Goal: Communication & Community: Answer question/provide support

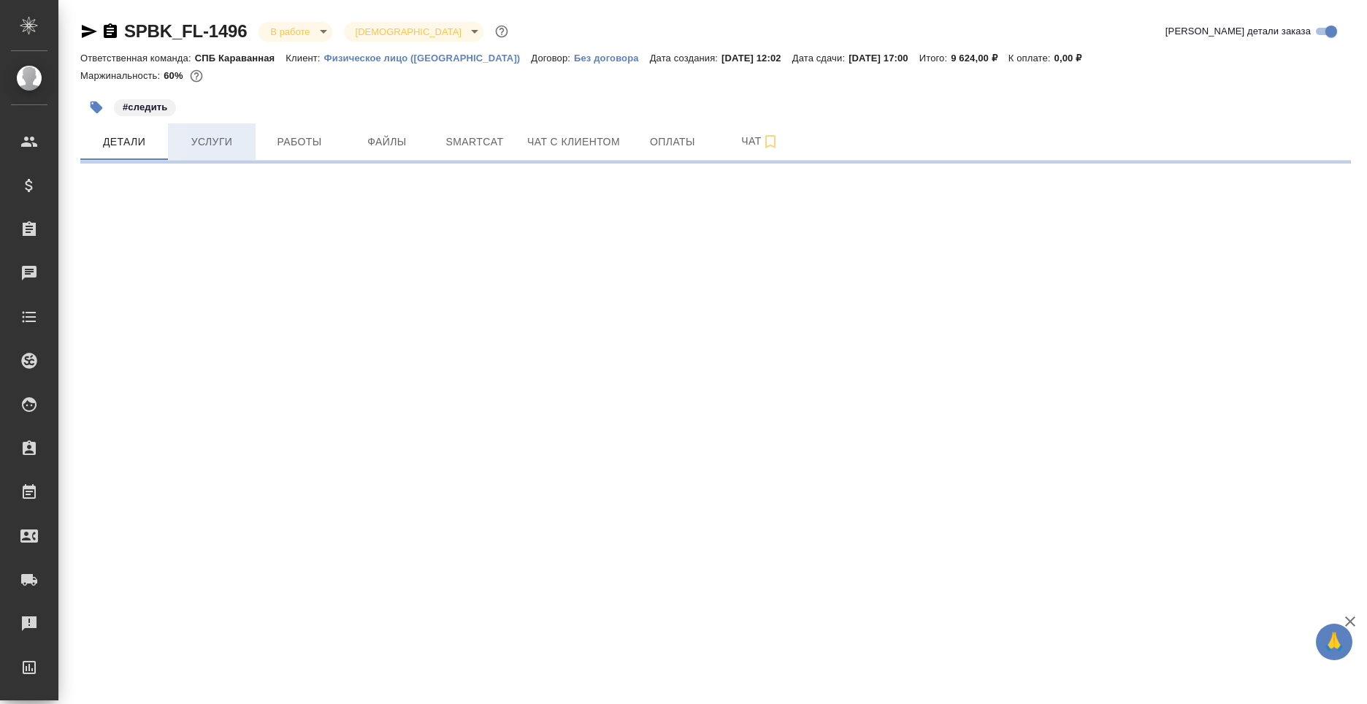
select select "RU"
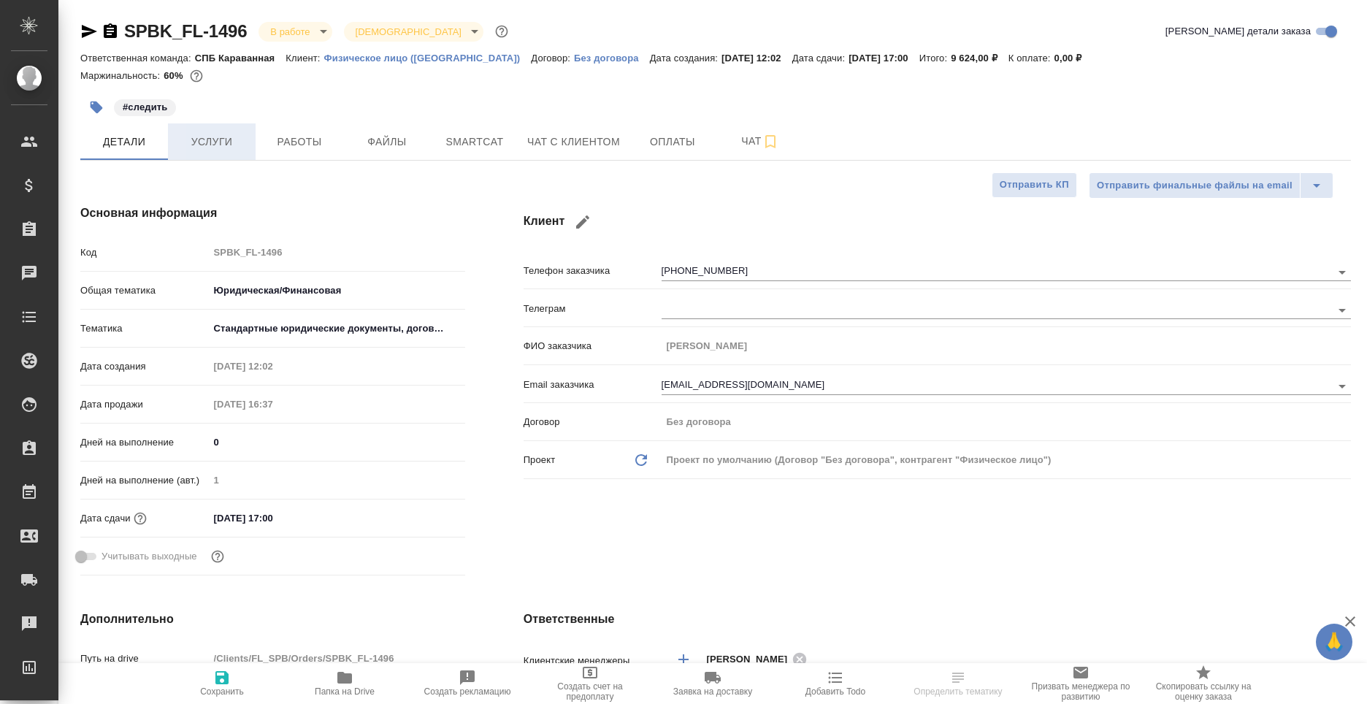
type textarea "x"
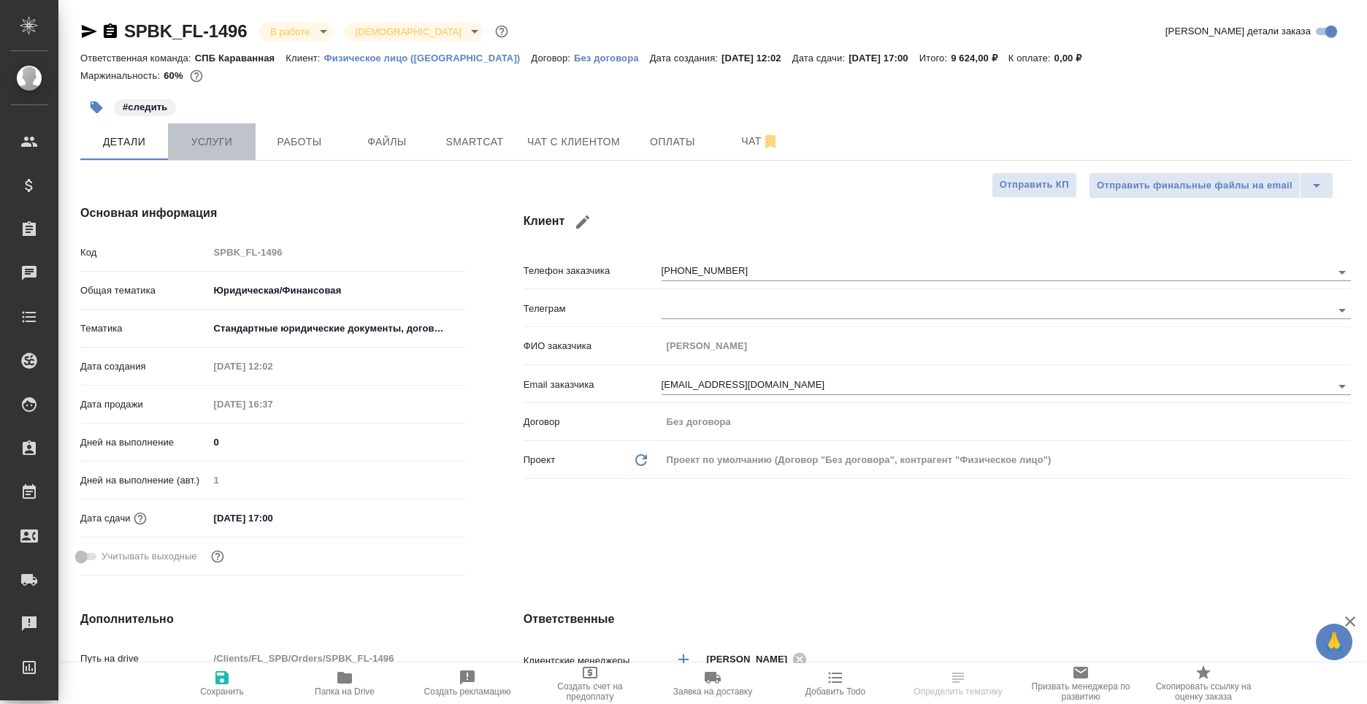
type textarea "x"
click at [226, 146] on span "Услуги" at bounding box center [212, 142] width 70 height 18
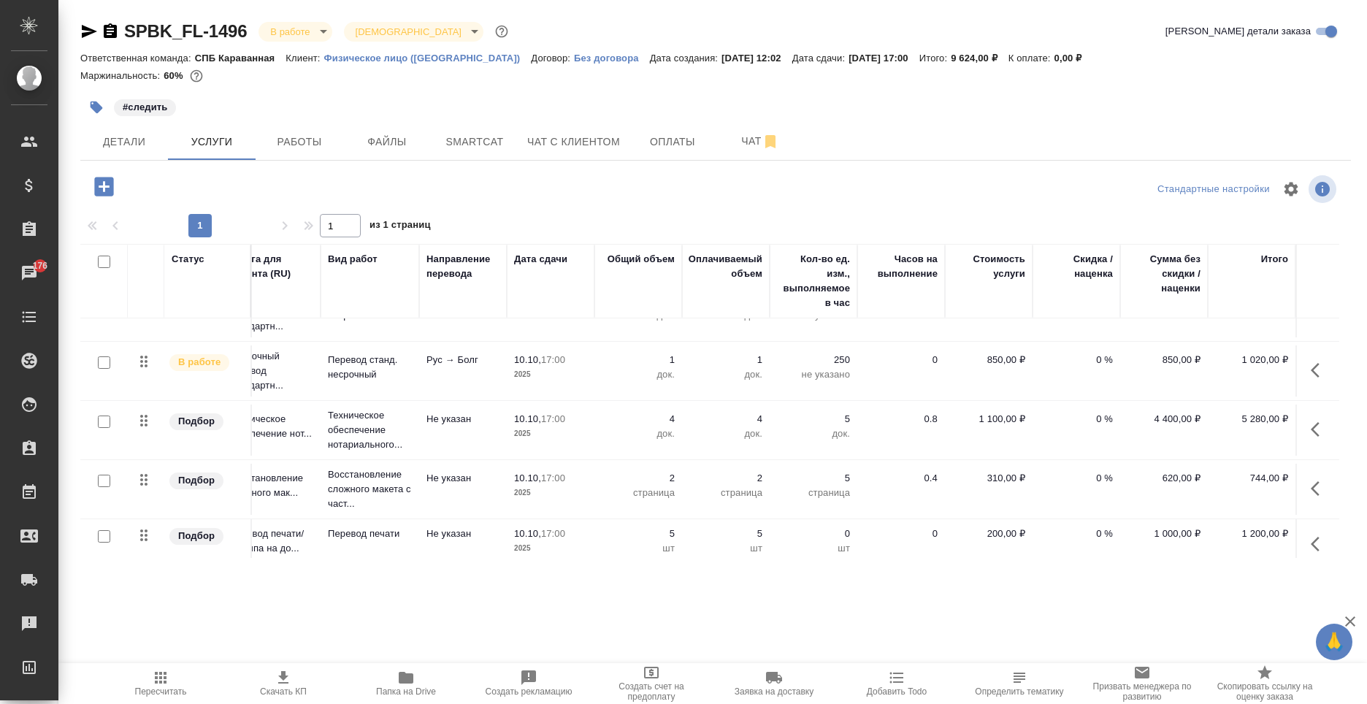
scroll to position [0, 41]
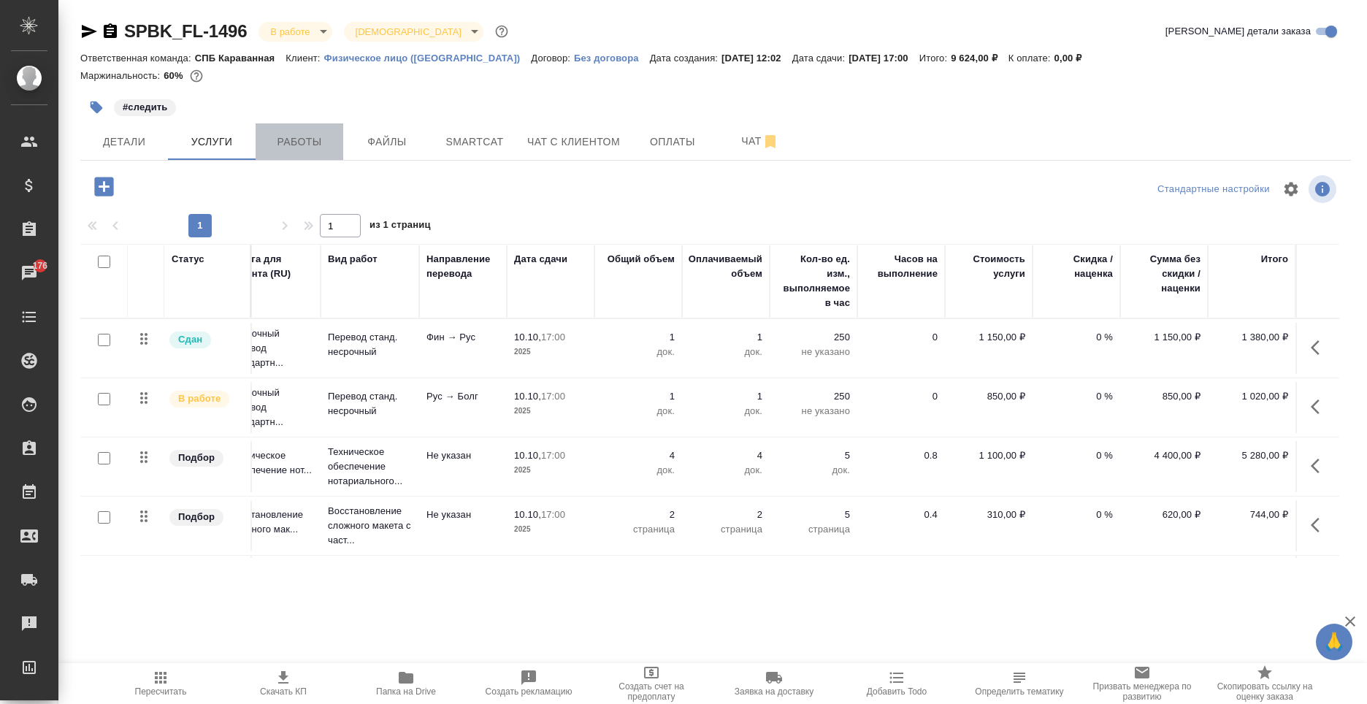
click at [266, 153] on button "Работы" at bounding box center [300, 141] width 88 height 37
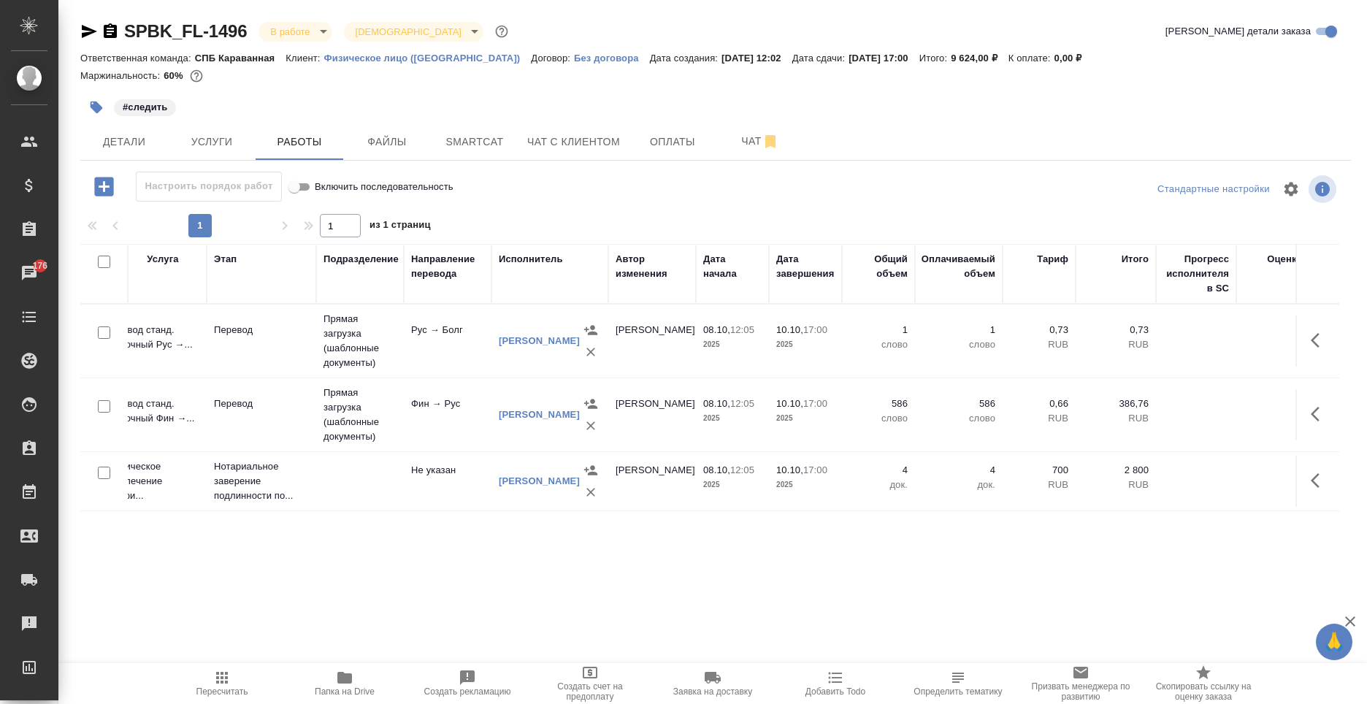
scroll to position [0, 293]
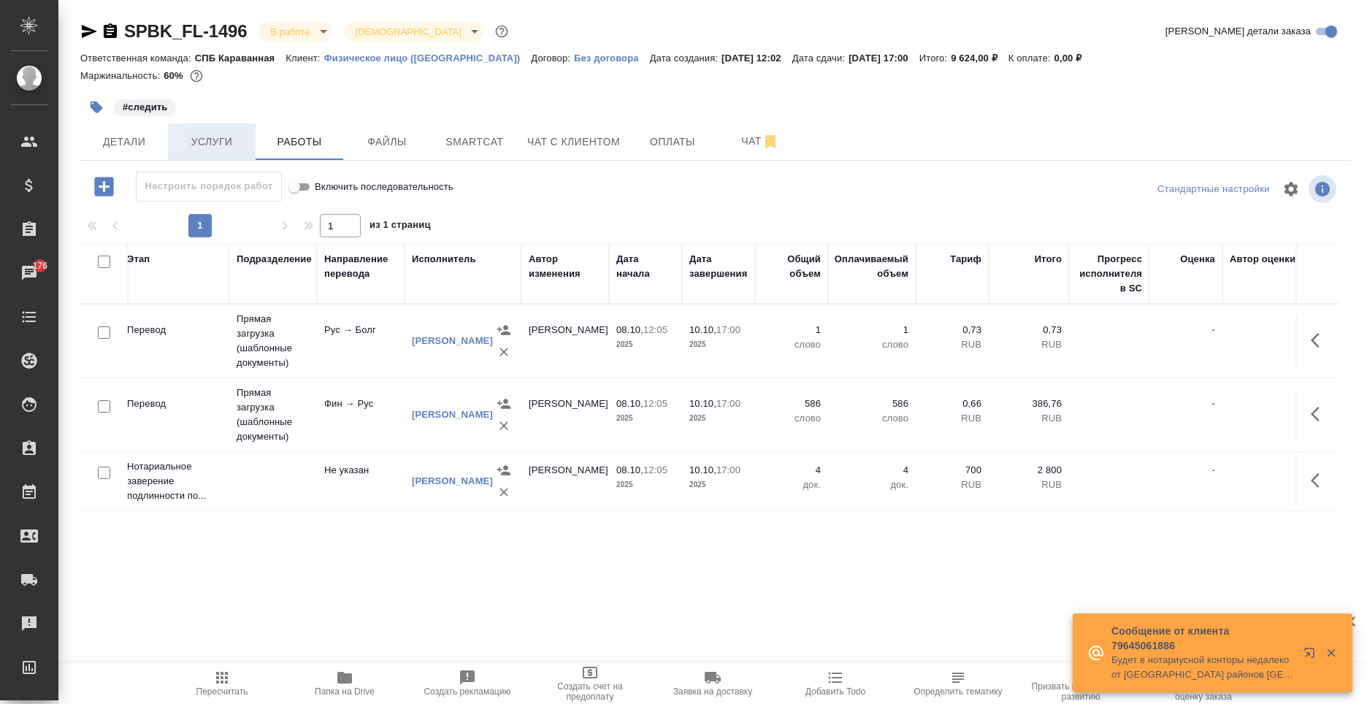
click at [234, 136] on span "Услуги" at bounding box center [212, 142] width 70 height 18
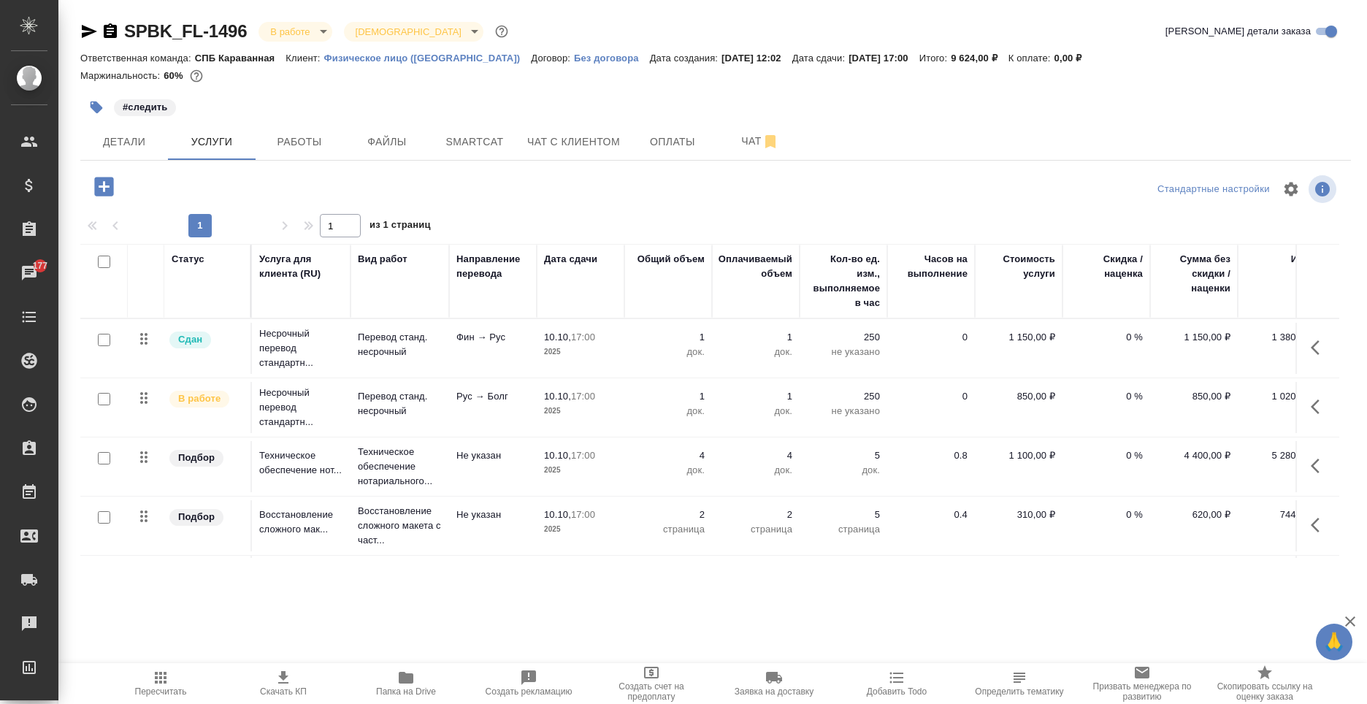
click at [1302, 342] on button "button" at bounding box center [1319, 347] width 35 height 35
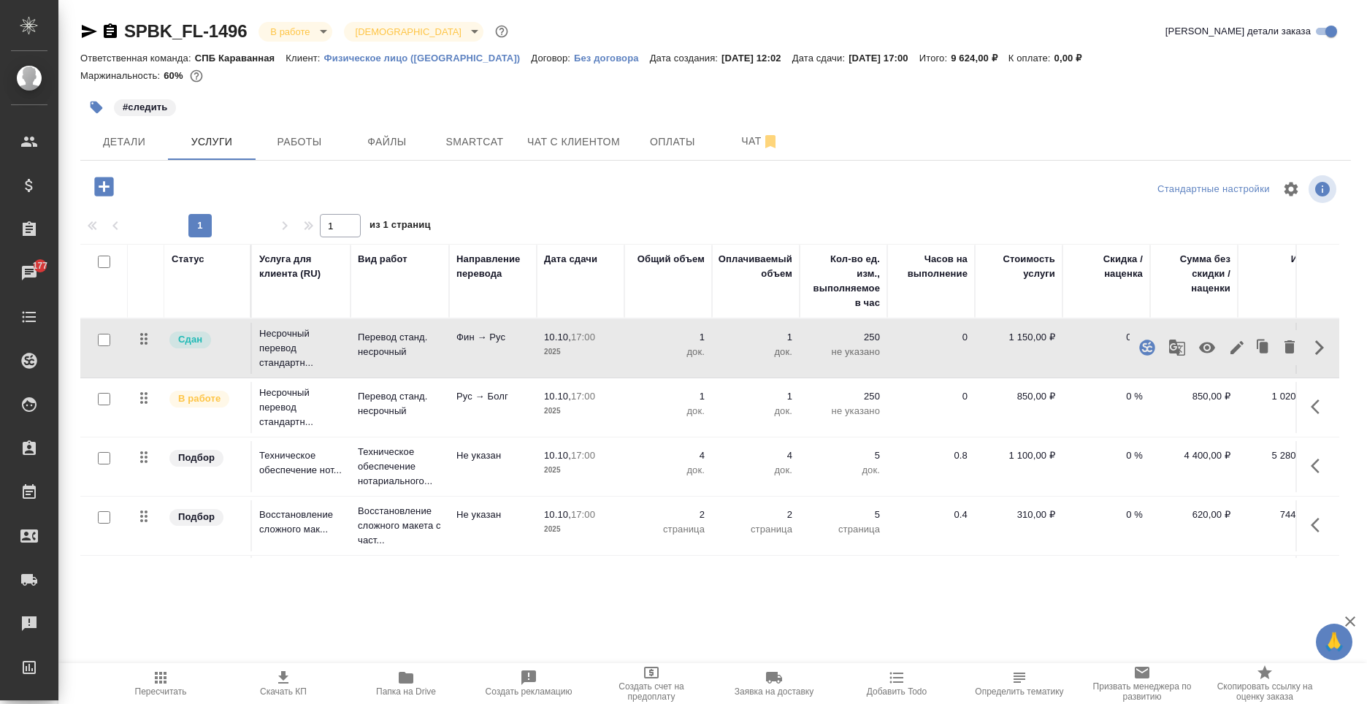
click at [1051, 220] on div "1 1 из 1 страниц" at bounding box center [715, 225] width 1270 height 23
click at [1302, 354] on button "button" at bounding box center [1319, 347] width 35 height 35
click at [1228, 350] on icon "button" at bounding box center [1237, 348] width 18 height 18
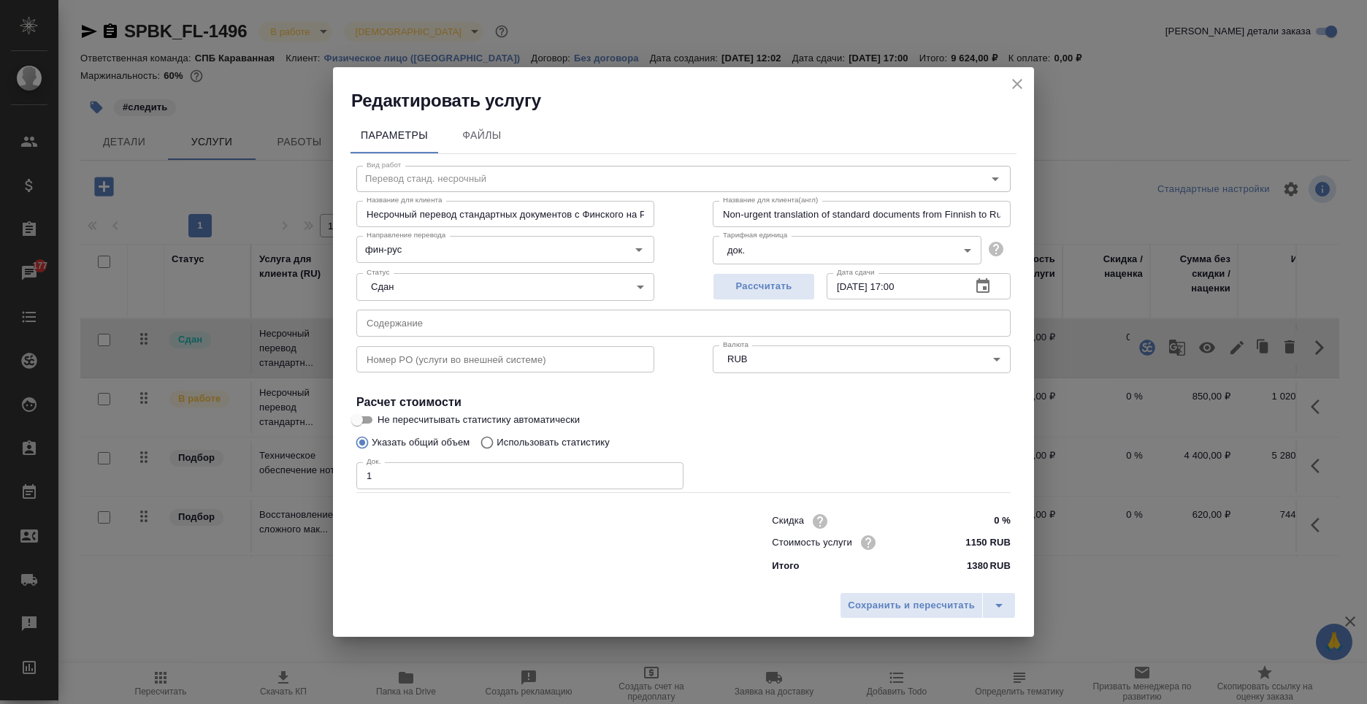
click at [423, 472] on input "1" at bounding box center [519, 475] width 327 height 26
type input "2"
click at [878, 613] on span "Сохранить и пересчитать" at bounding box center [911, 605] width 127 height 17
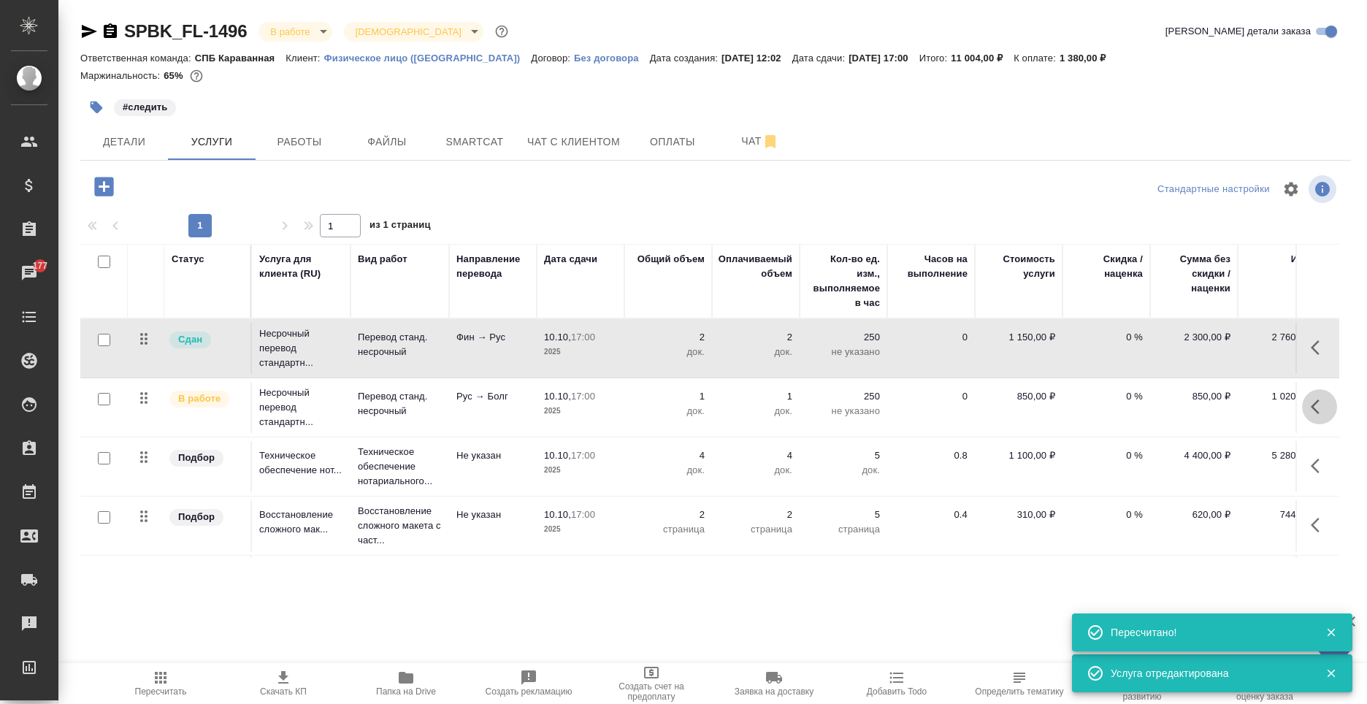
click at [1310, 408] on icon "button" at bounding box center [1319, 407] width 18 height 18
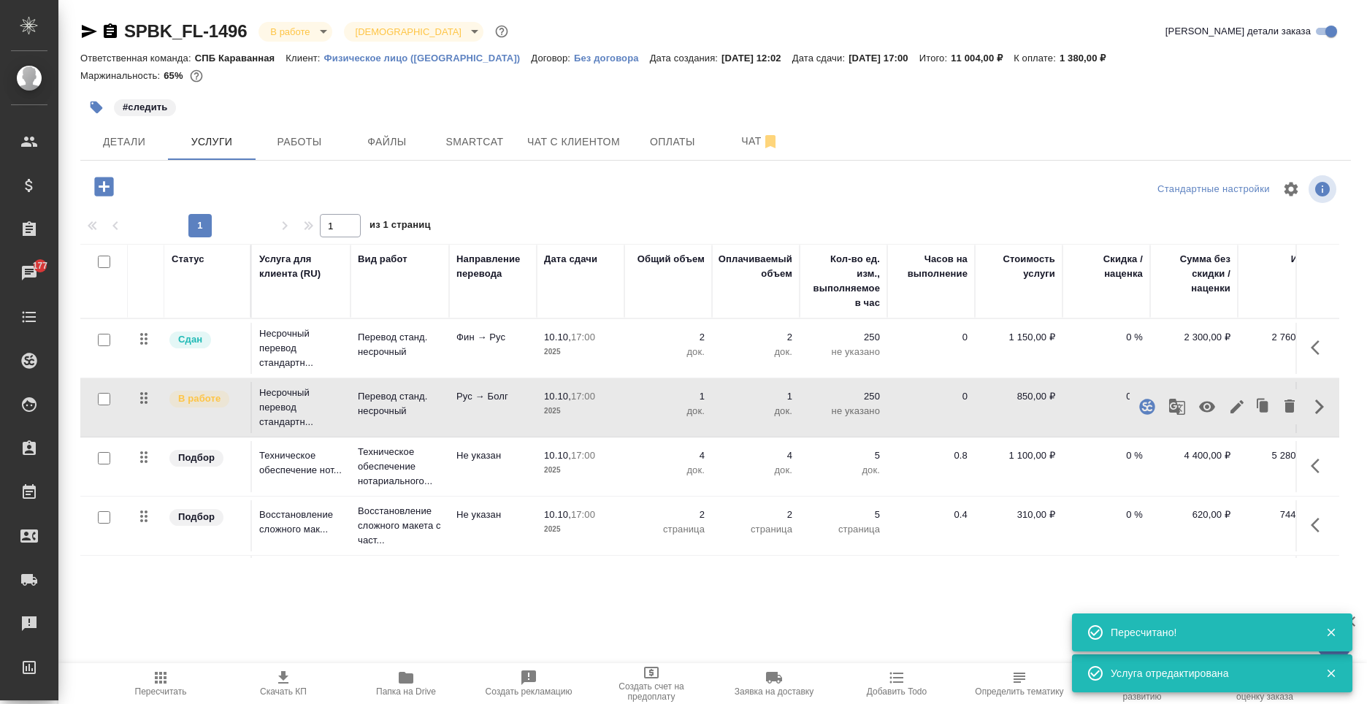
click at [1228, 407] on icon "button" at bounding box center [1237, 407] width 18 height 18
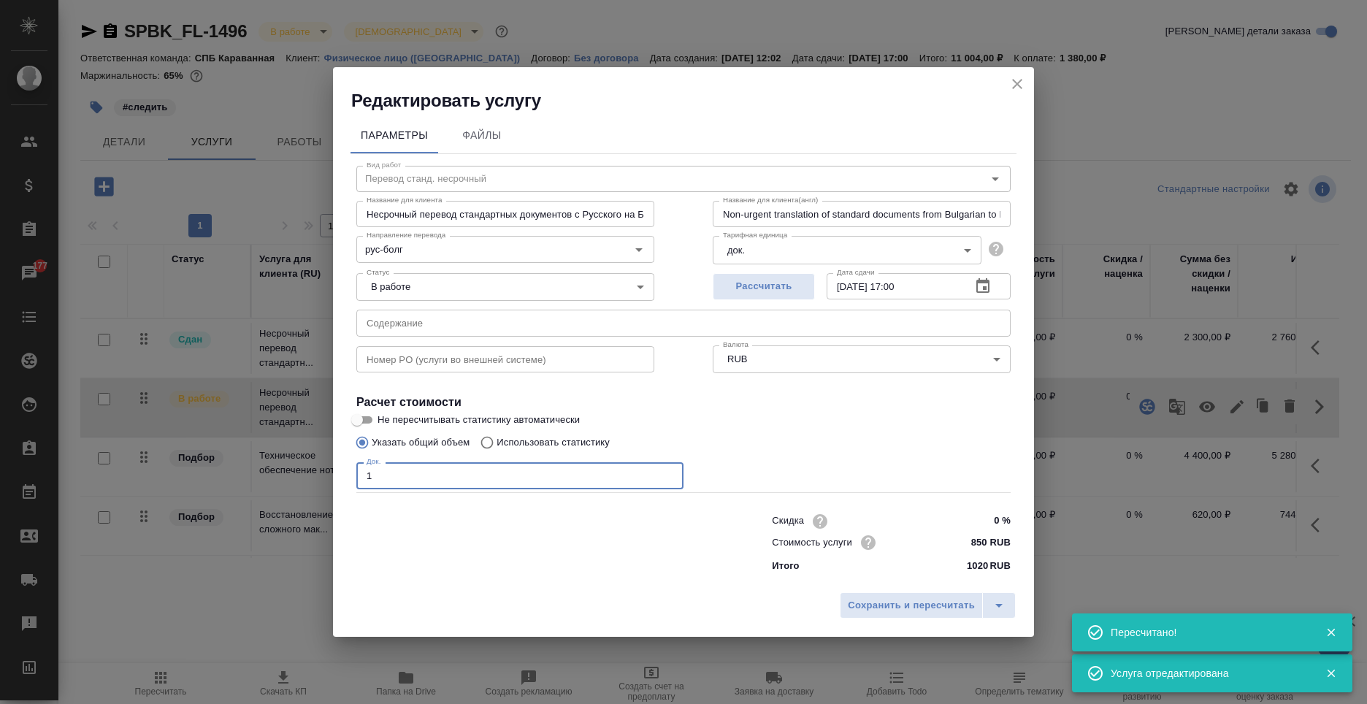
click at [527, 469] on input "1" at bounding box center [519, 475] width 327 height 26
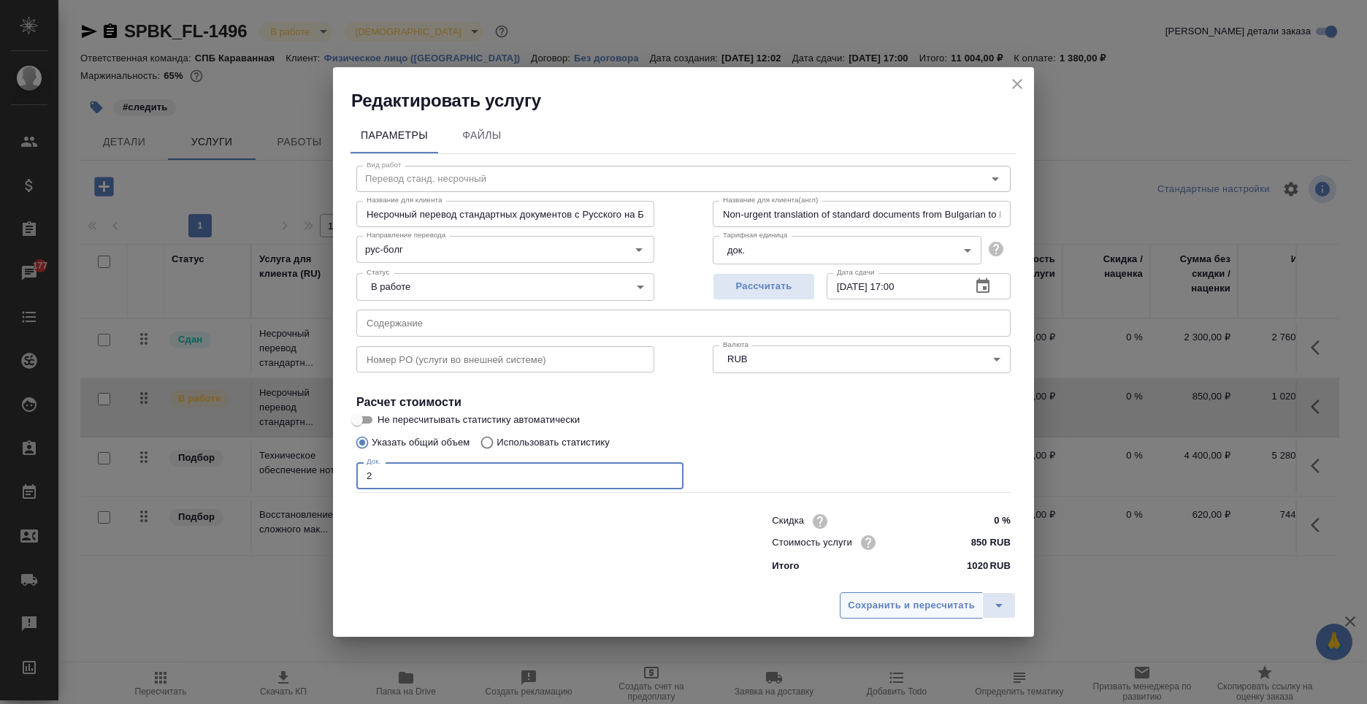
type input "2"
click at [870, 615] on button "Сохранить и пересчитать" at bounding box center [911, 605] width 143 height 26
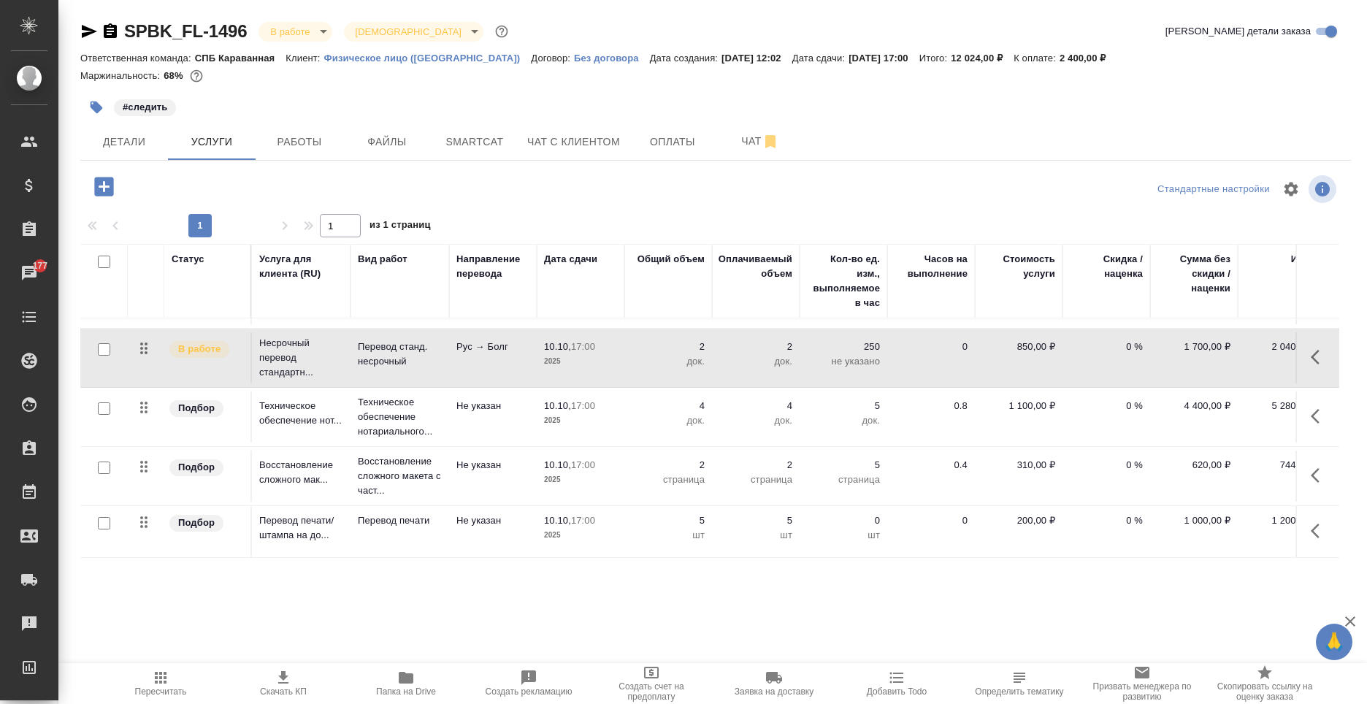
scroll to position [61, 0]
click at [1316, 522] on icon "button" at bounding box center [1319, 531] width 18 height 18
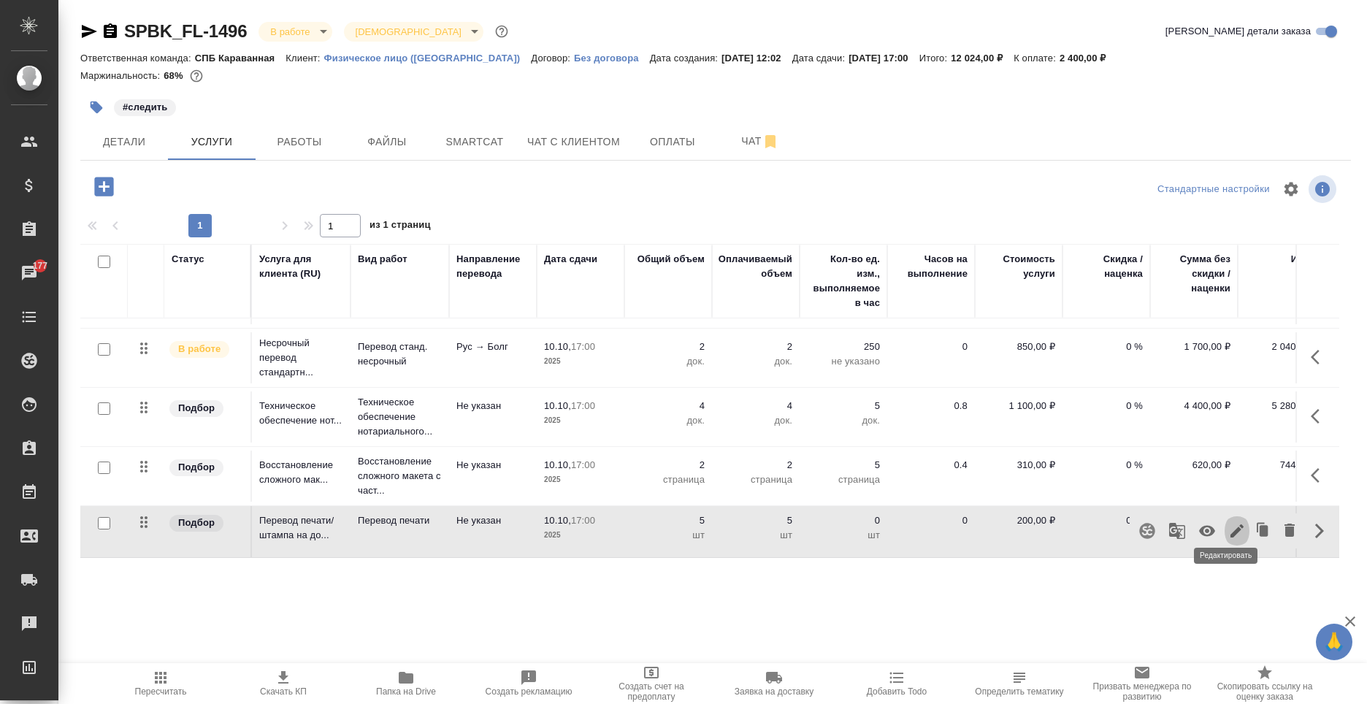
click at [1229, 522] on icon "button" at bounding box center [1237, 531] width 18 height 18
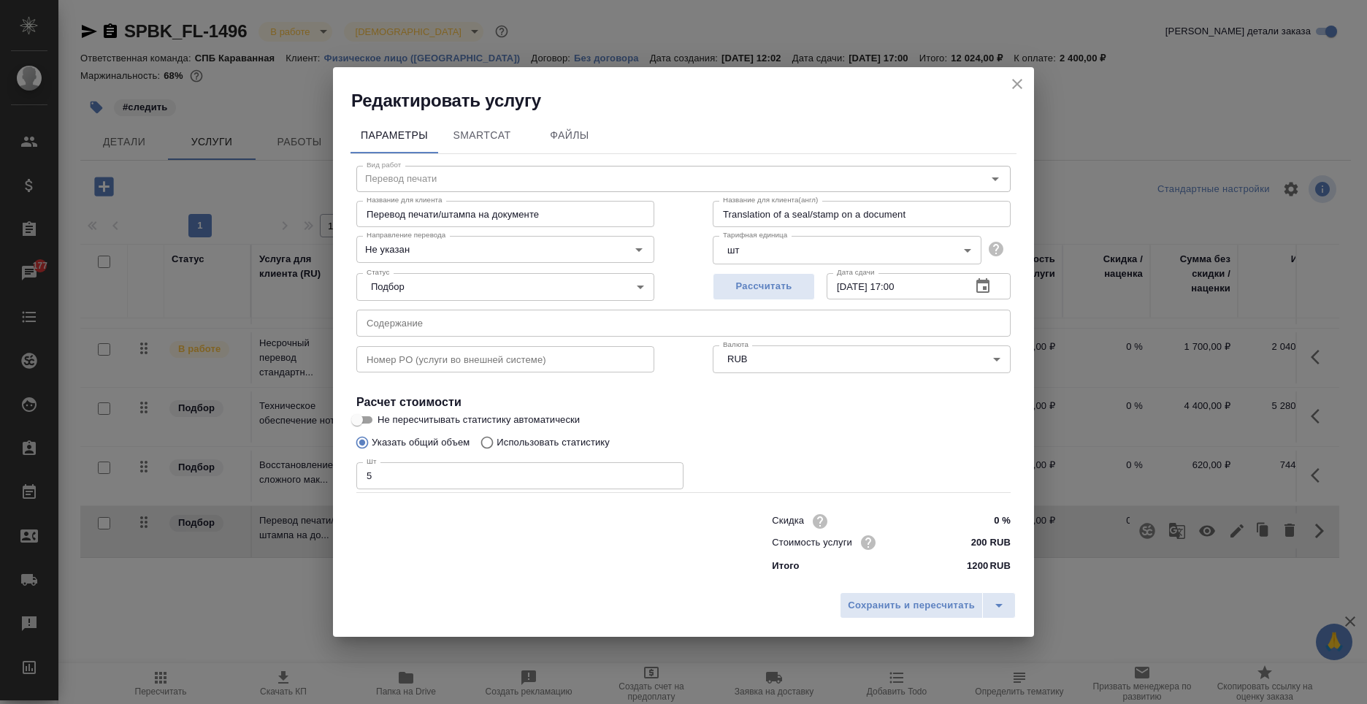
click at [481, 467] on input "5" at bounding box center [519, 475] width 327 height 26
type input "4"
click at [902, 612] on span "Сохранить и пересчитать" at bounding box center [911, 605] width 127 height 17
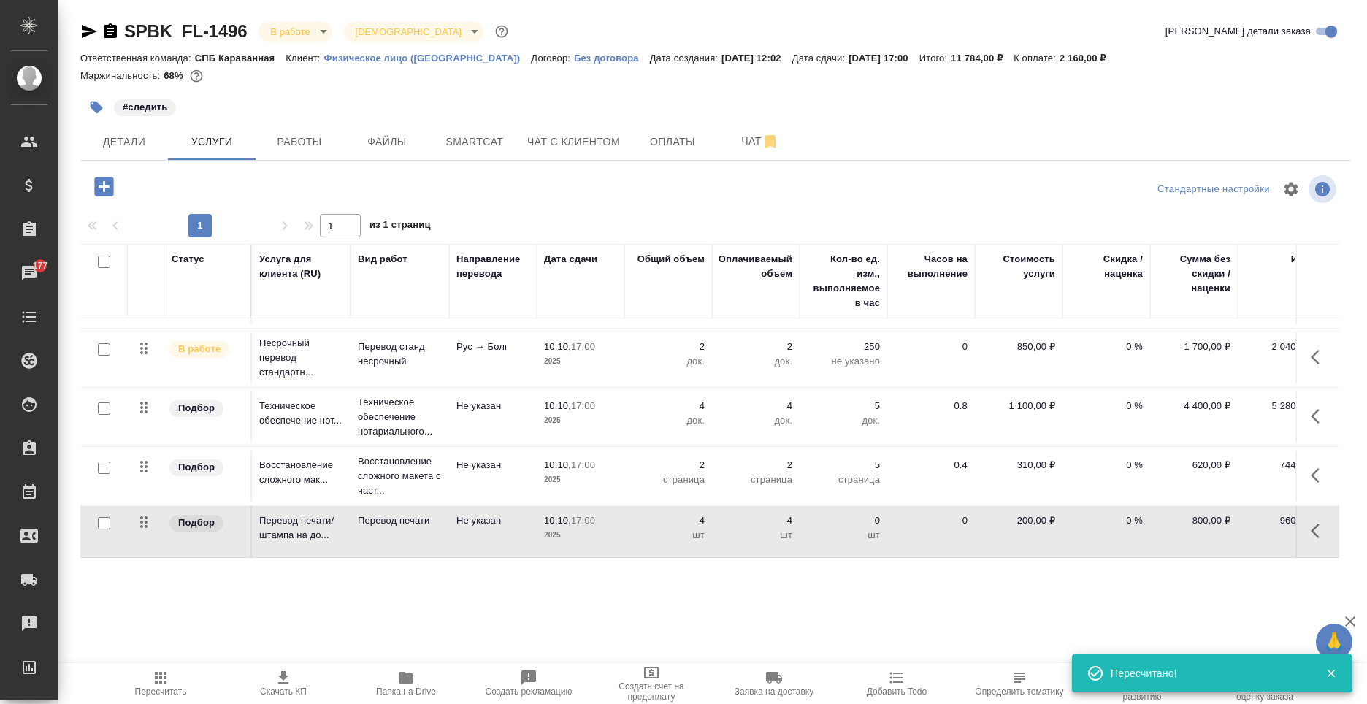
scroll to position [0, 0]
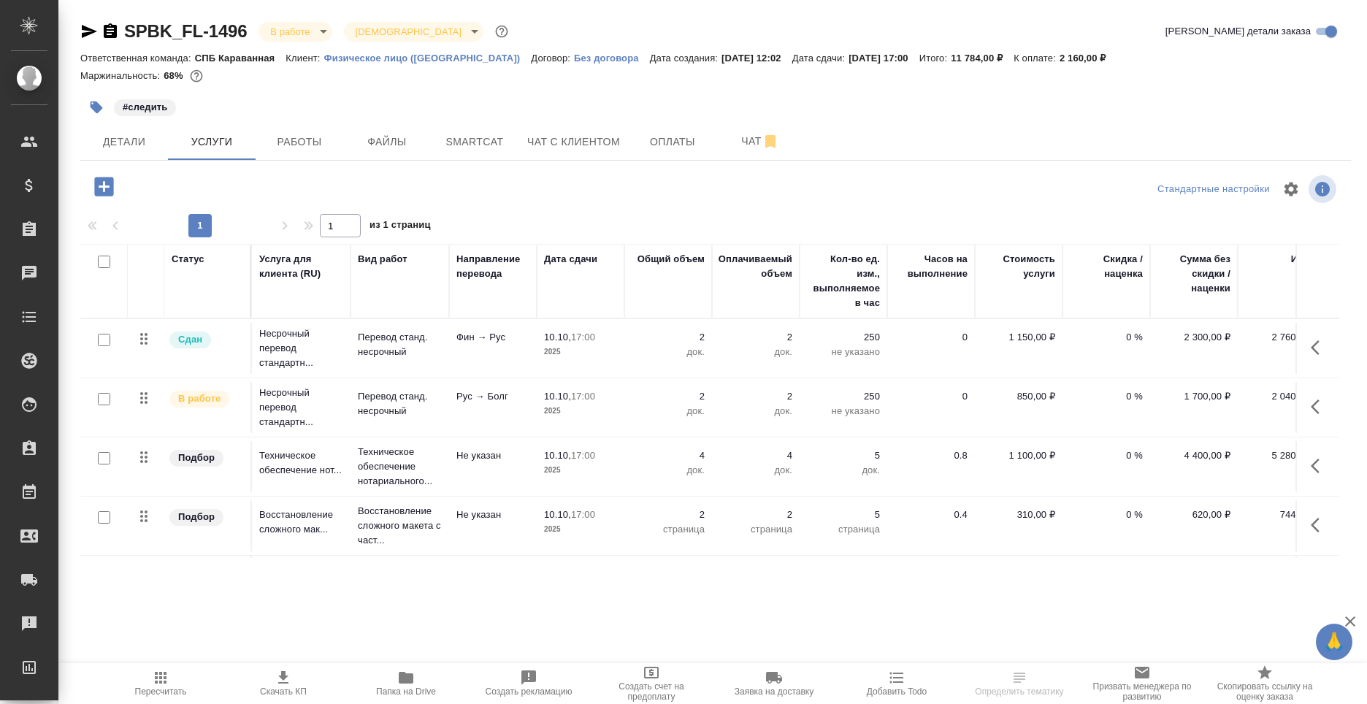
click at [167, 691] on span "Пересчитать" at bounding box center [161, 691] width 52 height 10
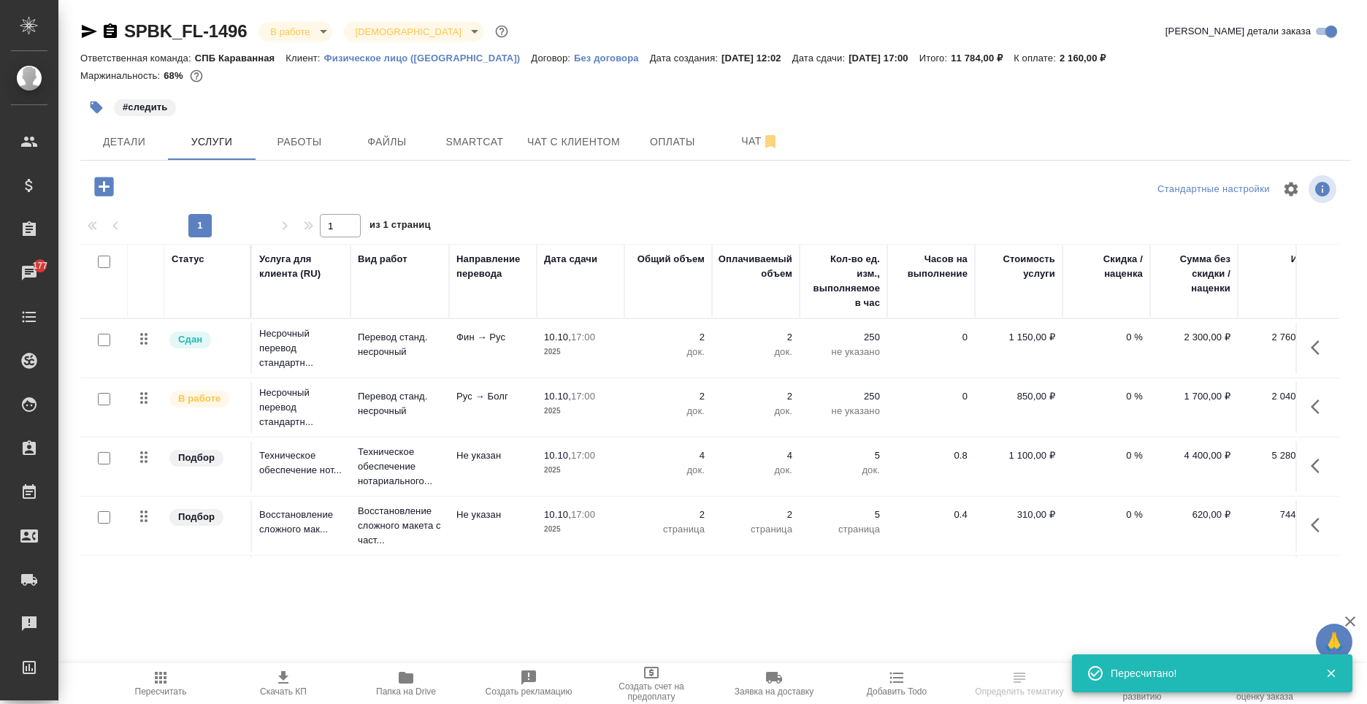
click at [289, 693] on span "Скачать КП" at bounding box center [283, 691] width 47 height 10
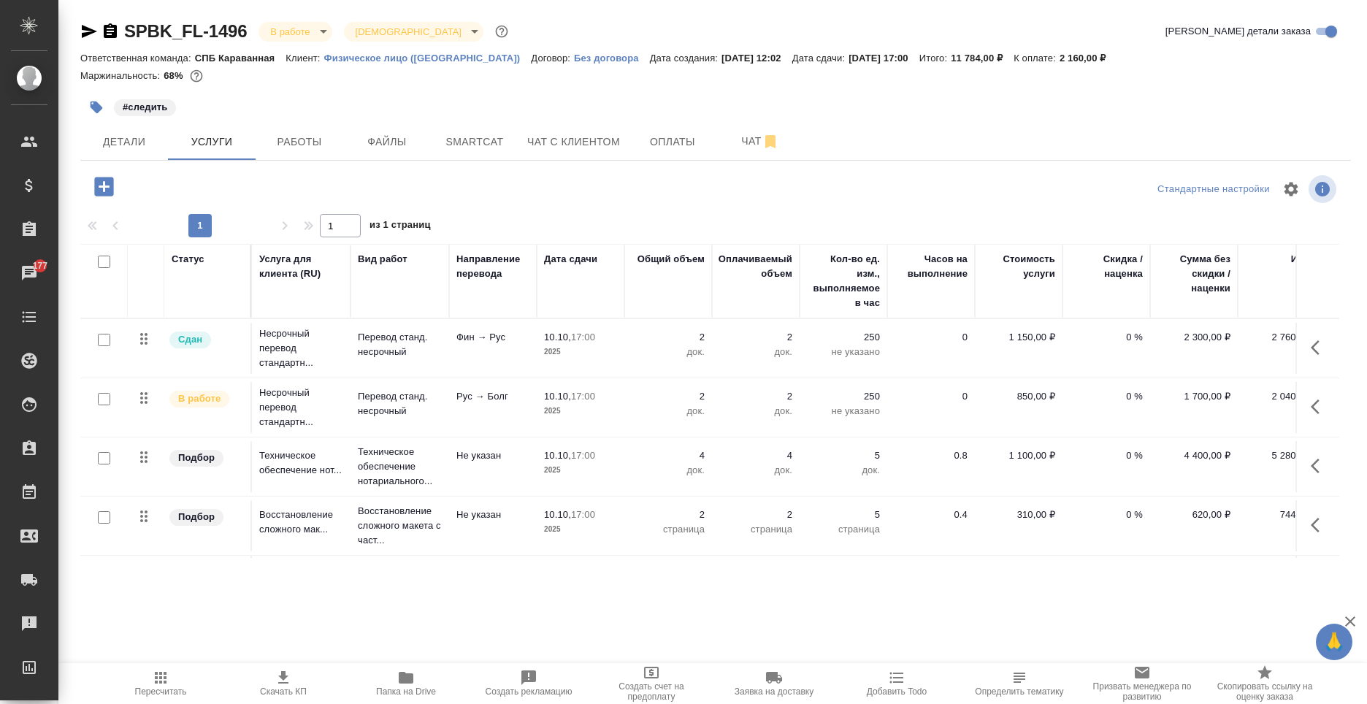
click at [111, 28] on icon "button" at bounding box center [110, 30] width 13 height 15
click at [407, 134] on span "Файлы" at bounding box center [387, 142] width 70 height 18
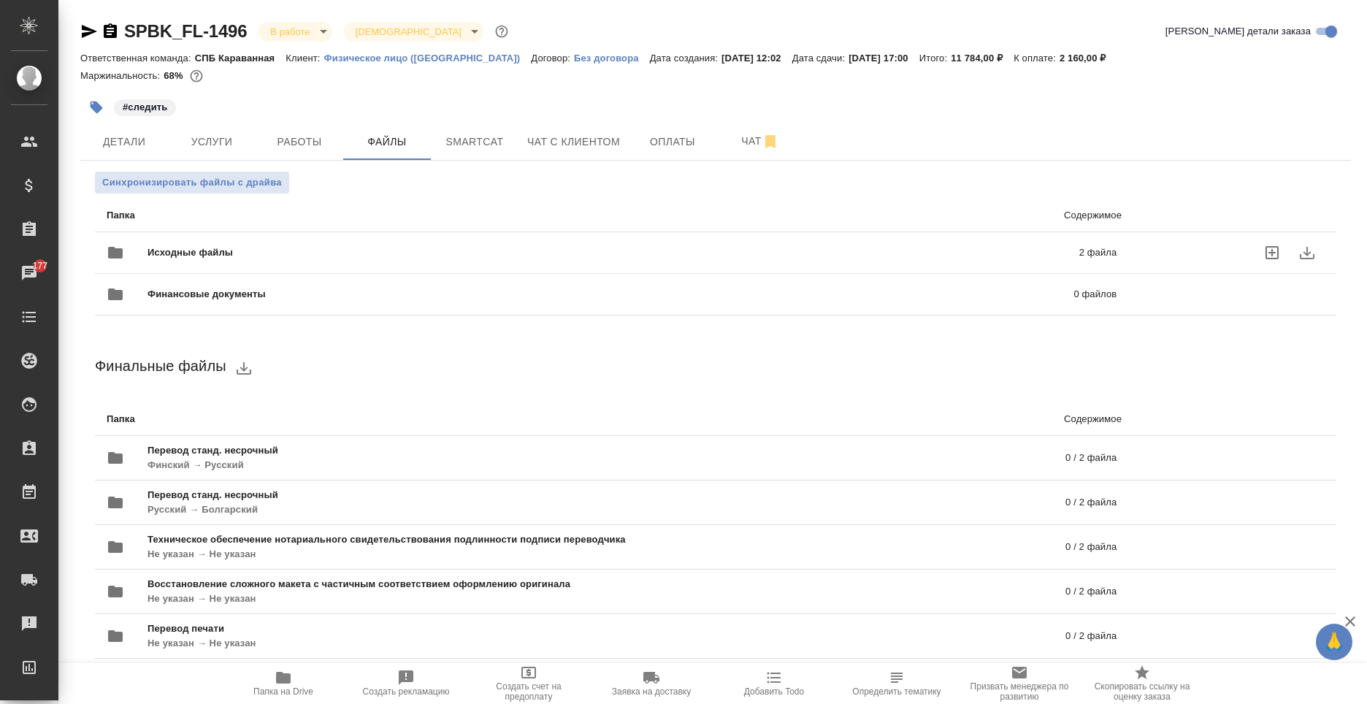
click at [375, 252] on span "Исходные файлы" at bounding box center [401, 252] width 508 height 15
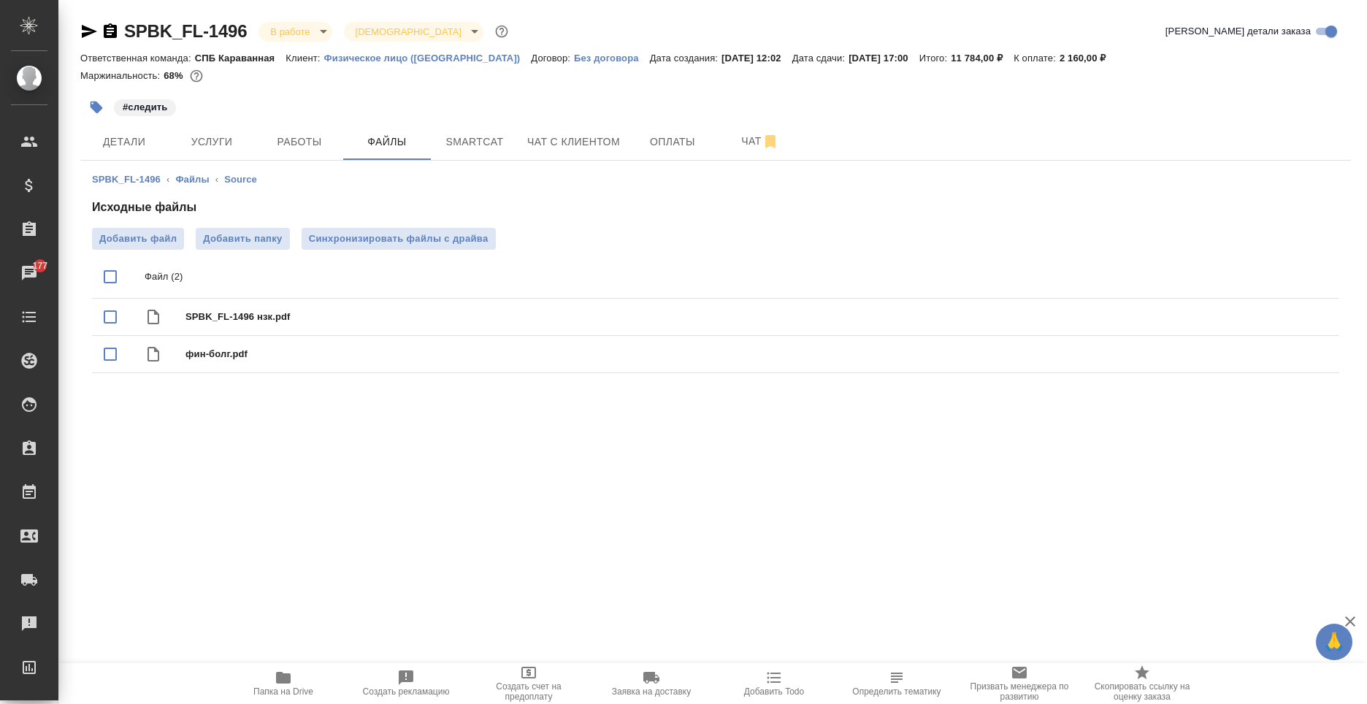
click at [283, 688] on span "Папка на Drive" at bounding box center [283, 691] width 60 height 10
click at [204, 128] on button "Услуги" at bounding box center [212, 141] width 88 height 37
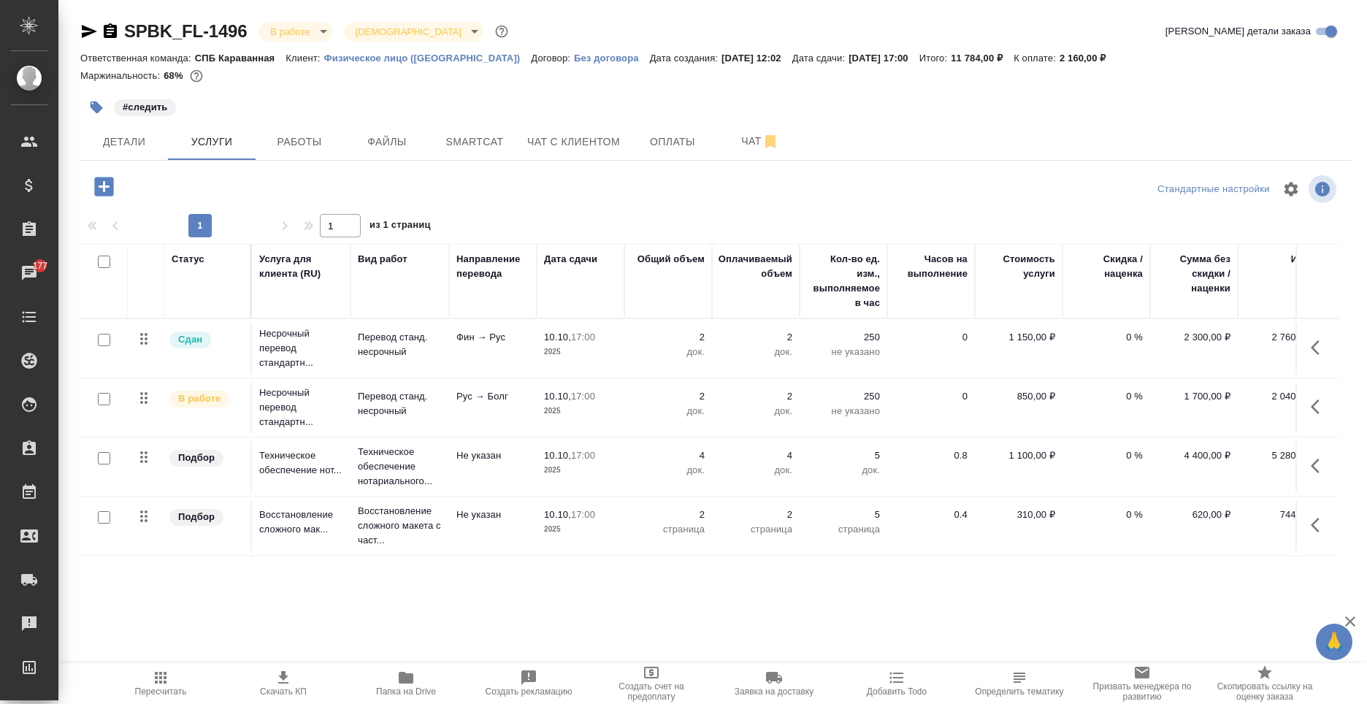
click at [97, 185] on icon "button" at bounding box center [103, 186] width 19 height 19
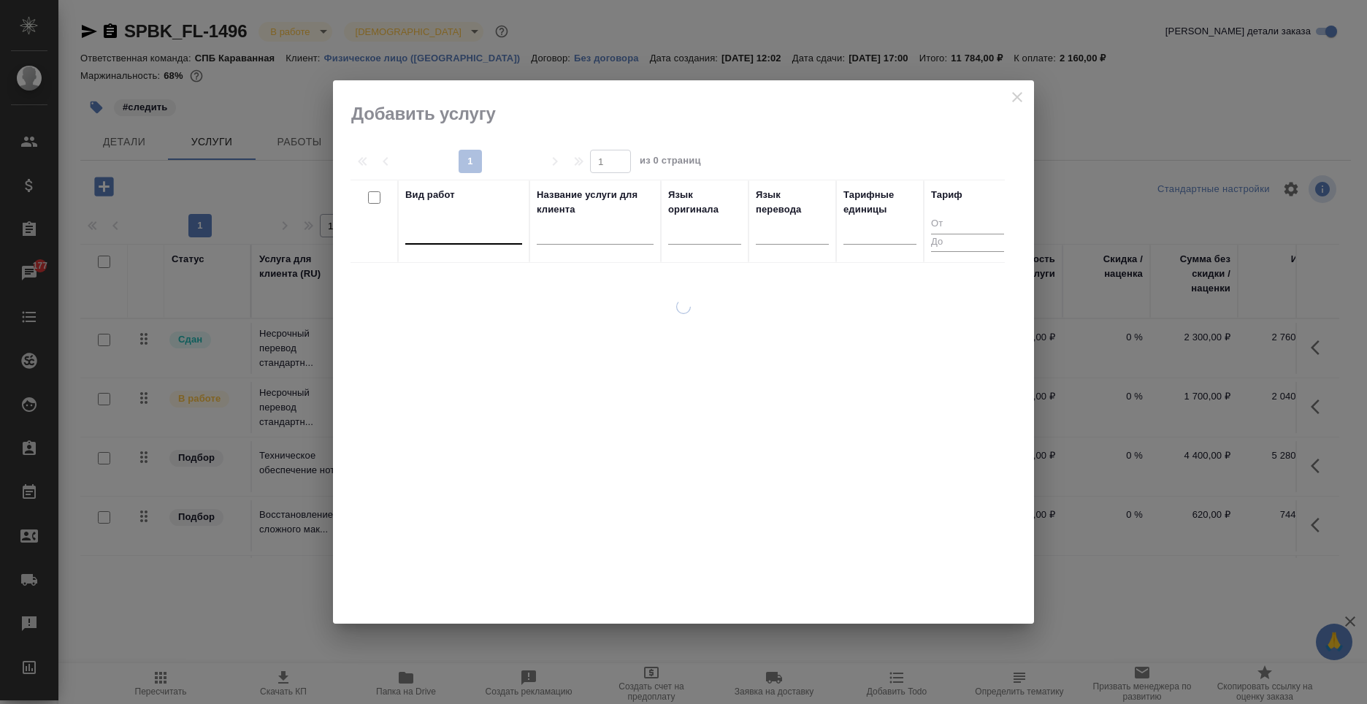
click at [466, 243] on div at bounding box center [463, 231] width 117 height 28
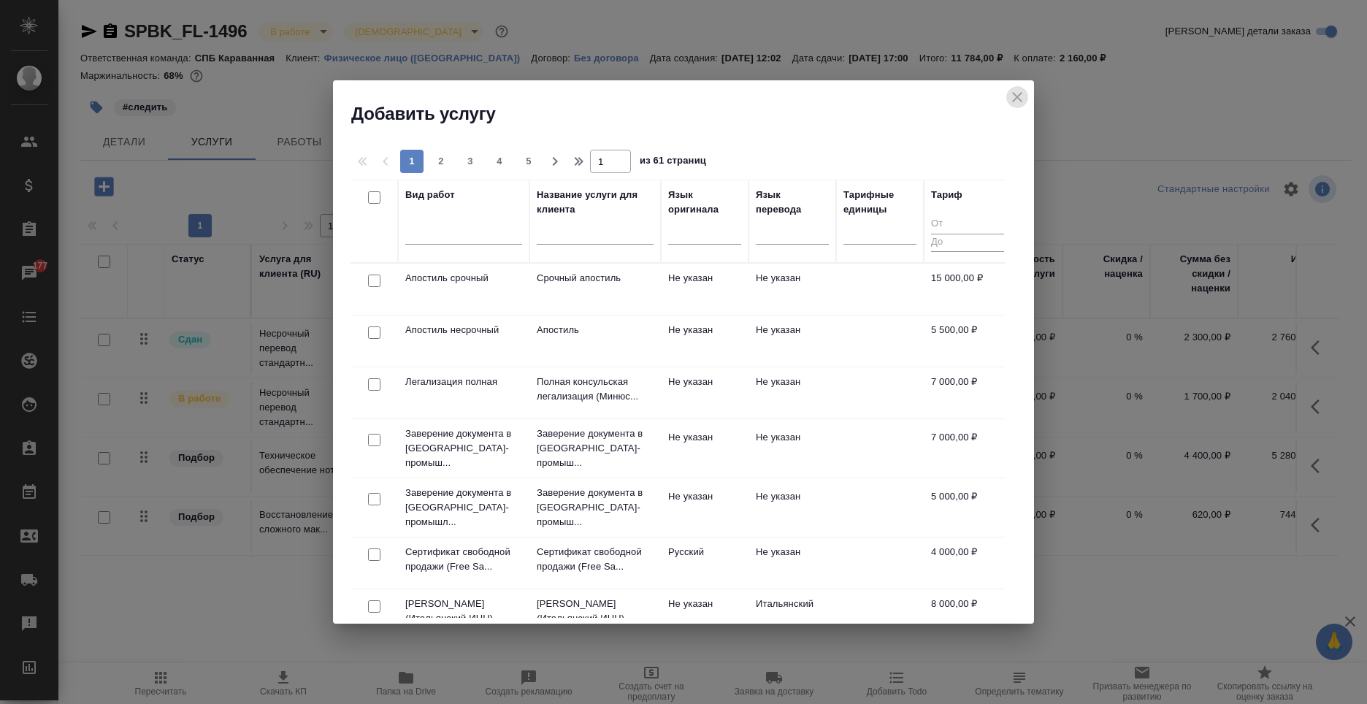
click at [1020, 88] on icon "close" at bounding box center [1017, 97] width 18 height 18
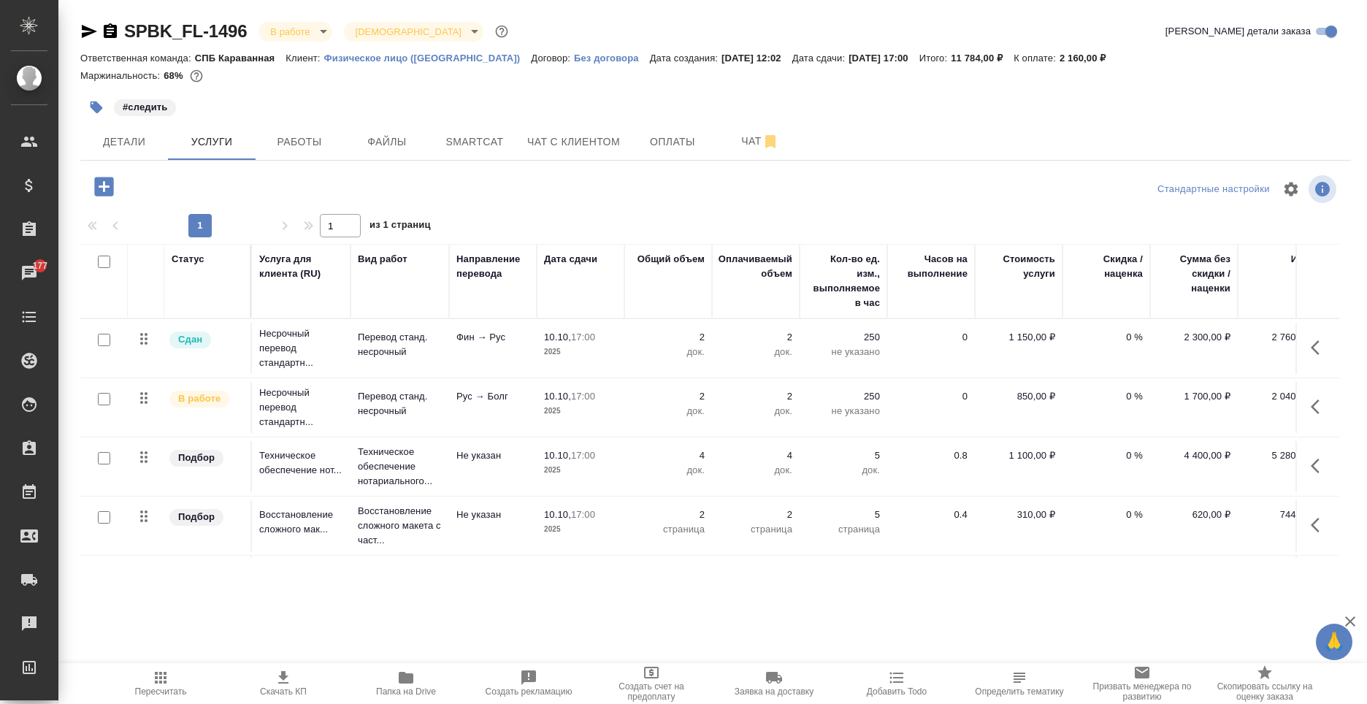
click at [1310, 402] on icon "button" at bounding box center [1319, 407] width 18 height 18
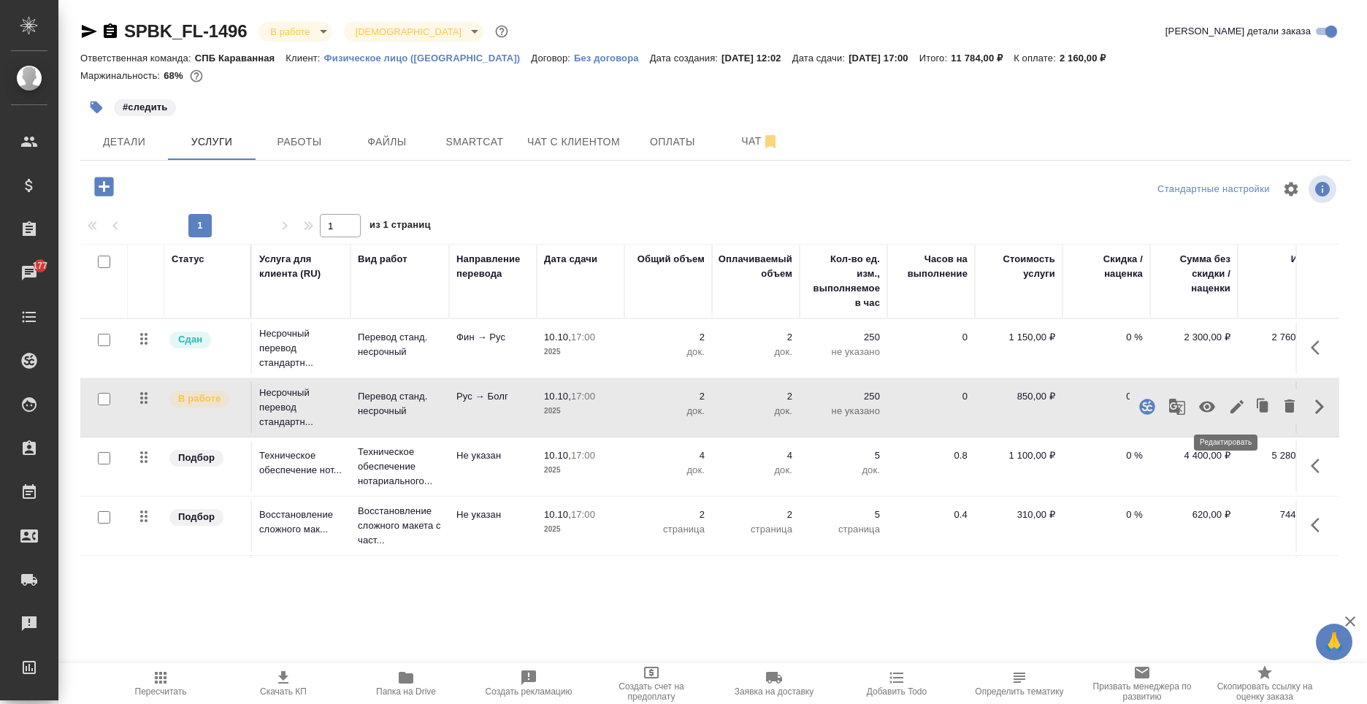
click at [1228, 399] on icon "button" at bounding box center [1237, 407] width 18 height 18
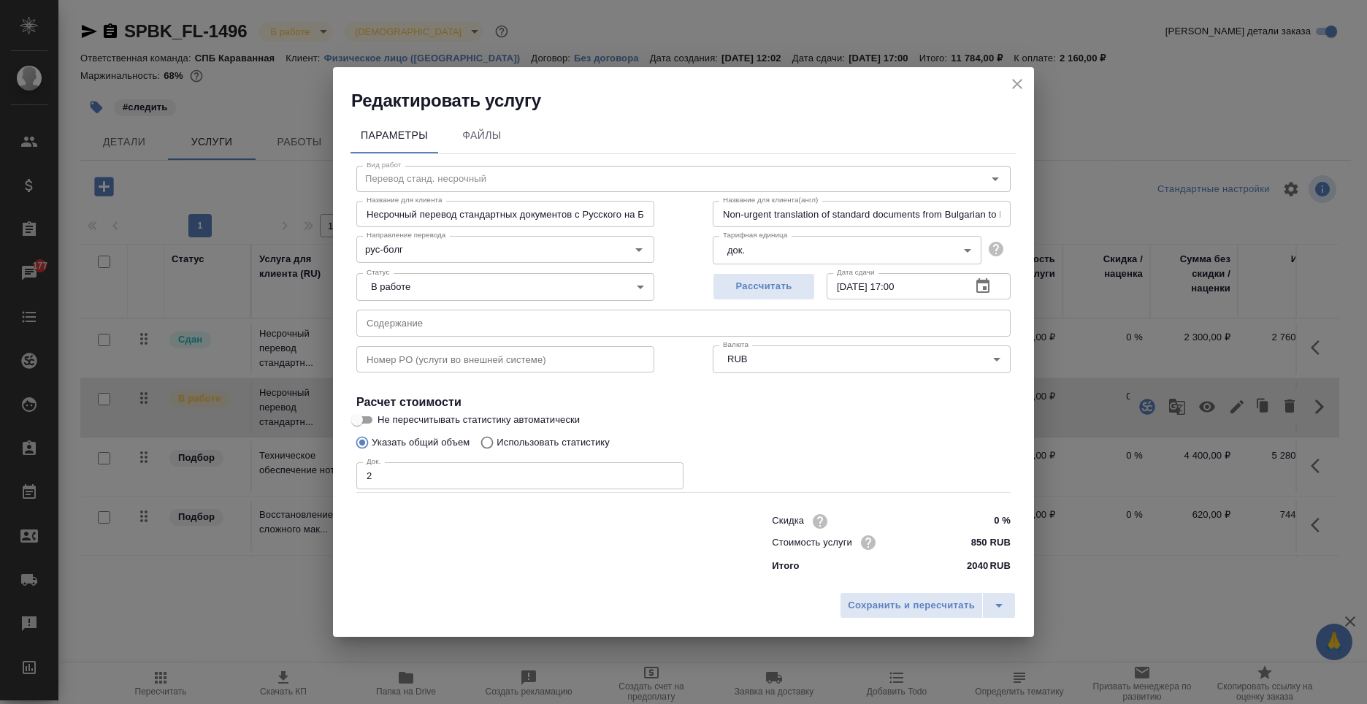
click at [1015, 81] on icon "close" at bounding box center [1017, 84] width 10 height 10
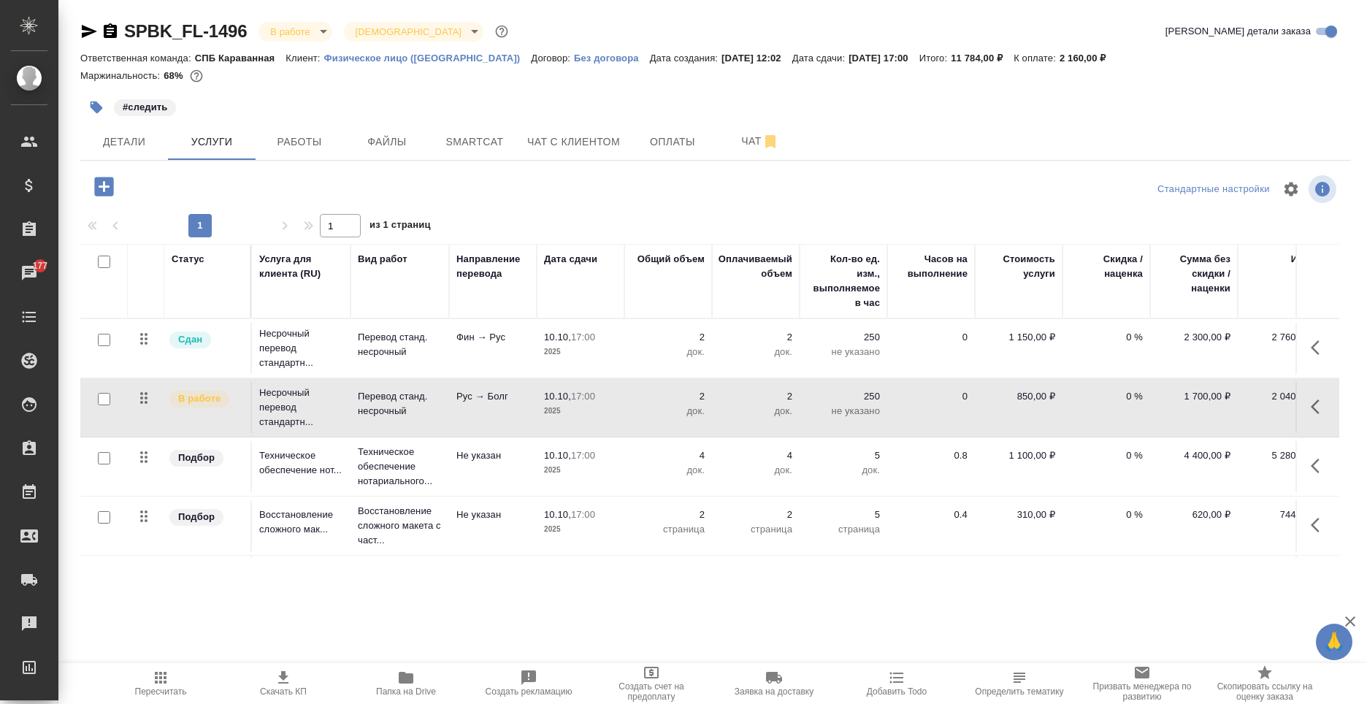
click at [99, 190] on icon "button" at bounding box center [103, 186] width 19 height 19
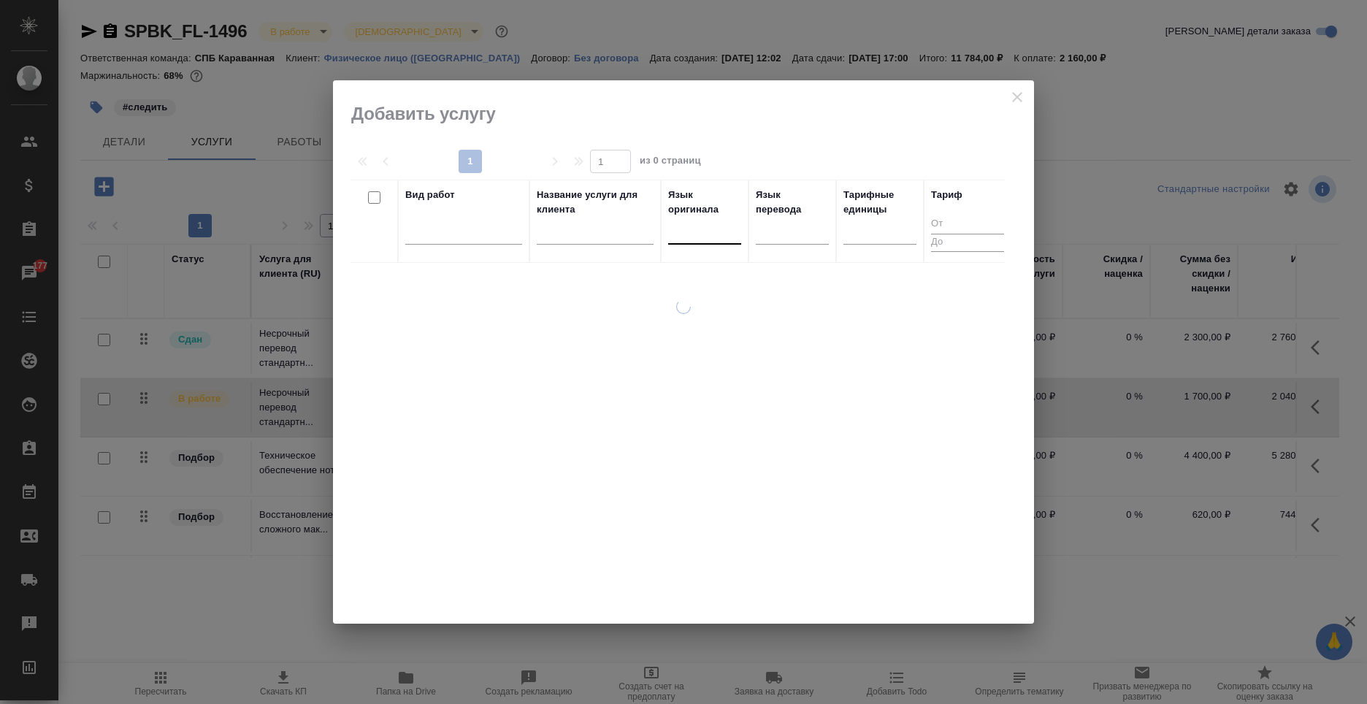
click at [715, 229] on div at bounding box center [704, 229] width 73 height 21
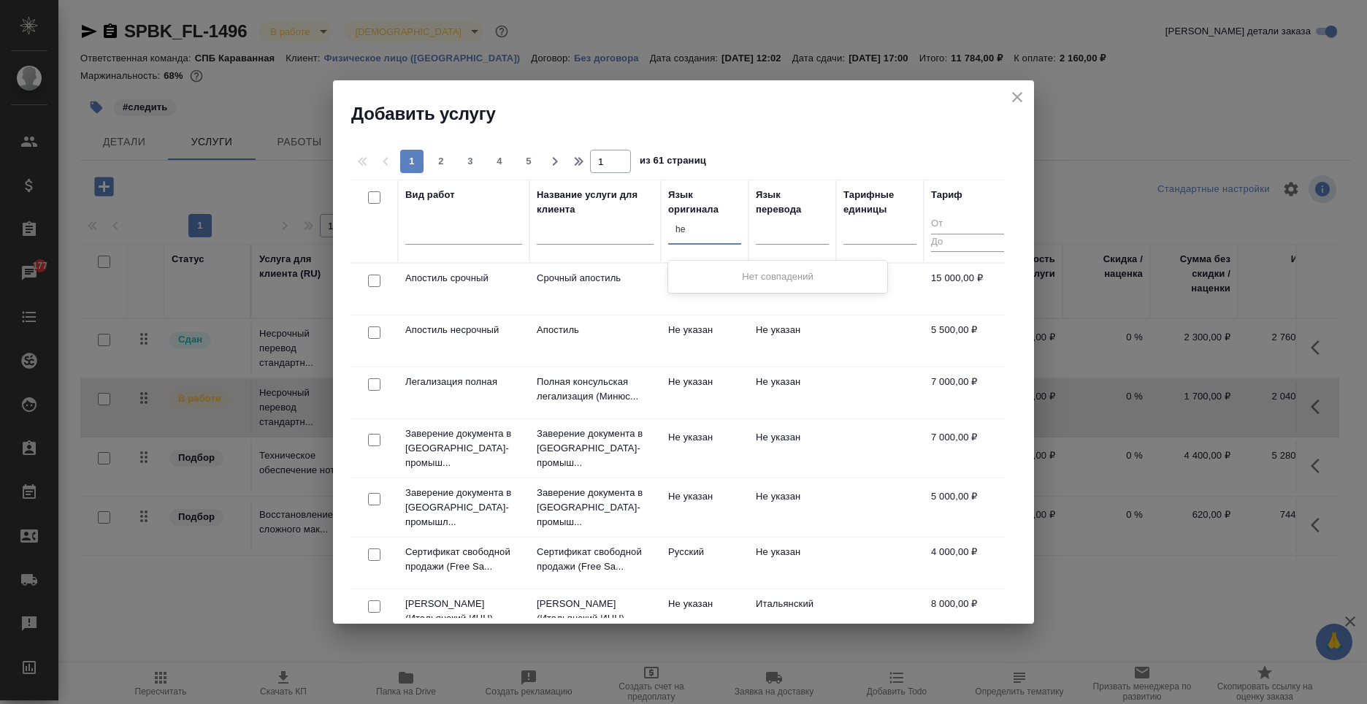
type input "h"
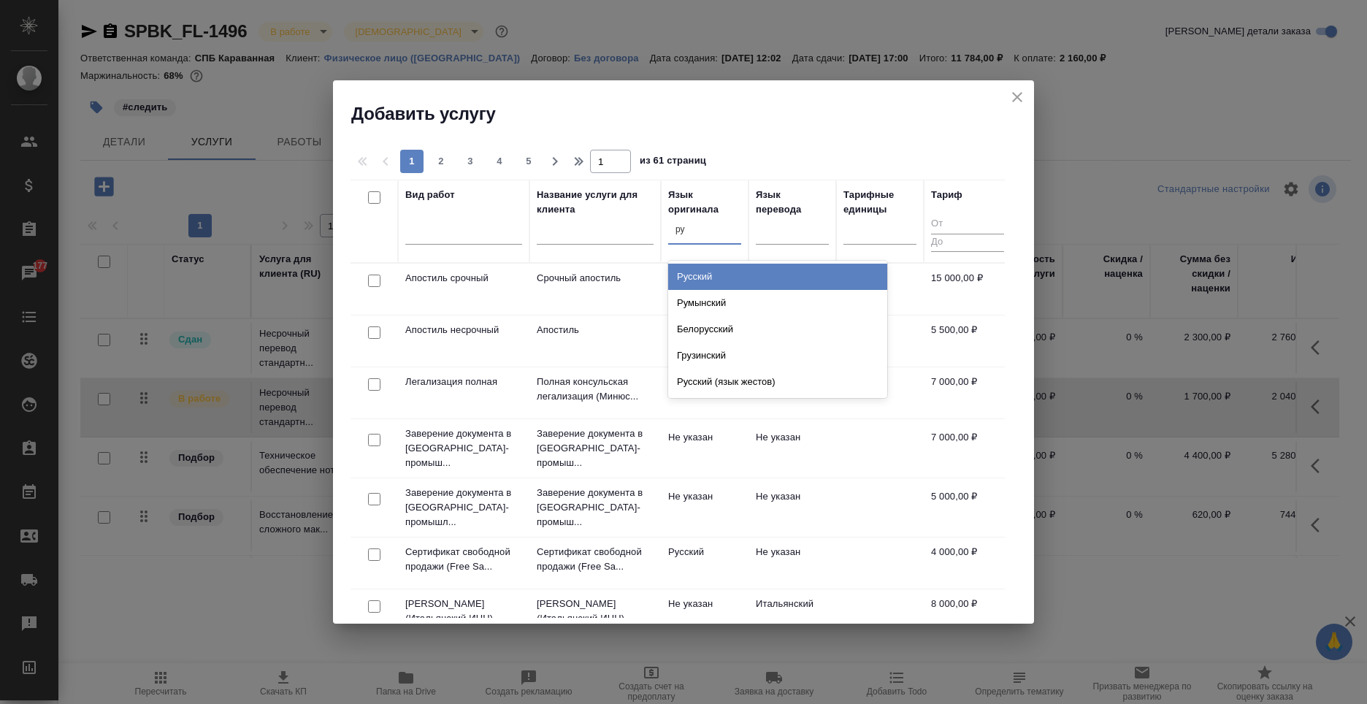
type input "рус"
click at [753, 285] on div "Русский" at bounding box center [777, 277] width 219 height 26
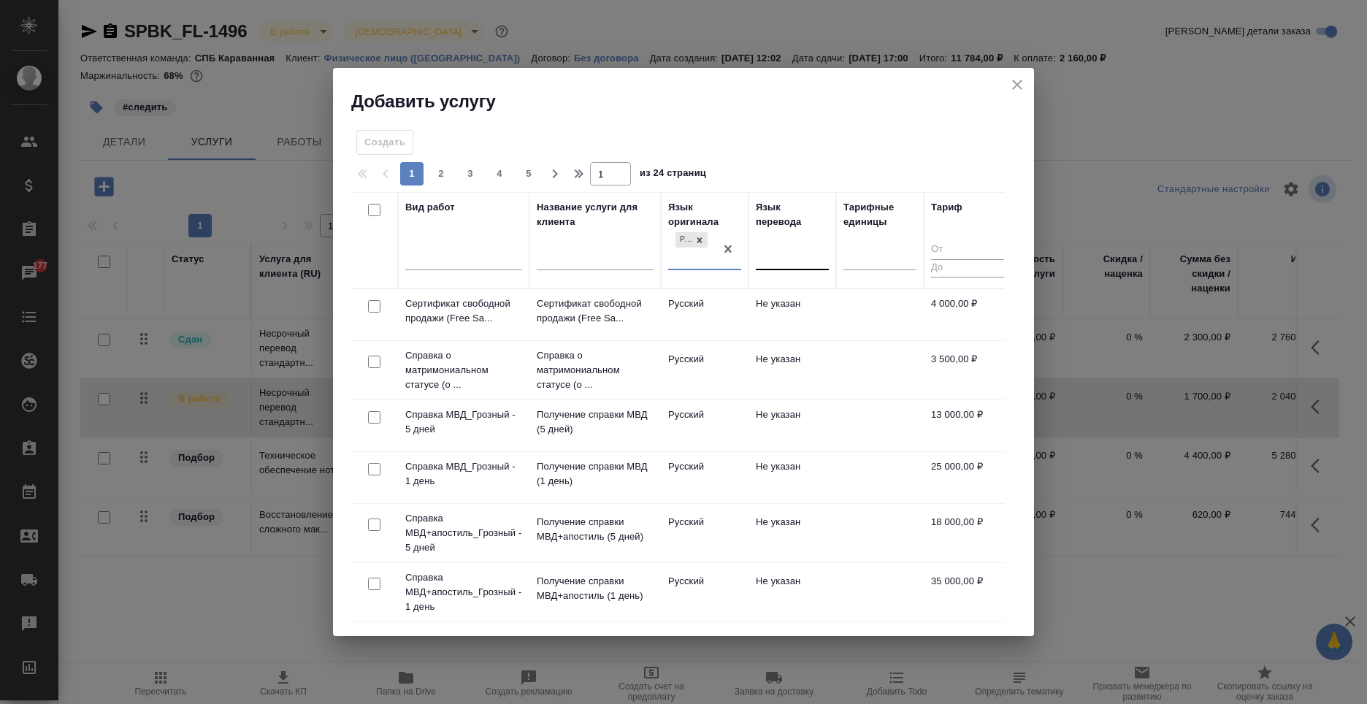
click at [794, 258] on div at bounding box center [792, 255] width 73 height 21
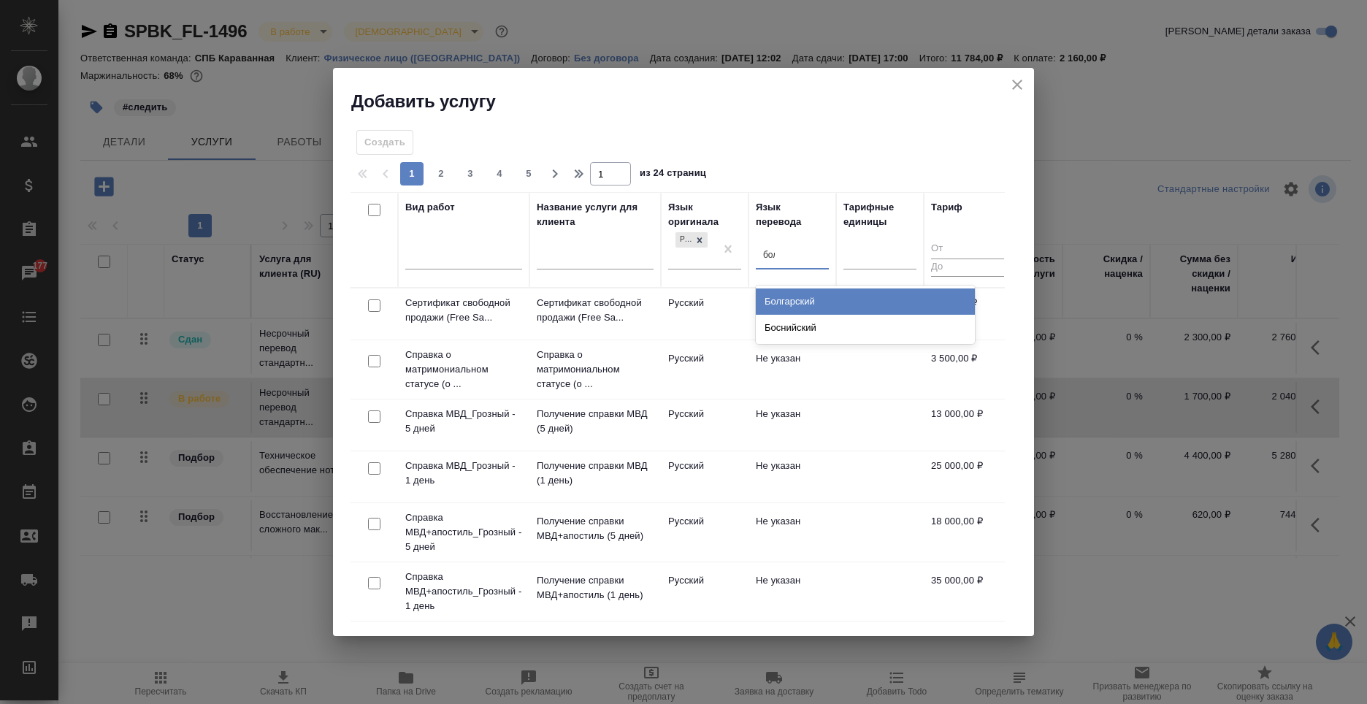
type input "болг"
click at [815, 288] on div "Болгарский" at bounding box center [865, 301] width 219 height 26
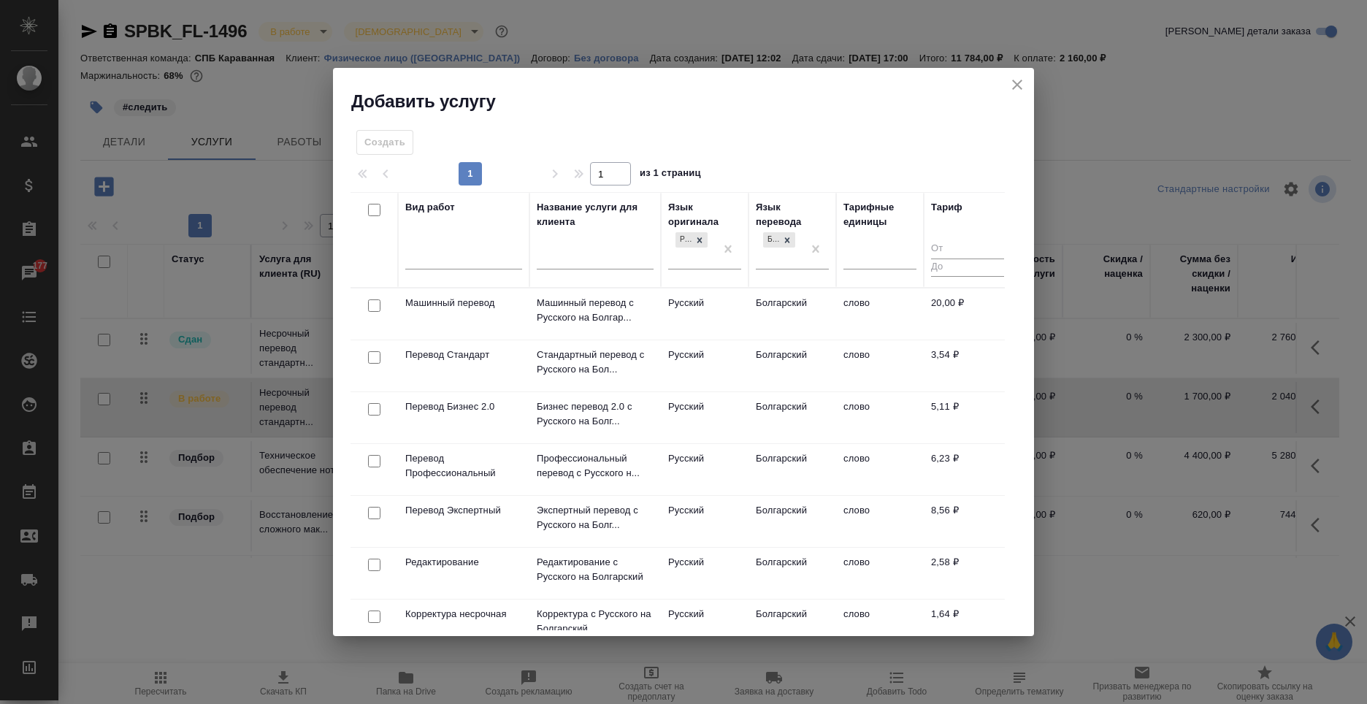
click at [815, 369] on td "Болгарский" at bounding box center [792, 365] width 88 height 51
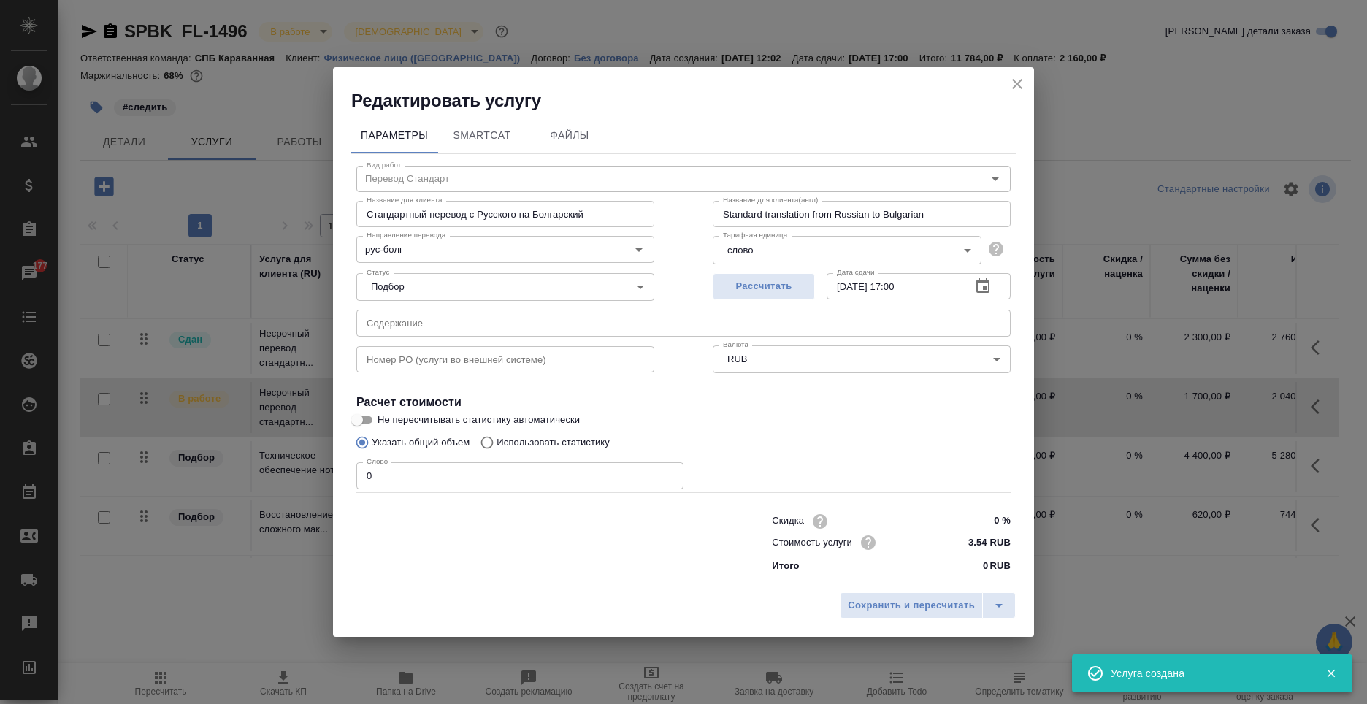
click at [479, 474] on input "0" at bounding box center [519, 475] width 327 height 26
type input "1"
click at [887, 612] on span "Сохранить и пересчитать" at bounding box center [911, 605] width 127 height 17
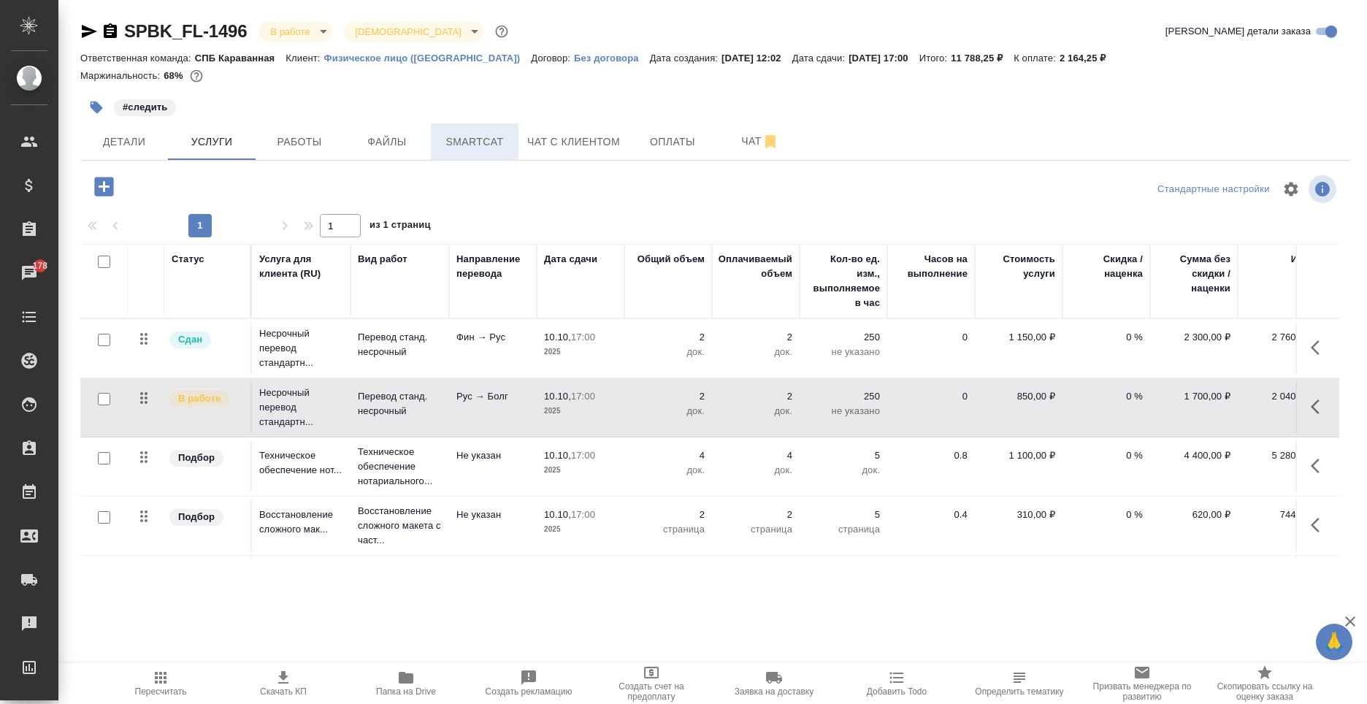
click at [488, 128] on button "Smartcat" at bounding box center [475, 141] width 88 height 37
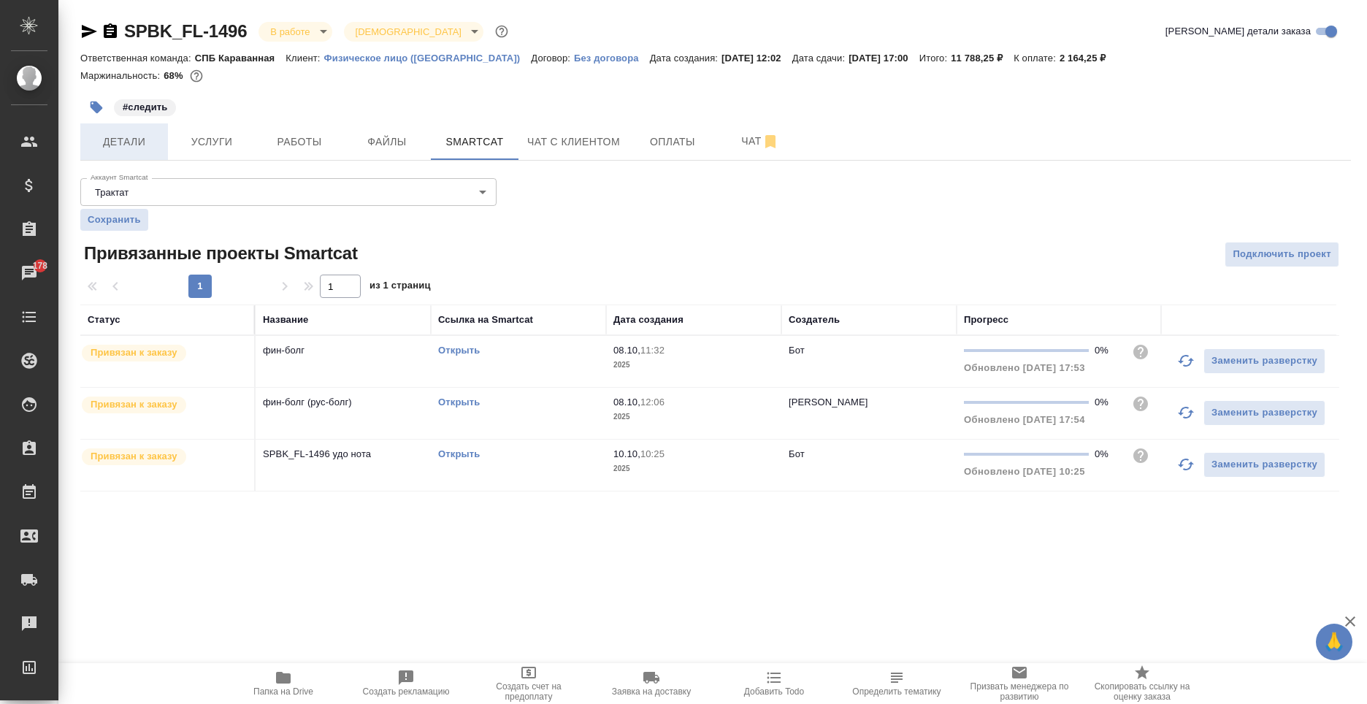
click at [119, 147] on span "Детали" at bounding box center [124, 142] width 70 height 18
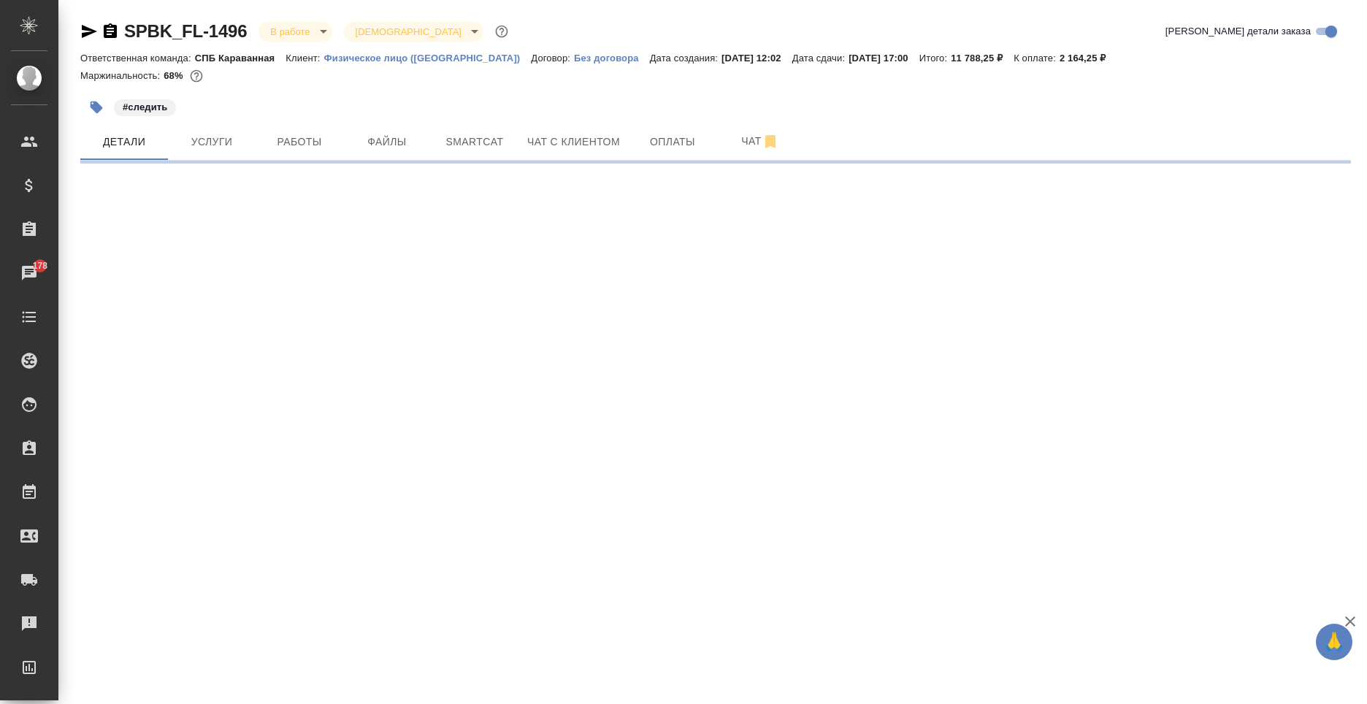
select select "RU"
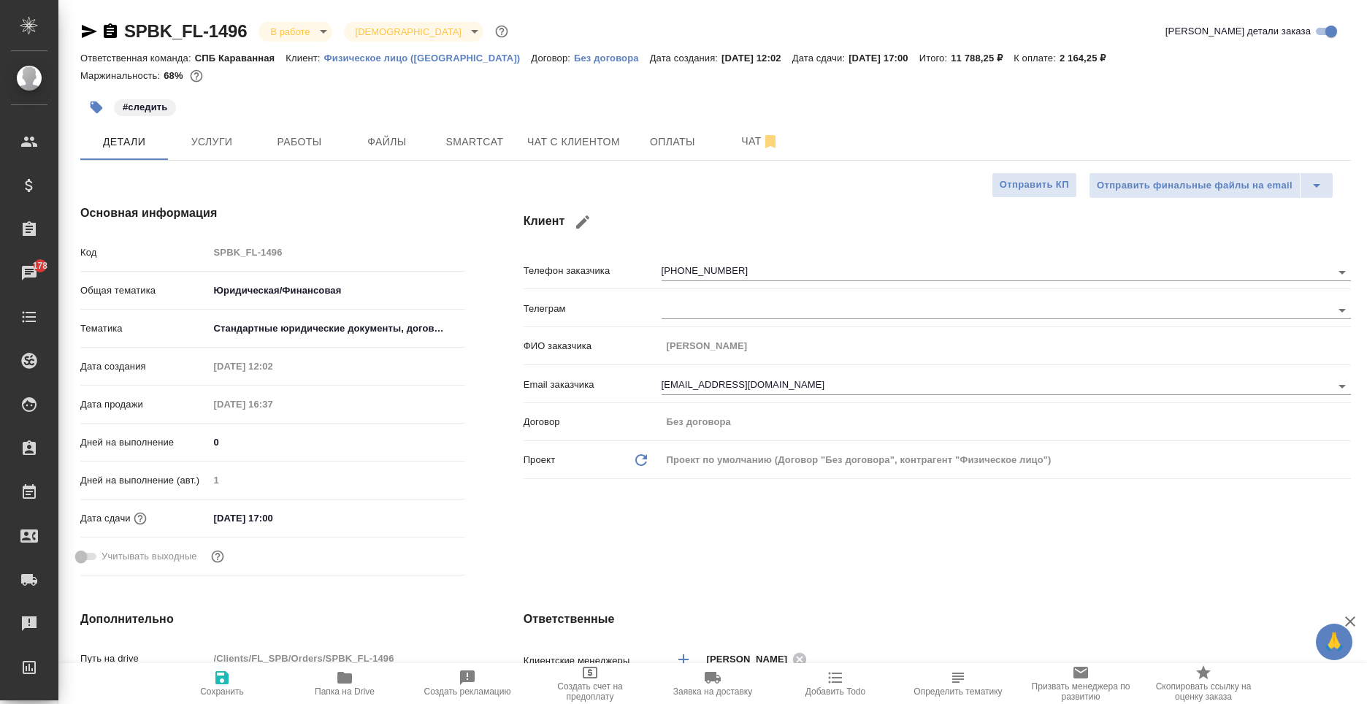
type textarea "x"
type input "Шаблонные документы"
click at [234, 139] on span "Услуги" at bounding box center [212, 142] width 70 height 18
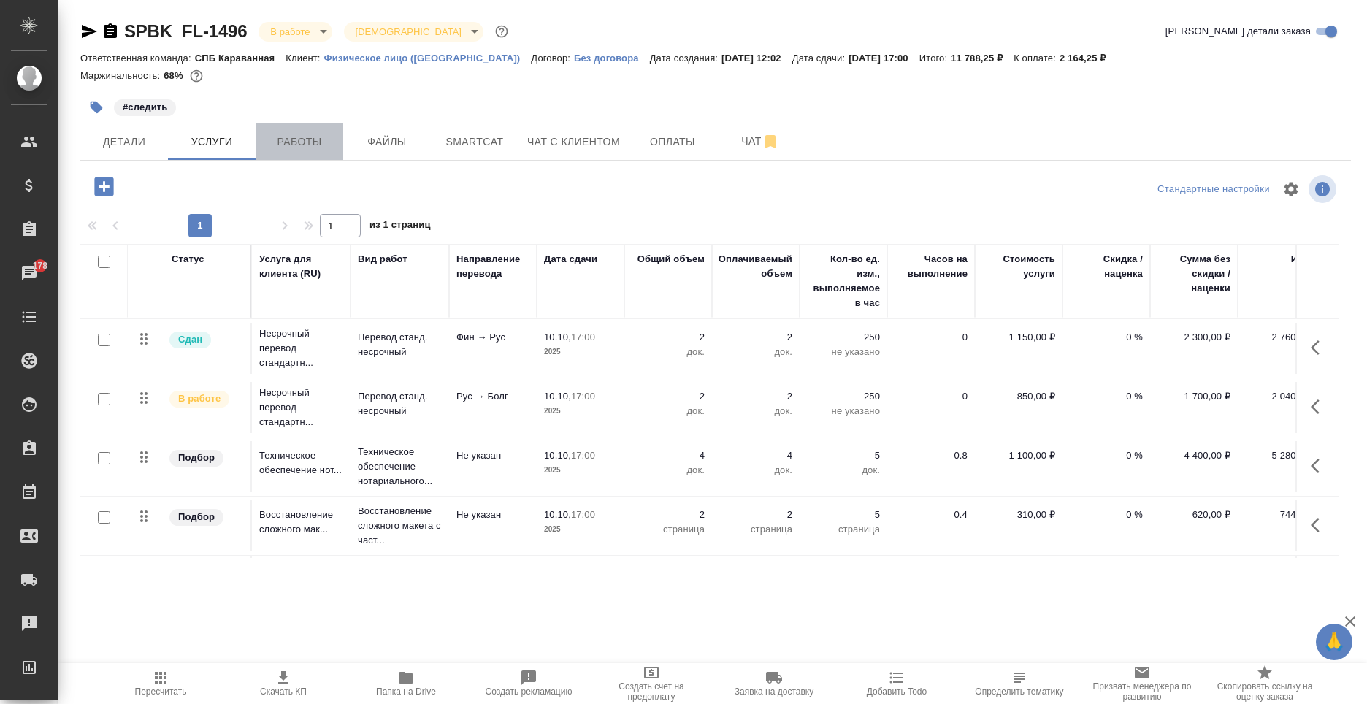
click at [310, 142] on span "Работы" at bounding box center [299, 142] width 70 height 18
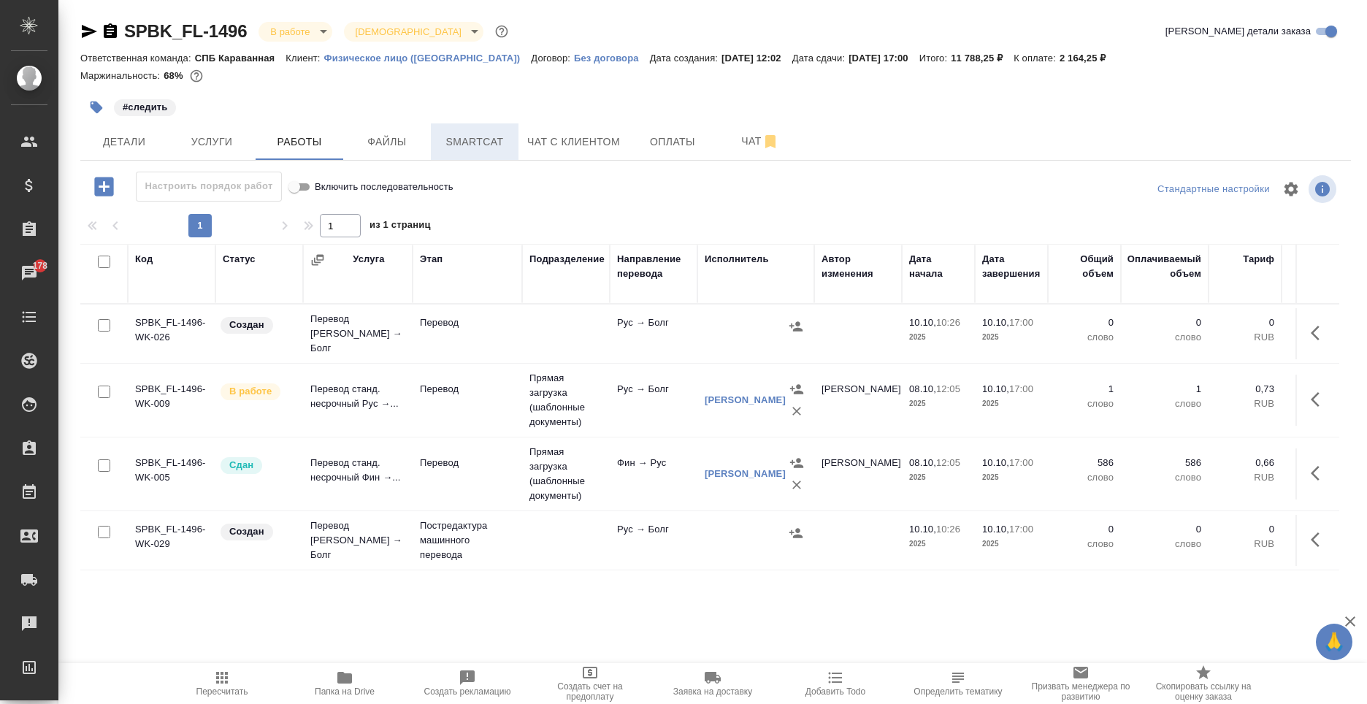
click at [512, 134] on button "Smartcat" at bounding box center [475, 141] width 88 height 37
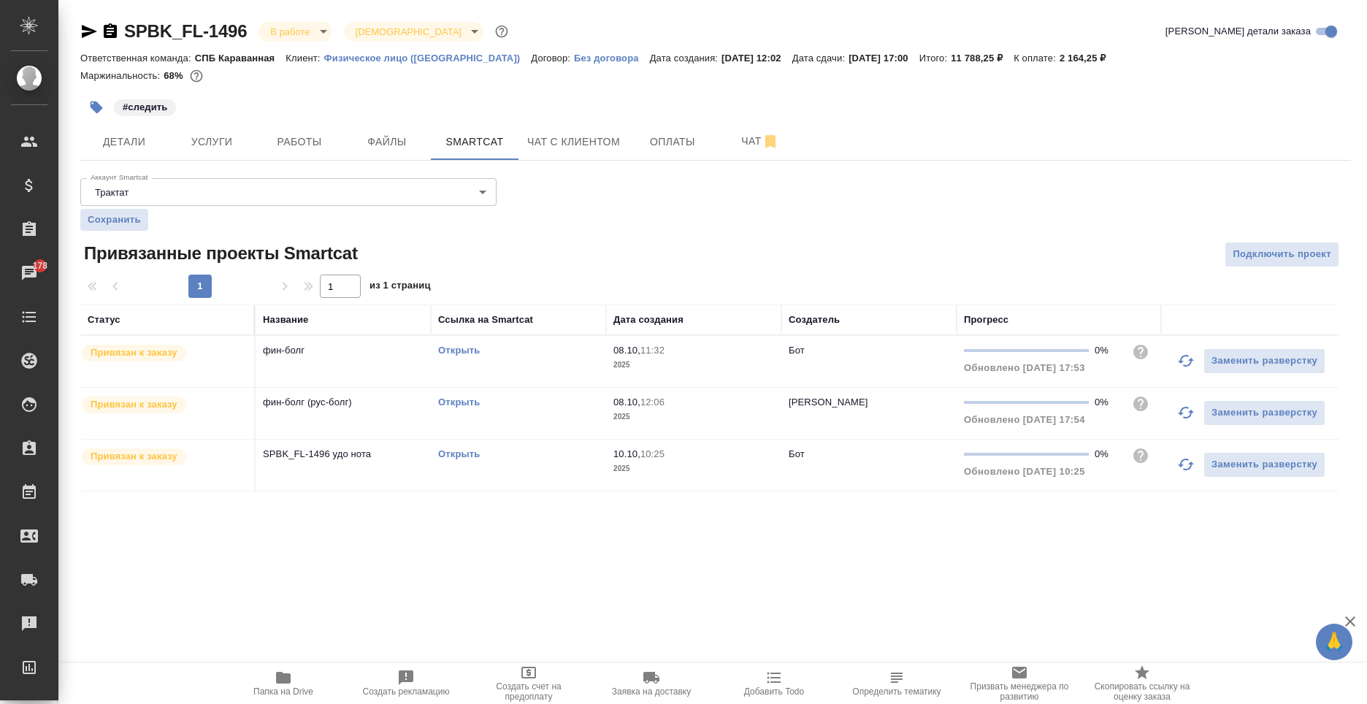
click at [382, 481] on td "SPBK_FL-1496 удо нота" at bounding box center [343, 465] width 175 height 51
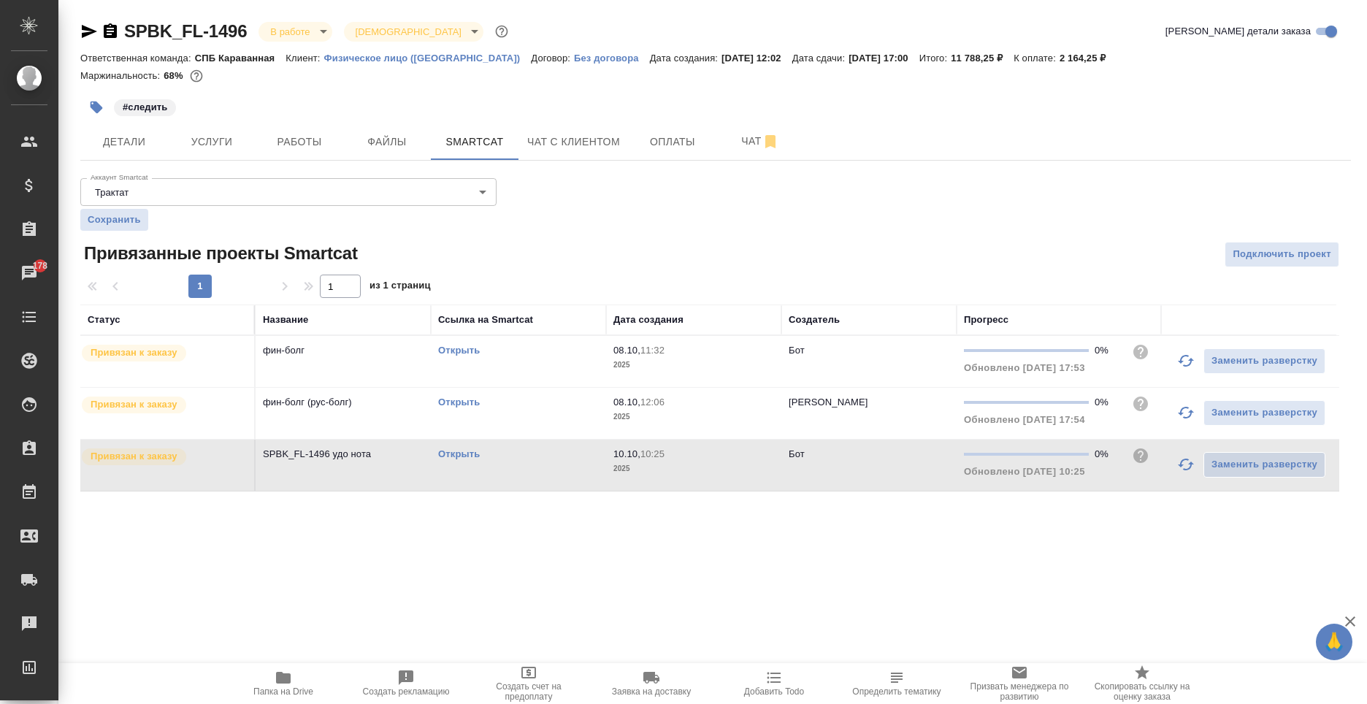
click at [892, 460] on td "Бот" at bounding box center [868, 465] width 175 height 51
click at [385, 455] on p "SPBK_FL-1496 удо нота" at bounding box center [343, 454] width 161 height 15
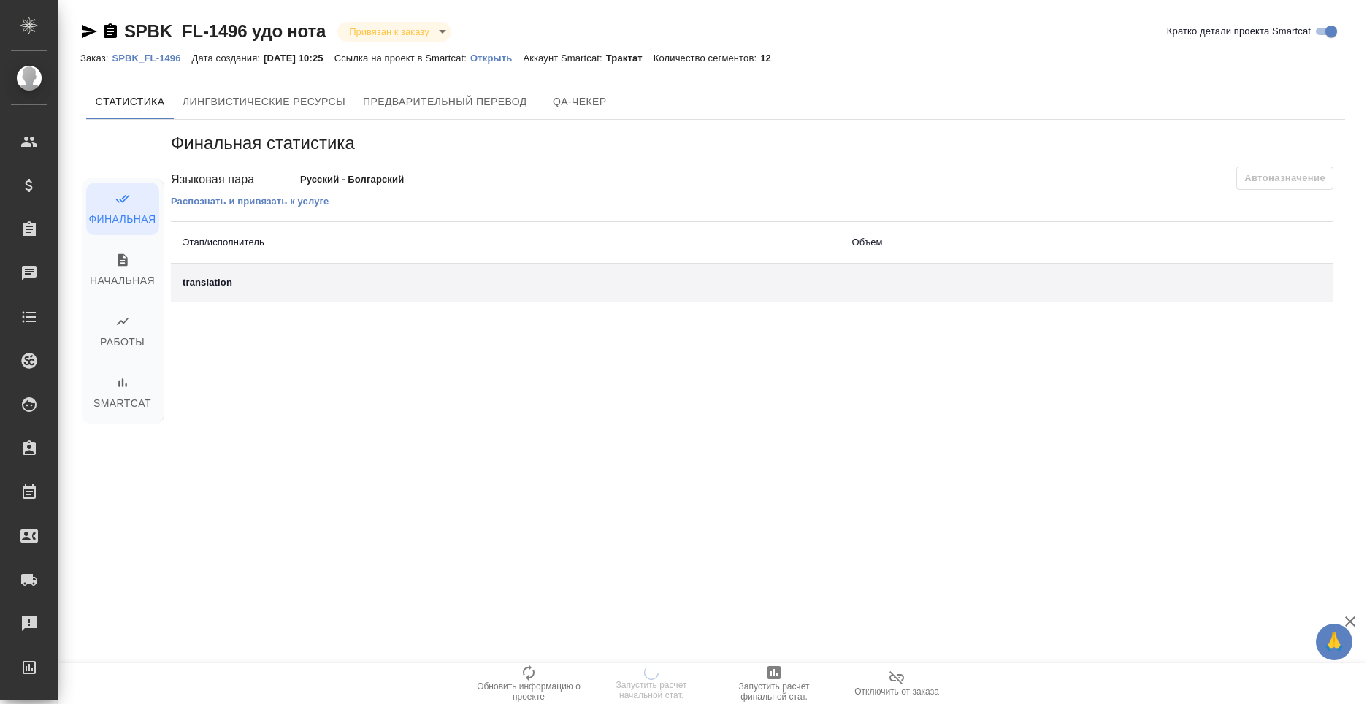
click at [897, 682] on icon "button" at bounding box center [897, 678] width 18 height 18
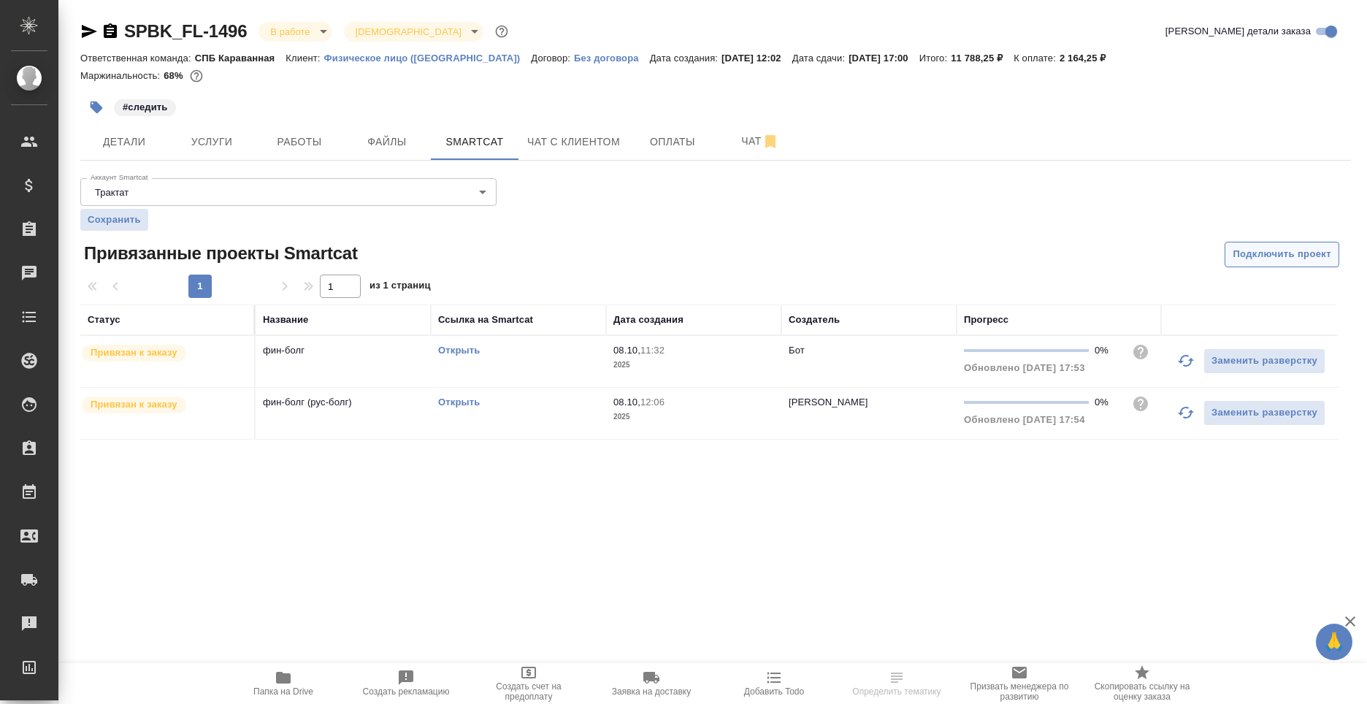
click at [1262, 264] on button "Подключить проект" at bounding box center [1281, 255] width 115 height 26
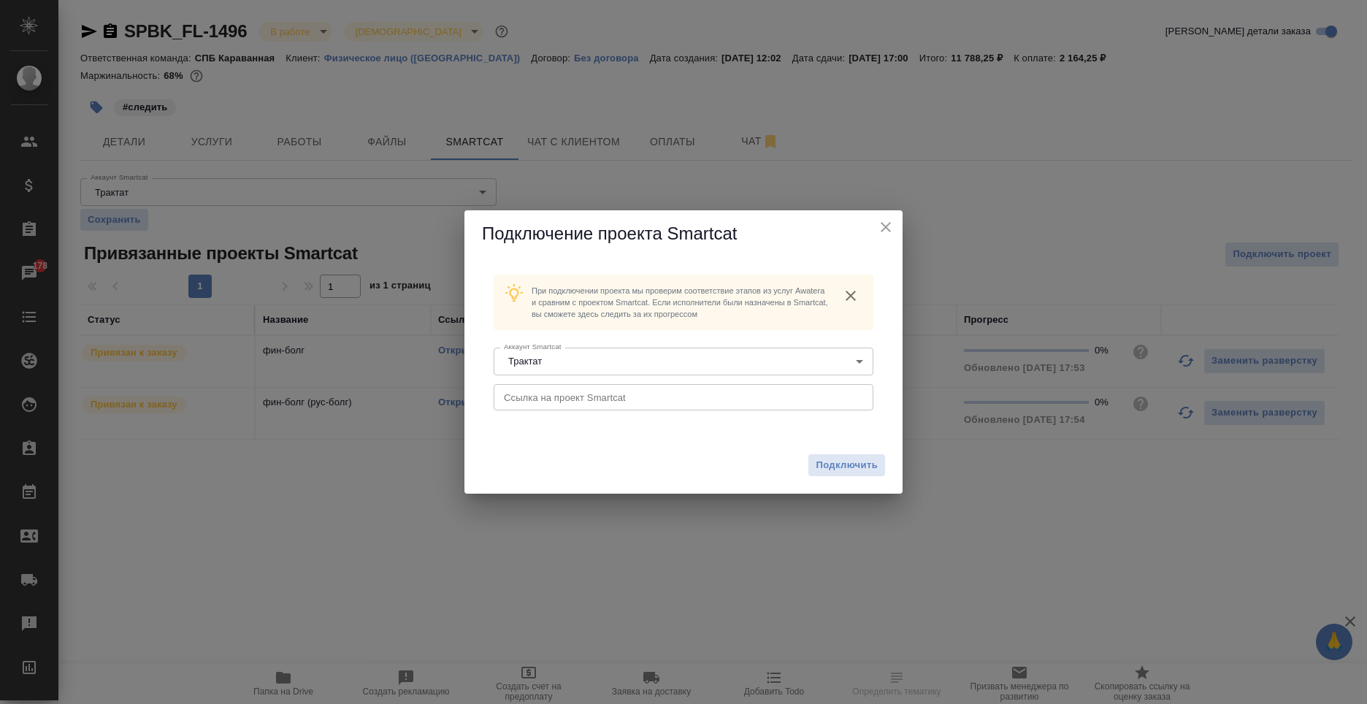
click at [647, 406] on input "text" at bounding box center [684, 397] width 380 height 26
click at [857, 472] on span "Подключить" at bounding box center [846, 465] width 62 height 15
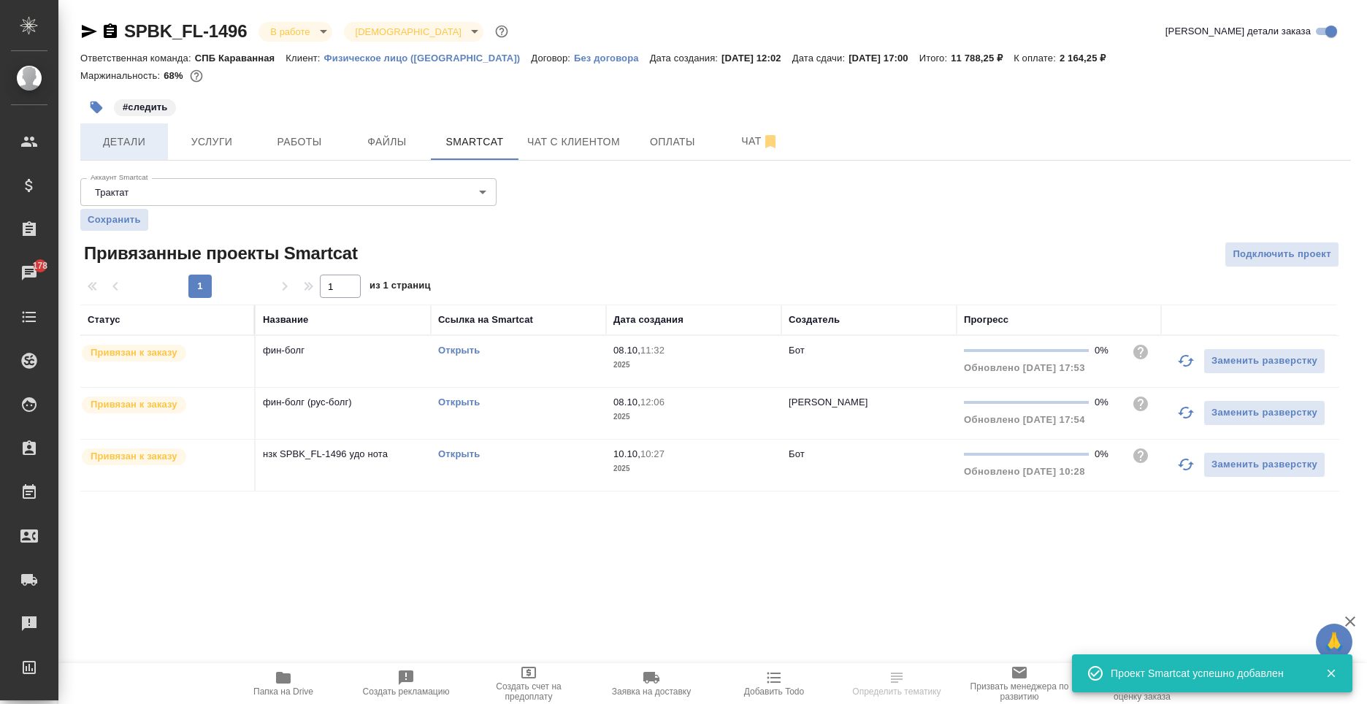
click at [149, 150] on span "Детали" at bounding box center [124, 142] width 70 height 18
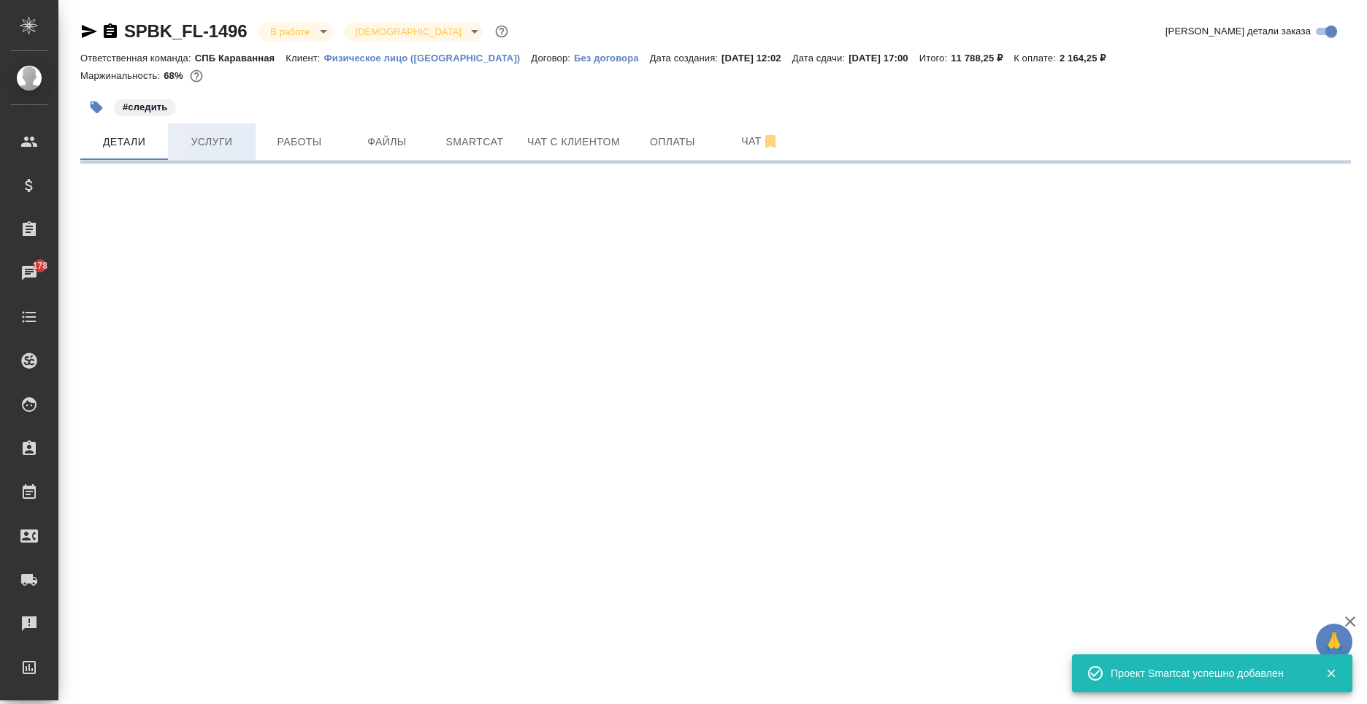
click at [225, 144] on span "Услуги" at bounding box center [212, 142] width 70 height 18
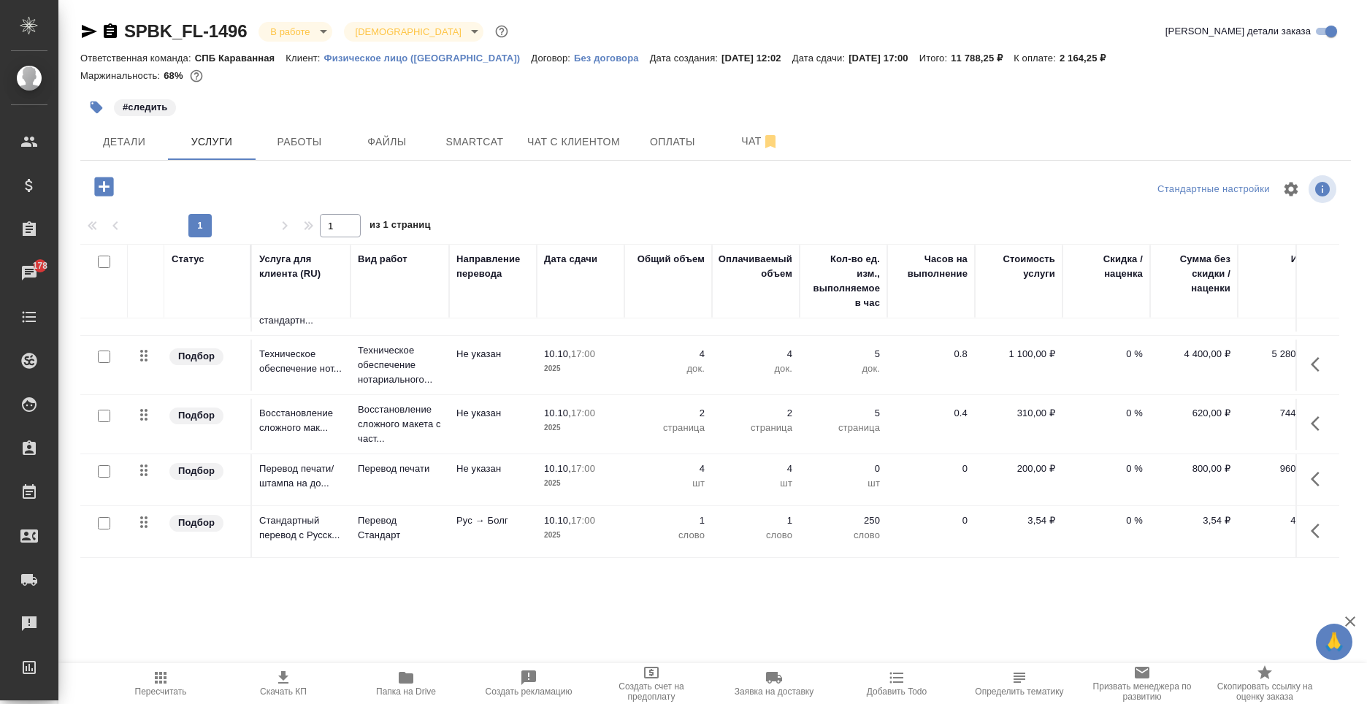
scroll to position [112, 0]
click at [1310, 522] on icon "button" at bounding box center [1319, 531] width 18 height 18
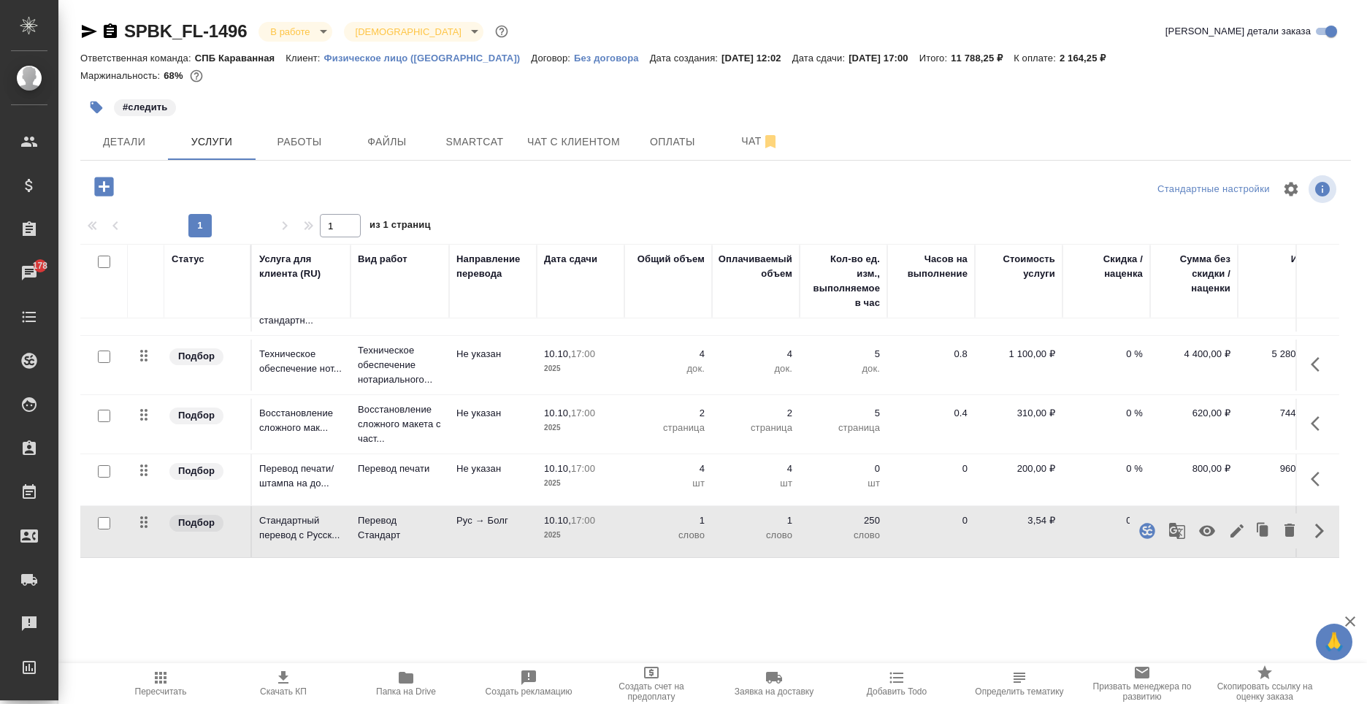
click at [1228, 523] on icon "button" at bounding box center [1237, 531] width 18 height 18
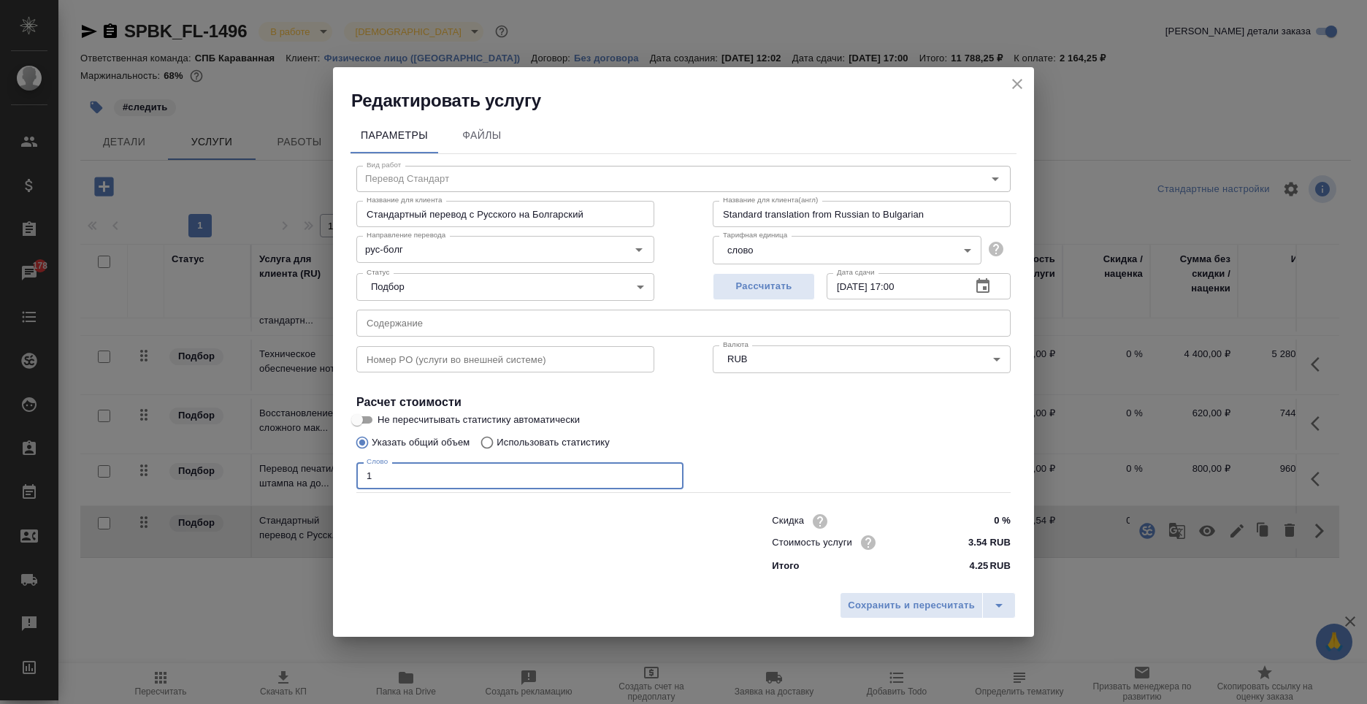
click at [436, 464] on input "1" at bounding box center [519, 475] width 327 height 26
type input "96"
click at [896, 611] on span "Сохранить и пересчитать" at bounding box center [911, 605] width 127 height 17
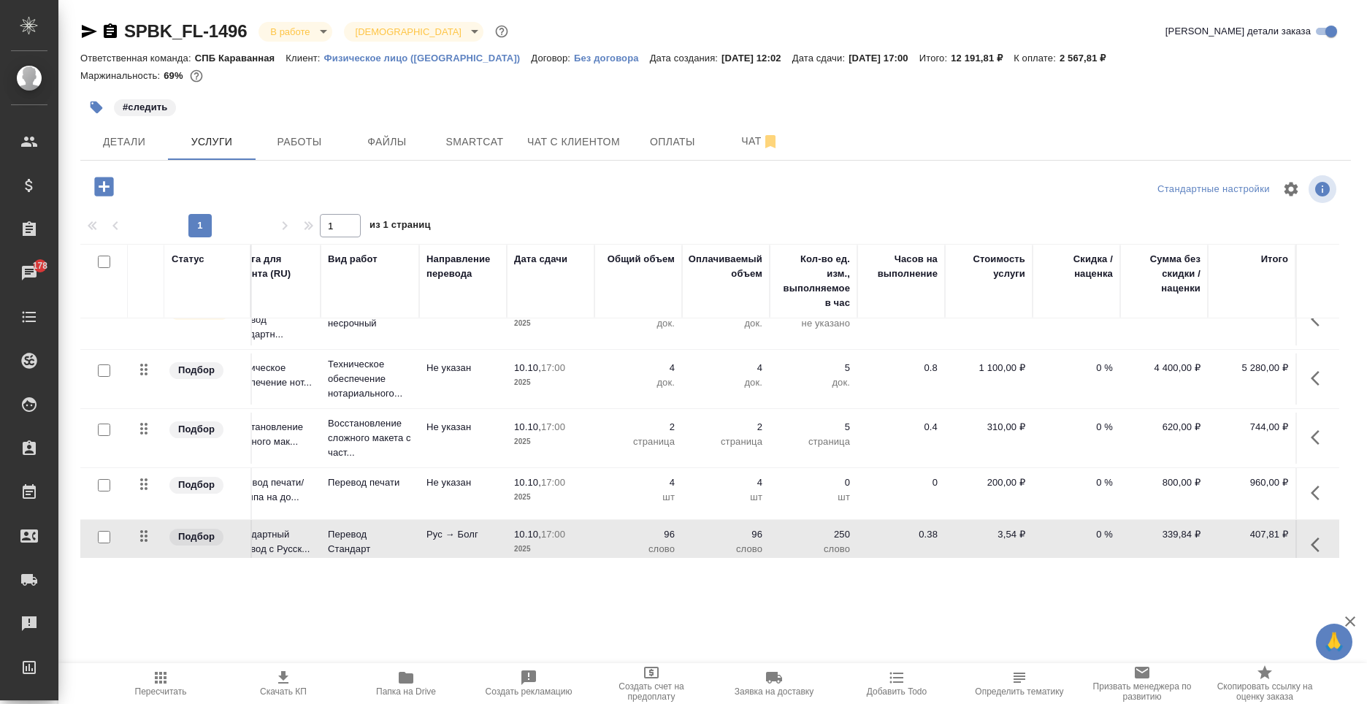
scroll to position [112, 41]
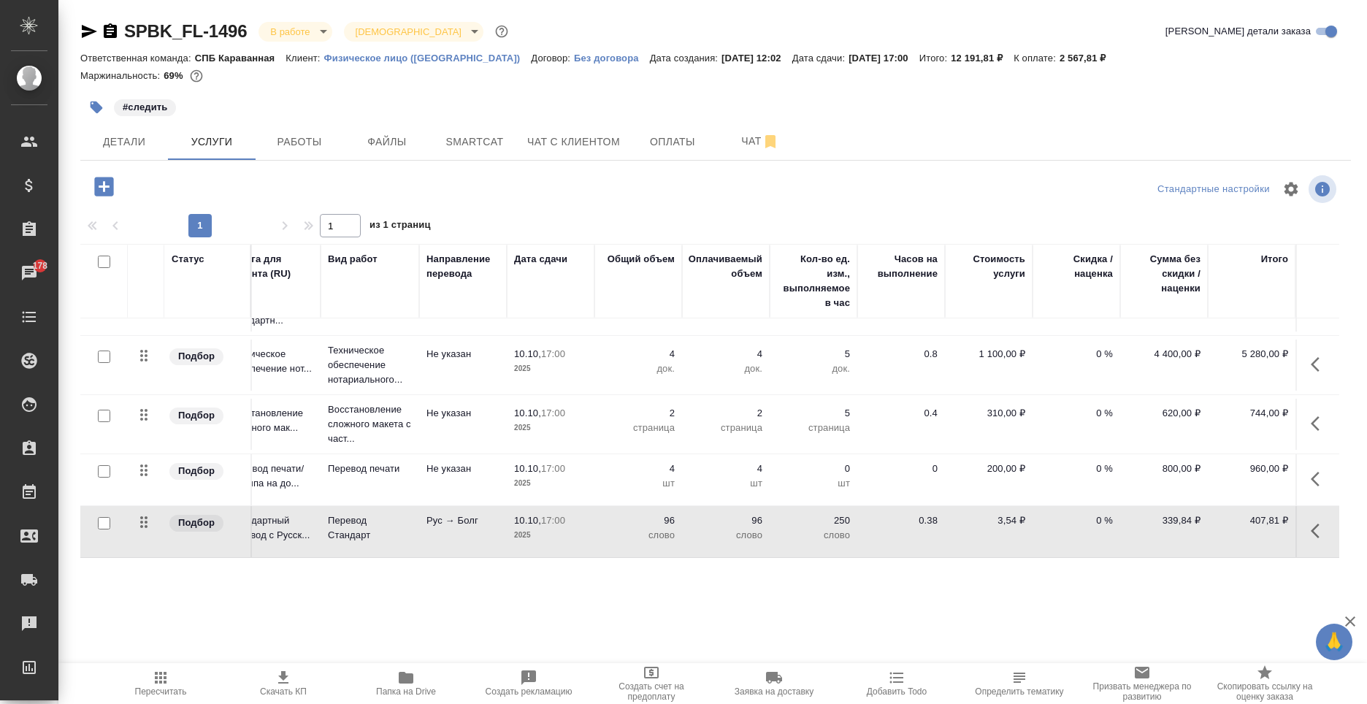
click at [1302, 521] on button "button" at bounding box center [1319, 530] width 35 height 35
click at [1230, 524] on icon "button" at bounding box center [1236, 530] width 13 height 13
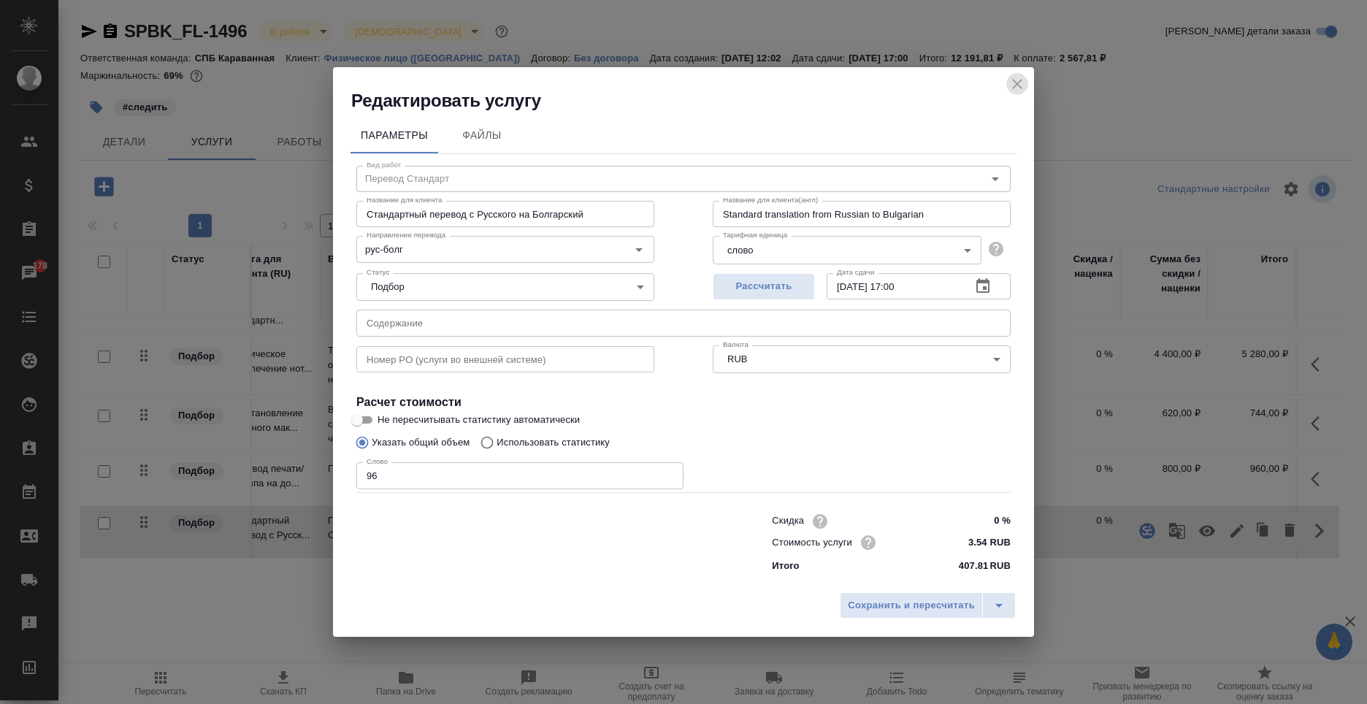
click at [1010, 88] on icon "close" at bounding box center [1017, 84] width 18 height 18
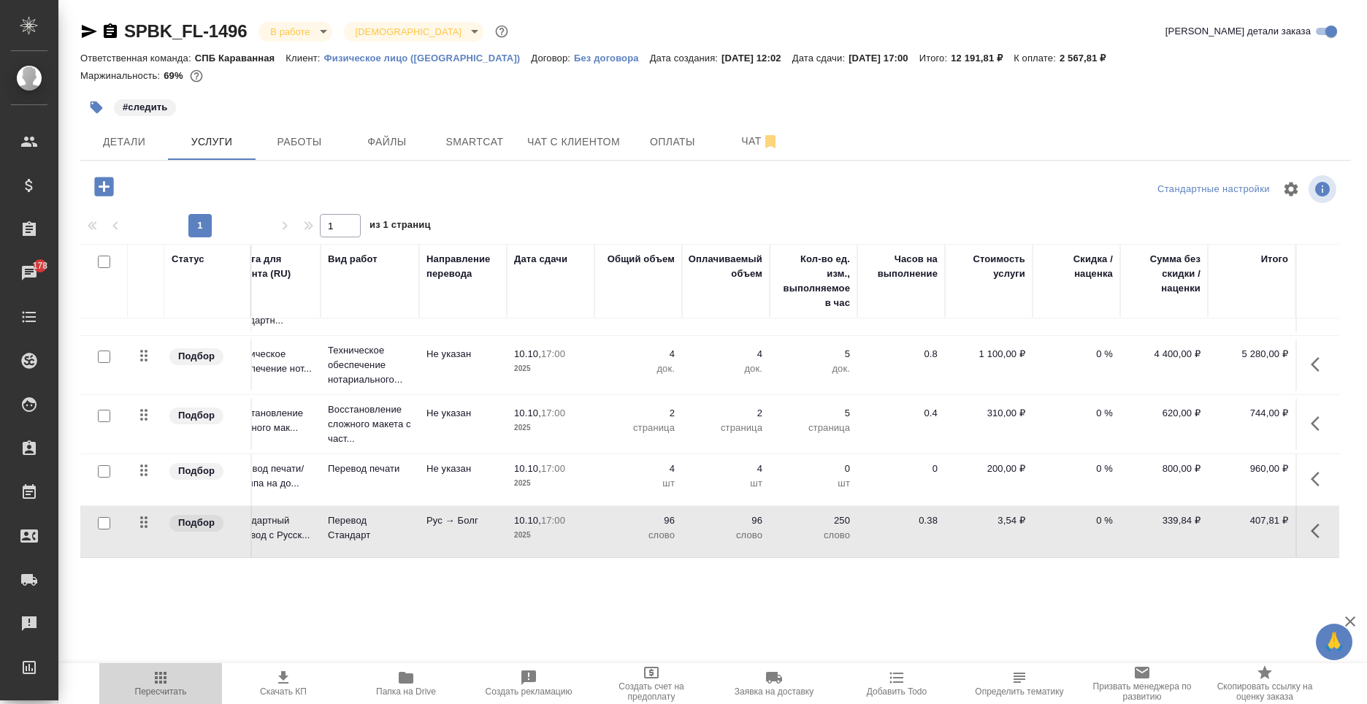
click at [174, 683] on span "Пересчитать" at bounding box center [160, 683] width 105 height 28
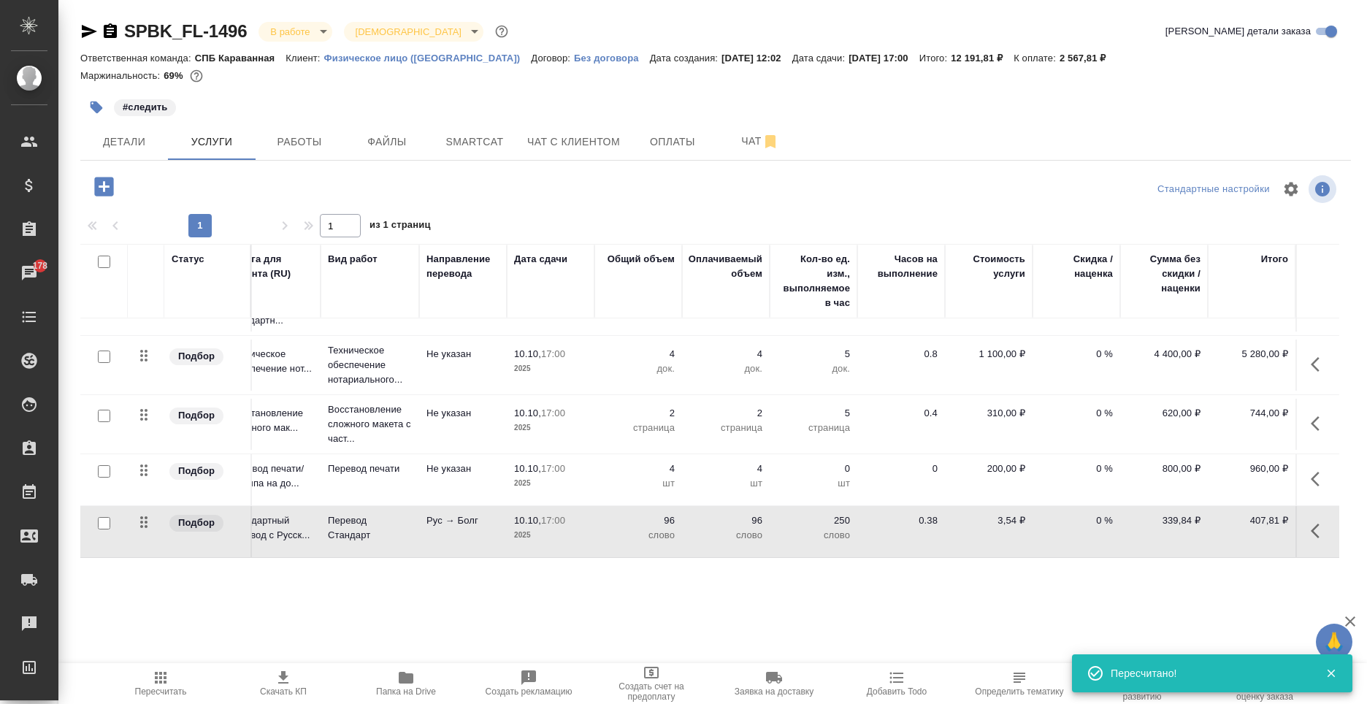
click at [271, 690] on span "Скачать КП" at bounding box center [283, 691] width 47 height 10
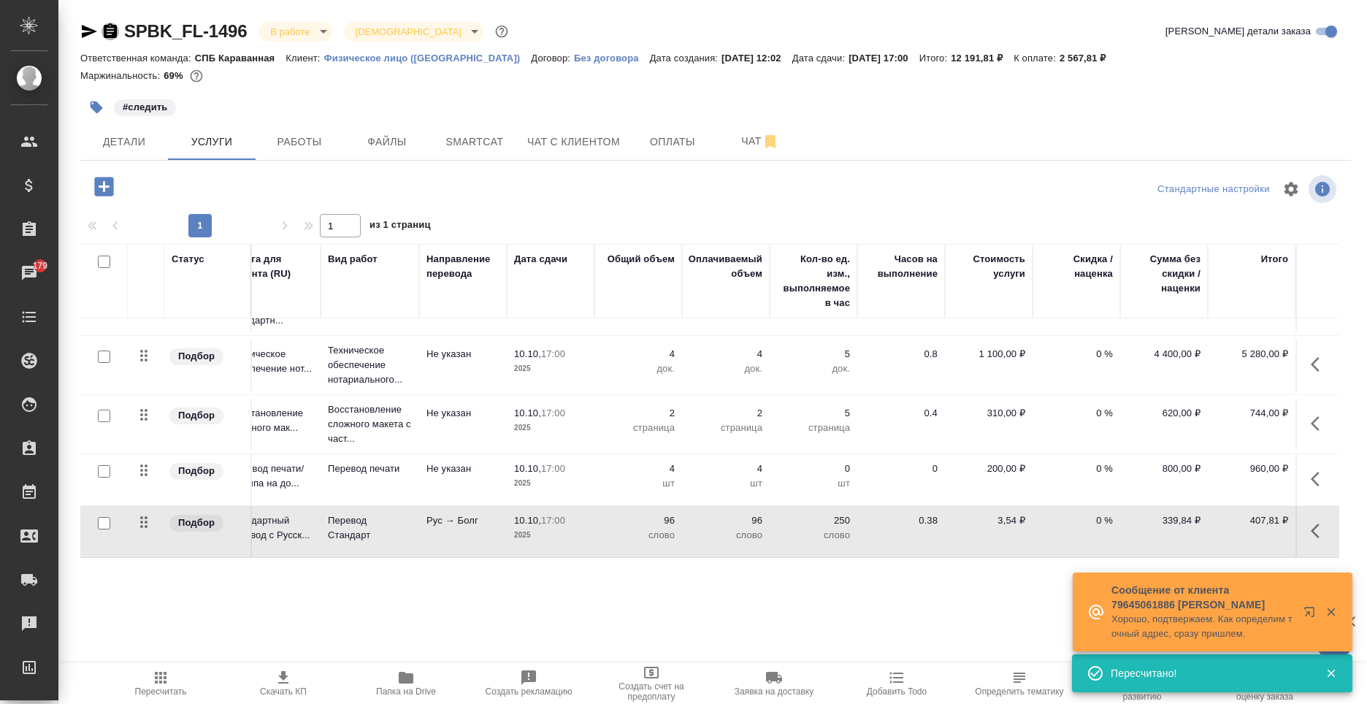
click at [110, 23] on icon "button" at bounding box center [110, 32] width 18 height 18
drag, startPoint x: 1131, startPoint y: 61, endPoint x: 1073, endPoint y: 58, distance: 57.7
click at [1073, 58] on div "Ответственная команда: СПБ Караванная Клиент: Физическое лицо (Санкт-Петербург)…" at bounding box center [715, 58] width 1270 height 18
copy p "2 567,81 ₽"
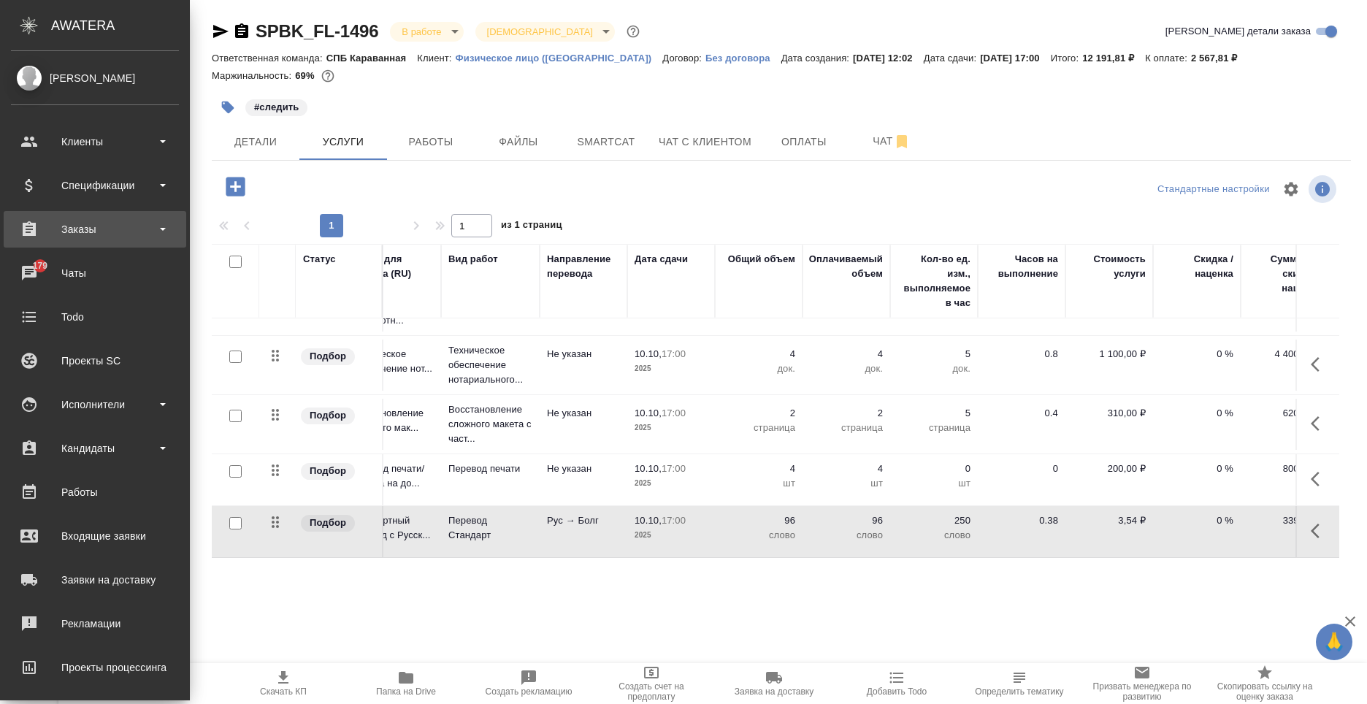
click at [79, 231] on div "Заказы" at bounding box center [95, 229] width 168 height 22
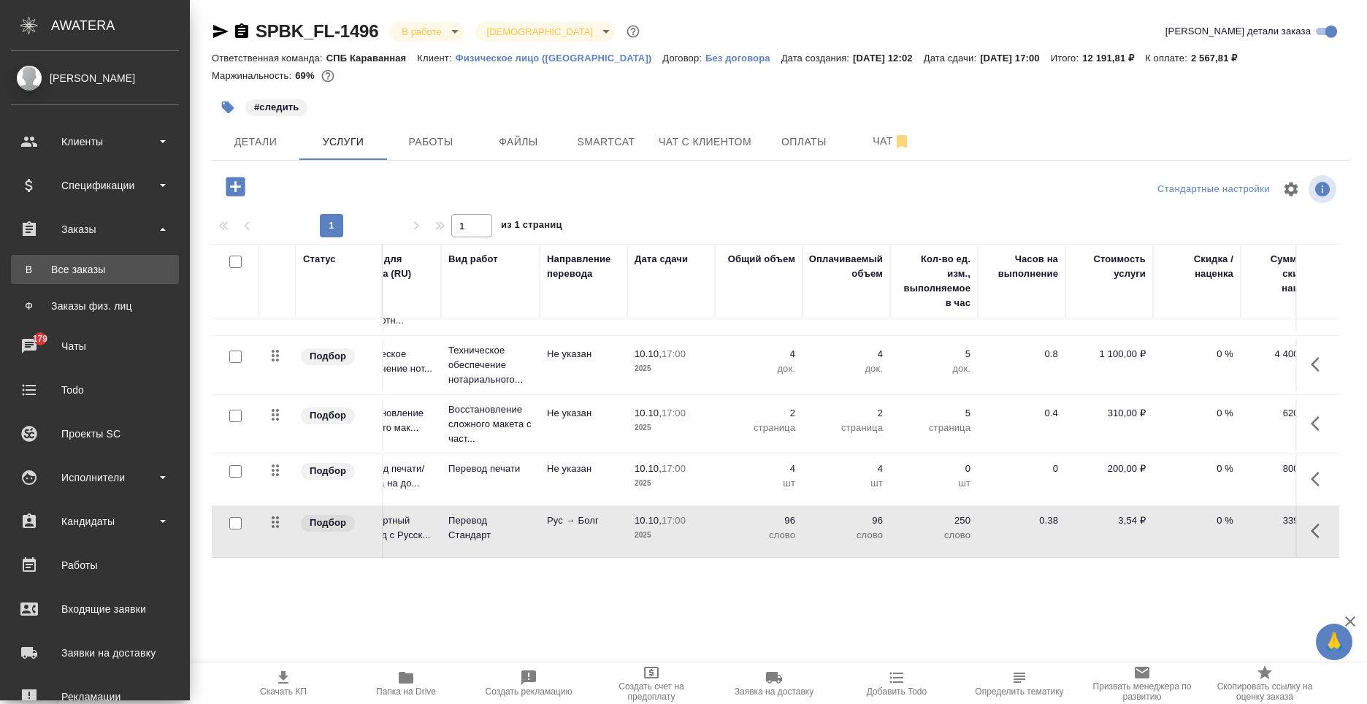
click at [98, 276] on div "Все заказы" at bounding box center [94, 269] width 153 height 15
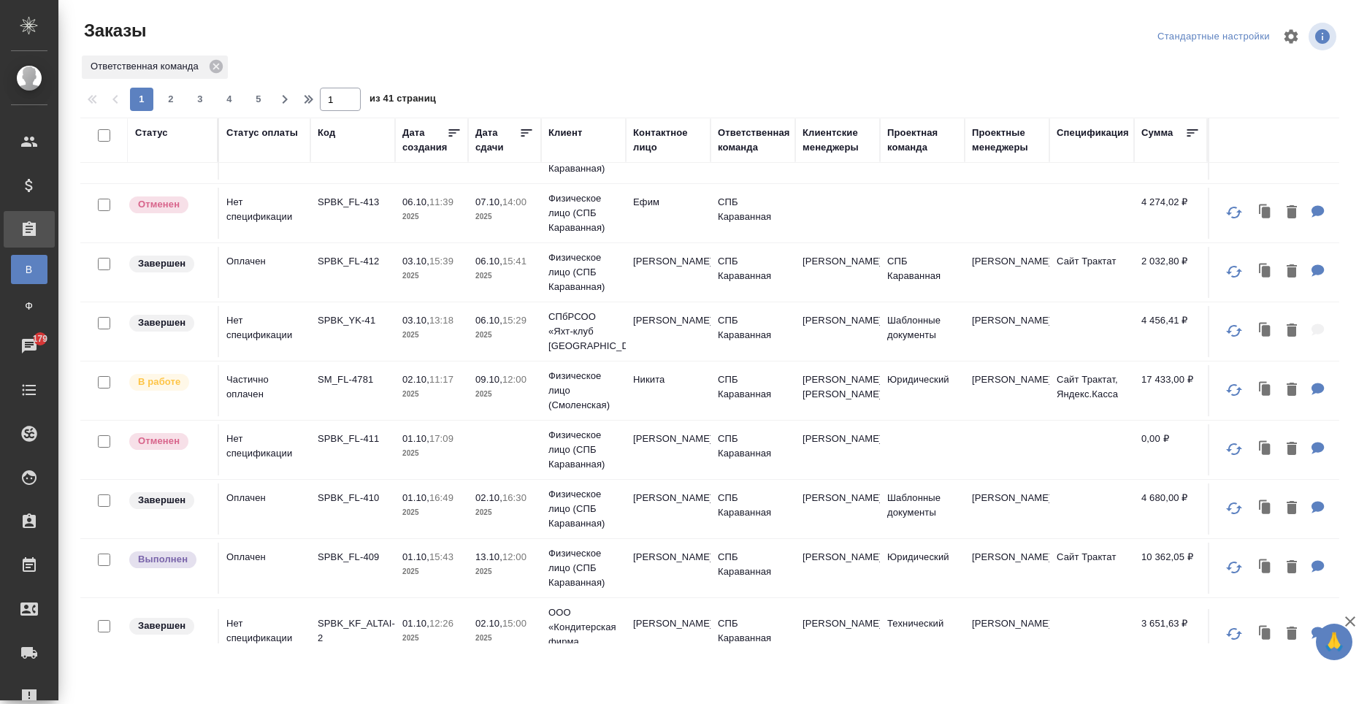
scroll to position [292, 0]
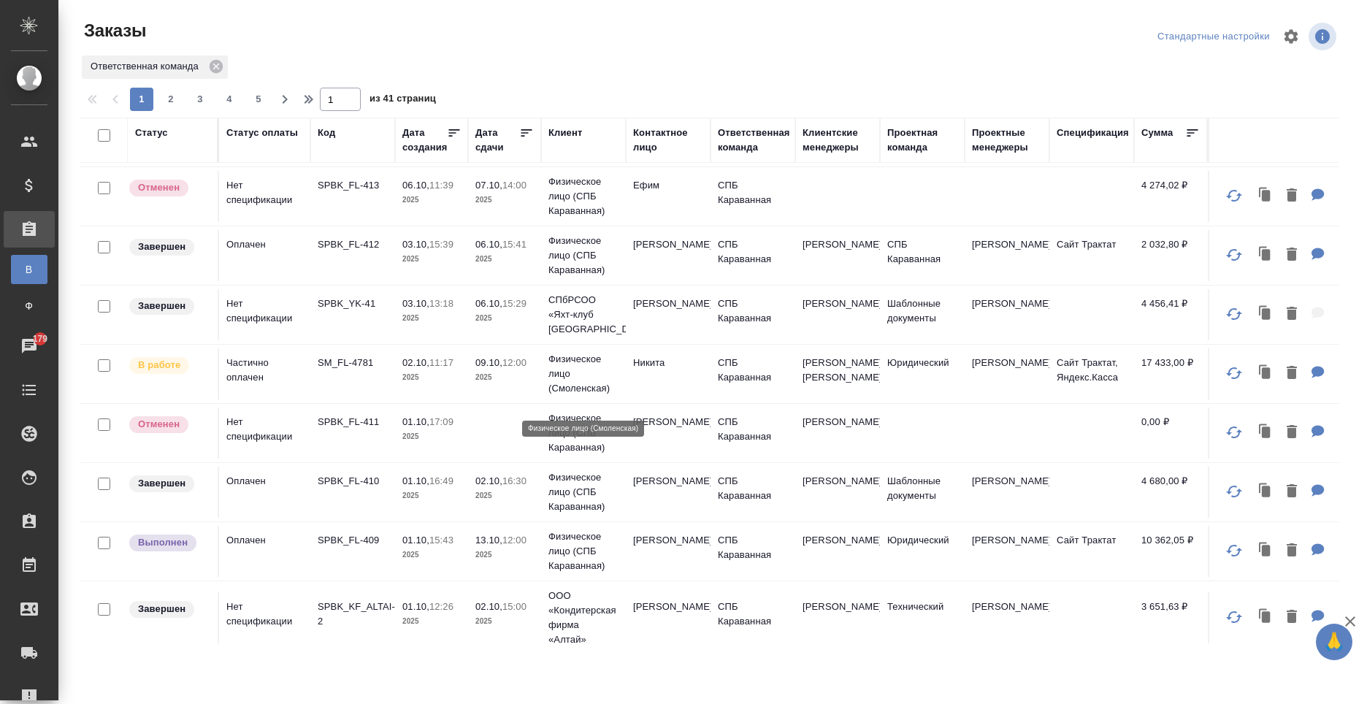
click at [599, 396] on p "Физическое лицо (Смоленская)" at bounding box center [583, 374] width 70 height 44
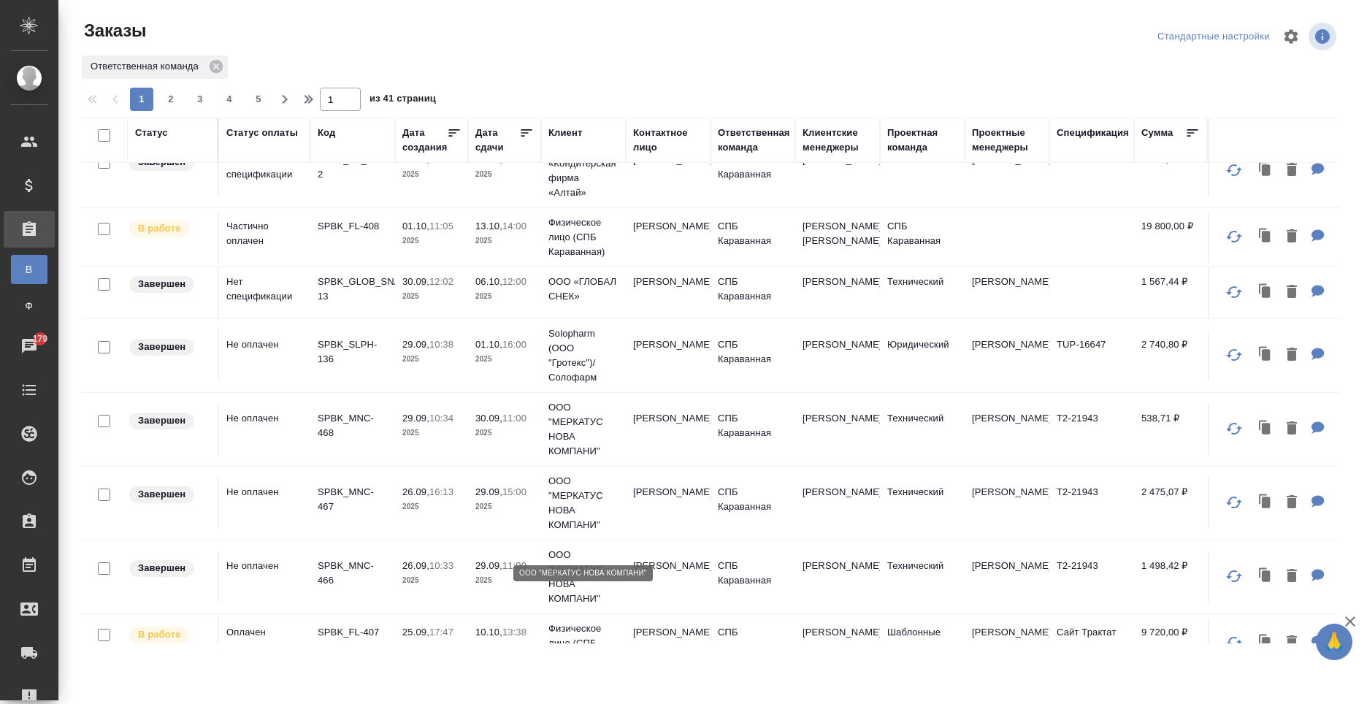
scroll to position [657, 0]
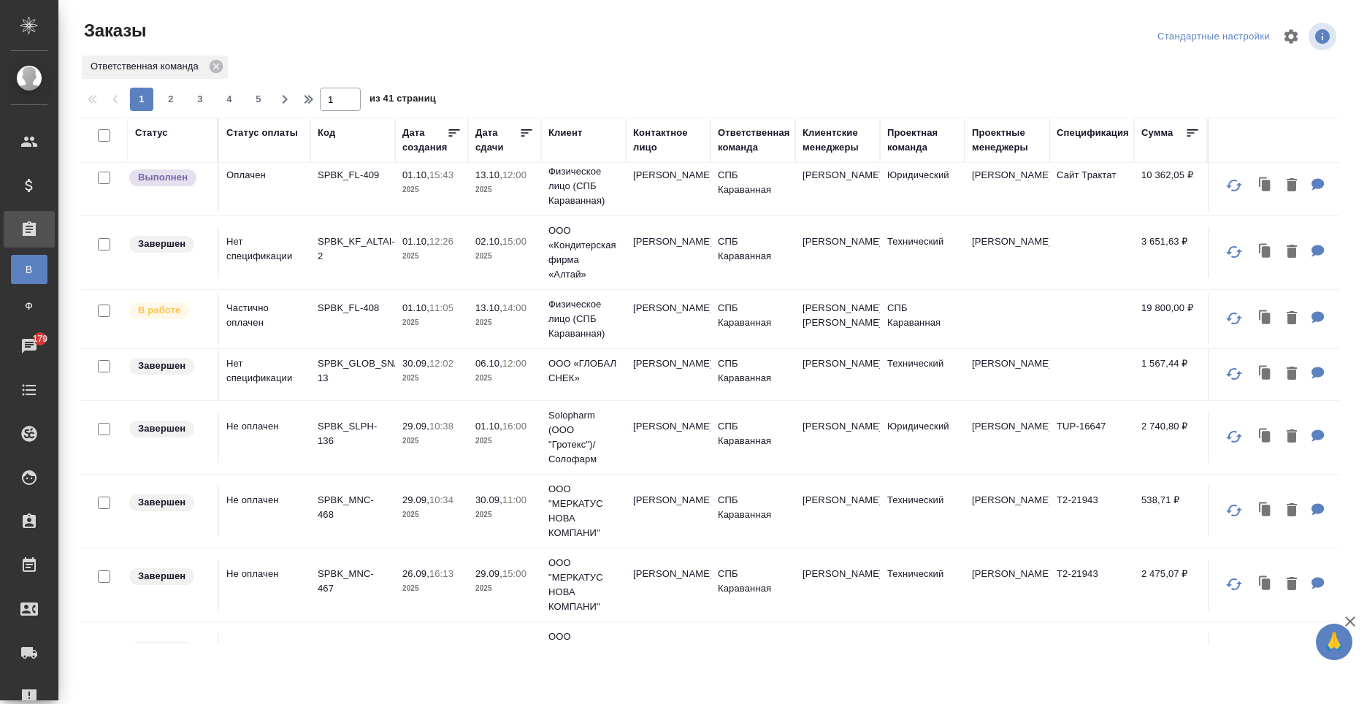
click at [638, 337] on td "[PERSON_NAME]" at bounding box center [668, 318] width 85 height 51
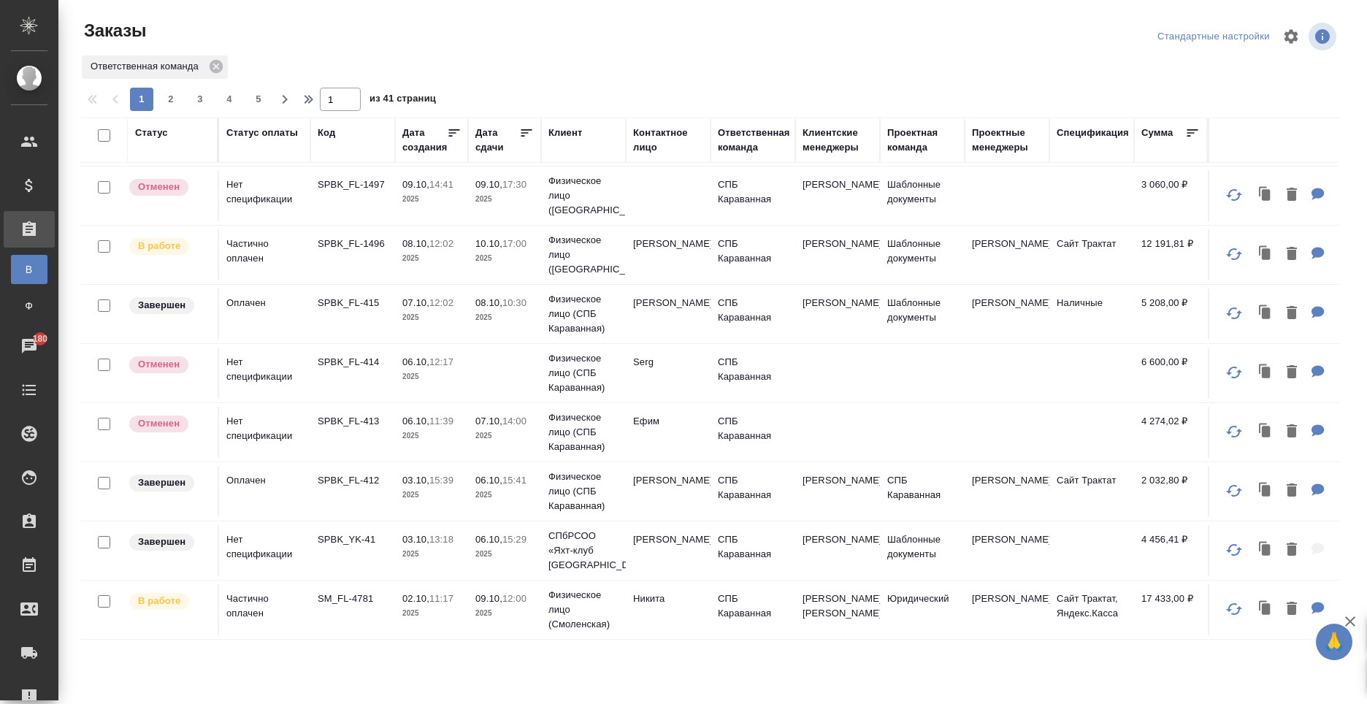
scroll to position [0, 0]
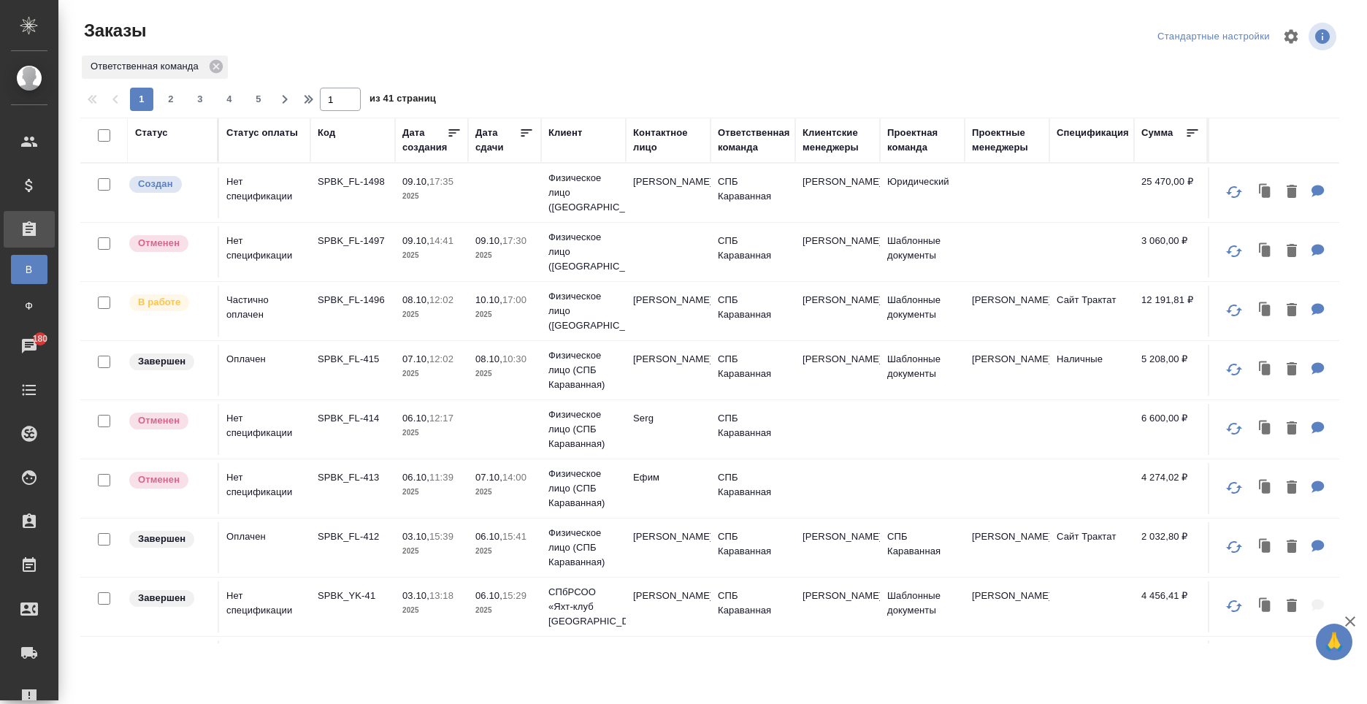
click at [464, 255] on td "09.10, 14:41 2025" at bounding box center [431, 251] width 73 height 51
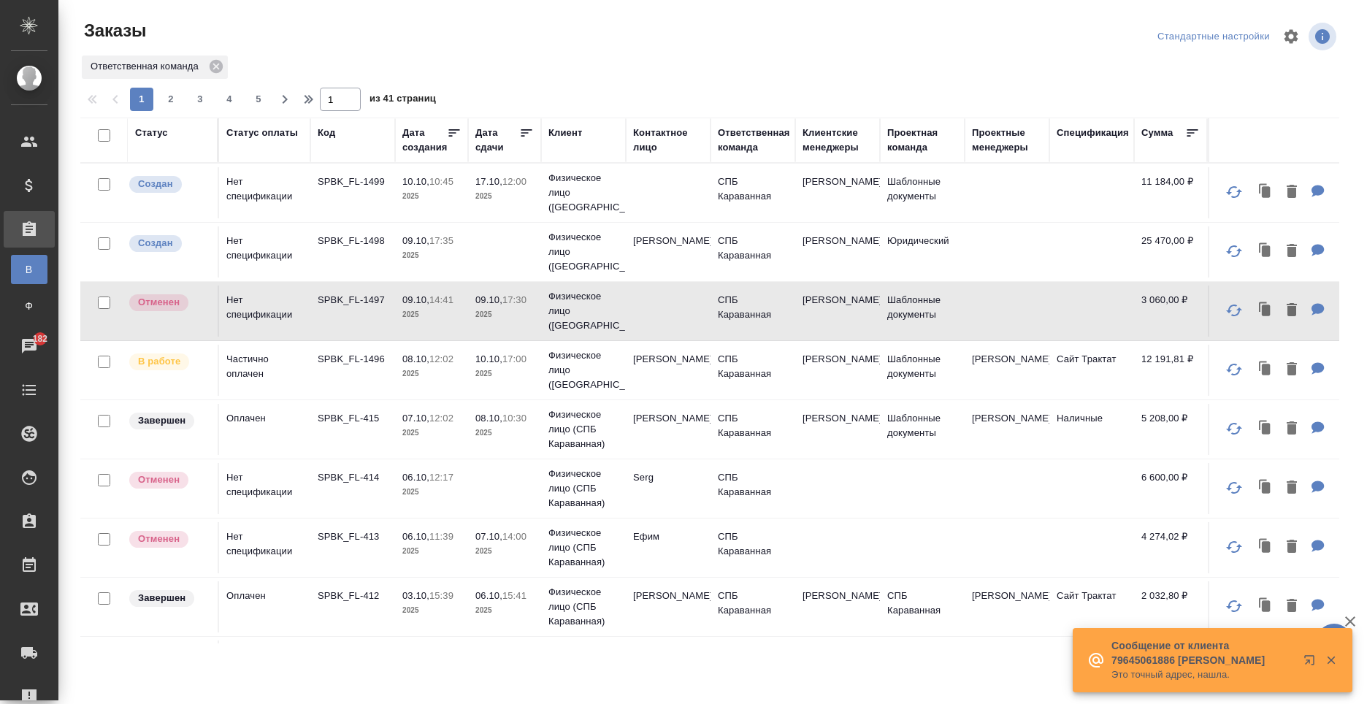
click at [660, 383] on td "Александр Виноградов" at bounding box center [668, 370] width 85 height 51
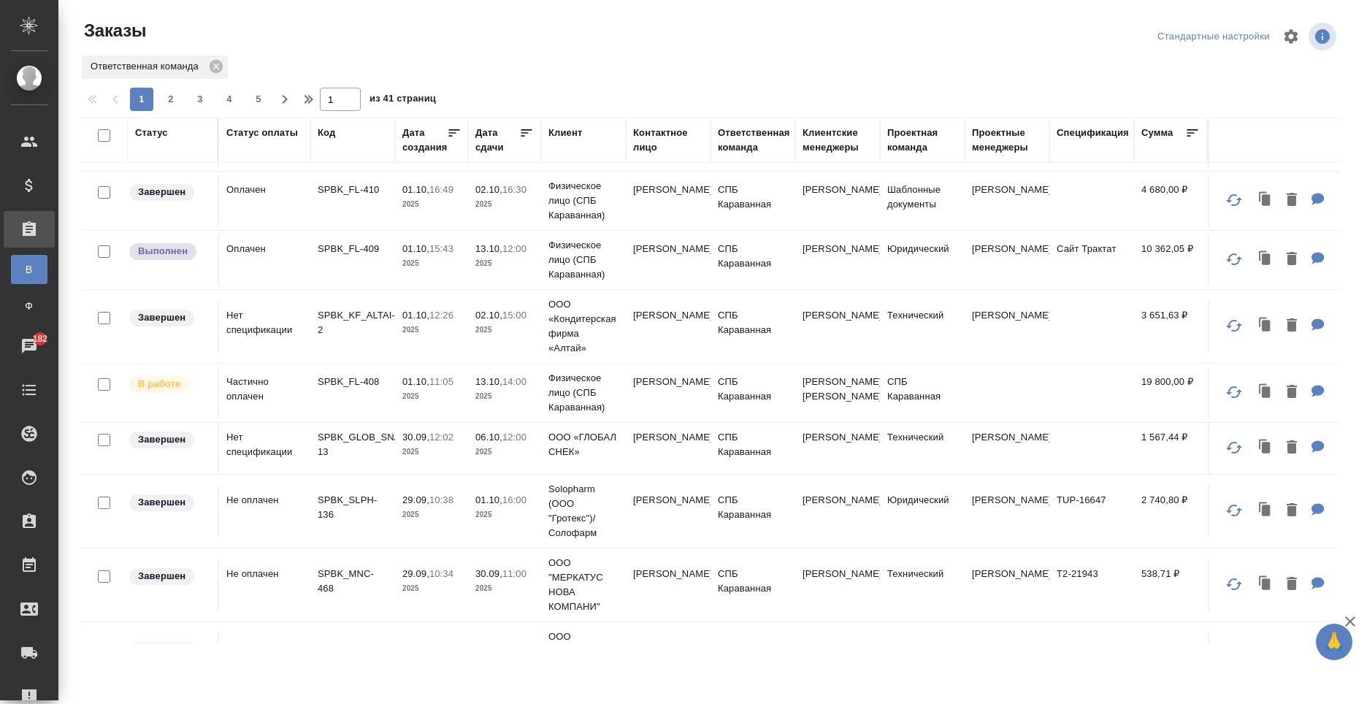
scroll to position [657, 0]
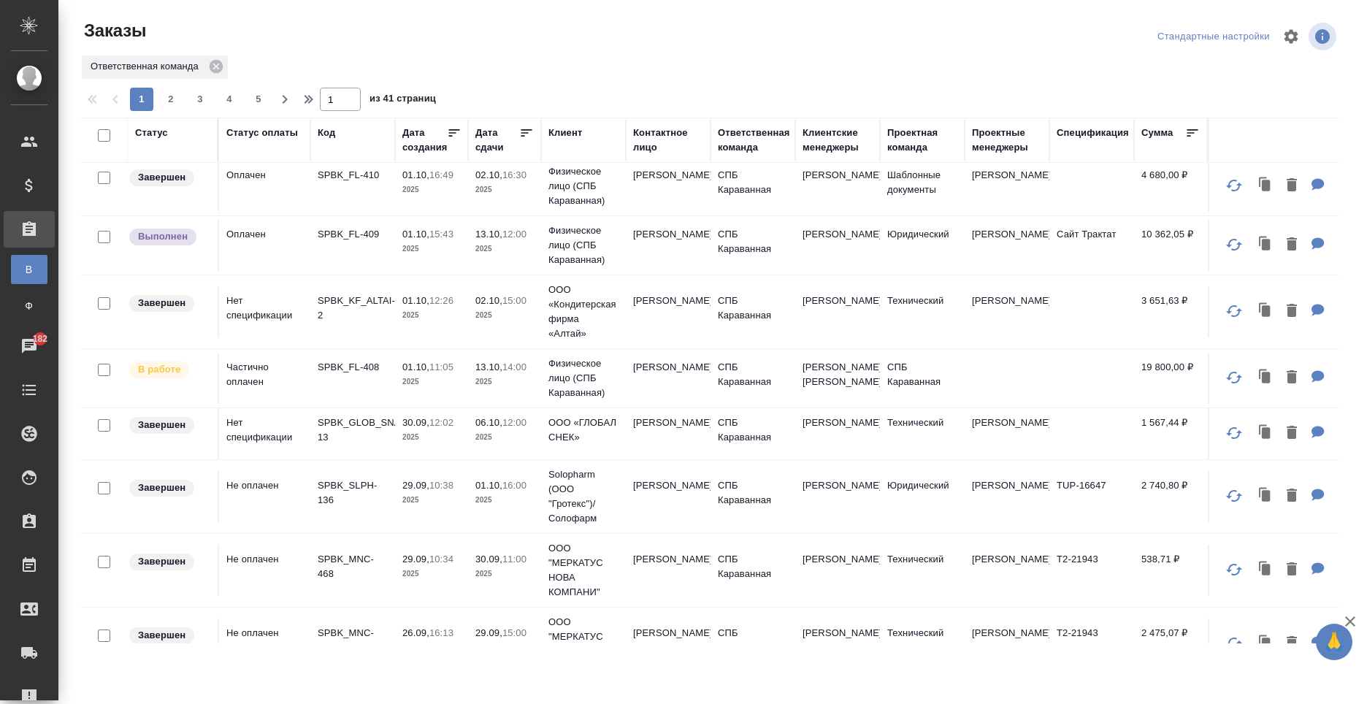
click at [669, 391] on td "[PERSON_NAME]" at bounding box center [668, 378] width 85 height 51
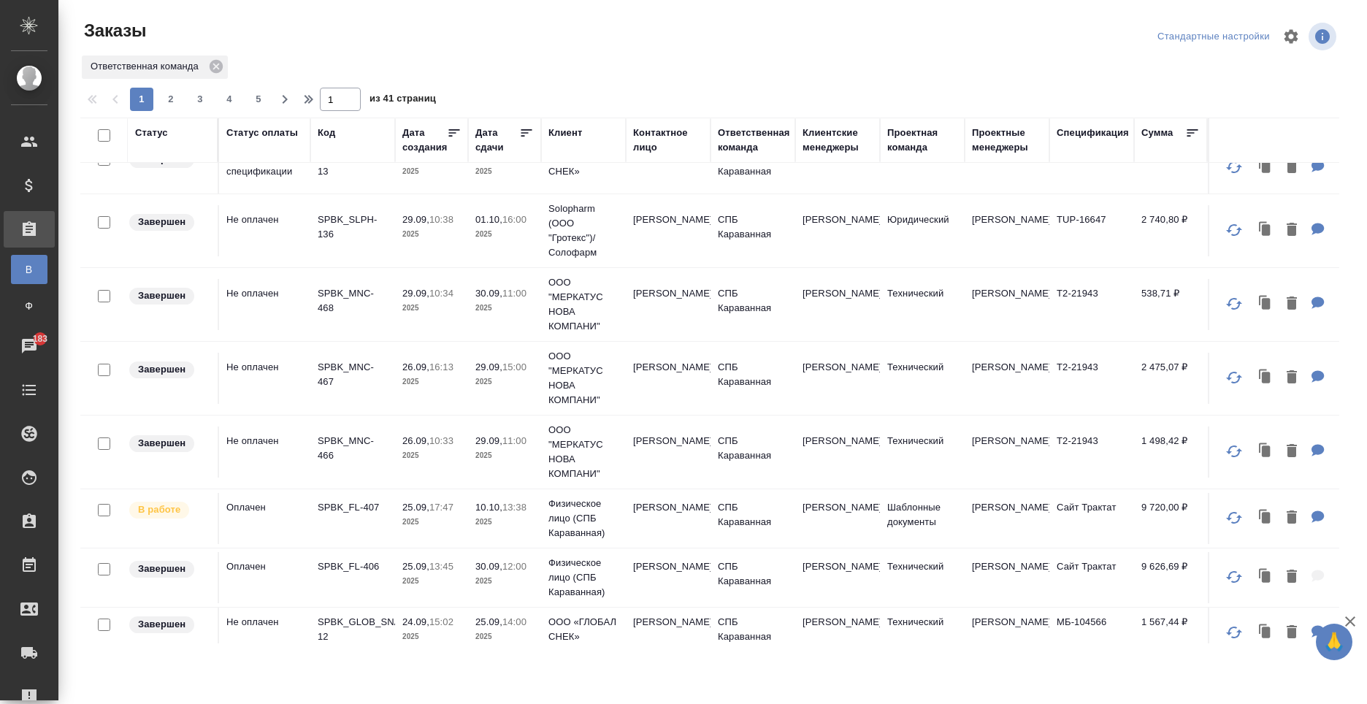
scroll to position [1097, 0]
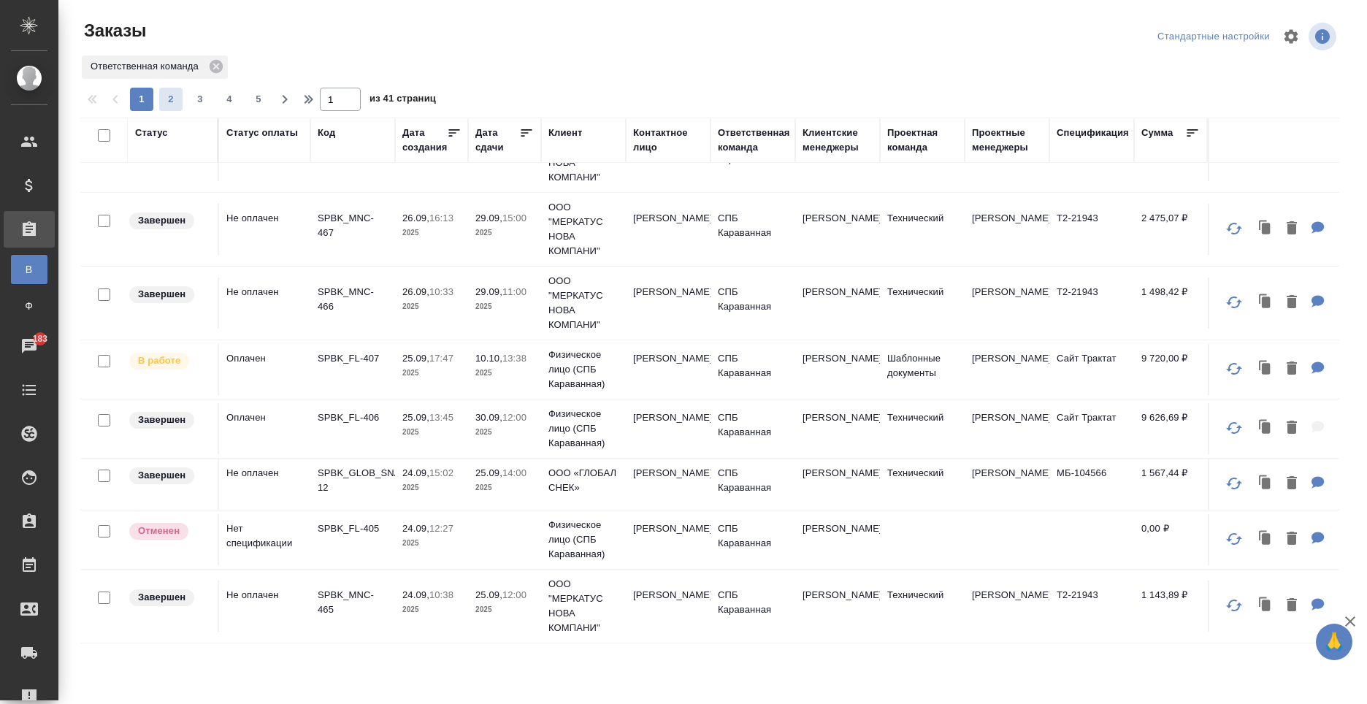
click at [171, 105] on span "2" at bounding box center [170, 99] width 23 height 15
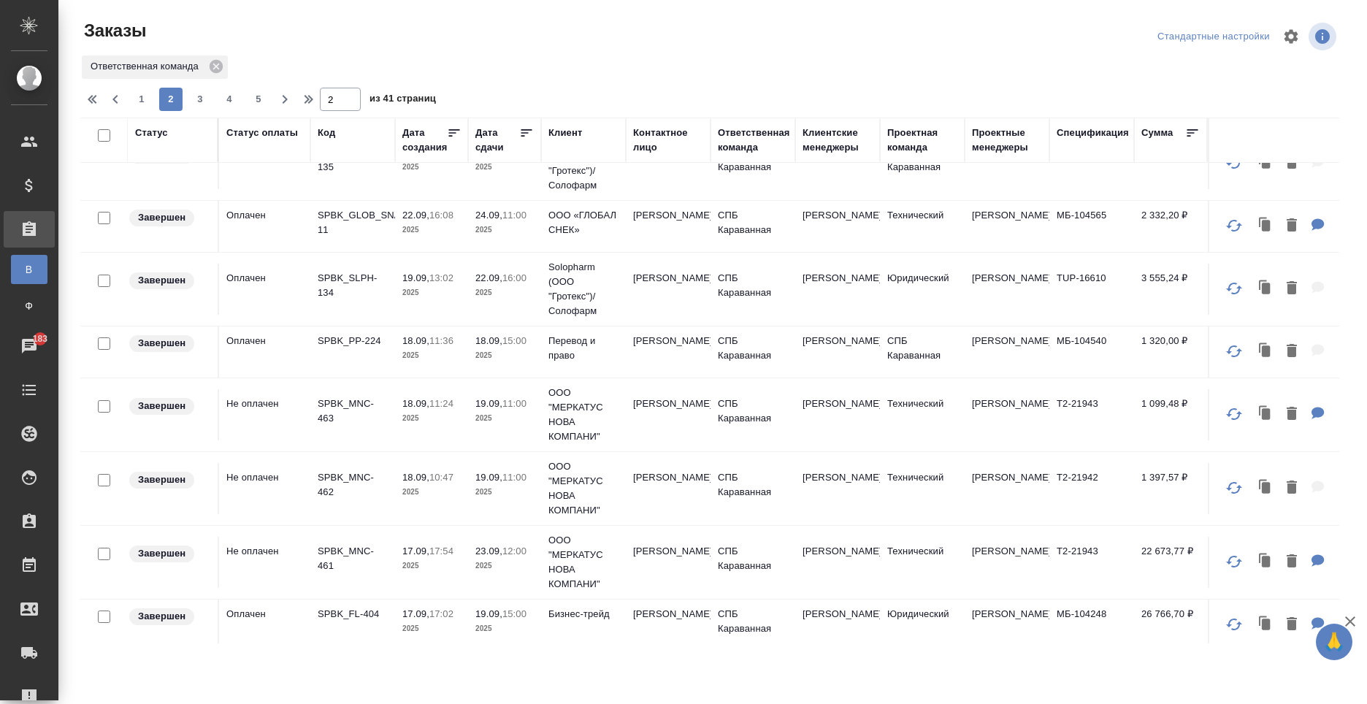
scroll to position [0, 0]
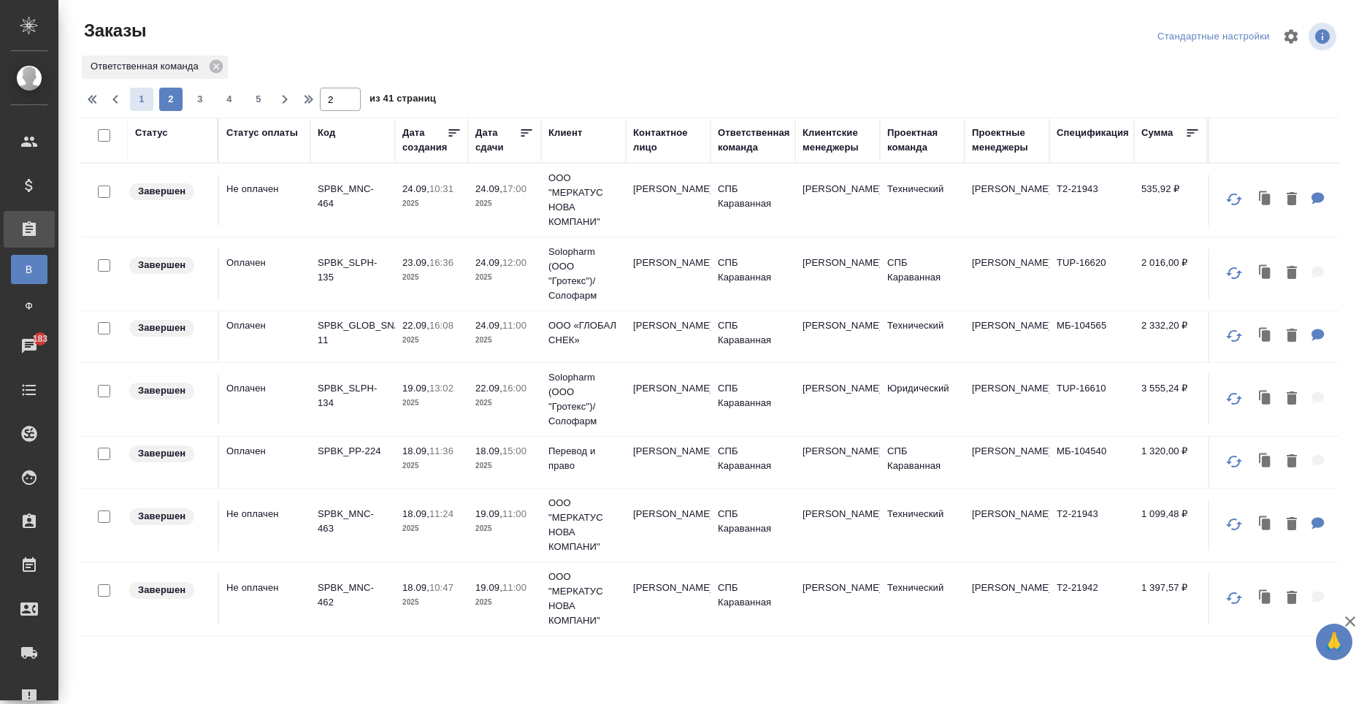
click at [151, 95] on span "1" at bounding box center [141, 99] width 23 height 15
type input "1"
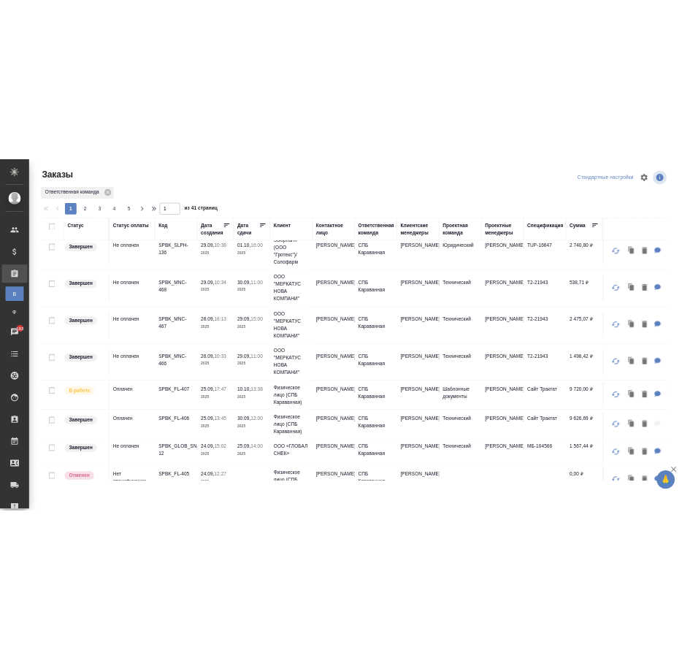
scroll to position [1095, 0]
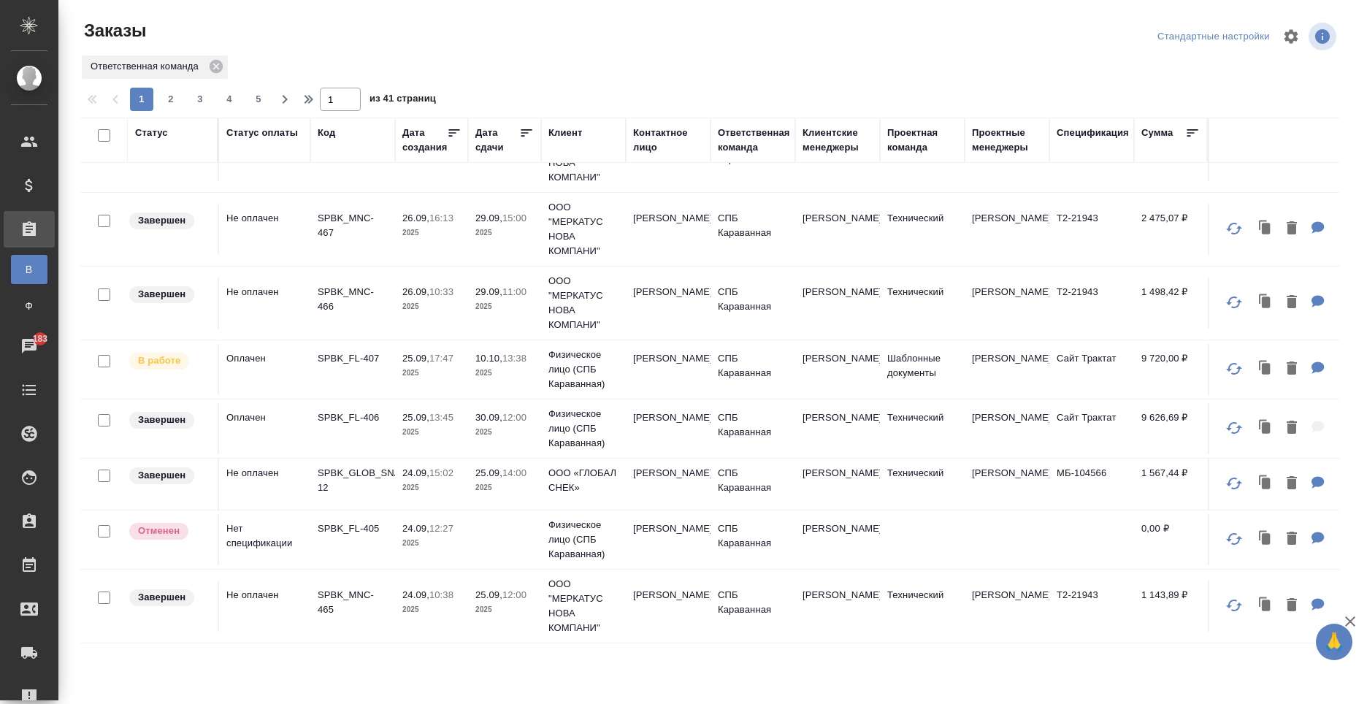
click at [699, 340] on tr "В работе Оплачен SPBK_FL-407 25.09, 17:47 2025 10.10, 13:38 2025 Физическое лиц…" at bounding box center [884, 369] width 1608 height 59
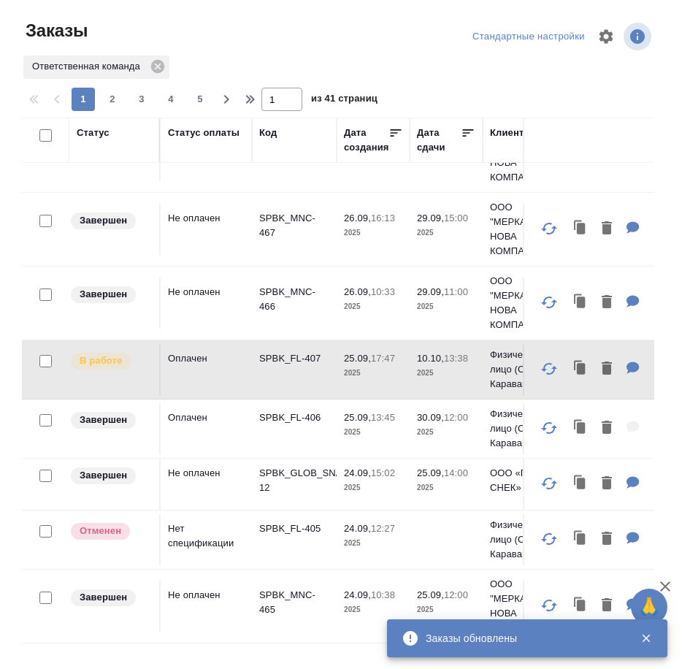
scroll to position [1097, 0]
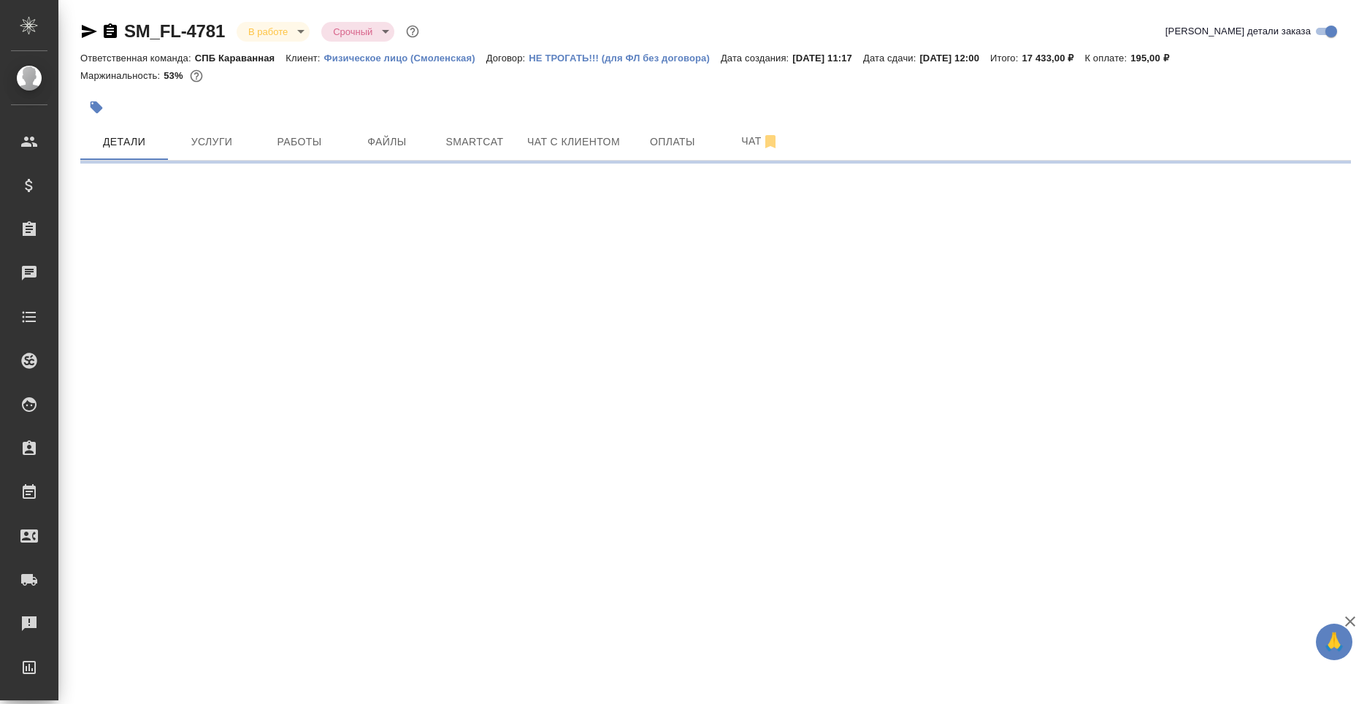
select select "RU"
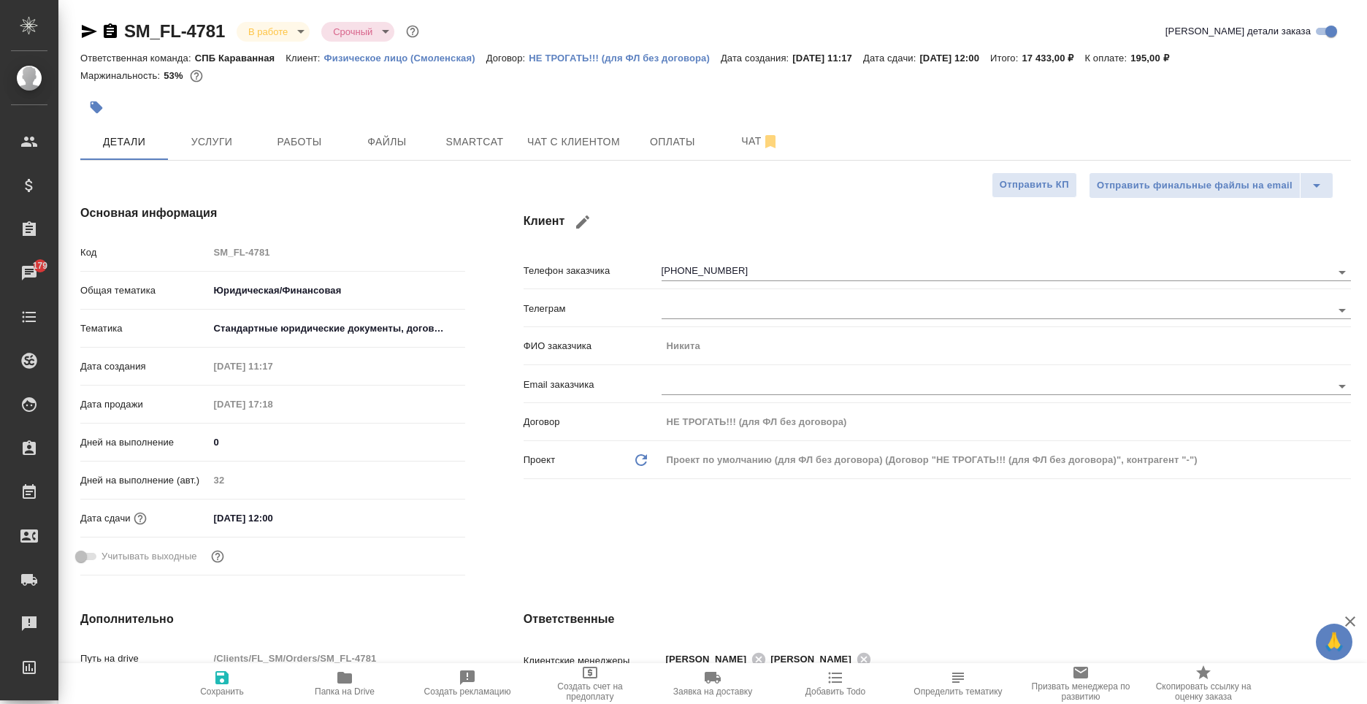
type textarea "x"
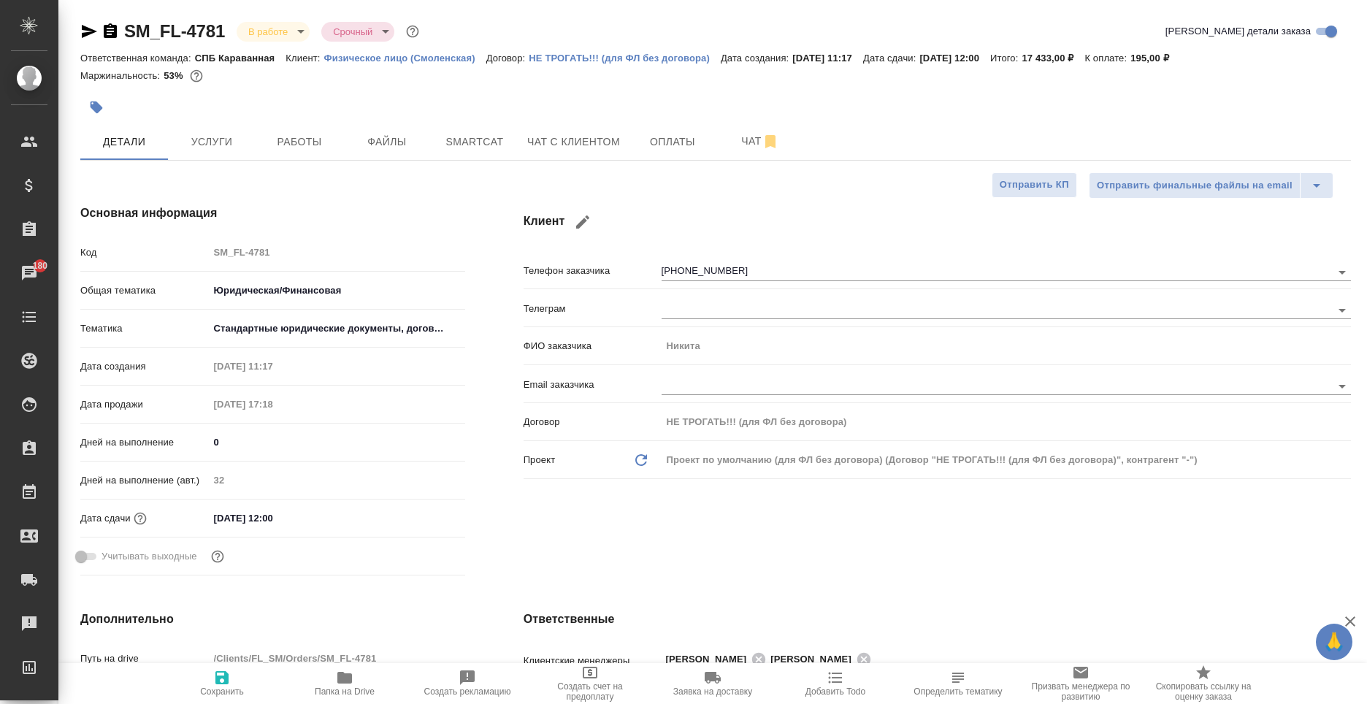
type textarea "x"
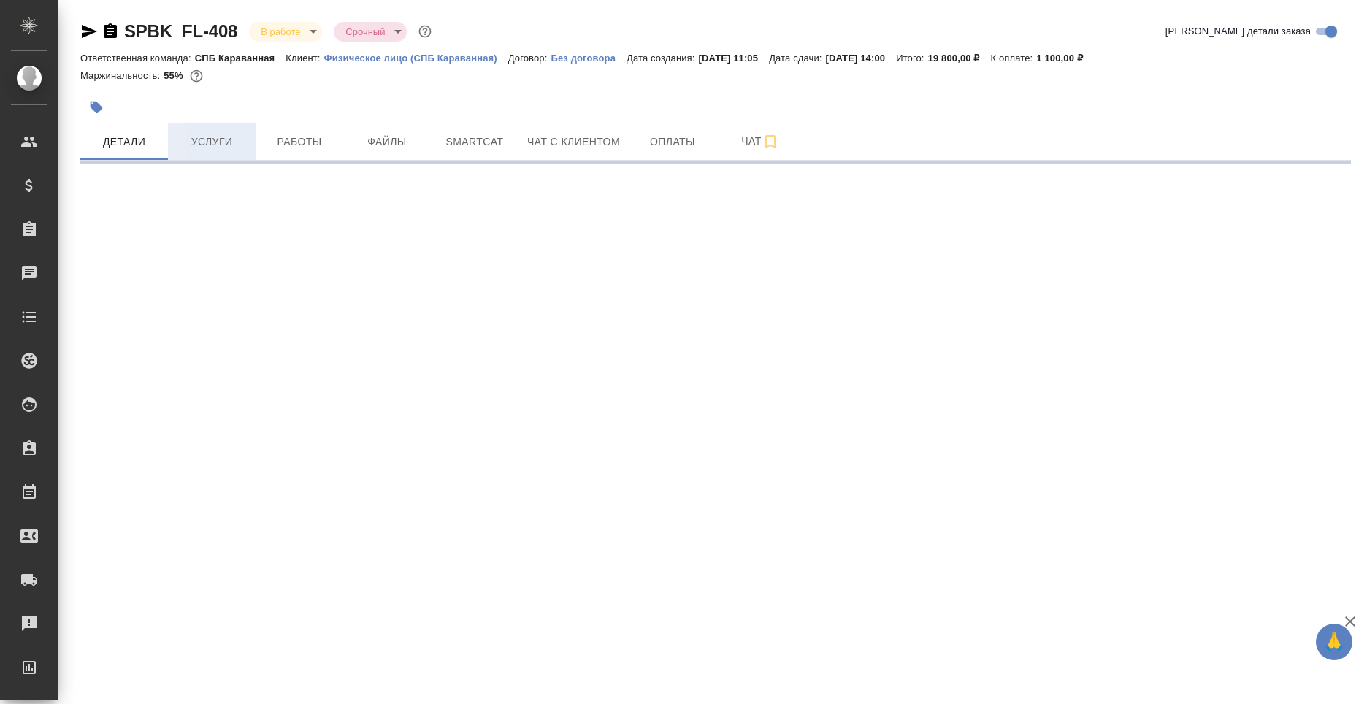
click at [201, 141] on span "Услуги" at bounding box center [212, 142] width 70 height 18
select select "RU"
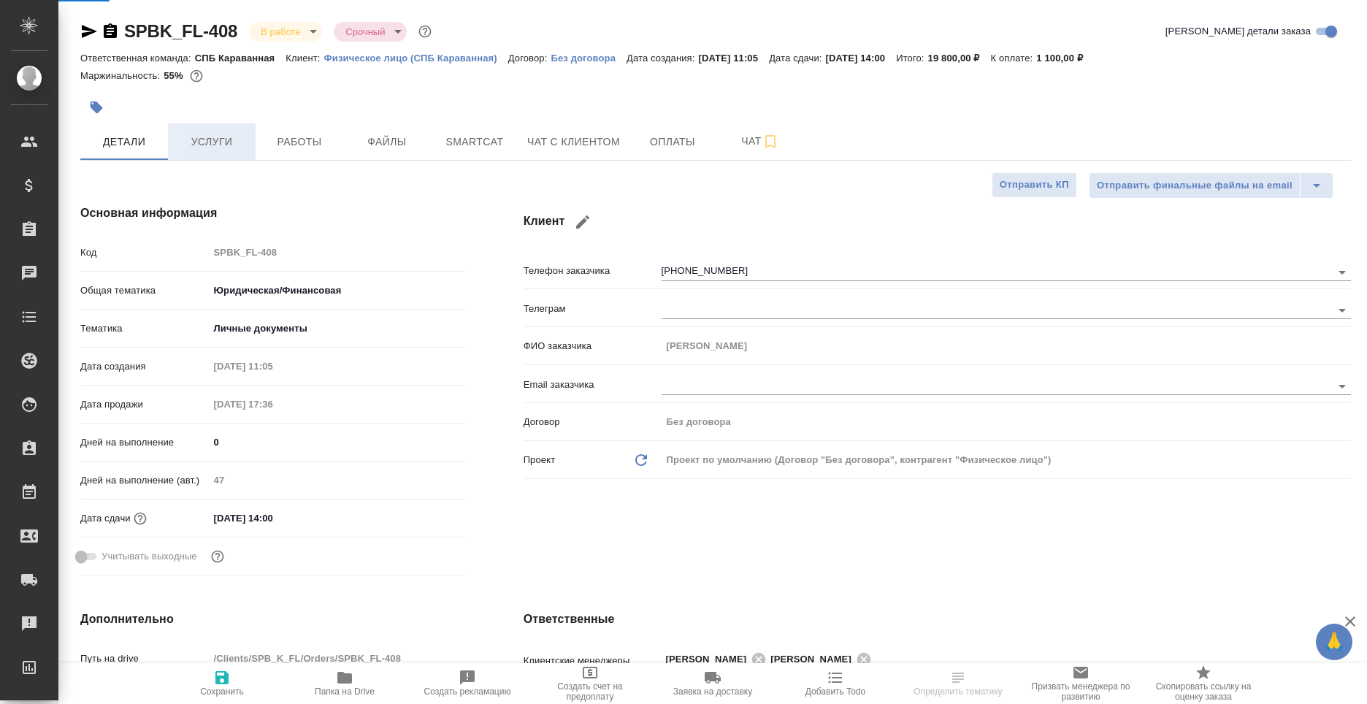
type textarea "x"
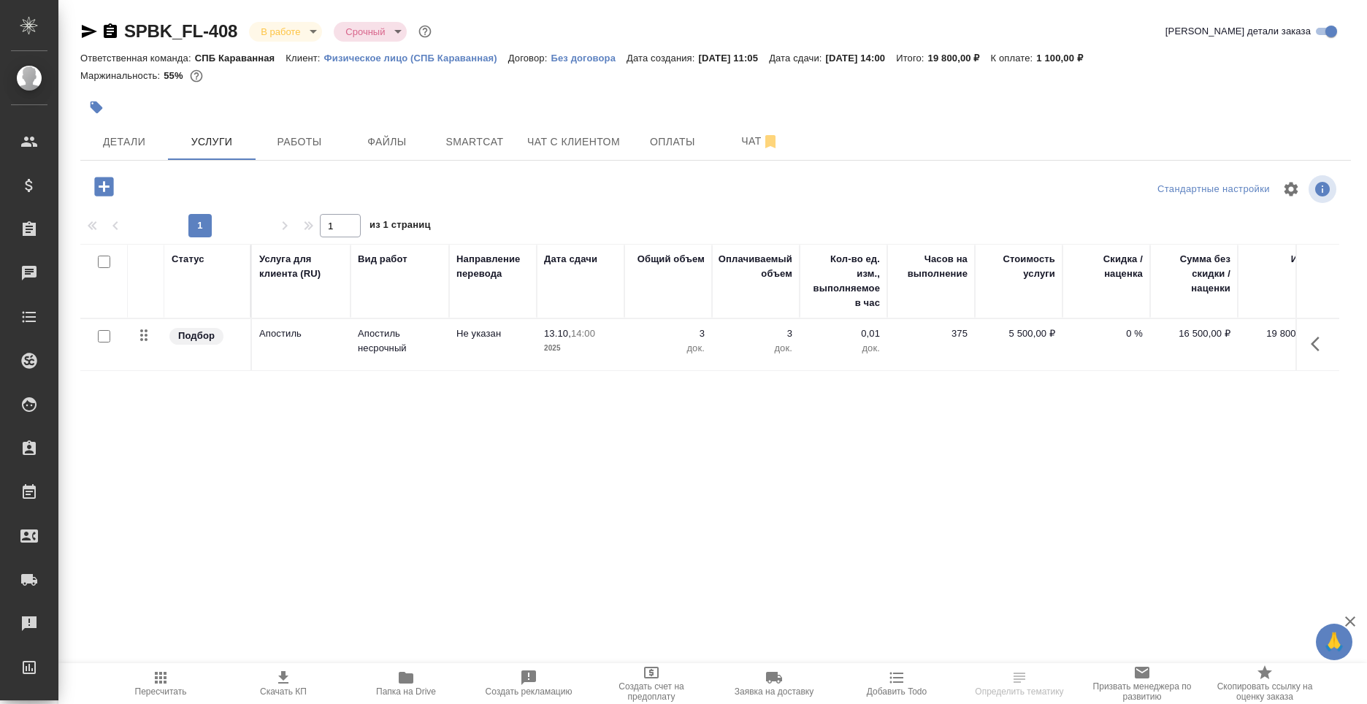
click at [98, 188] on icon "button" at bounding box center [103, 186] width 19 height 19
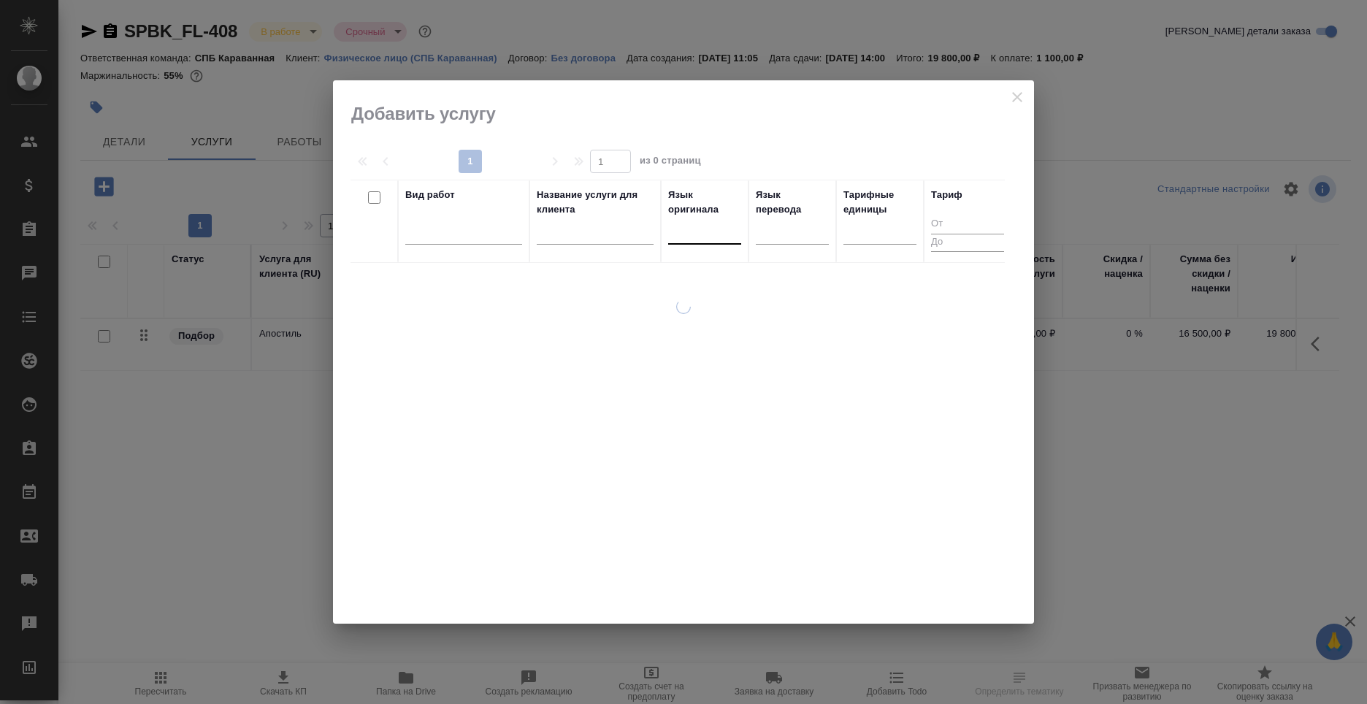
click at [702, 235] on div at bounding box center [704, 229] width 73 height 21
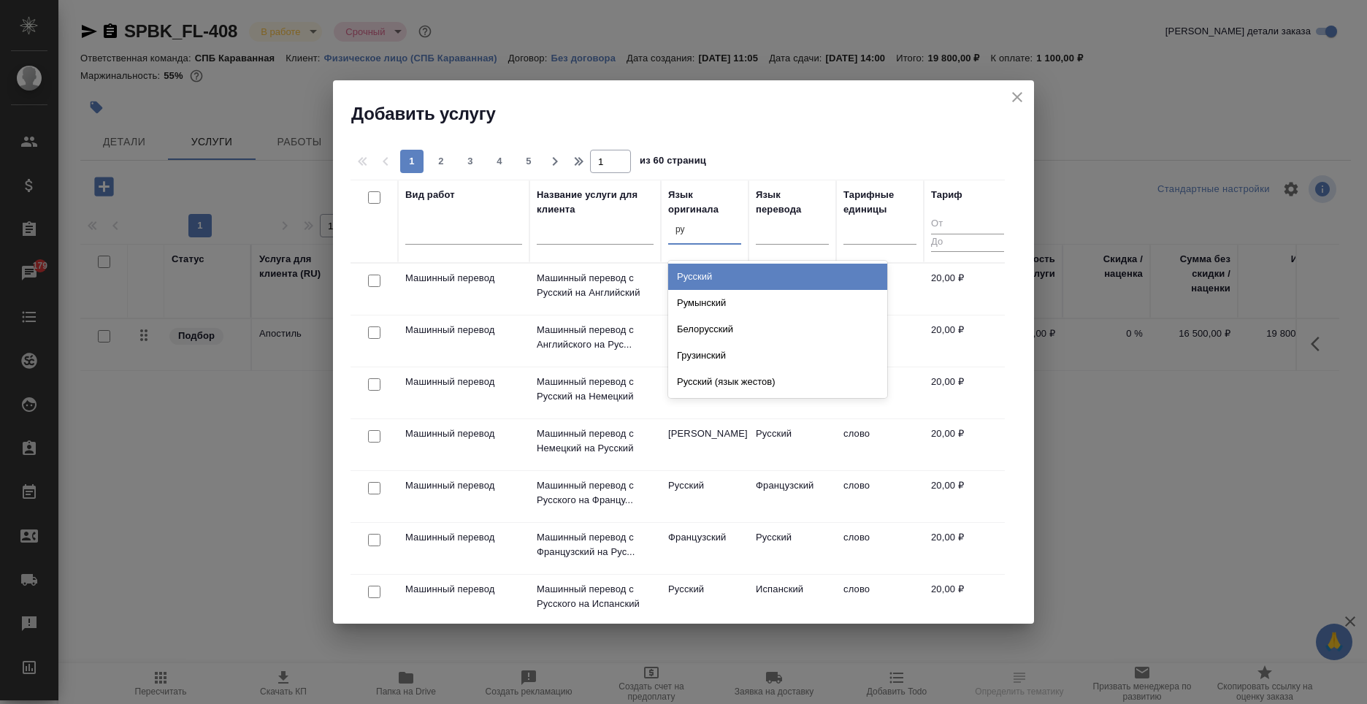
type input "рус"
click at [745, 288] on div "Русский" at bounding box center [777, 277] width 219 height 26
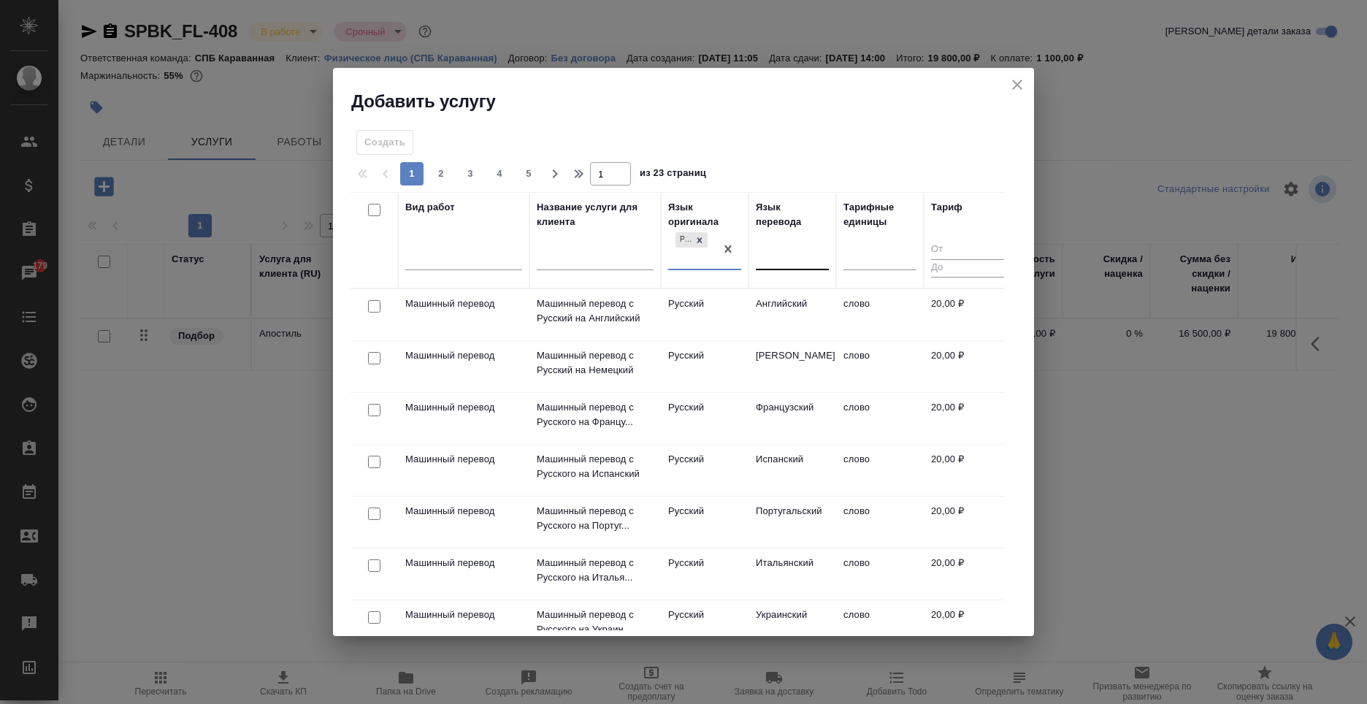
click at [783, 258] on div at bounding box center [792, 255] width 73 height 21
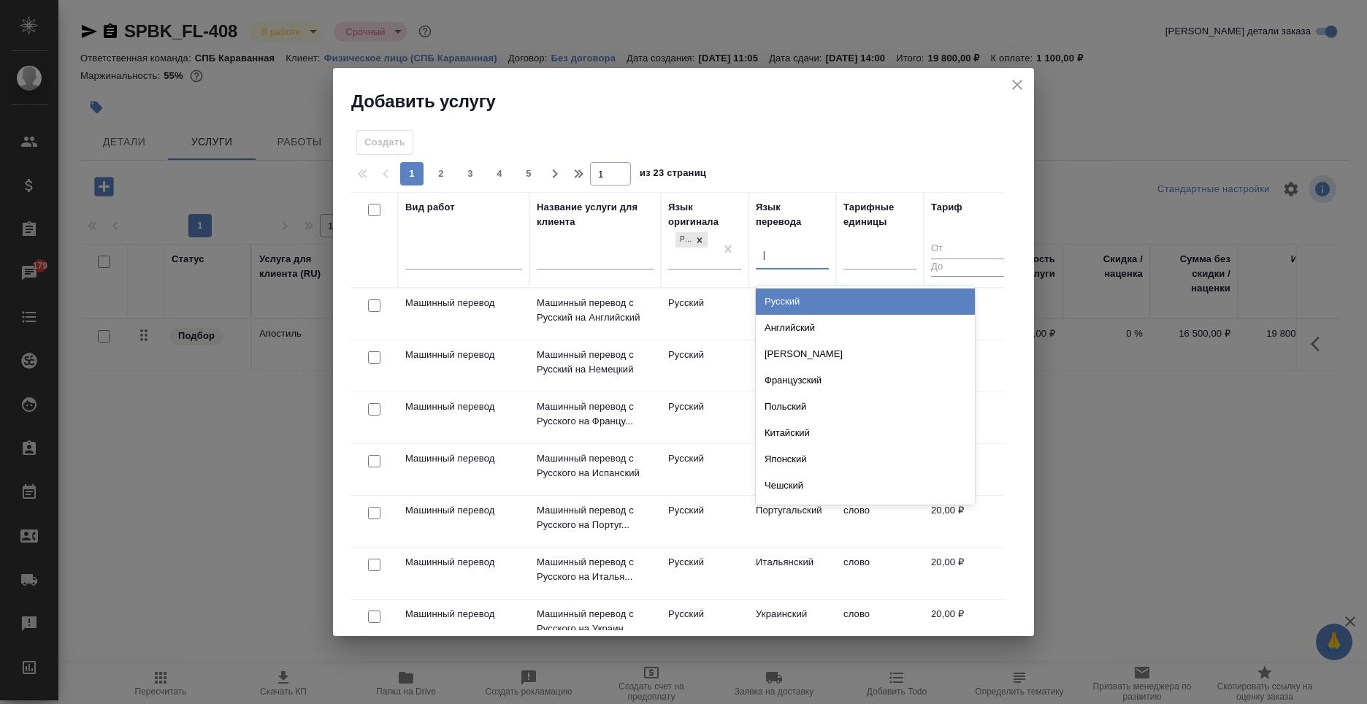
type input "ар"
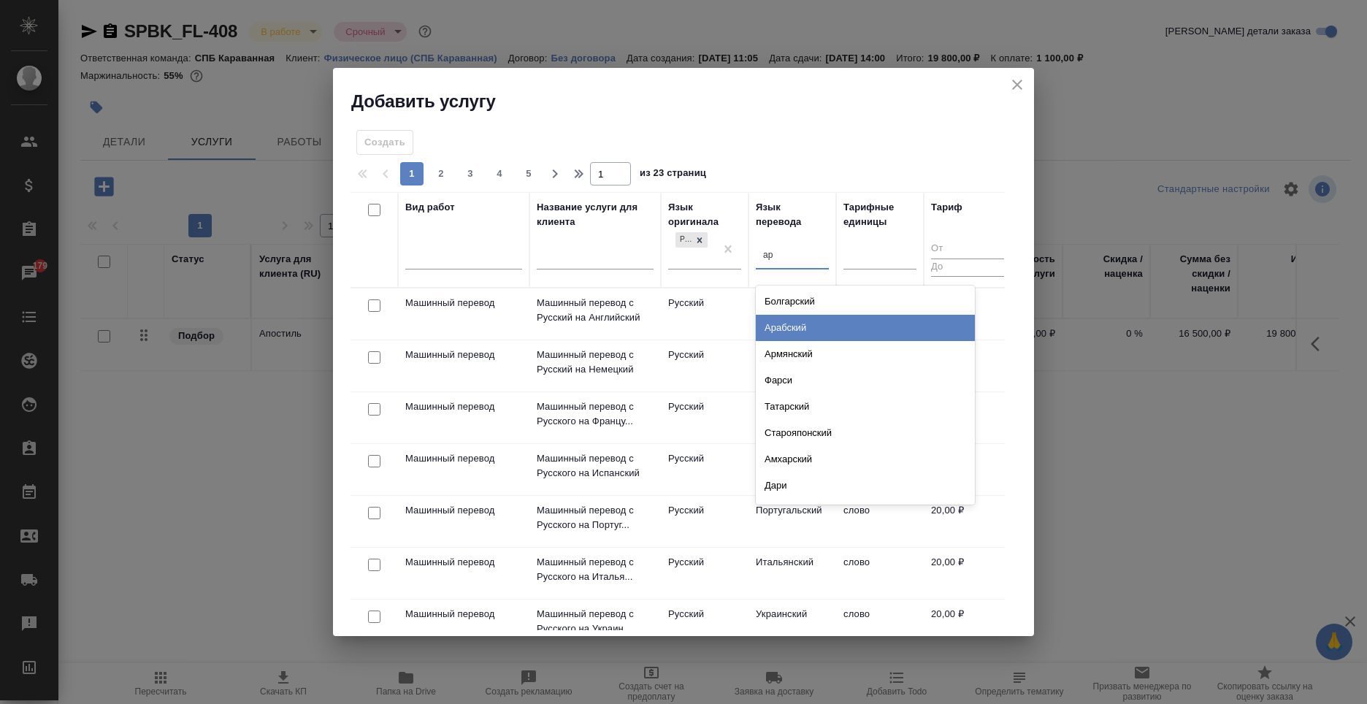
click at [845, 324] on div "Арабский" at bounding box center [865, 328] width 219 height 26
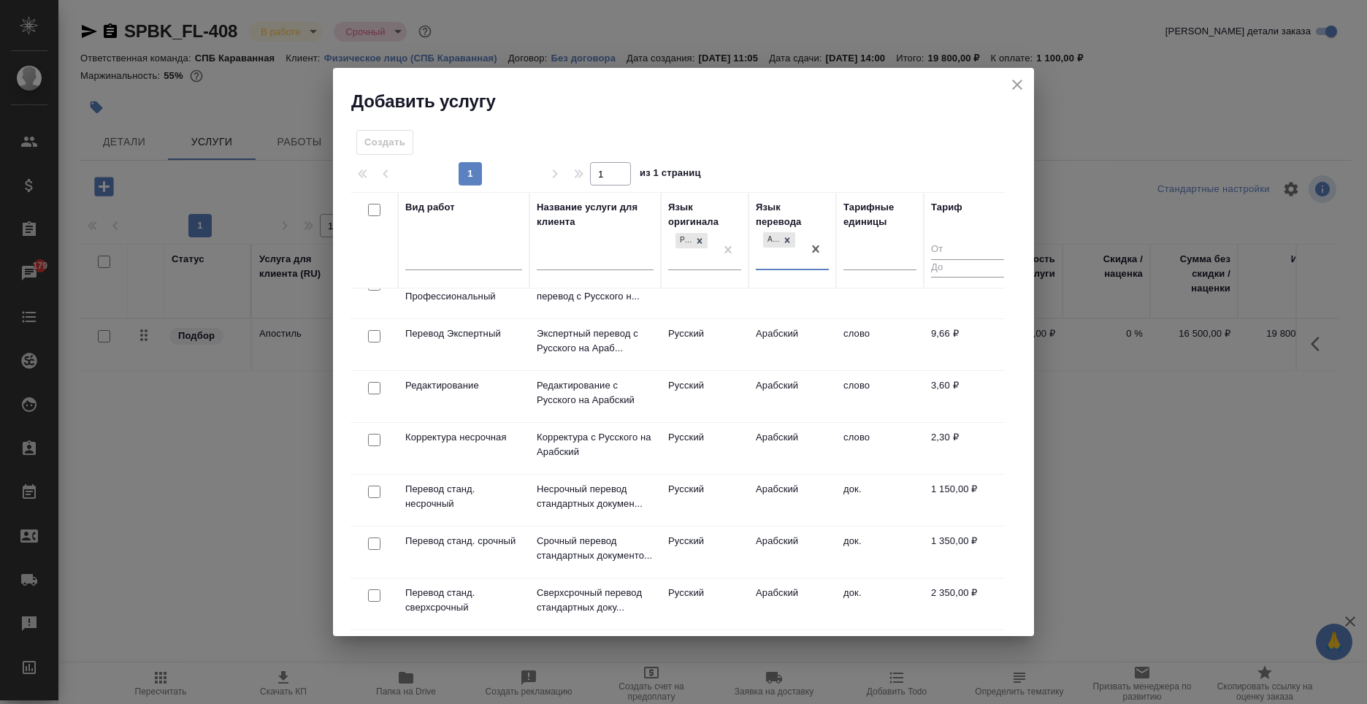
scroll to position [239, 0]
click at [823, 485] on td "Арабский" at bounding box center [792, 500] width 88 height 51
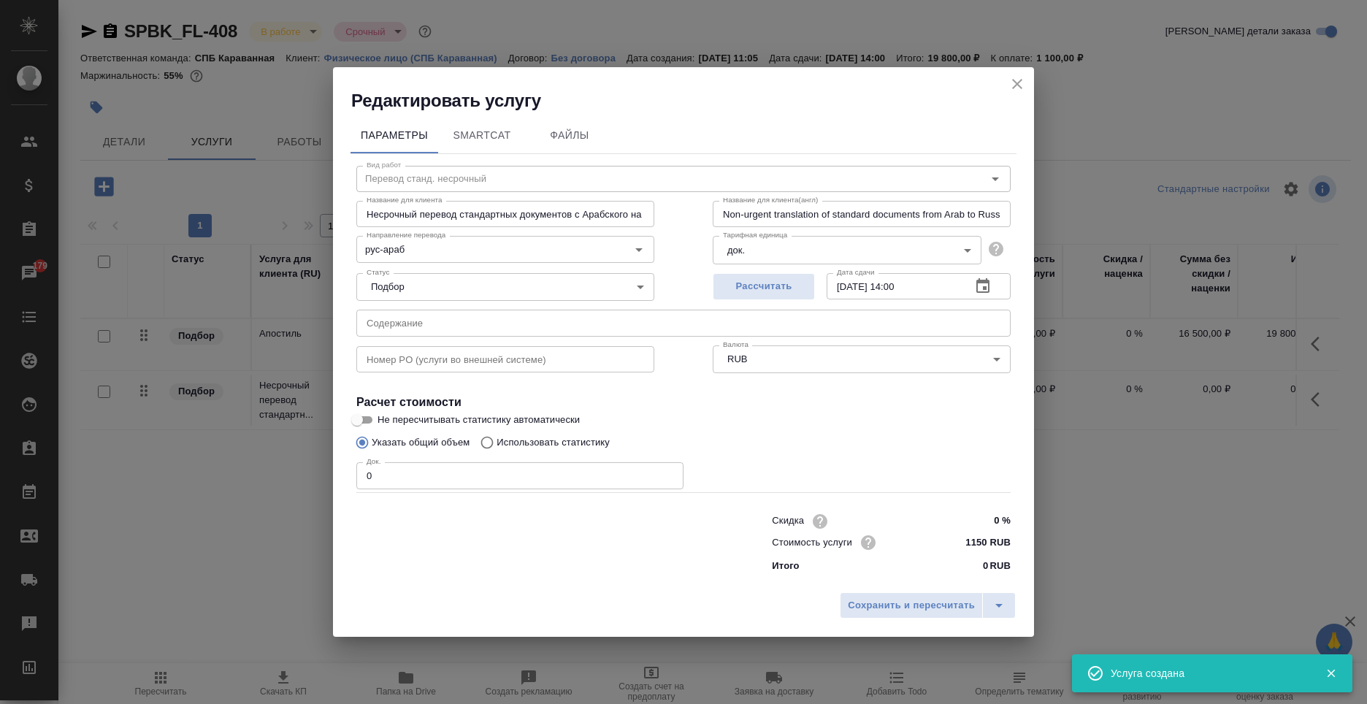
click at [478, 476] on input "0" at bounding box center [519, 475] width 327 height 26
type input "1"
click at [938, 606] on span "Сохранить и пересчитать" at bounding box center [911, 605] width 127 height 17
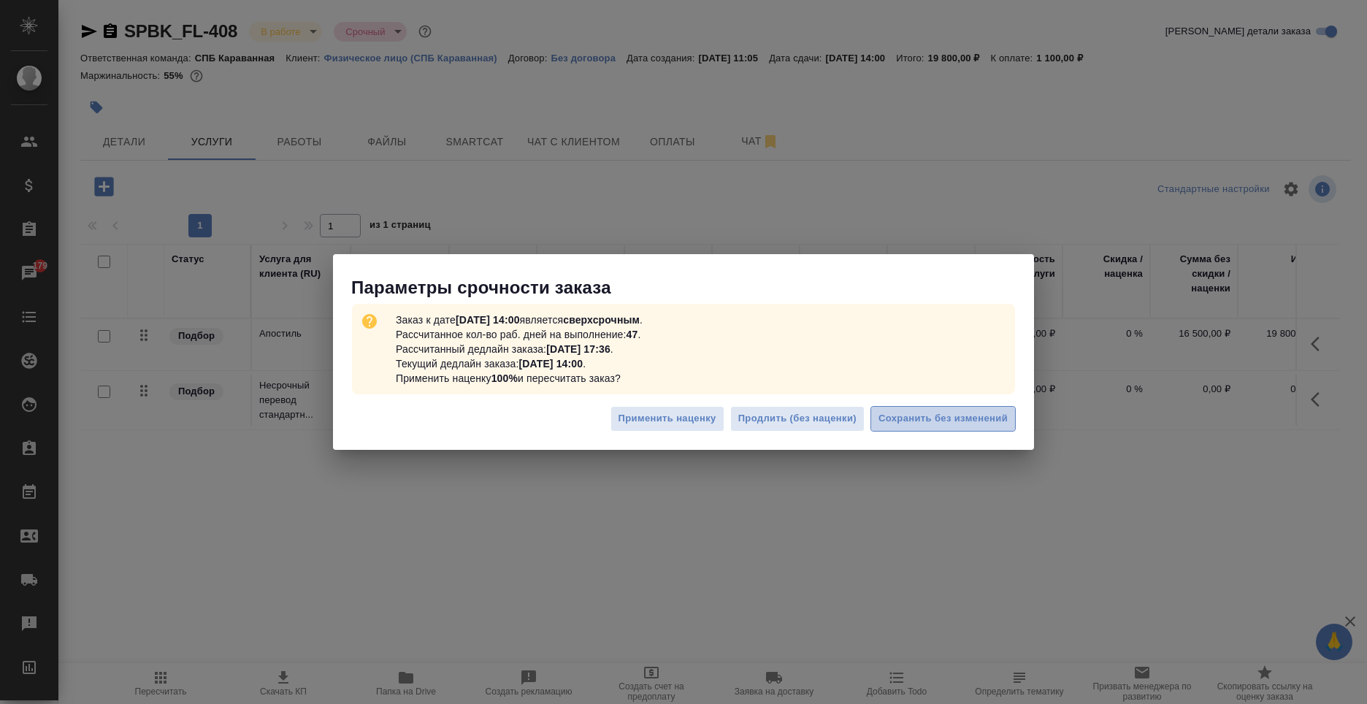
click at [975, 428] on button "Сохранить без изменений" at bounding box center [942, 419] width 145 height 26
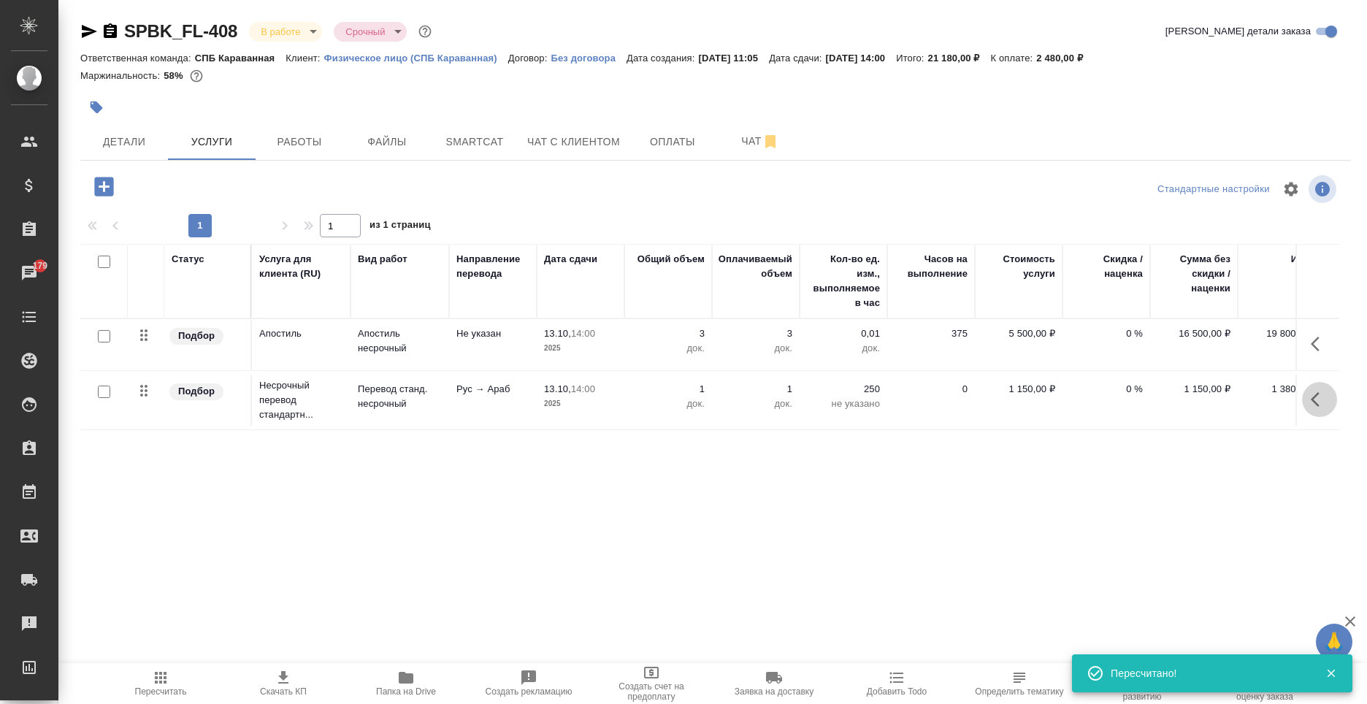
click at [1308, 396] on button "button" at bounding box center [1319, 399] width 35 height 35
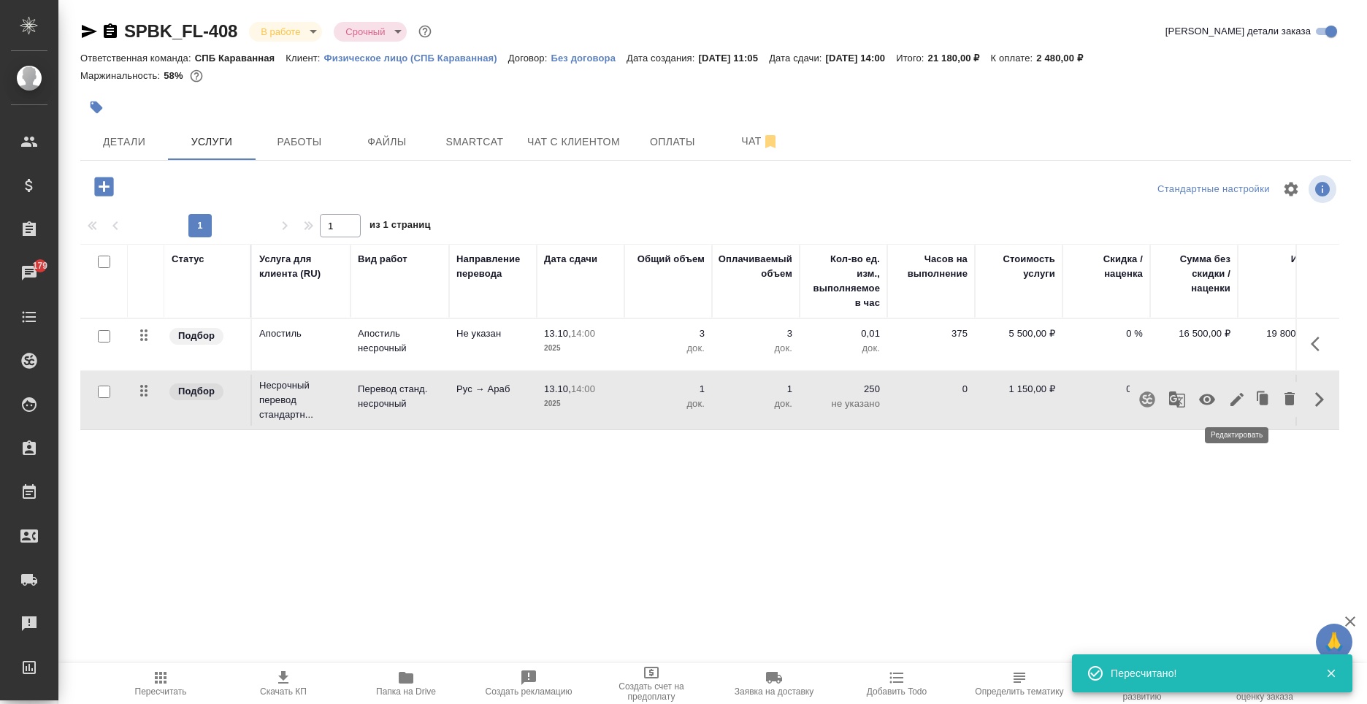
click at [1241, 396] on icon "button" at bounding box center [1237, 400] width 18 height 18
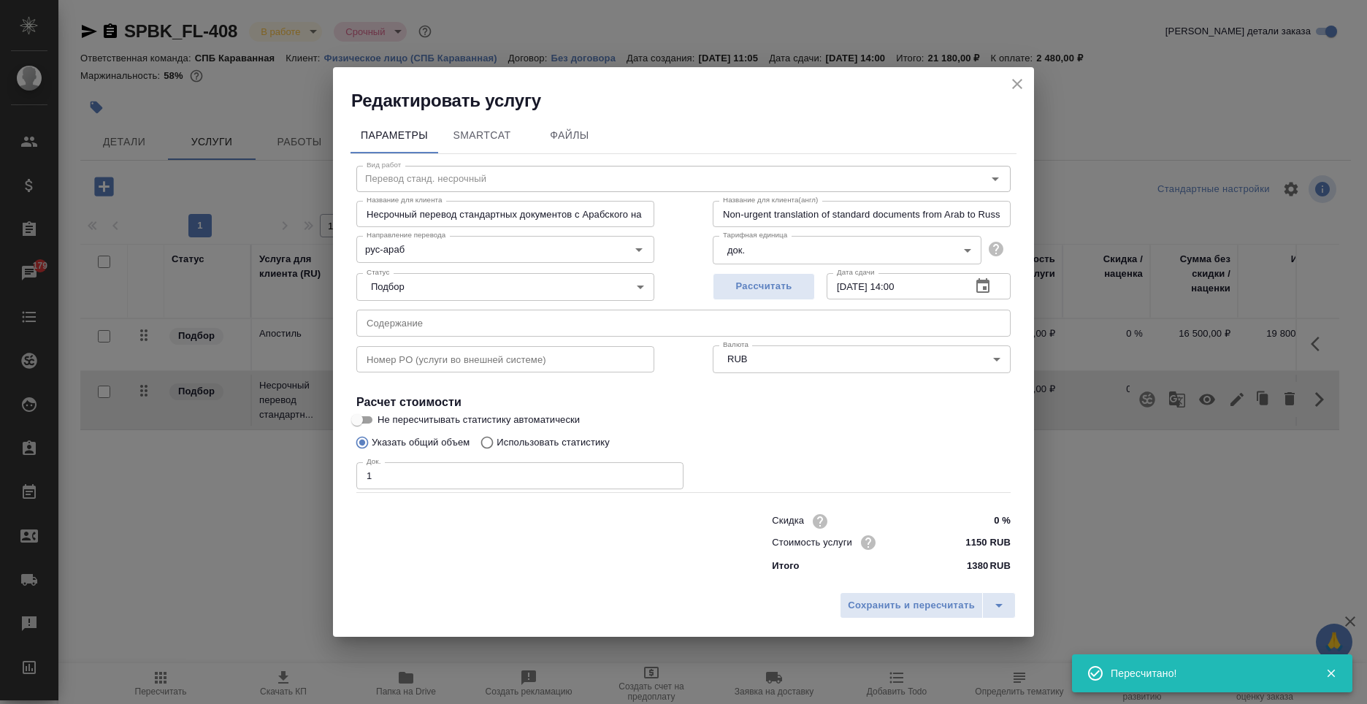
click at [453, 463] on input "1" at bounding box center [519, 475] width 327 height 26
type input "2"
click at [892, 594] on button "Сохранить и пересчитать" at bounding box center [911, 605] width 143 height 26
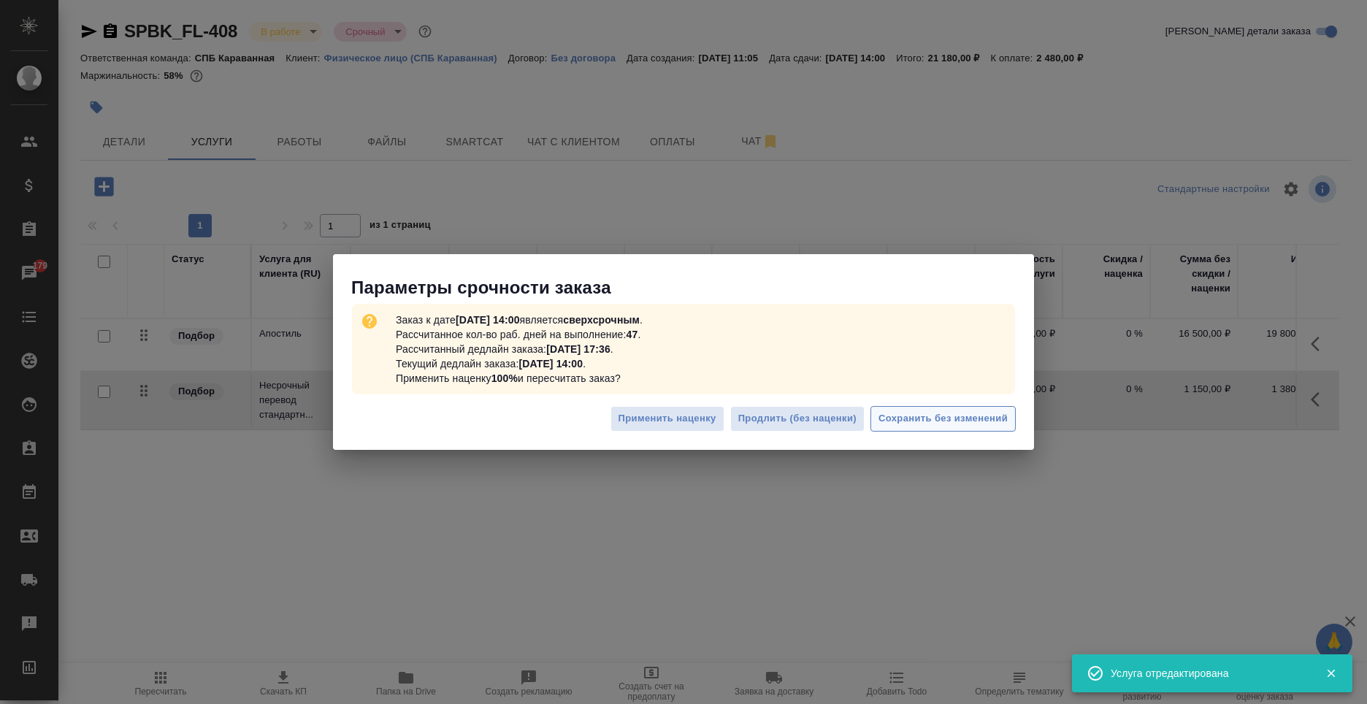
click at [926, 412] on span "Сохранить без изменений" at bounding box center [942, 418] width 129 height 17
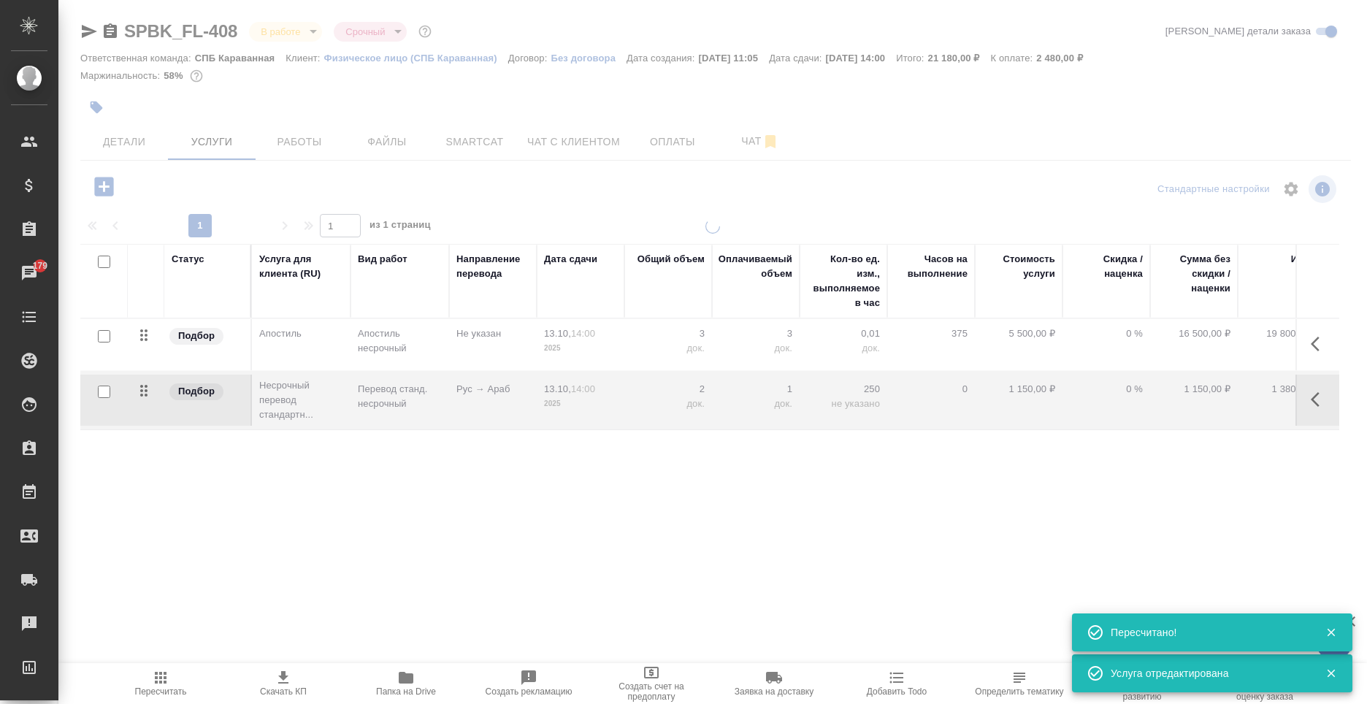
click at [101, 187] on div at bounding box center [712, 297] width 1308 height 595
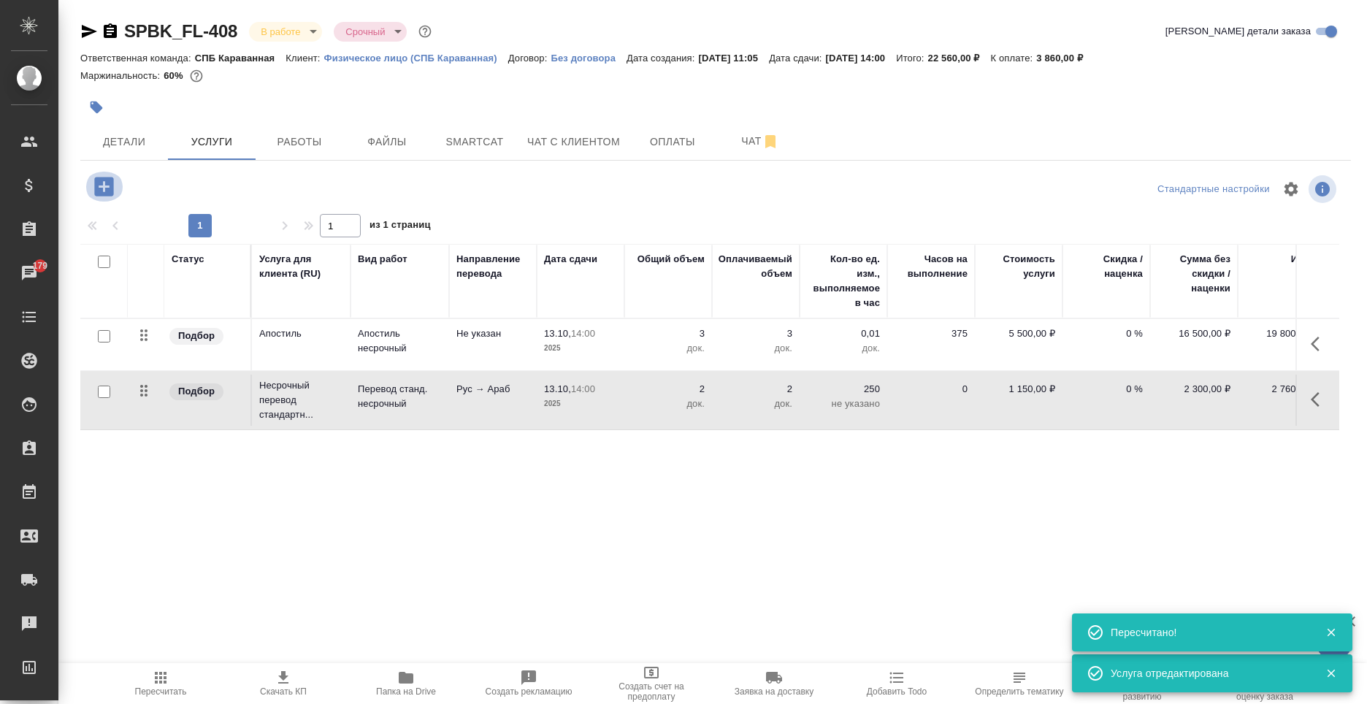
click at [103, 181] on icon "button" at bounding box center [103, 186] width 19 height 19
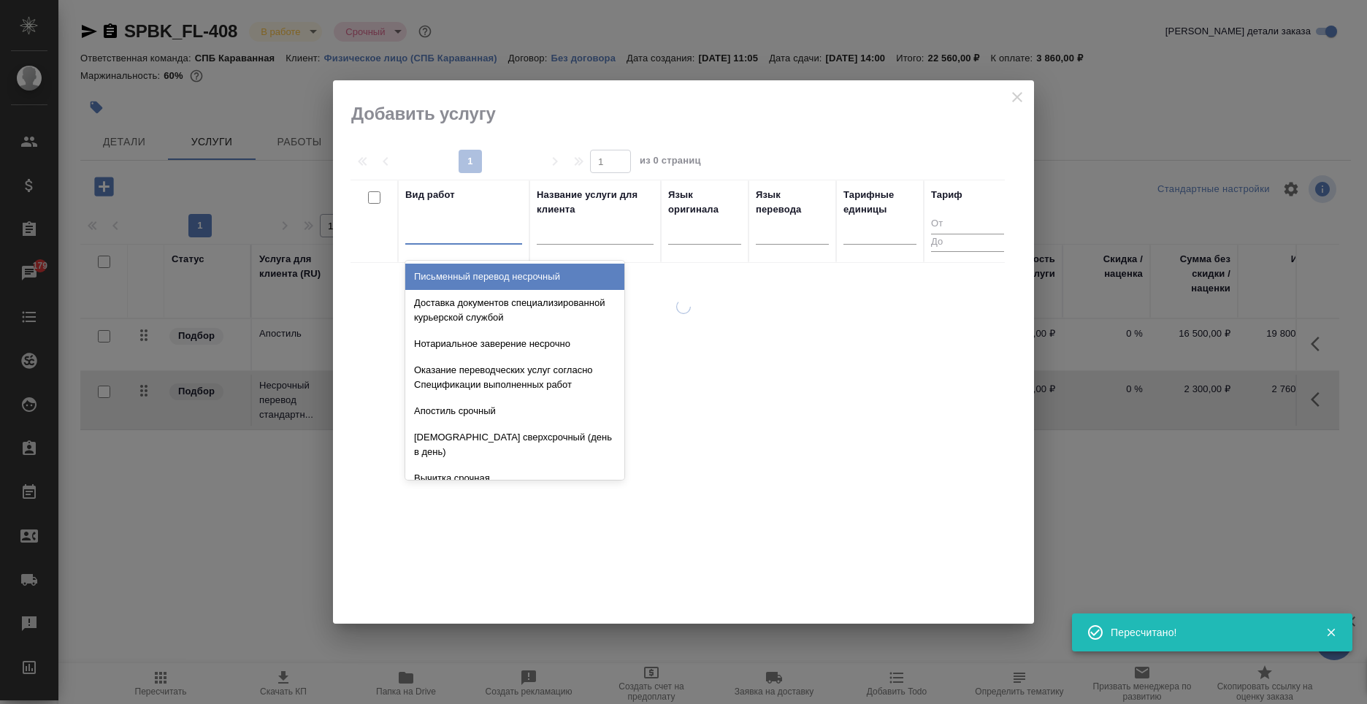
click at [456, 220] on div at bounding box center [463, 229] width 117 height 21
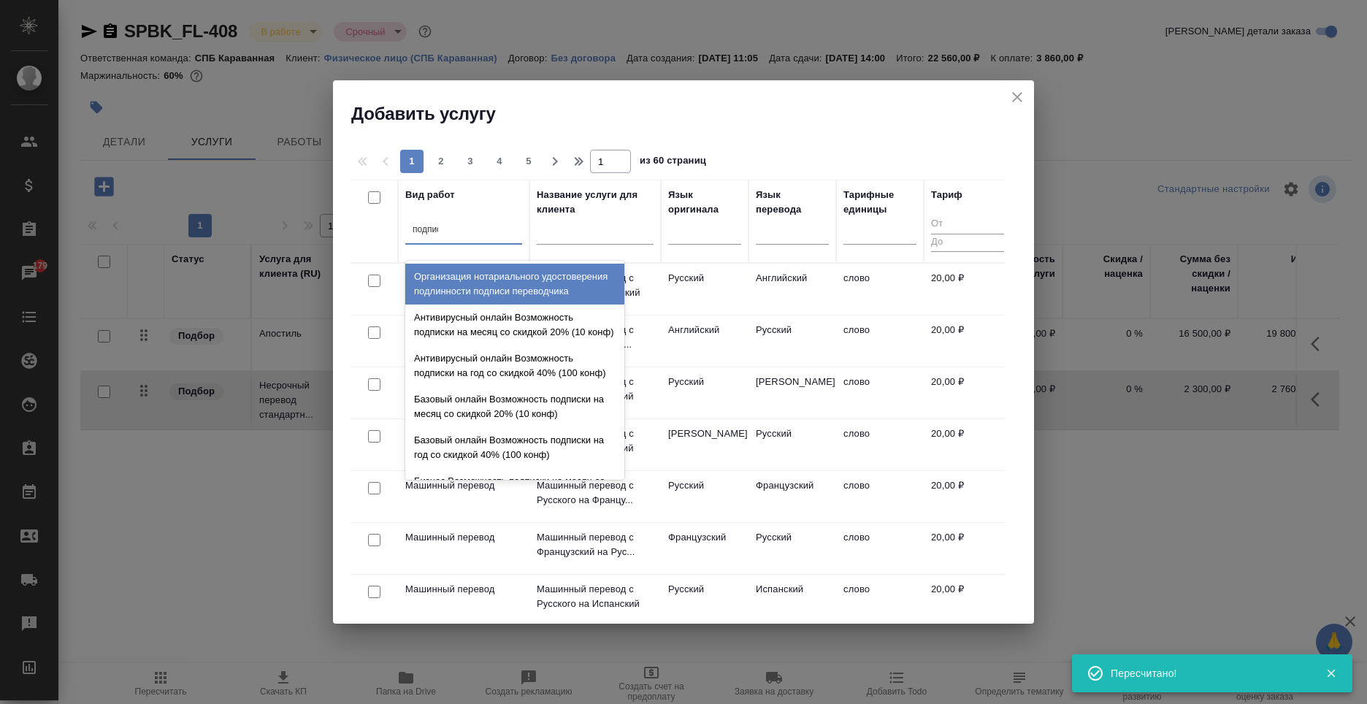
type input "подписи"
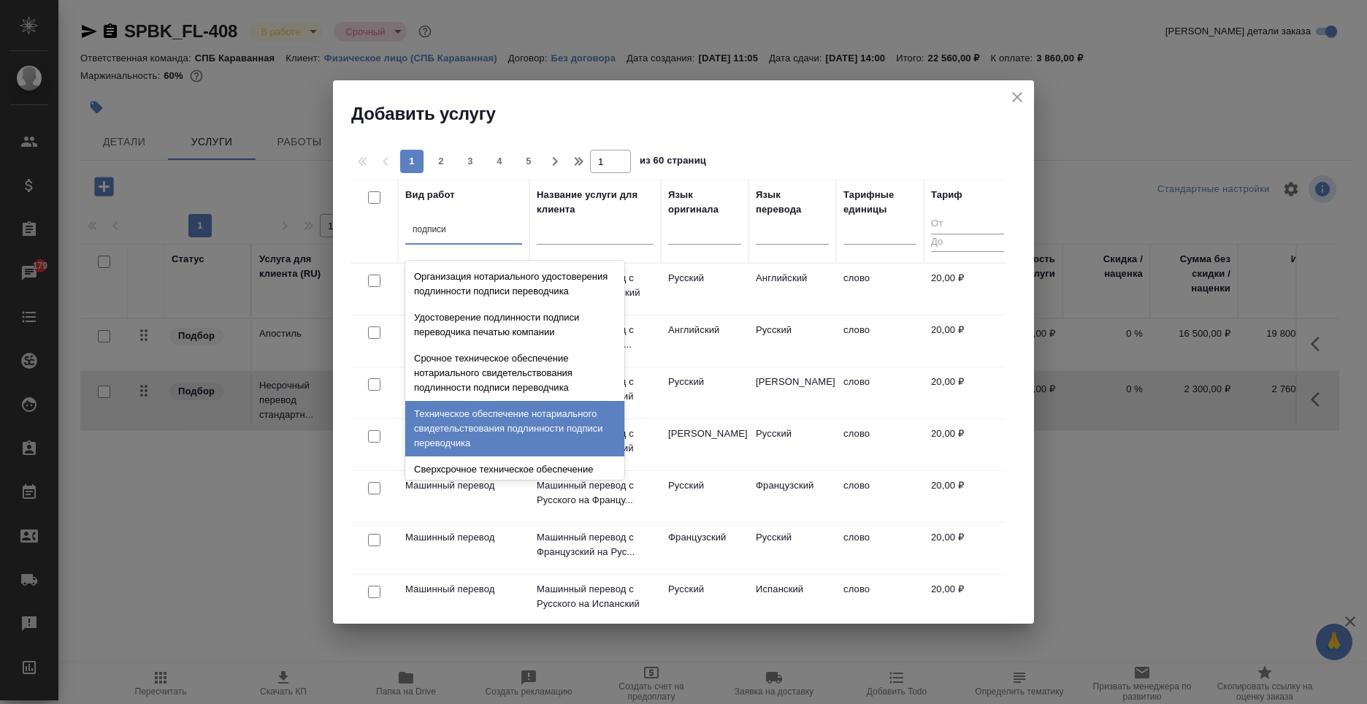
click at [499, 447] on div "Техническое обеспечение нотариального свидетельствования подлинности подписи пе…" at bounding box center [514, 428] width 219 height 55
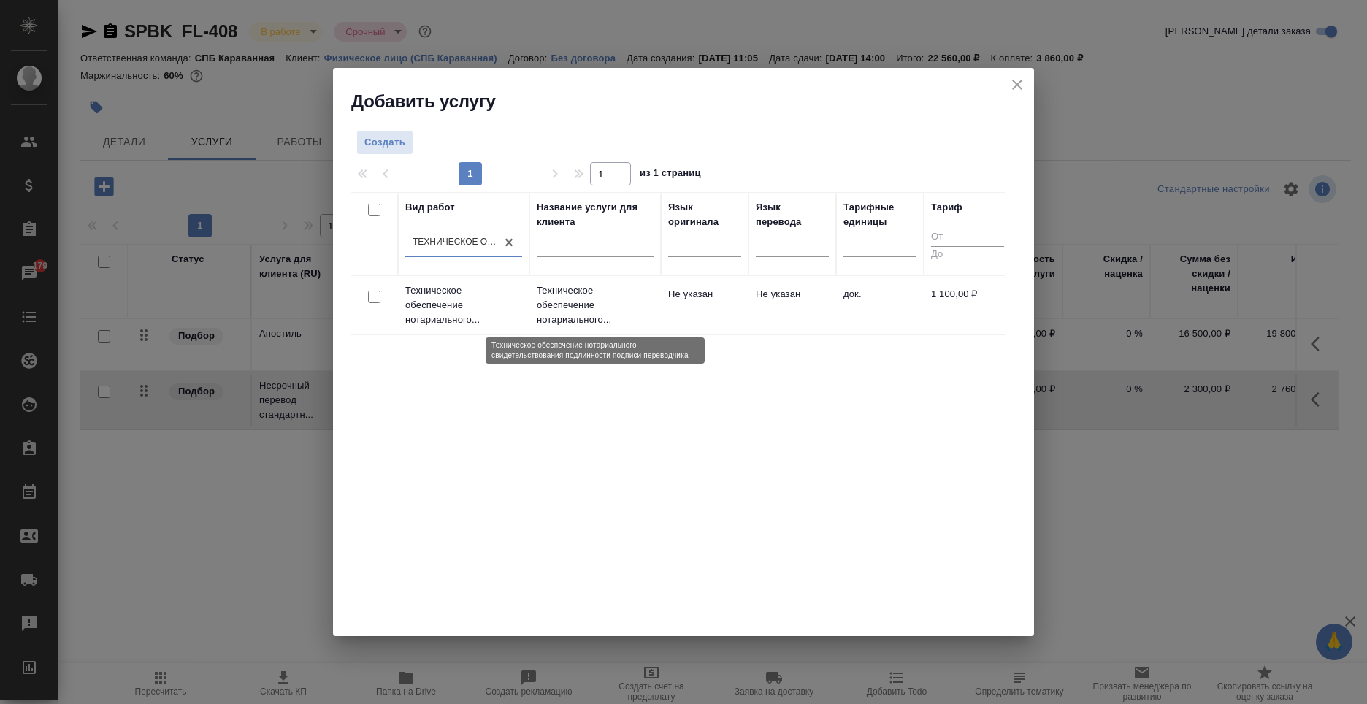
click at [650, 296] on p "Техническое обеспечение нотариального..." at bounding box center [595, 305] width 117 height 44
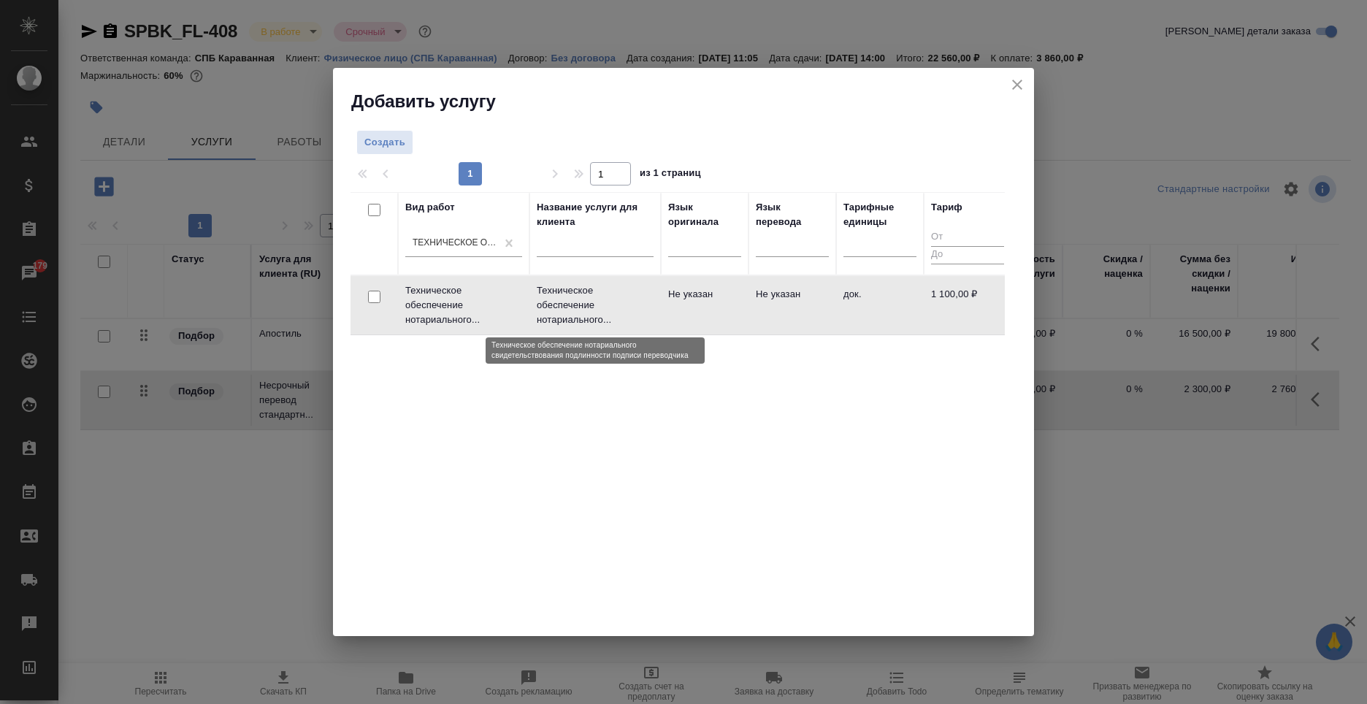
click at [650, 296] on p "Техническое обеспечение нотариального..." at bounding box center [595, 305] width 117 height 44
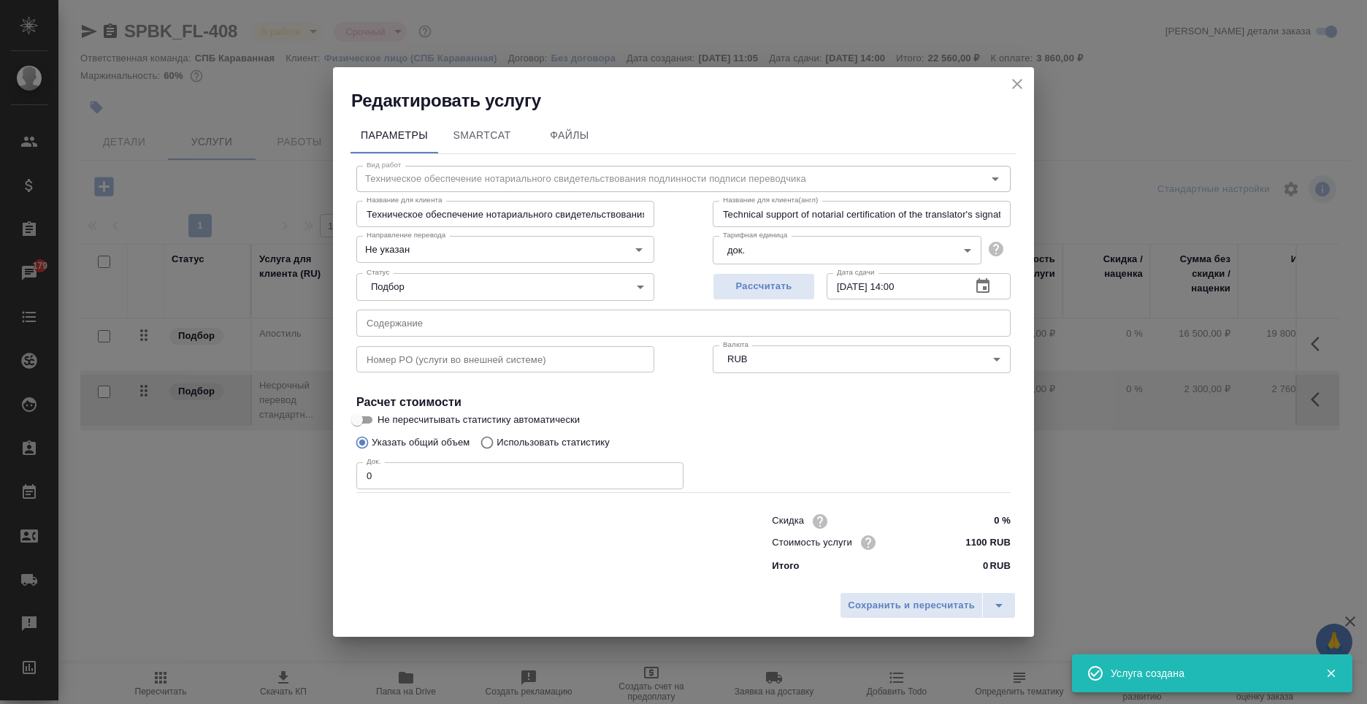
click at [421, 476] on input "0" at bounding box center [519, 475] width 327 height 26
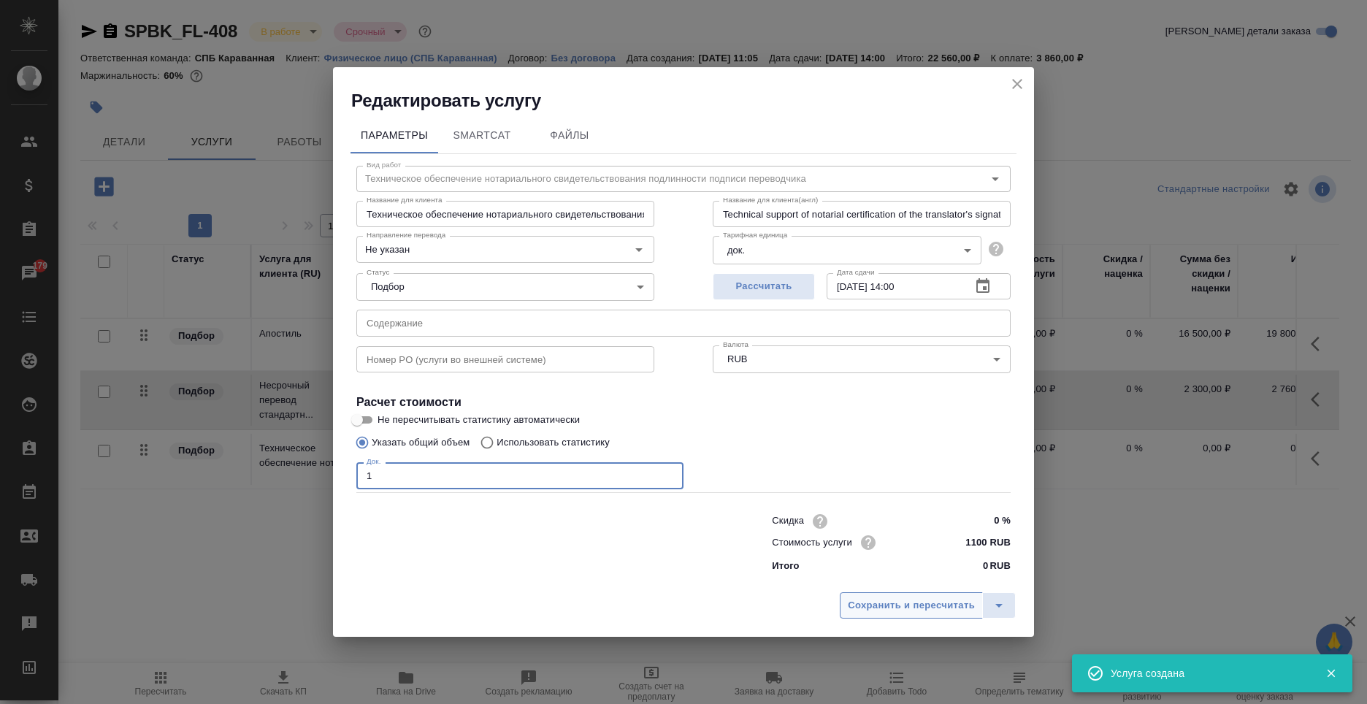
type input "1"
click at [962, 608] on span "Сохранить и пересчитать" at bounding box center [911, 605] width 127 height 17
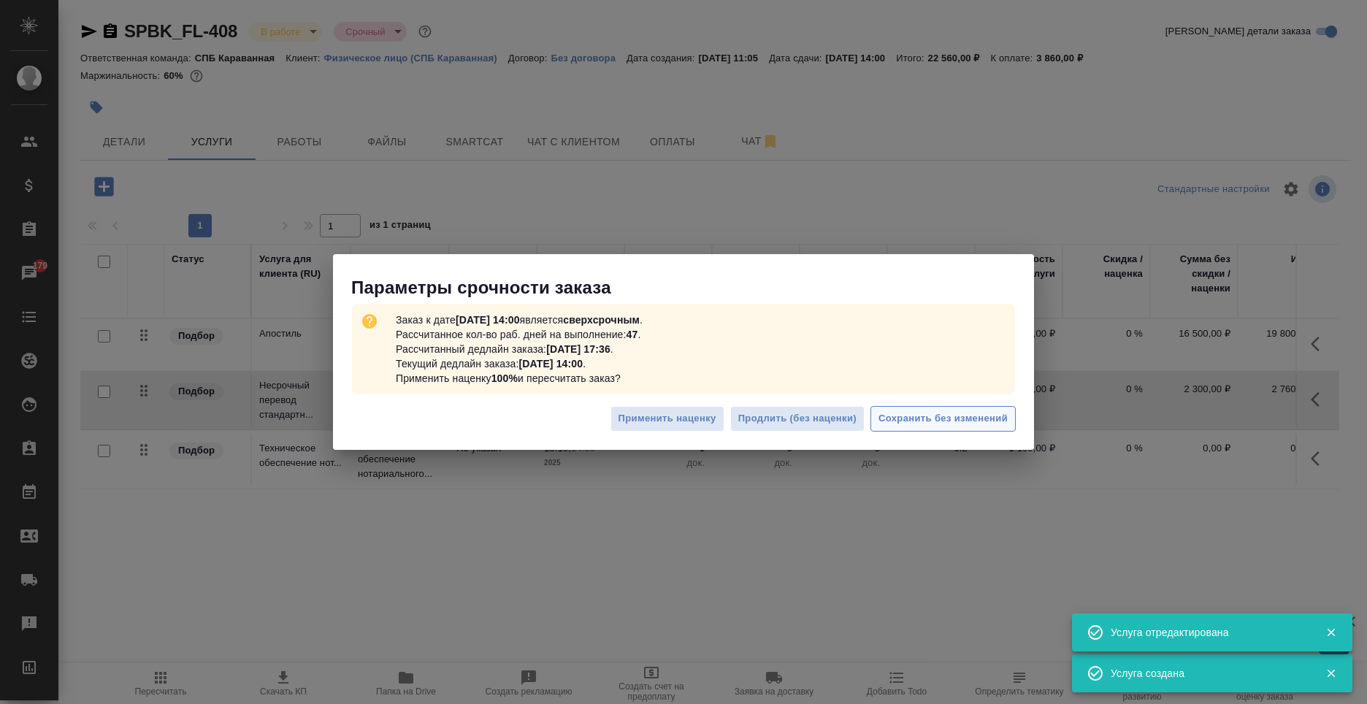
click at [948, 421] on span "Сохранить без изменений" at bounding box center [942, 418] width 129 height 17
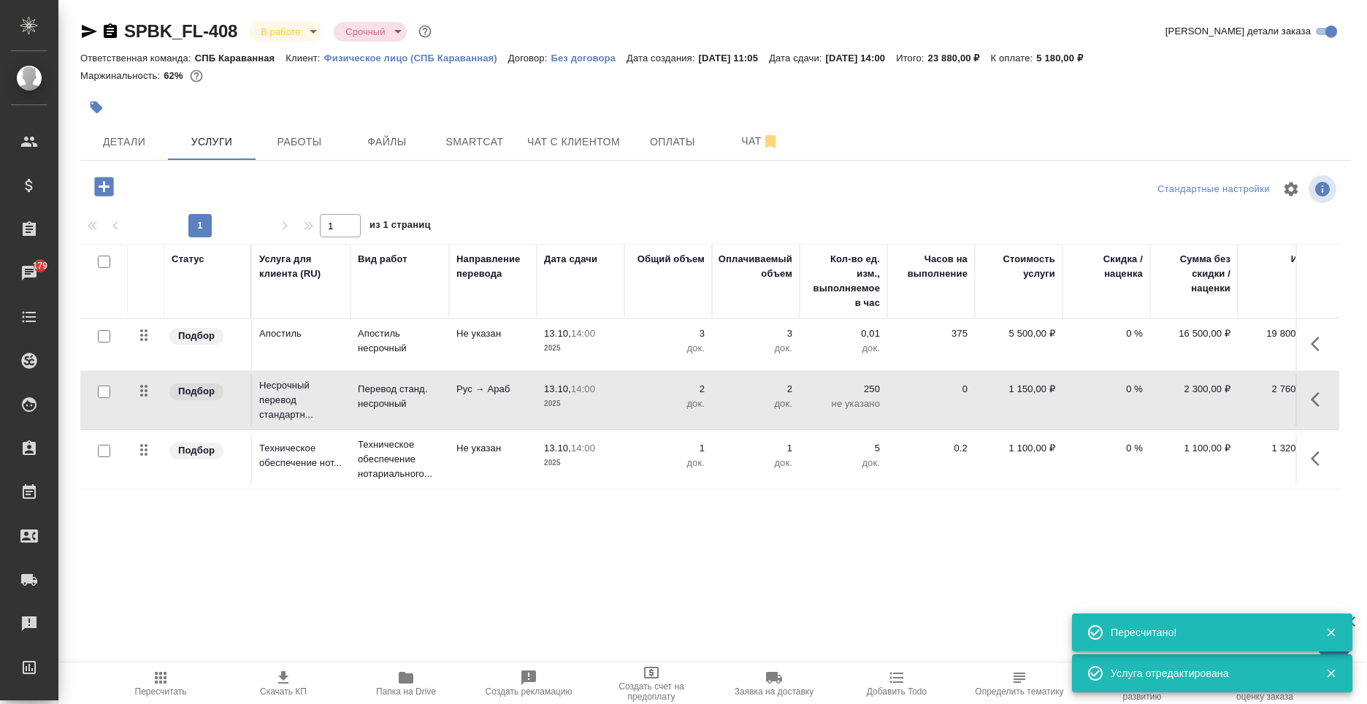
click at [104, 186] on icon "button" at bounding box center [104, 187] width 26 height 26
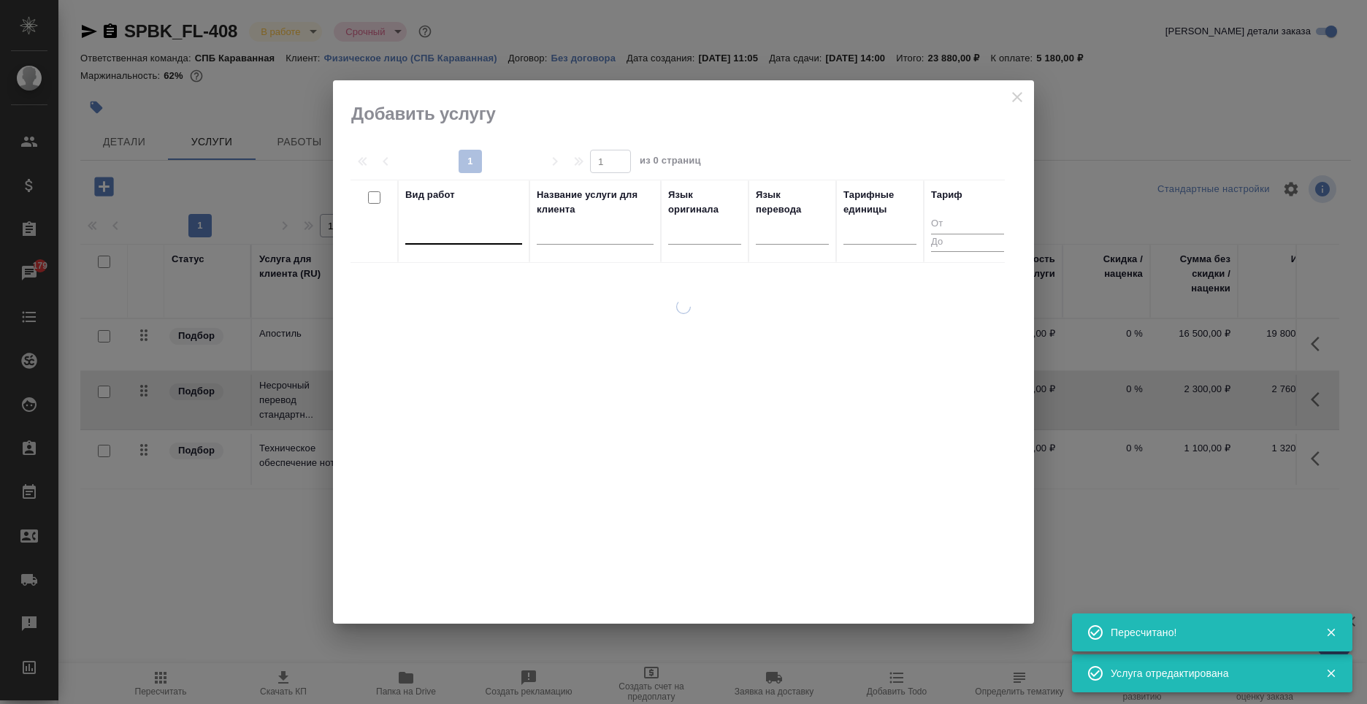
click at [418, 237] on div at bounding box center [463, 229] width 117 height 21
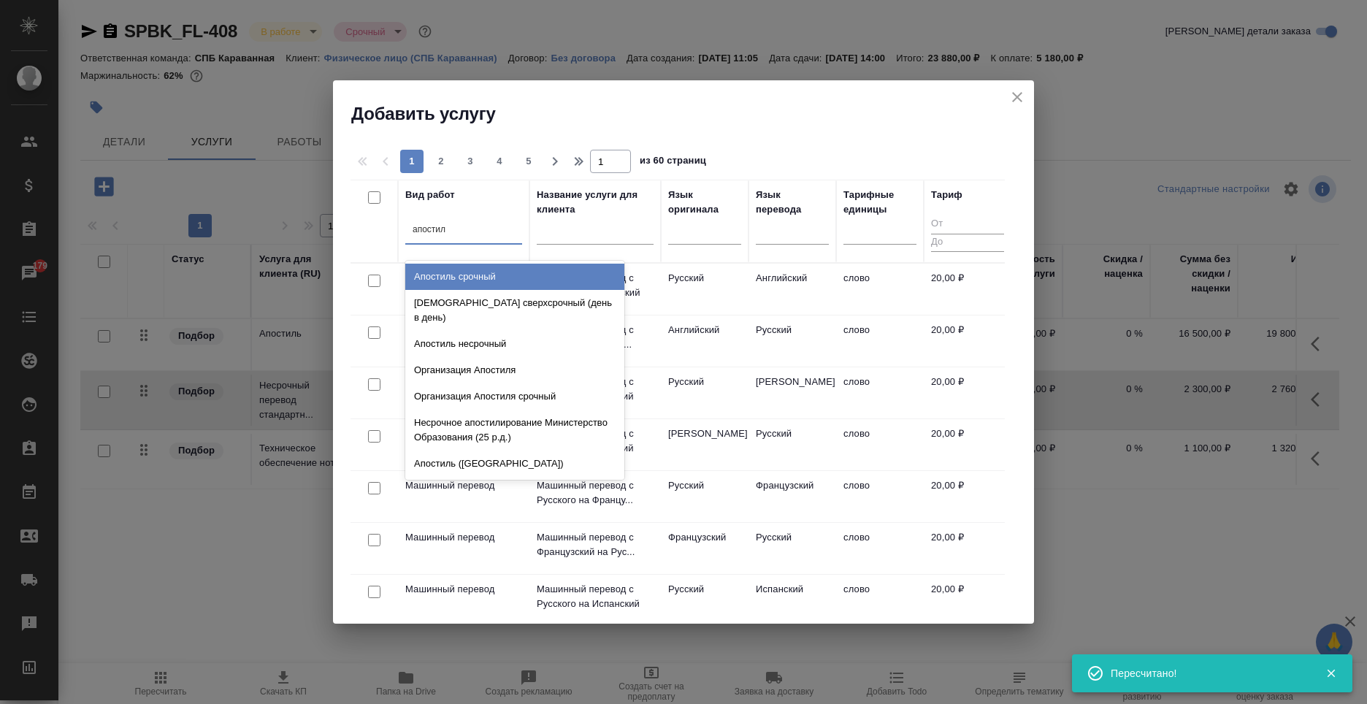
type input "апостиль"
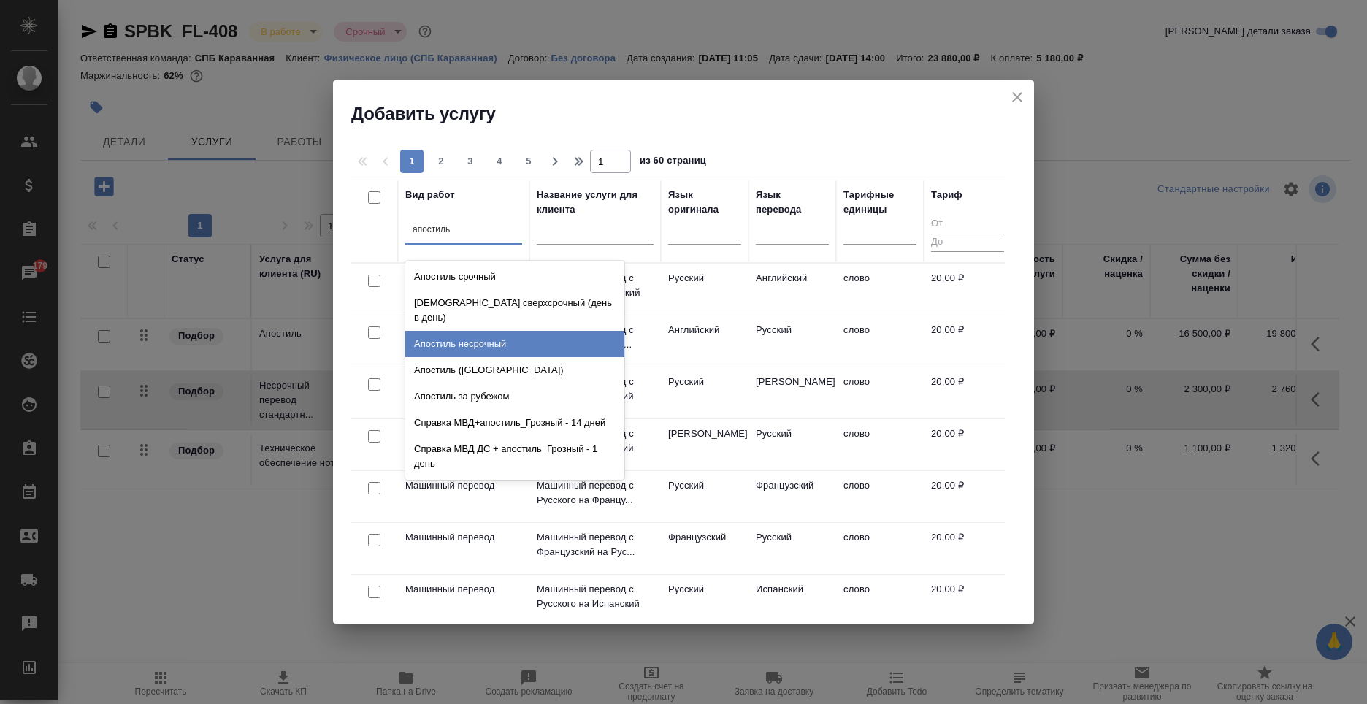
click at [481, 334] on div "Апостиль несрочный" at bounding box center [514, 344] width 219 height 26
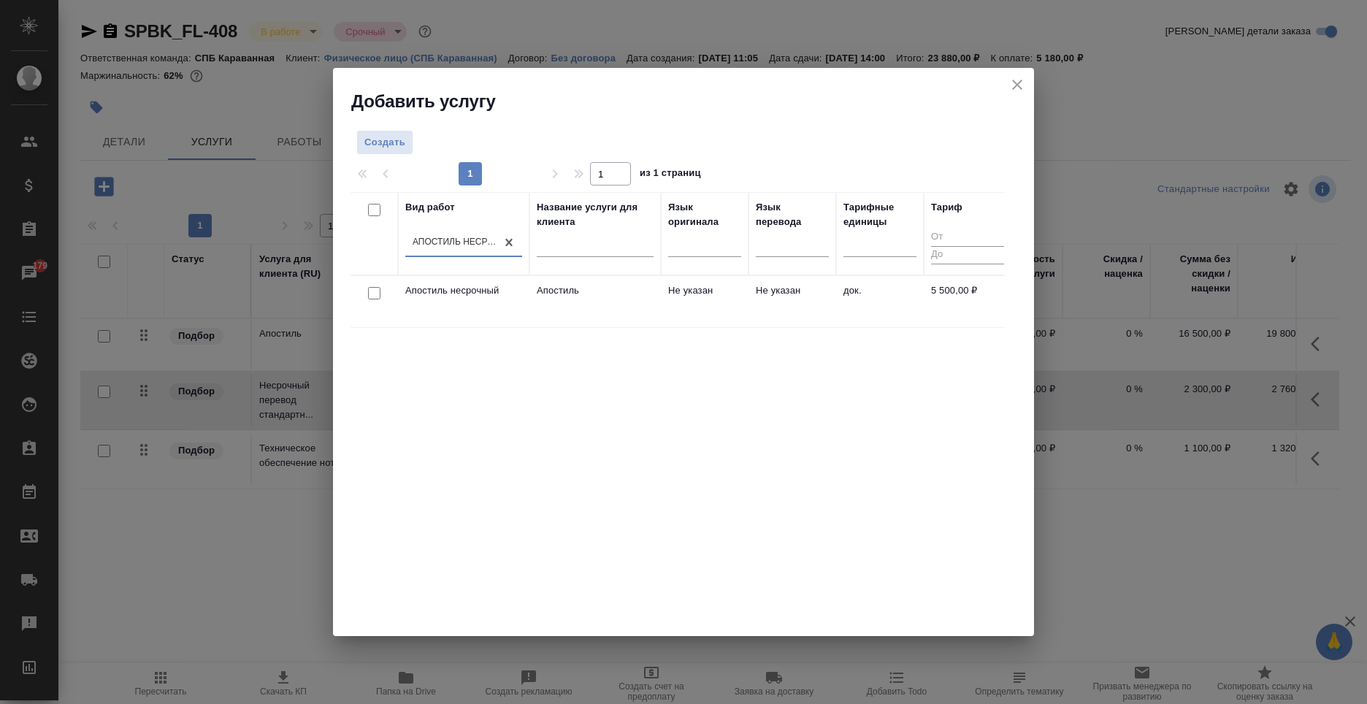
click at [794, 315] on td "Не указан" at bounding box center [792, 301] width 88 height 51
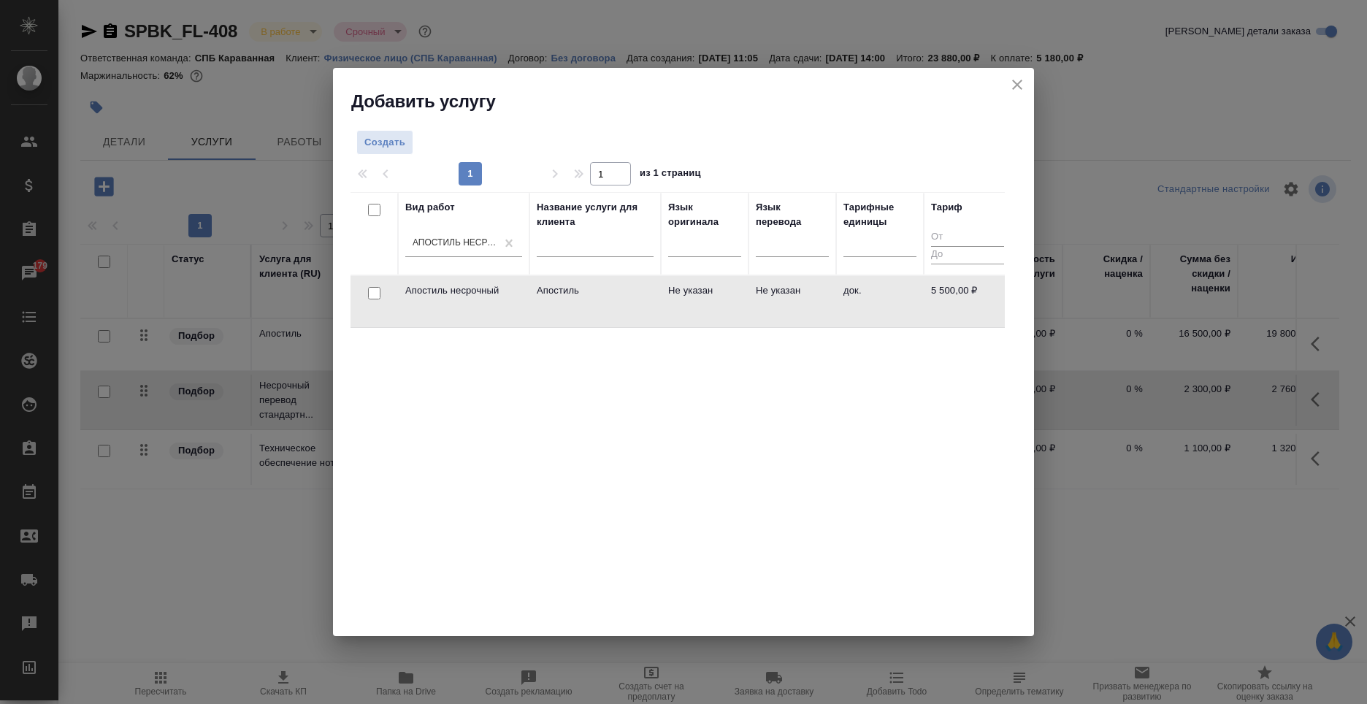
click at [794, 315] on td "Не указан" at bounding box center [792, 301] width 88 height 51
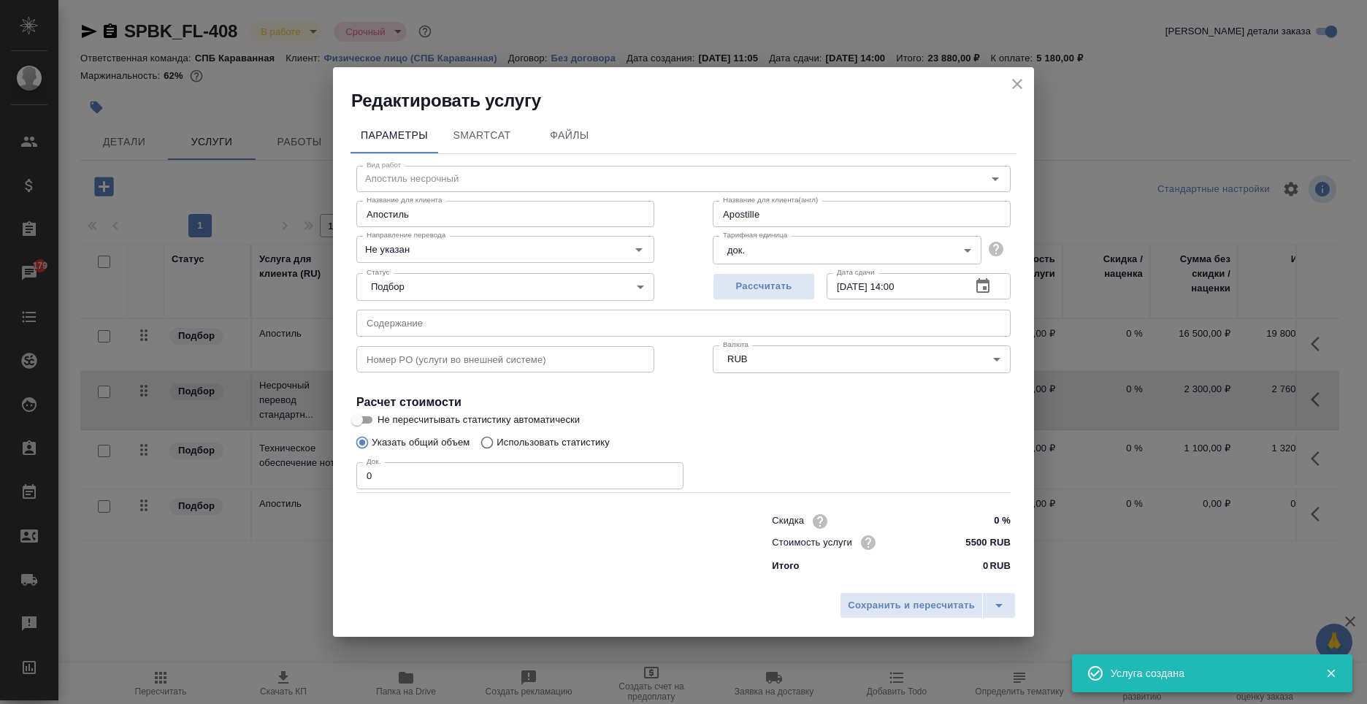
click at [474, 475] on input "0" at bounding box center [519, 475] width 327 height 26
type input "Apostille"
type input "1"
type input "Apostille"
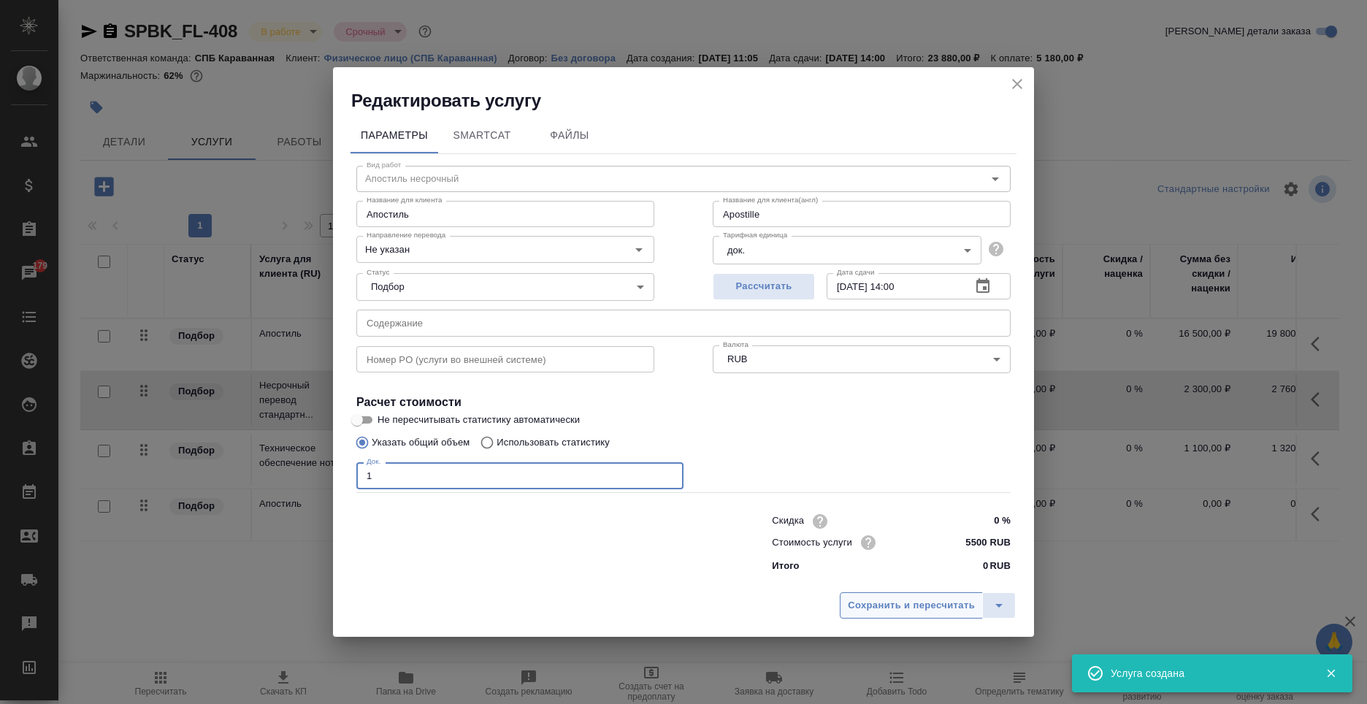
type input "1"
click at [945, 595] on button "Сохранить и пересчитать" at bounding box center [911, 605] width 143 height 26
type input "Apostille"
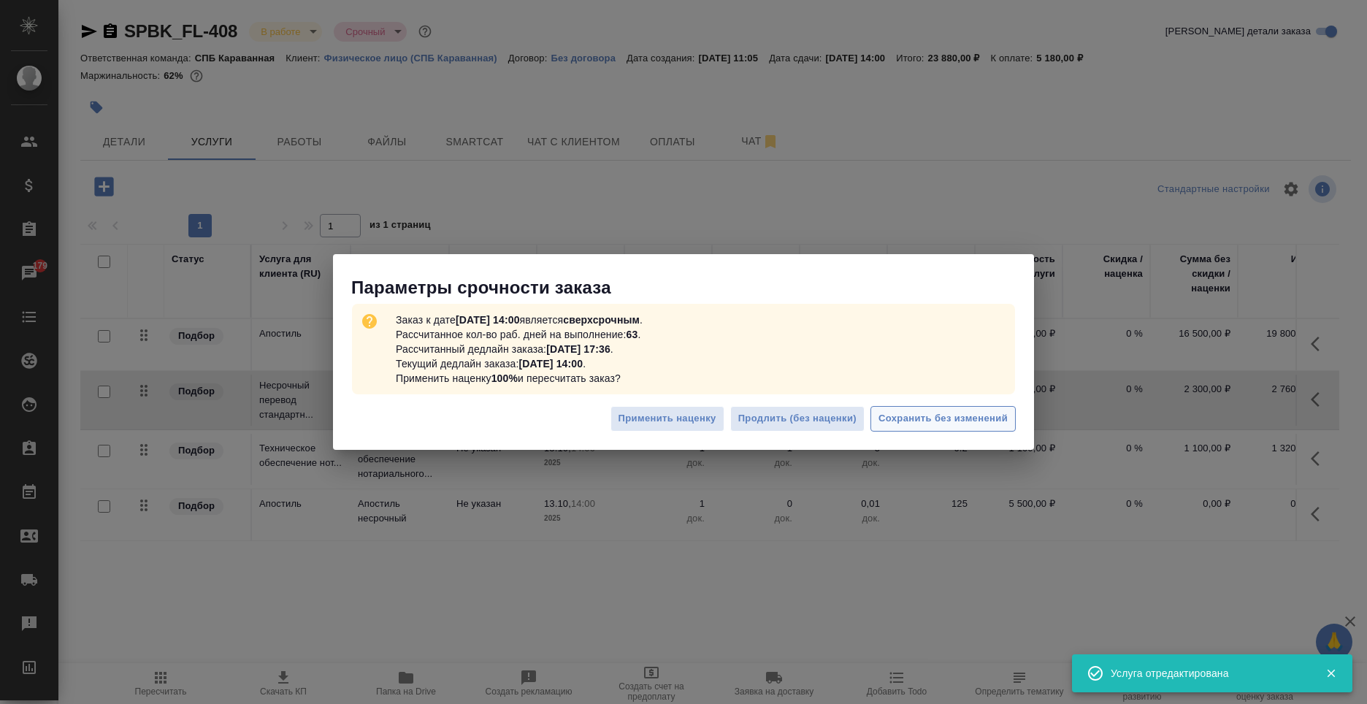
click at [975, 426] on span "Сохранить без изменений" at bounding box center [942, 418] width 129 height 17
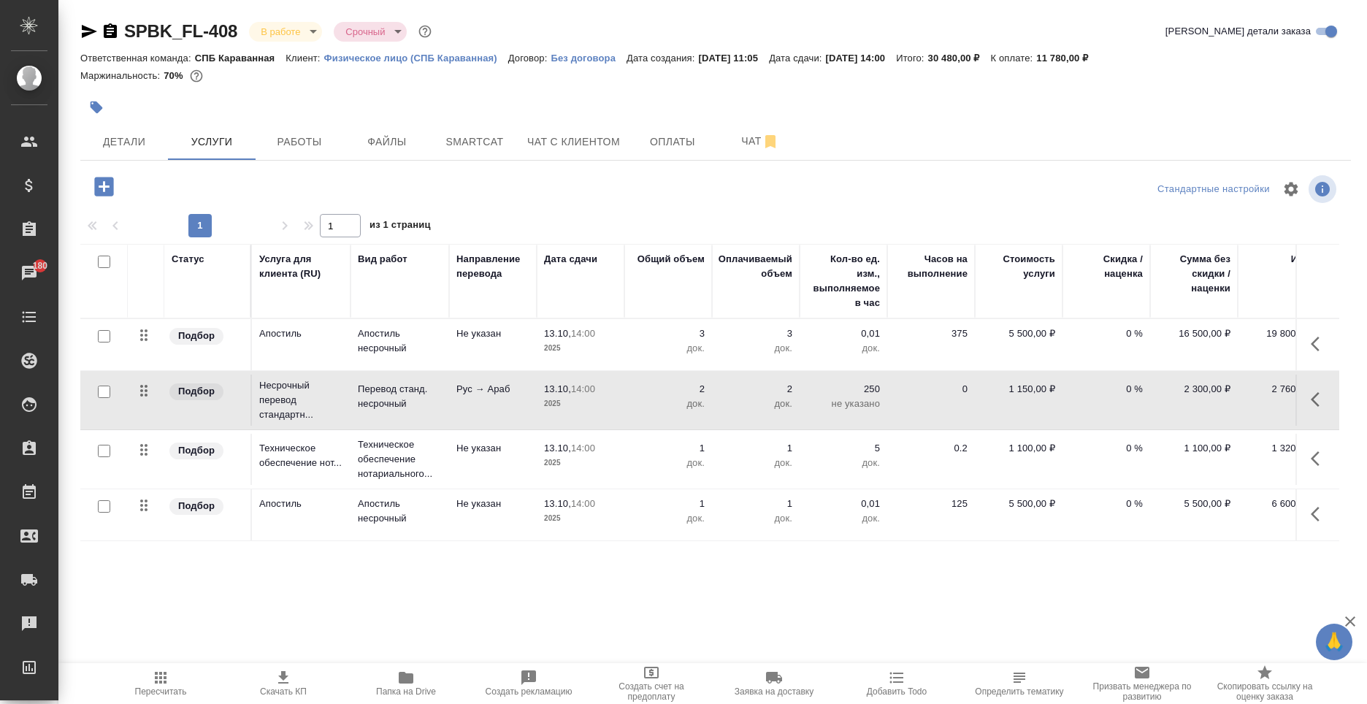
click at [1091, 79] on div "Маржинальность: 70%" at bounding box center [715, 75] width 1270 height 19
click at [107, 180] on icon "button" at bounding box center [103, 186] width 19 height 19
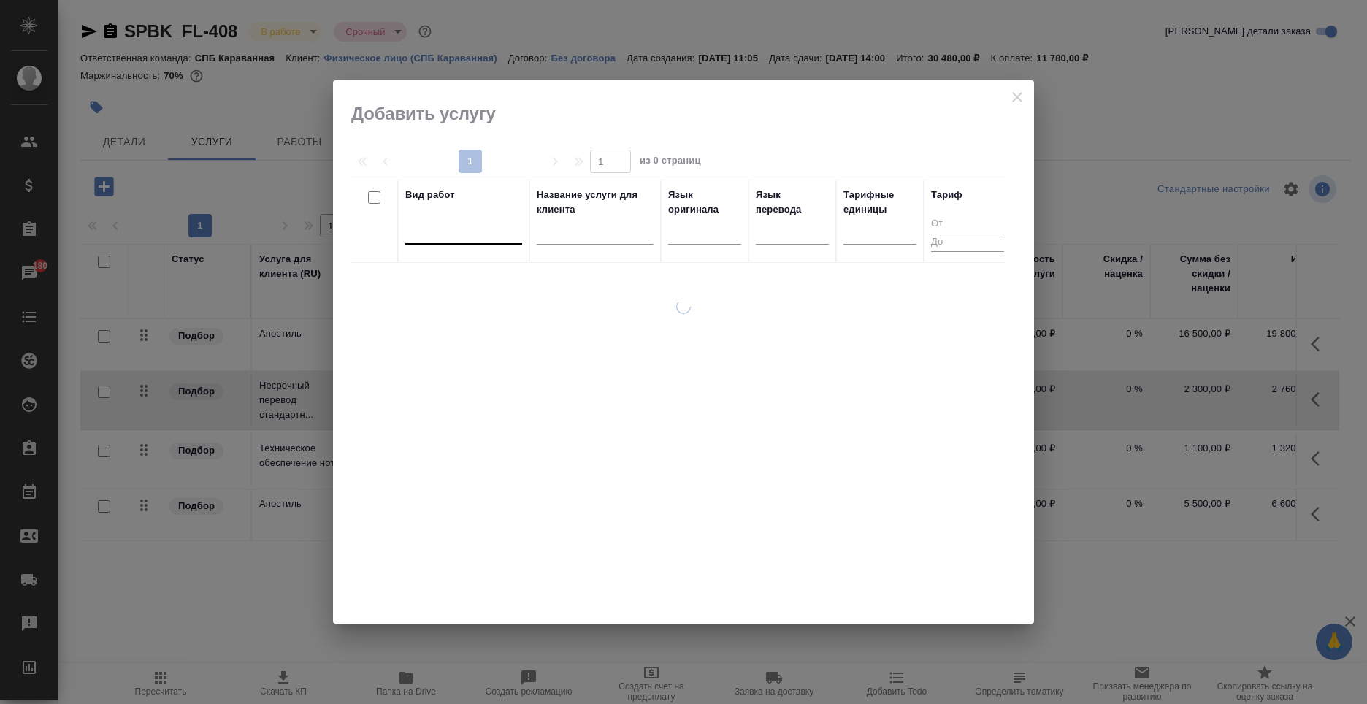
click at [442, 242] on div at bounding box center [463, 231] width 117 height 28
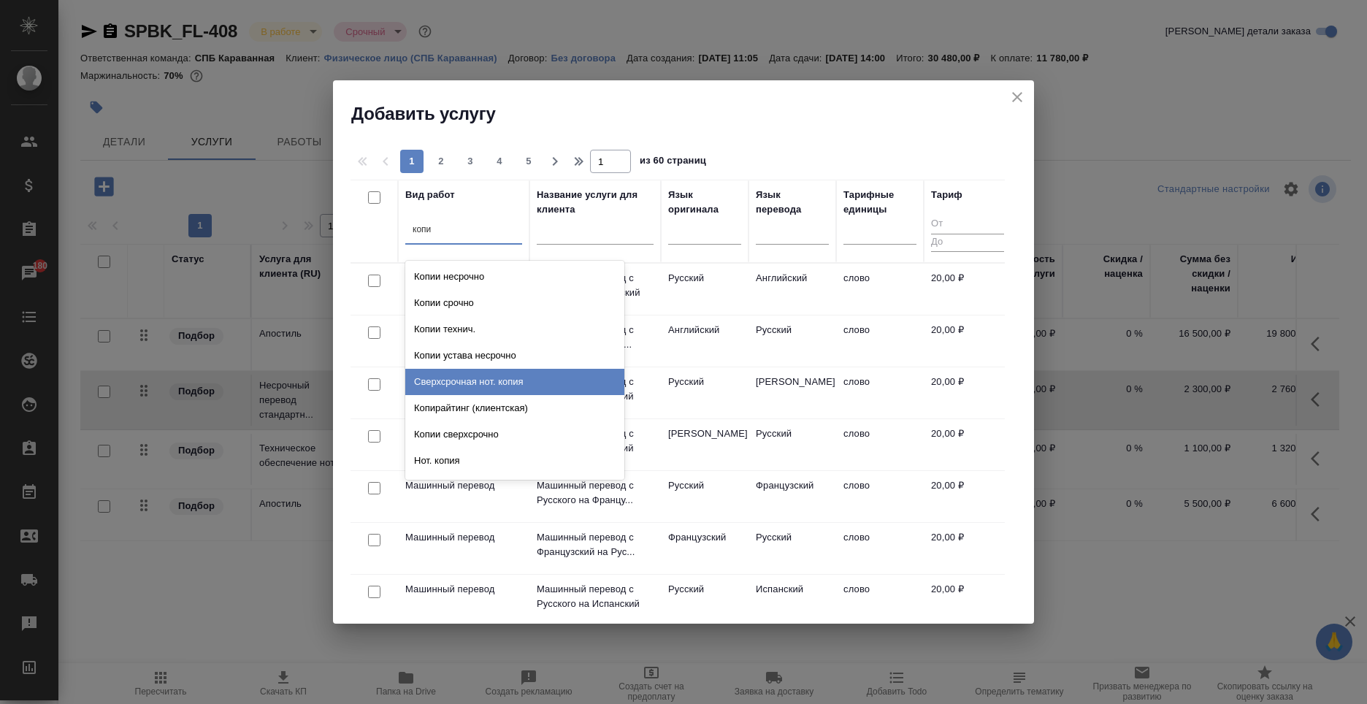
type input "копии"
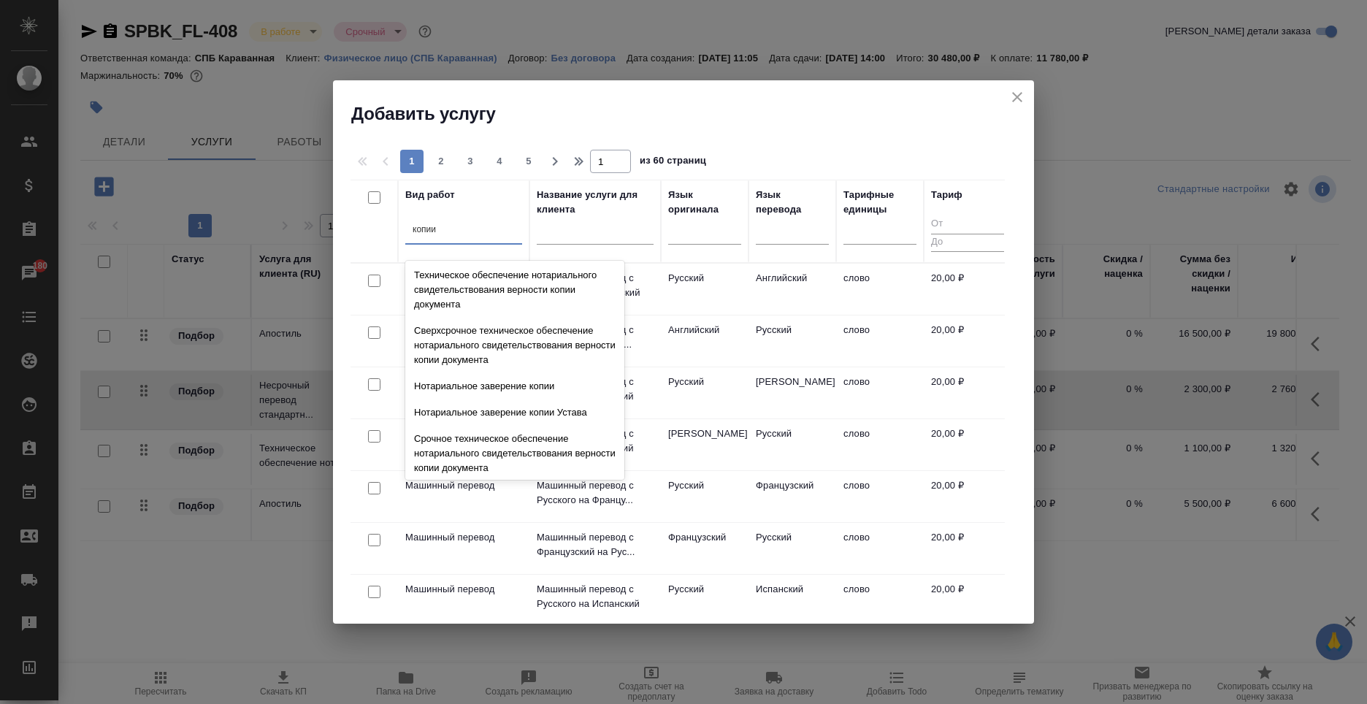
scroll to position [234, 0]
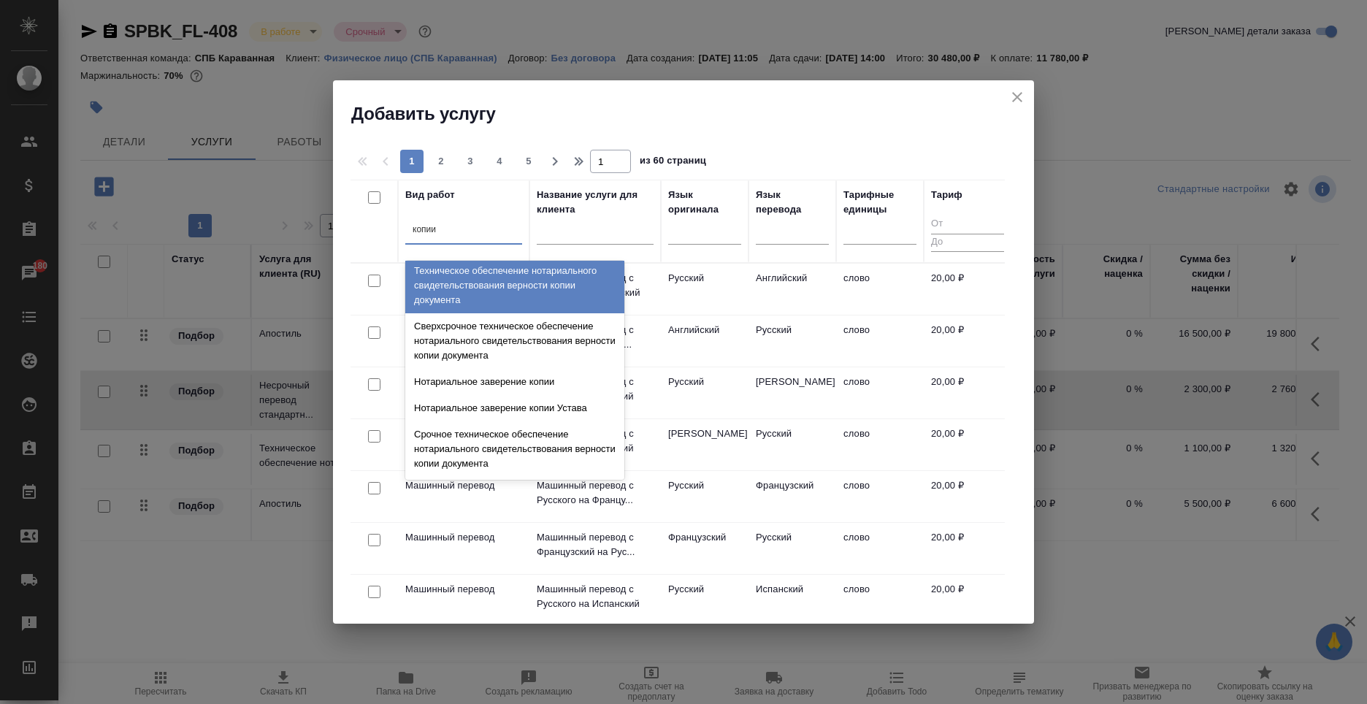
click at [508, 296] on div "Техническое обеспечение нотариального свидетельствования верности копии докумен…" at bounding box center [514, 285] width 219 height 55
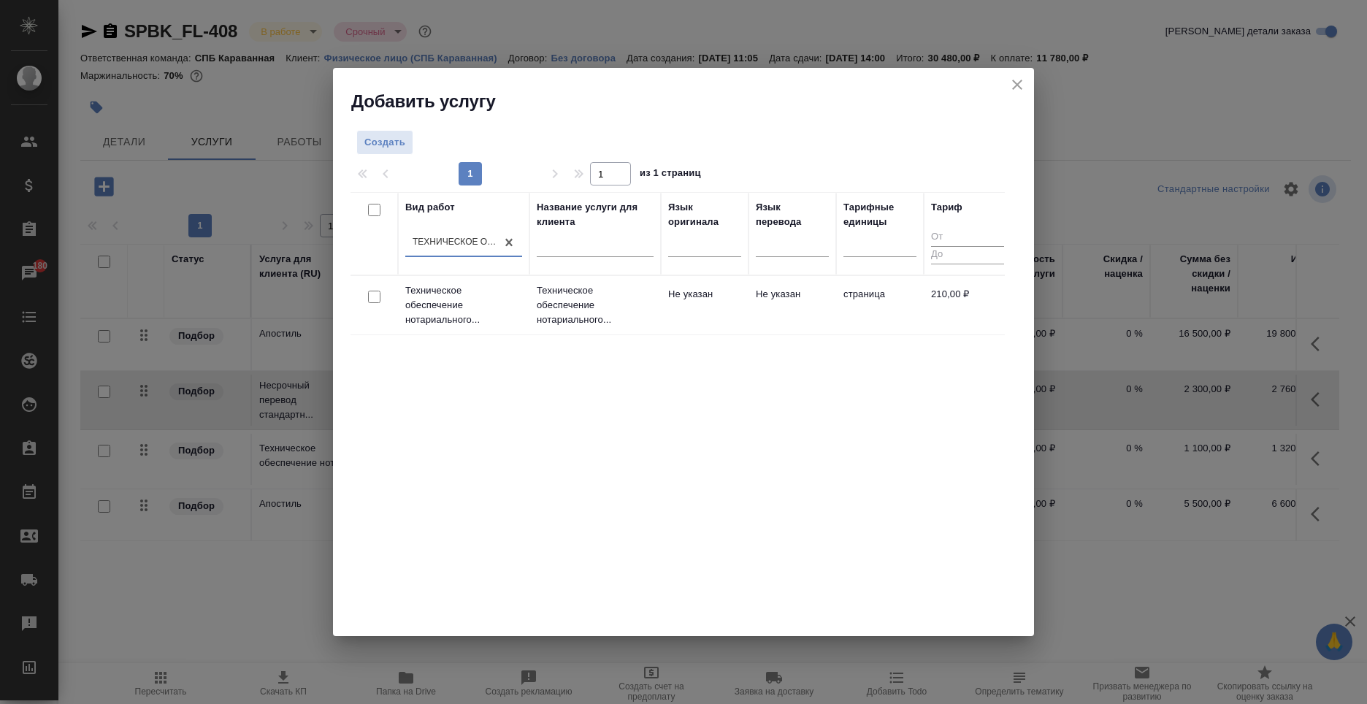
click at [733, 302] on td "Не указан" at bounding box center [705, 305] width 88 height 51
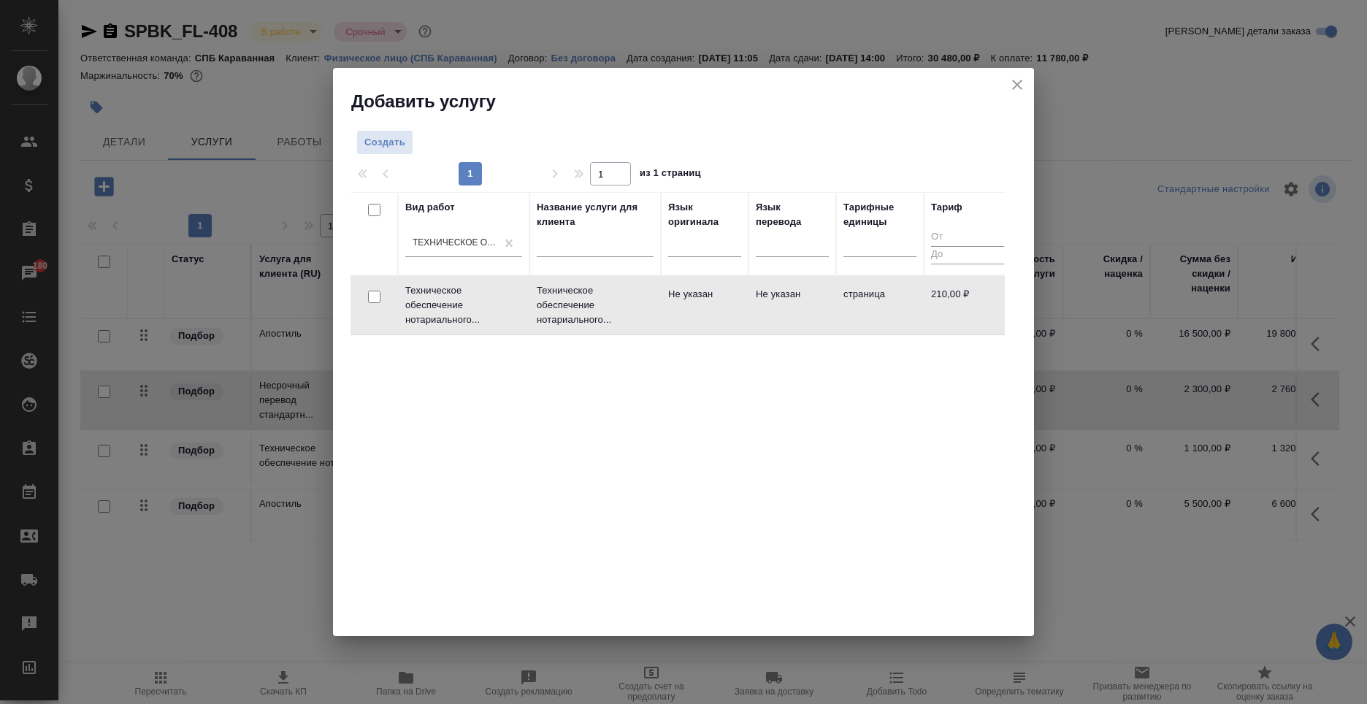
click at [733, 302] on td "Не указан" at bounding box center [705, 305] width 88 height 51
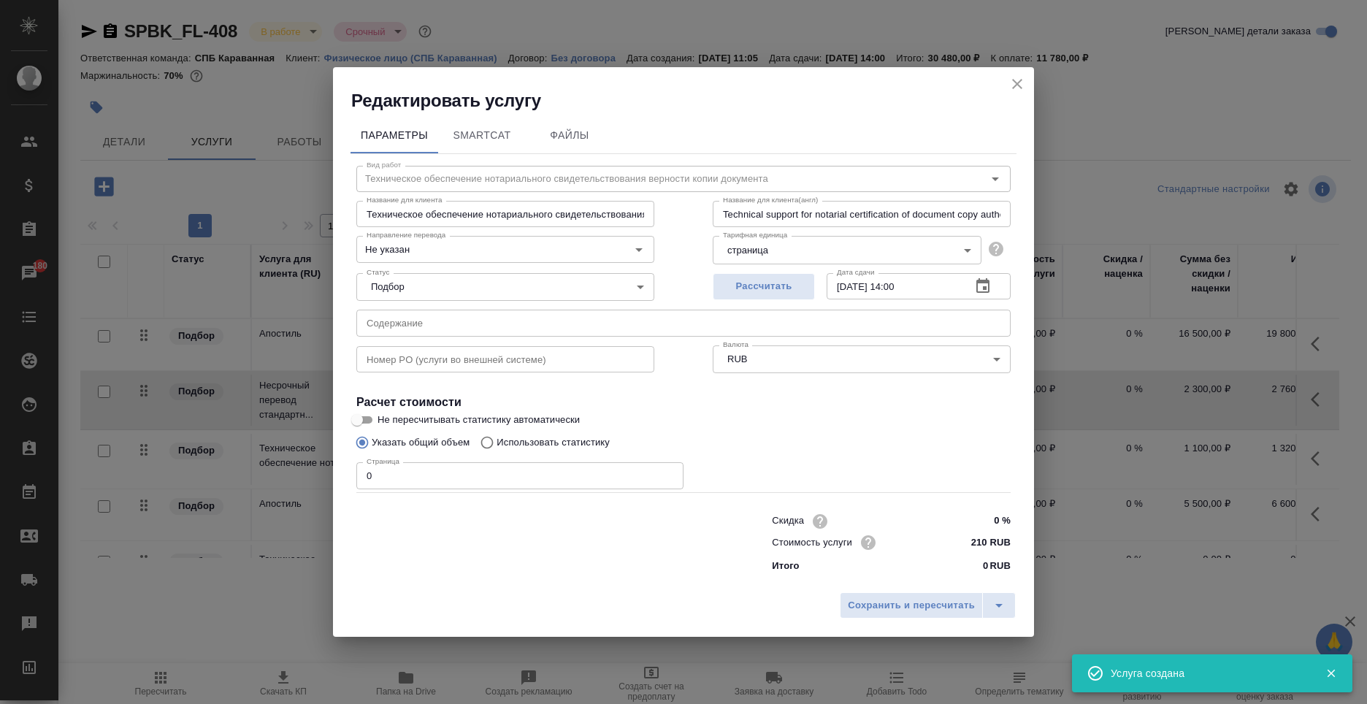
click at [399, 473] on input "0" at bounding box center [519, 475] width 327 height 26
type input "1"
click at [902, 602] on span "Сохранить и пересчитать" at bounding box center [911, 605] width 127 height 17
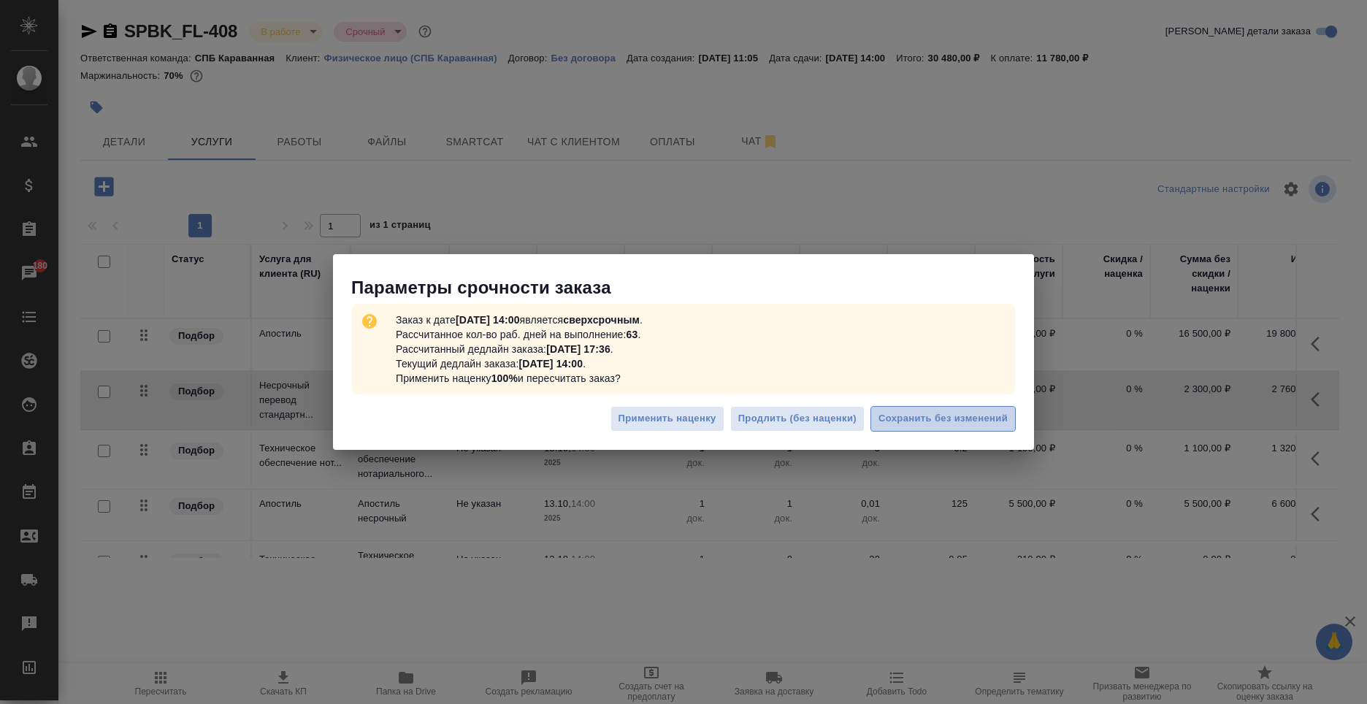
click at [937, 419] on span "Сохранить без изменений" at bounding box center [942, 418] width 129 height 17
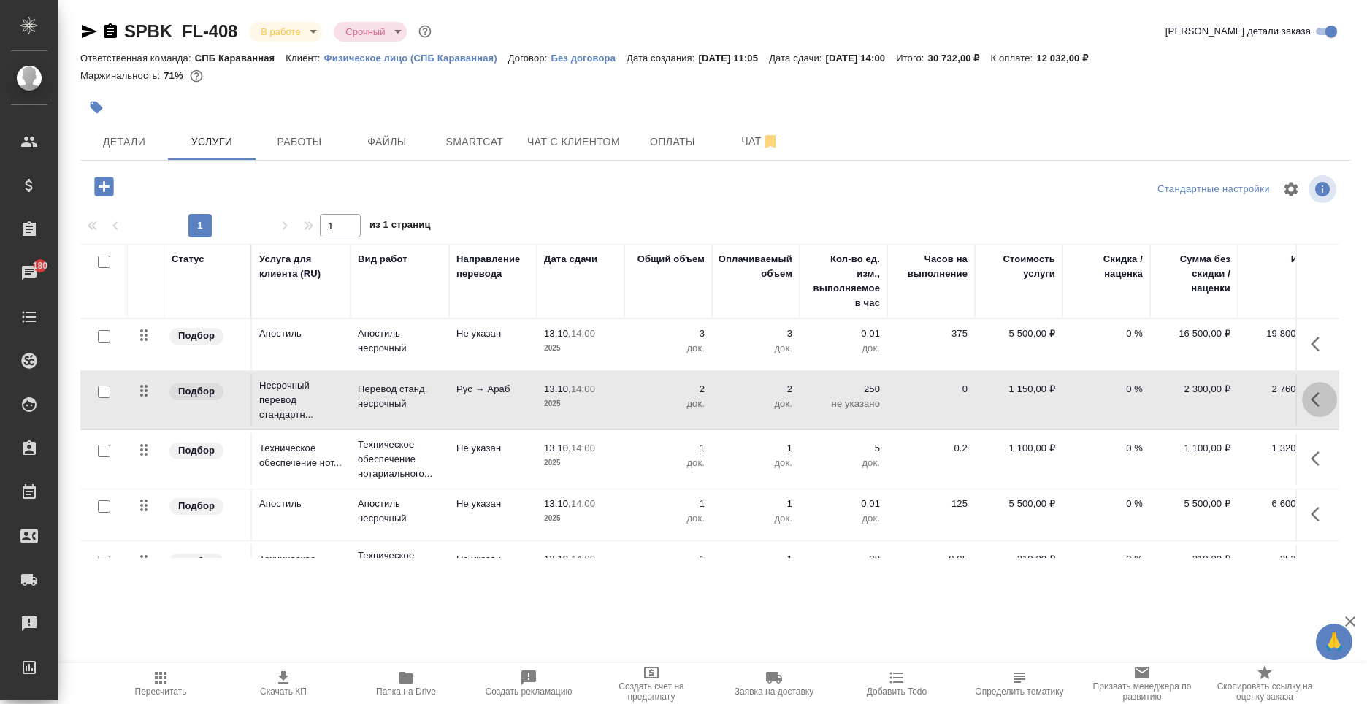
click at [1302, 399] on button "button" at bounding box center [1319, 399] width 35 height 35
click at [1282, 405] on icon "button" at bounding box center [1290, 399] width 18 height 18
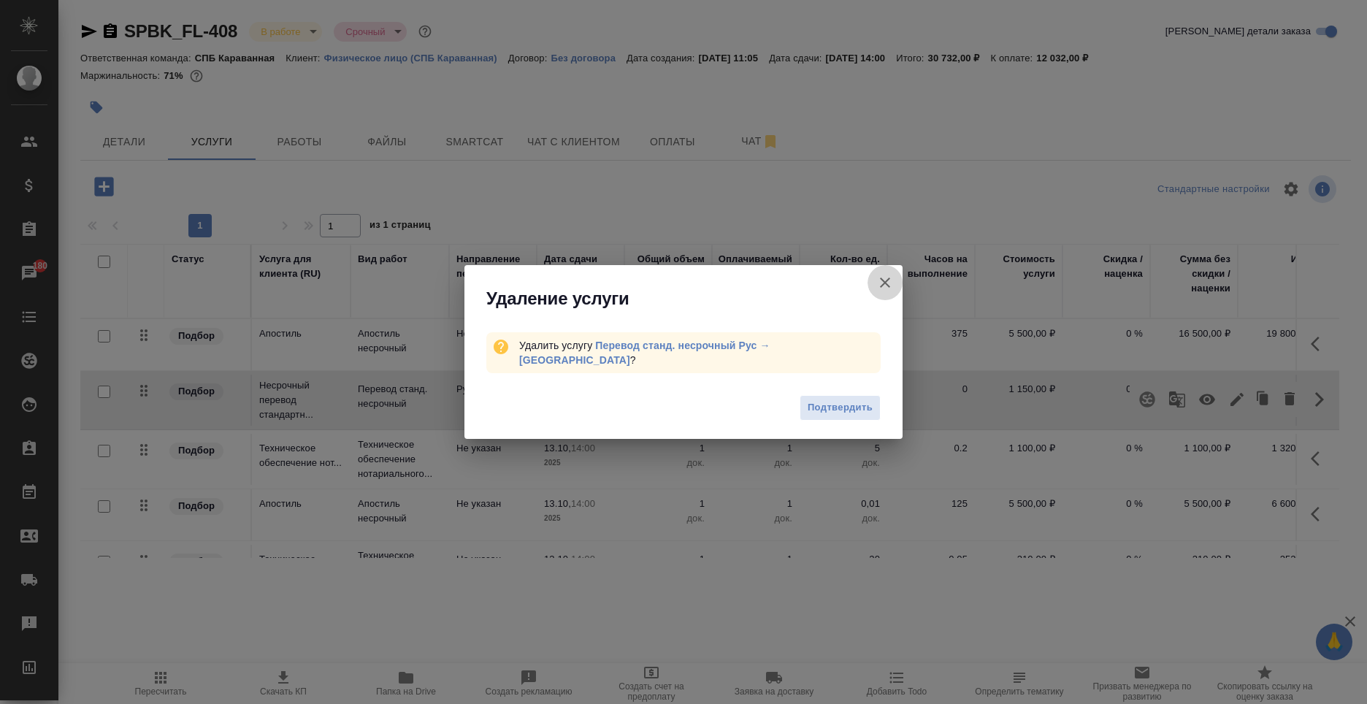
click at [884, 286] on icon "button" at bounding box center [885, 282] width 10 height 10
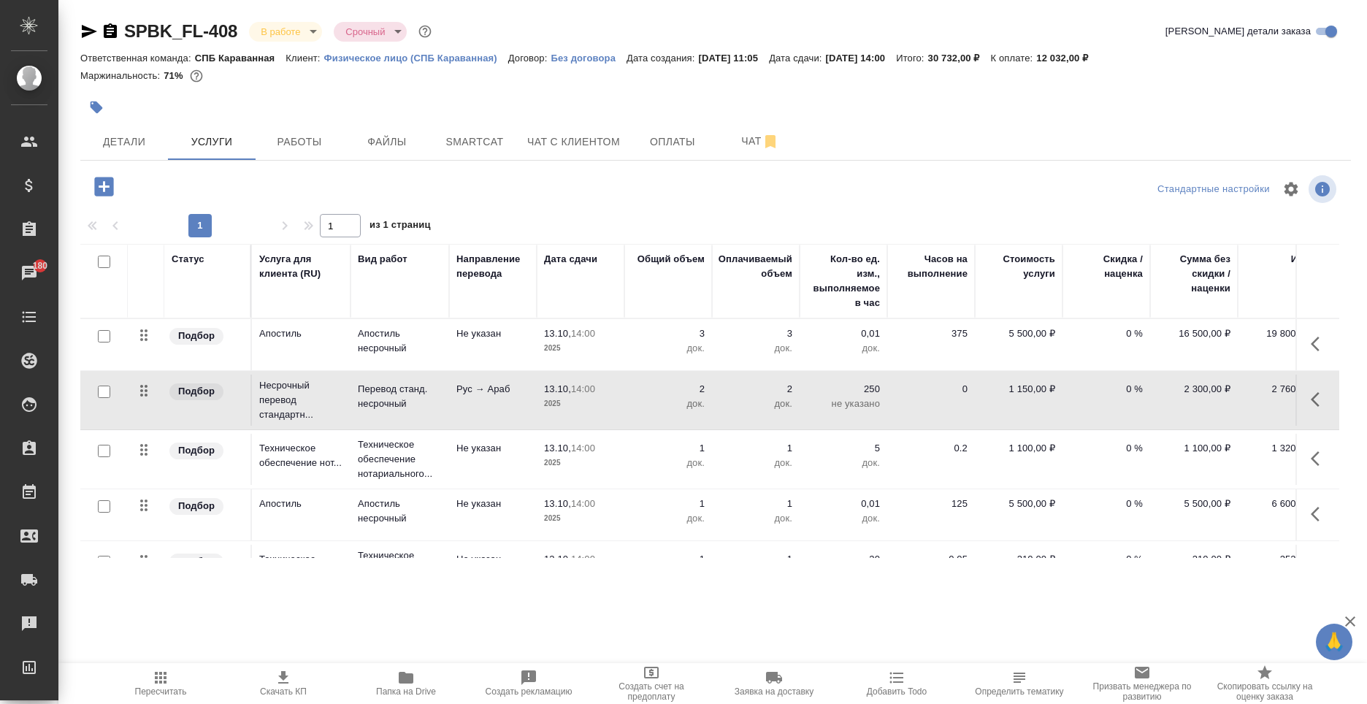
click at [1310, 399] on icon "button" at bounding box center [1319, 400] width 18 height 18
click at [1286, 405] on icon "button" at bounding box center [1290, 399] width 18 height 18
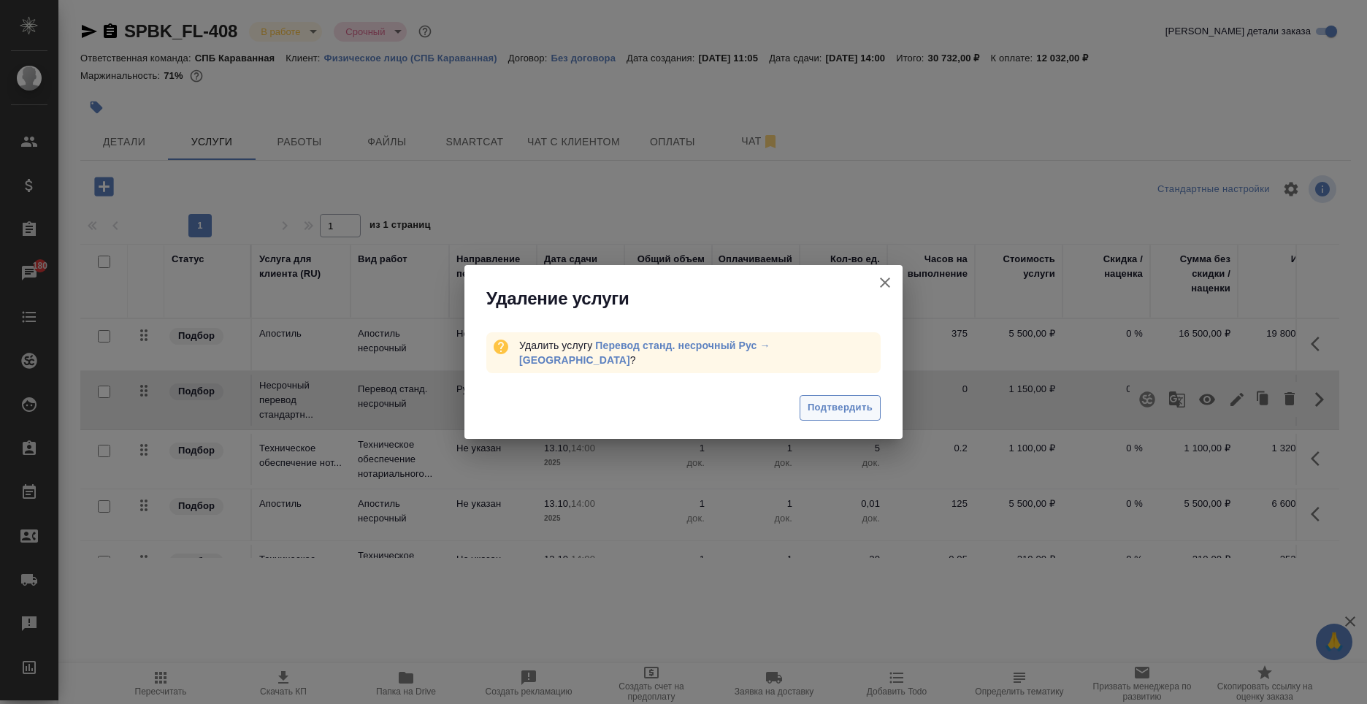
click at [834, 410] on span "Подтвердить" at bounding box center [839, 407] width 65 height 17
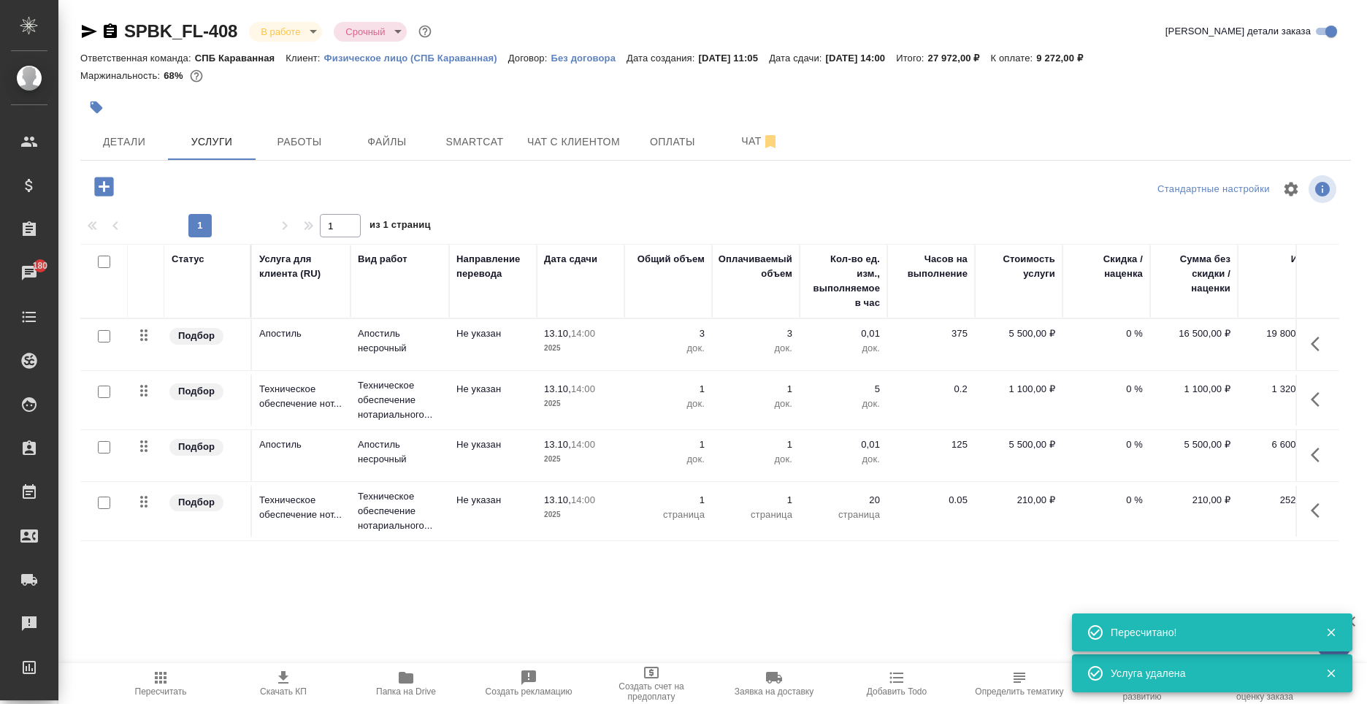
click at [1331, 403] on button "button" at bounding box center [1319, 399] width 35 height 35
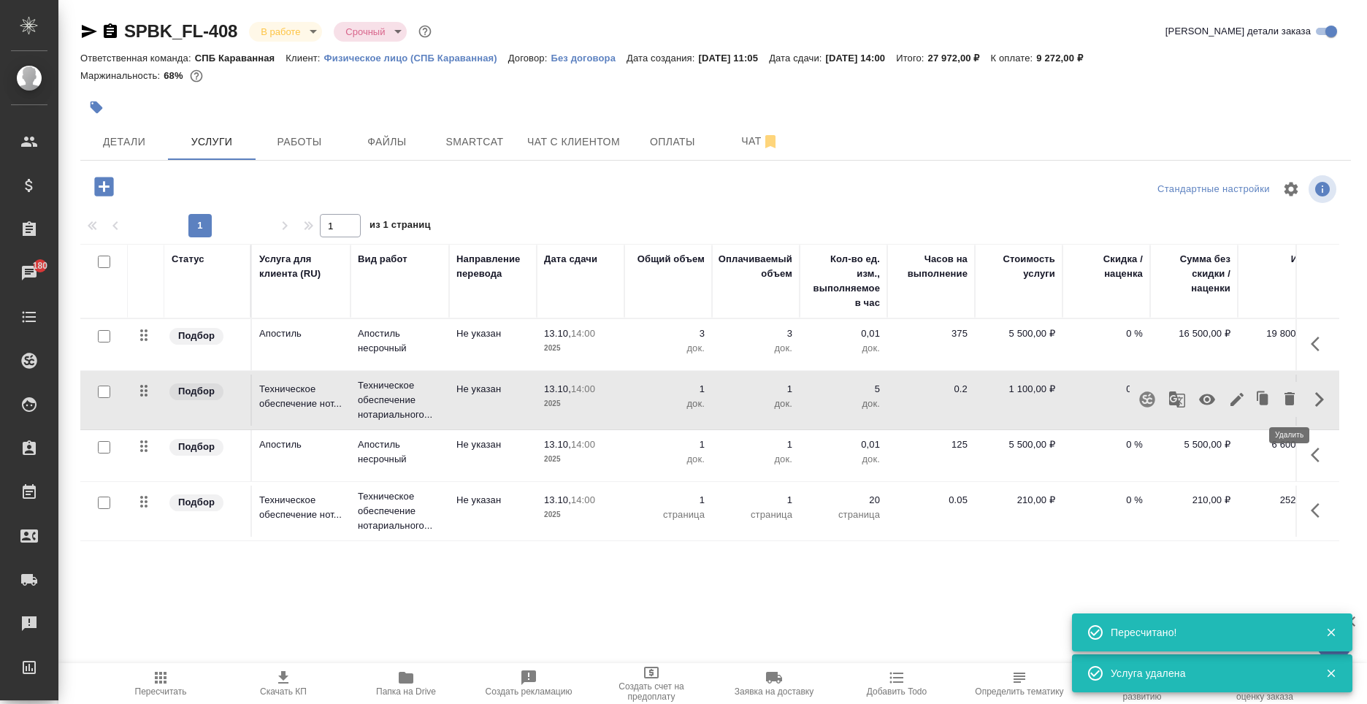
click at [1284, 405] on icon "button" at bounding box center [1290, 399] width 18 height 18
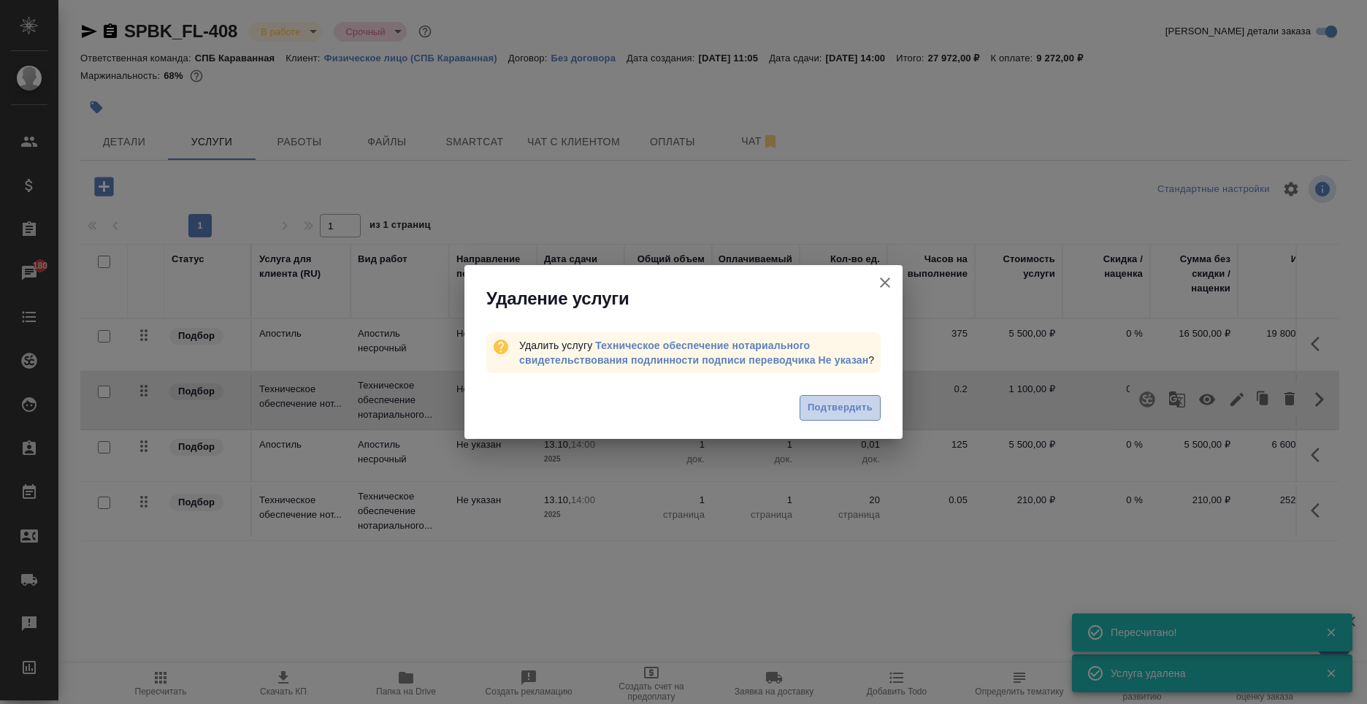
click at [837, 413] on span "Подтвердить" at bounding box center [839, 407] width 65 height 17
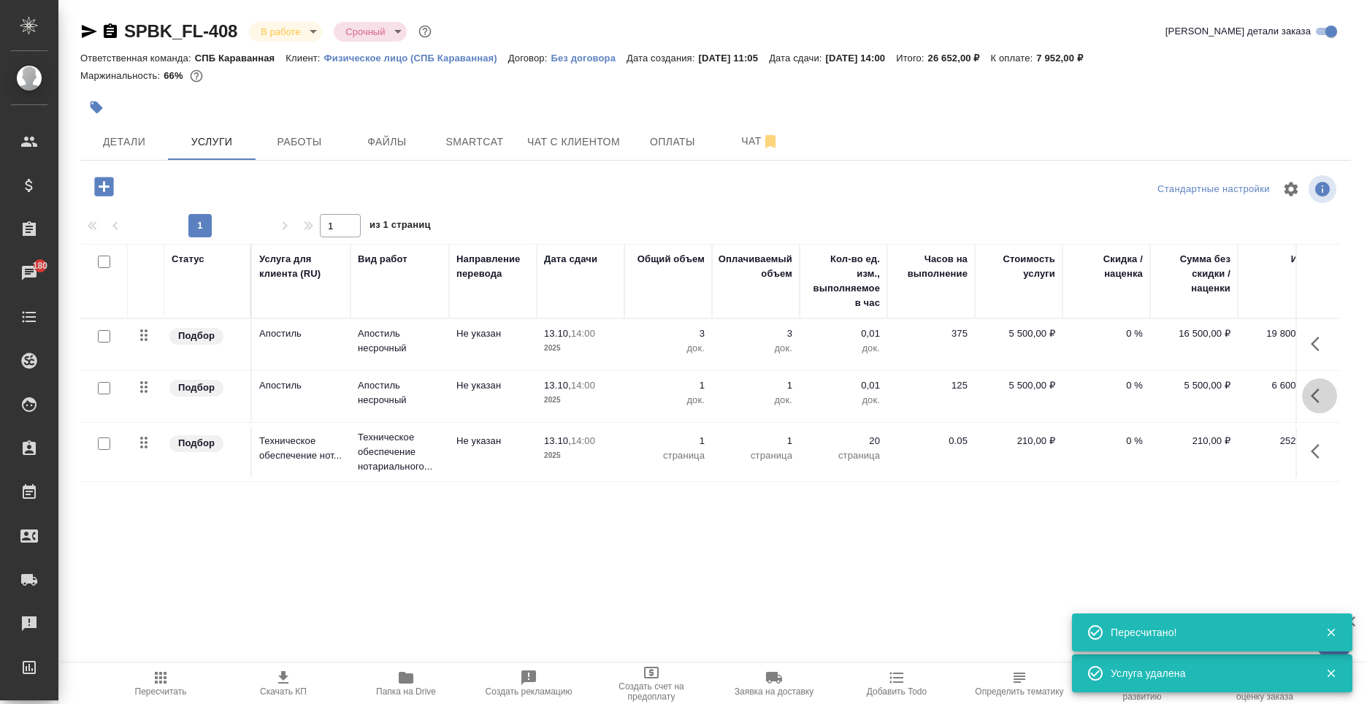
click at [1321, 400] on icon "button" at bounding box center [1319, 396] width 18 height 18
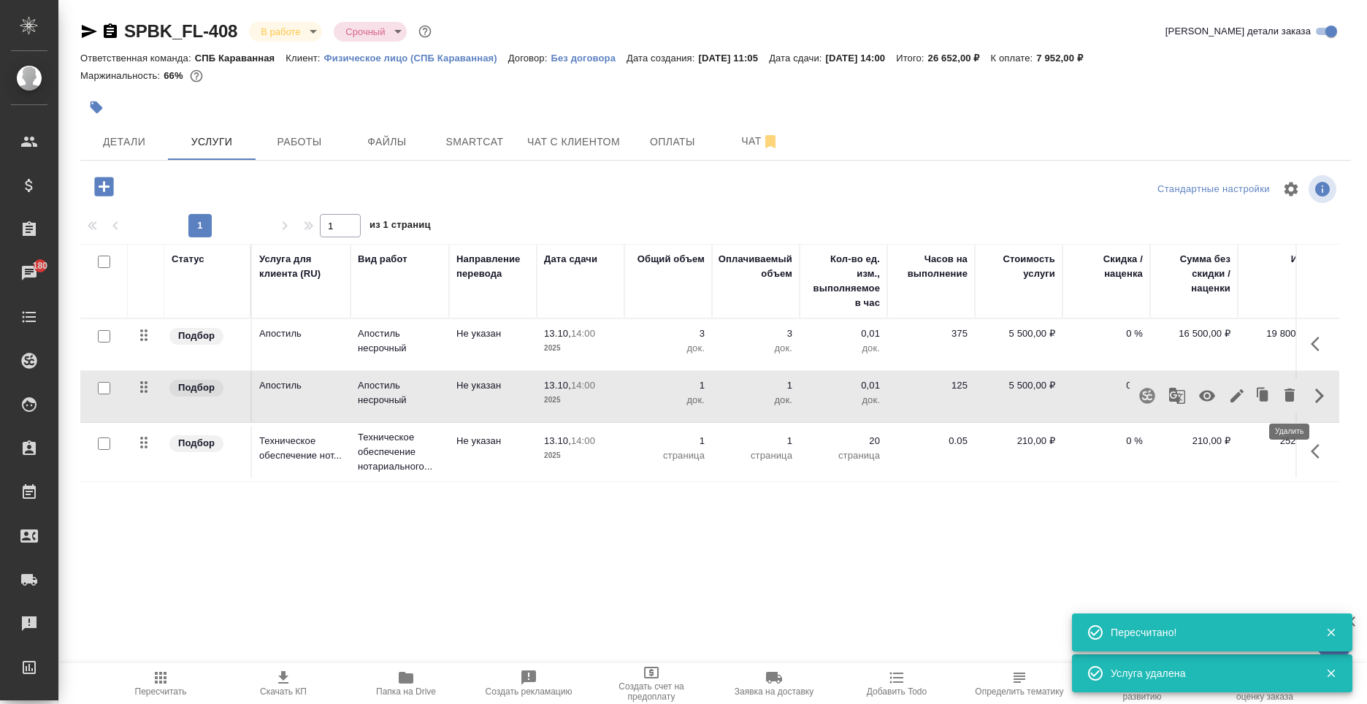
click at [1282, 396] on icon "button" at bounding box center [1290, 395] width 18 height 18
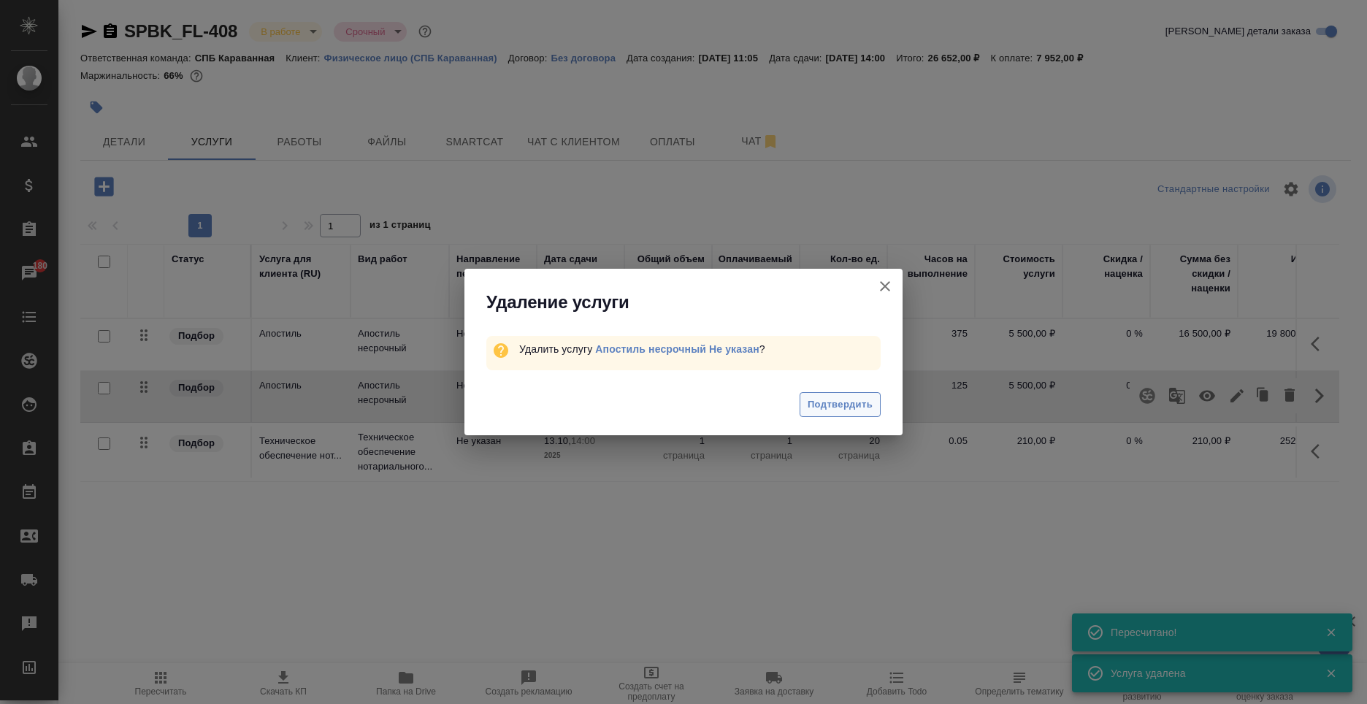
click at [860, 410] on span "Подтвердить" at bounding box center [839, 404] width 65 height 17
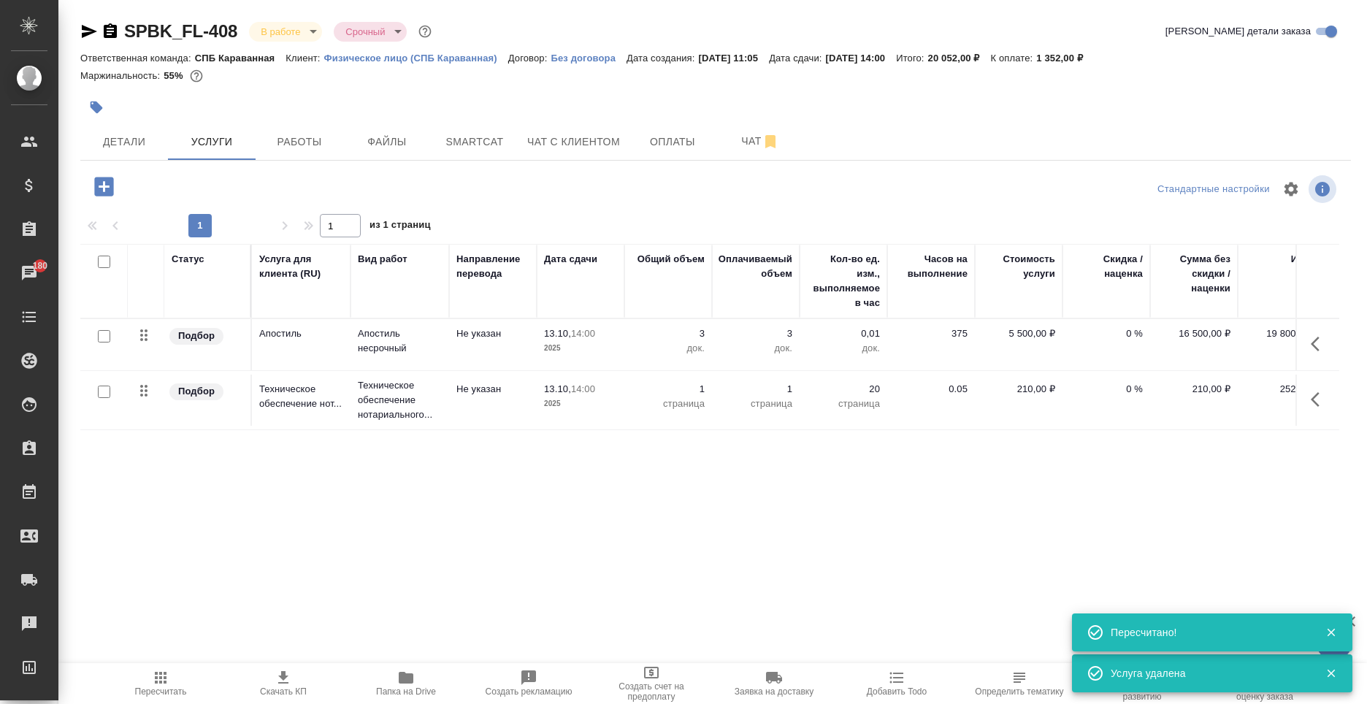
click at [1324, 399] on icon "button" at bounding box center [1319, 400] width 18 height 18
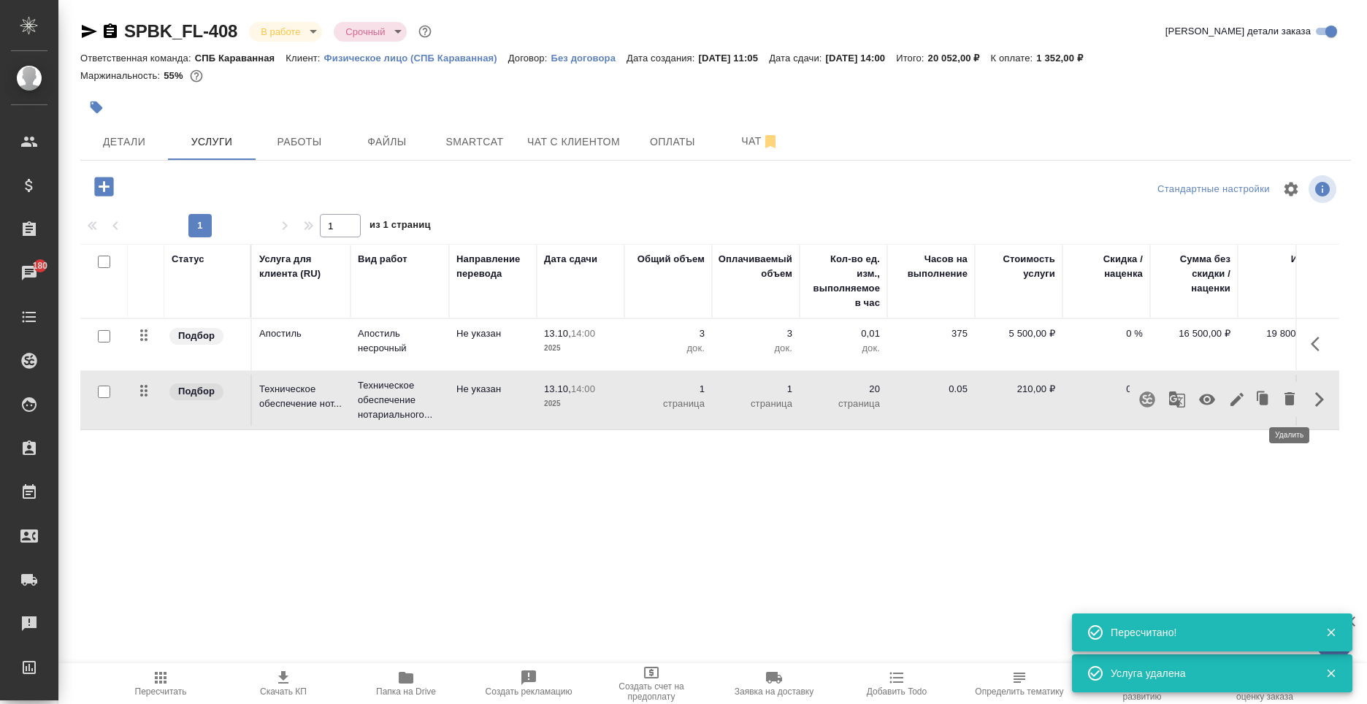
click at [1298, 402] on button "button" at bounding box center [1289, 399] width 25 height 35
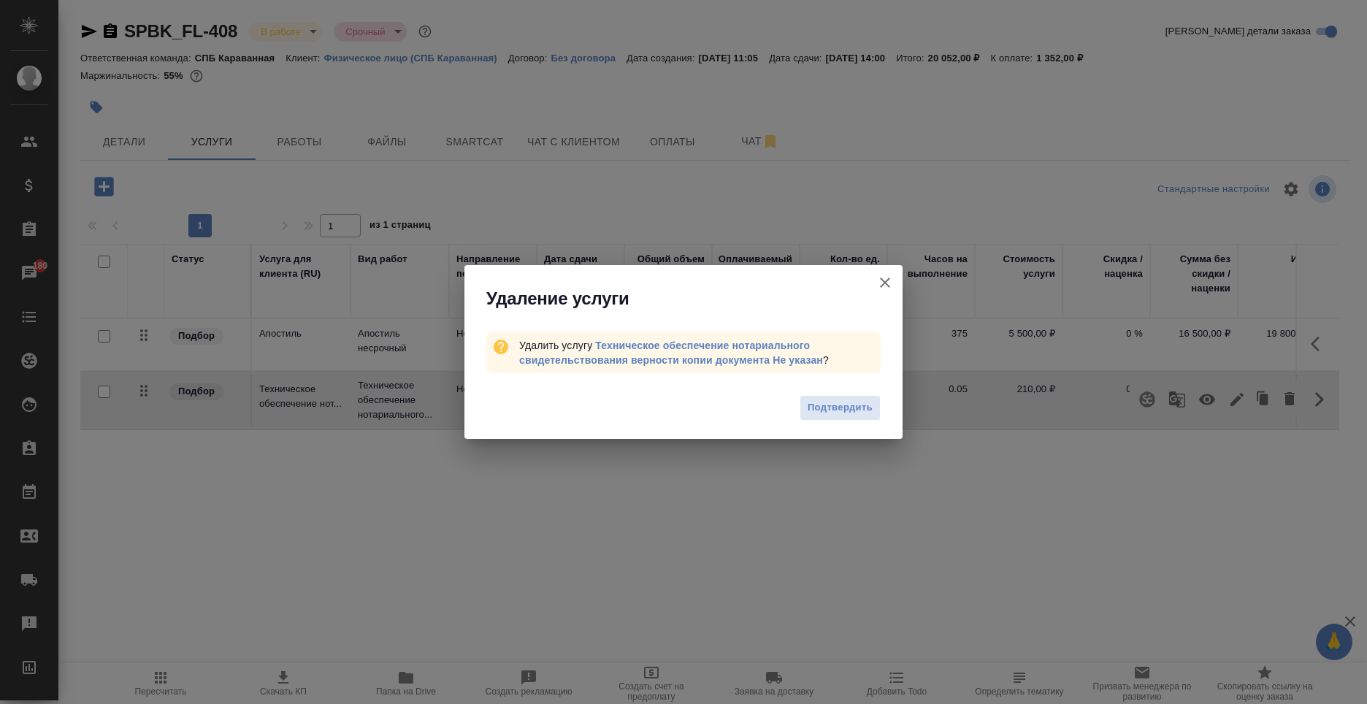
click at [875, 281] on button "[PERSON_NAME] детали заказа" at bounding box center [884, 282] width 35 height 35
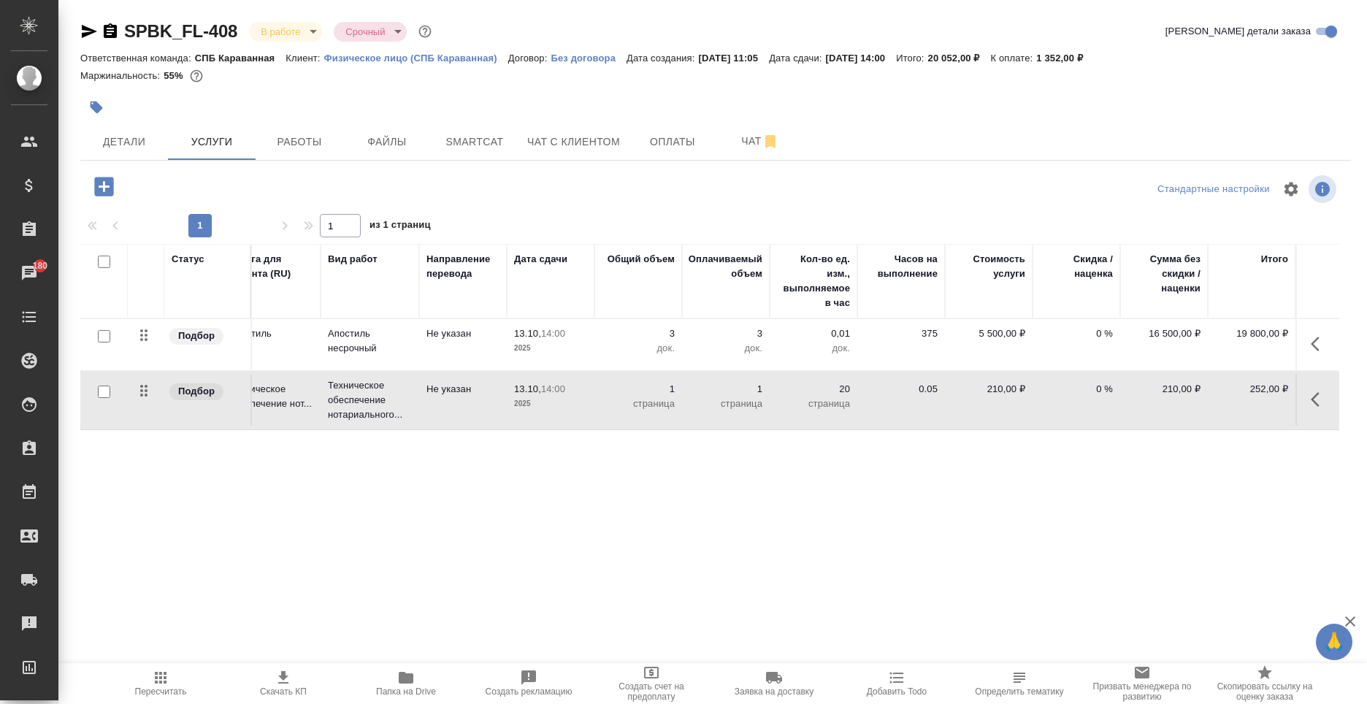
scroll to position [0, 0]
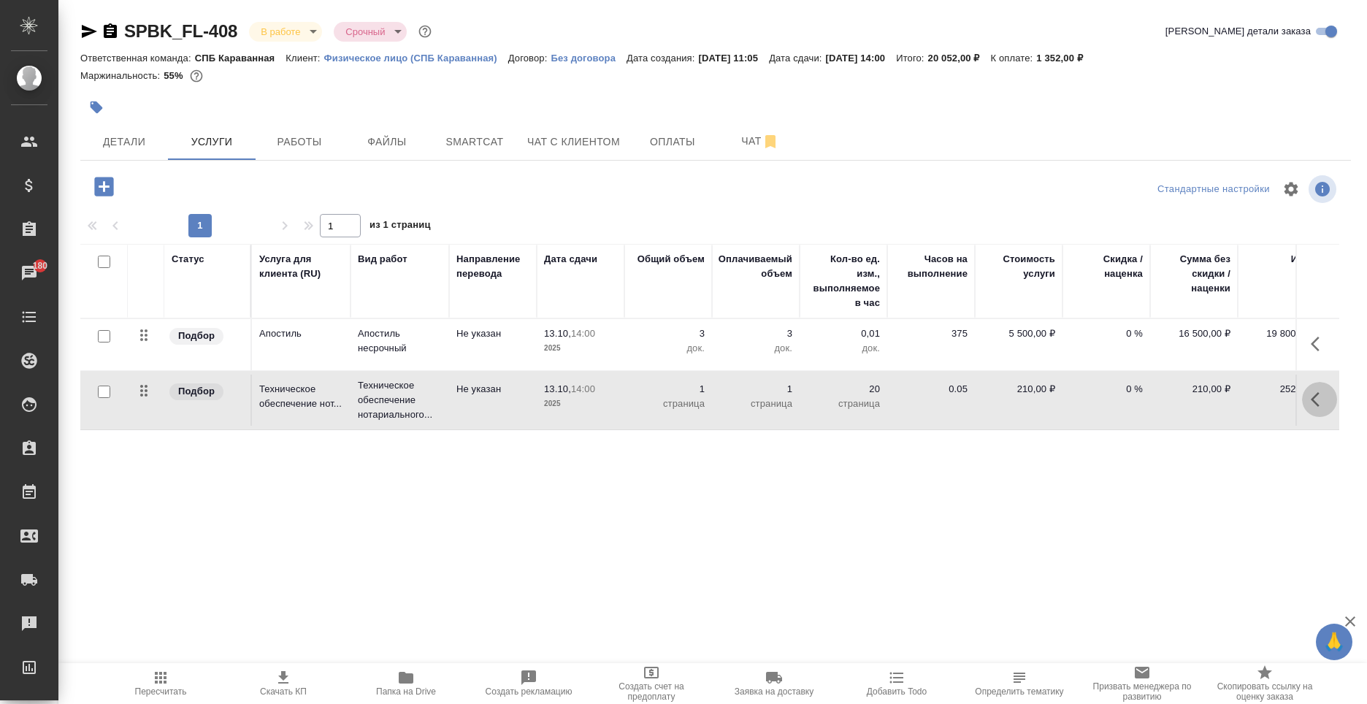
click at [1324, 397] on icon "button" at bounding box center [1319, 400] width 18 height 18
click at [1283, 408] on span "button" at bounding box center [1290, 400] width 18 height 20
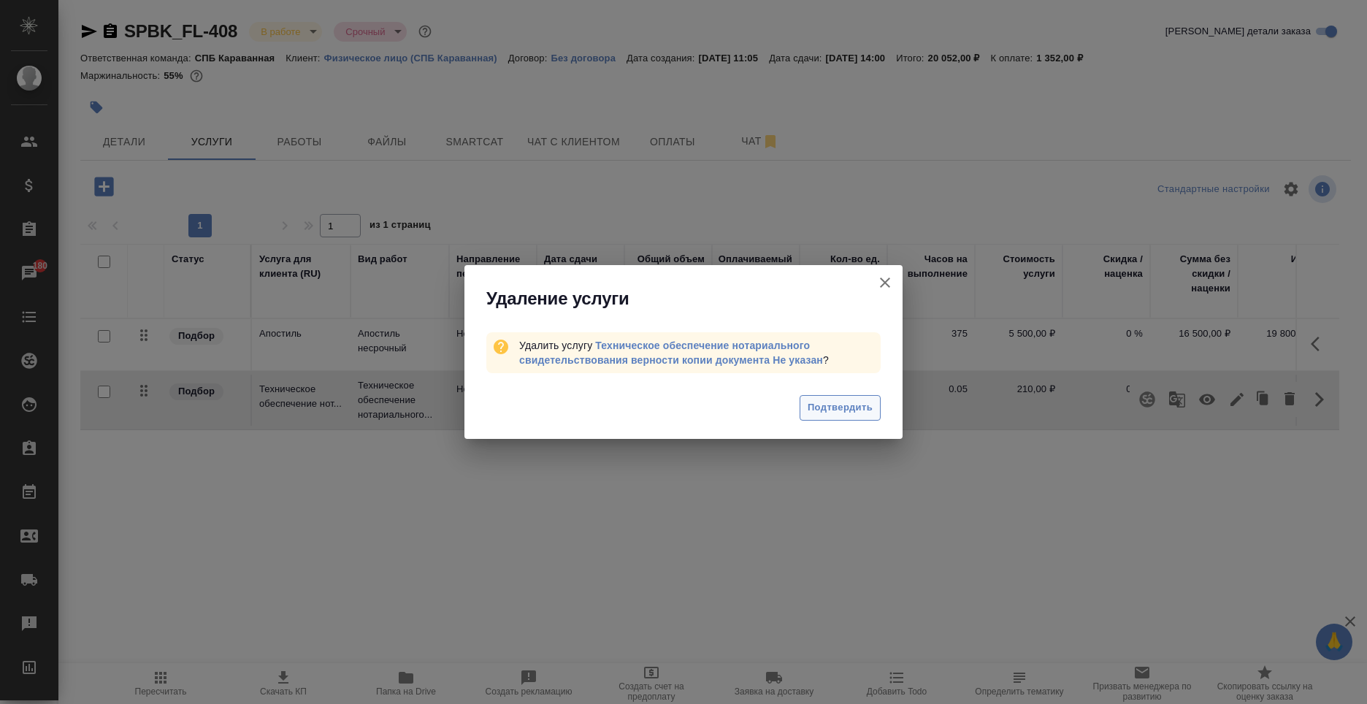
click at [834, 415] on span "Подтвердить" at bounding box center [839, 407] width 65 height 17
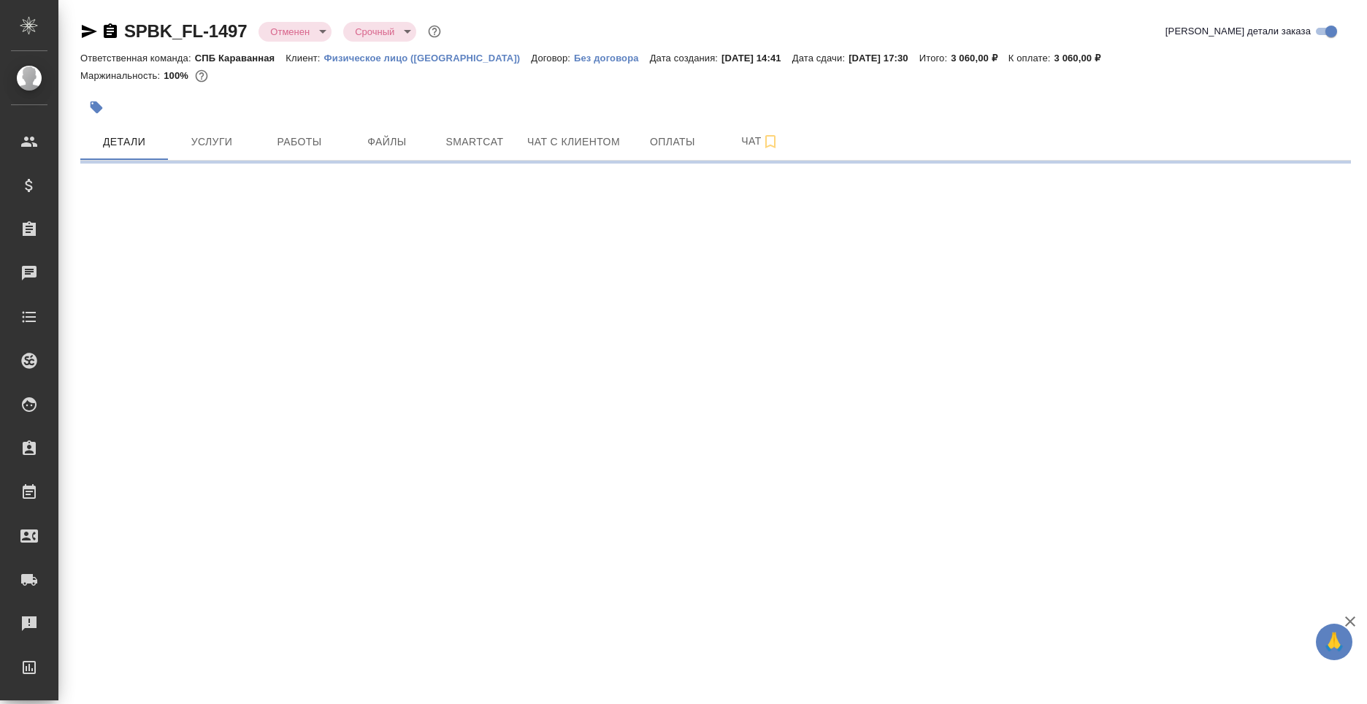
select select "RU"
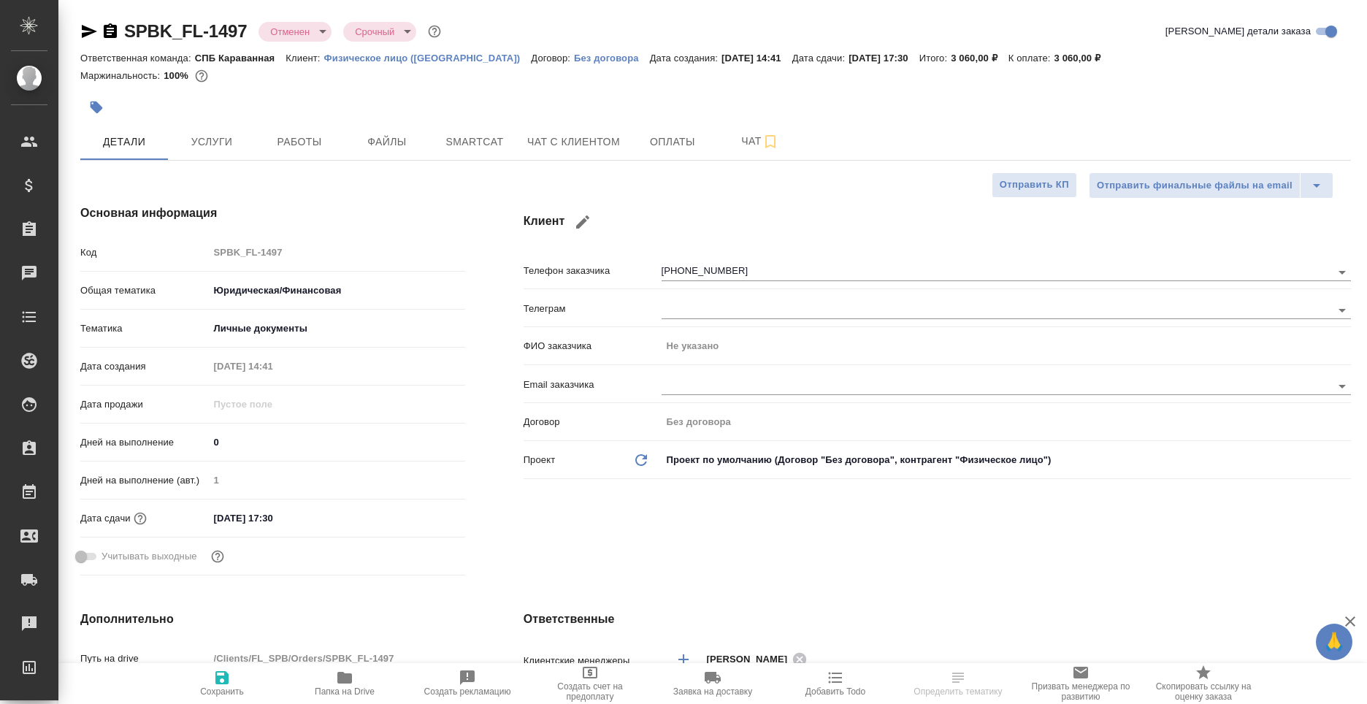
type textarea "x"
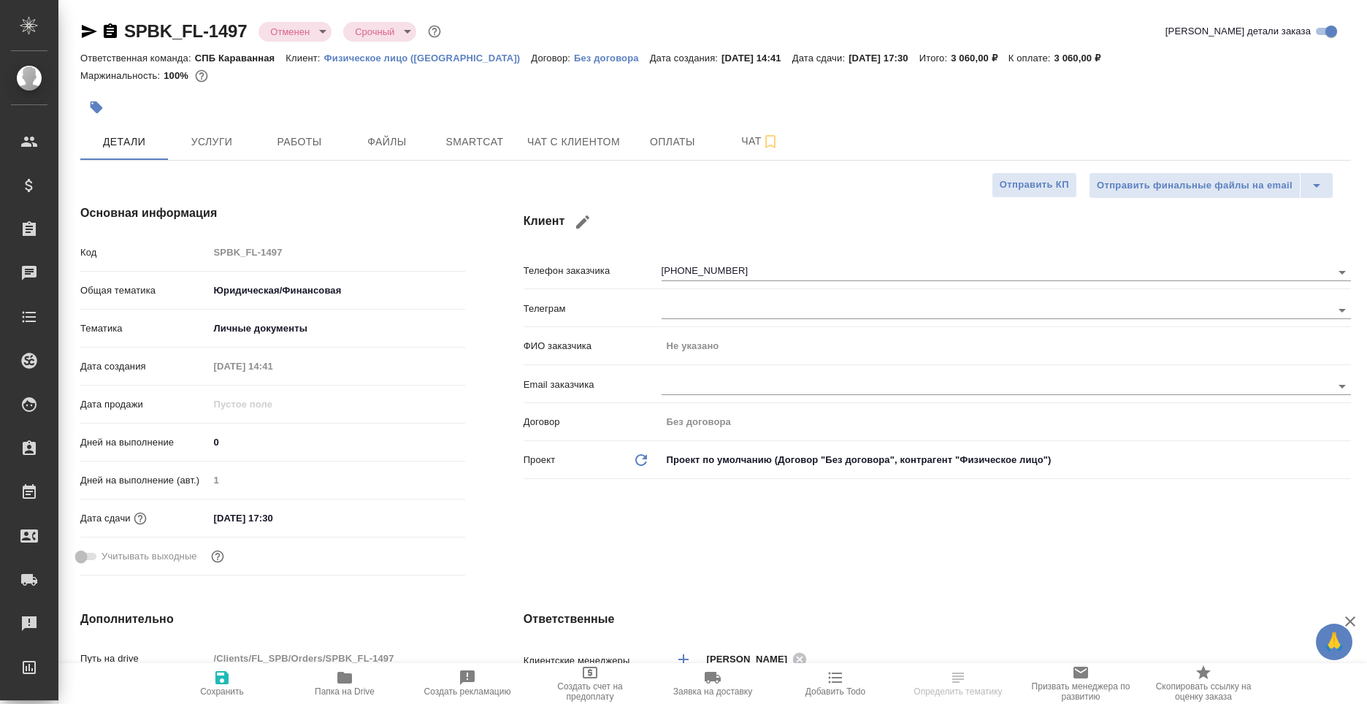
type textarea "x"
click at [386, 52] on link "Физическое лицо ([GEOGRAPHIC_DATA])" at bounding box center [427, 57] width 207 height 12
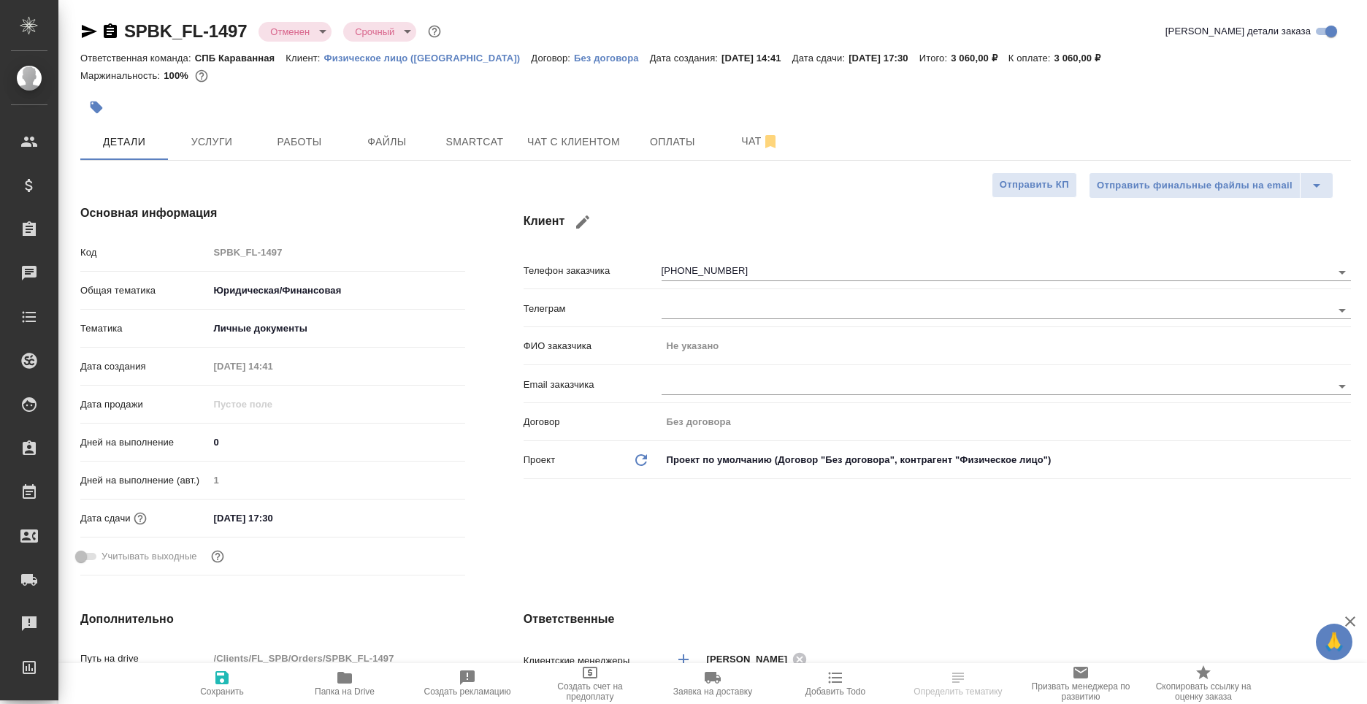
type textarea "x"
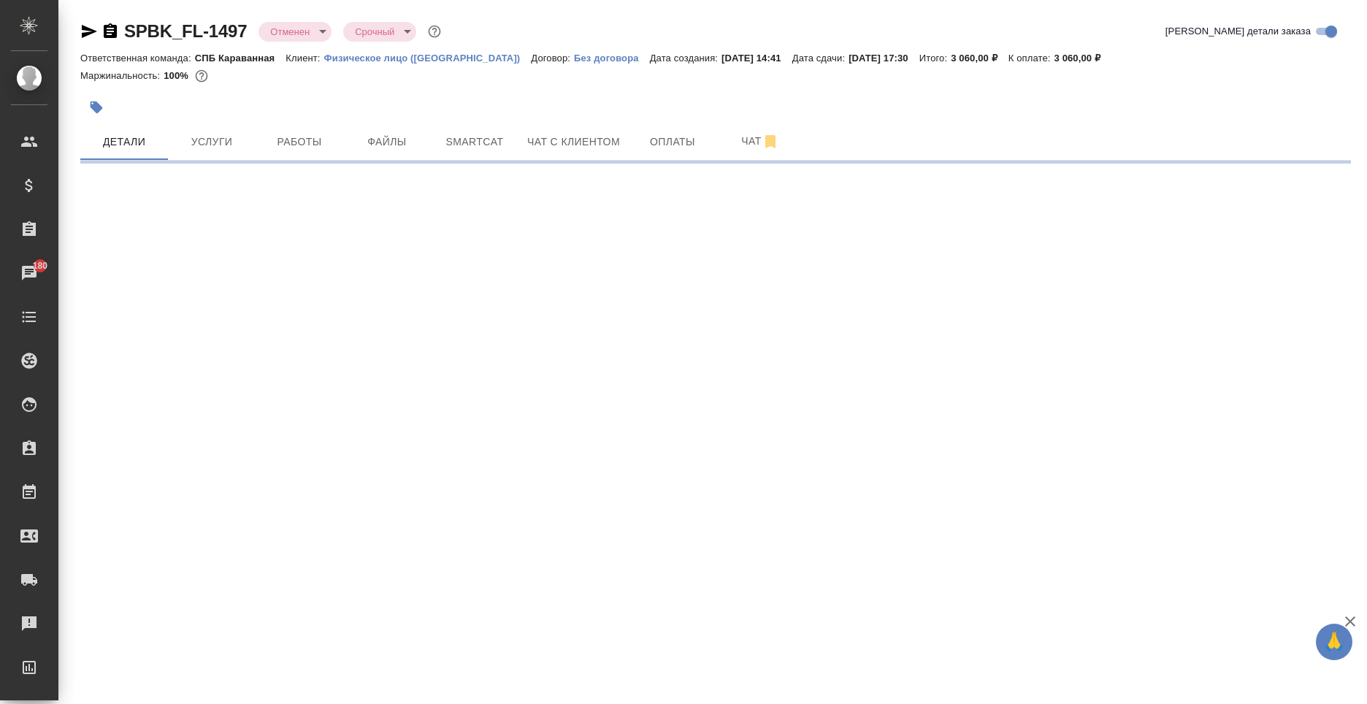
select select "RU"
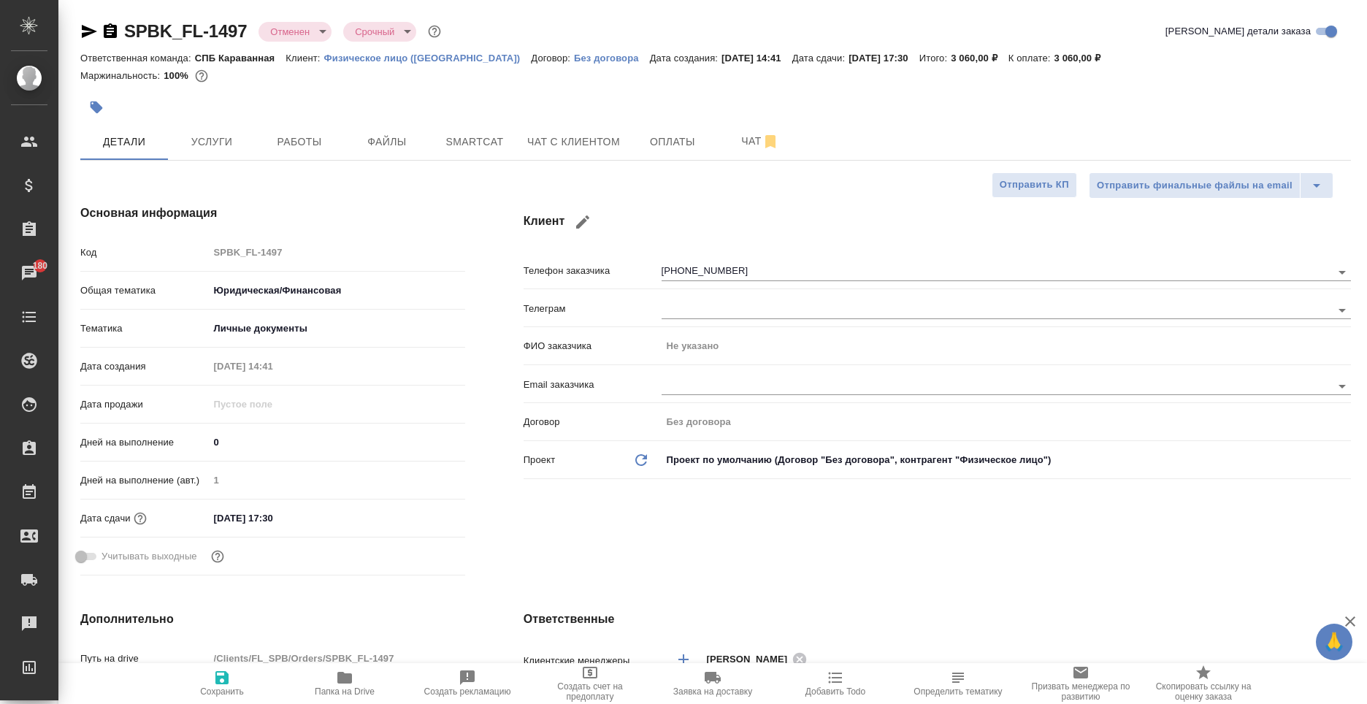
type textarea "x"
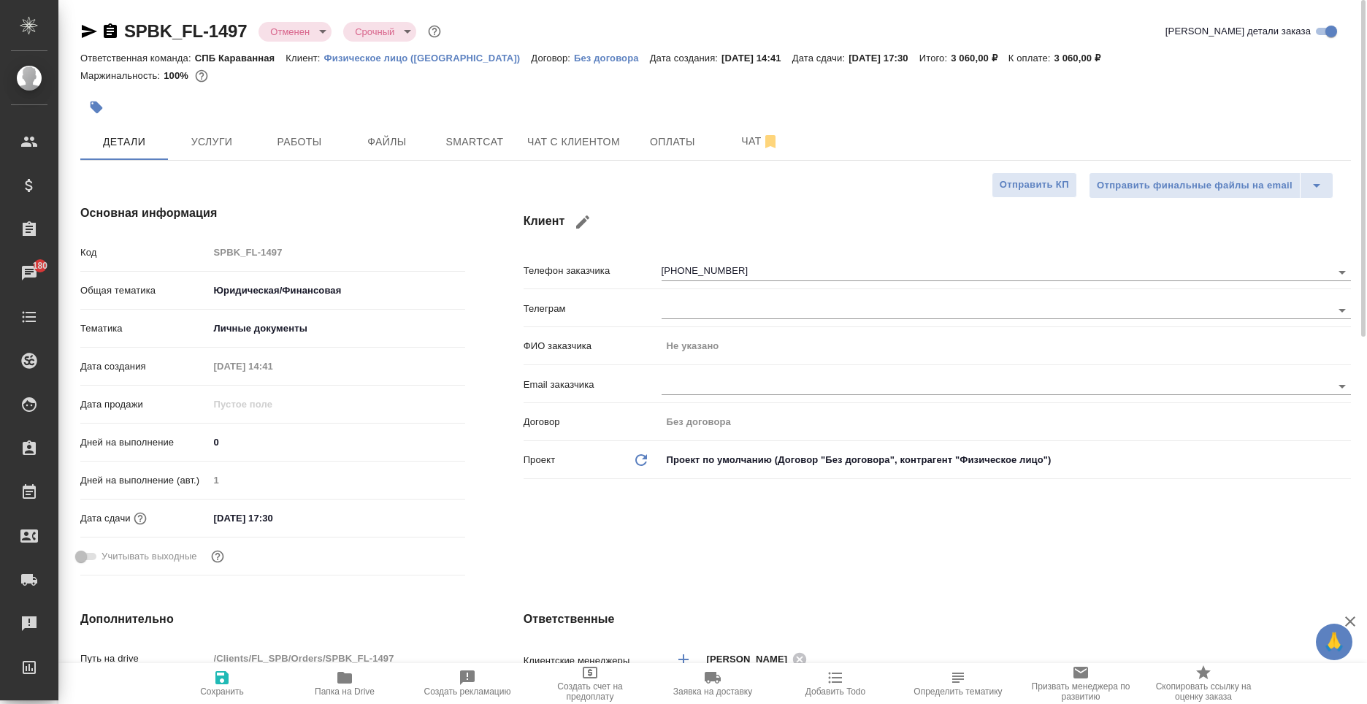
type textarea "x"
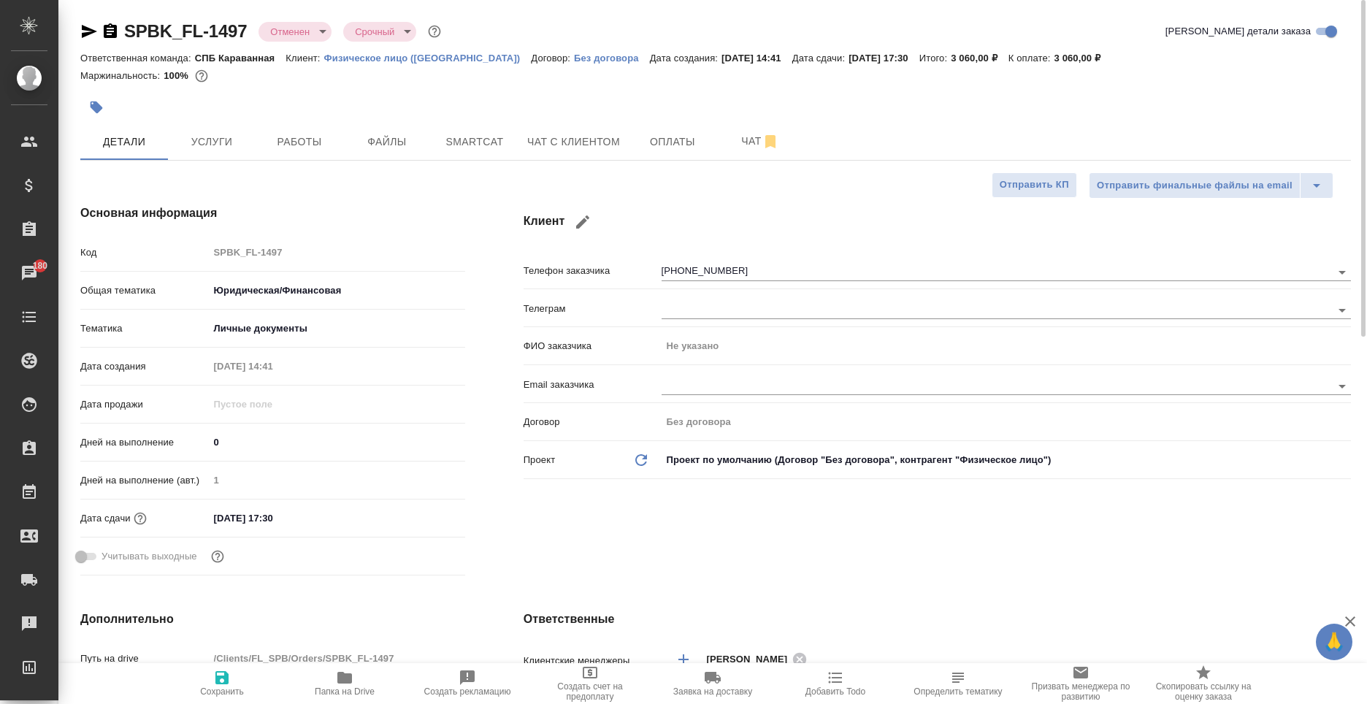
type textarea "x"
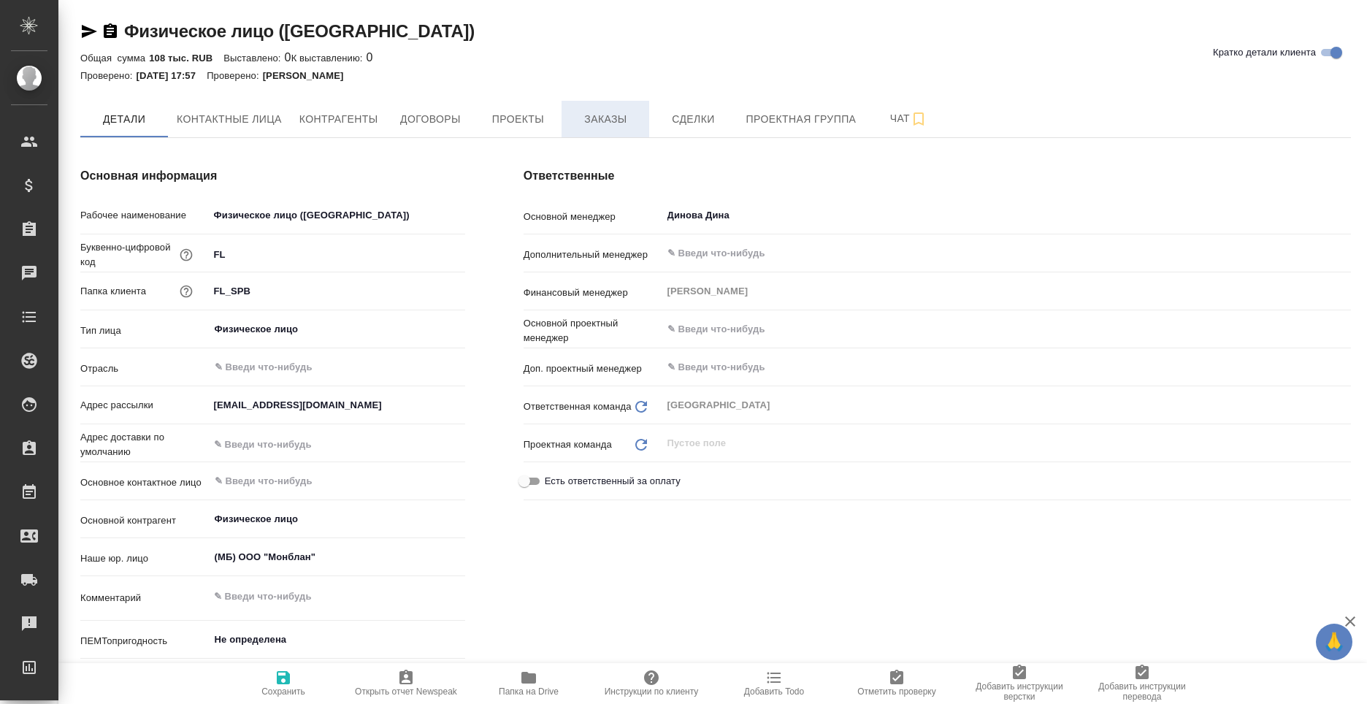
click at [618, 122] on span "Заказы" at bounding box center [605, 119] width 70 height 18
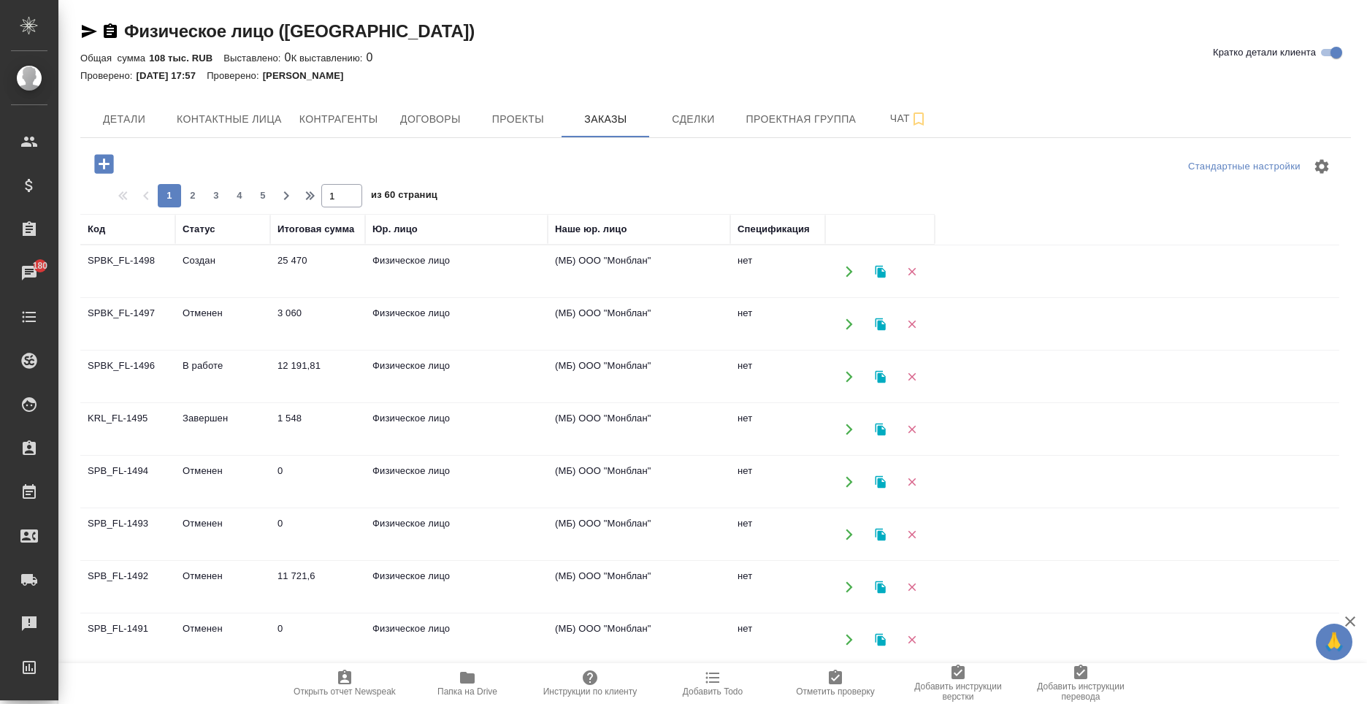
click at [113, 169] on icon "button" at bounding box center [103, 163] width 19 height 19
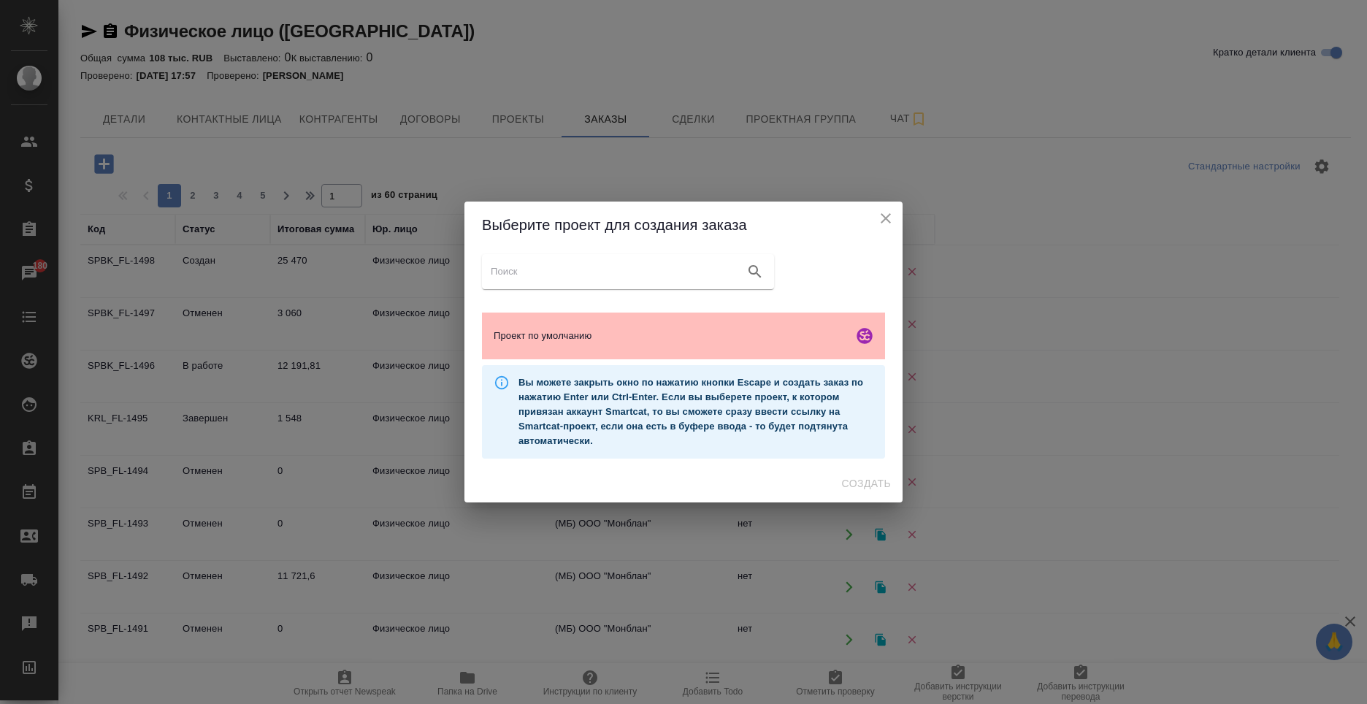
click at [626, 320] on div "Проект по умолчанию" at bounding box center [683, 335] width 403 height 47
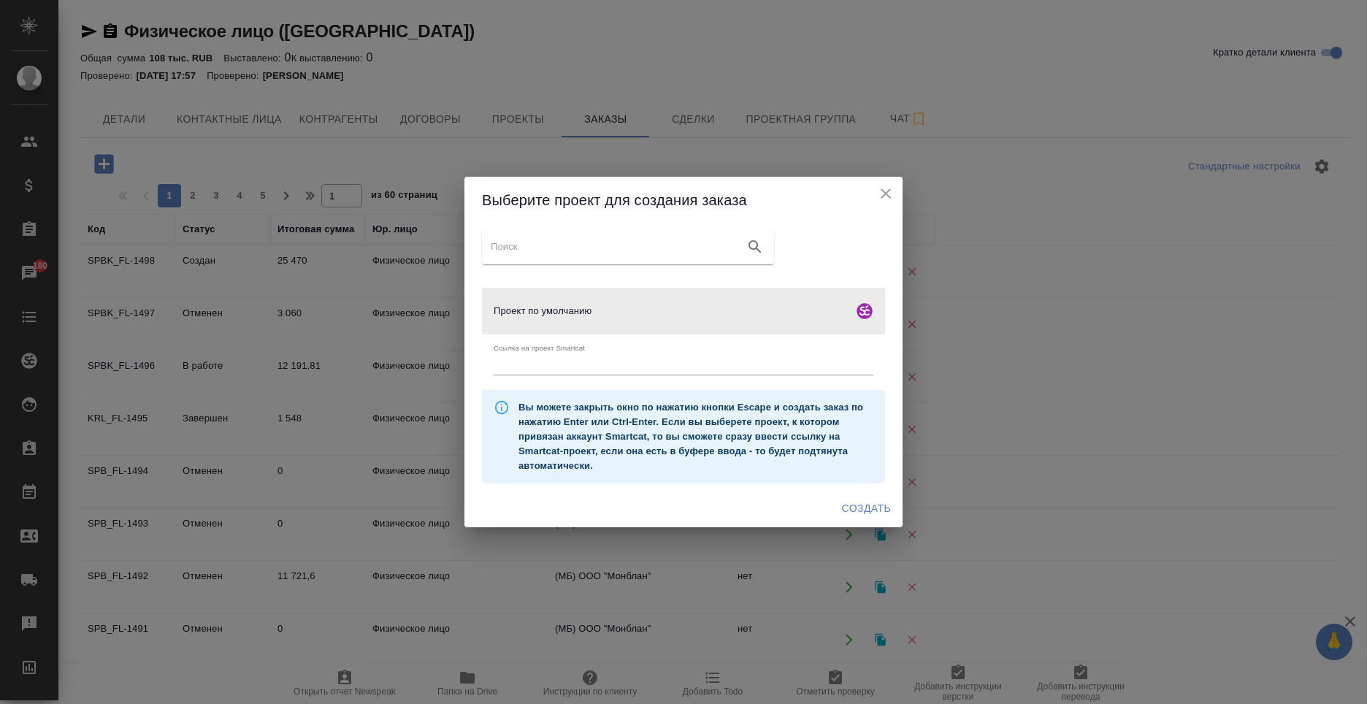
click at [879, 514] on span "Создать" at bounding box center [866, 508] width 49 height 18
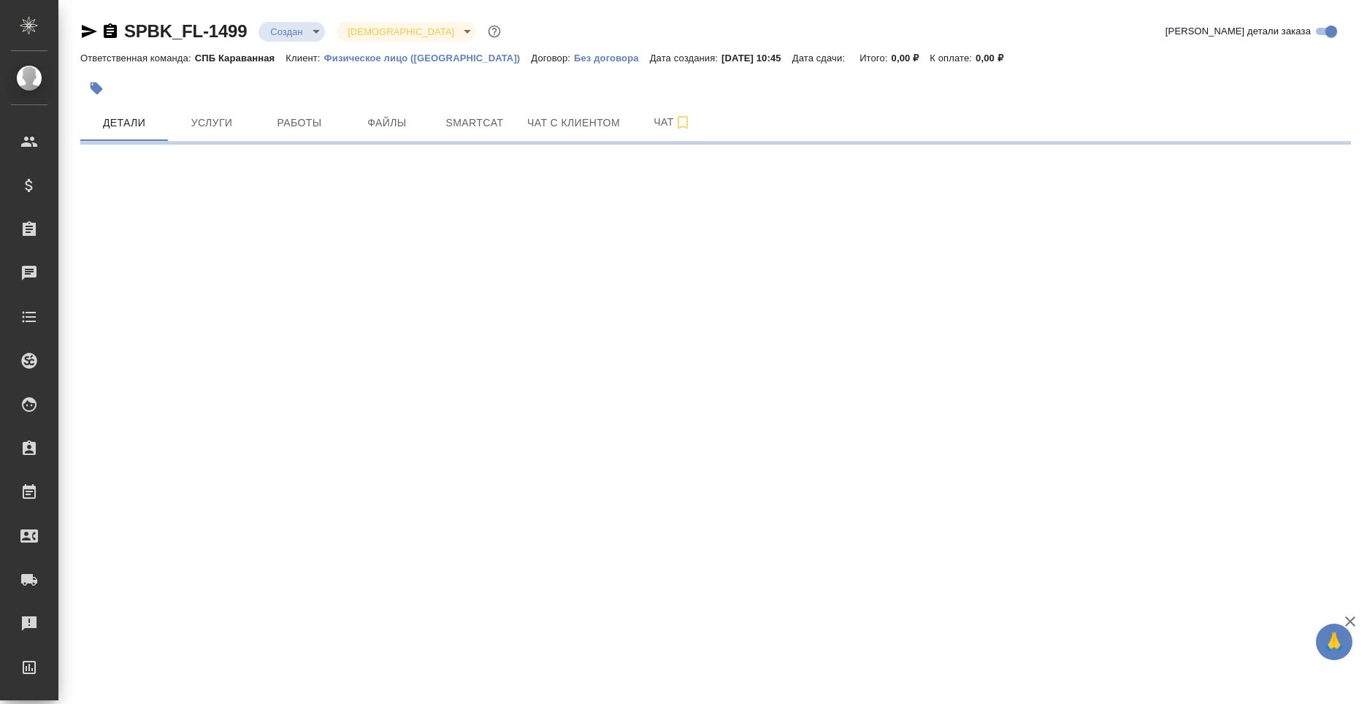
select select "RU"
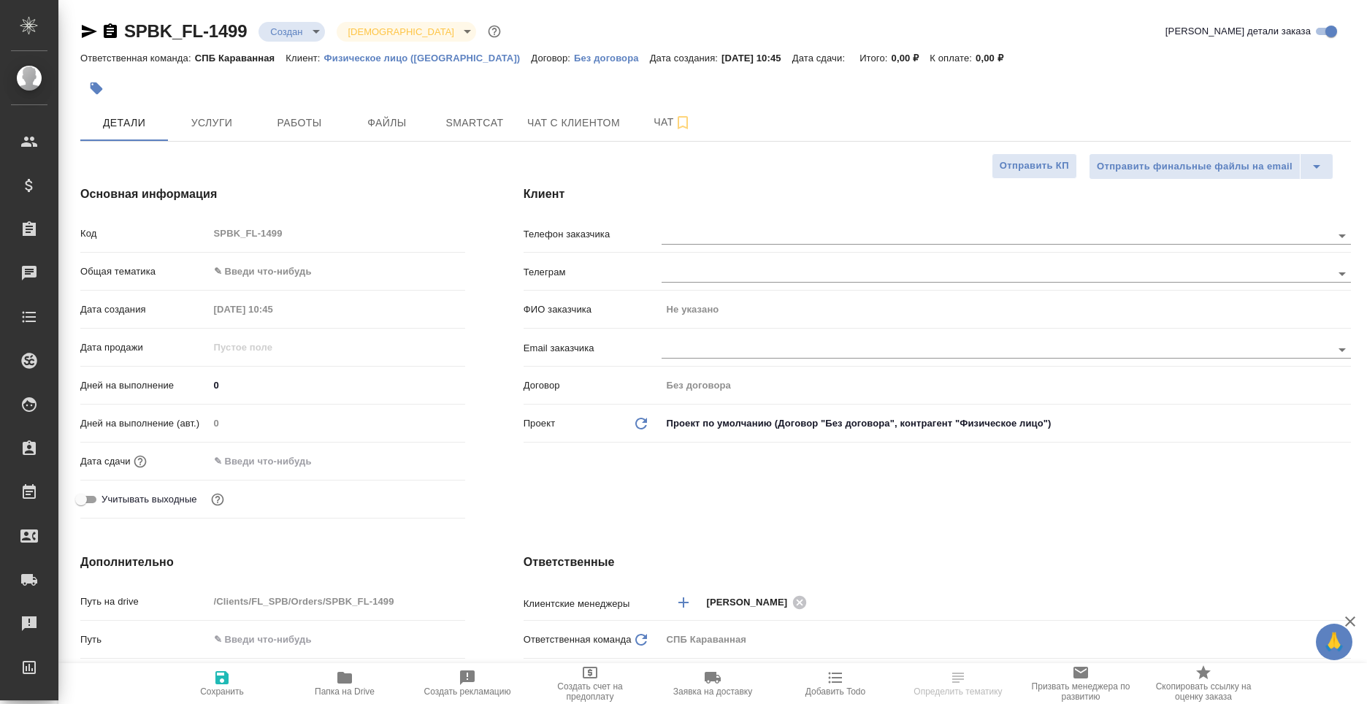
type textarea "x"
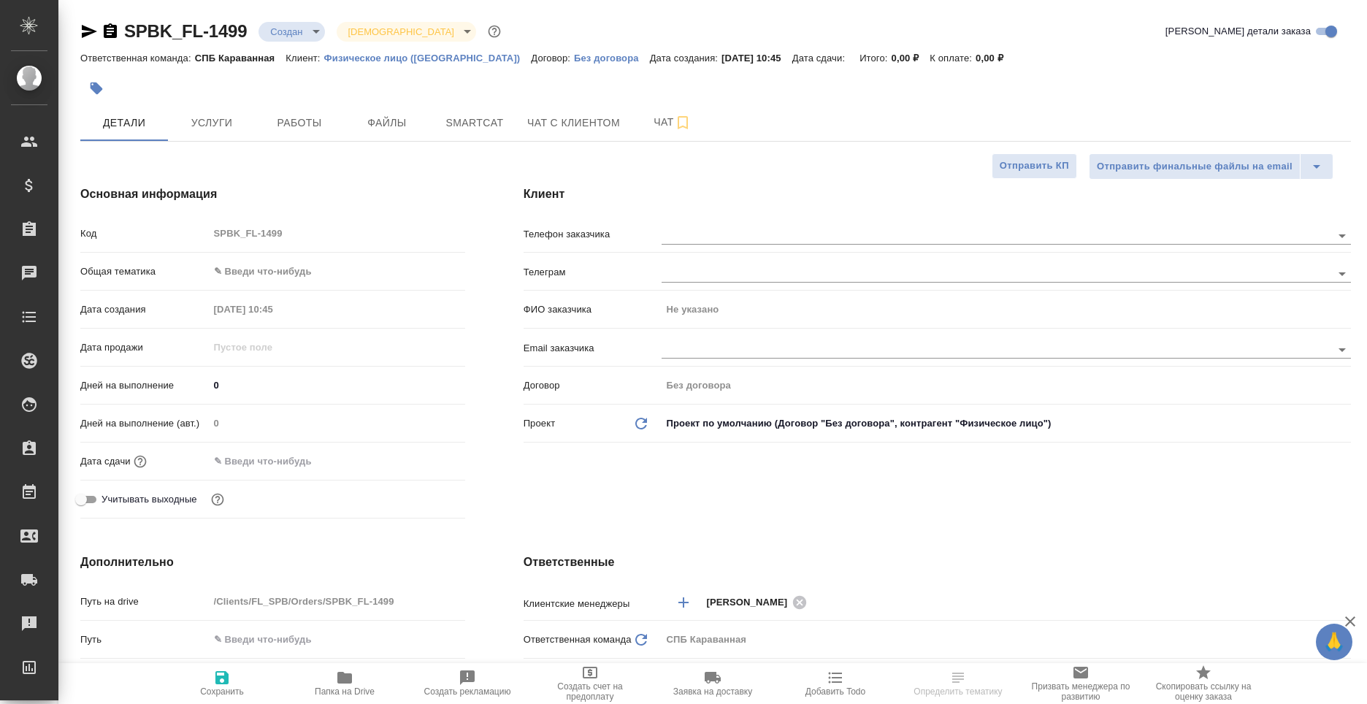
type textarea "x"
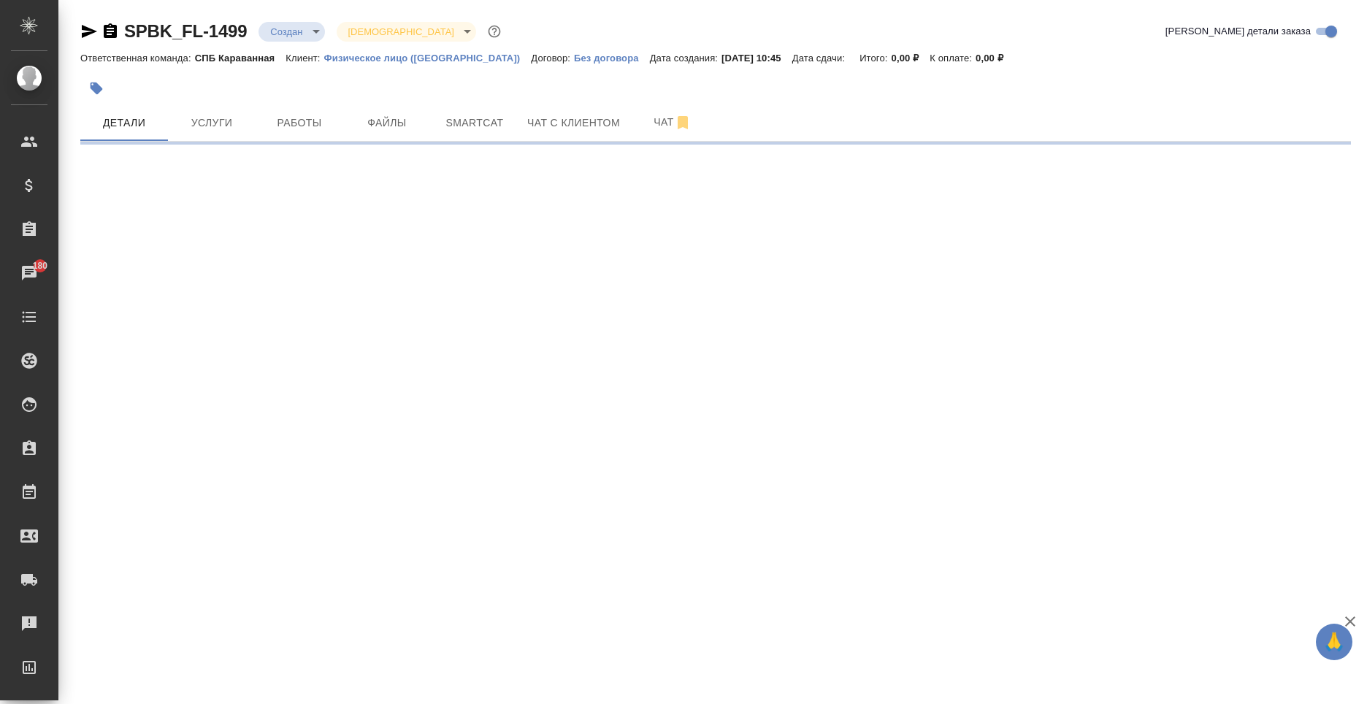
select select "RU"
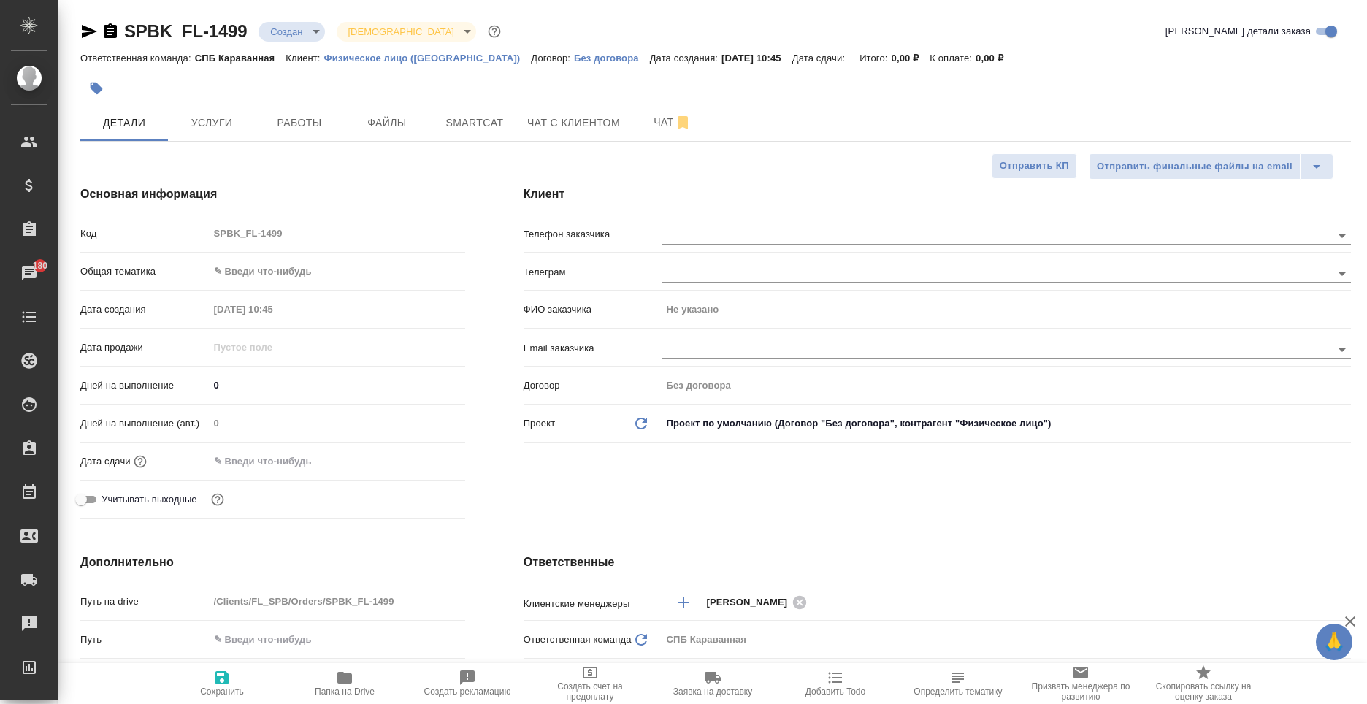
type textarea "x"
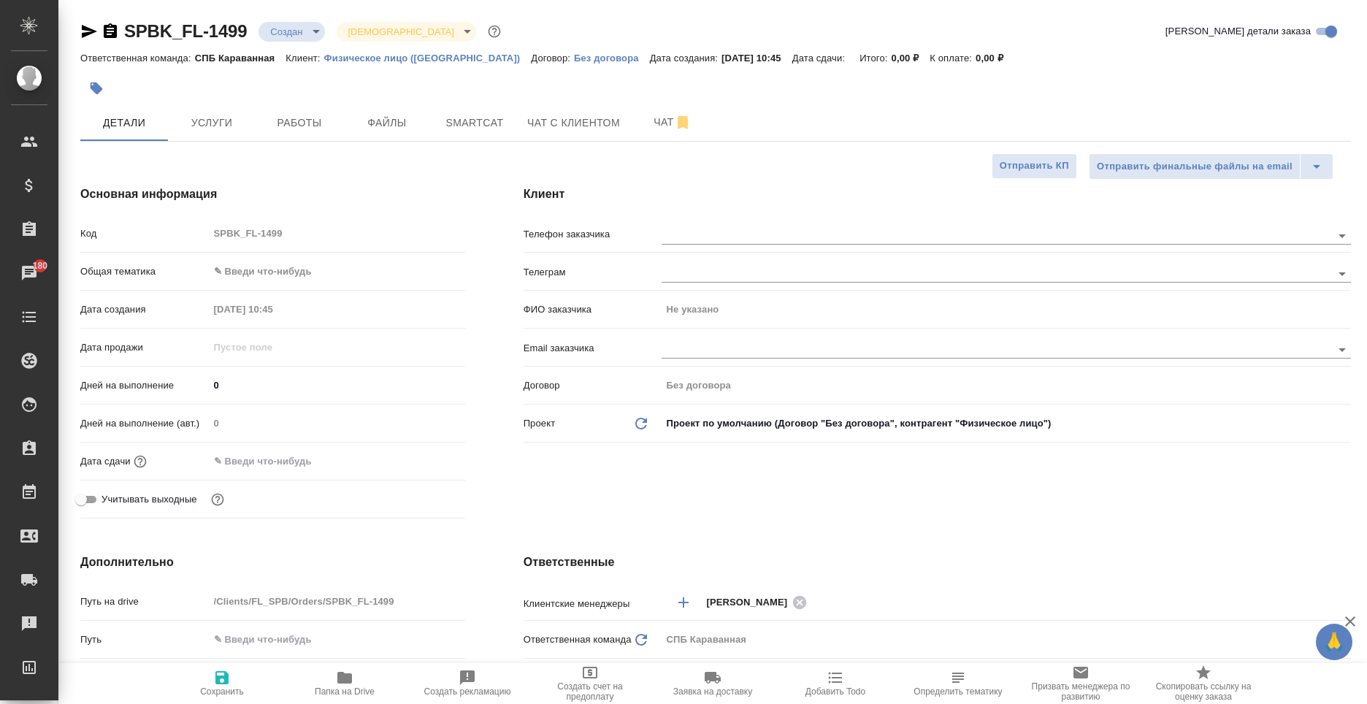
type textarea "x"
click at [713, 235] on input "text" at bounding box center [971, 235] width 621 height 18
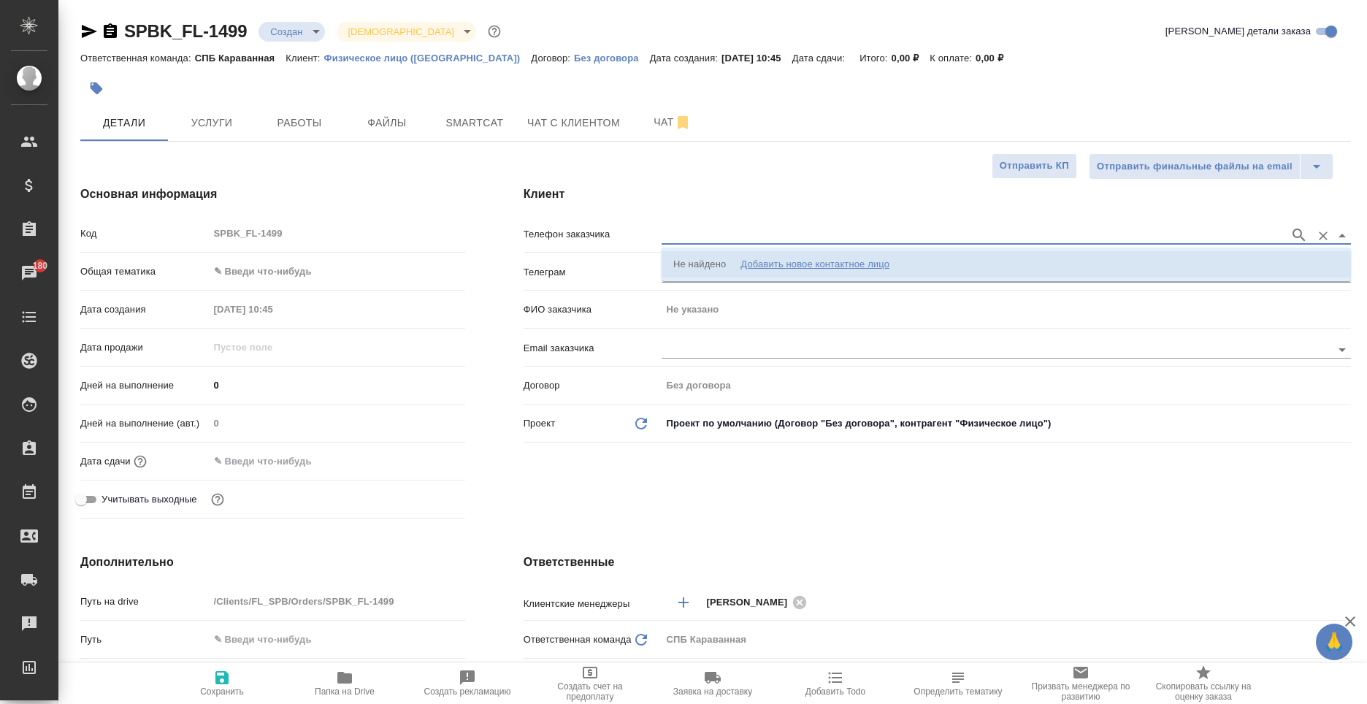
click at [777, 264] on div "Добавить новое контактное лицо" at bounding box center [814, 264] width 149 height 15
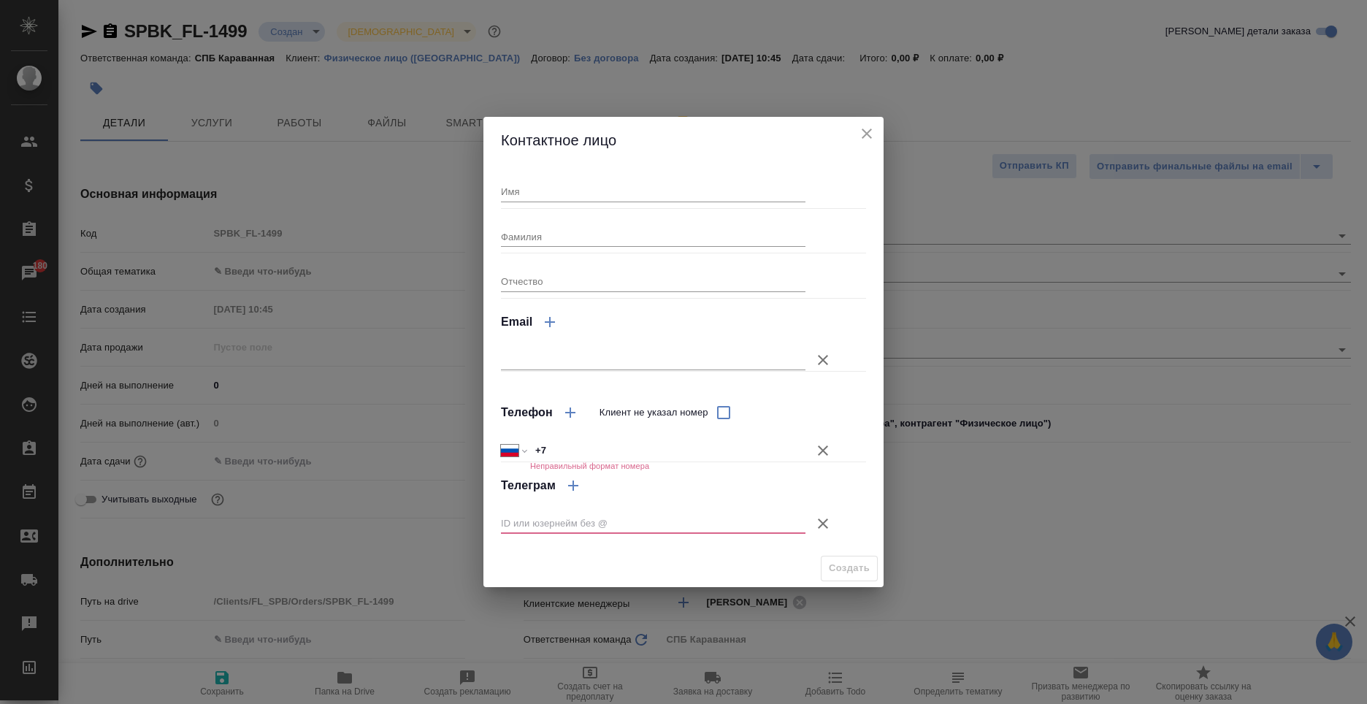
click at [627, 448] on input "+7" at bounding box center [667, 450] width 275 height 21
type input "+7 911 238 92 20"
click at [828, 515] on icon "button" at bounding box center [823, 524] width 18 height 18
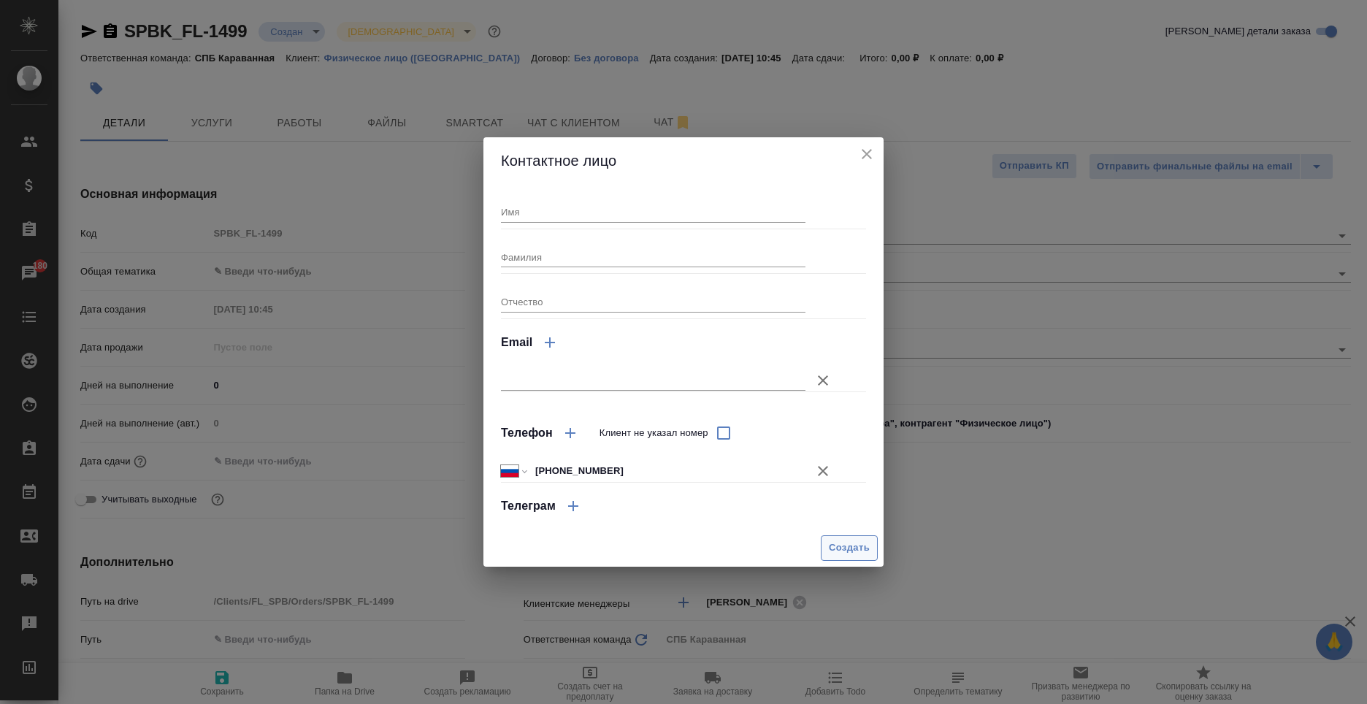
click at [850, 542] on span "Создать" at bounding box center [849, 548] width 41 height 17
type textarea "x"
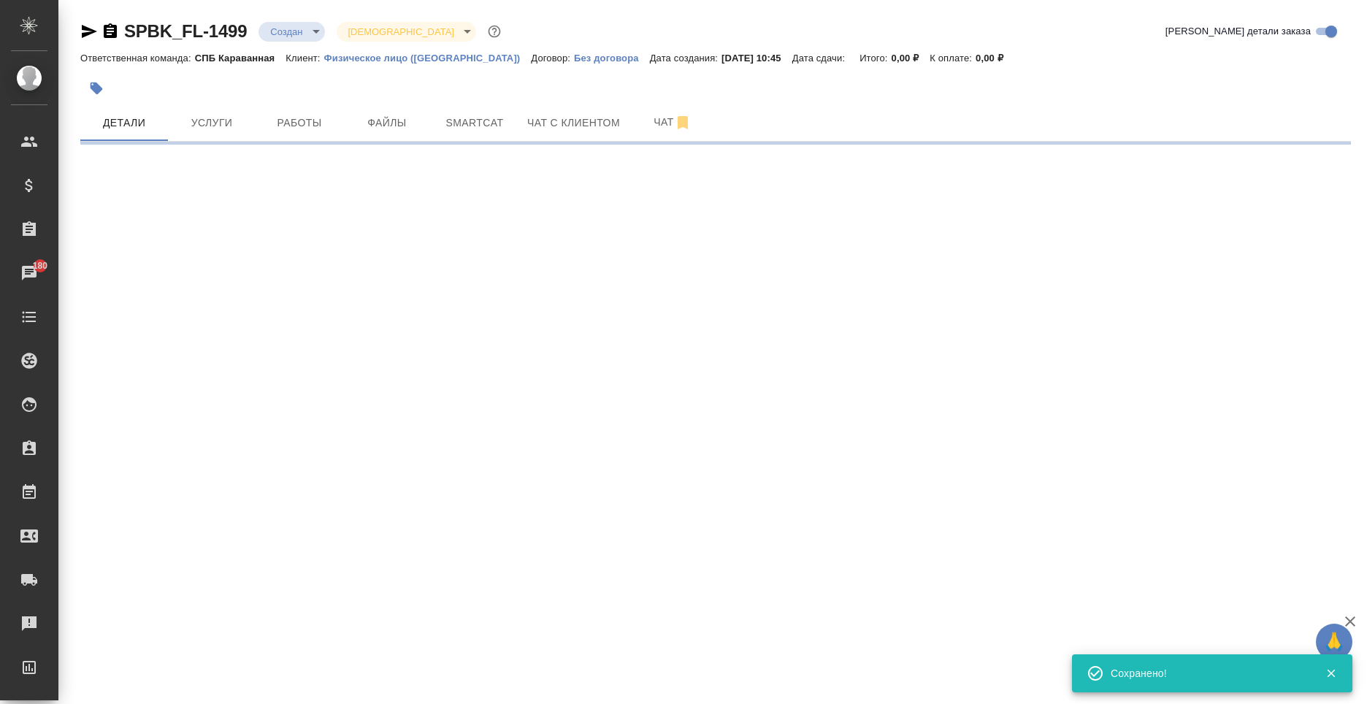
select select "RU"
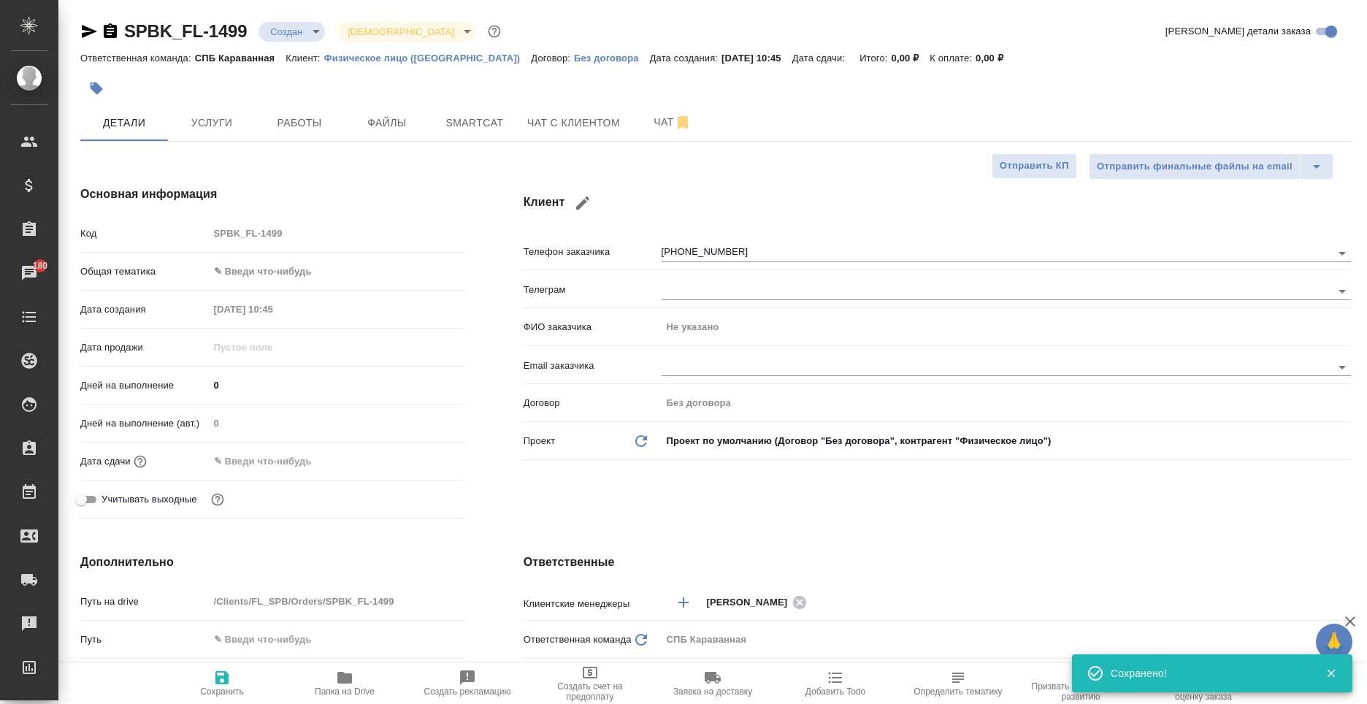
type textarea "x"
click at [272, 283] on body "🙏 .cls-1 fill:#fff; AWATERA Moskalets Alina Клиенты Спецификации Заказы 180 Чат…" at bounding box center [683, 352] width 1367 height 704
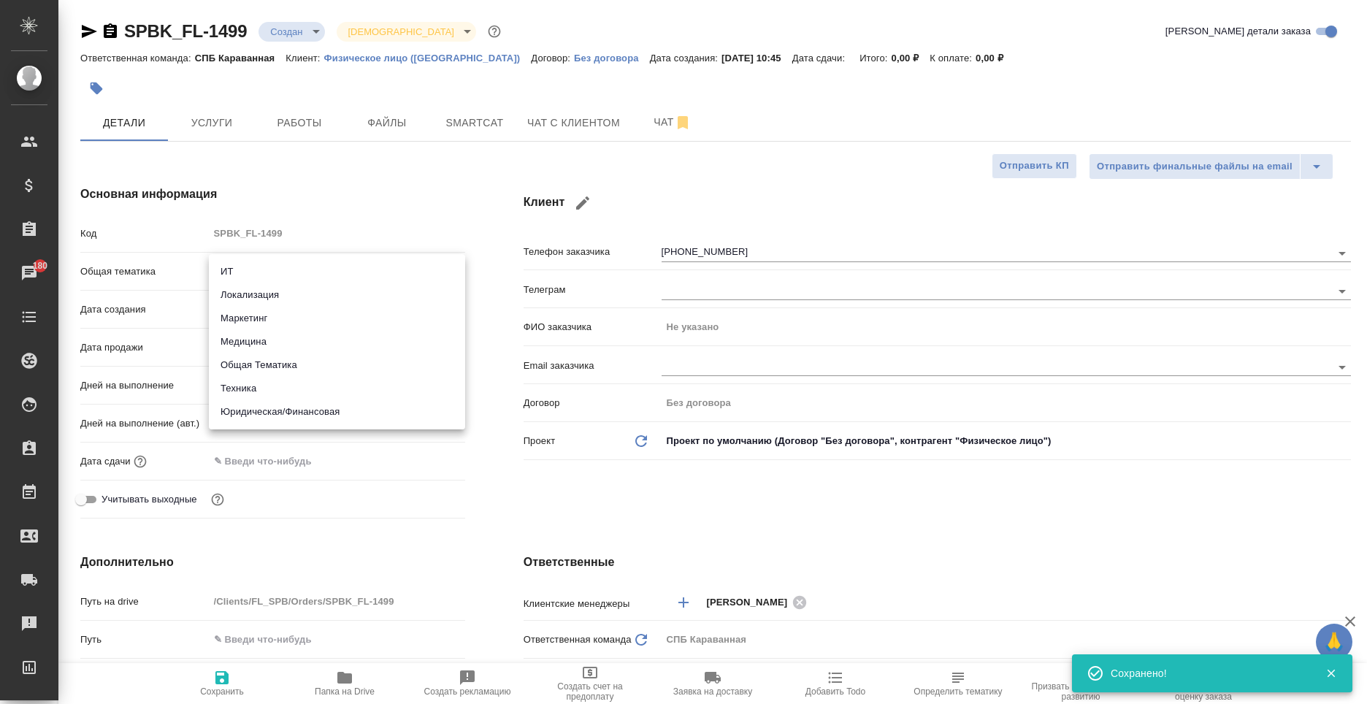
click at [317, 407] on li "Юридическая/Финансовая" at bounding box center [337, 411] width 256 height 23
type input "yr-fn"
type textarea "x"
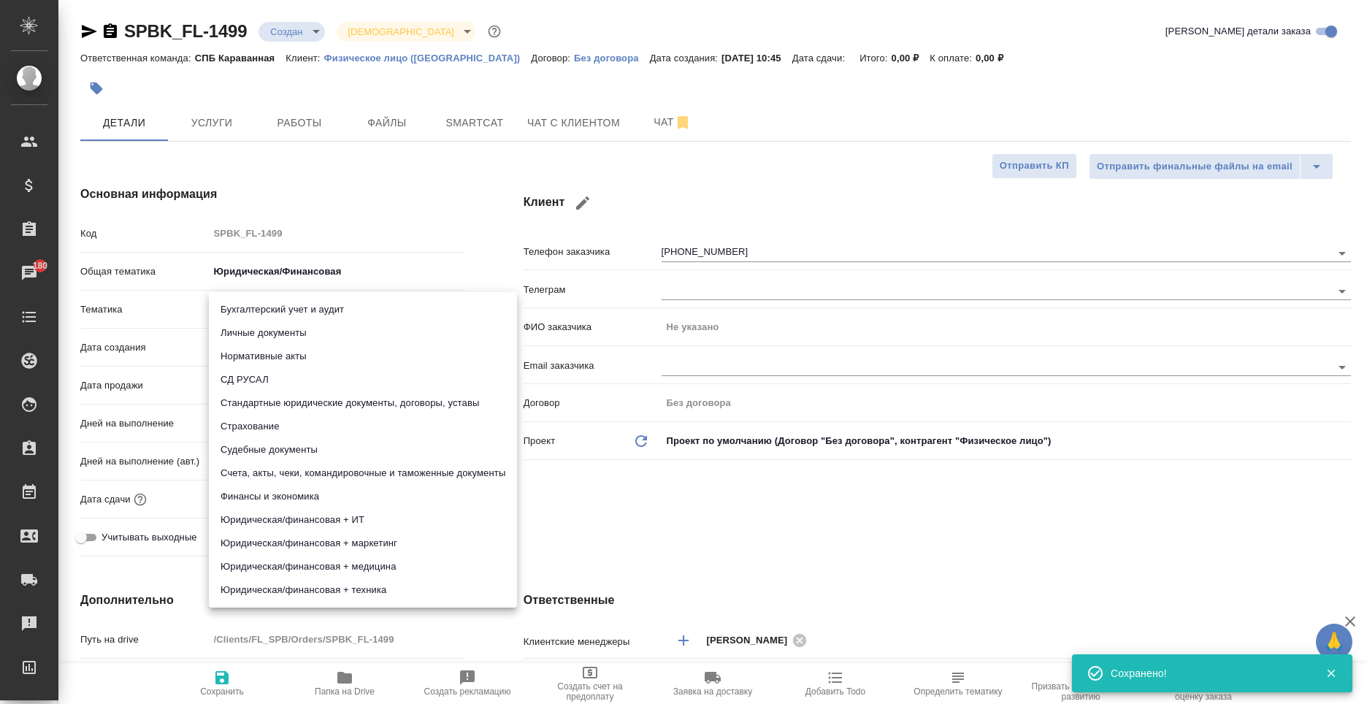
click at [317, 310] on body "🙏 .cls-1 fill:#fff; AWATERA Moskalets Alina Клиенты Спецификации Заказы 180 Чат…" at bounding box center [683, 352] width 1367 height 704
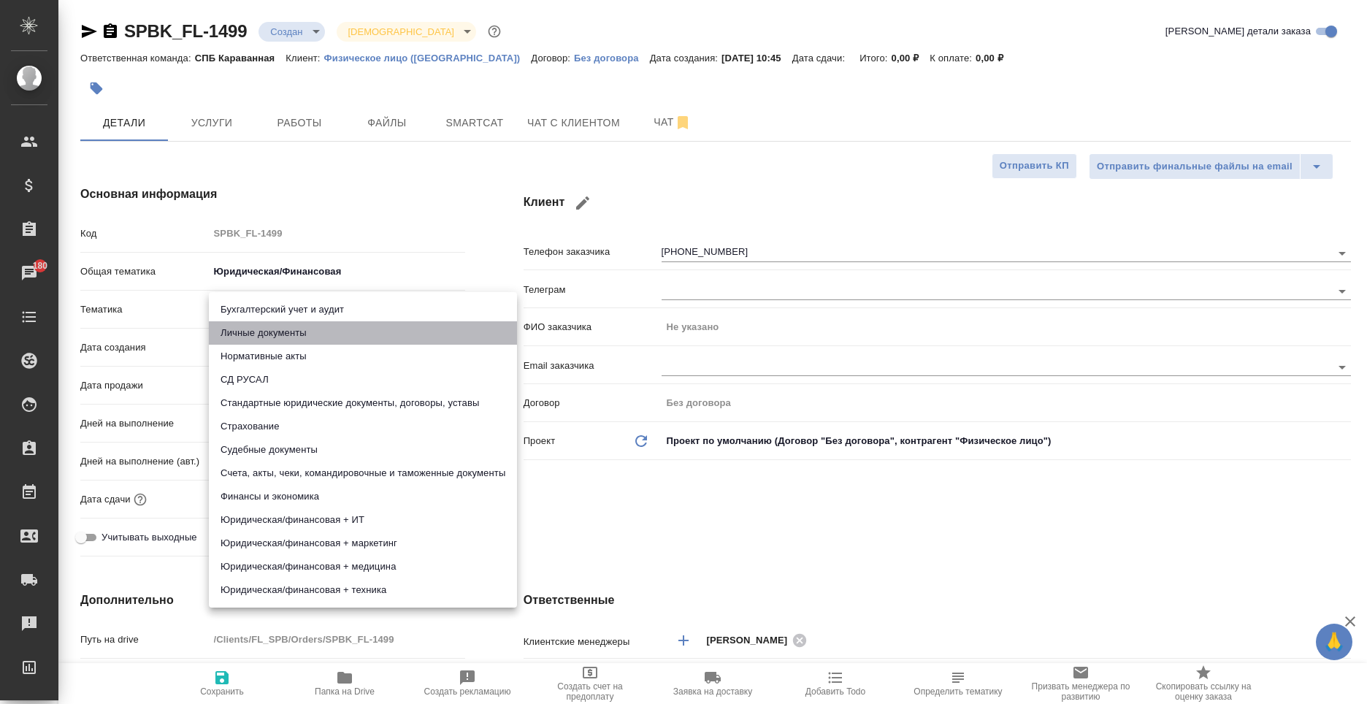
click at [318, 335] on li "Личные документы" at bounding box center [363, 332] width 308 height 23
type textarea "x"
type input "5a8b8b956a9677013d343cfe"
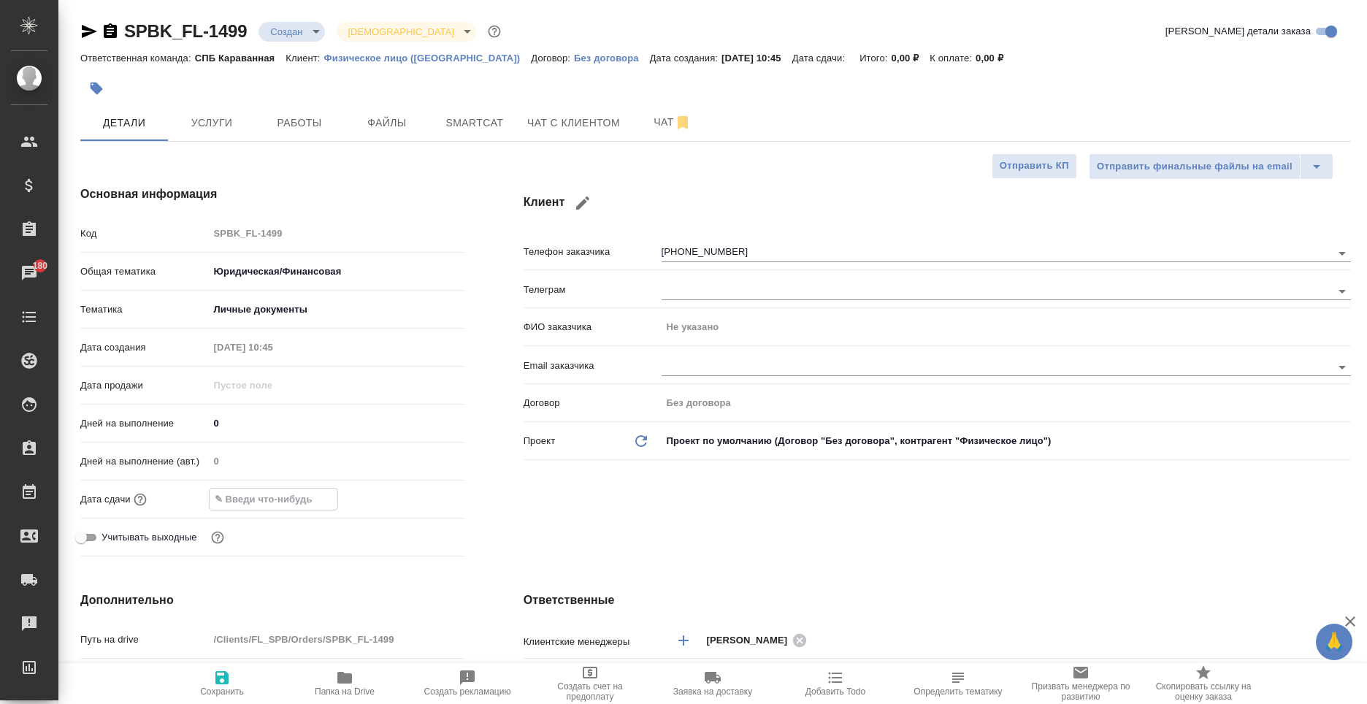
click at [289, 503] on input "text" at bounding box center [274, 498] width 128 height 21
click at [423, 502] on icon "button" at bounding box center [423, 498] width 18 height 18
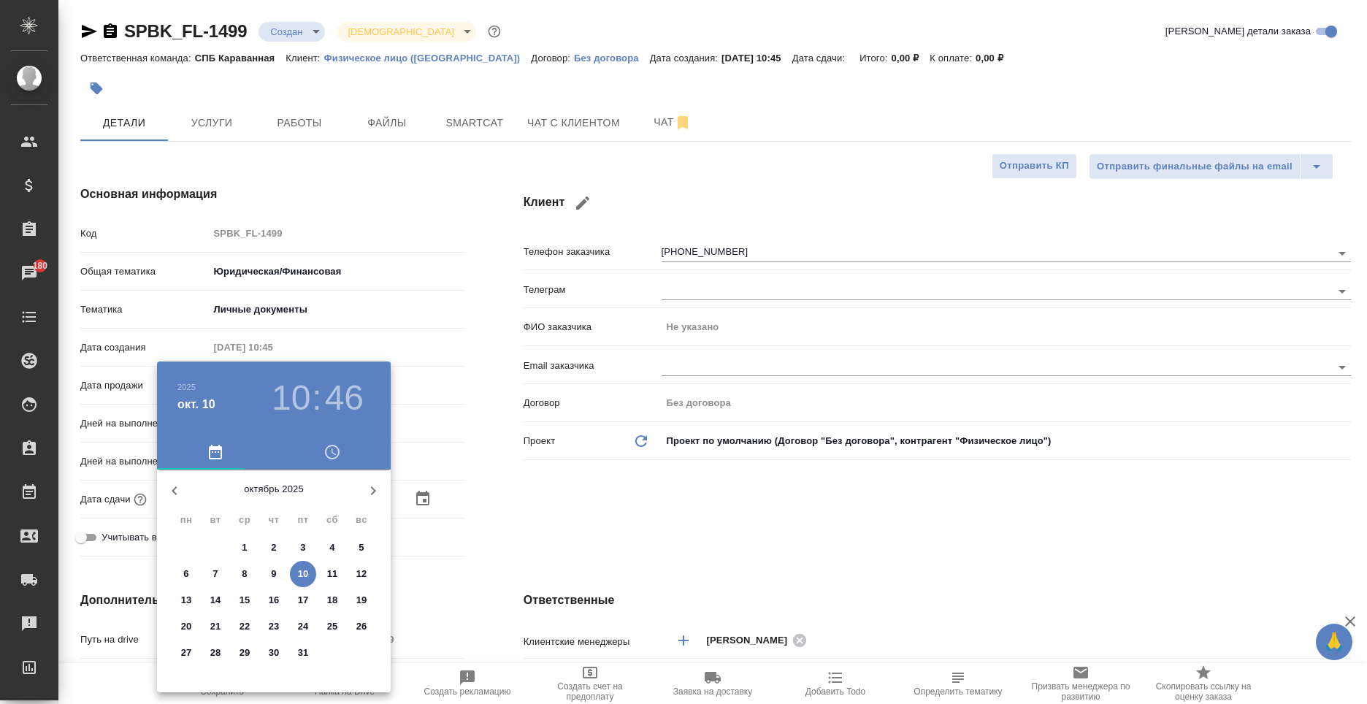
click at [307, 601] on p "17" at bounding box center [303, 600] width 11 height 15
type input "17.10.2025 10:46"
type textarea "x"
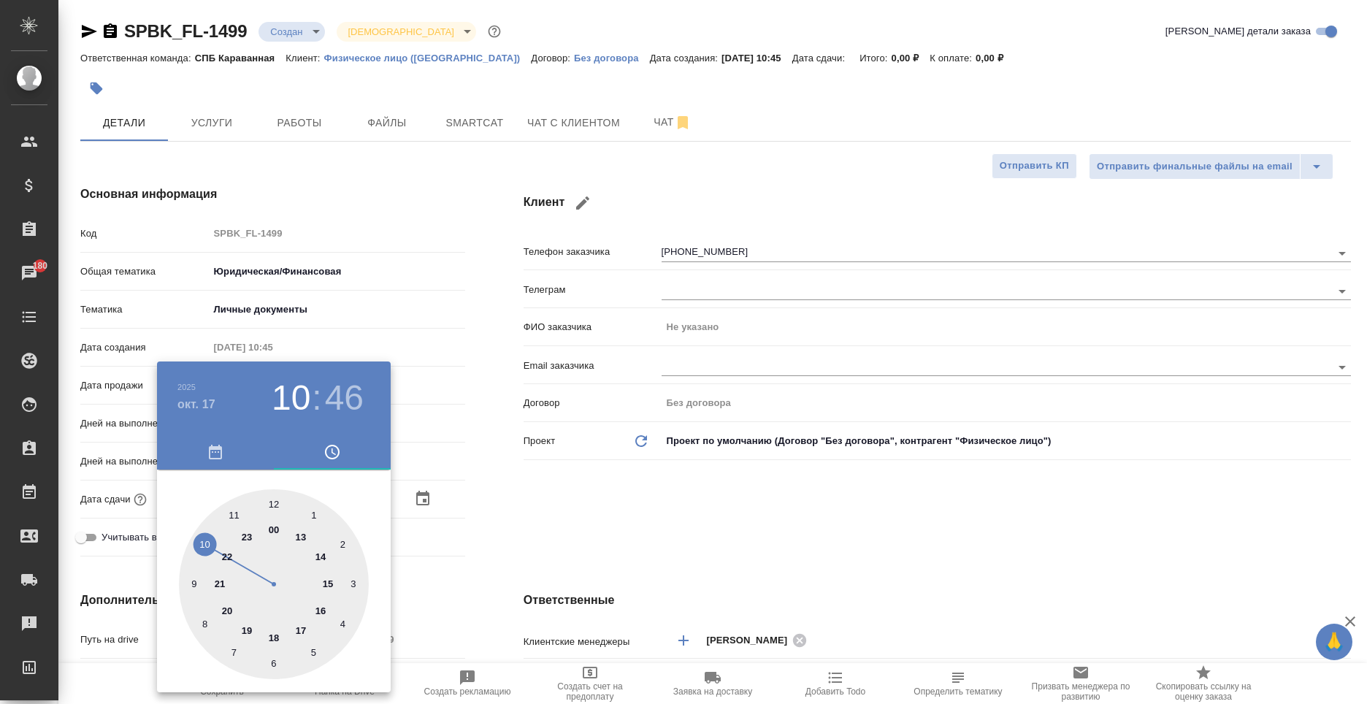
click at [269, 507] on div at bounding box center [274, 584] width 190 height 190
type input "17.10.2025 12:46"
type textarea "x"
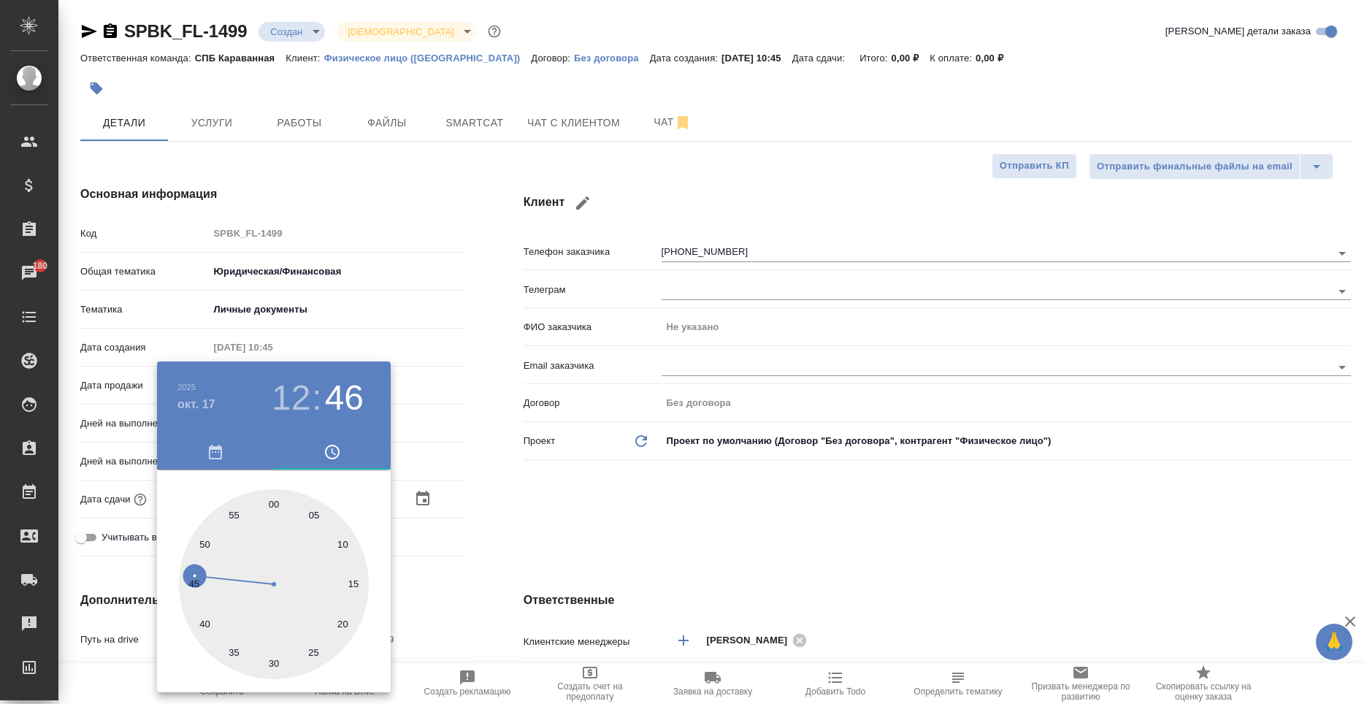
click at [272, 500] on div at bounding box center [274, 584] width 190 height 190
type input "17.10.2025 12:00"
type textarea "x"
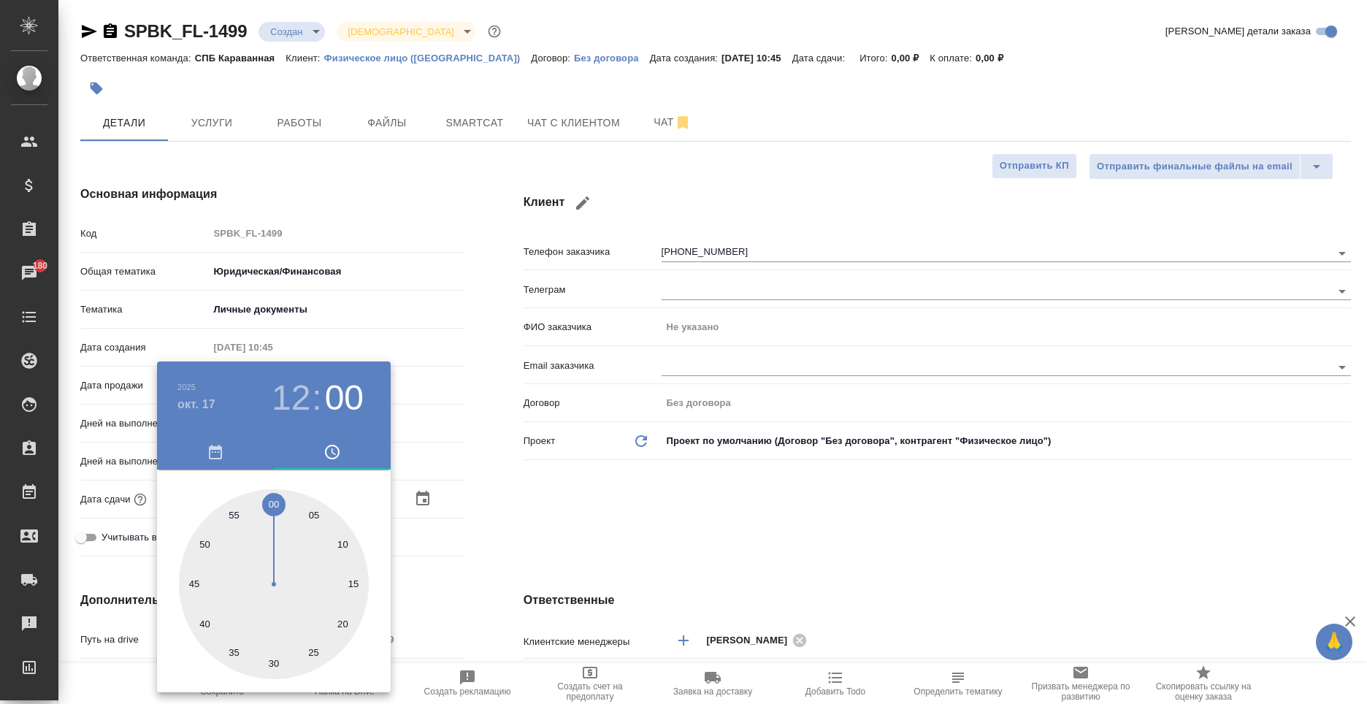
click at [528, 559] on div at bounding box center [683, 352] width 1367 height 704
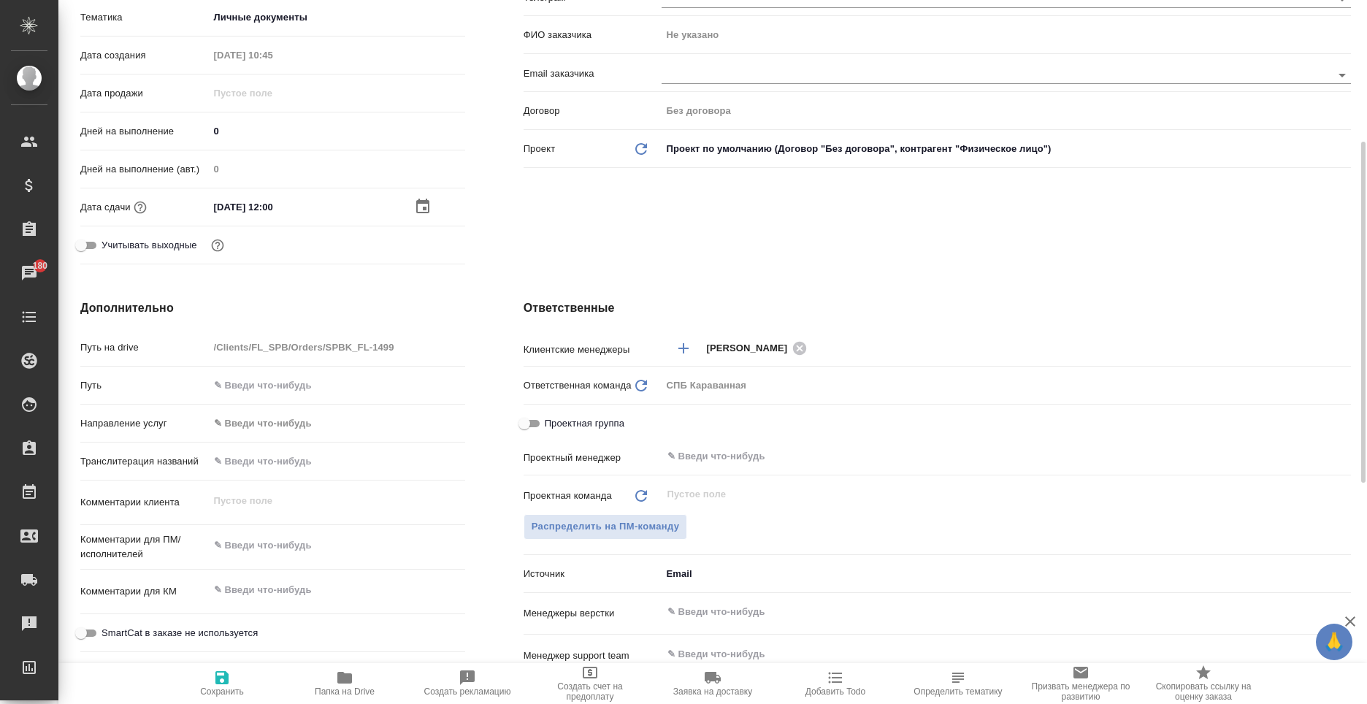
scroll to position [438, 0]
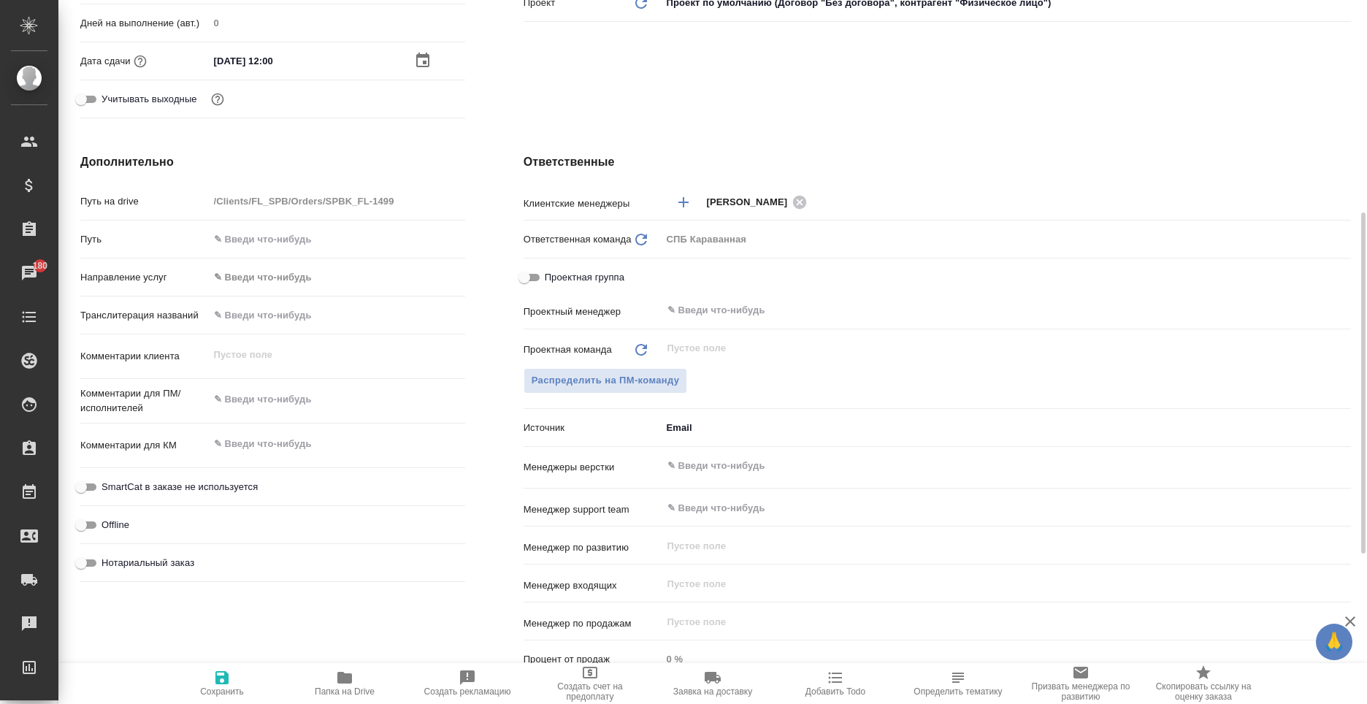
type textarea "x"
click at [280, 410] on textarea at bounding box center [337, 400] width 255 height 25
type textarea "x"
type textarea "с"
type textarea "x"
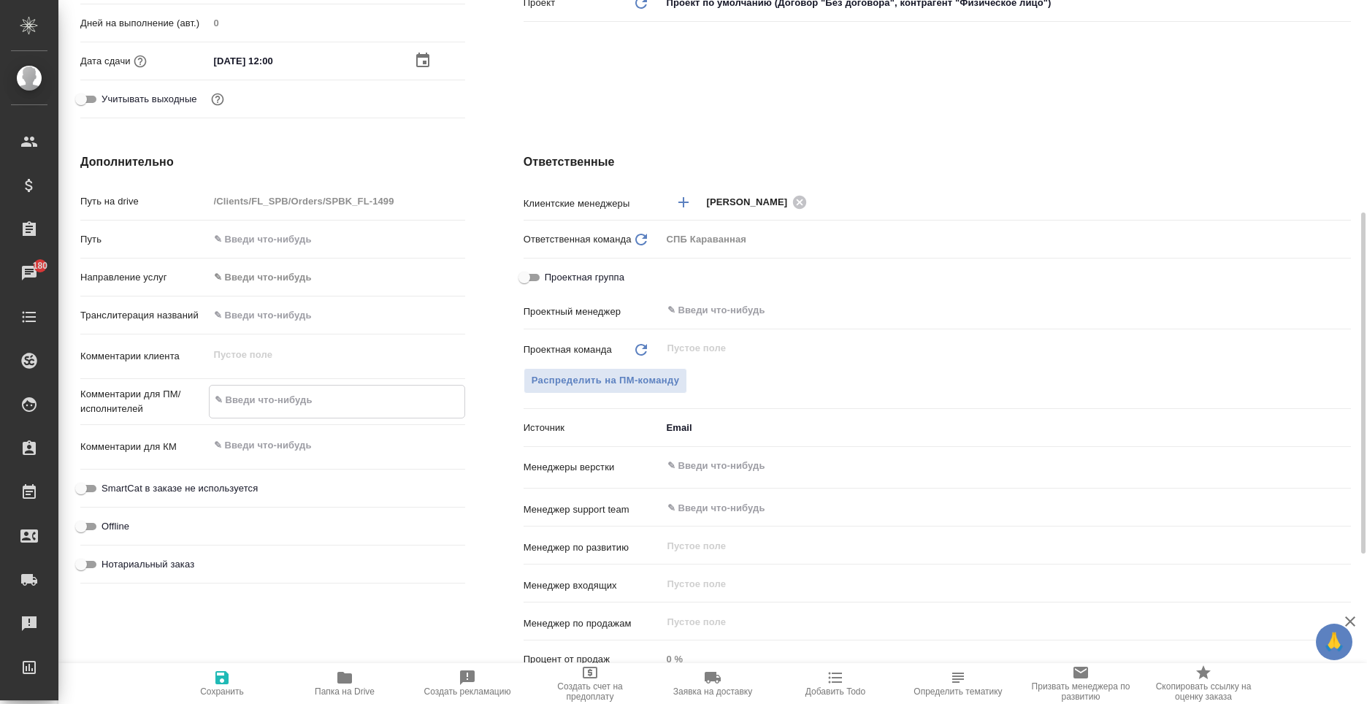
type textarea "x"
type textarea "сд"
type textarea "x"
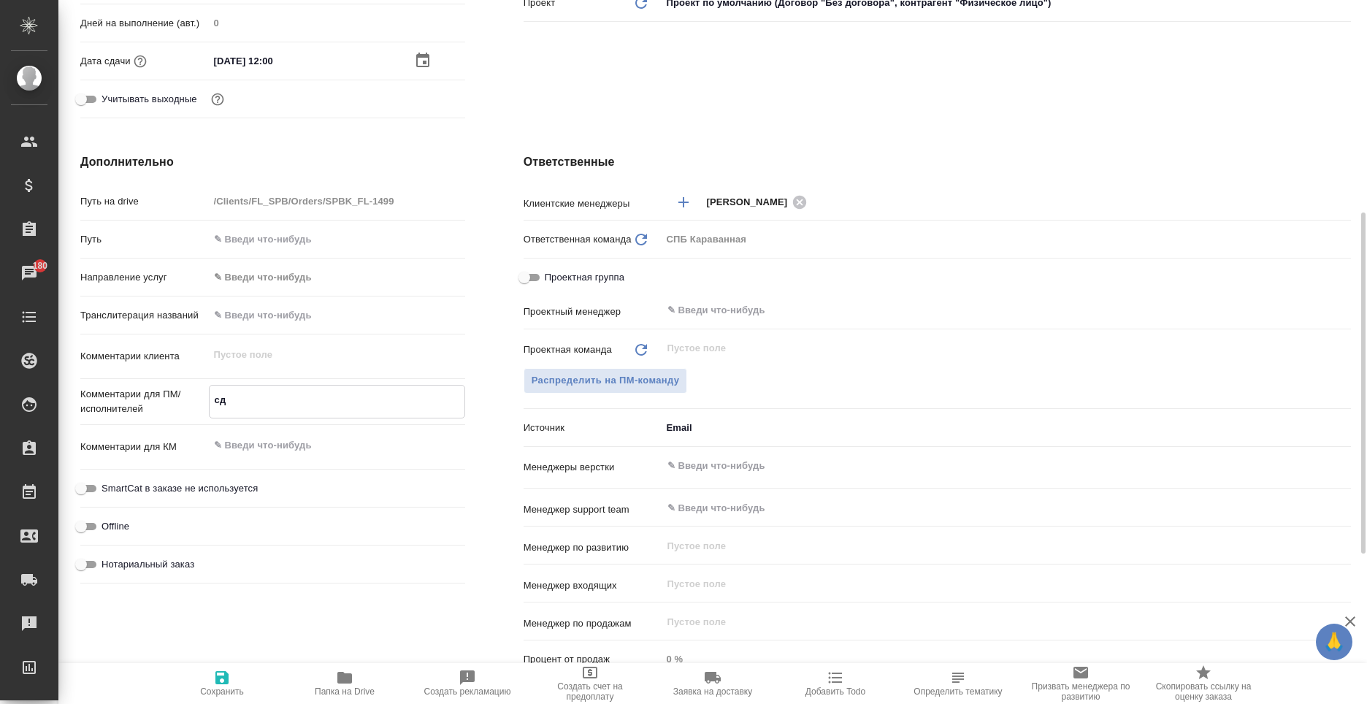
type textarea "x"
type textarea "сде"
type textarea "x"
type textarea "сдел"
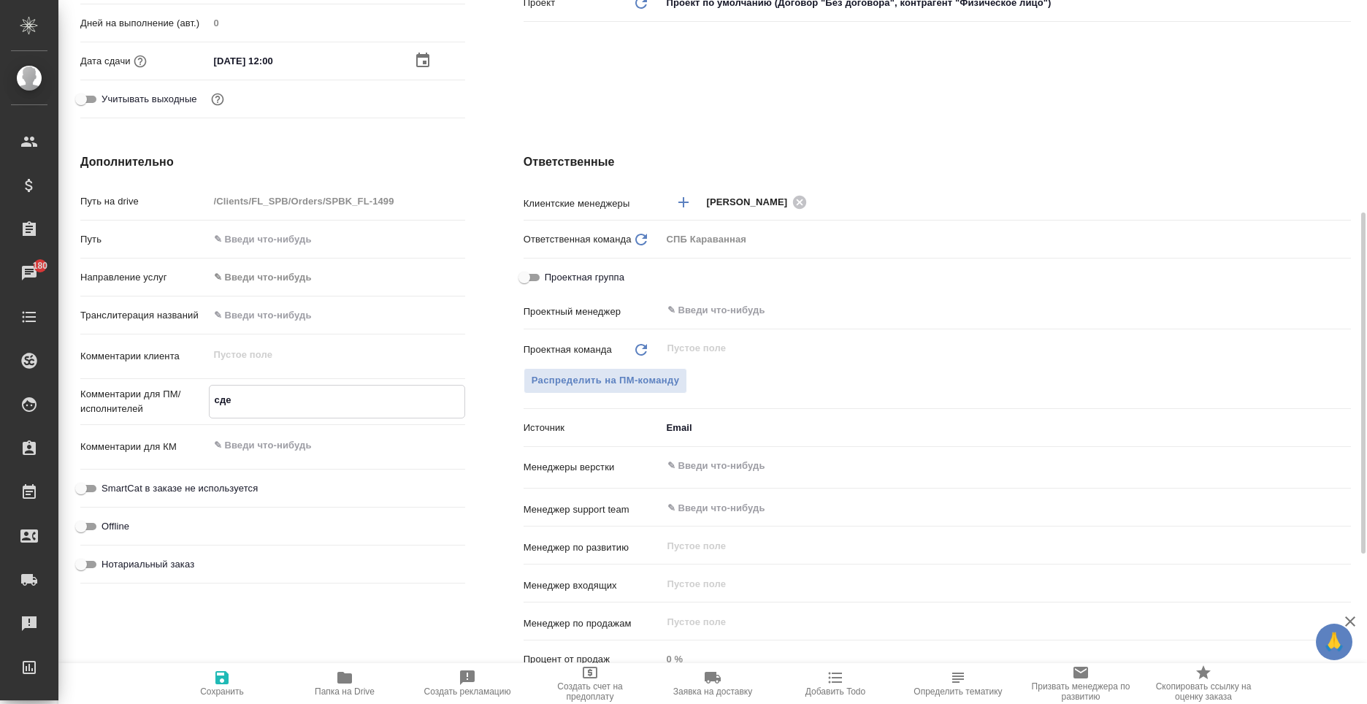
type textarea "x"
type textarea "сделат"
type textarea "x"
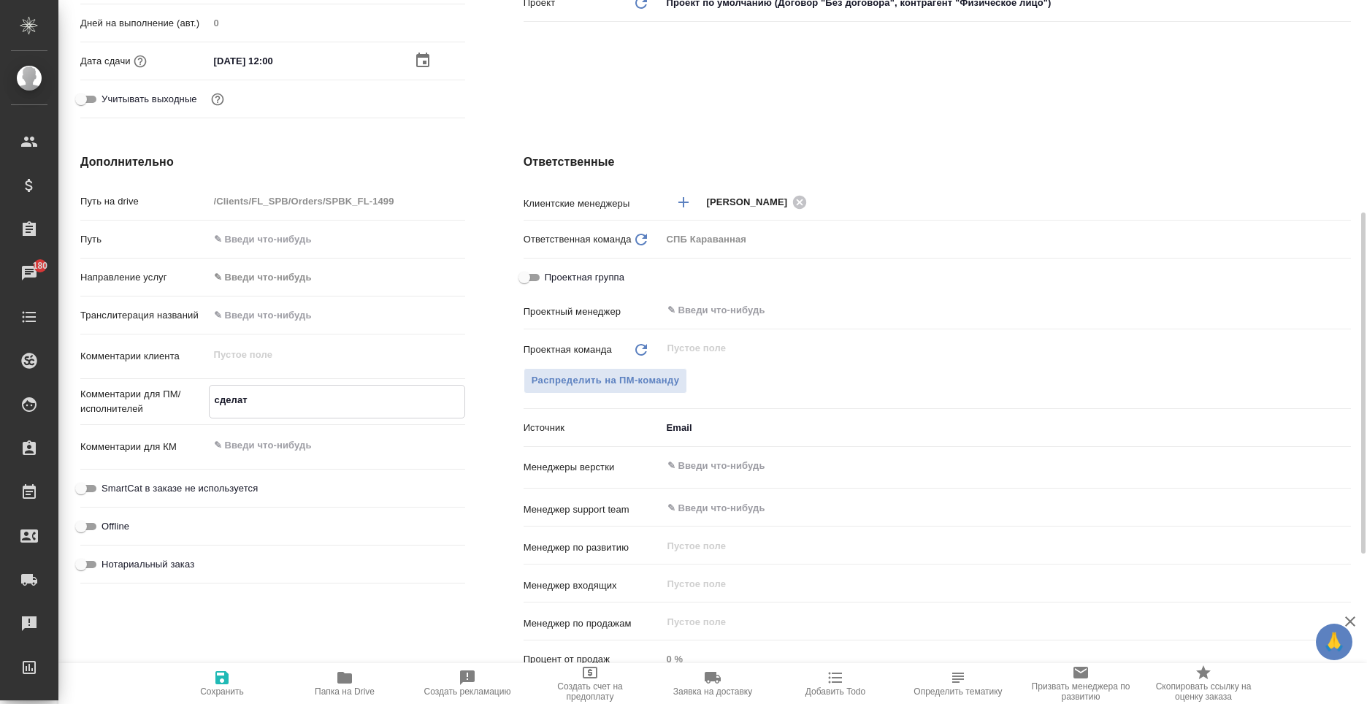
type textarea "x"
type textarea "сделать"
type textarea "x"
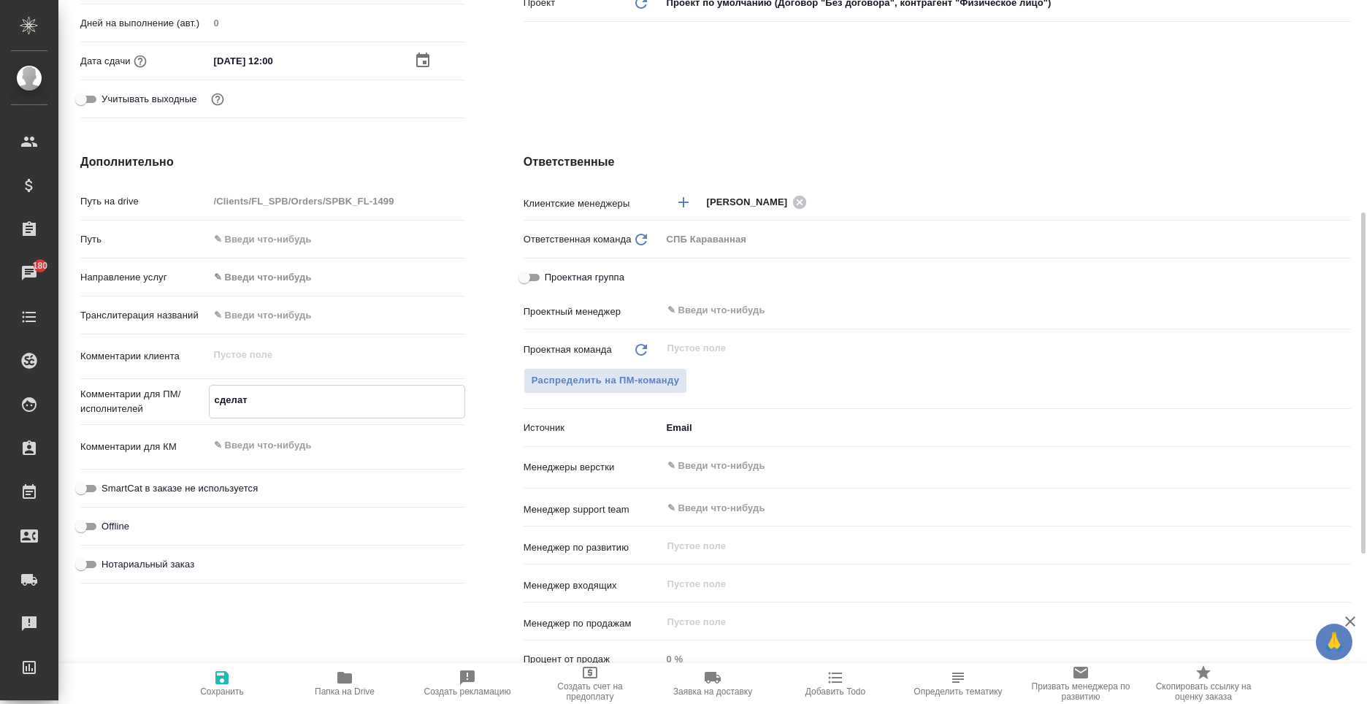
type textarea "x"
type textarea "сделать"
type textarea "x"
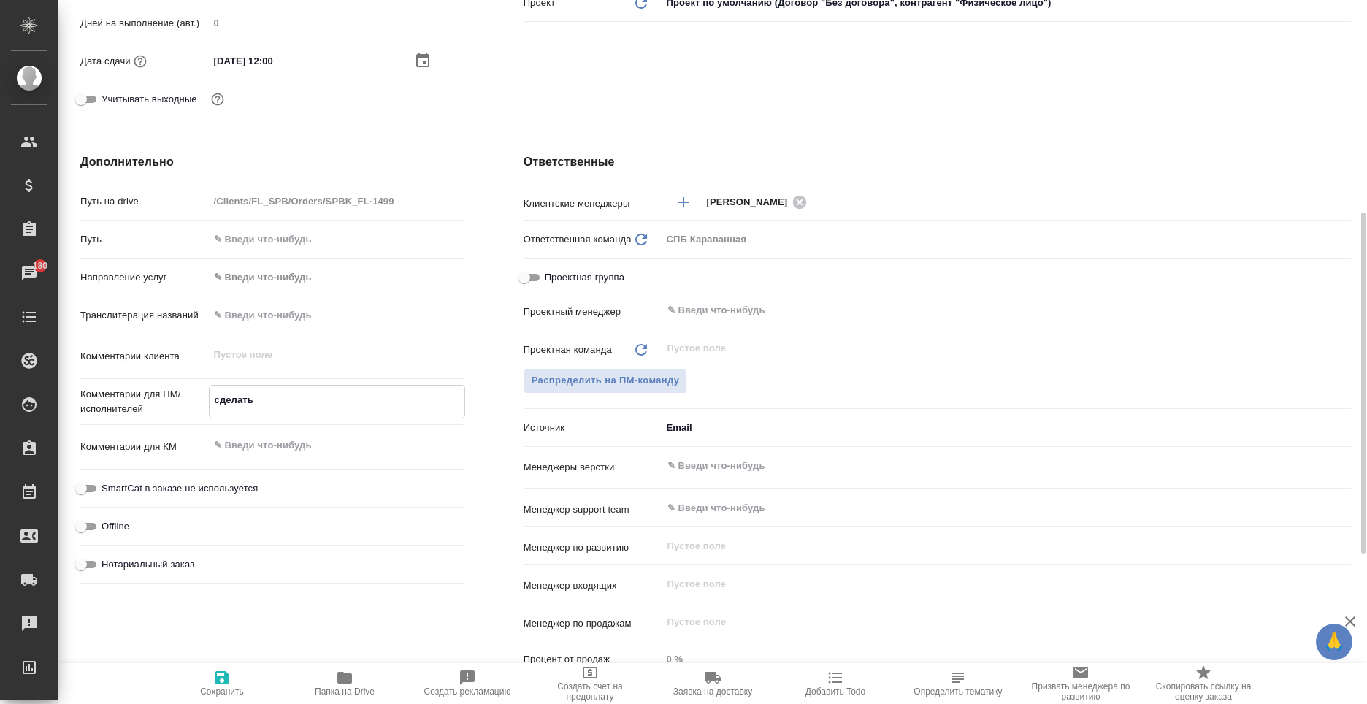
type textarea "сделать"
type textarea "x"
type textarea "сделат"
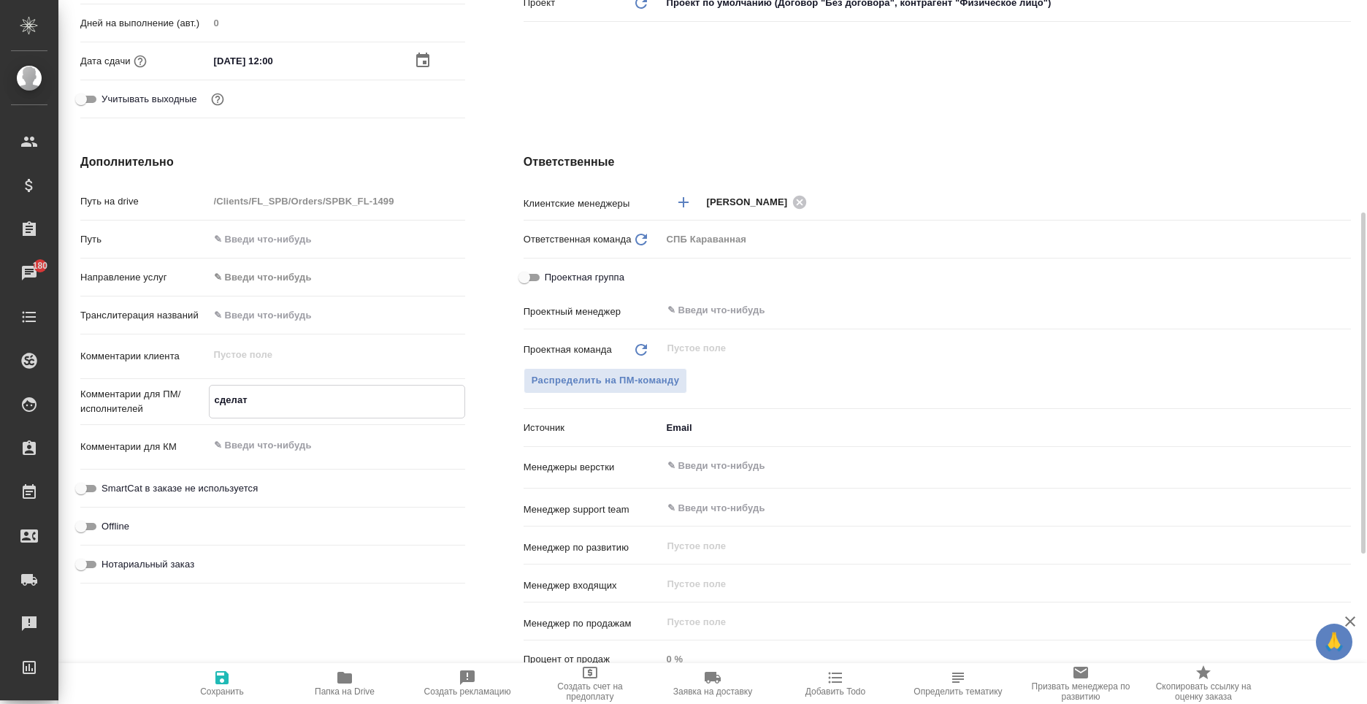
type textarea "x"
type textarea "сдела"
type textarea "x"
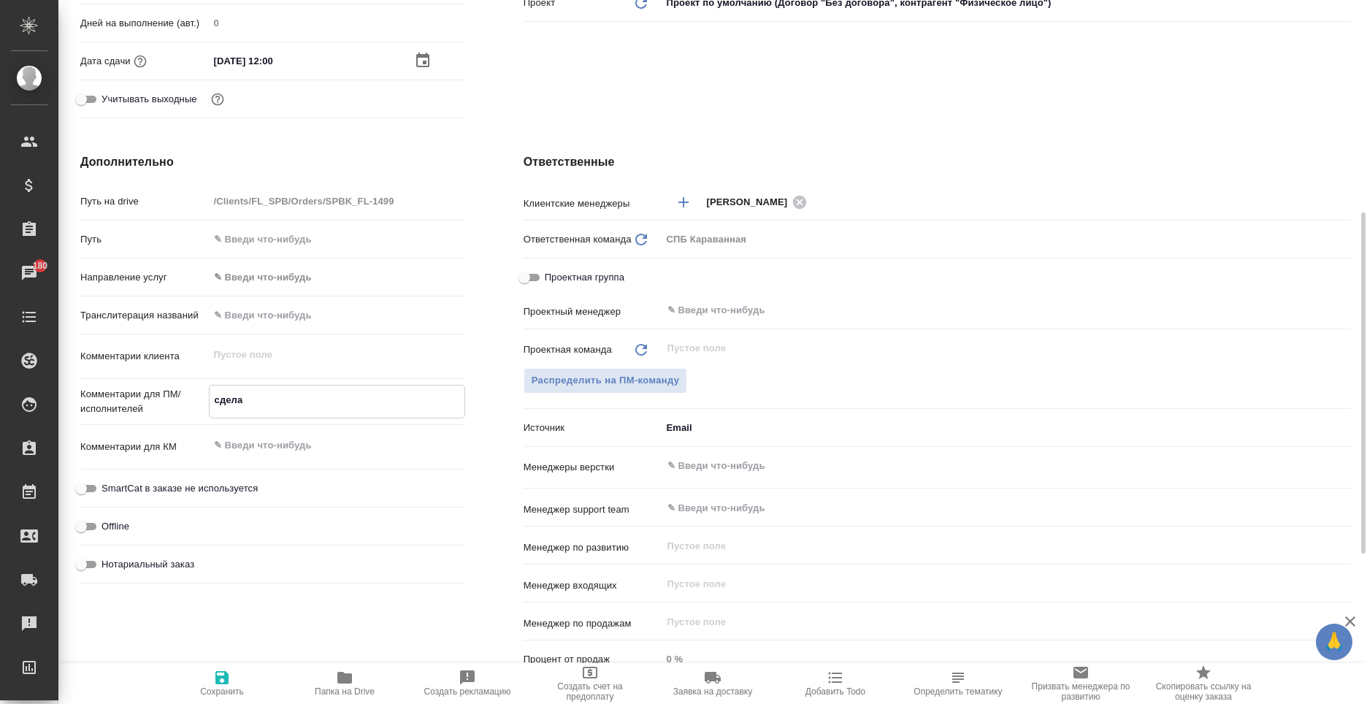
type textarea "x"
type textarea "сдел"
type textarea "x"
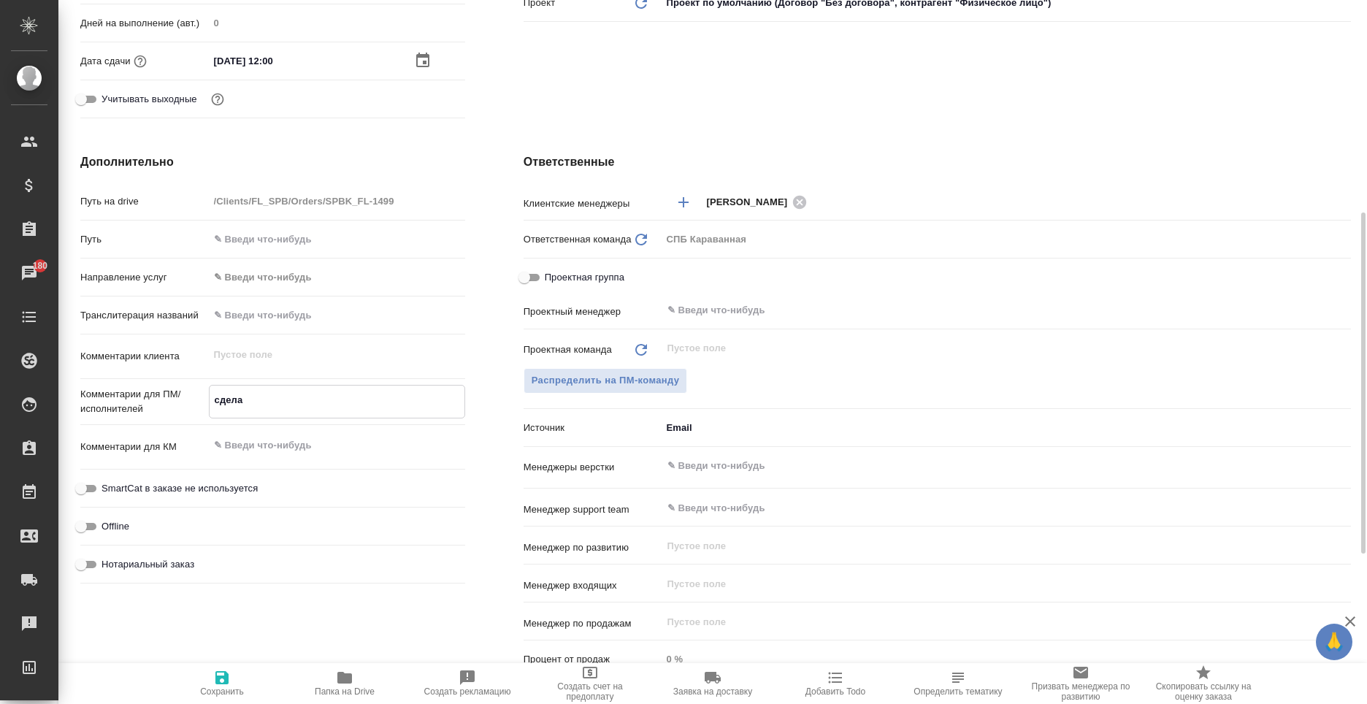
type textarea "x"
type textarea "сде"
type textarea "x"
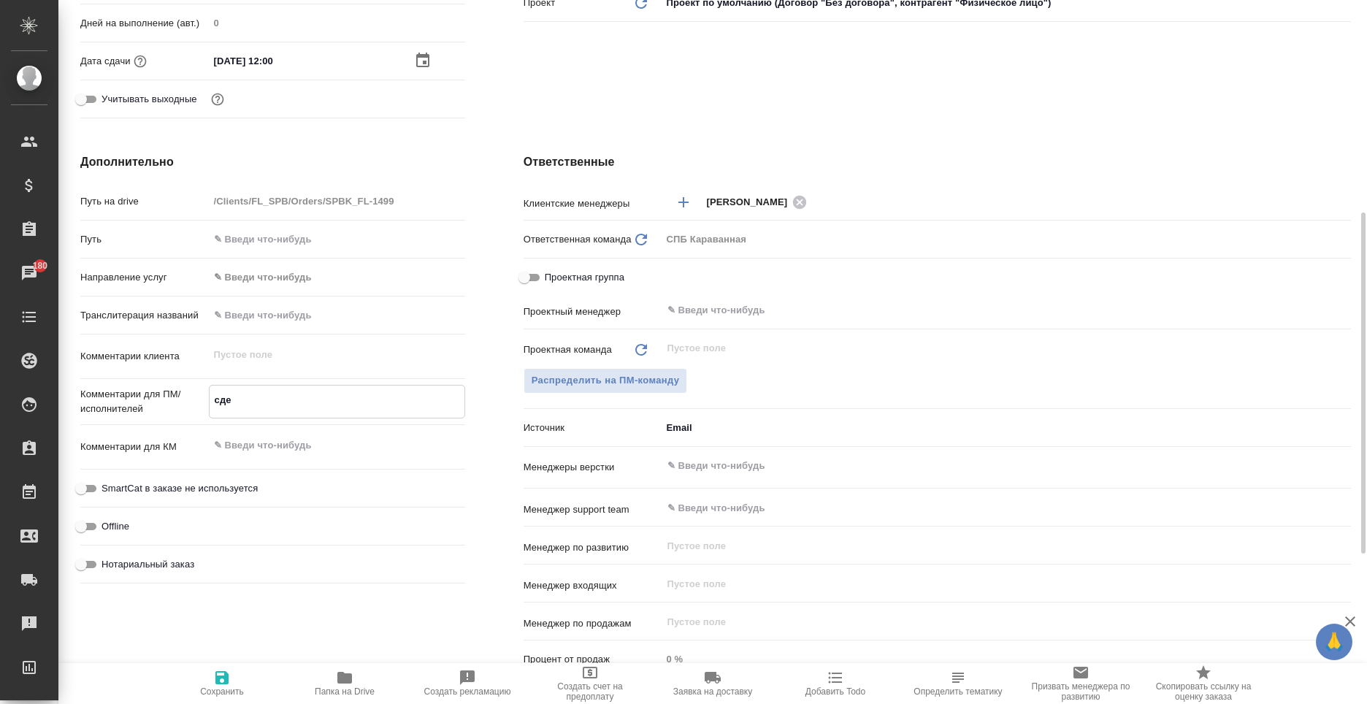
type textarea "сд"
type textarea "x"
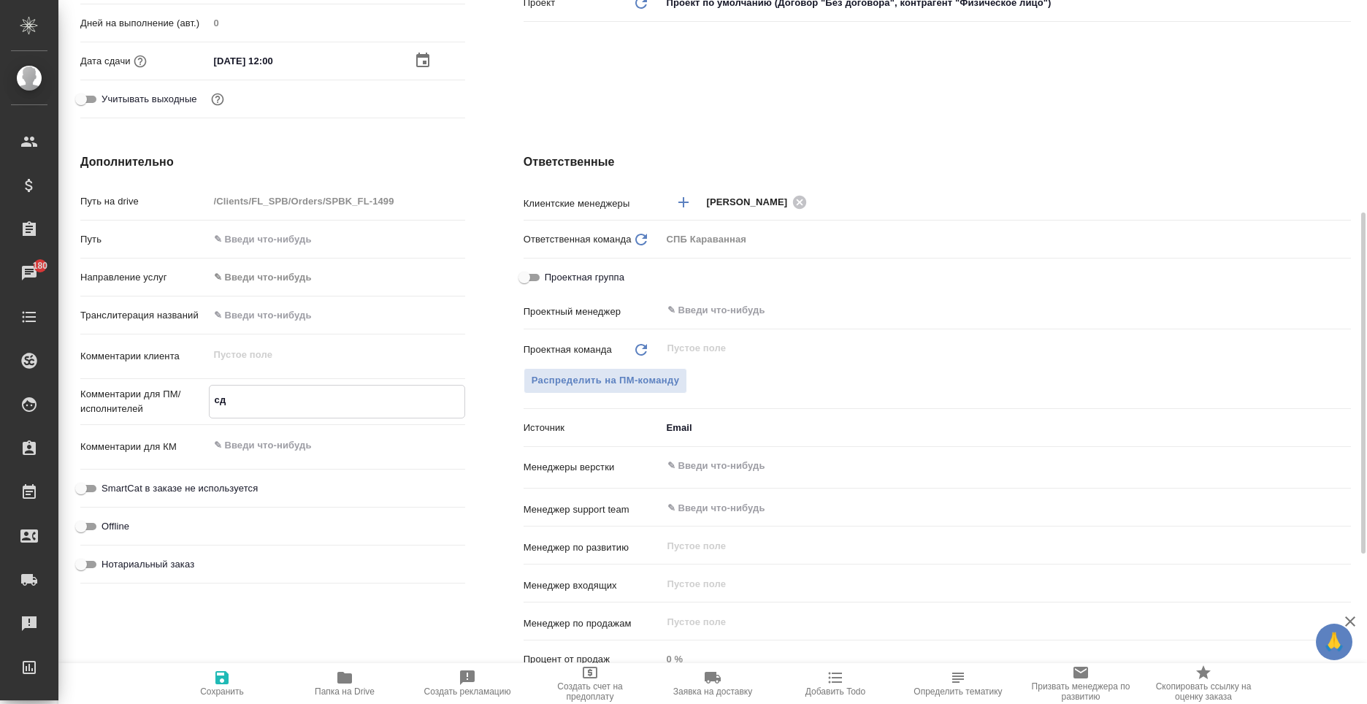
type textarea "с"
type textarea "x"
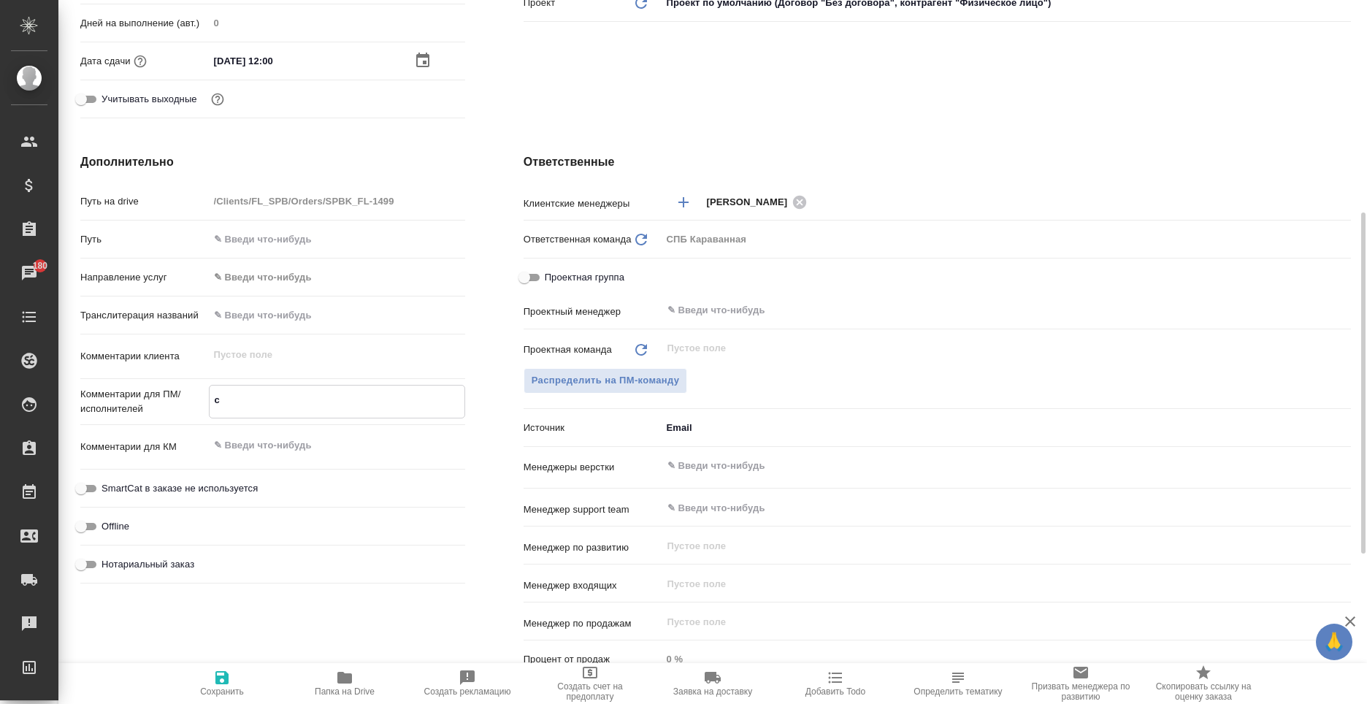
type textarea "x"
type textarea "п"
type textarea "x"
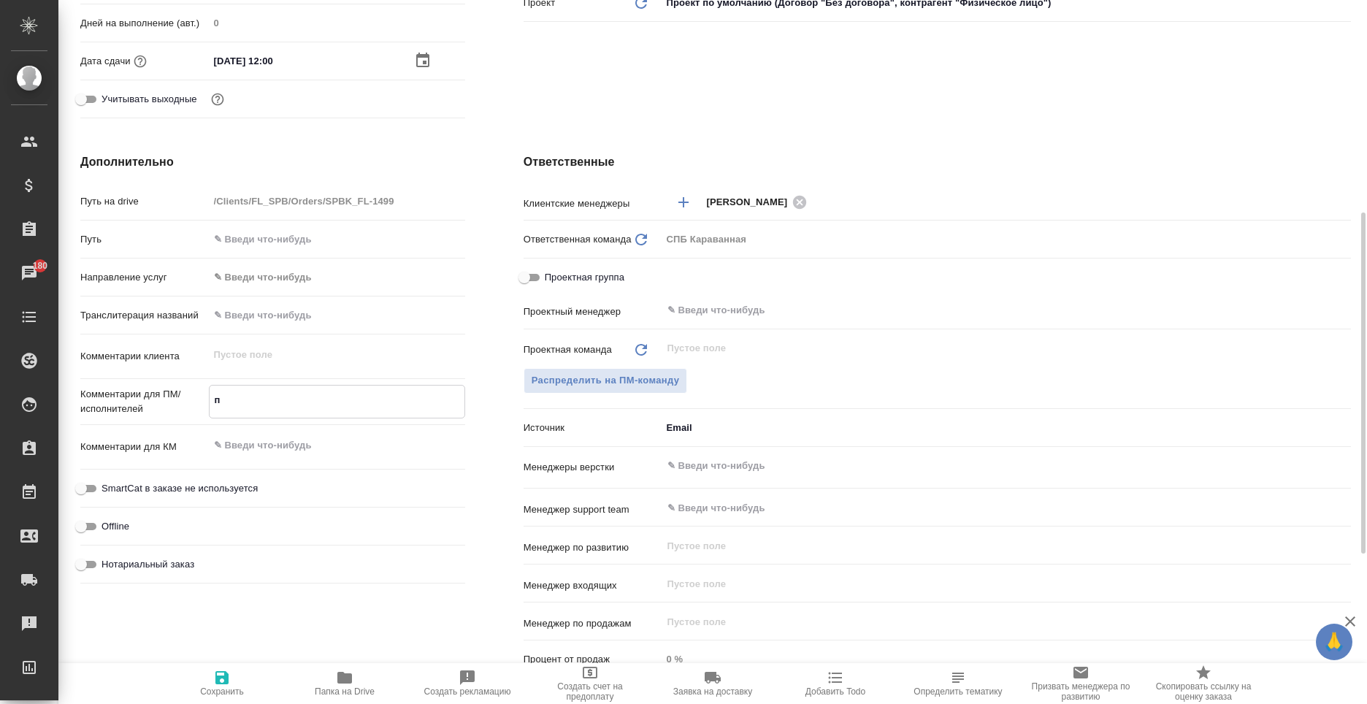
type textarea "пе"
type textarea "x"
type textarea "пере"
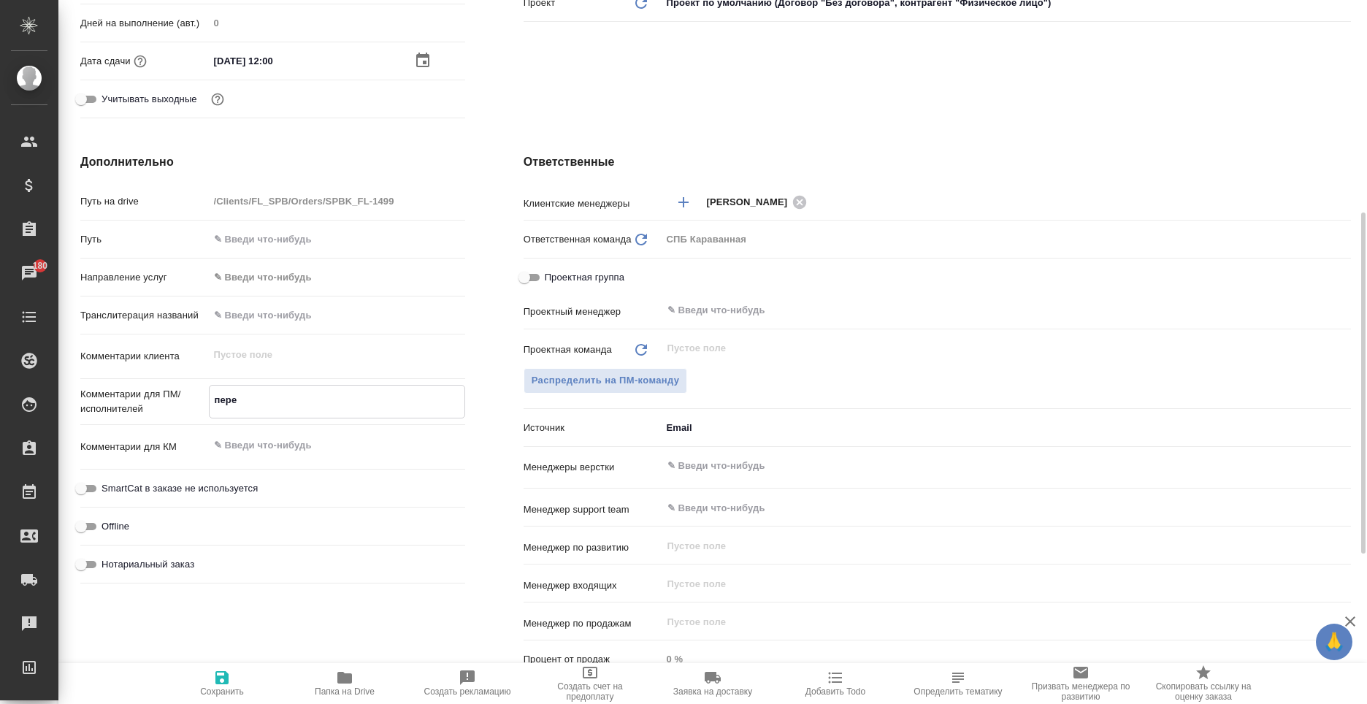
type textarea "x"
type textarea "перев"
type textarea "x"
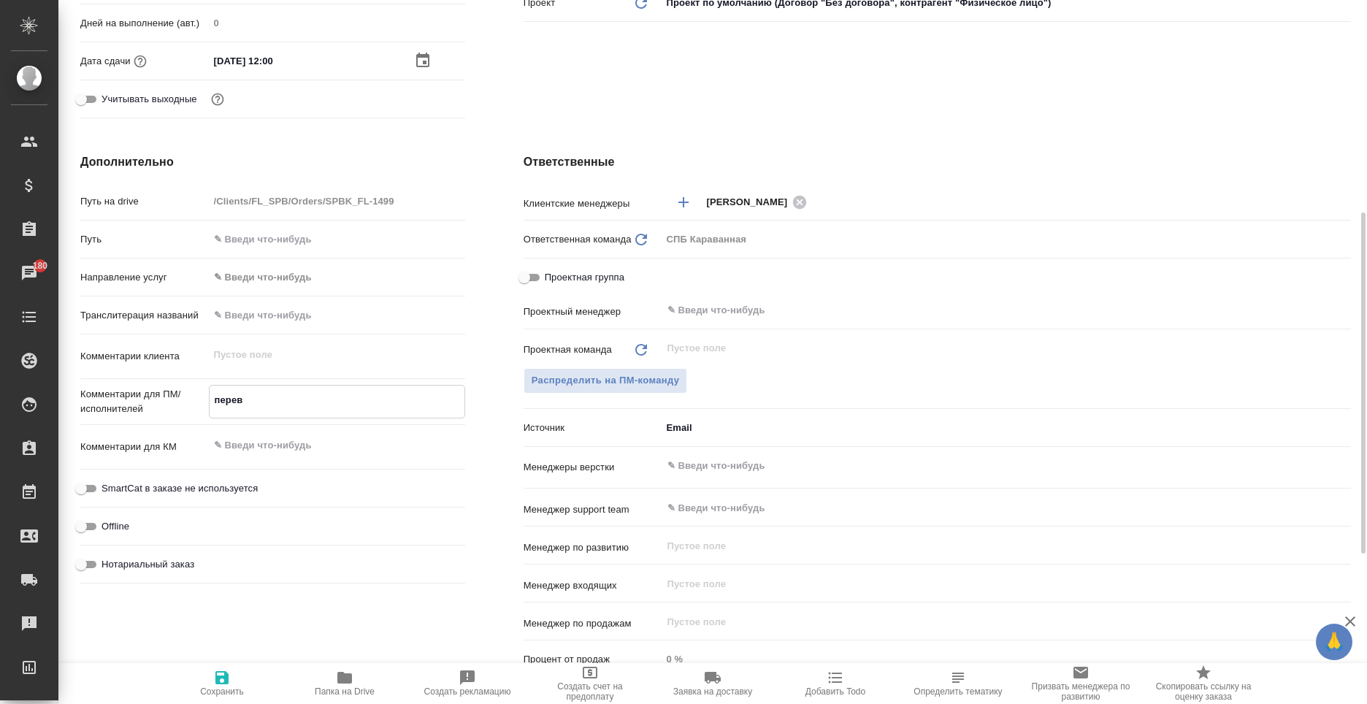
type textarea "x"
type textarea "перево"
type textarea "x"
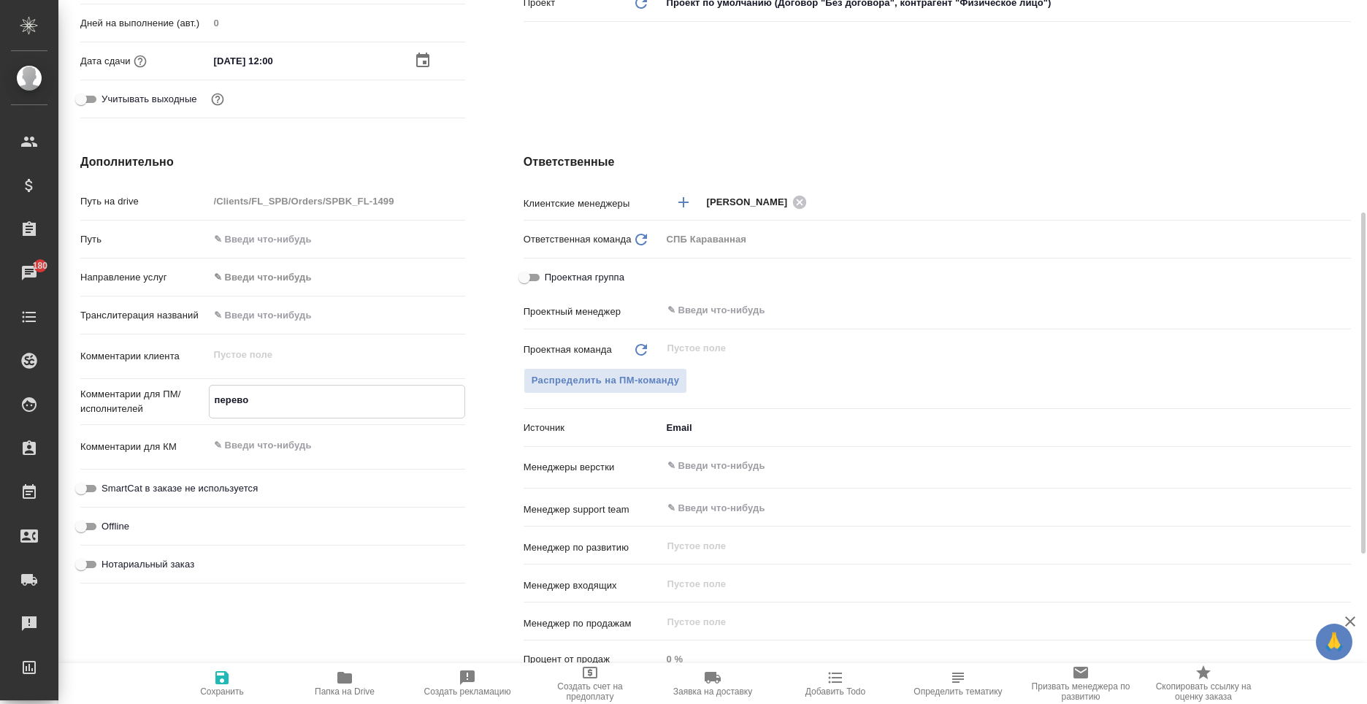
type textarea "x"
type textarea "перевод"
type textarea "x"
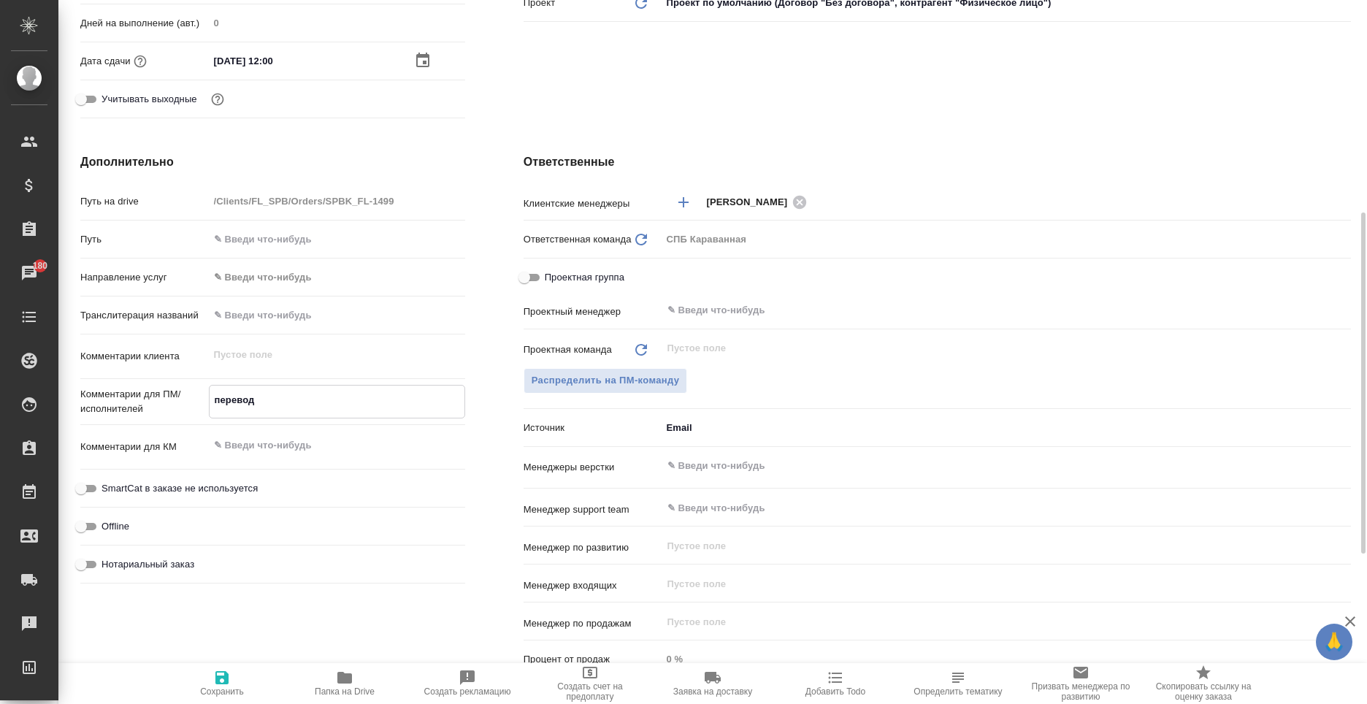
type textarea "x"
type textarea "перевод"
type textarea "x"
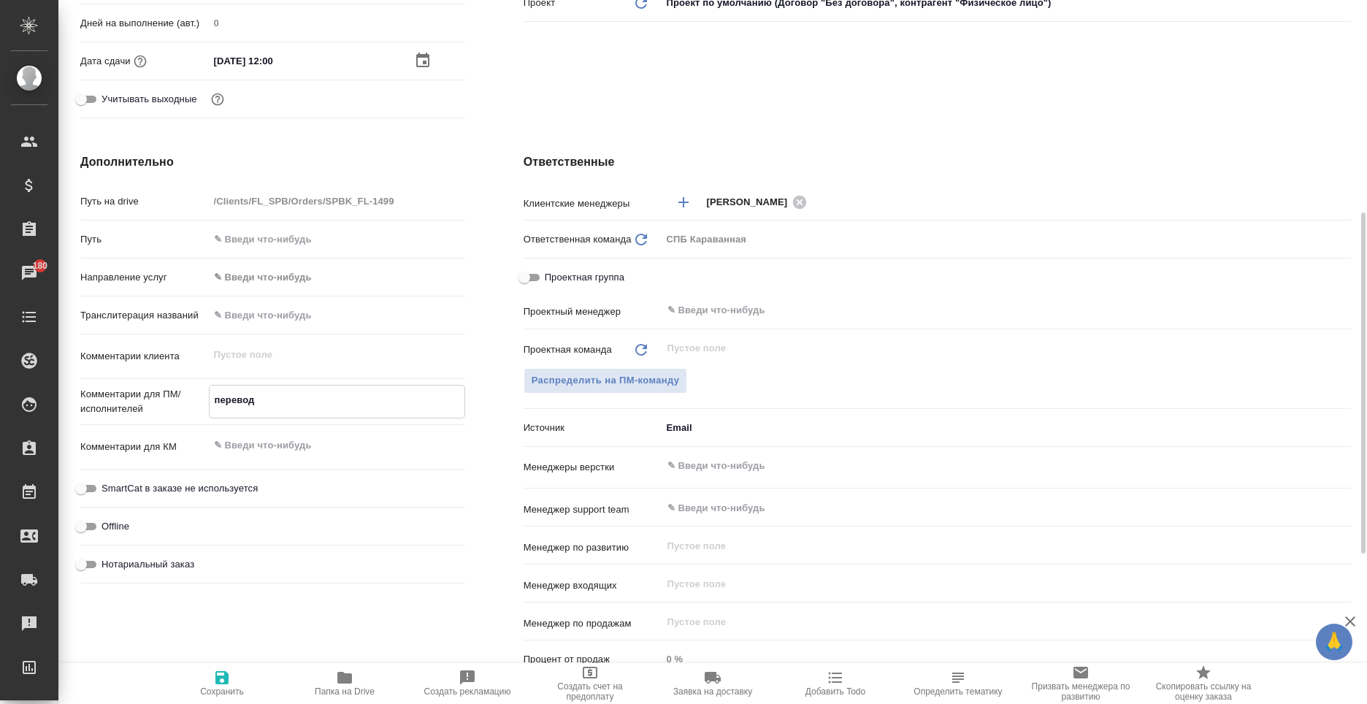
type textarea "перевод а"
type textarea "x"
type textarea "перевод ап"
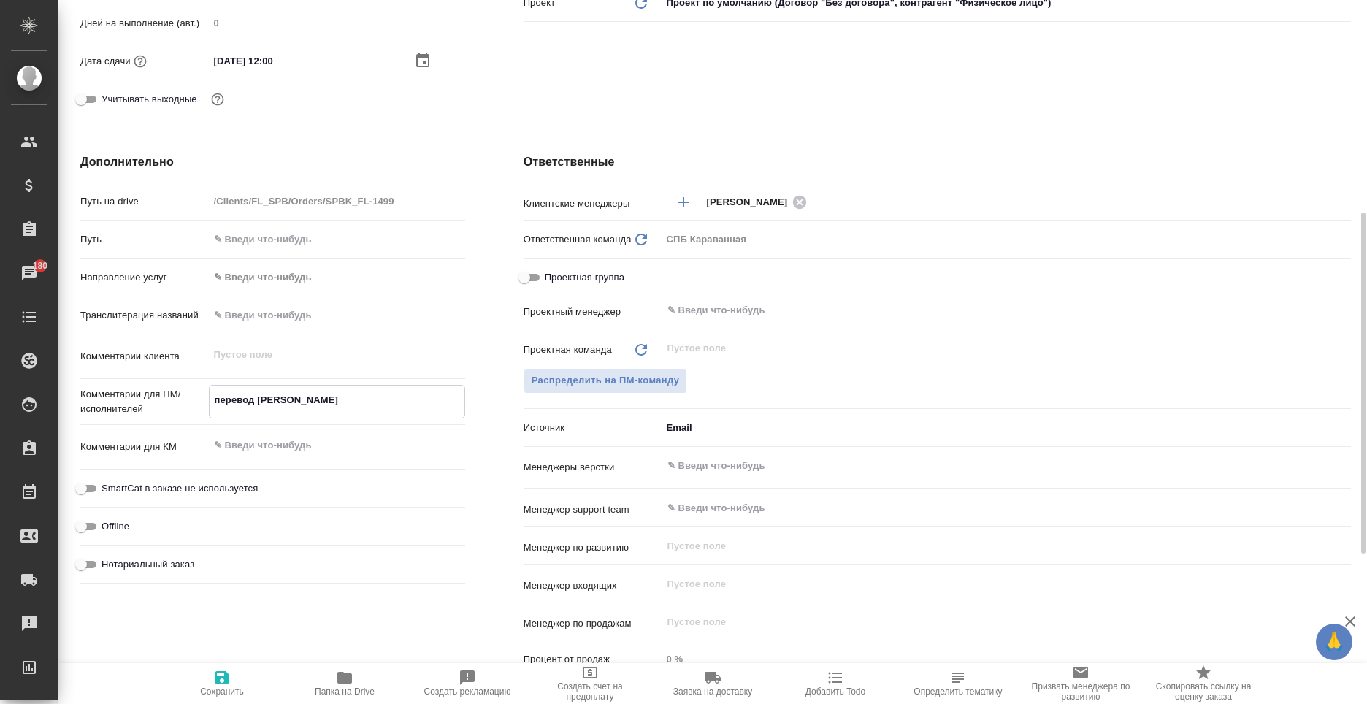
type textarea "x"
type textarea "перевод апо"
type textarea "x"
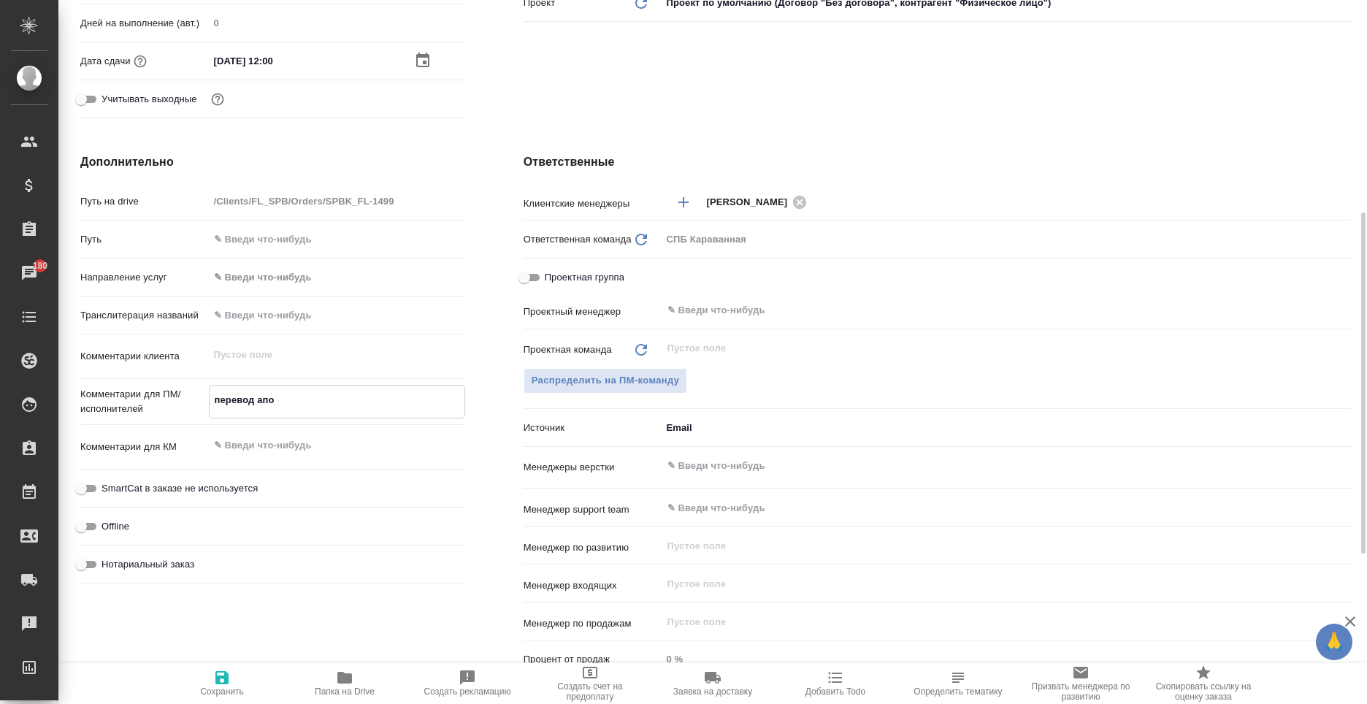
type textarea "x"
type textarea "перевод апос"
type textarea "x"
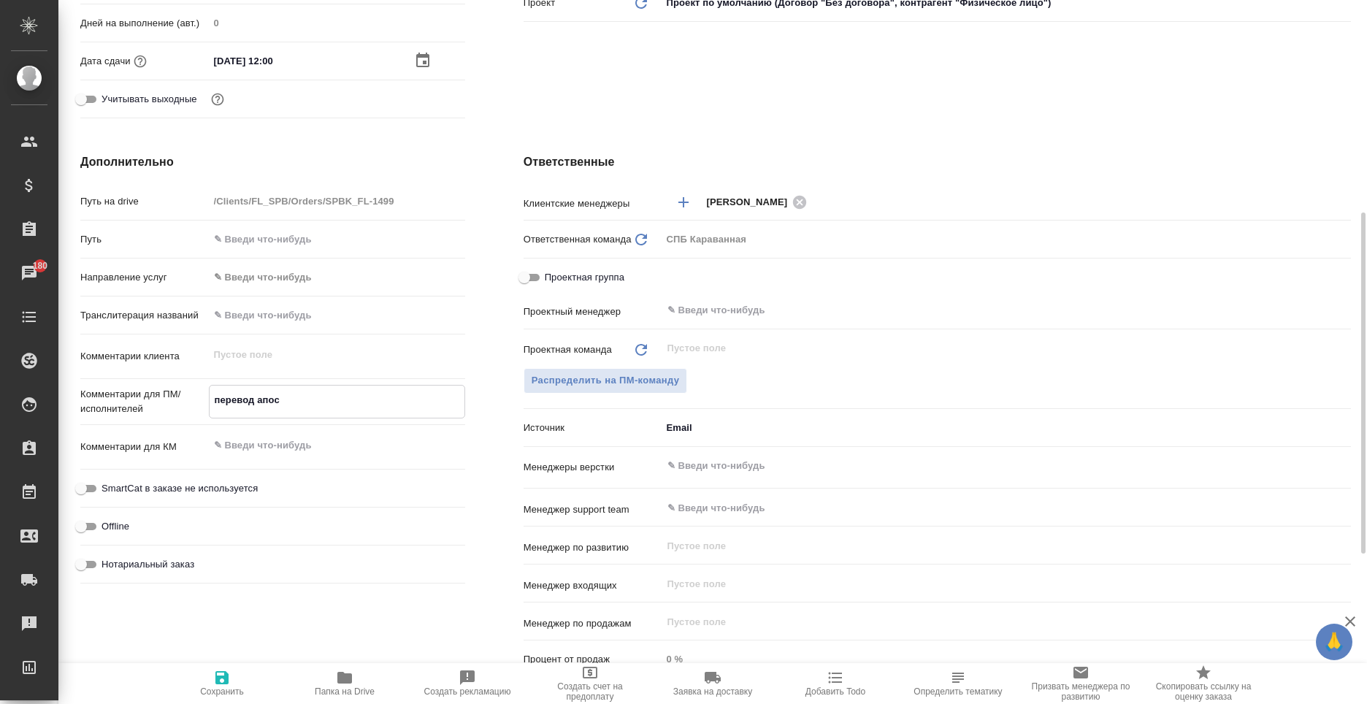
type textarea "x"
type textarea "перевод апост"
type textarea "x"
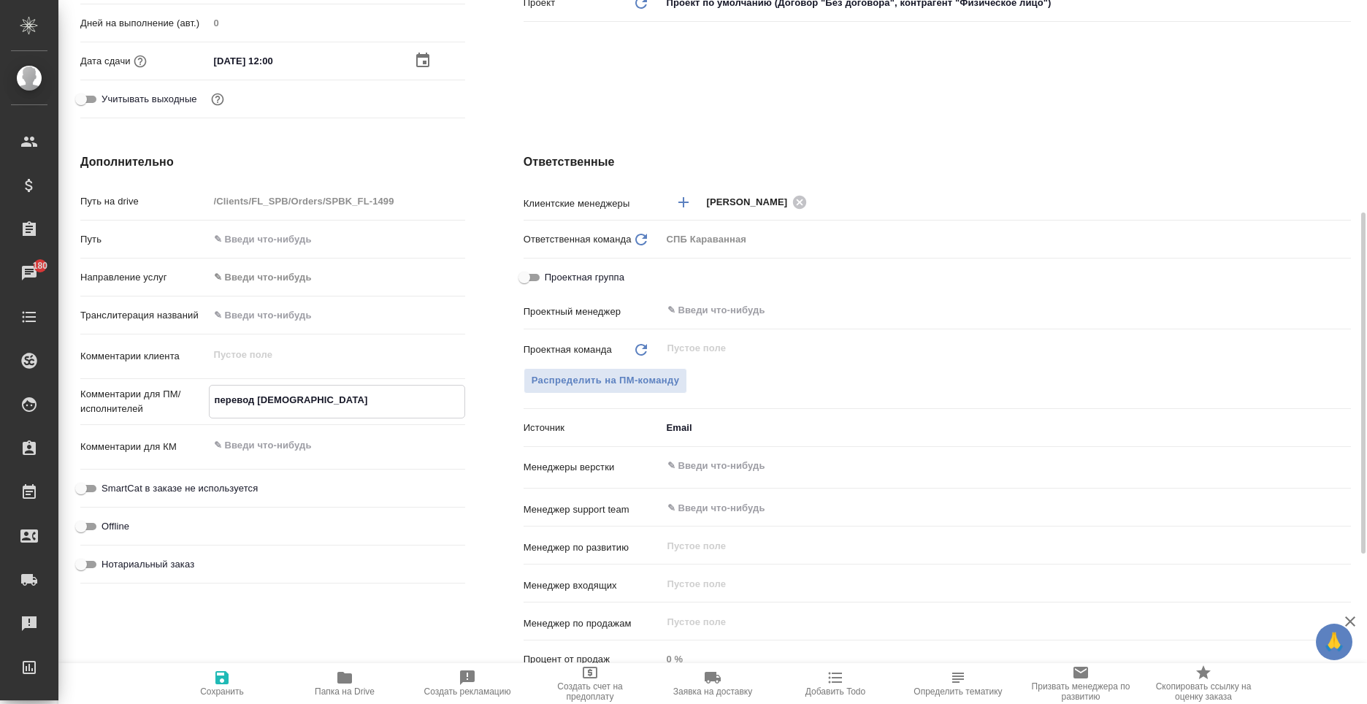
type textarea "перевод апости"
type textarea "x"
type textarea "перевод апостили"
type textarea "x"
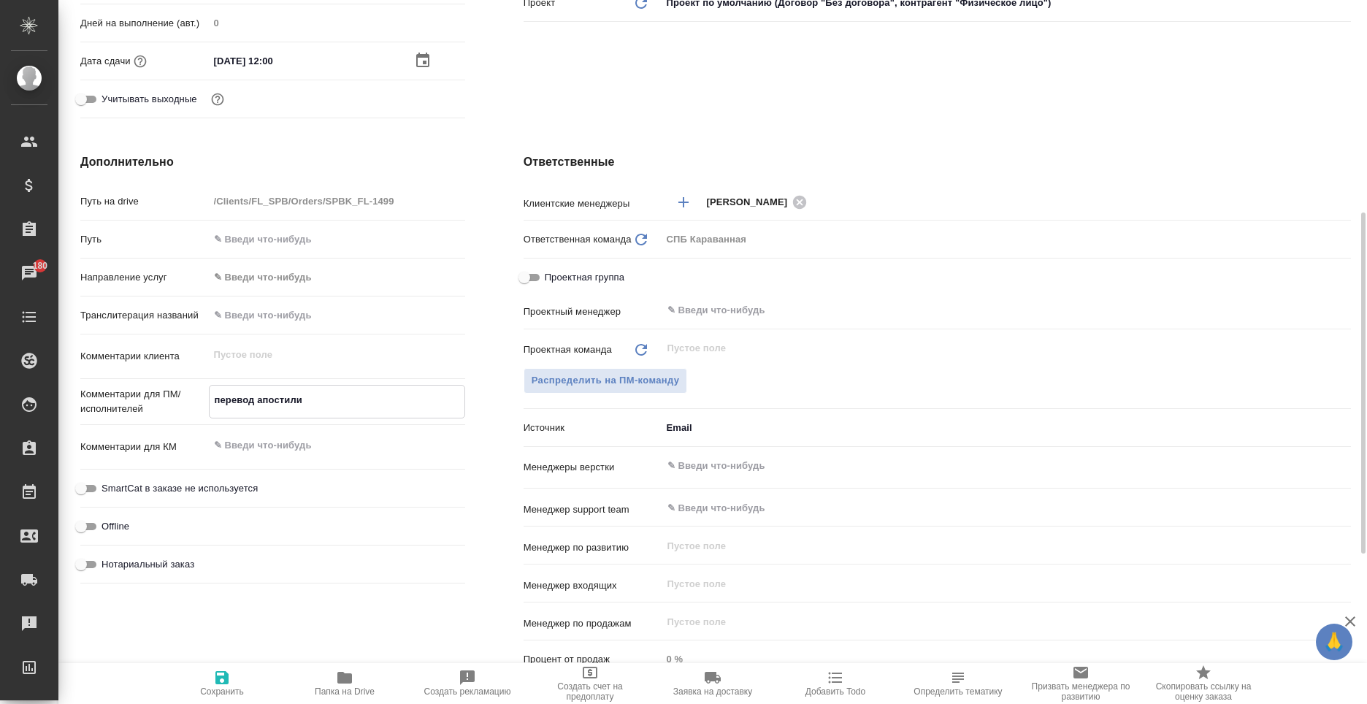
type textarea "x"
type textarea "перевод апостилир"
type textarea "x"
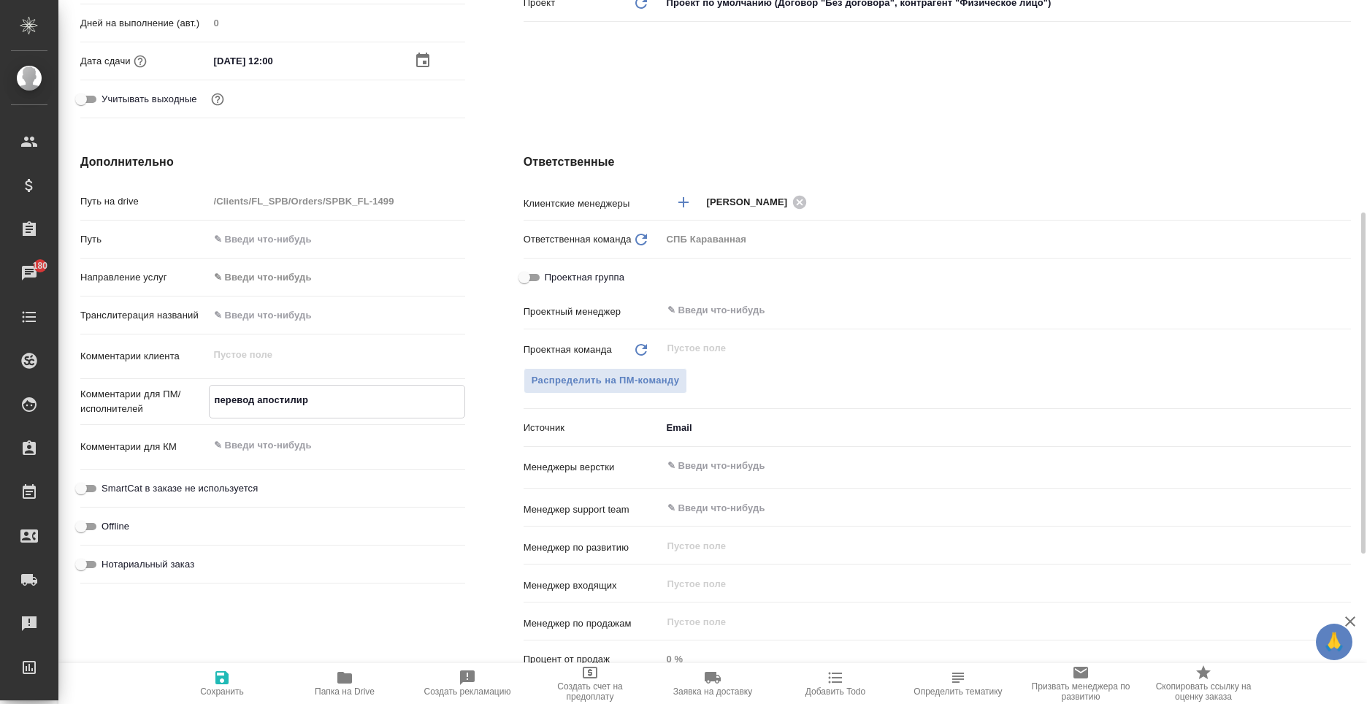
type textarea "x"
type textarea "перевод апостилиро"
type textarea "x"
type textarea "перевод апостилиров"
type textarea "x"
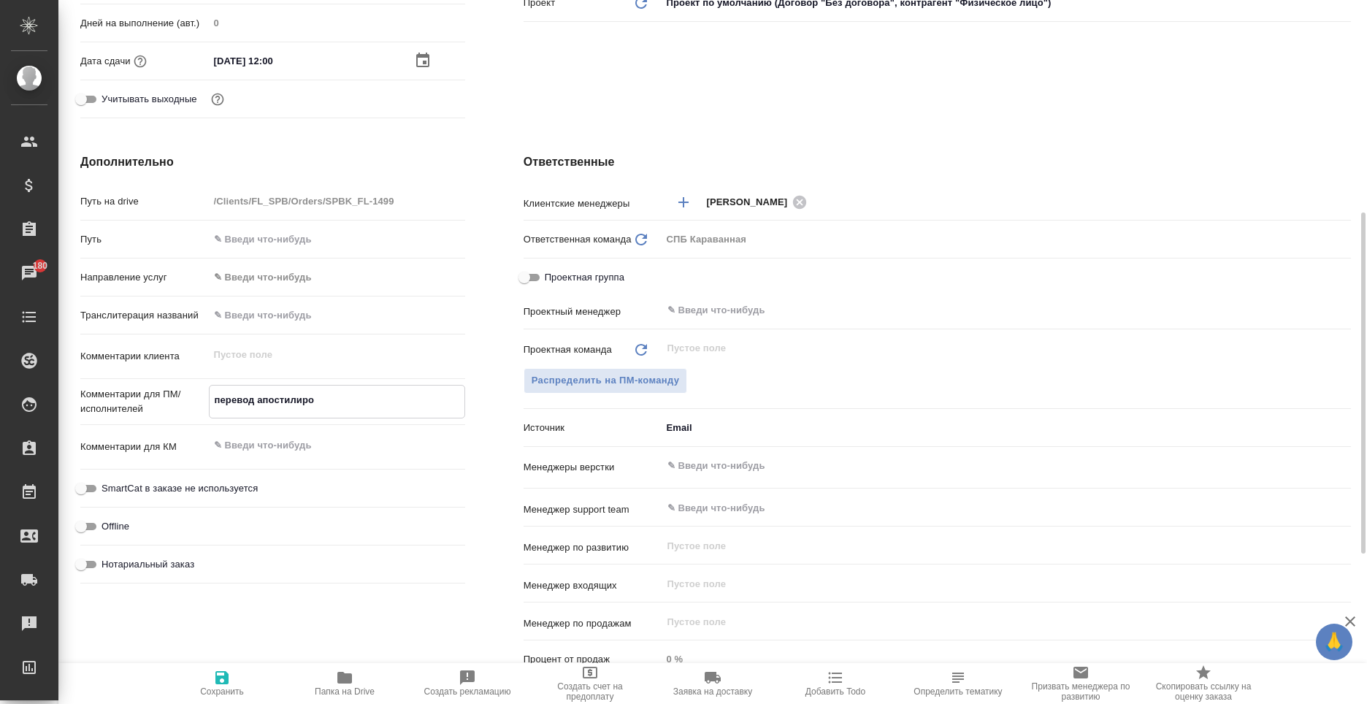
type textarea "x"
type textarea "перевод апостилирован"
type textarea "x"
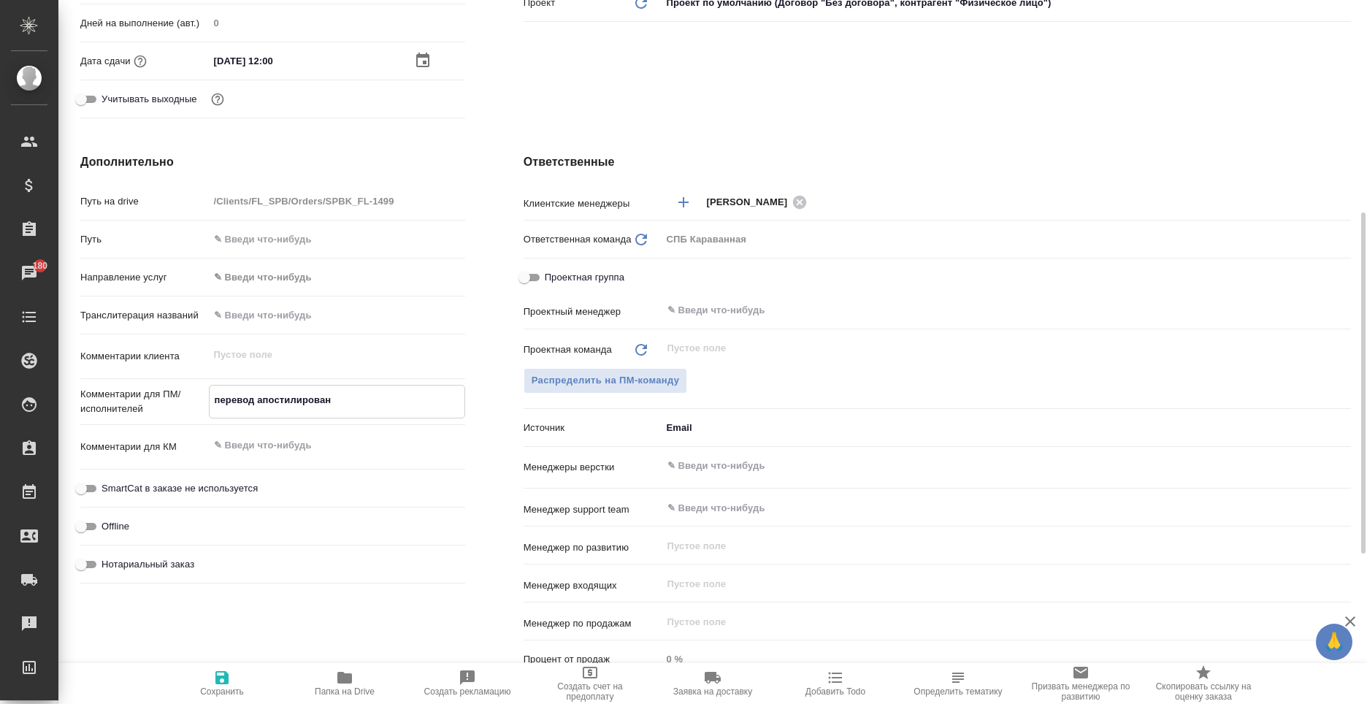
type textarea "x"
type textarea "перевод апостилированн"
type textarea "x"
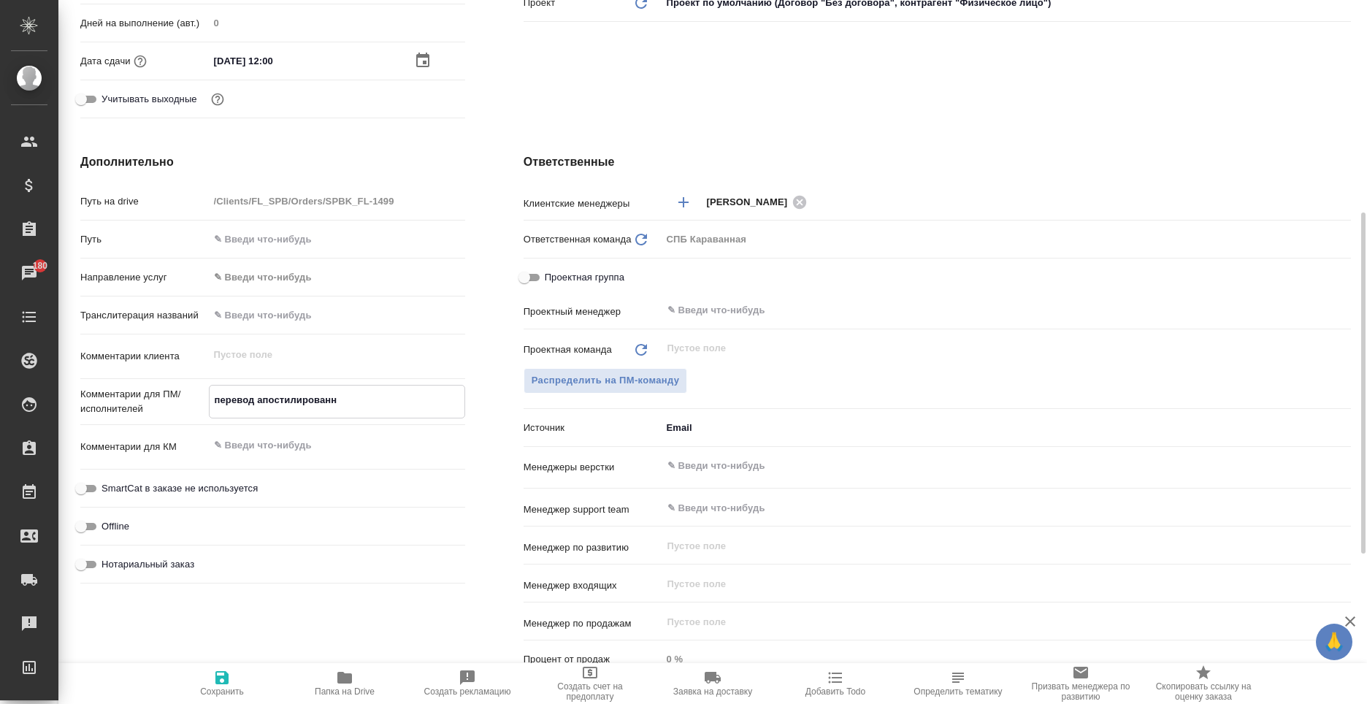
type textarea "перевод апостилированно"
type textarea "x"
type textarea "перевод апостилированног"
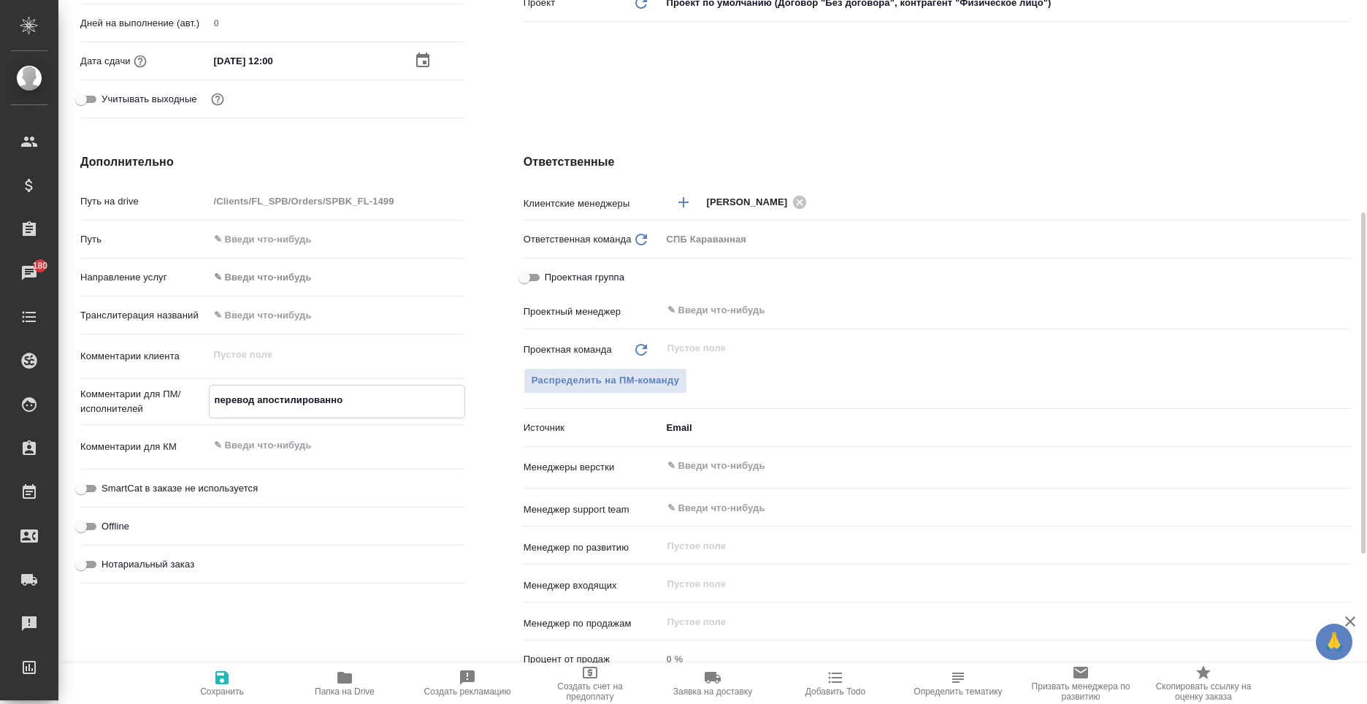
type textarea "x"
type textarea "перевод апостилированного"
type textarea "x"
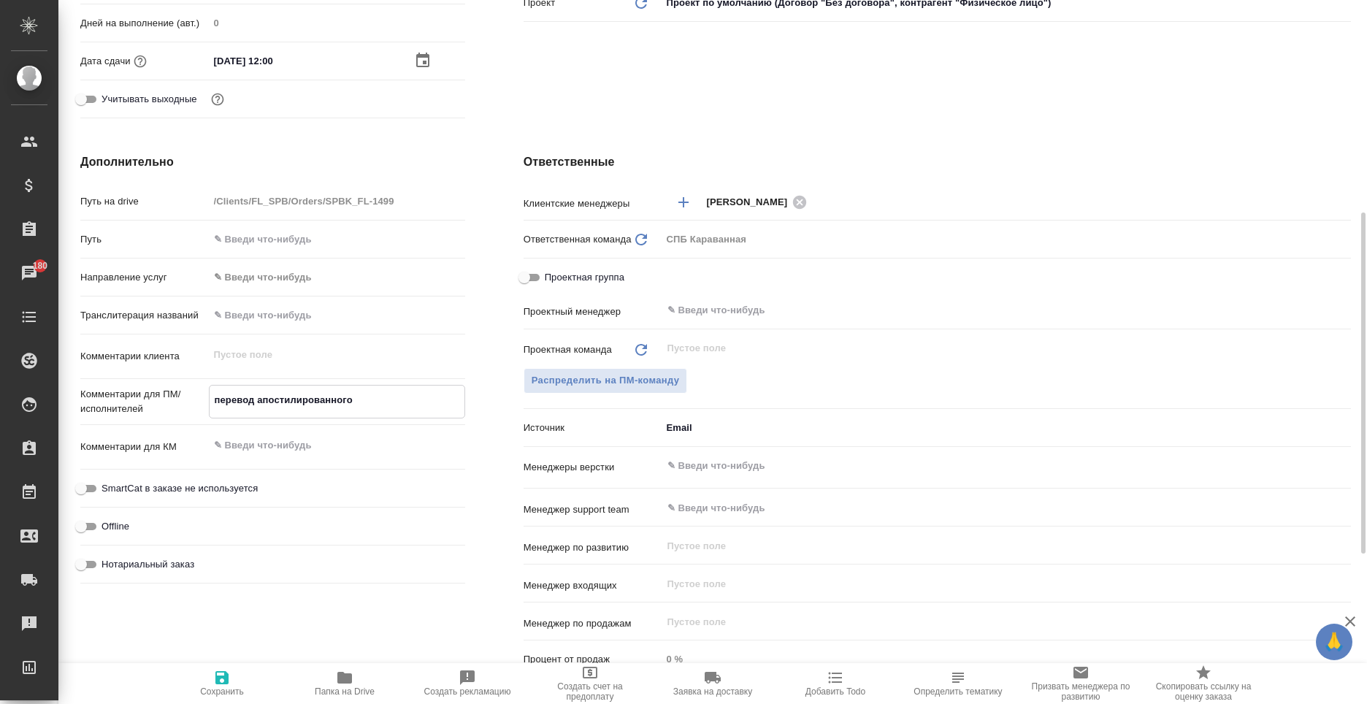
type textarea "x"
type textarea "перевод апостилированного"
type textarea "x"
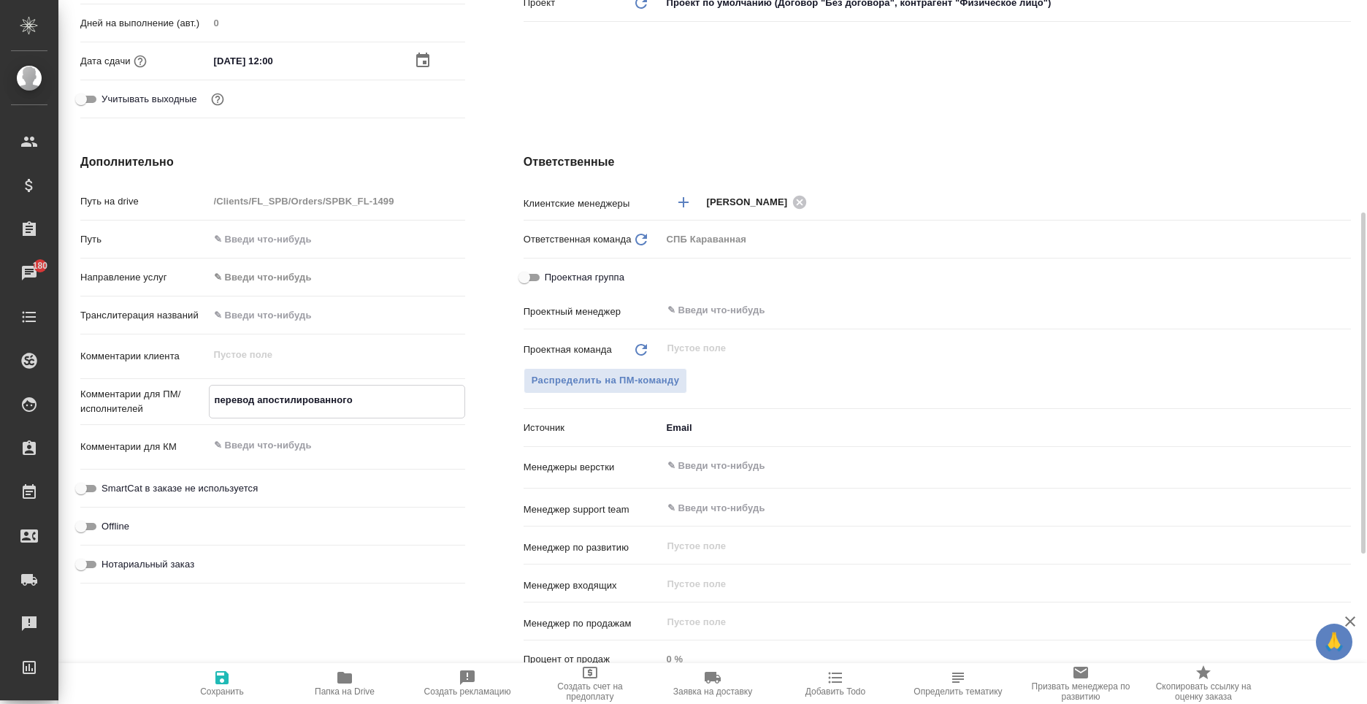
type textarea "x"
type textarea "перевод апостилированного С"
type textarea "x"
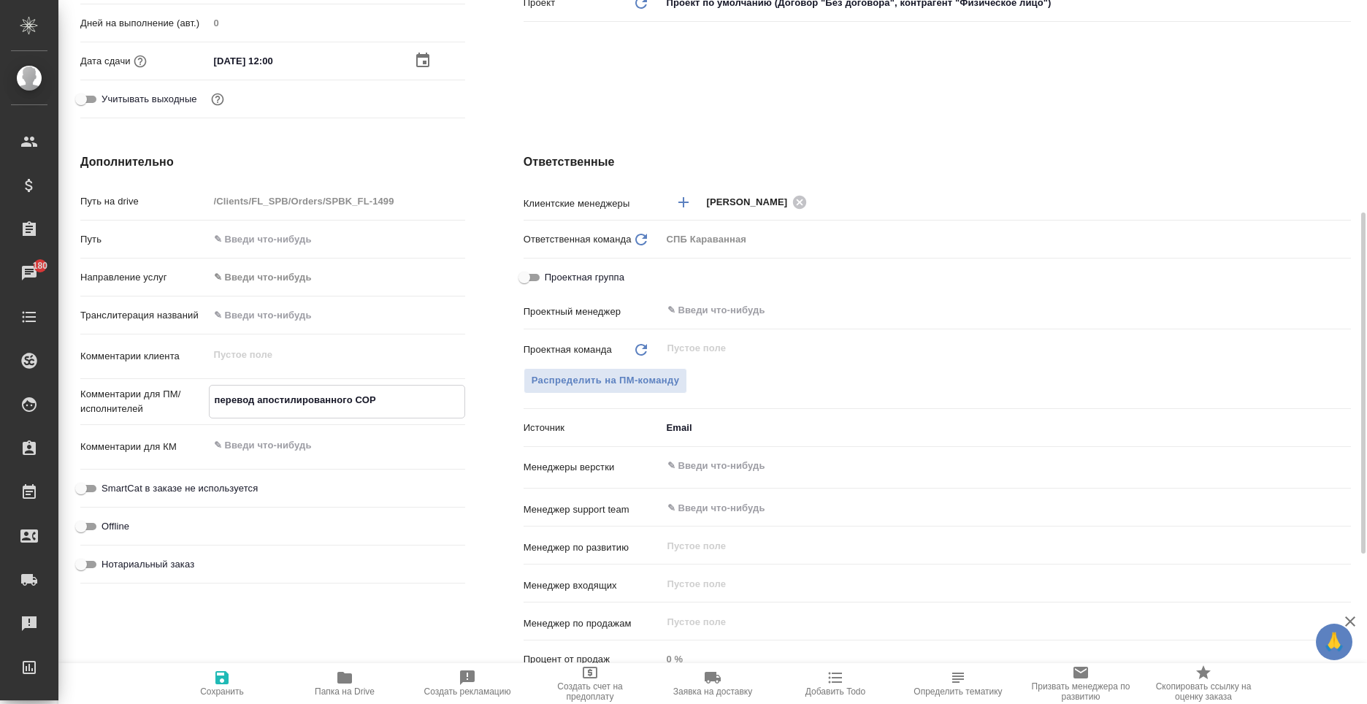
click at [166, 564] on span "Нотариальный заказ" at bounding box center [147, 564] width 93 height 15
click at [107, 564] on input "Нотариальный заказ" at bounding box center [81, 565] width 53 height 18
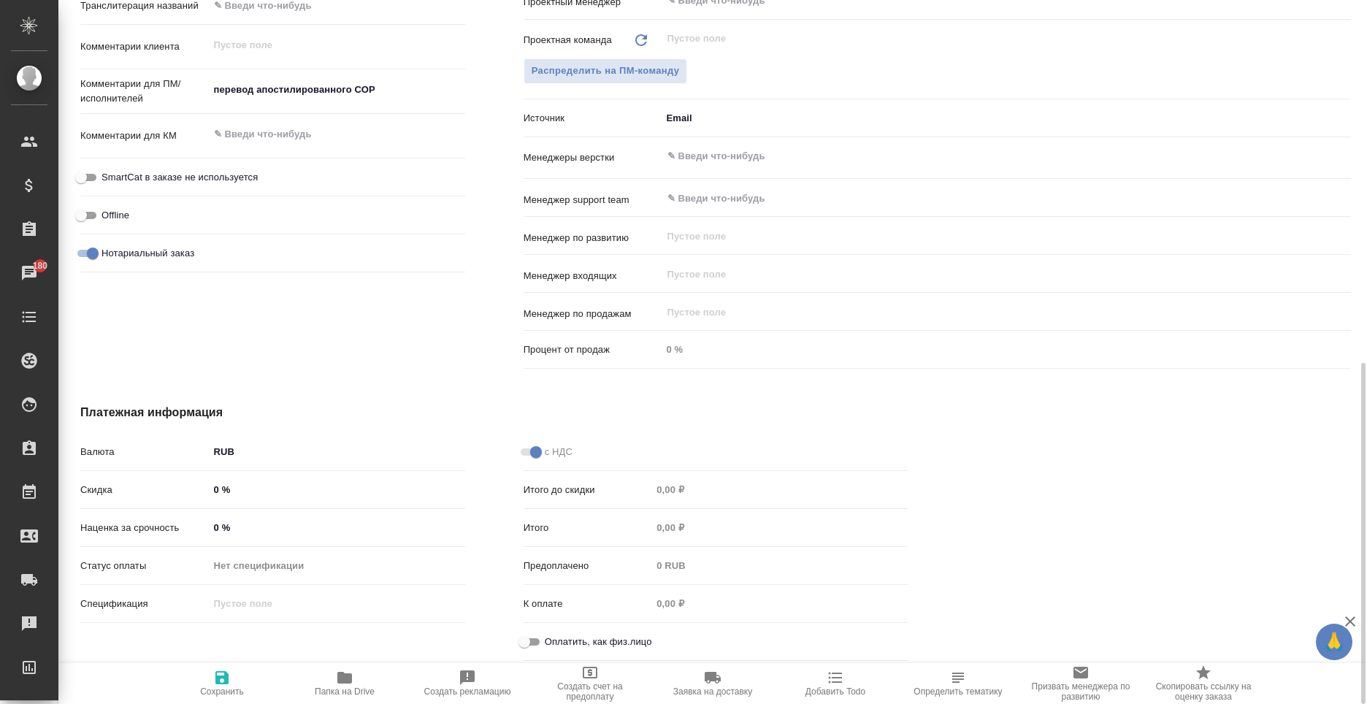
click at [607, 642] on span "Оплатить, как физ.лицо" at bounding box center [598, 641] width 107 height 15
click at [550, 642] on input "Оплатить, как физ.лицо" at bounding box center [524, 642] width 53 height 18
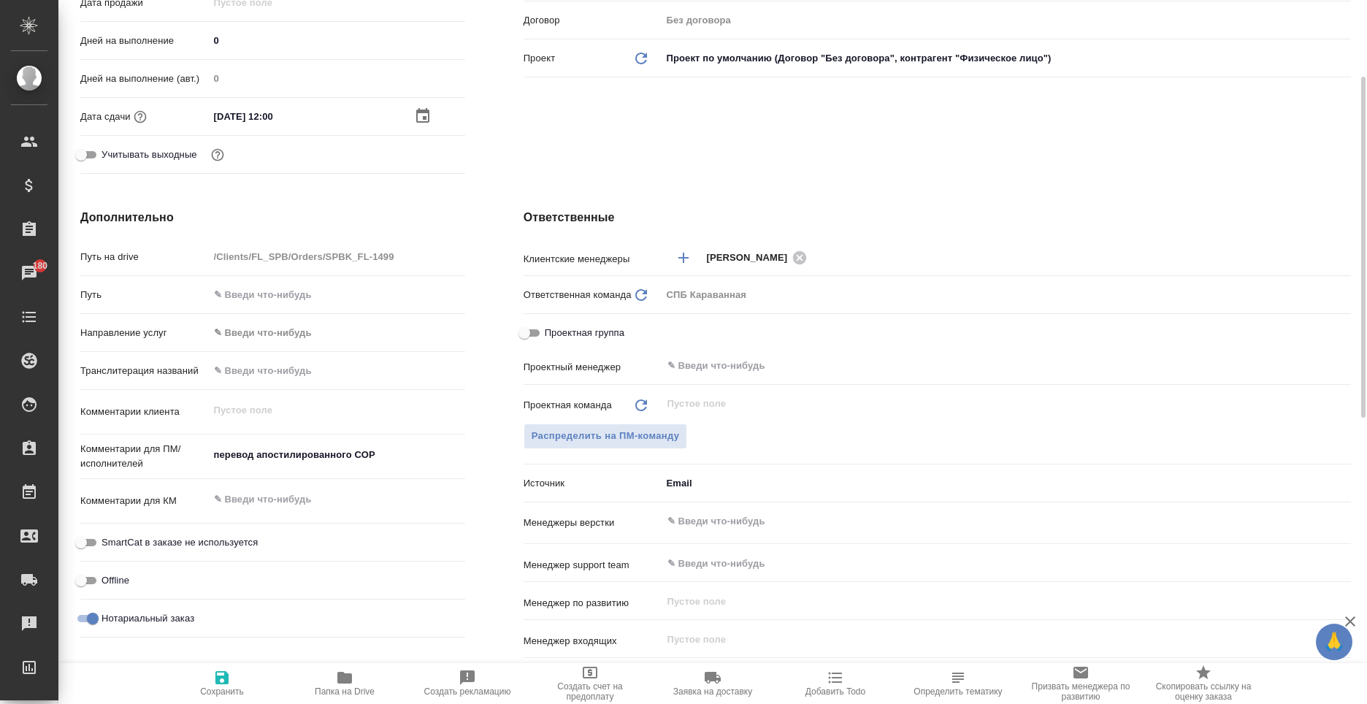
scroll to position [310, 0]
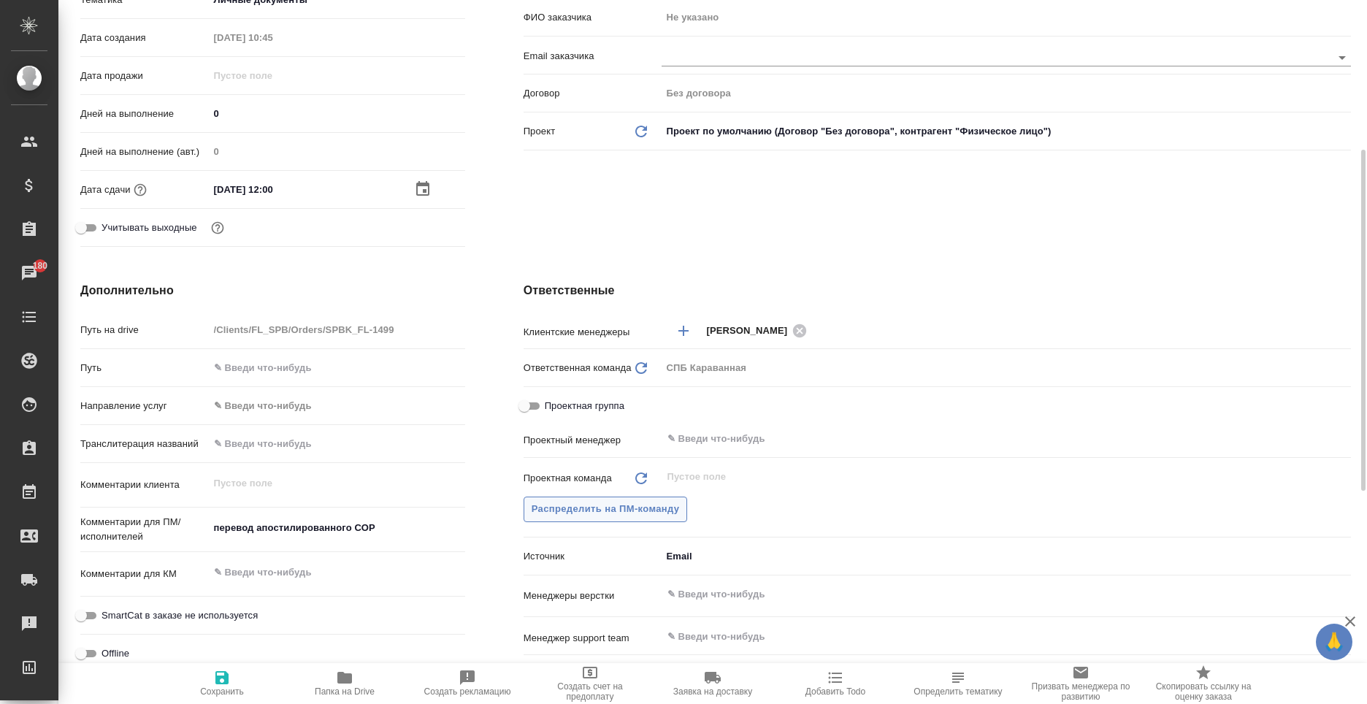
click at [602, 513] on span "Распределить на ПМ-команду" at bounding box center [605, 509] width 148 height 17
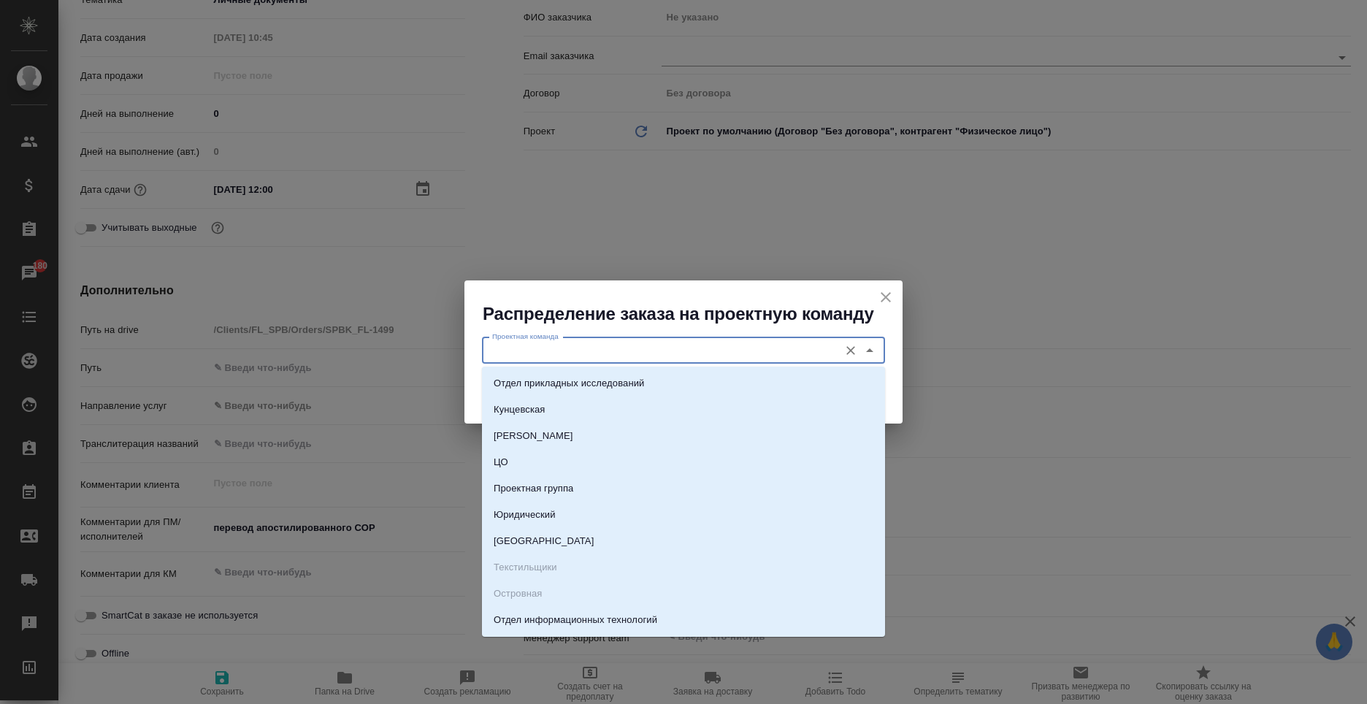
click at [542, 353] on input "Проектная команда" at bounding box center [658, 351] width 345 height 18
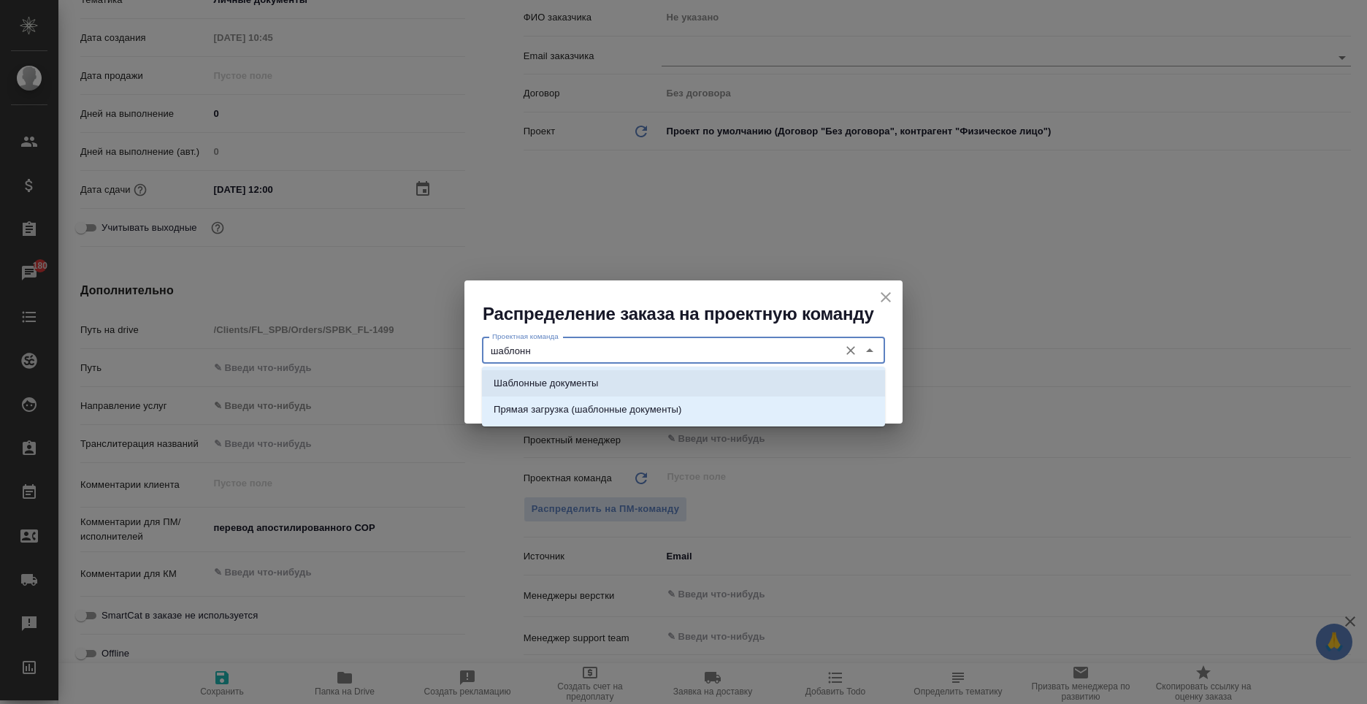
click at [538, 374] on li "Шаблонные документы" at bounding box center [683, 383] width 403 height 26
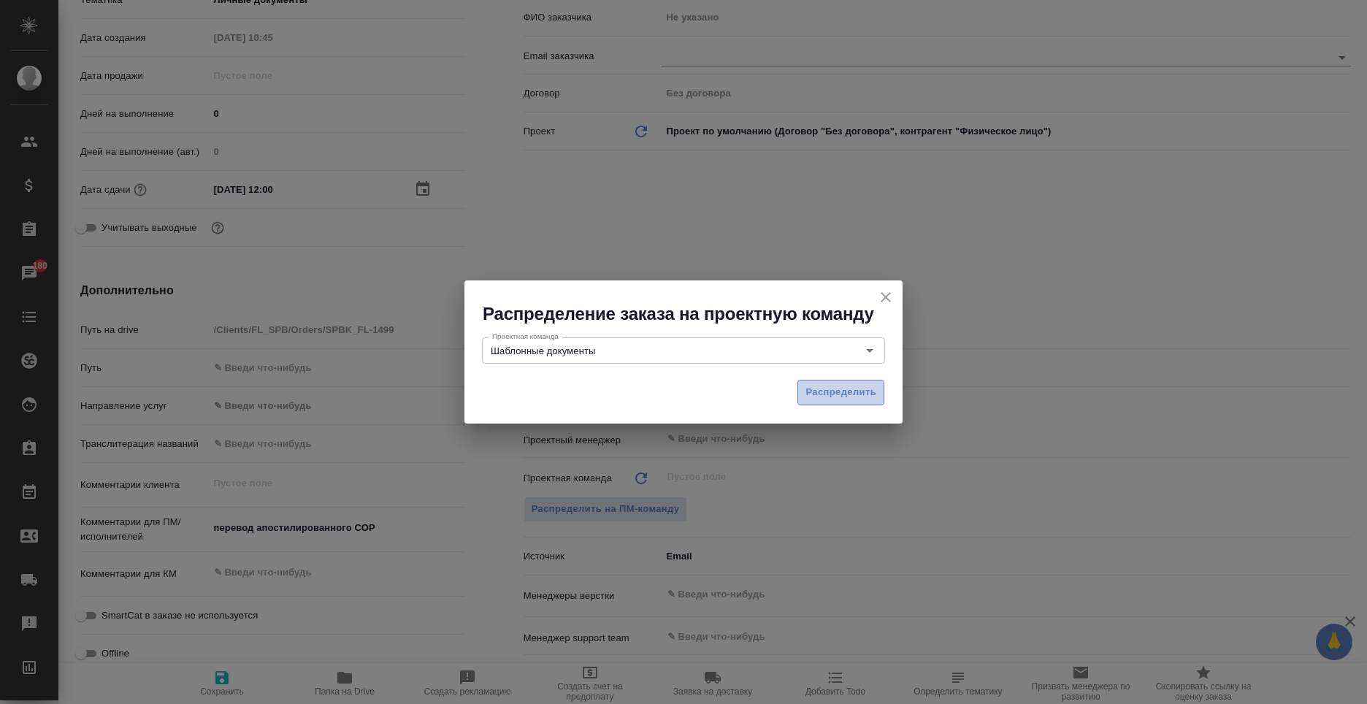
click at [859, 391] on span "Распределить" at bounding box center [840, 392] width 71 height 17
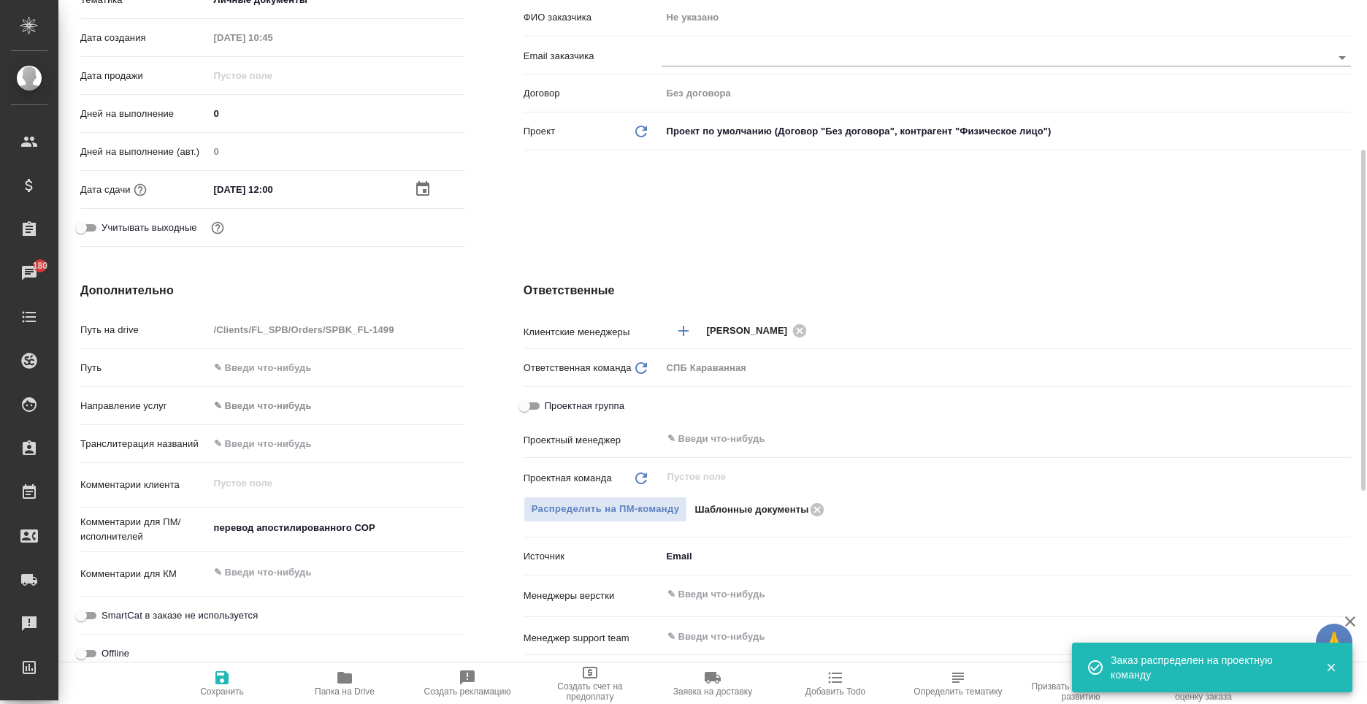
scroll to position [0, 0]
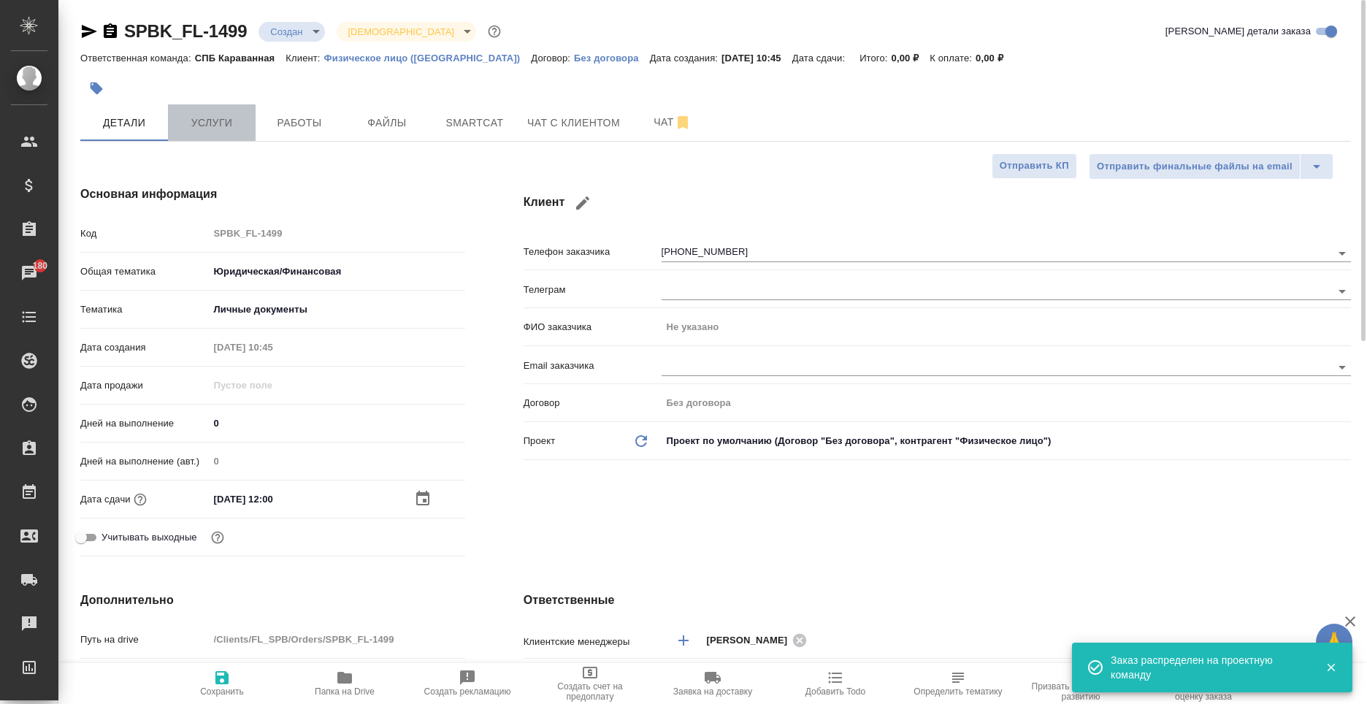
click at [210, 121] on span "Услуги" at bounding box center [212, 123] width 70 height 18
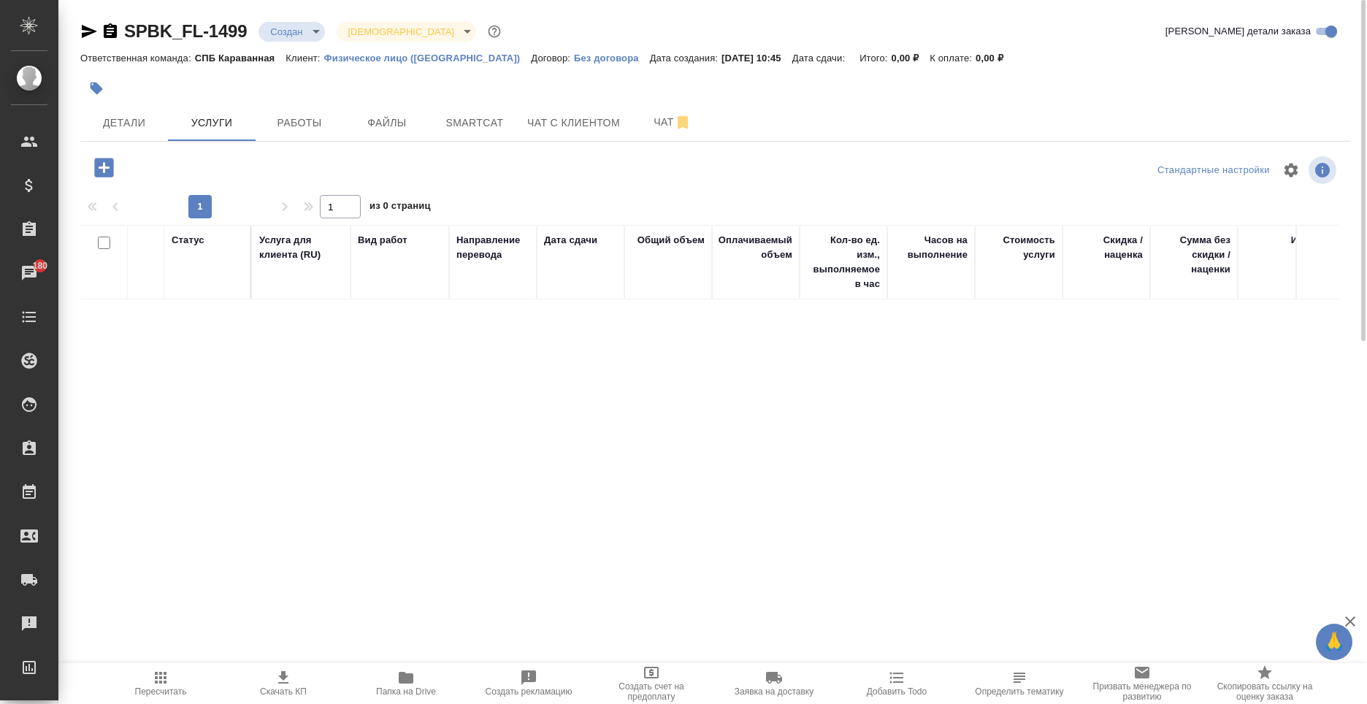
click at [101, 174] on icon "button" at bounding box center [103, 167] width 19 height 19
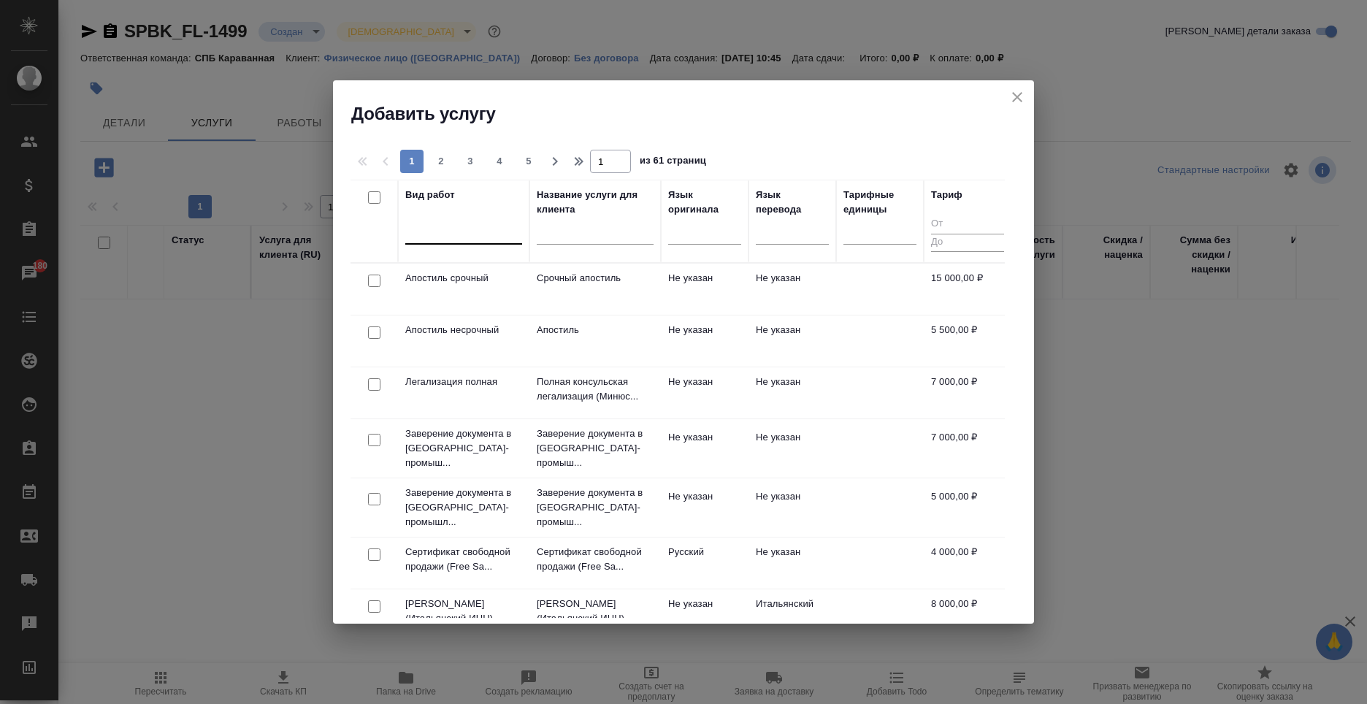
click at [494, 239] on div at bounding box center [463, 229] width 117 height 21
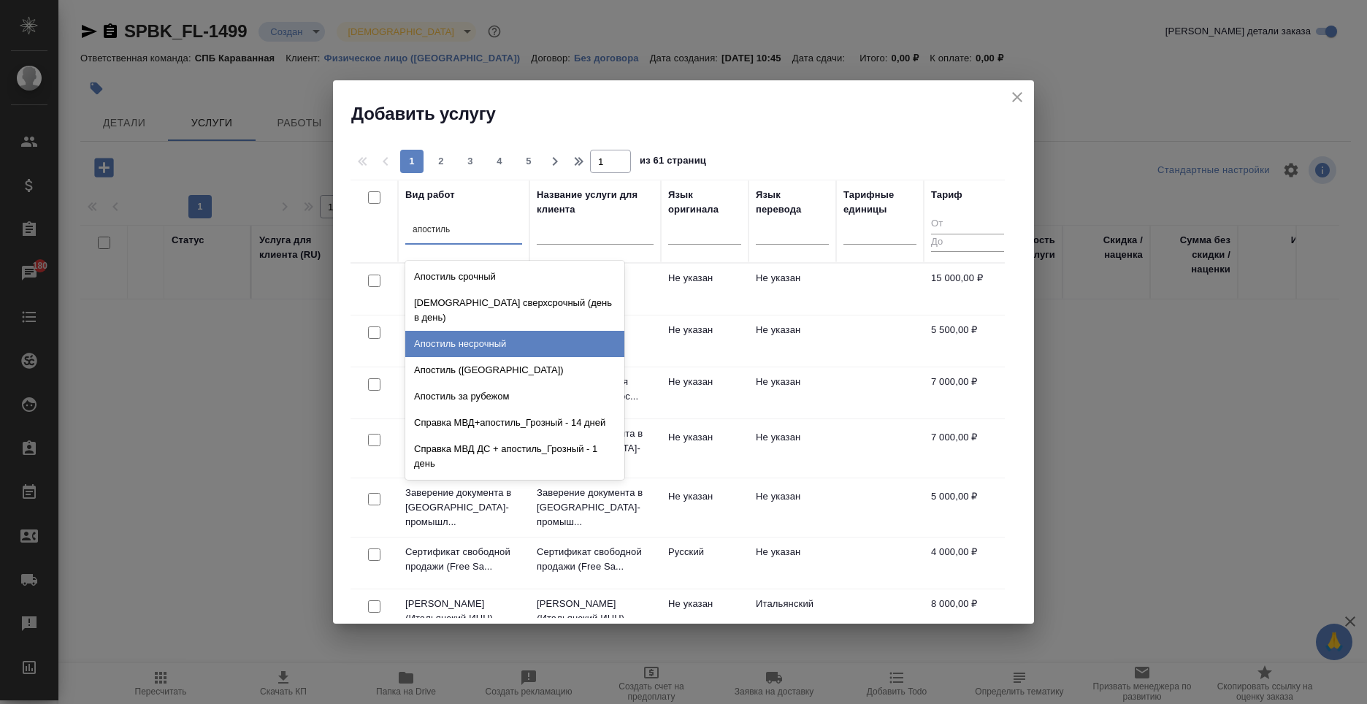
click at [512, 331] on div "Апостиль несрочный" at bounding box center [514, 344] width 219 height 26
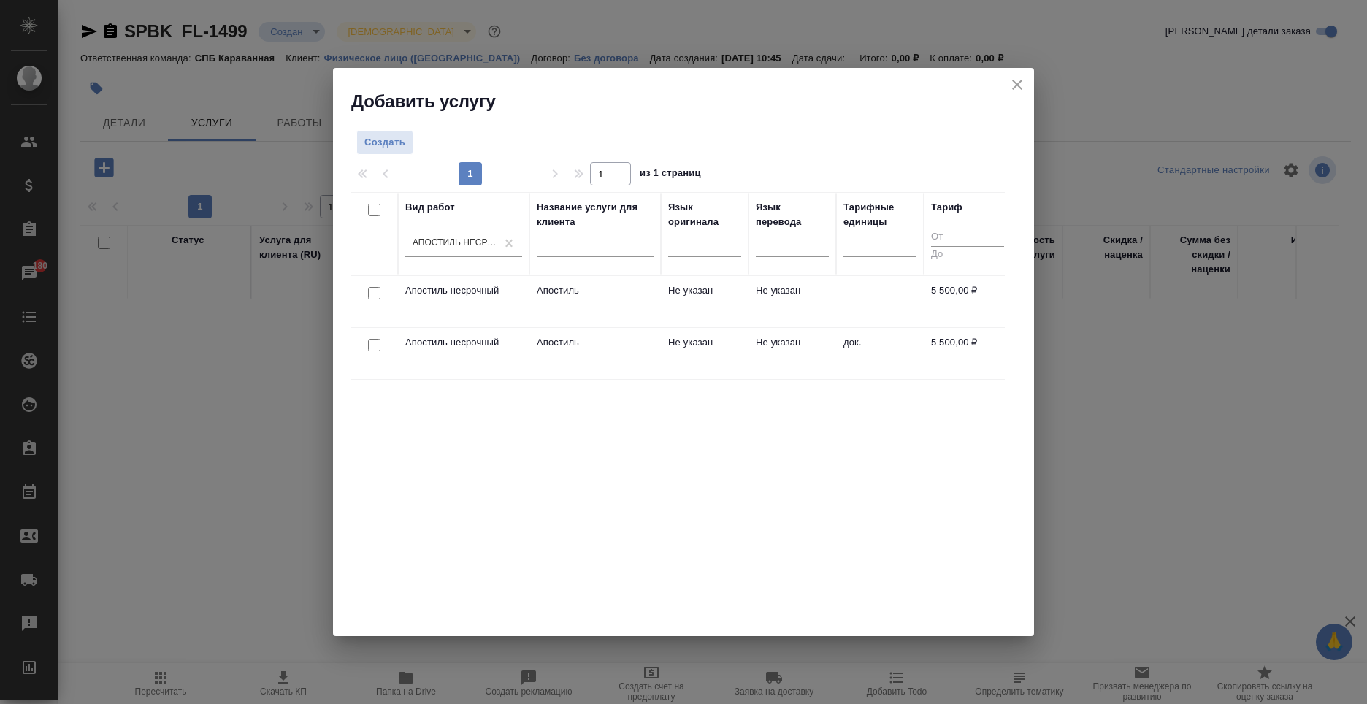
click at [773, 307] on td "Не указан" at bounding box center [792, 301] width 88 height 51
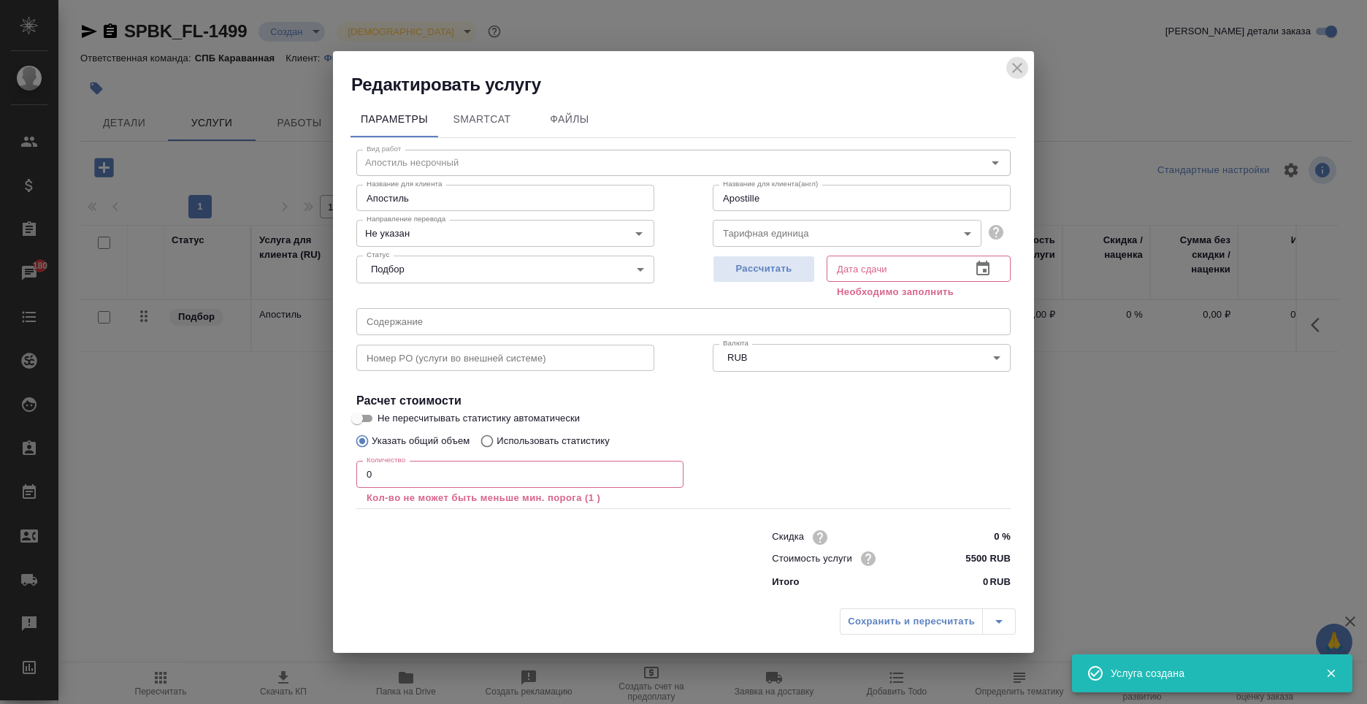
click at [1024, 65] on icon "close" at bounding box center [1017, 68] width 18 height 18
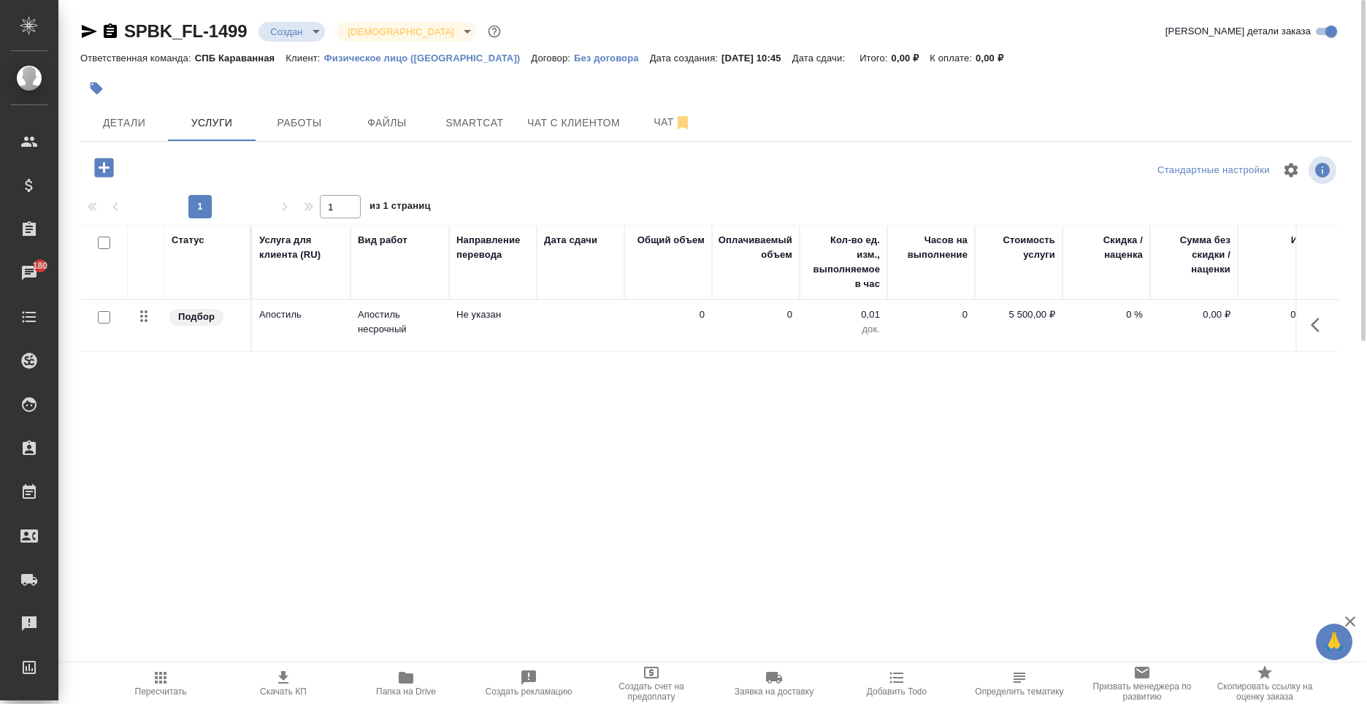
click at [1321, 329] on icon "button" at bounding box center [1319, 325] width 18 height 18
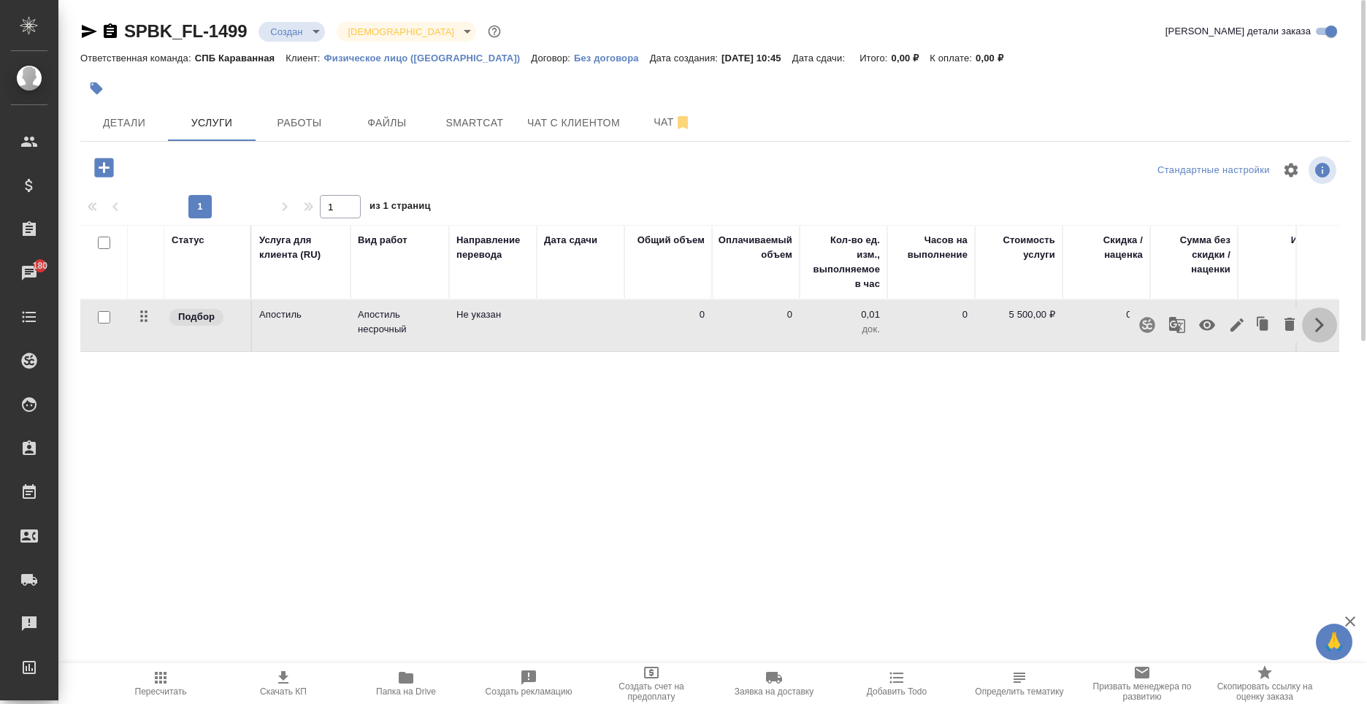
drag, startPoint x: 1302, startPoint y: 325, endPoint x: 1292, endPoint y: 328, distance: 10.6
click at [1304, 329] on div at bounding box center [1318, 324] width 28 height 35
click at [1293, 324] on icon "button" at bounding box center [1289, 324] width 10 height 13
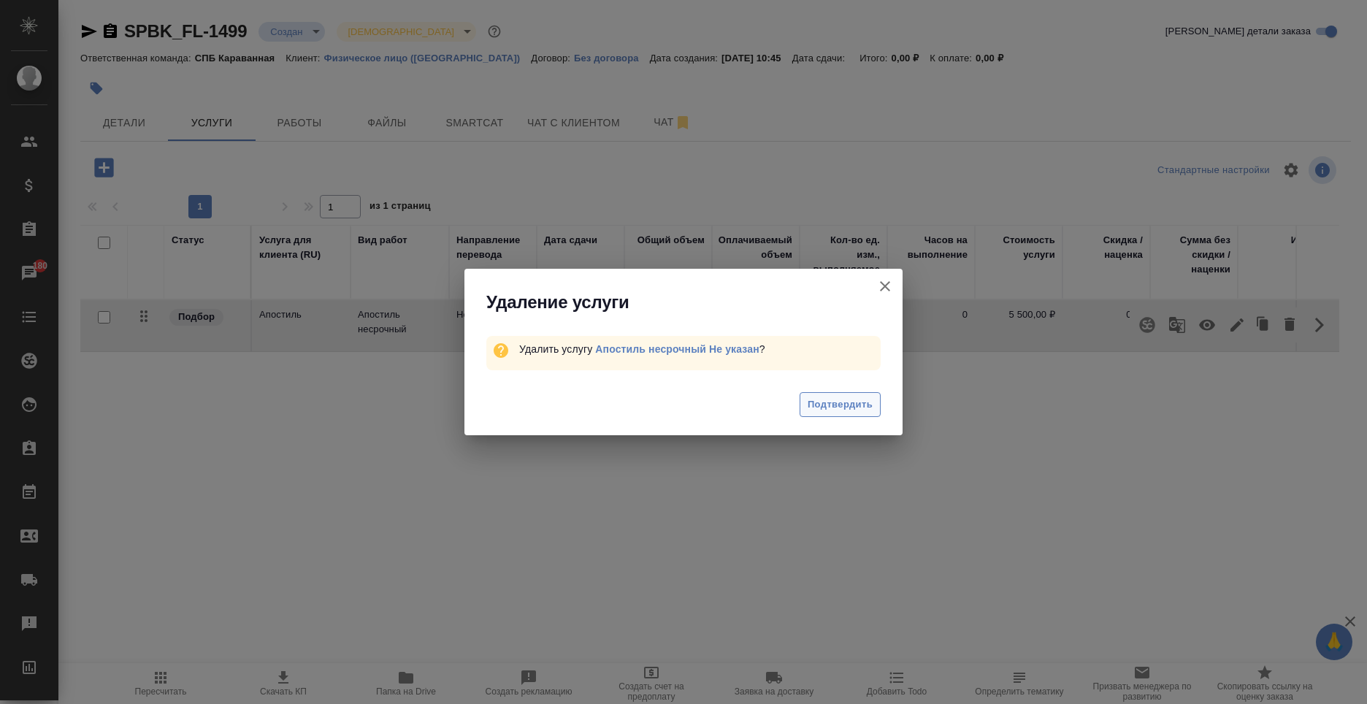
click at [819, 412] on span "Подтвердить" at bounding box center [839, 404] width 65 height 17
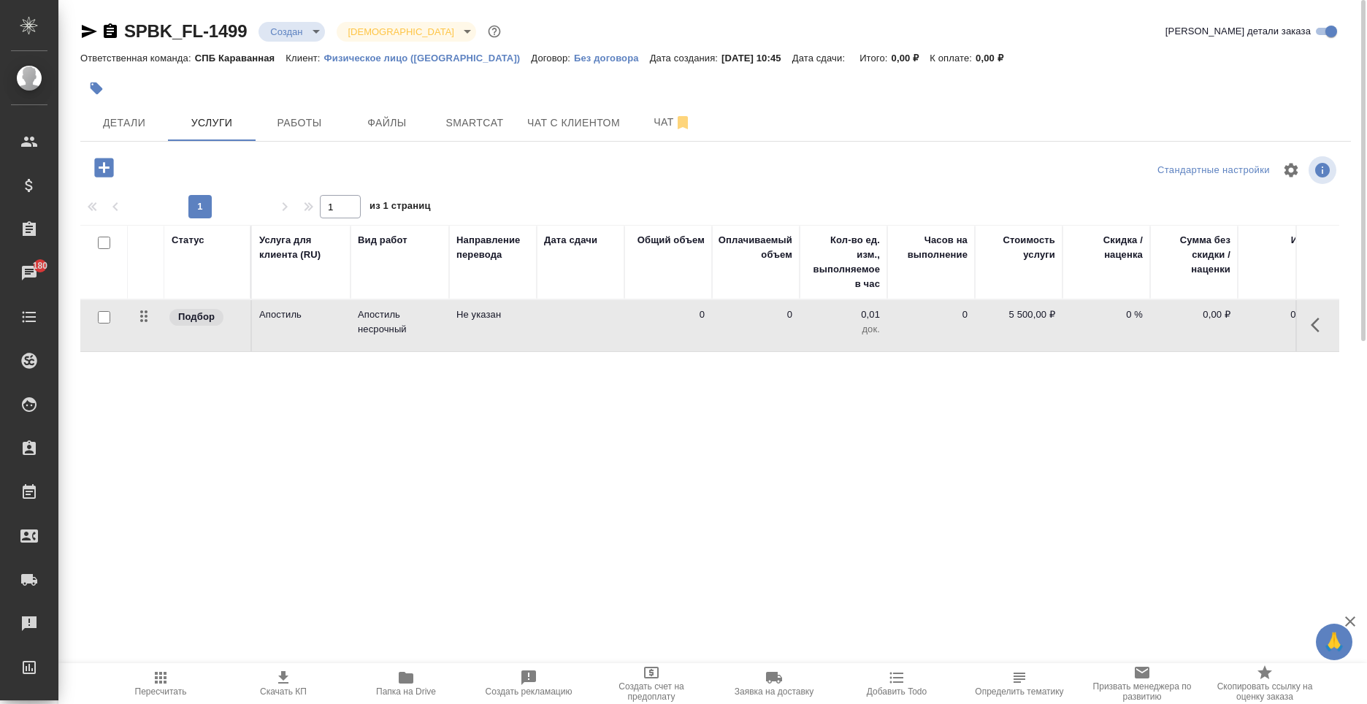
click at [107, 174] on icon "button" at bounding box center [103, 167] width 19 height 19
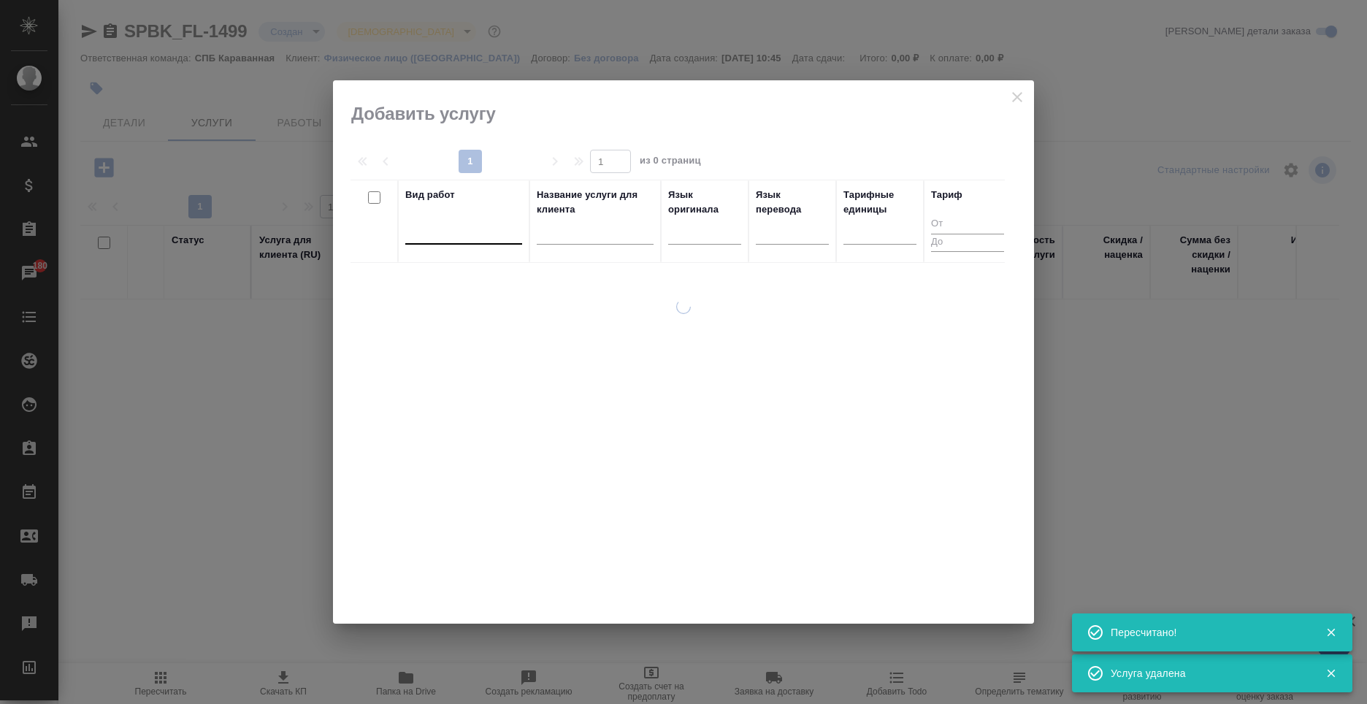
click at [469, 235] on div at bounding box center [463, 229] width 117 height 21
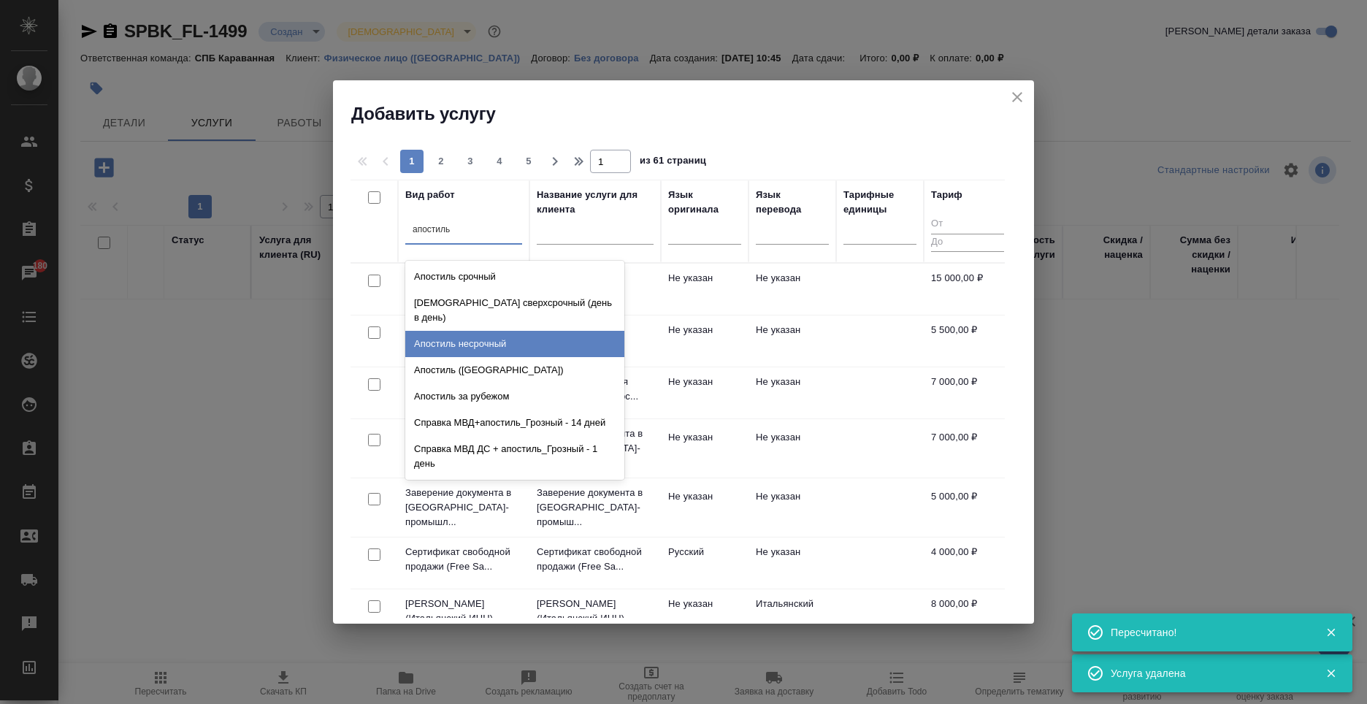
click at [522, 331] on div "Апостиль несрочный" at bounding box center [514, 344] width 219 height 26
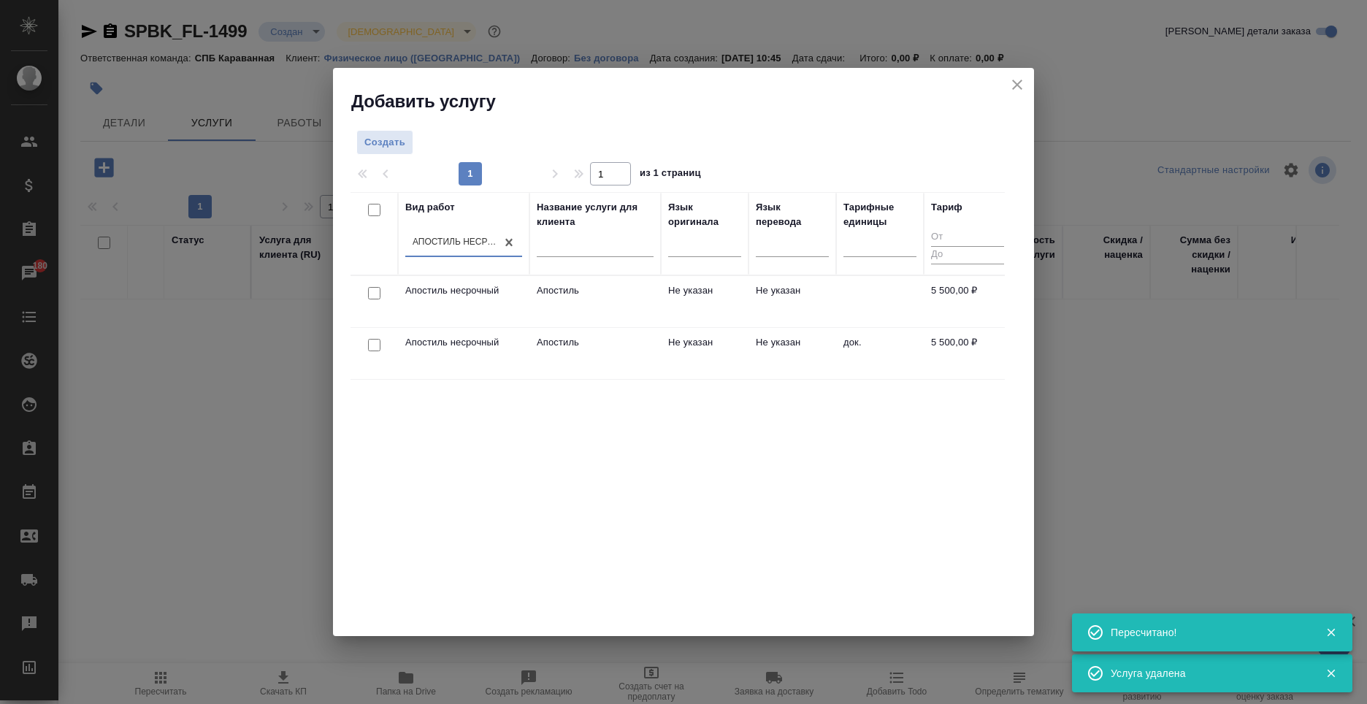
click at [706, 369] on td "Не указан" at bounding box center [705, 353] width 88 height 51
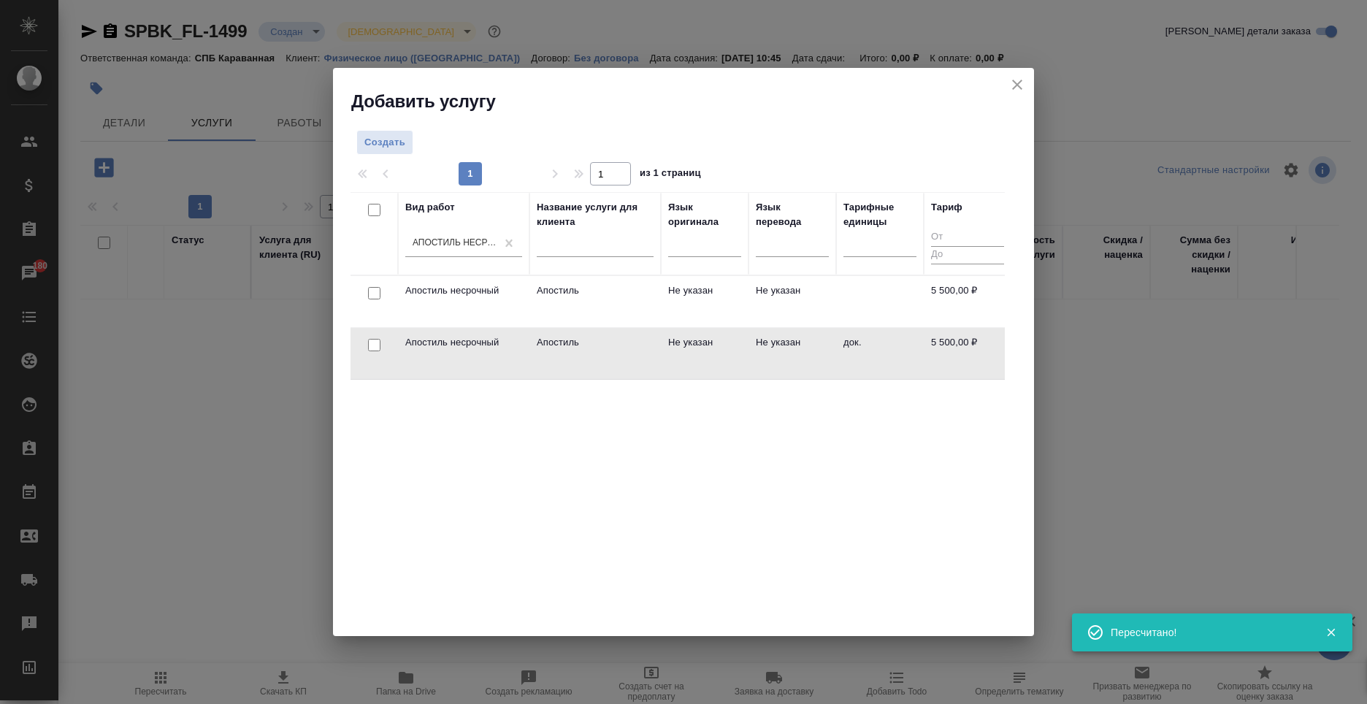
click at [706, 369] on td "Не указан" at bounding box center [705, 353] width 88 height 51
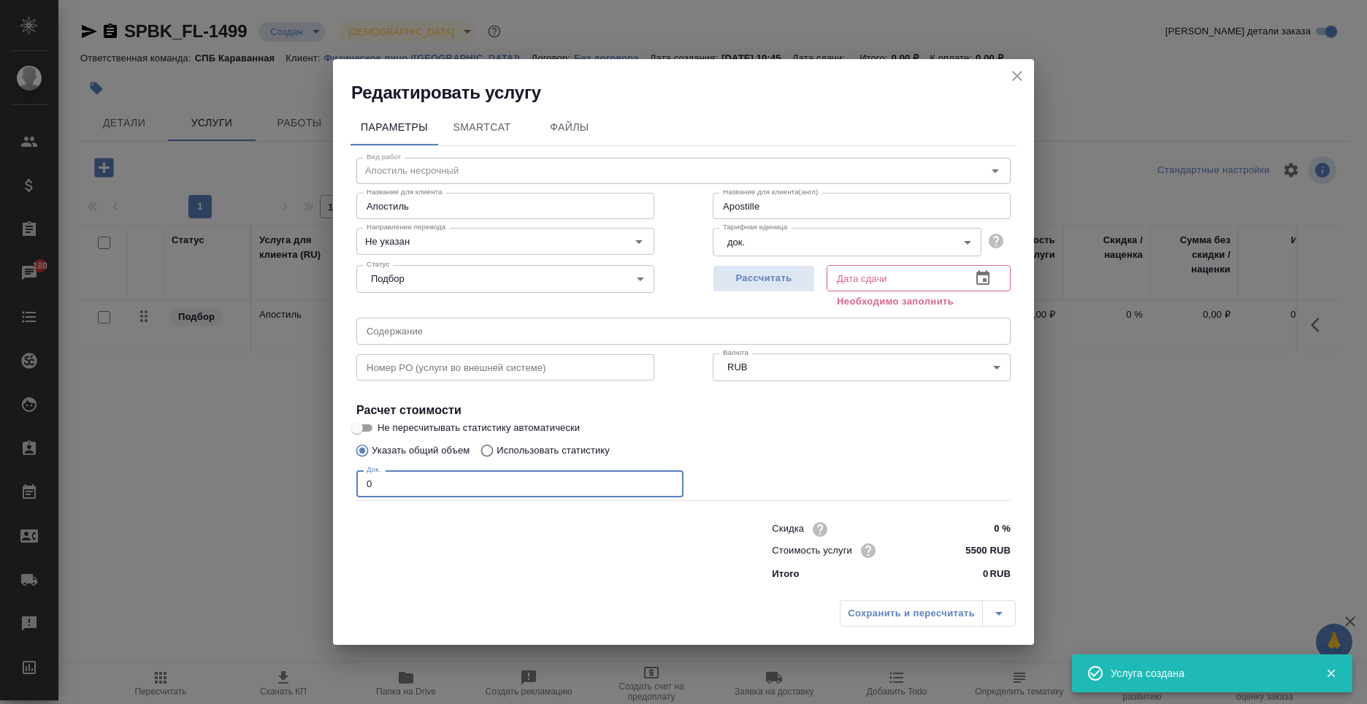
click at [426, 479] on input "0" at bounding box center [519, 483] width 327 height 26
click at [763, 281] on span "Рассчитать" at bounding box center [764, 278] width 86 height 17
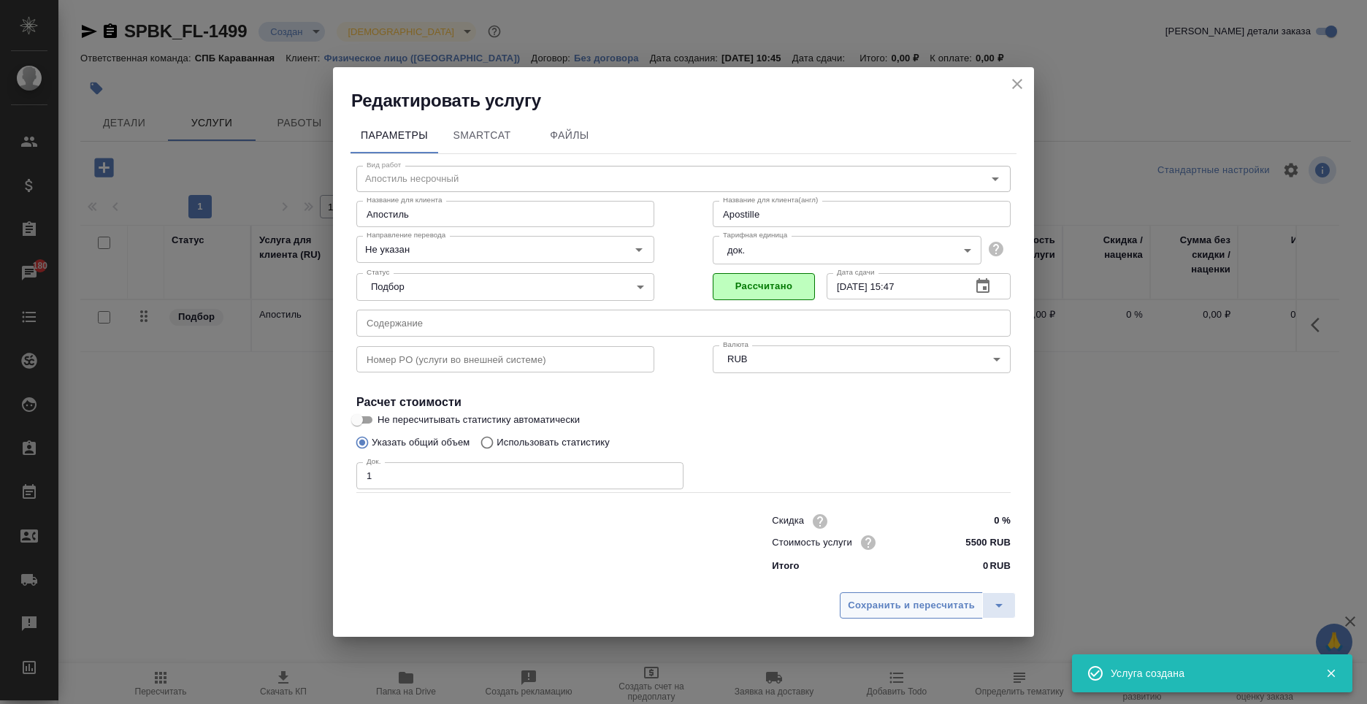
click at [906, 606] on span "Сохранить и пересчитать" at bounding box center [911, 605] width 127 height 17
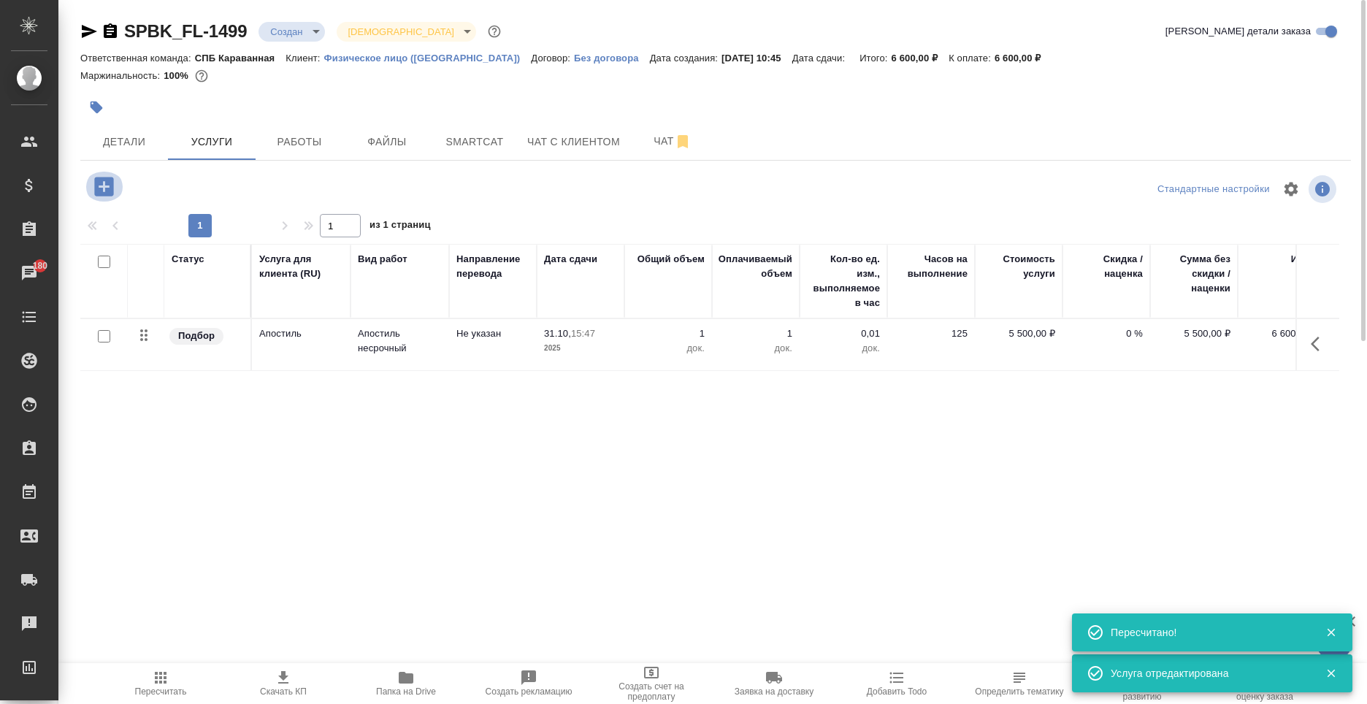
click at [96, 187] on icon "button" at bounding box center [103, 186] width 19 height 19
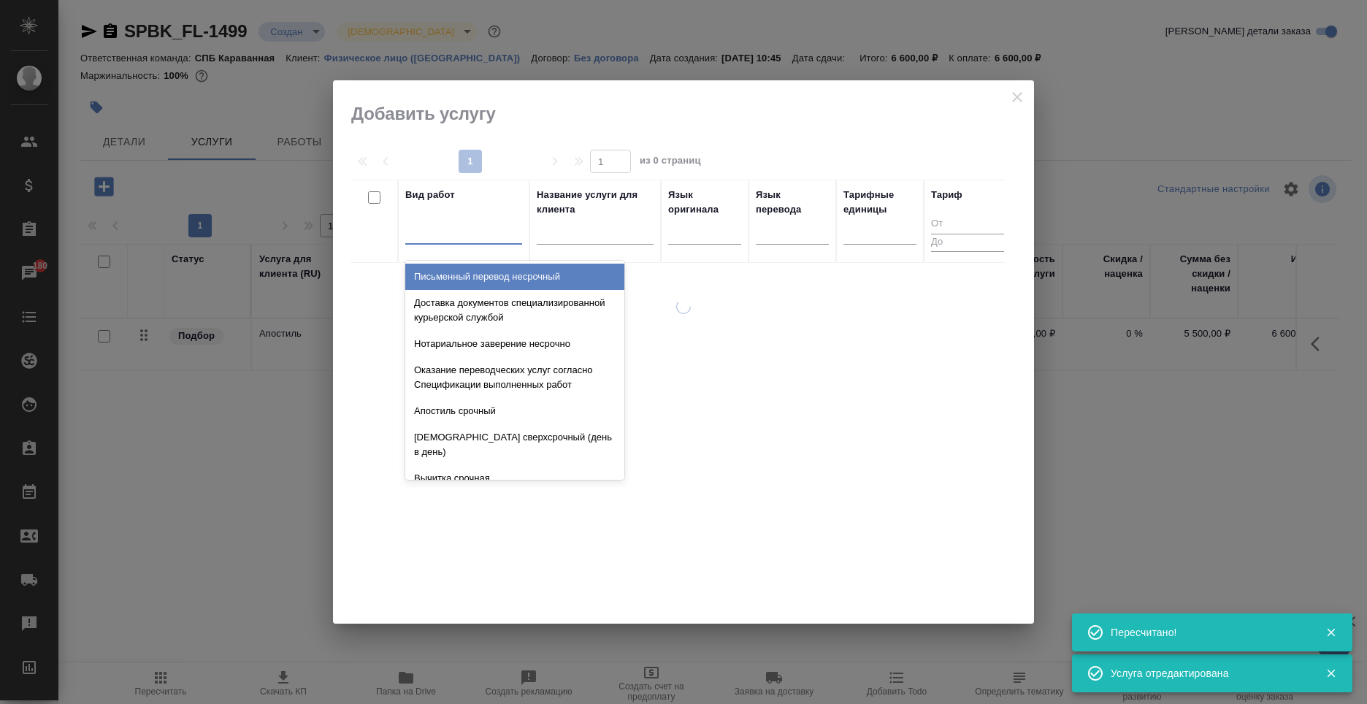
click at [419, 225] on div at bounding box center [463, 229] width 117 height 21
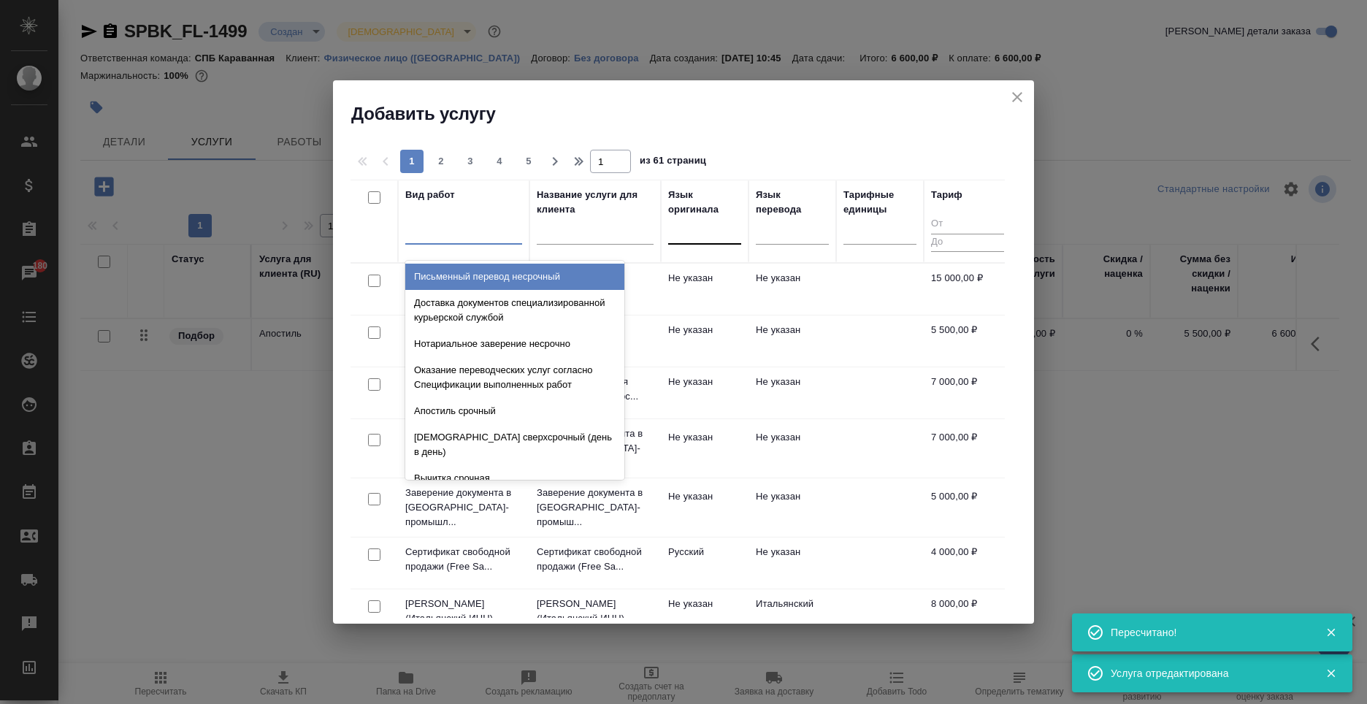
click at [678, 240] on div at bounding box center [704, 229] width 73 height 21
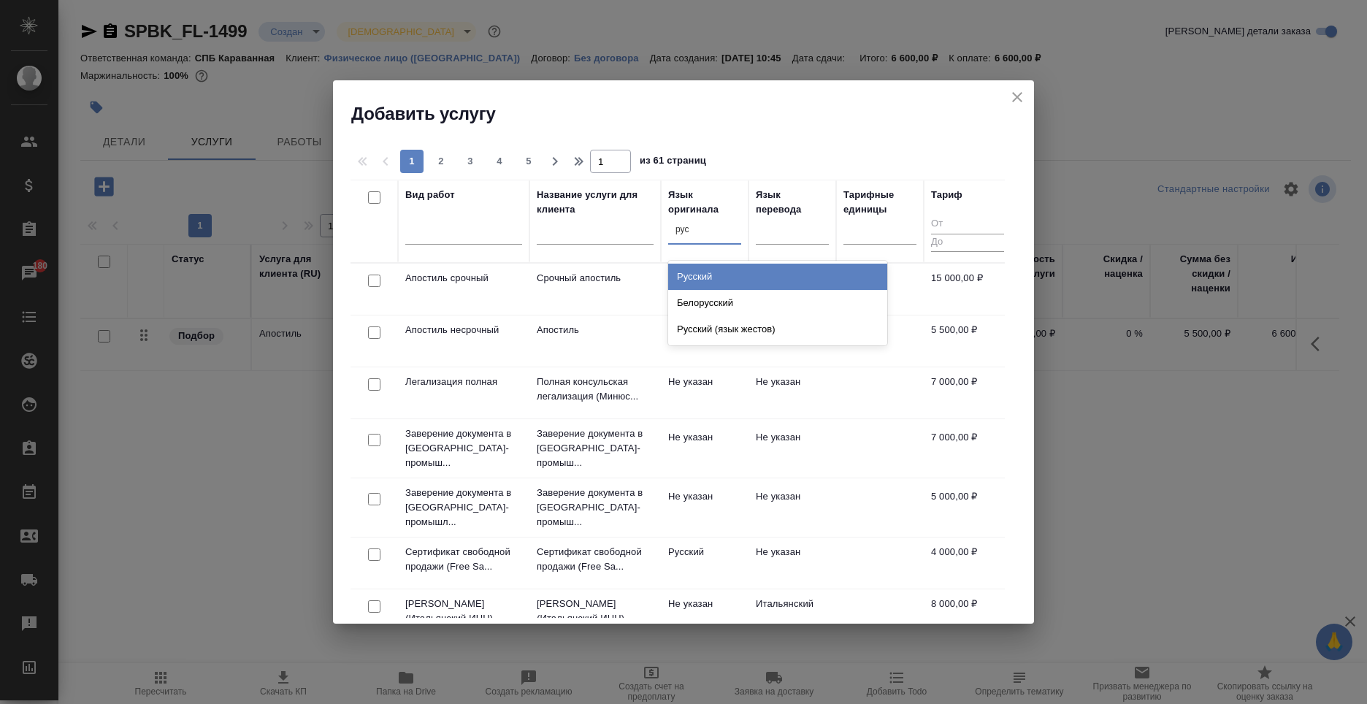
drag, startPoint x: 688, startPoint y: 279, endPoint x: 742, endPoint y: 252, distance: 60.4
click at [691, 280] on div "Русский" at bounding box center [777, 277] width 219 height 26
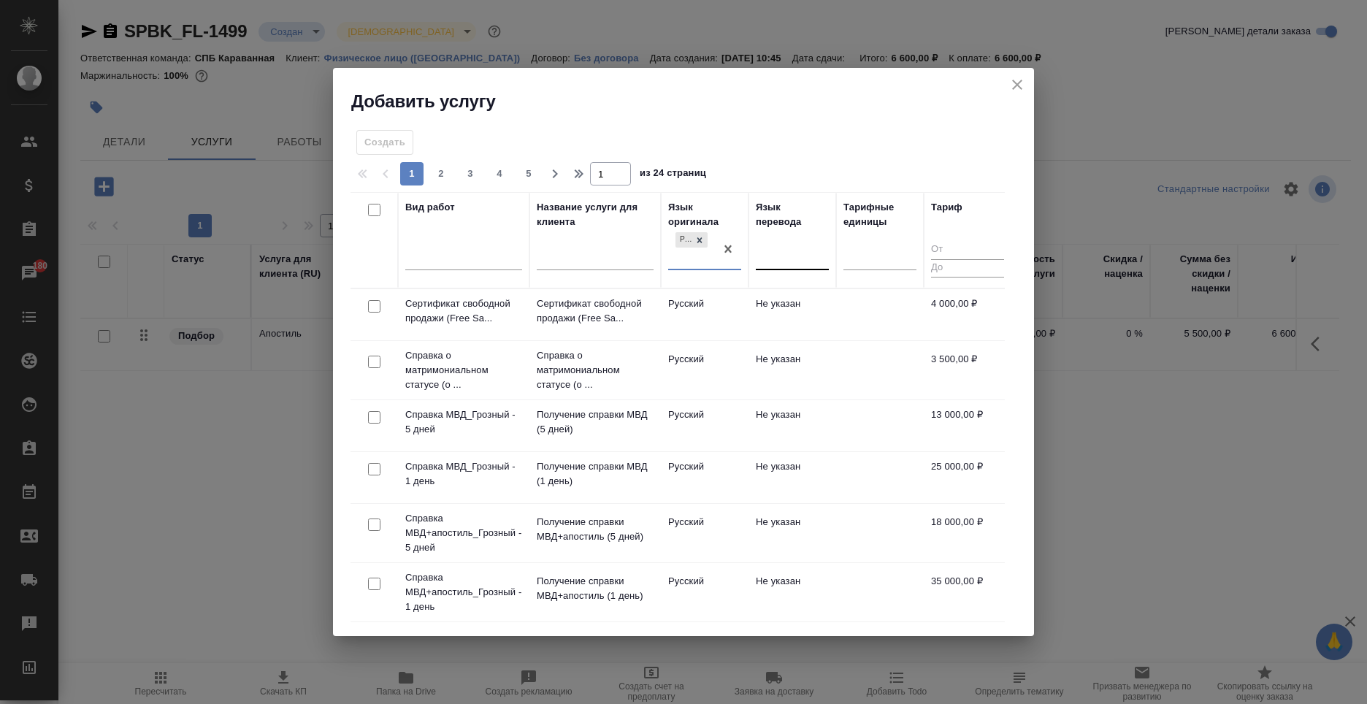
click at [783, 250] on div at bounding box center [792, 255] width 73 height 21
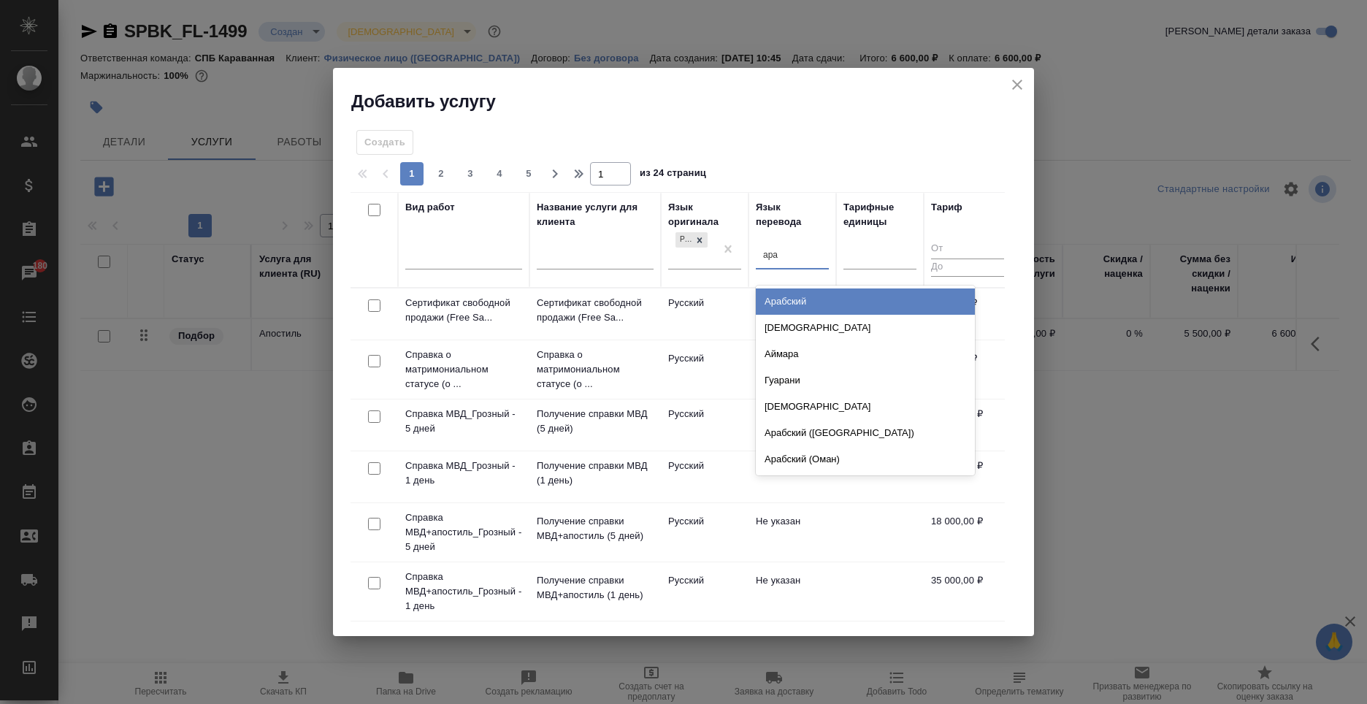
click at [803, 304] on div "Арабский" at bounding box center [865, 301] width 219 height 26
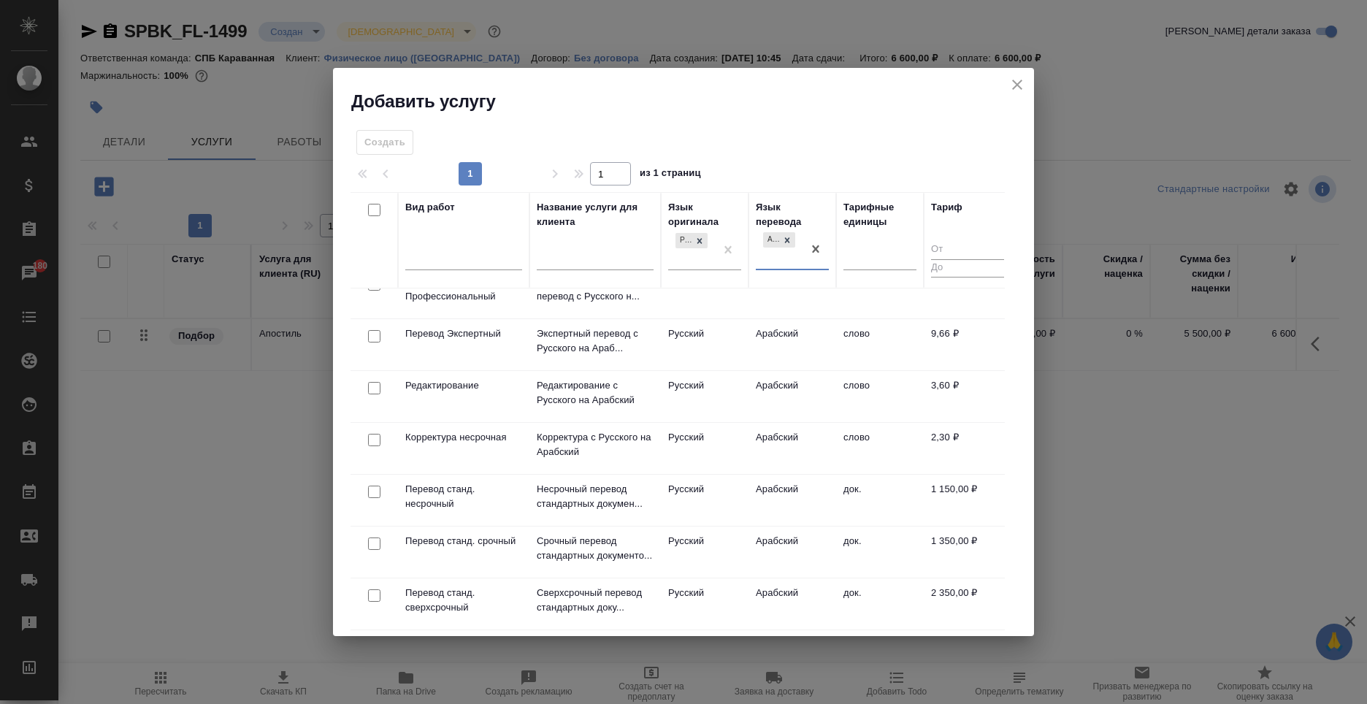
scroll to position [240, 0]
click at [838, 499] on td "док." at bounding box center [880, 500] width 88 height 51
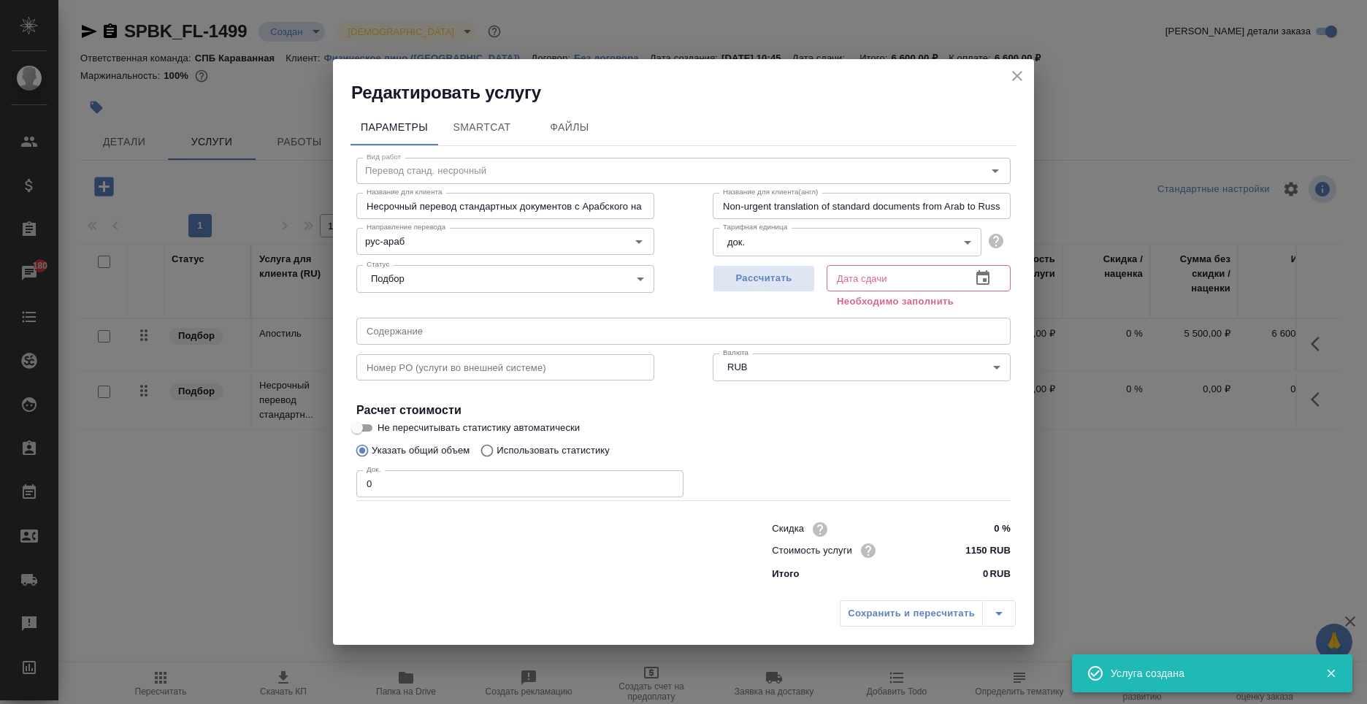
click at [467, 473] on input "0" at bounding box center [519, 483] width 327 height 26
click at [807, 258] on div "Рассчитать Дата сдачи Дата сдачи Необходимо заполнить" at bounding box center [861, 285] width 356 height 111
click at [805, 275] on span "Рассчитать" at bounding box center [764, 278] width 86 height 17
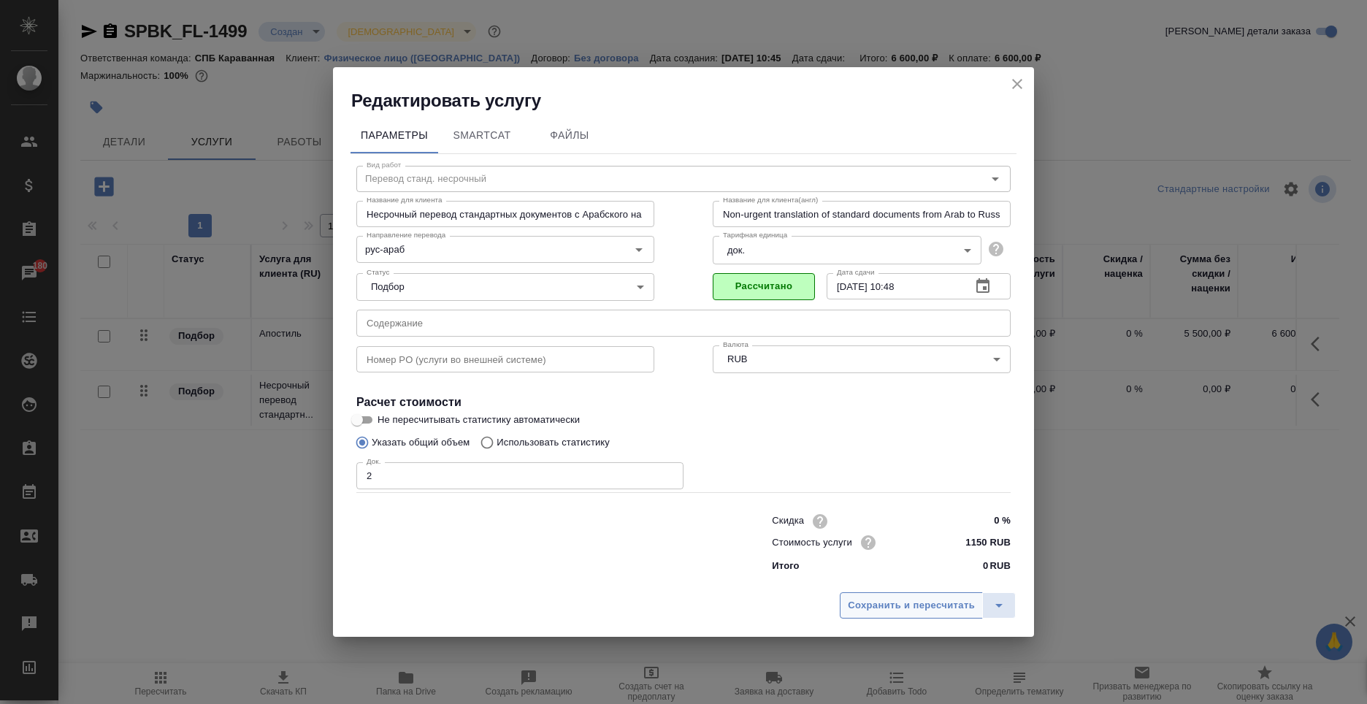
click at [891, 612] on span "Сохранить и пересчитать" at bounding box center [911, 605] width 127 height 17
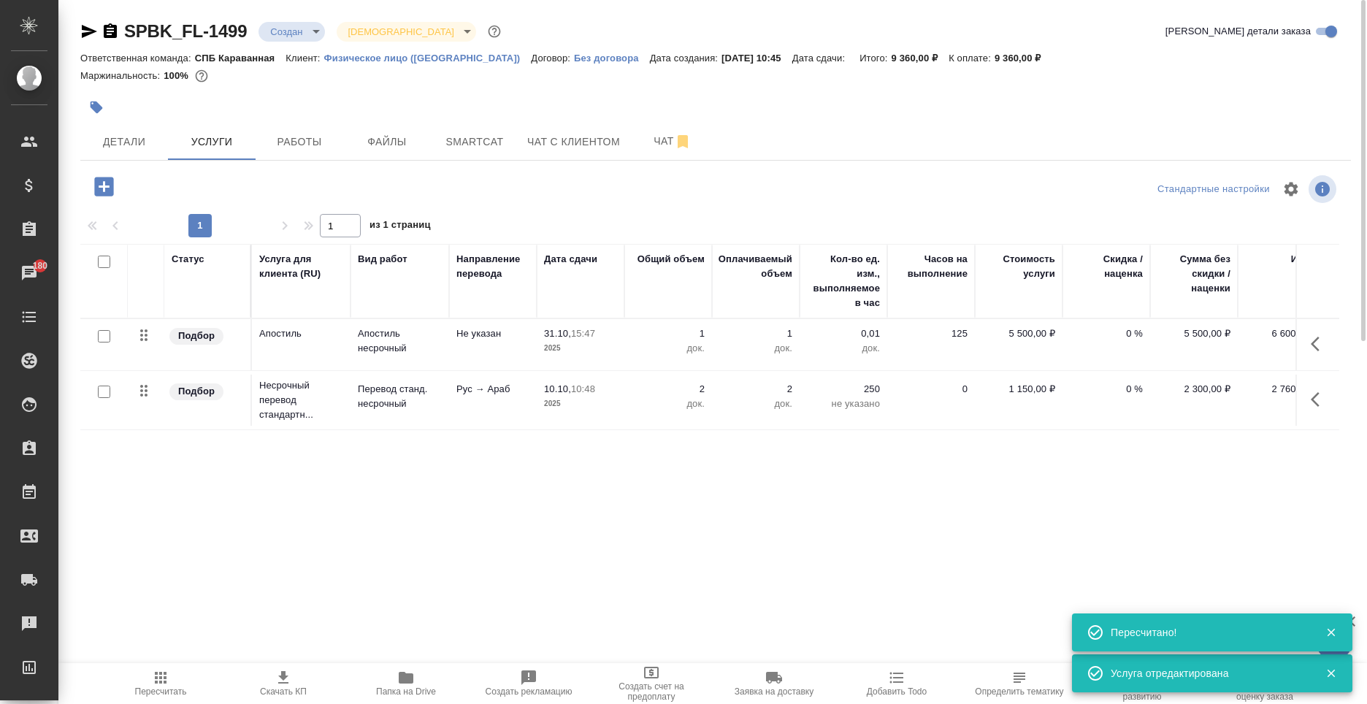
click at [109, 188] on icon "button" at bounding box center [103, 186] width 19 height 19
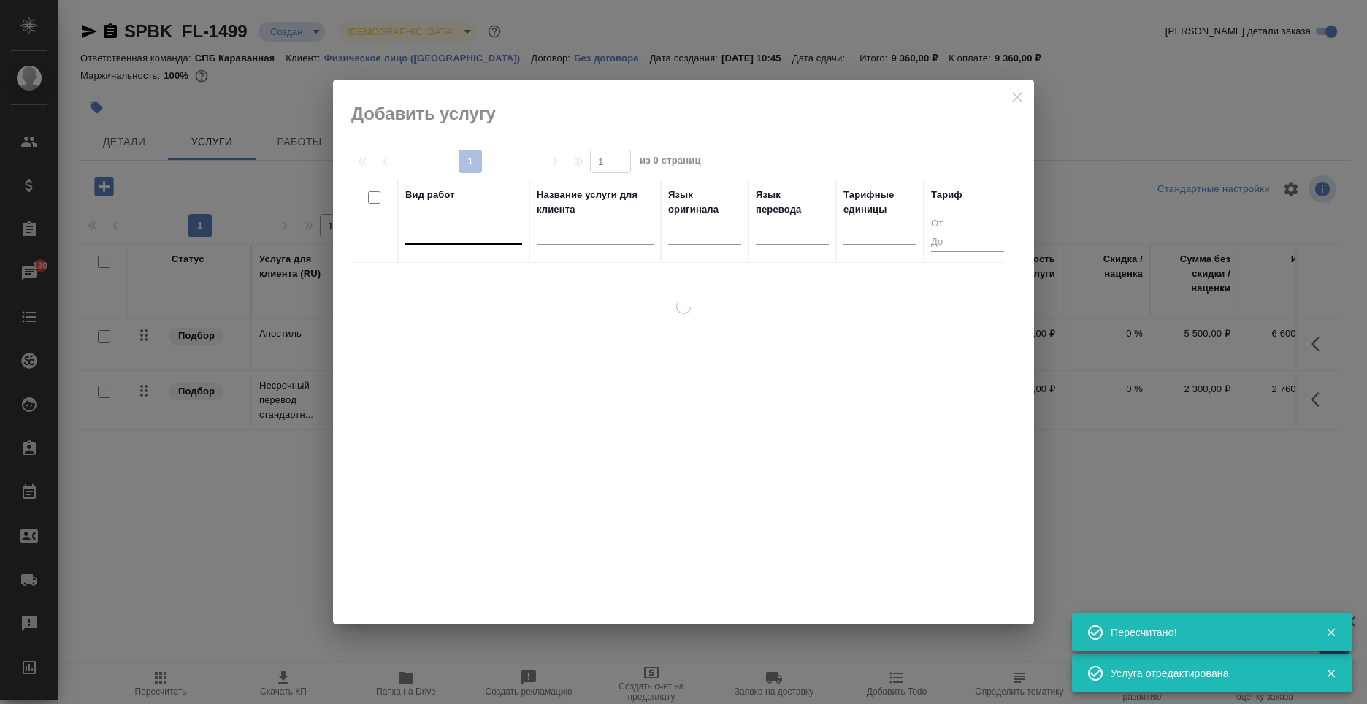
click at [429, 241] on div at bounding box center [463, 231] width 117 height 28
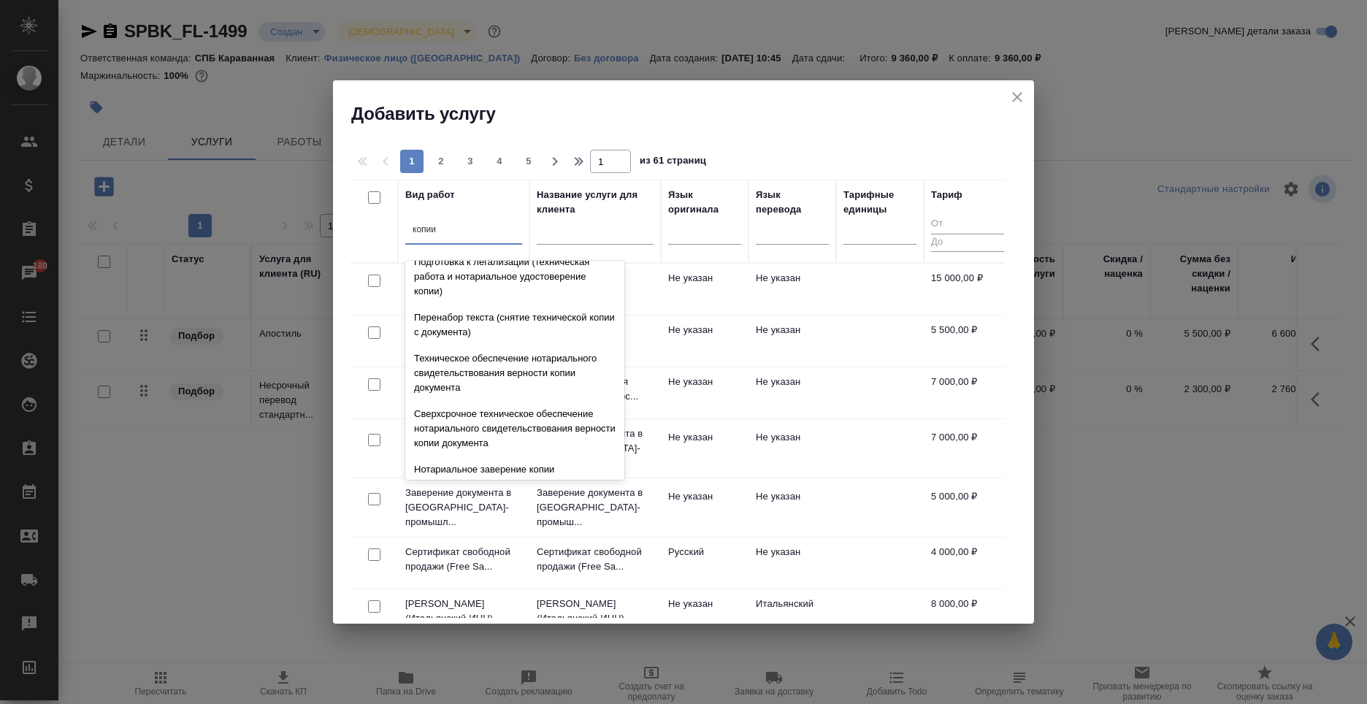
scroll to position [219, 0]
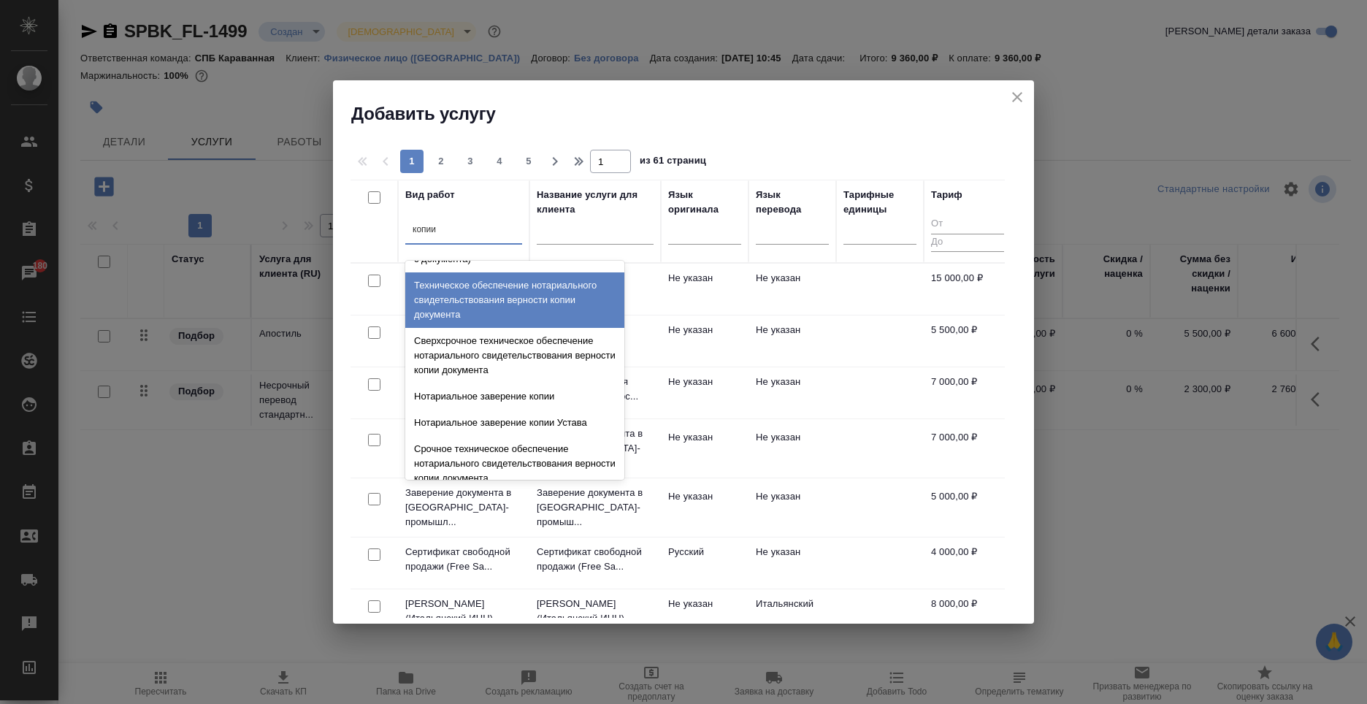
click at [506, 307] on div "Техническое обеспечение нотариального свидетельствования верности копии докумен…" at bounding box center [514, 299] width 219 height 55
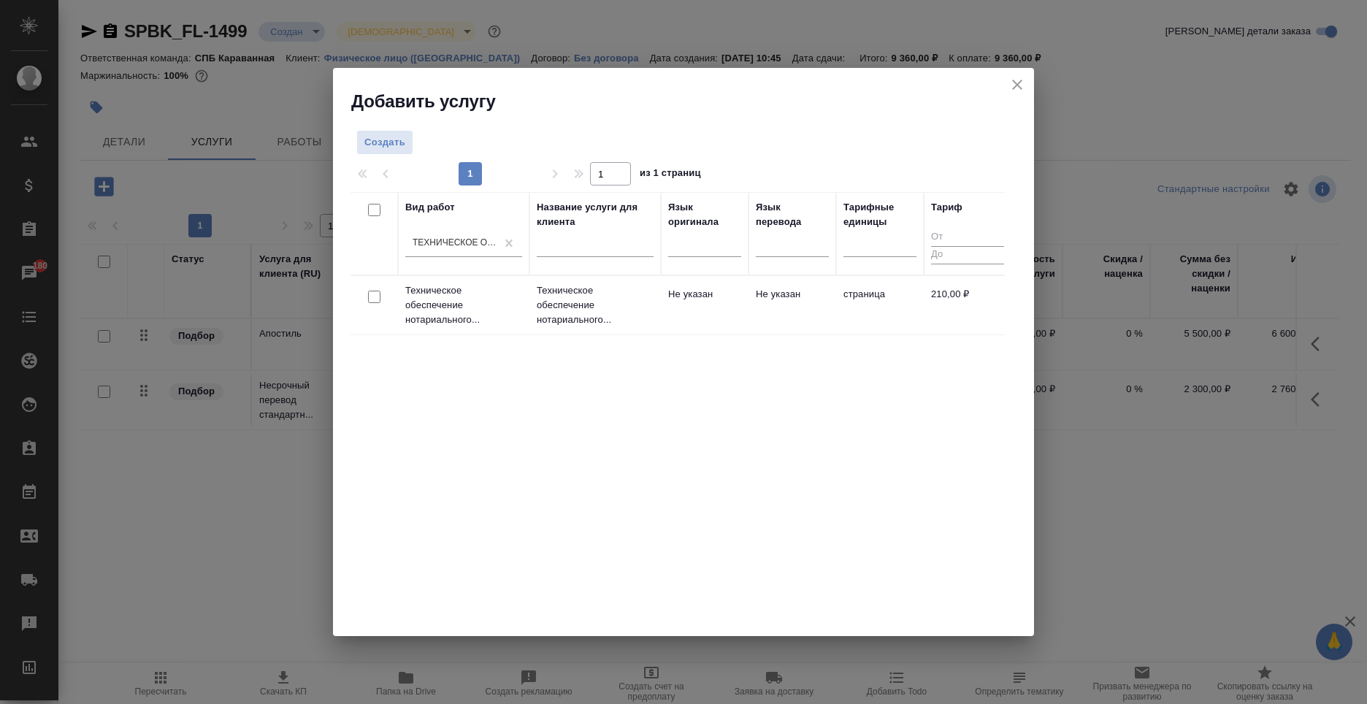
click at [661, 317] on td "Не указан" at bounding box center [705, 305] width 88 height 51
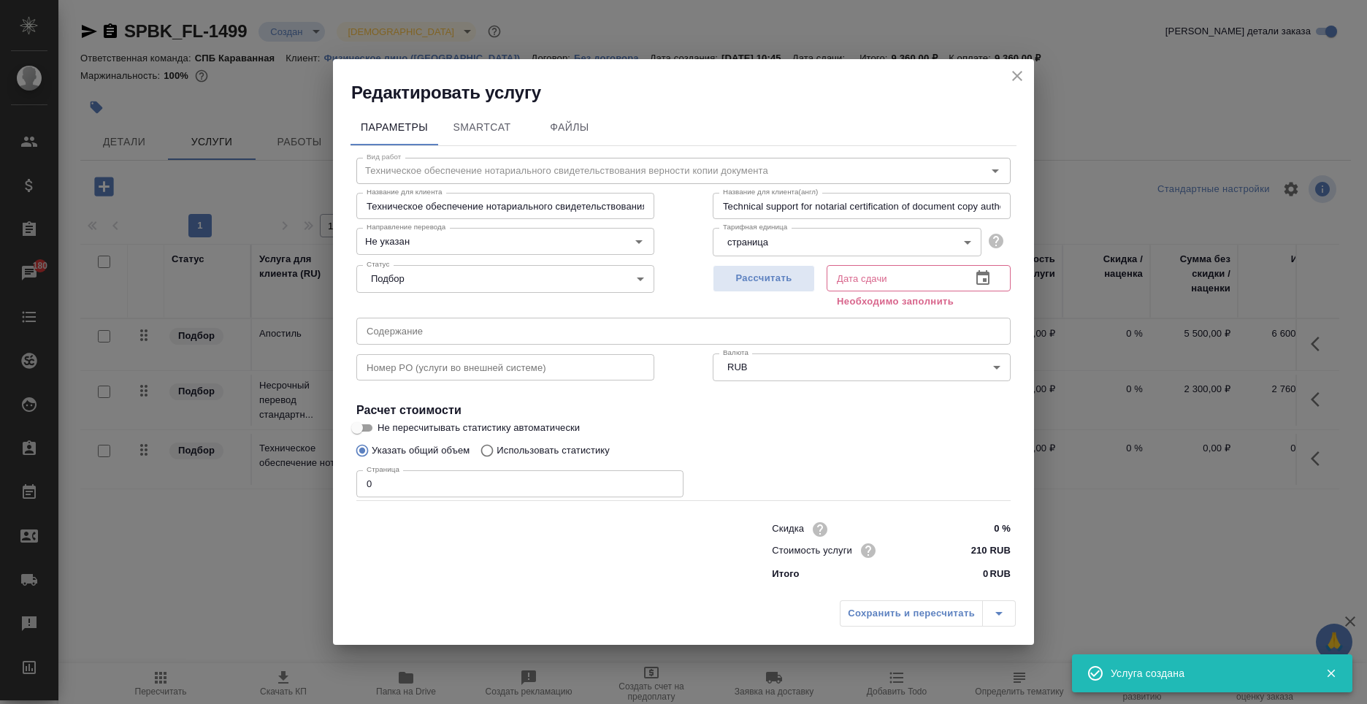
click at [453, 476] on input "0" at bounding box center [519, 483] width 327 height 26
click at [767, 272] on span "Рассчитать" at bounding box center [764, 278] width 86 height 17
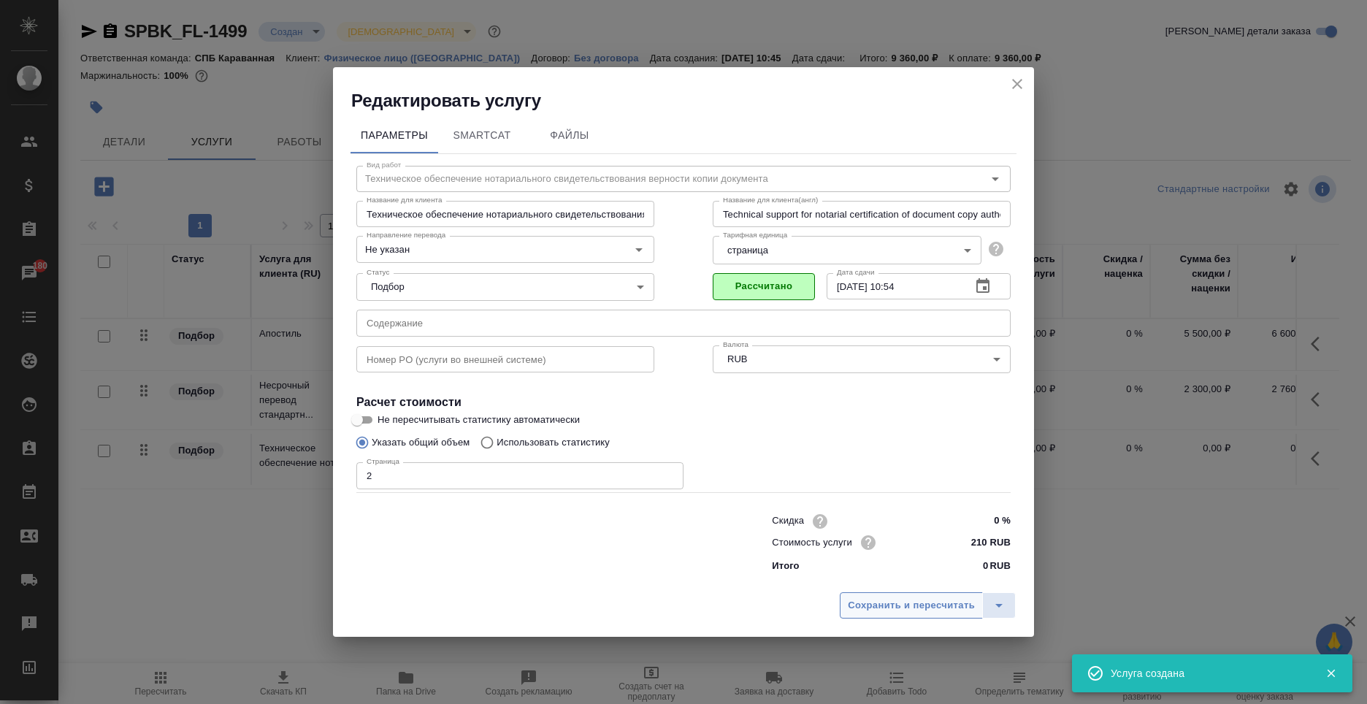
click at [907, 610] on span "Сохранить и пересчитать" at bounding box center [911, 605] width 127 height 17
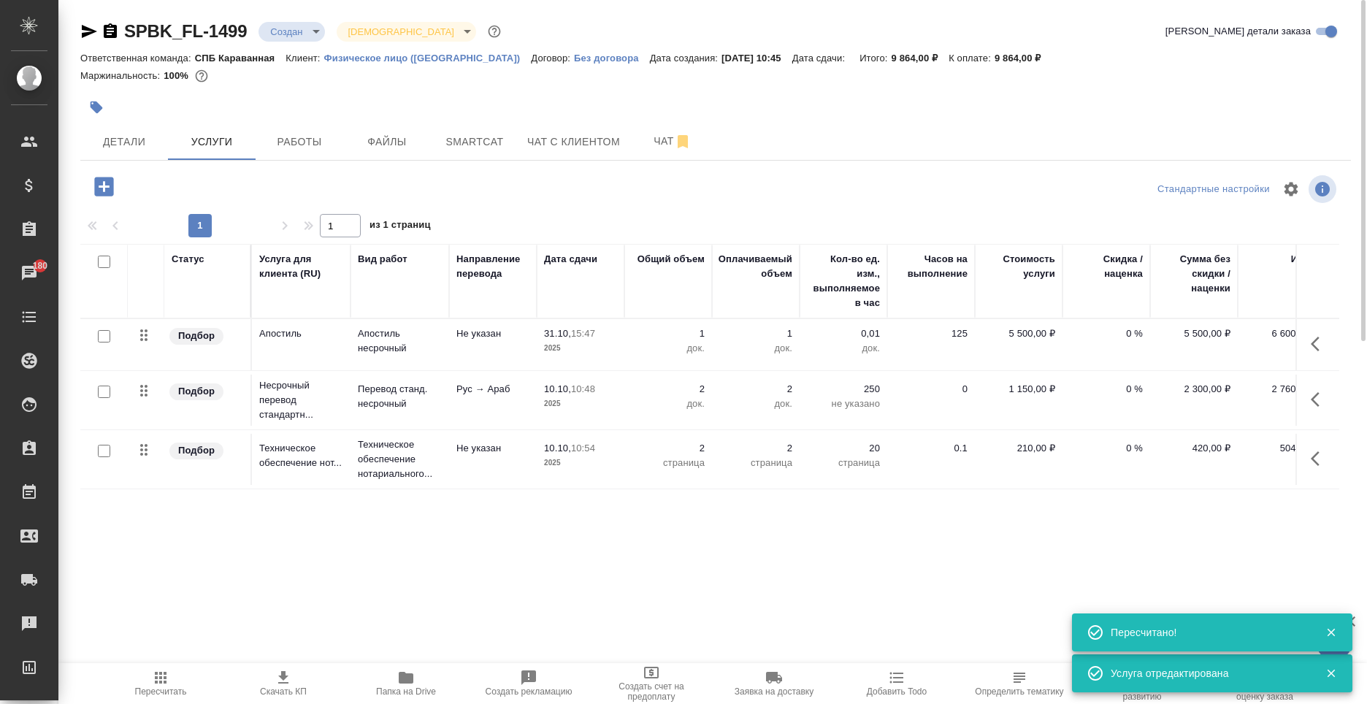
click at [115, 183] on icon "button" at bounding box center [104, 187] width 26 height 26
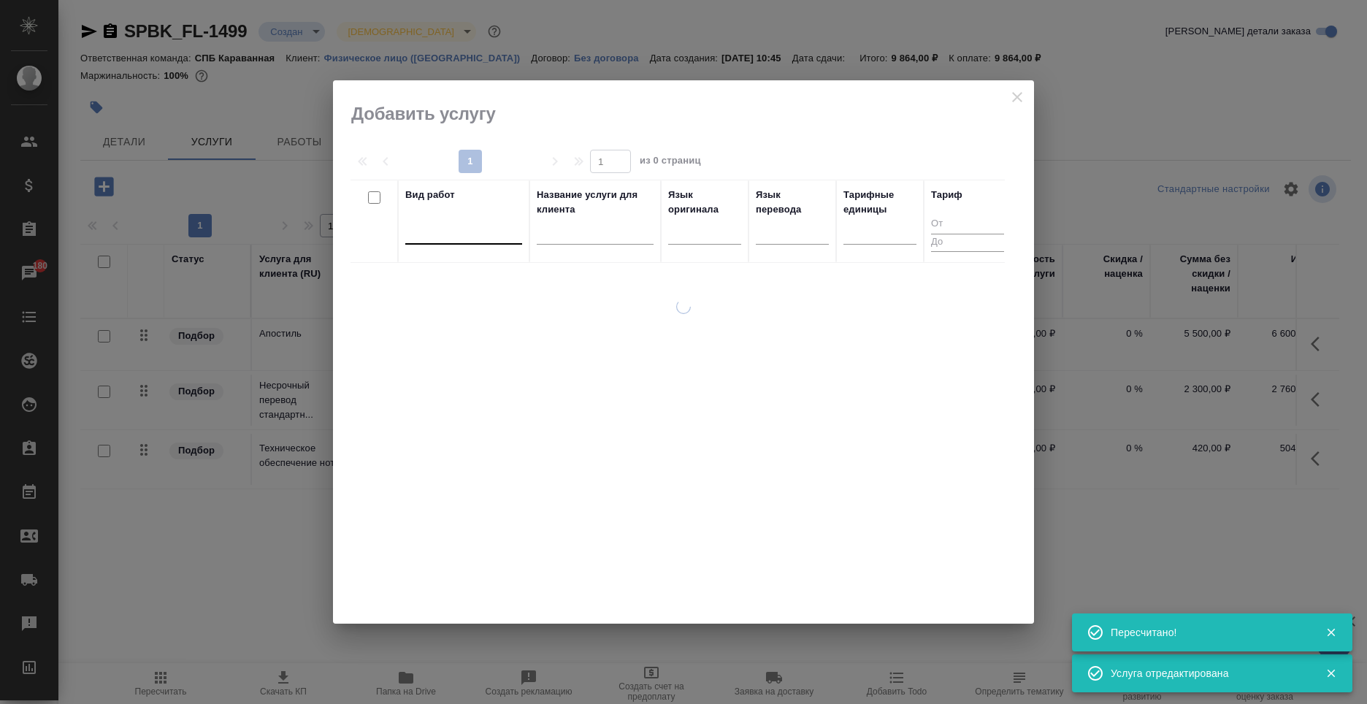
click at [429, 228] on div at bounding box center [463, 229] width 117 height 21
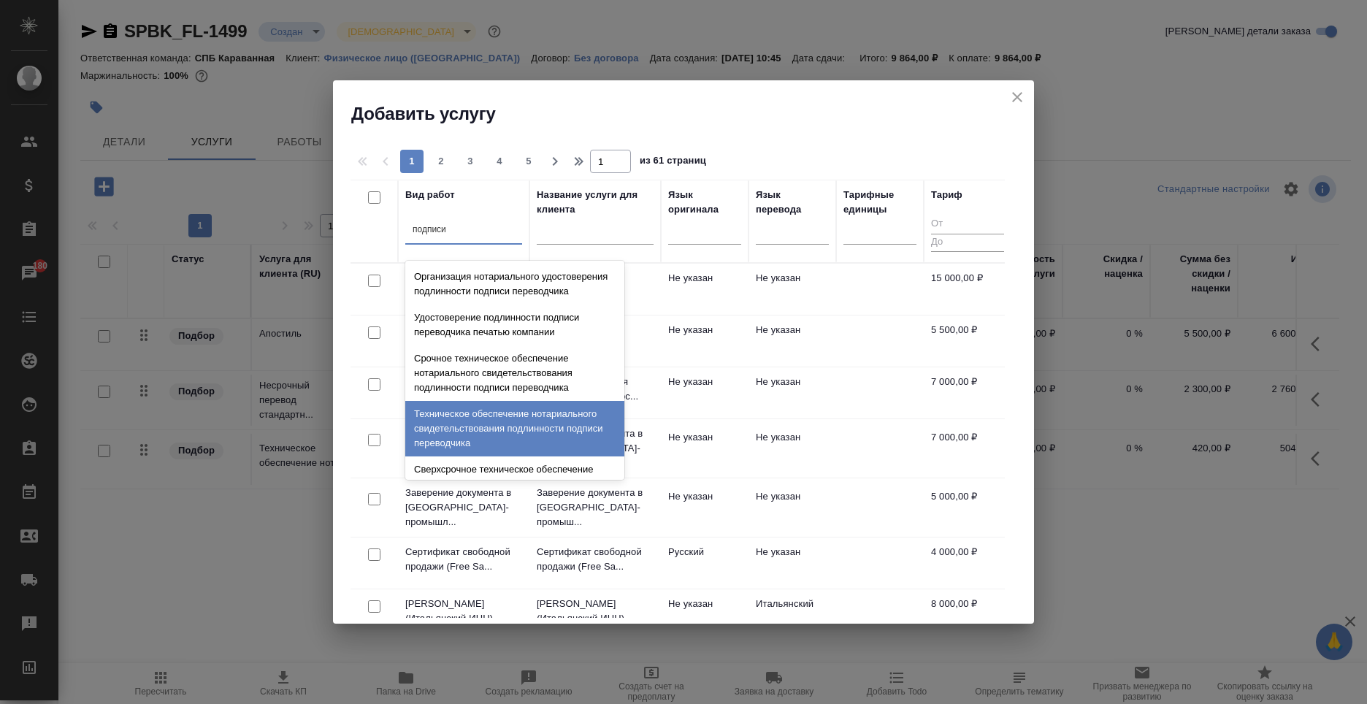
click at [481, 456] on div "Техническое обеспечение нотариального свидетельствования подлинности подписи пе…" at bounding box center [514, 428] width 219 height 55
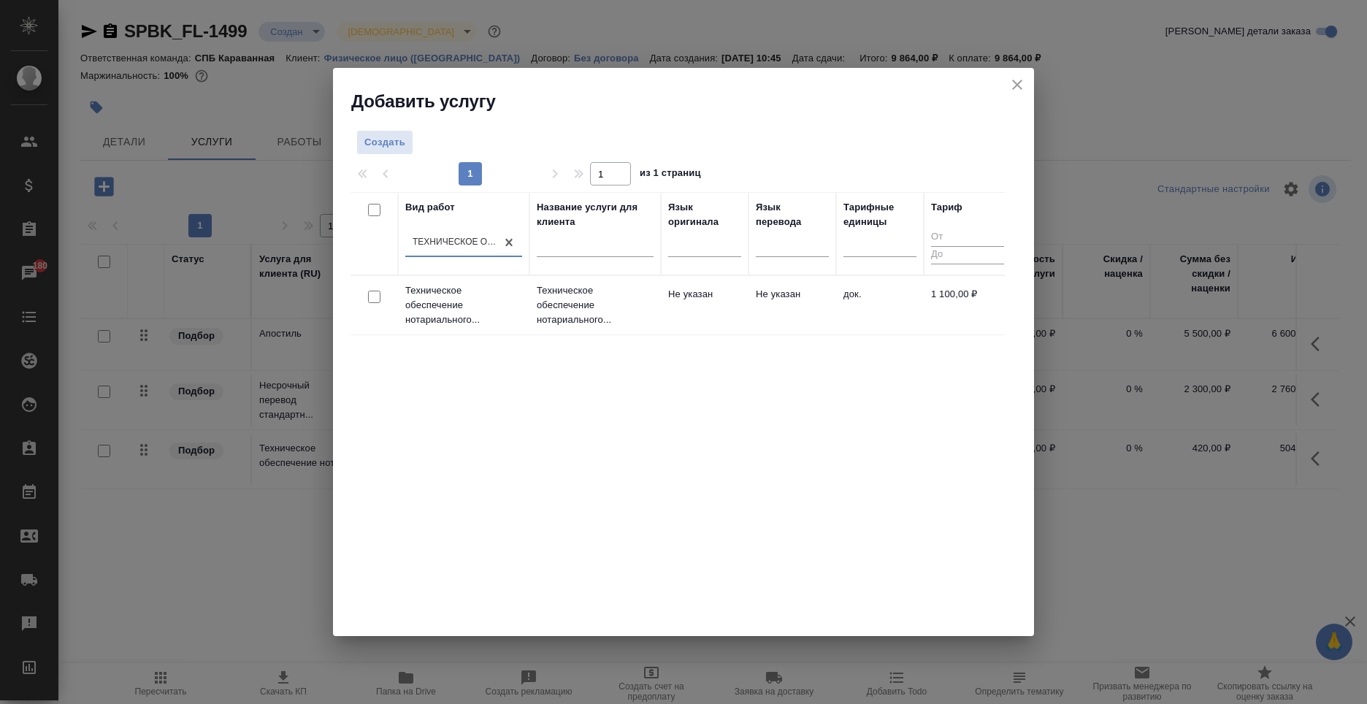
click at [783, 279] on tr "Техническое обеспечение нотариального... Техническое обеспечение нотариального.…" at bounding box center [680, 305] width 661 height 59
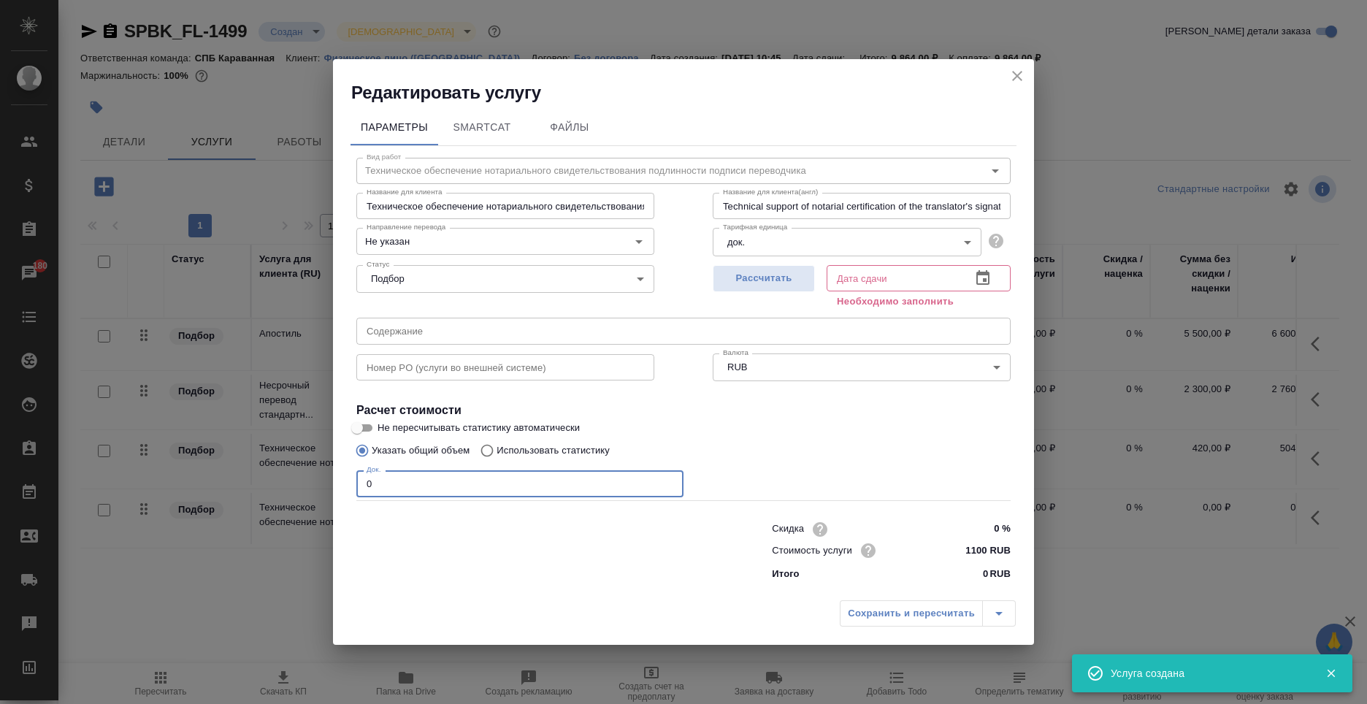
click at [412, 485] on input "0" at bounding box center [519, 483] width 327 height 26
click at [750, 285] on span "Рассчитать" at bounding box center [764, 278] width 86 height 17
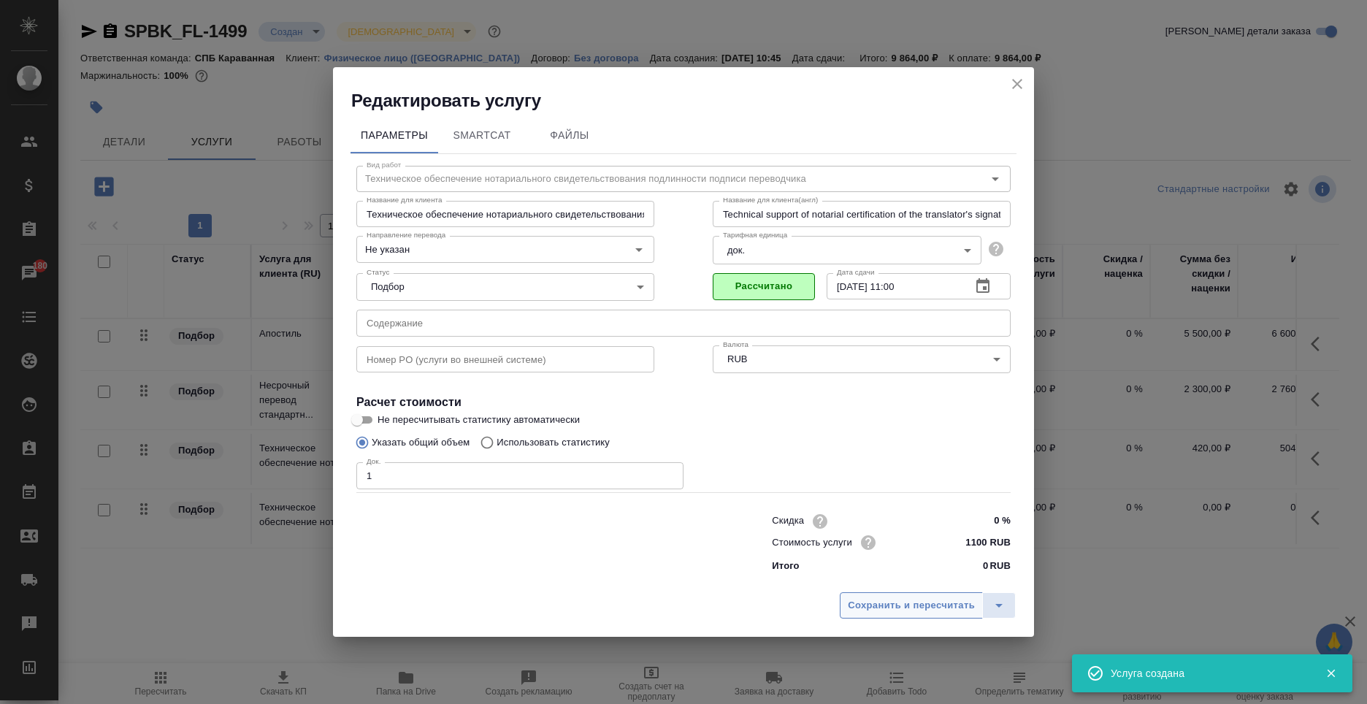
click at [888, 594] on button "Сохранить и пересчитать" at bounding box center [911, 605] width 143 height 26
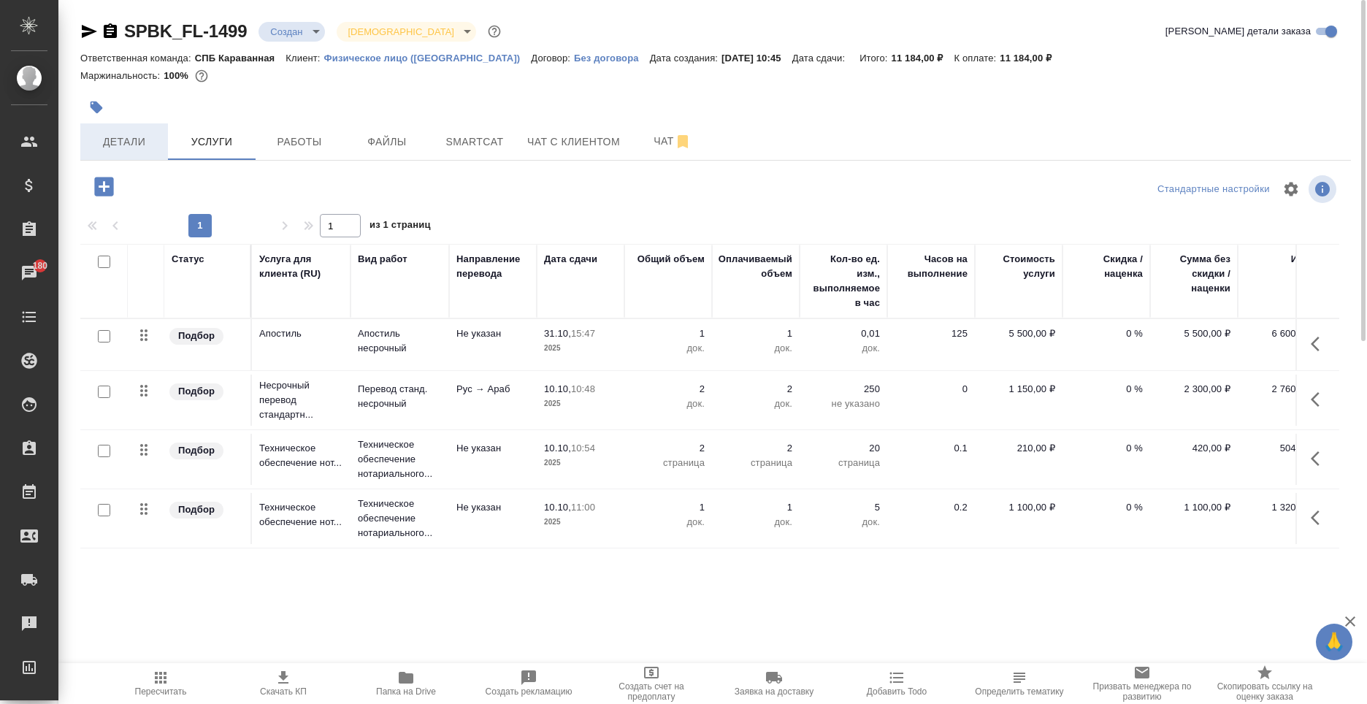
click at [120, 133] on span "Детали" at bounding box center [124, 142] width 70 height 18
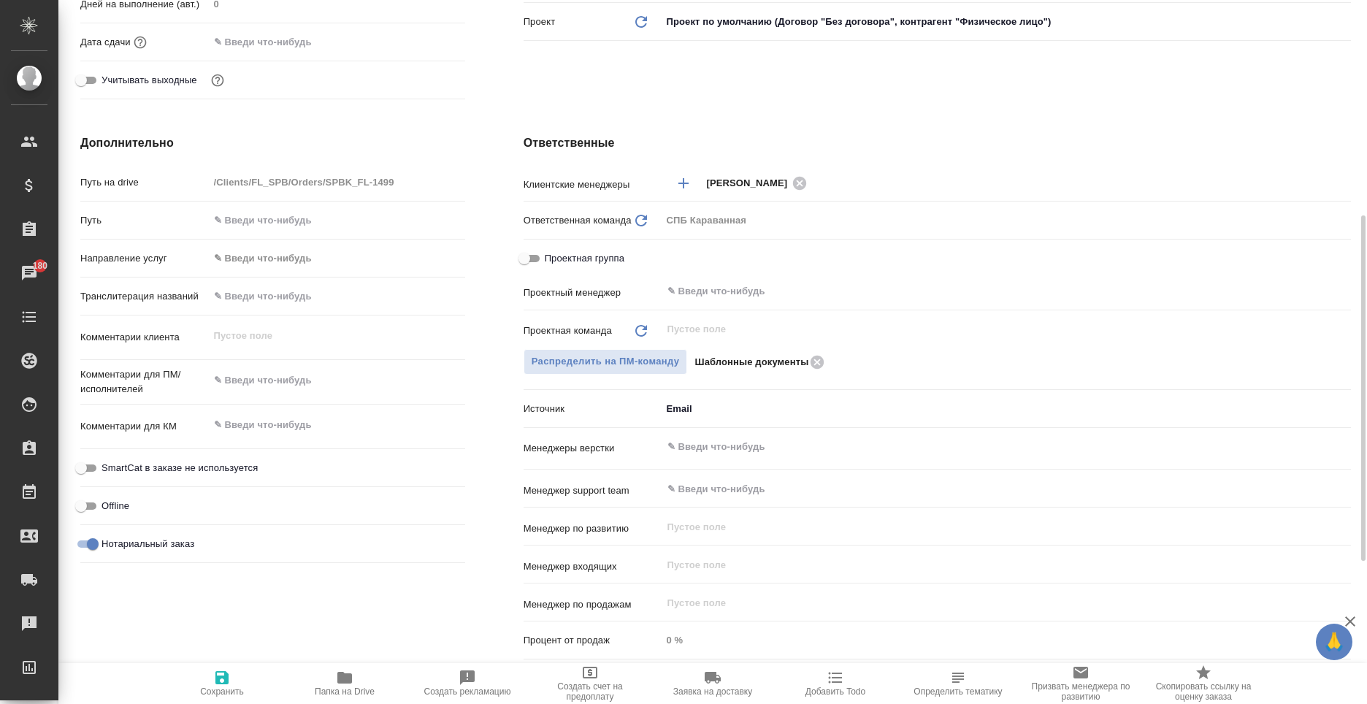
scroll to position [73, 0]
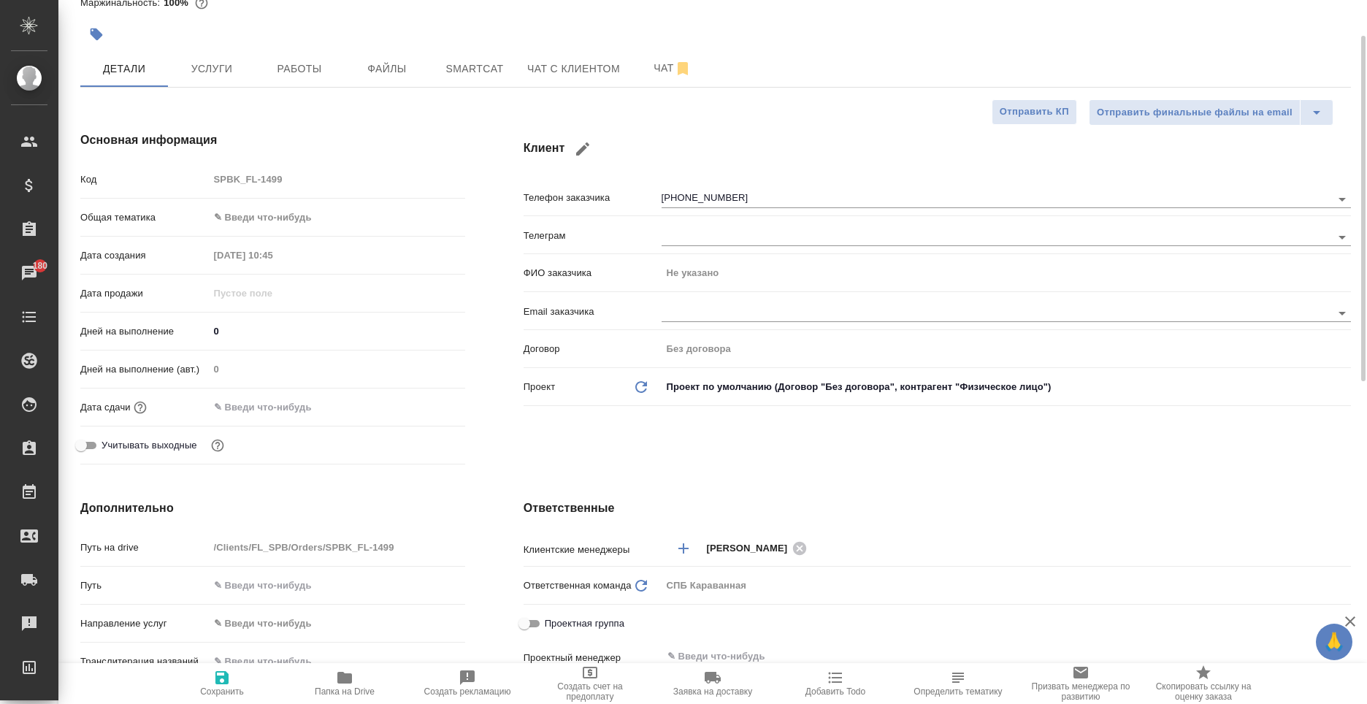
click at [280, 226] on body "🙏 .cls-1 fill:#fff; AWATERA Moskalets Alina Клиенты Спецификации Заказы 180 Чат…" at bounding box center [683, 352] width 1367 height 704
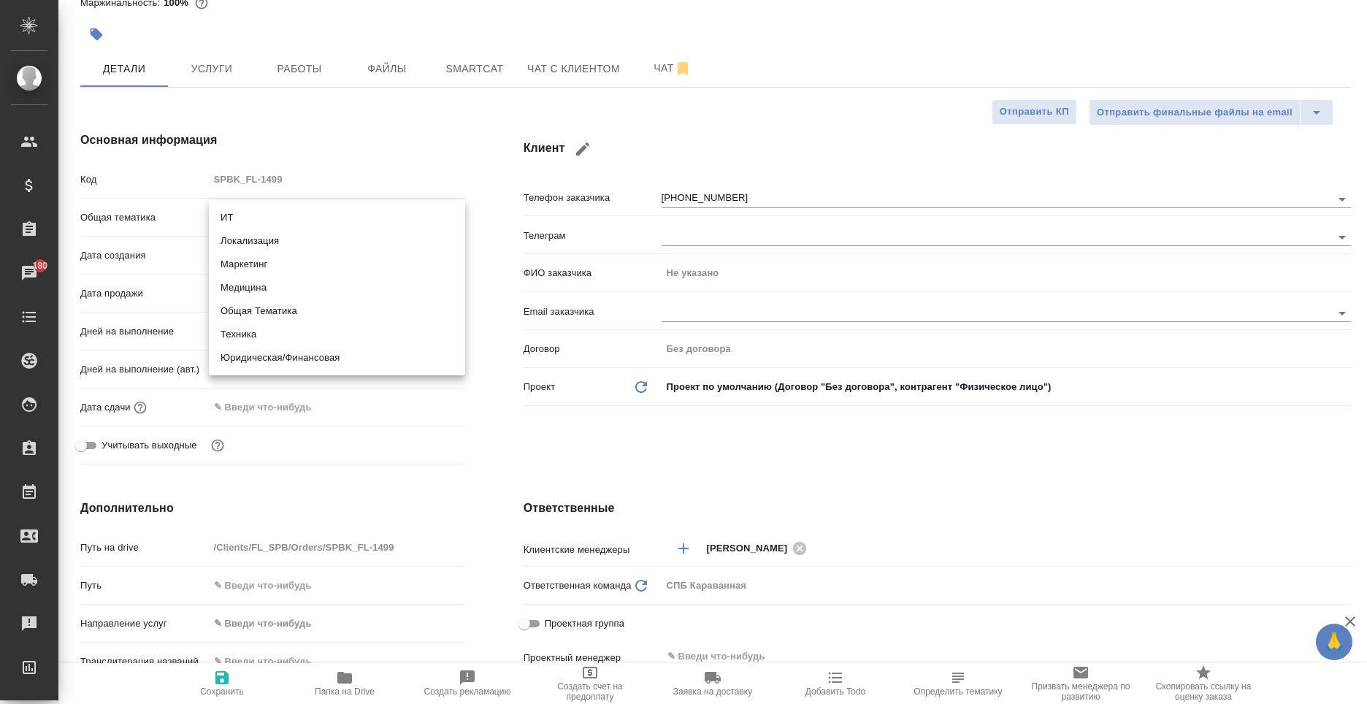
click at [327, 354] on li "Юридическая/Финансовая" at bounding box center [337, 357] width 256 height 23
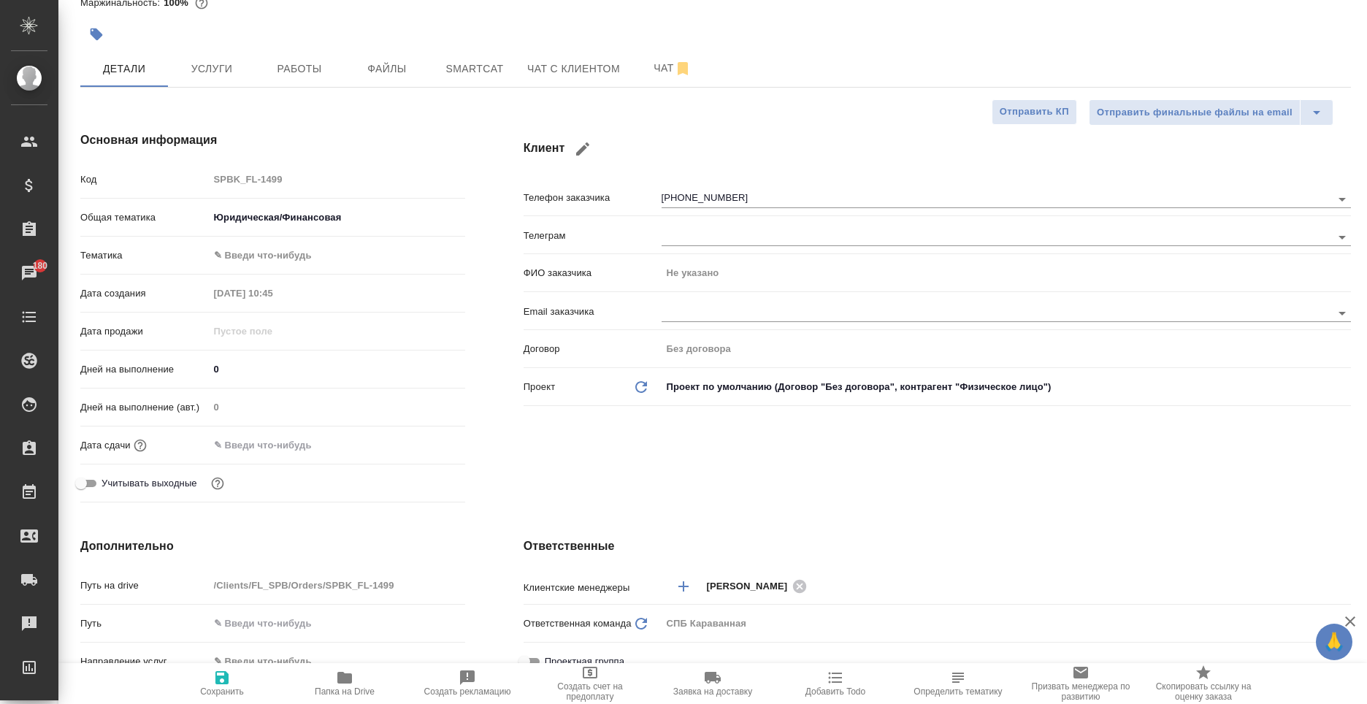
click at [288, 252] on body "🙏 .cls-1 fill:#fff; AWATERA Moskalets Alina Клиенты Спецификации Заказы 180 Чат…" at bounding box center [683, 352] width 1367 height 704
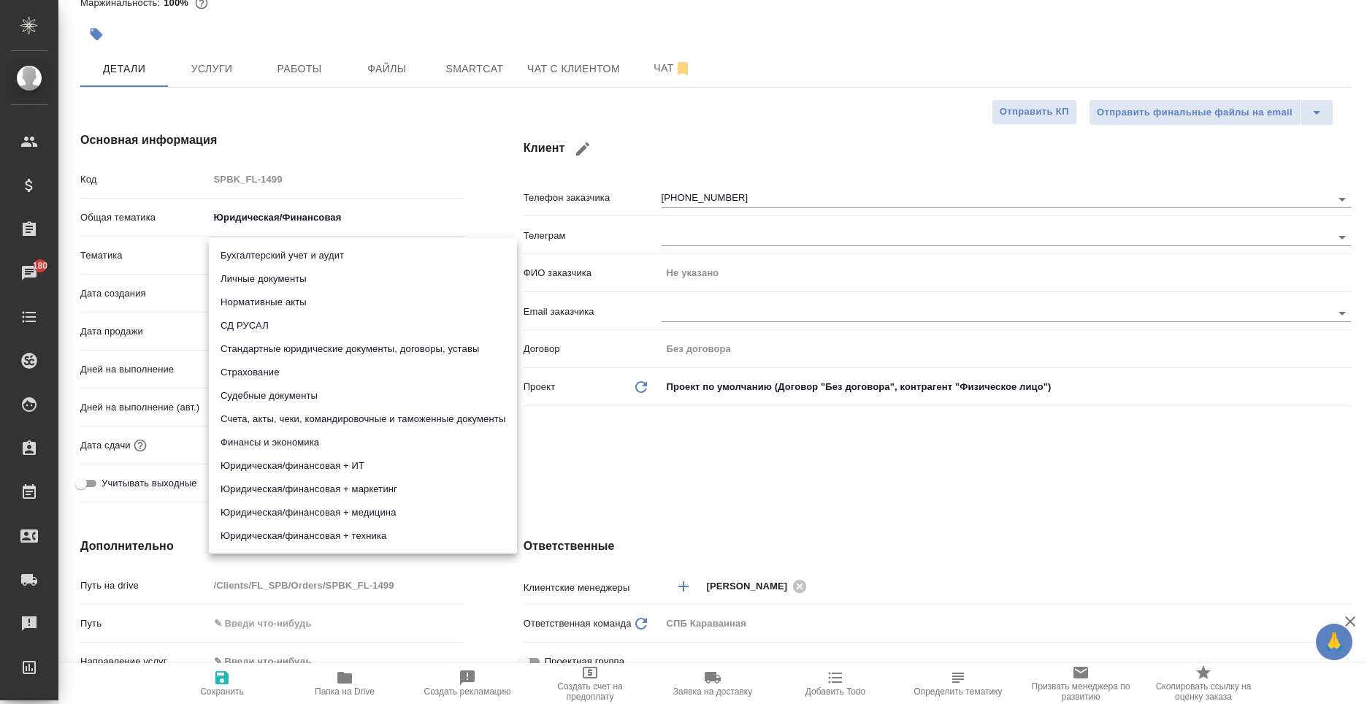
click at [296, 288] on li "Личные документы" at bounding box center [363, 278] width 308 height 23
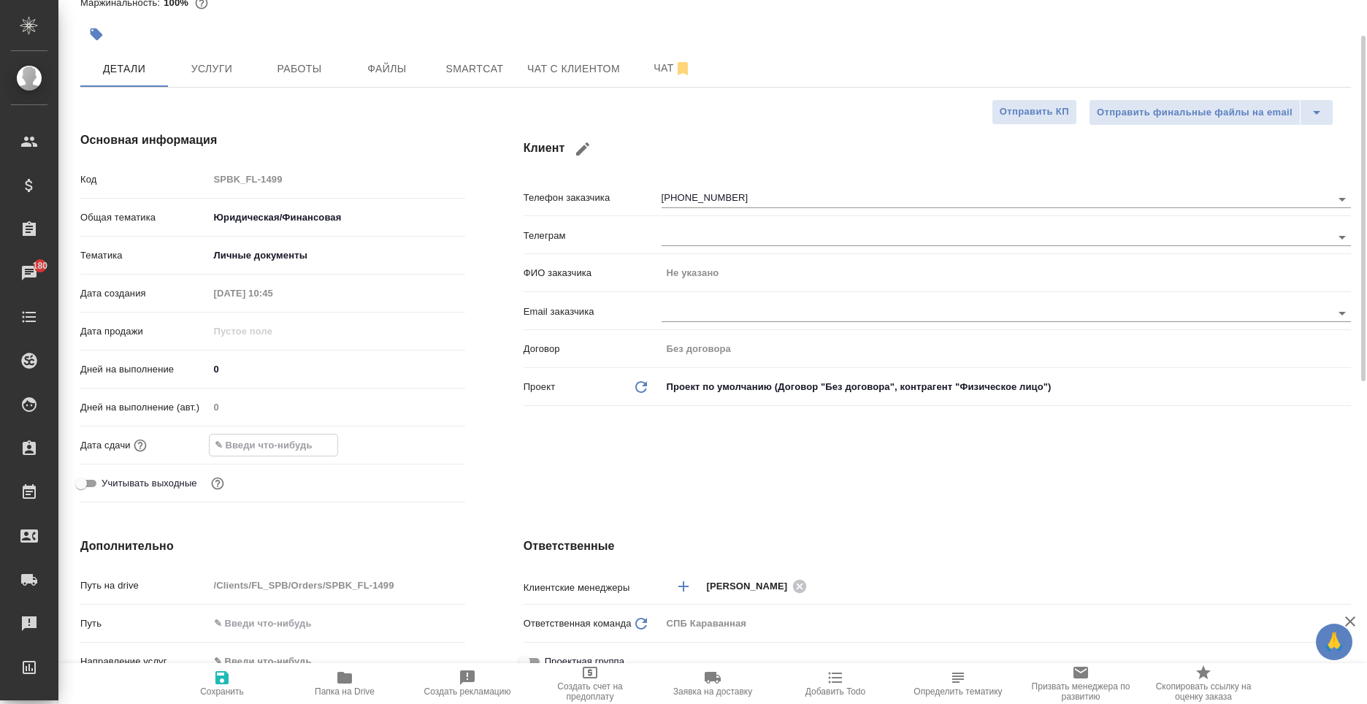
drag, startPoint x: 283, startPoint y: 440, endPoint x: 325, endPoint y: 456, distance: 44.6
click at [284, 440] on input "text" at bounding box center [274, 444] width 128 height 21
click at [423, 442] on icon "button" at bounding box center [423, 444] width 18 height 18
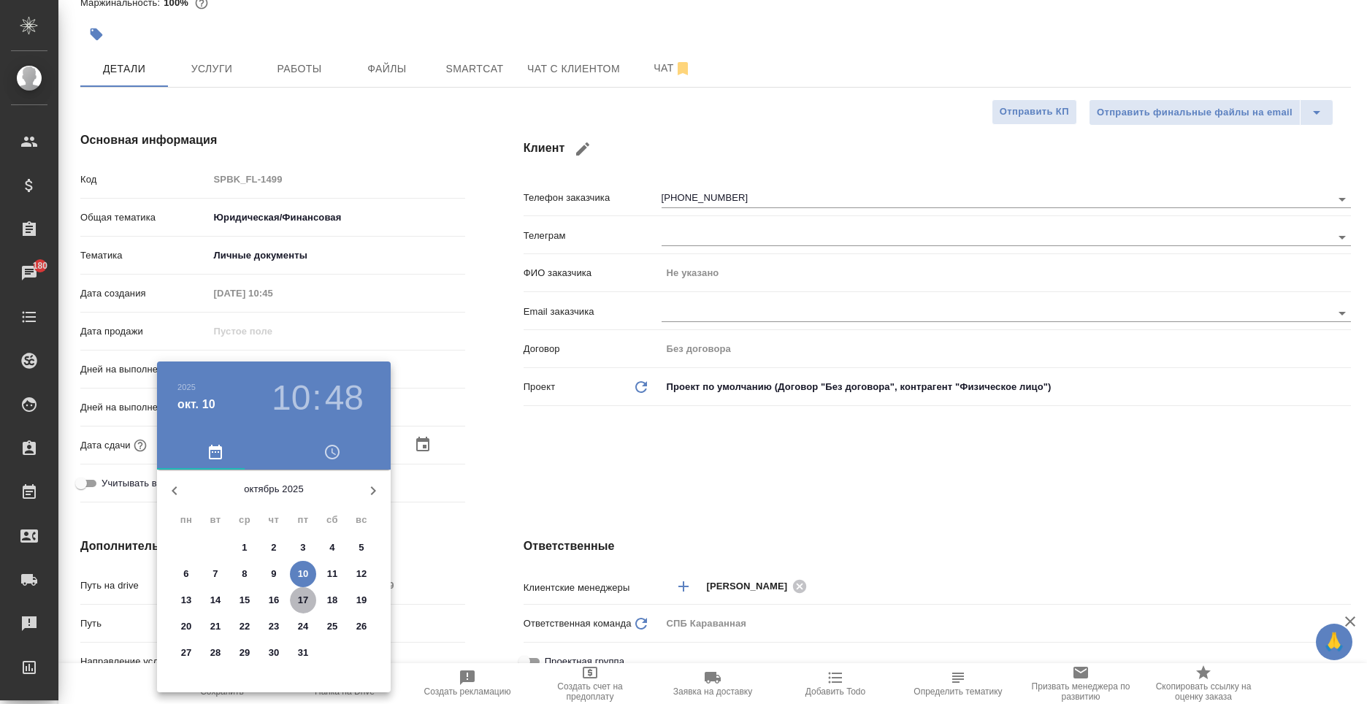
click at [299, 602] on p "17" at bounding box center [303, 600] width 11 height 15
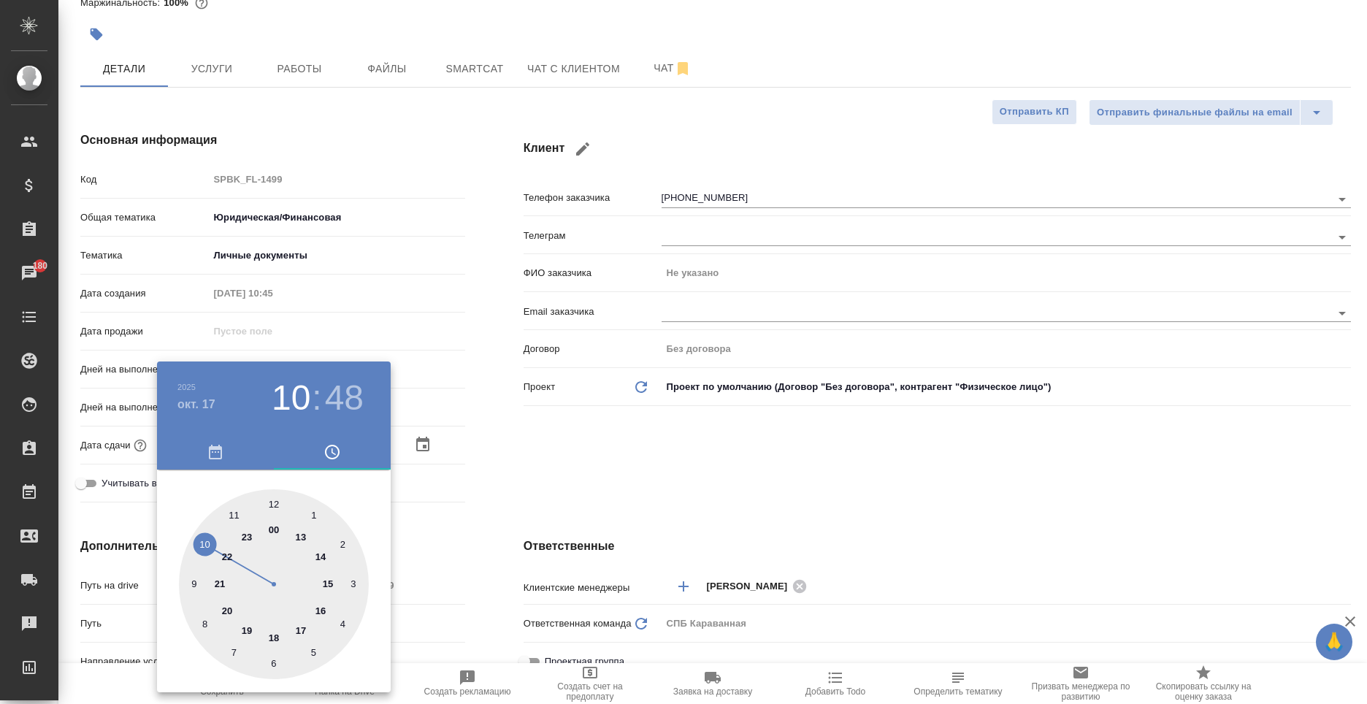
click at [275, 504] on div at bounding box center [274, 584] width 190 height 190
click at [273, 502] on div at bounding box center [274, 584] width 190 height 190
click at [445, 537] on div at bounding box center [683, 352] width 1367 height 704
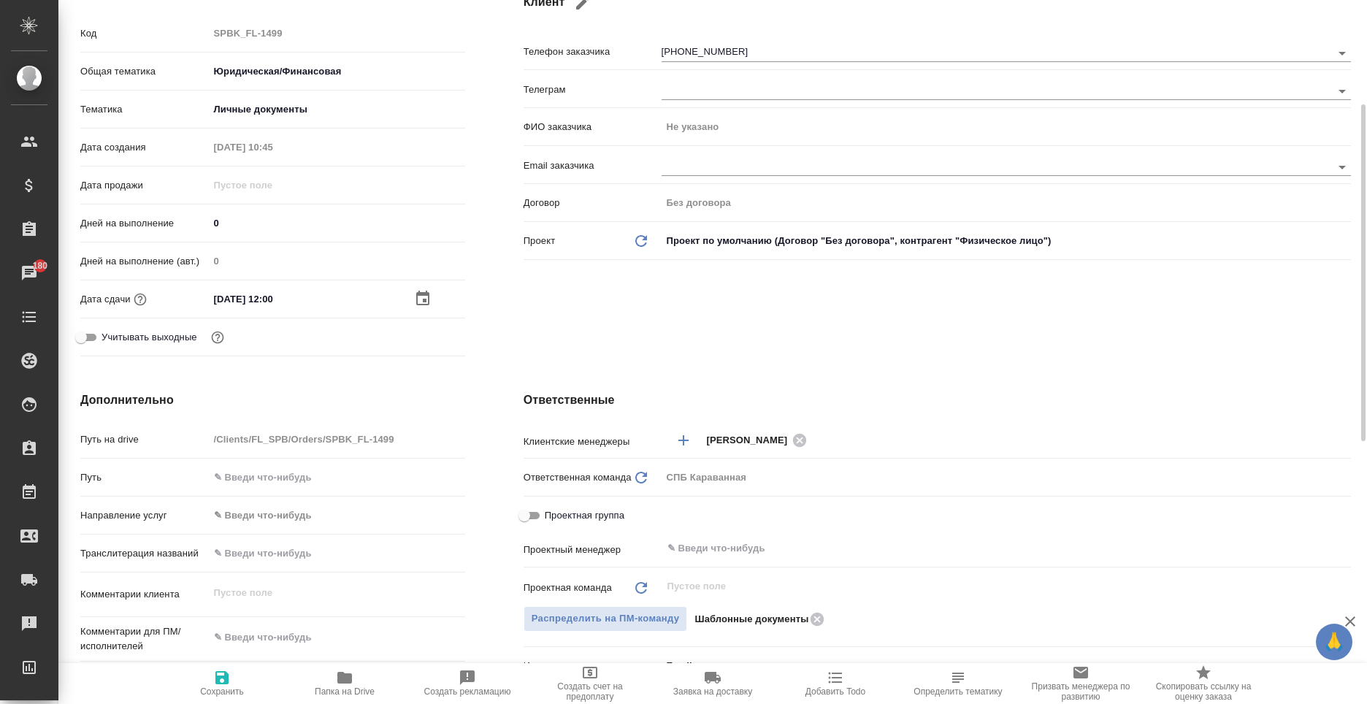
scroll to position [365, 0]
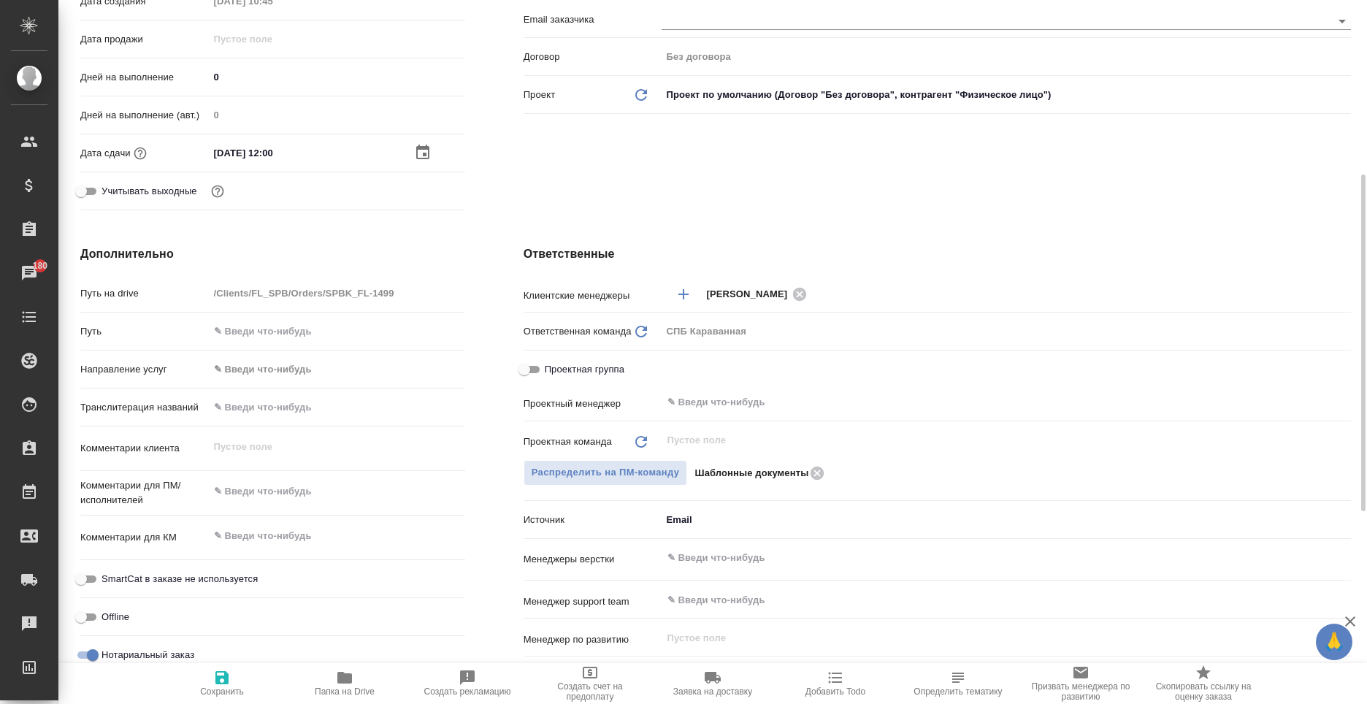
click at [315, 494] on textarea at bounding box center [337, 491] width 256 height 25
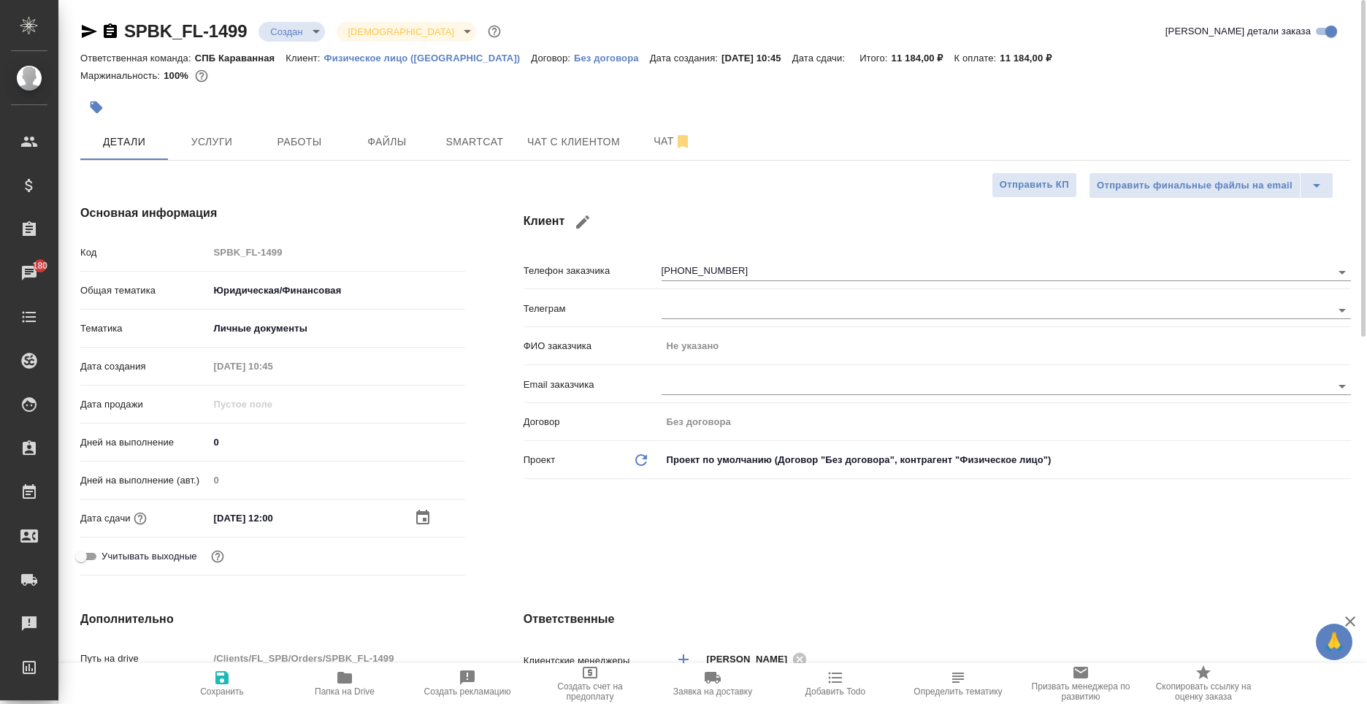
drag, startPoint x: 287, startPoint y: 80, endPoint x: 856, endPoint y: 86, distance: 568.8
click at [856, 86] on div "SPBK_FL-1499 Создан new Святая троица holyTrinity Кратко детали заказа Ответств…" at bounding box center [715, 56] width 1270 height 72
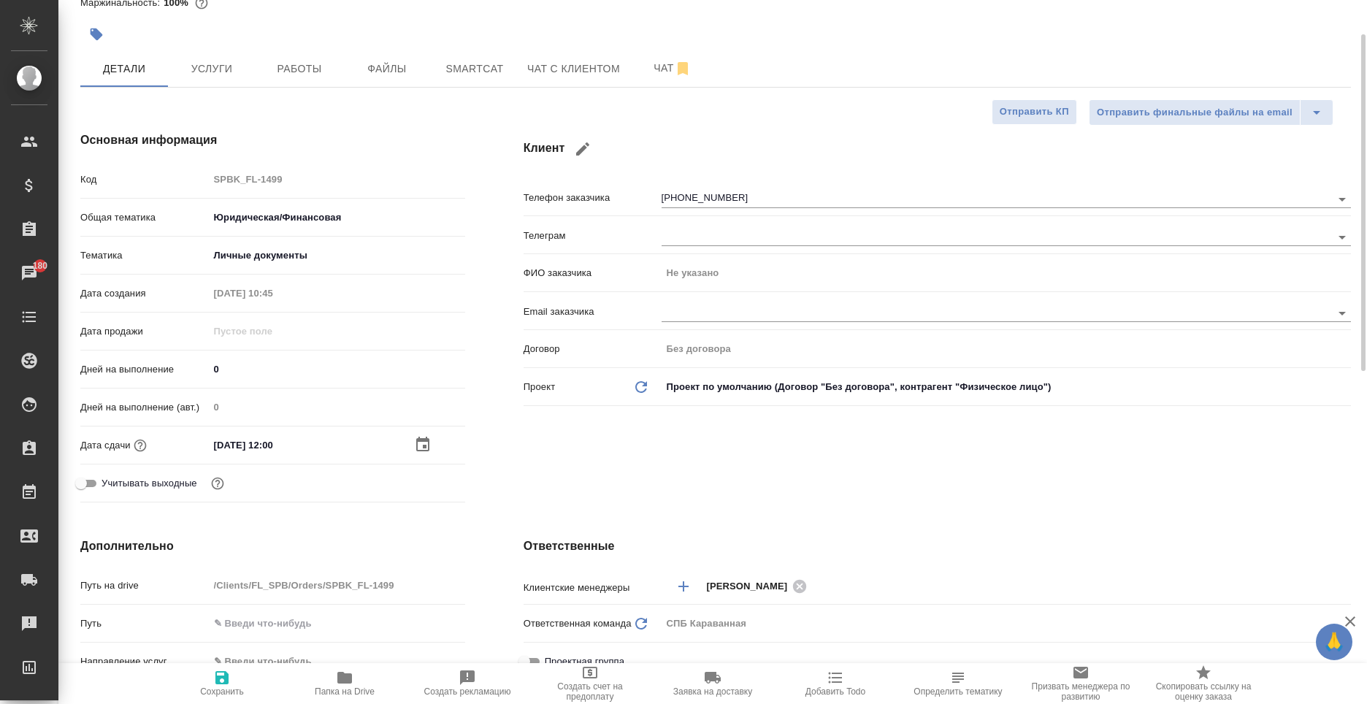
scroll to position [292, 0]
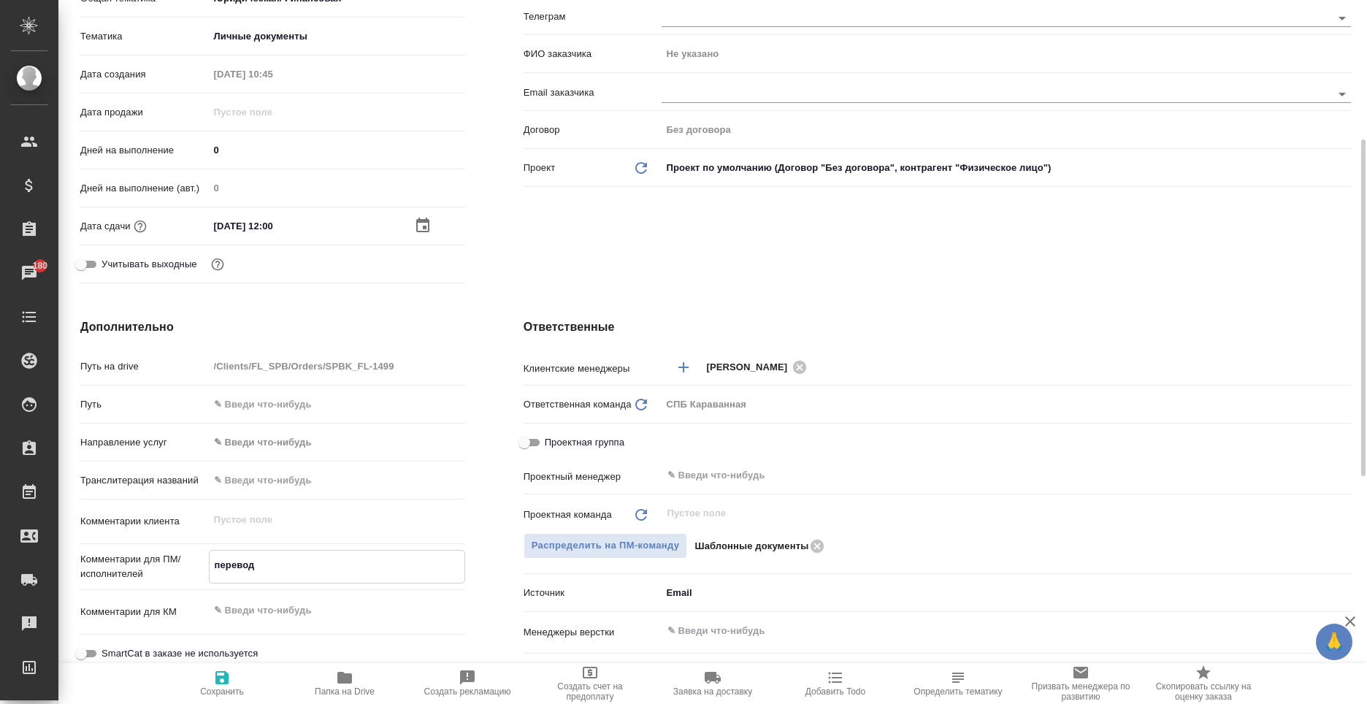
click at [280, 567] on textarea "перевод" at bounding box center [337, 565] width 255 height 25
click at [252, 566] on textarea "перевод рус-арабский" at bounding box center [337, 565] width 255 height 25
click at [371, 568] on textarea "перевод апостилированнного нз сор рус-арабский" at bounding box center [337, 565] width 255 height 25
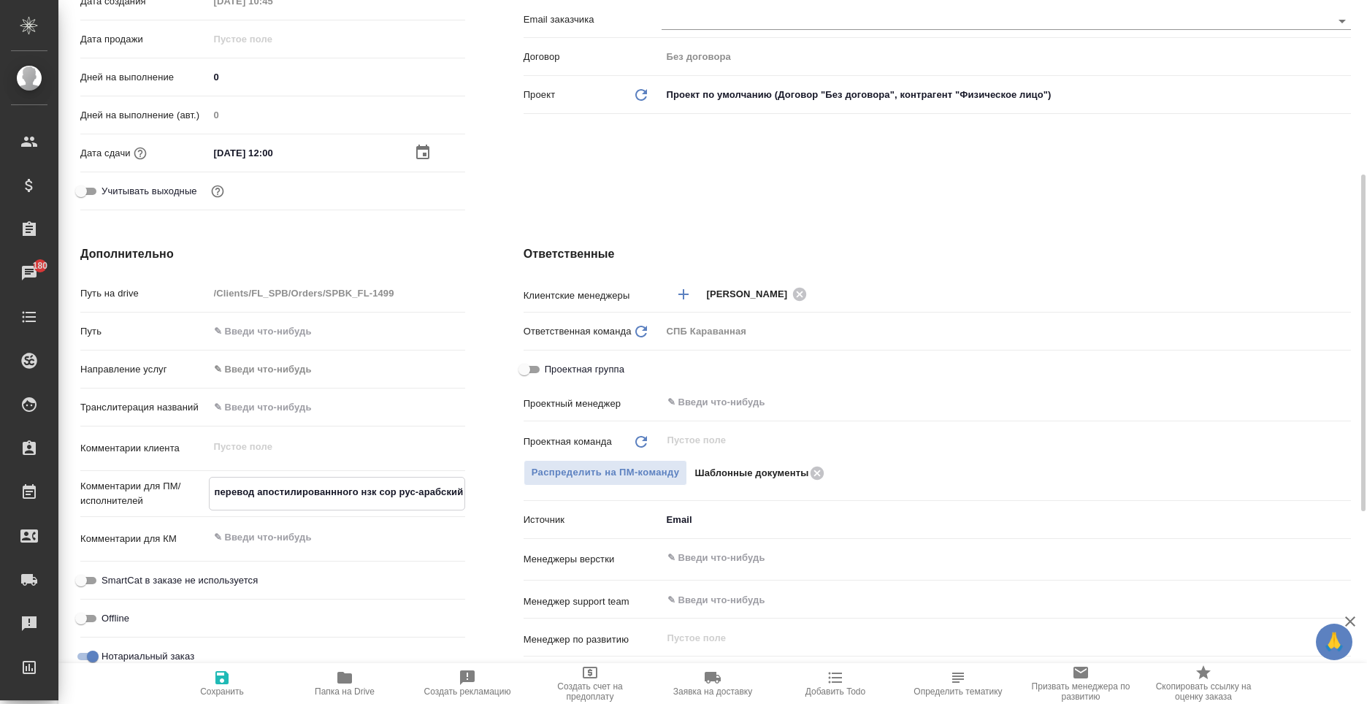
scroll to position [584, 0]
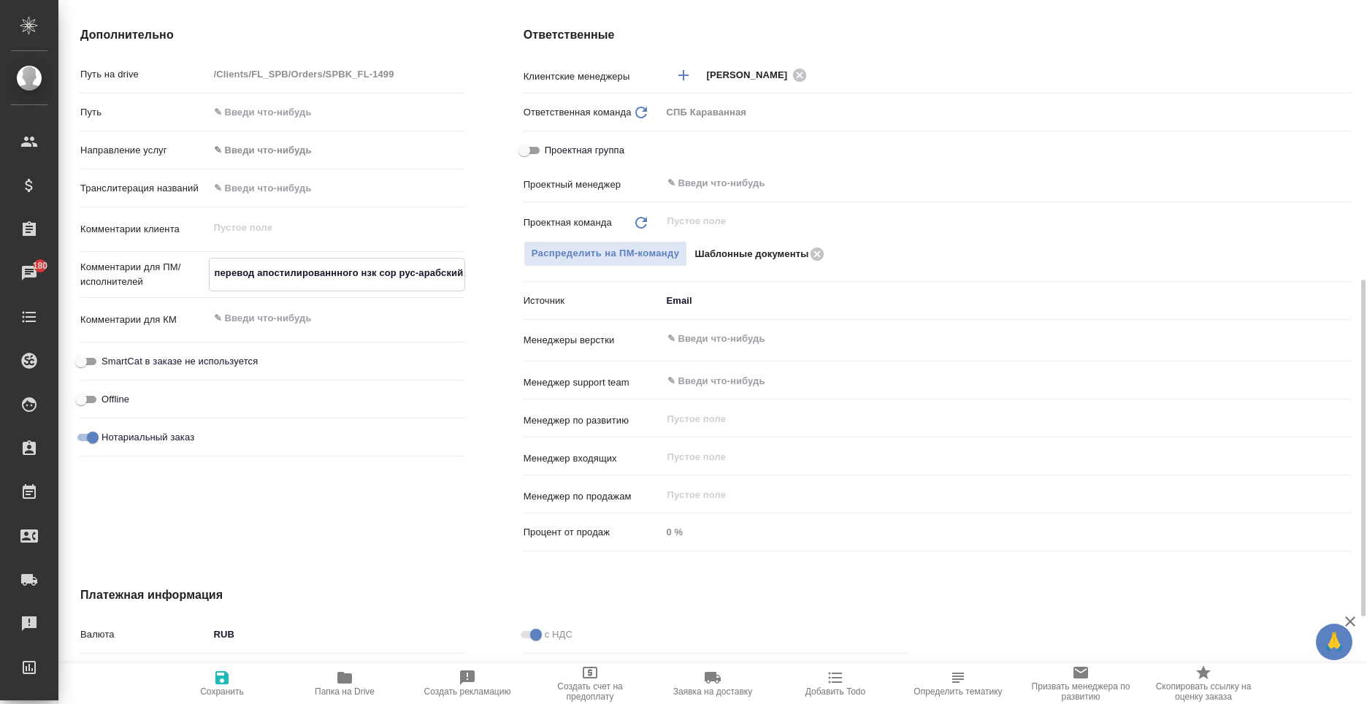
click at [231, 674] on span "Сохранить" at bounding box center [221, 683] width 105 height 28
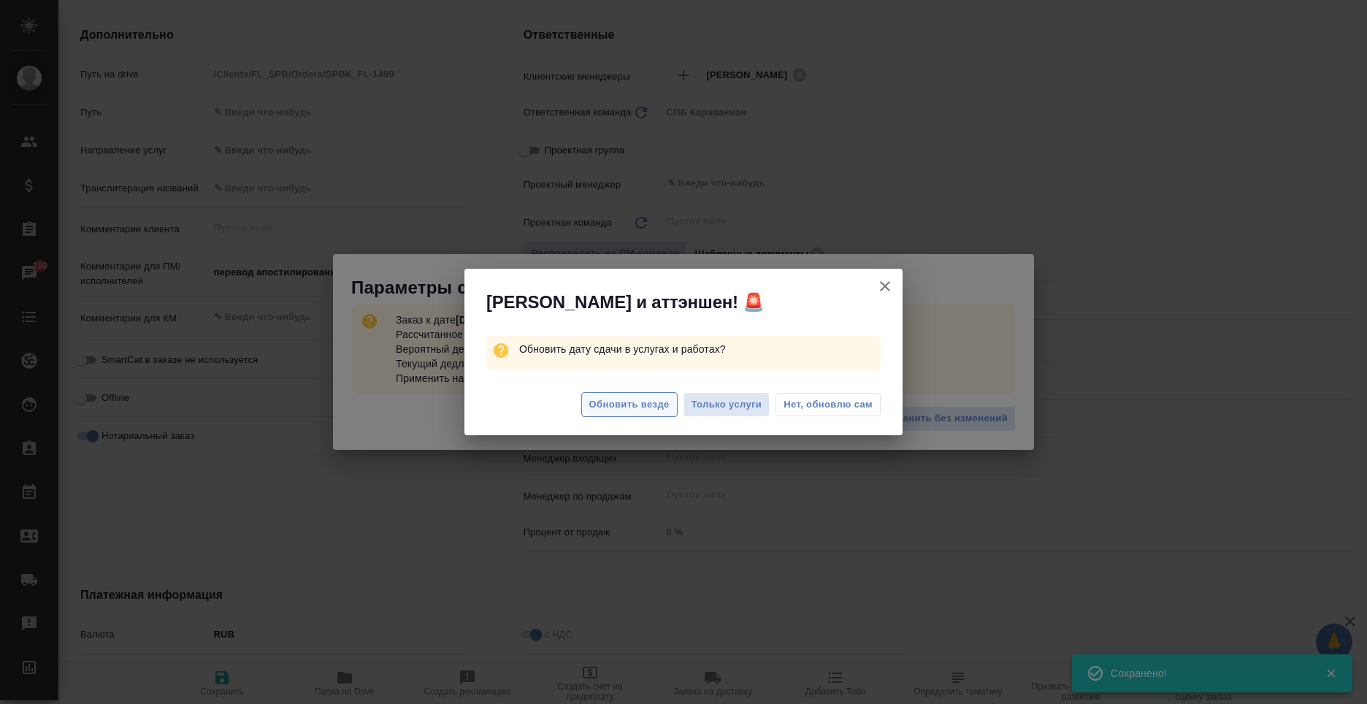
click at [639, 402] on span "Обновить везде" at bounding box center [629, 404] width 80 height 17
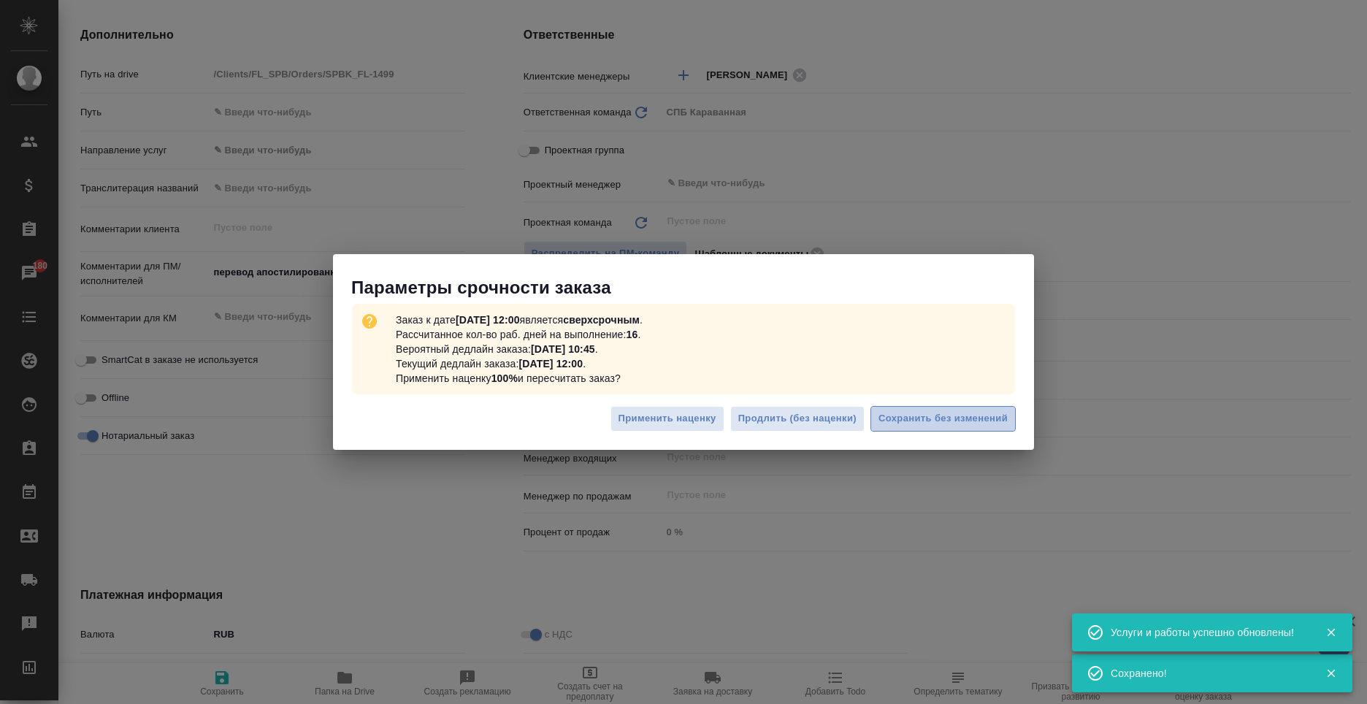
click at [938, 417] on span "Сохранить без изменений" at bounding box center [942, 418] width 129 height 17
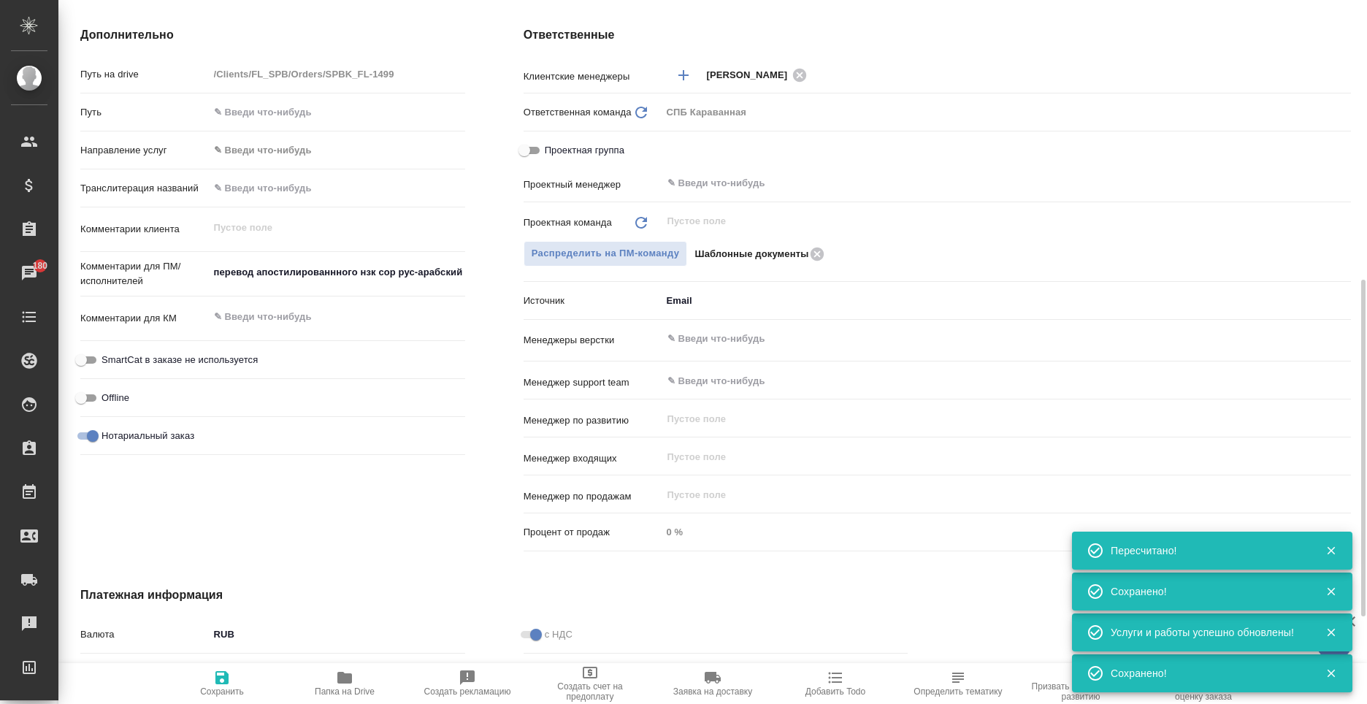
click at [303, 326] on textarea at bounding box center [337, 316] width 256 height 25
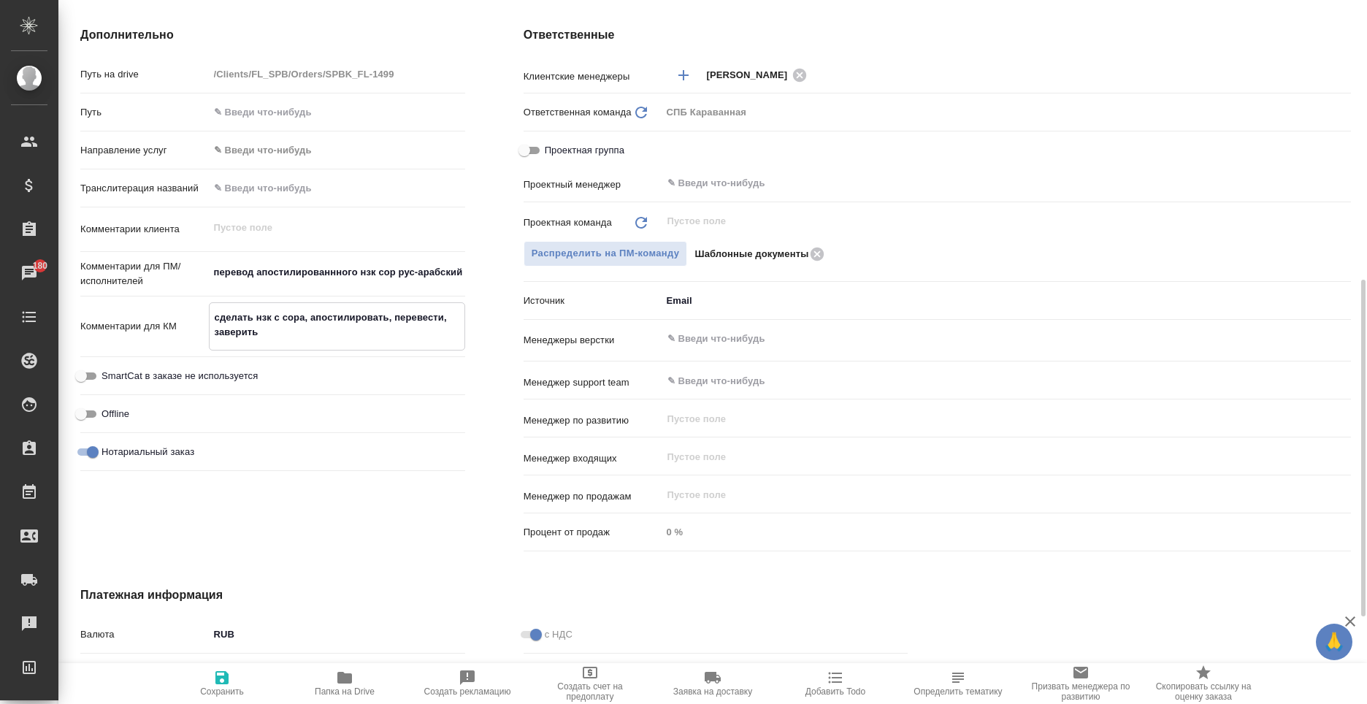
click at [224, 679] on icon "button" at bounding box center [221, 677] width 13 height 13
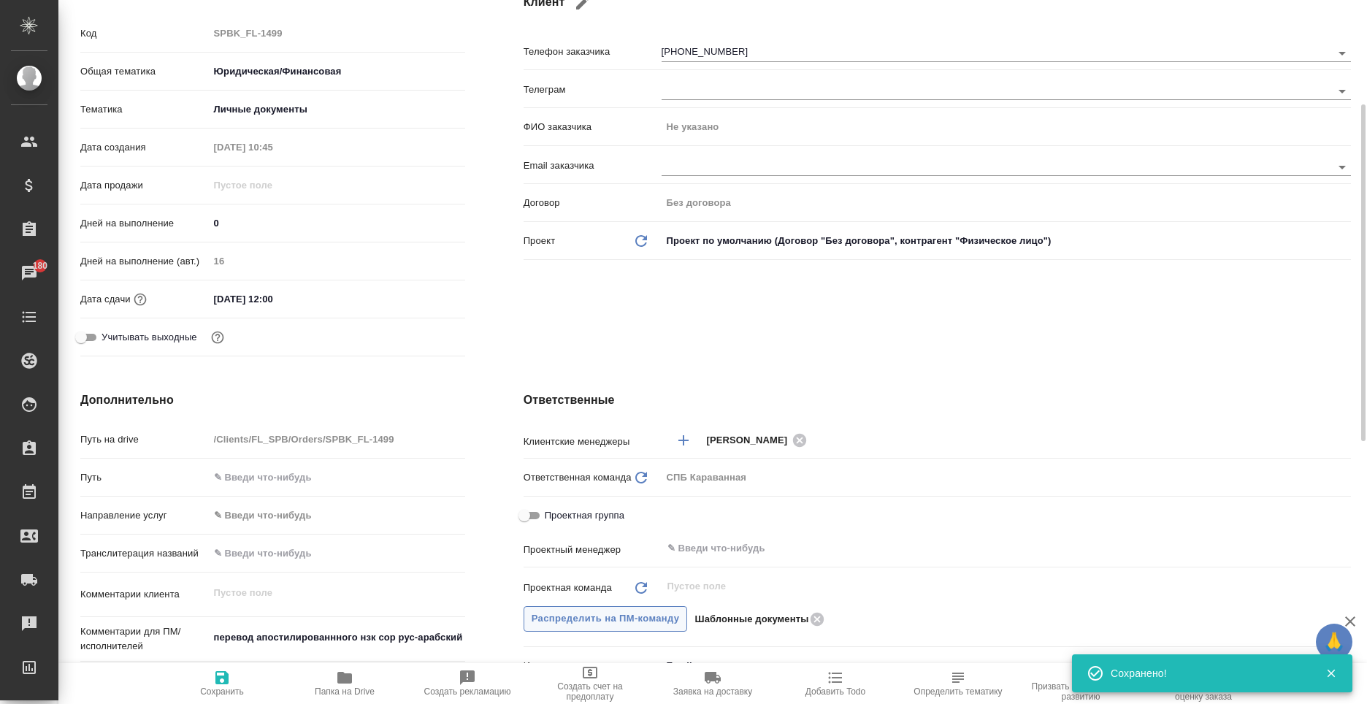
scroll to position [0, 0]
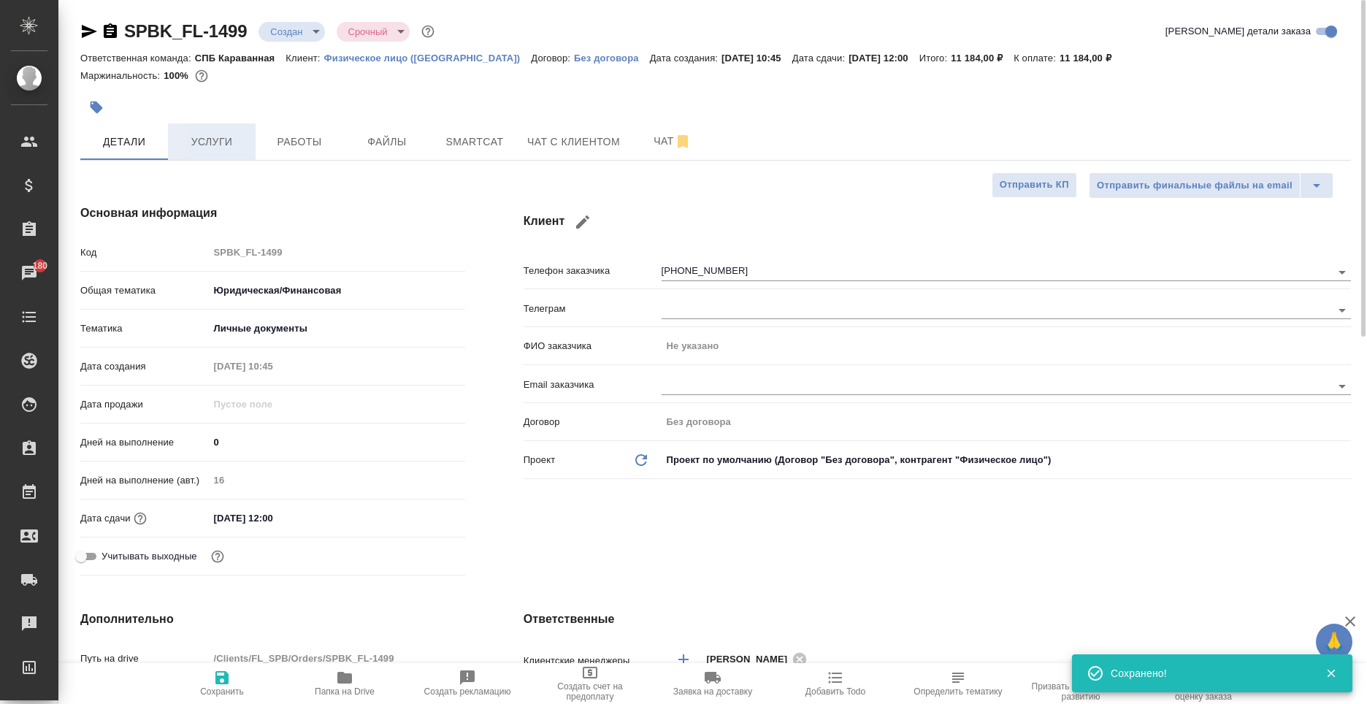
click at [234, 128] on button "Услуги" at bounding box center [212, 141] width 88 height 37
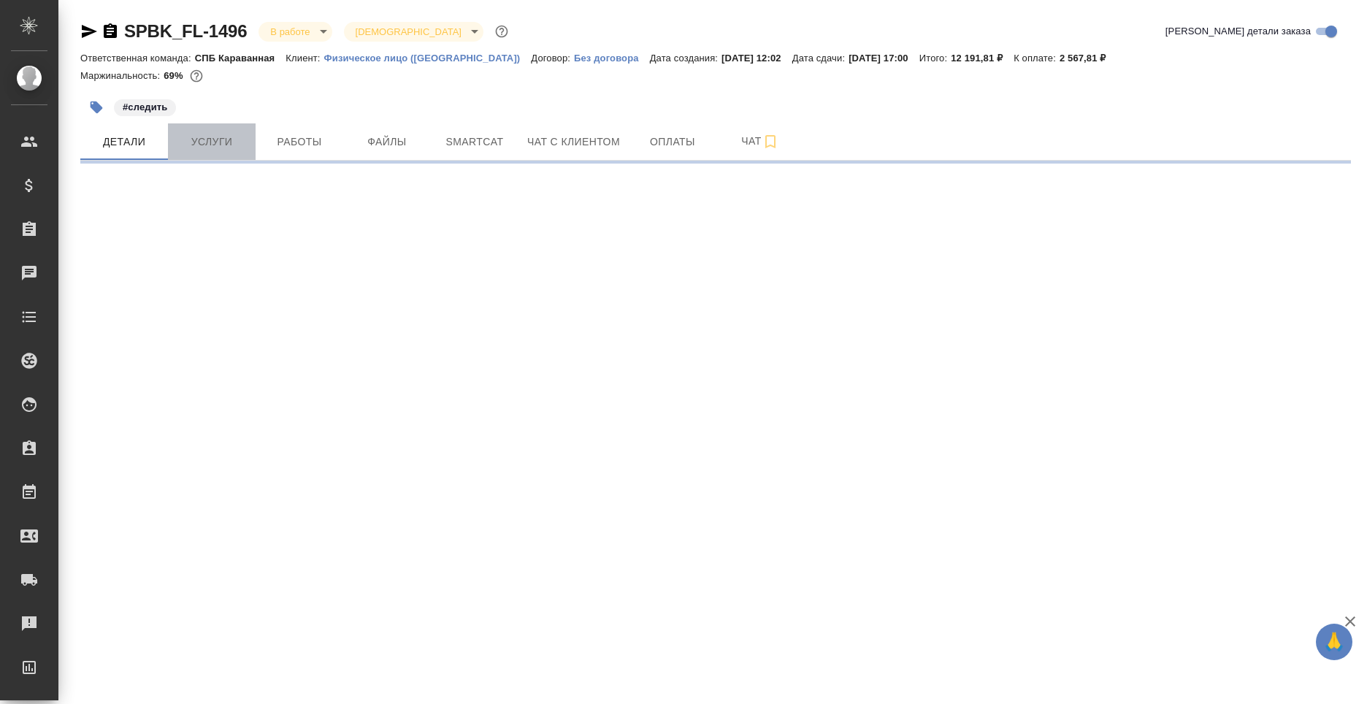
click at [234, 141] on span "Услуги" at bounding box center [212, 142] width 70 height 18
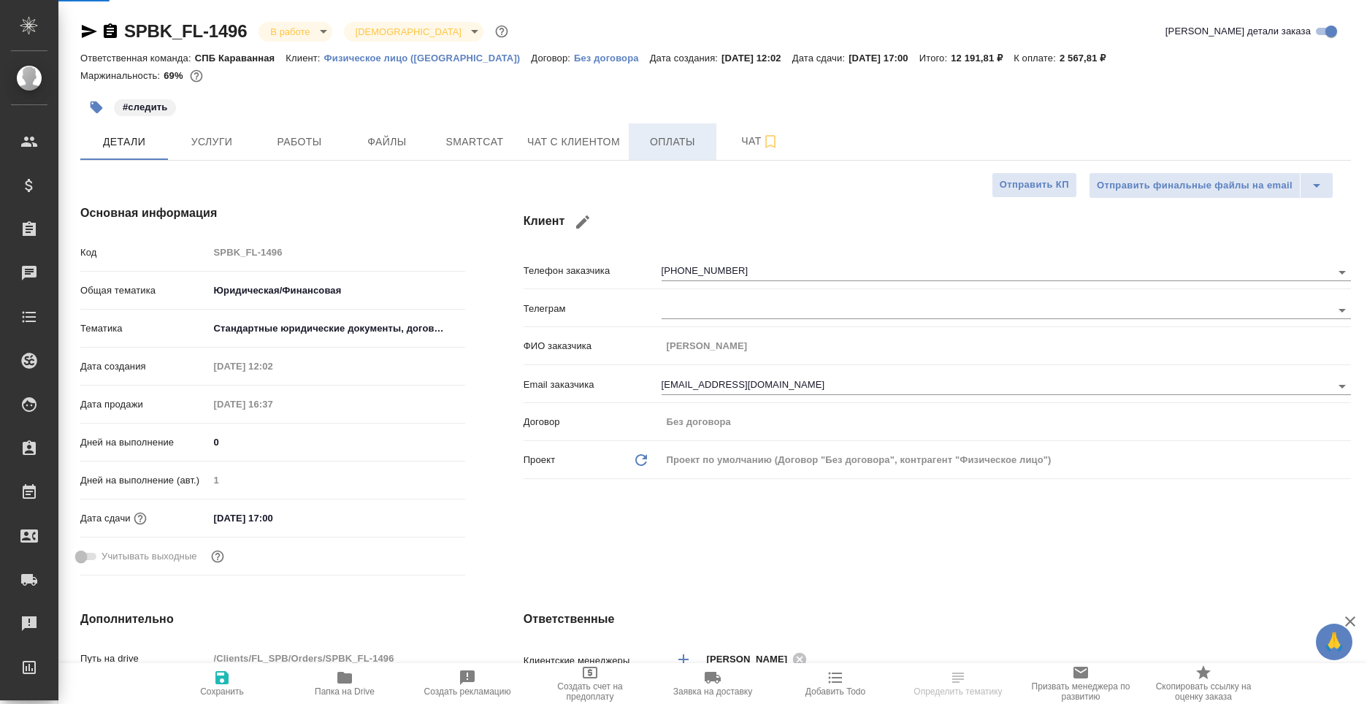
click at [637, 143] on span "Оплаты" at bounding box center [672, 142] width 70 height 18
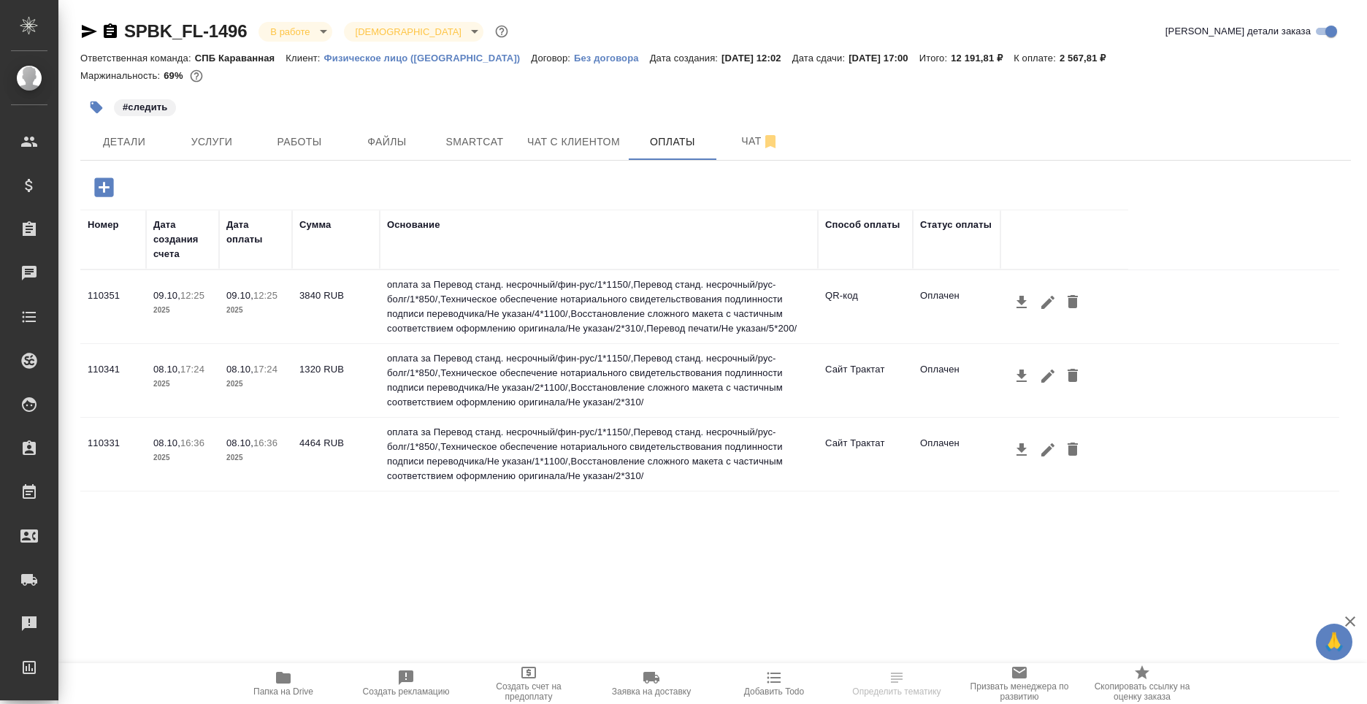
click at [101, 180] on icon "button" at bounding box center [103, 186] width 19 height 19
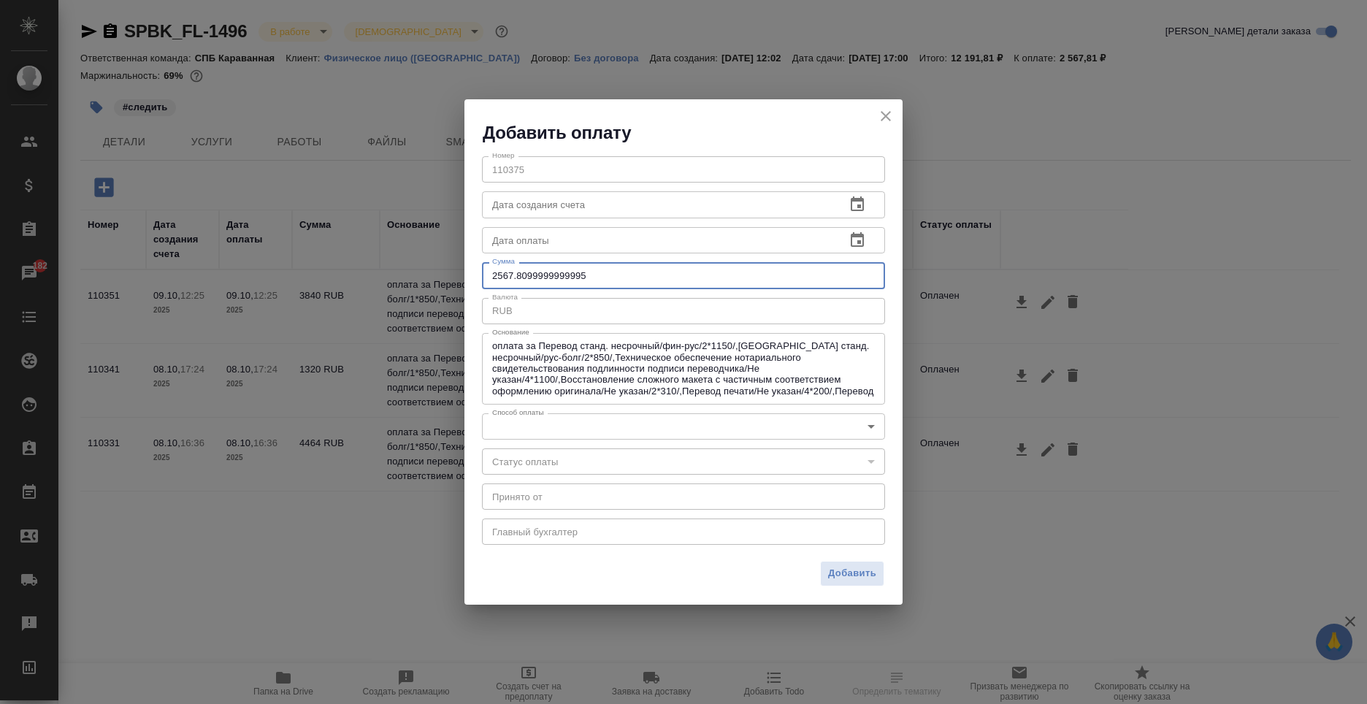
drag, startPoint x: 592, startPoint y: 277, endPoint x: 510, endPoint y: 276, distance: 81.8
click at [510, 276] on input "2567.8099999999995" at bounding box center [683, 275] width 403 height 26
type input "2568"
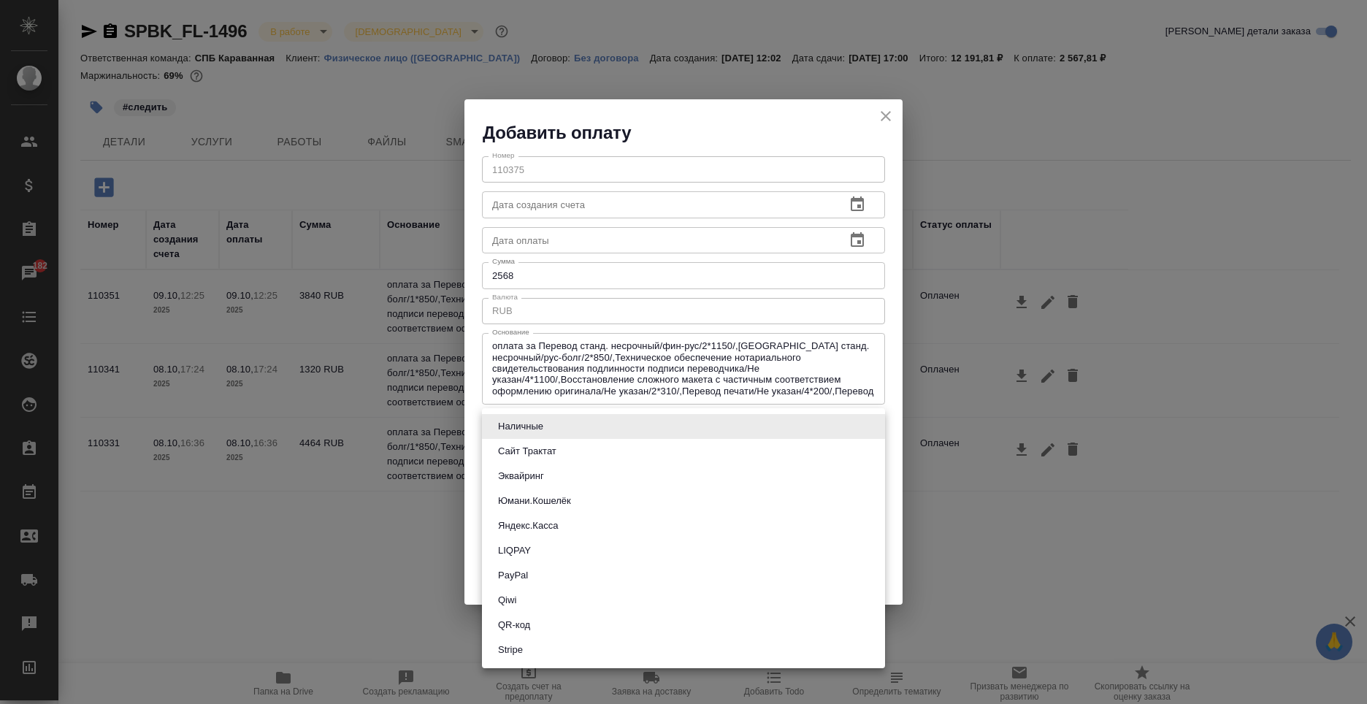
click at [659, 424] on body "🙏 .cls-1 fill:#fff; AWATERA [PERSON_NAME] Спецификации Заказы 182 Чаты Todo Про…" at bounding box center [683, 352] width 1367 height 704
click at [559, 446] on button "Сайт Трактат" at bounding box center [527, 451] width 67 height 16
type input "site-traktat"
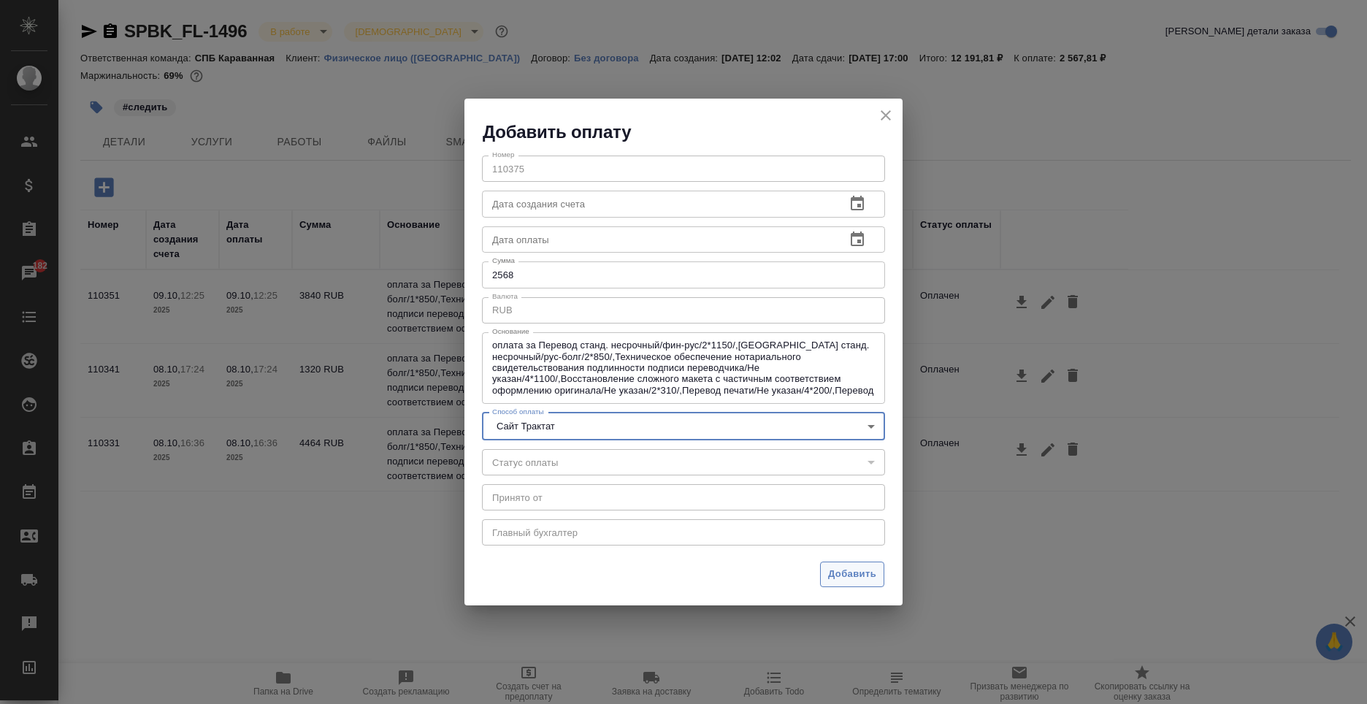
click at [837, 568] on span "Добавить" at bounding box center [852, 574] width 48 height 17
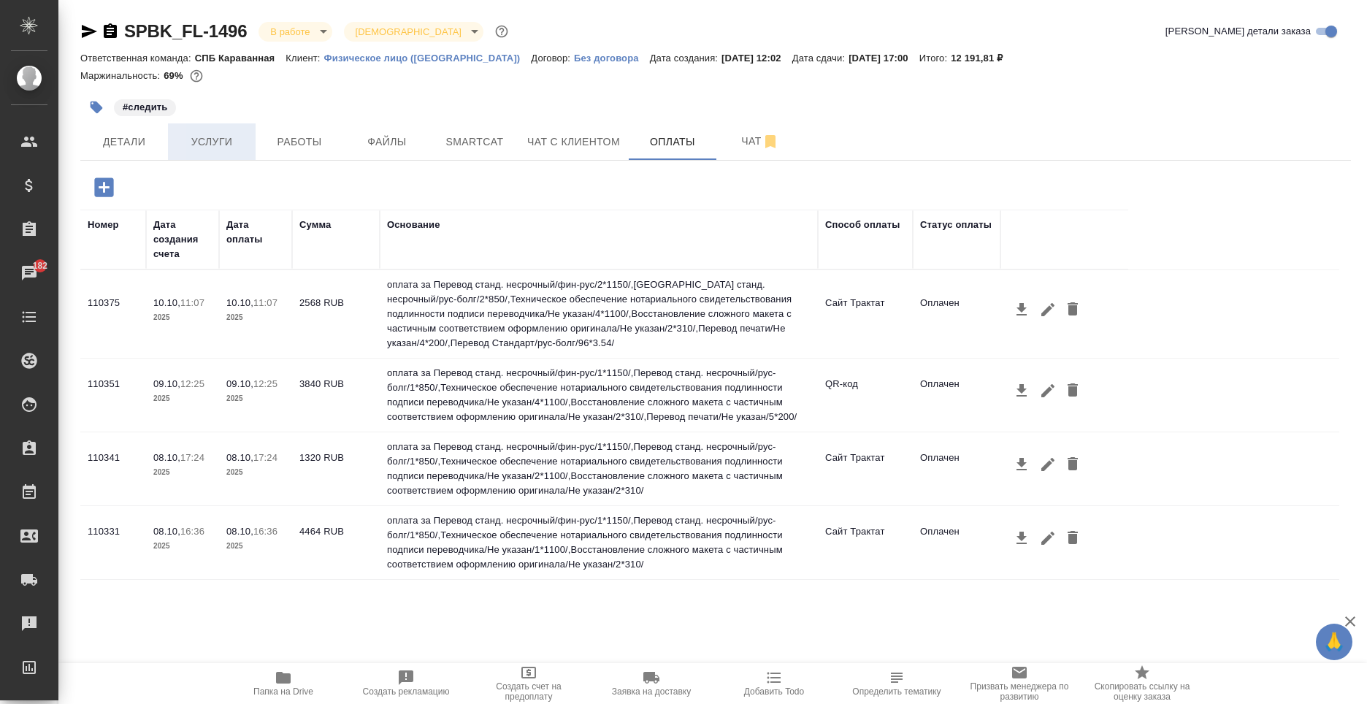
click at [196, 140] on span "Услуги" at bounding box center [212, 142] width 70 height 18
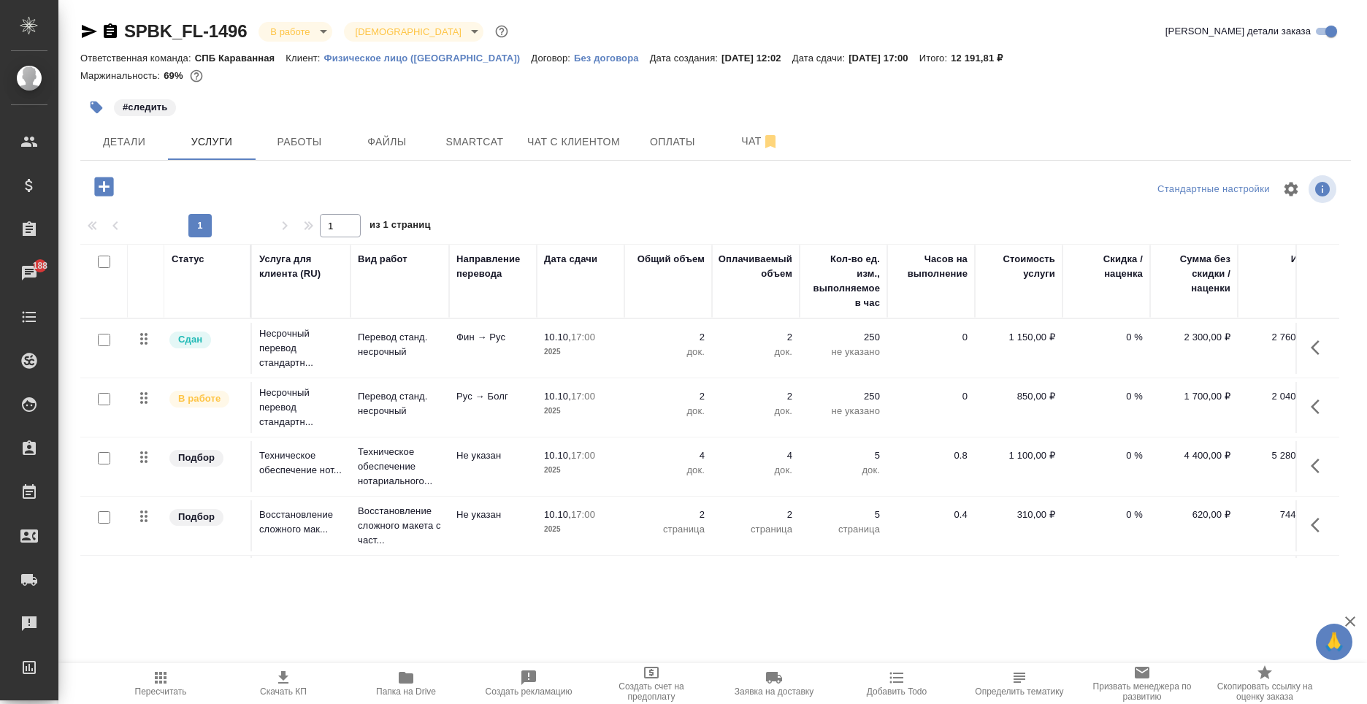
click at [108, 34] on icon "button" at bounding box center [110, 30] width 13 height 15
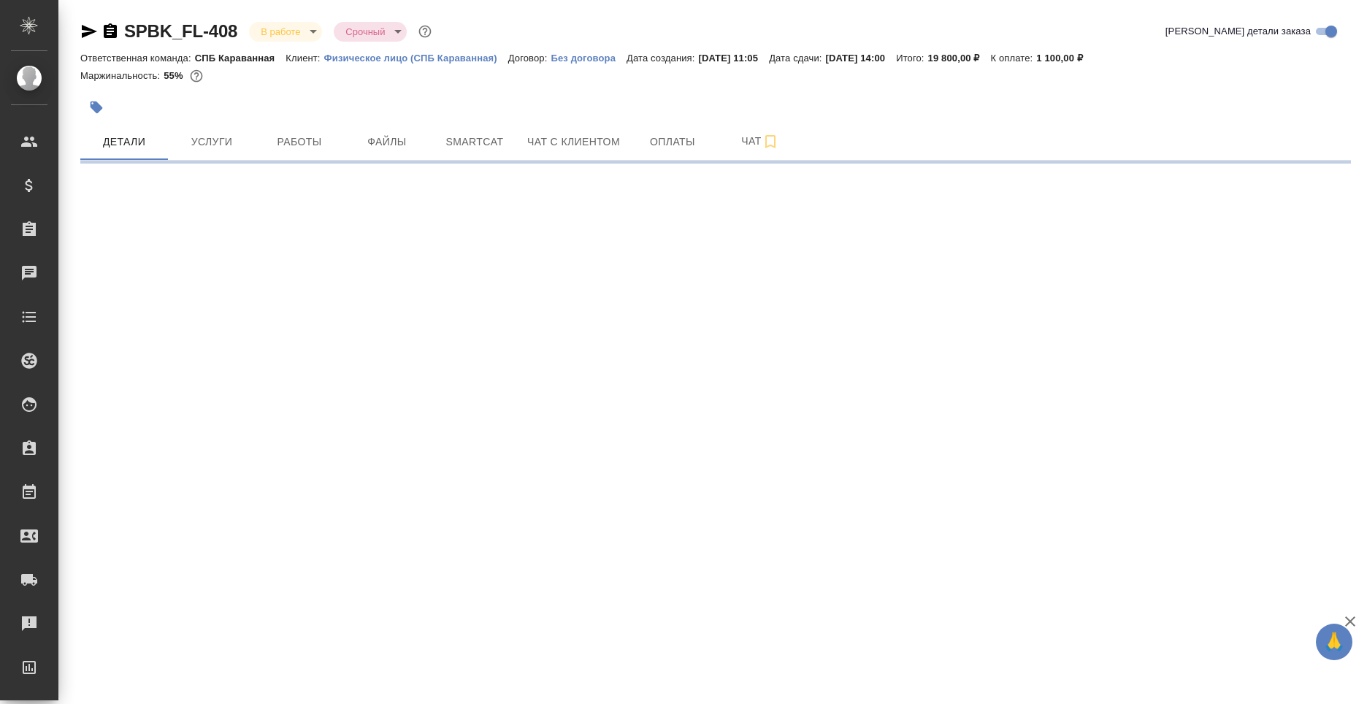
select select "RU"
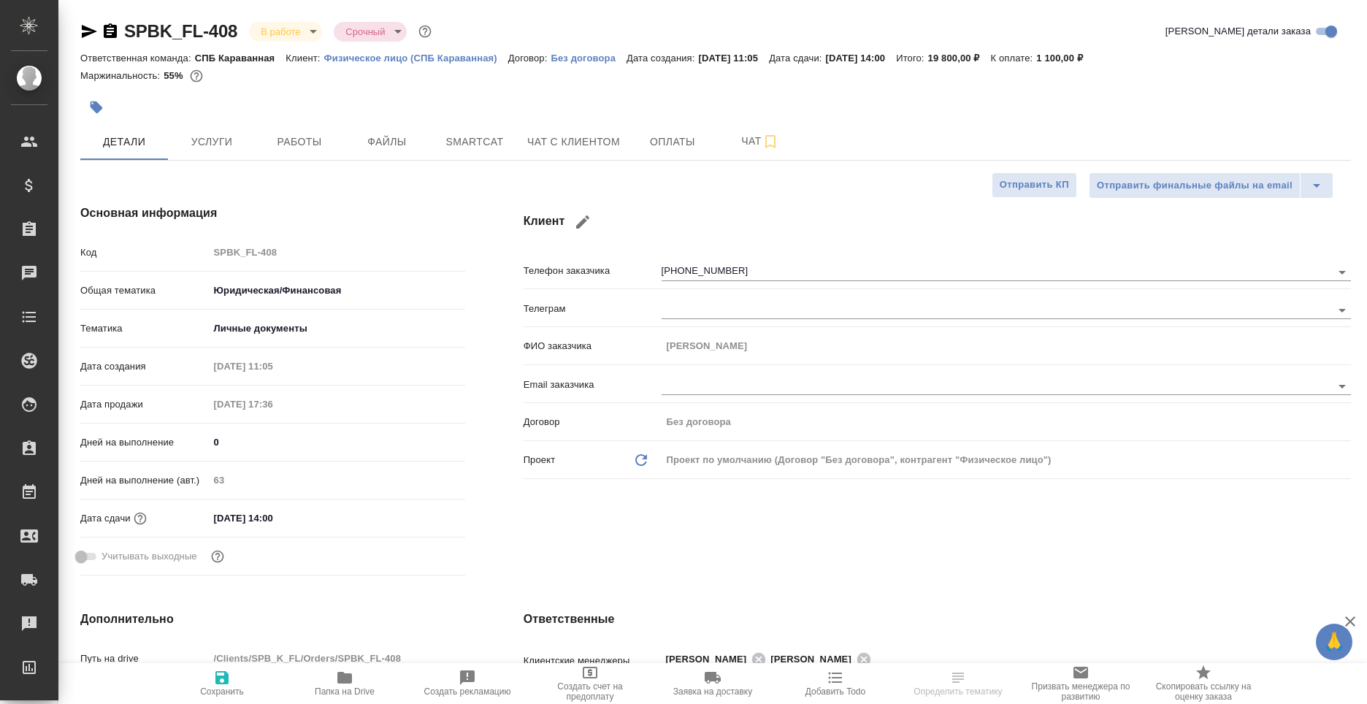
type textarea "x"
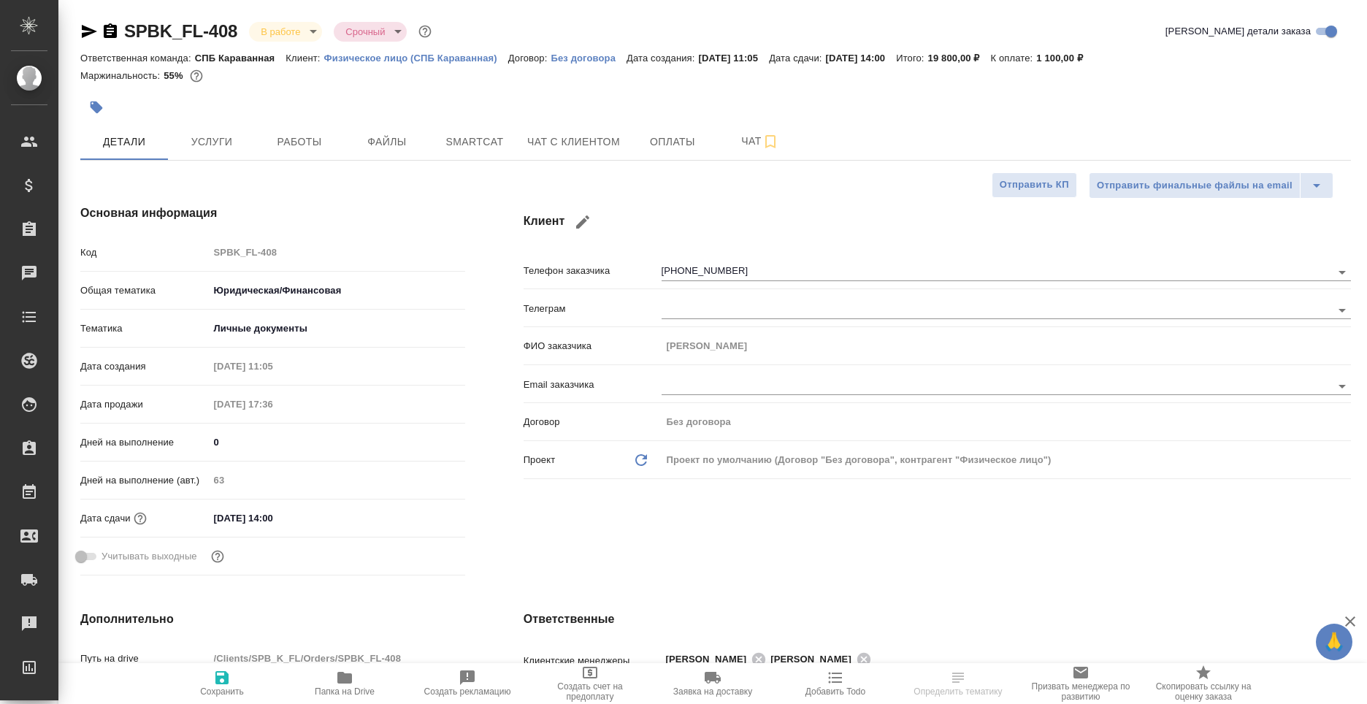
type textarea "x"
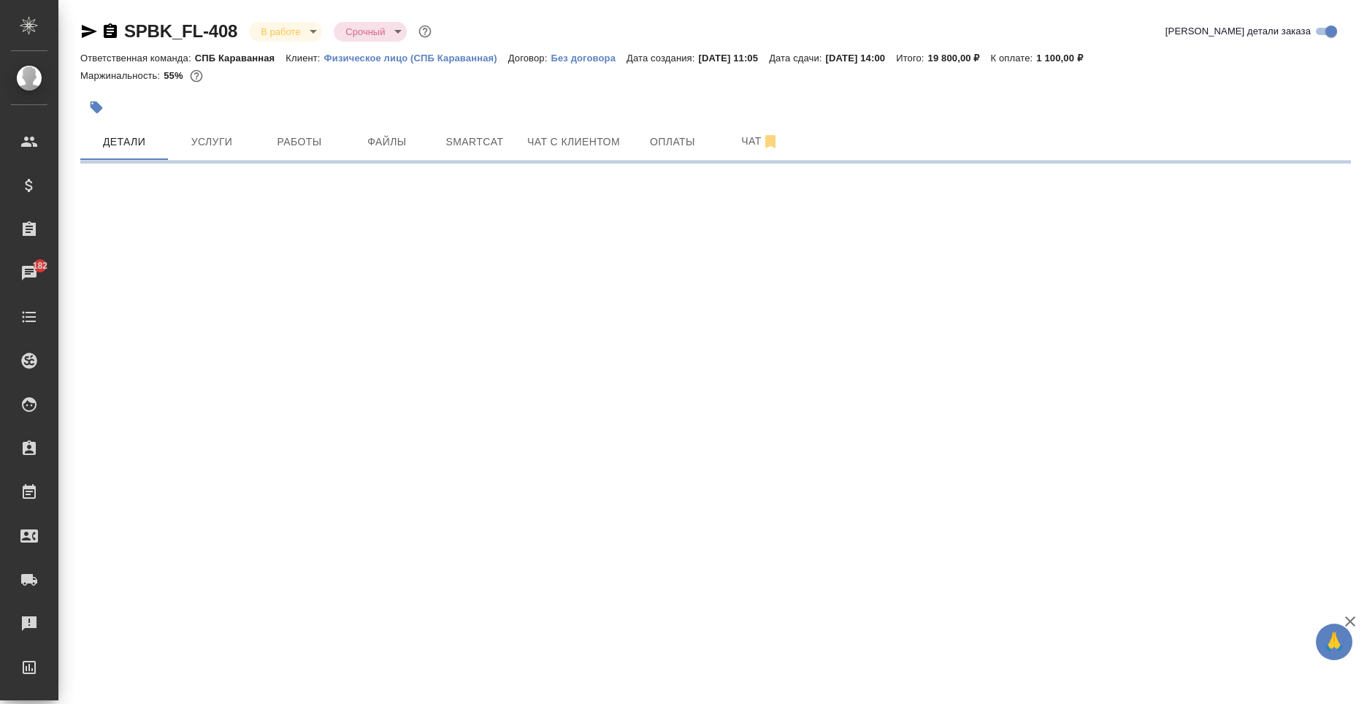
select select "RU"
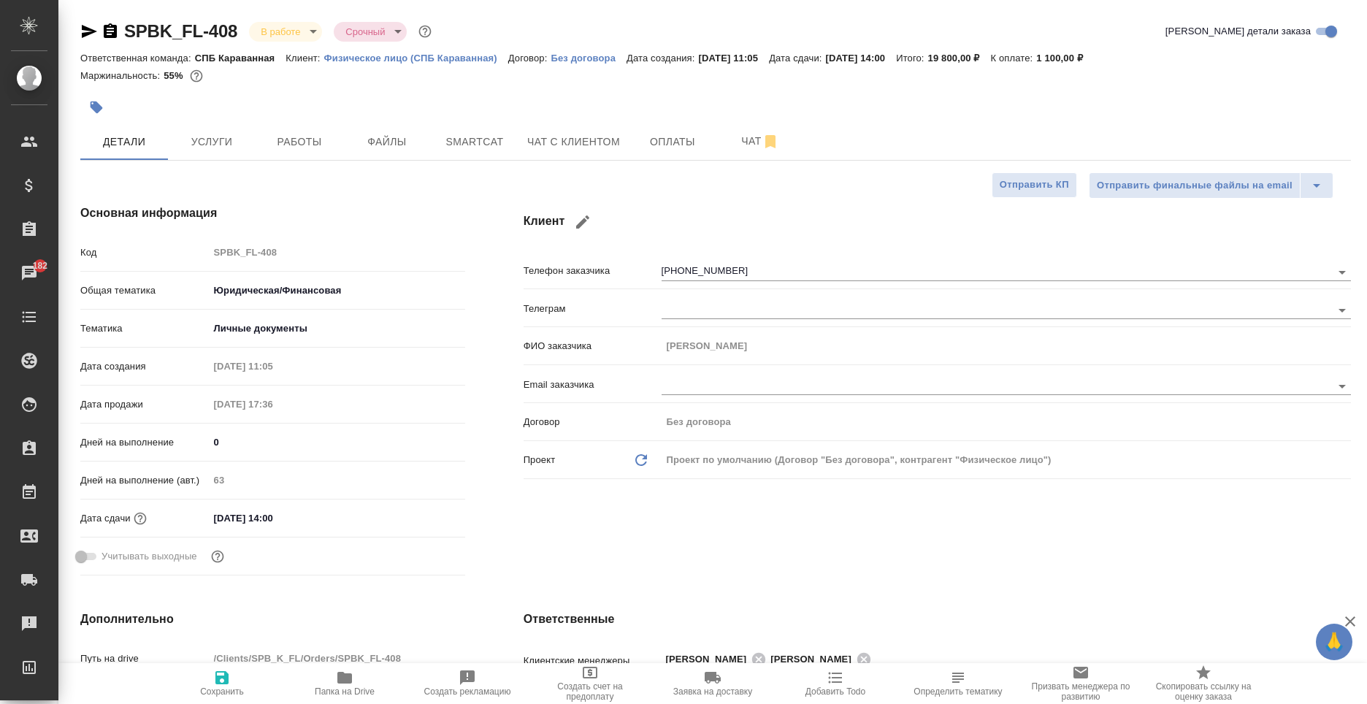
type textarea "x"
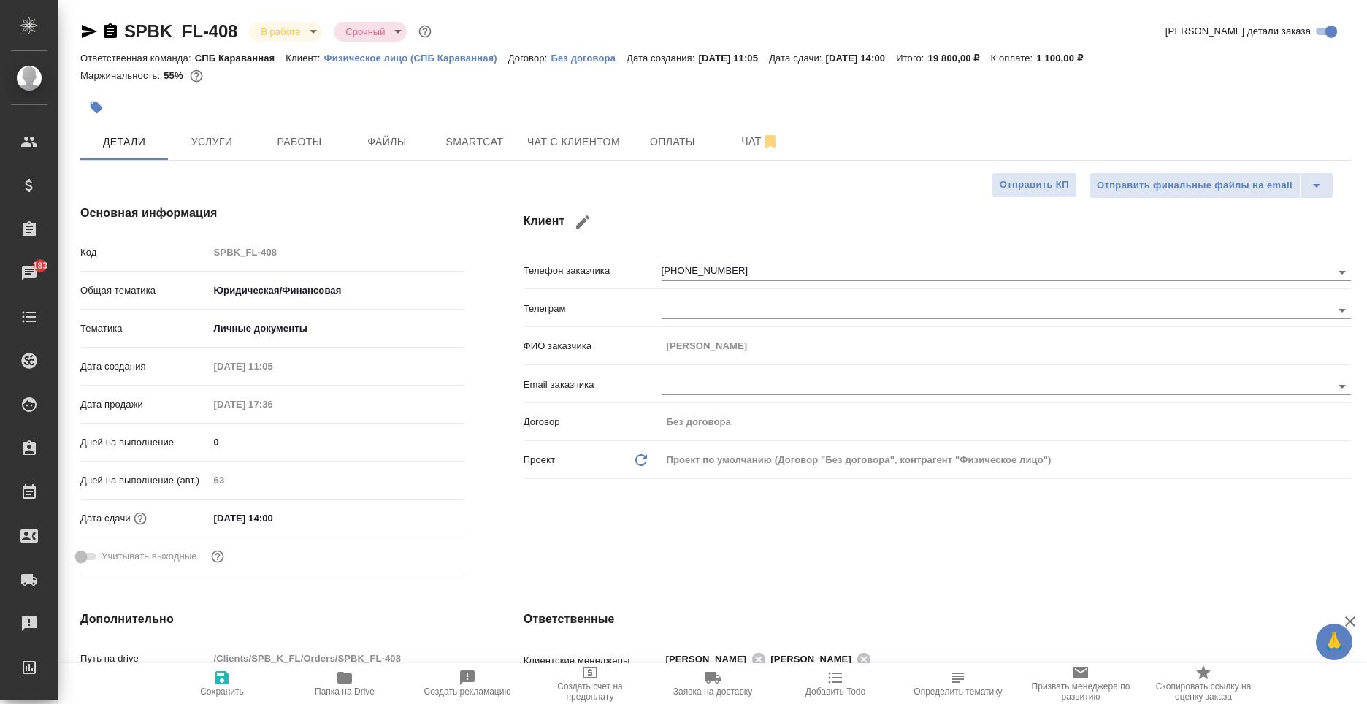
type textarea "x"
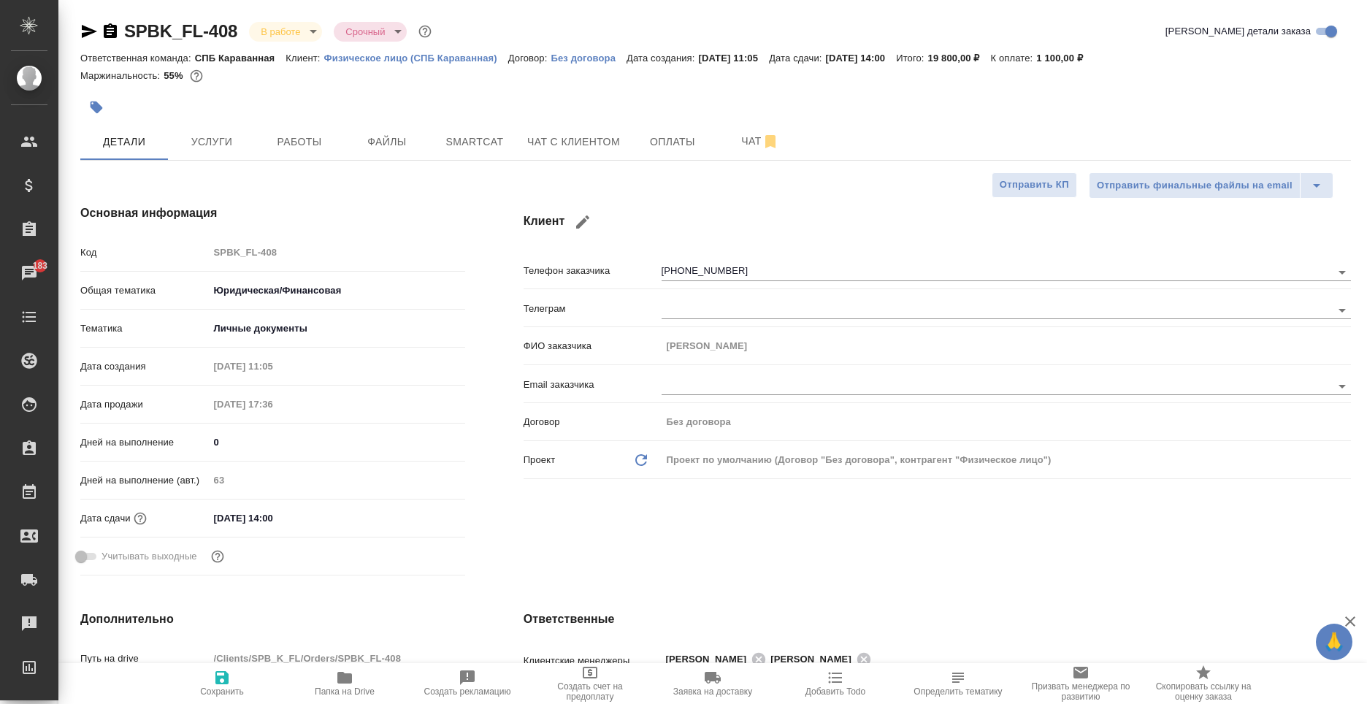
type textarea "x"
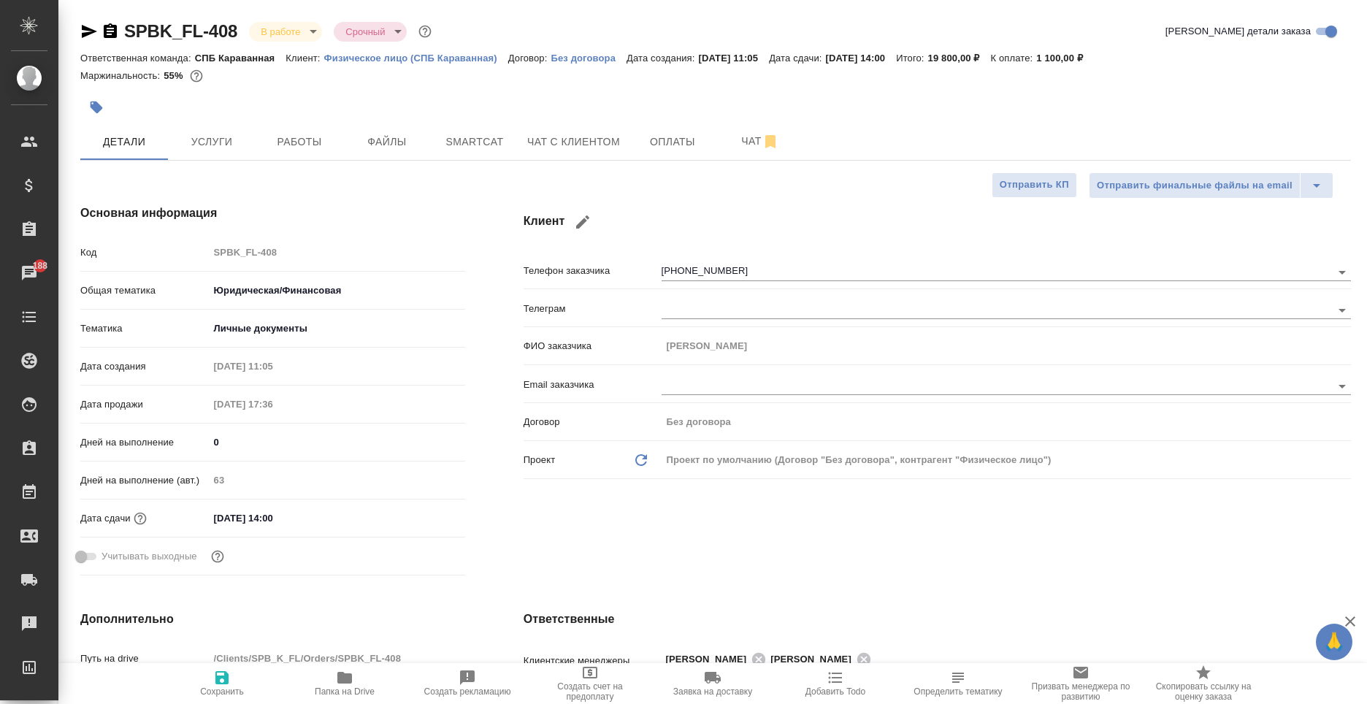
type textarea "x"
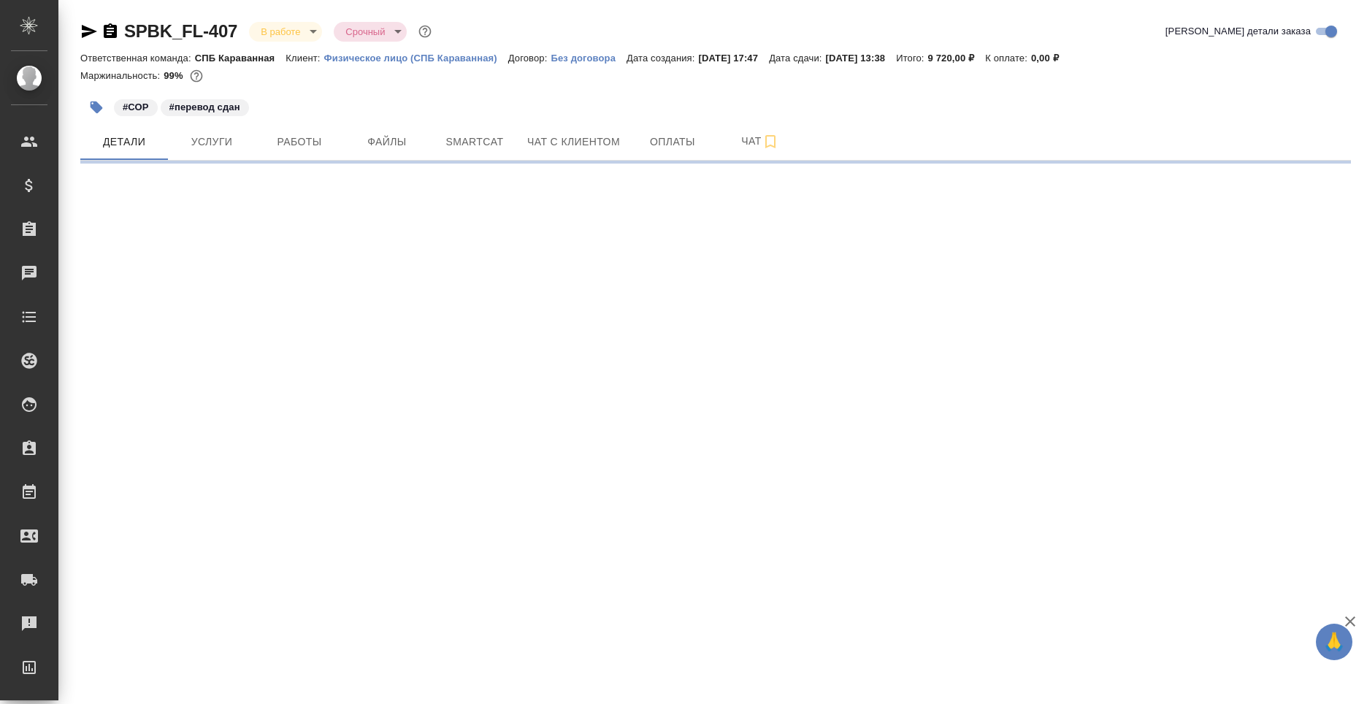
select select "RU"
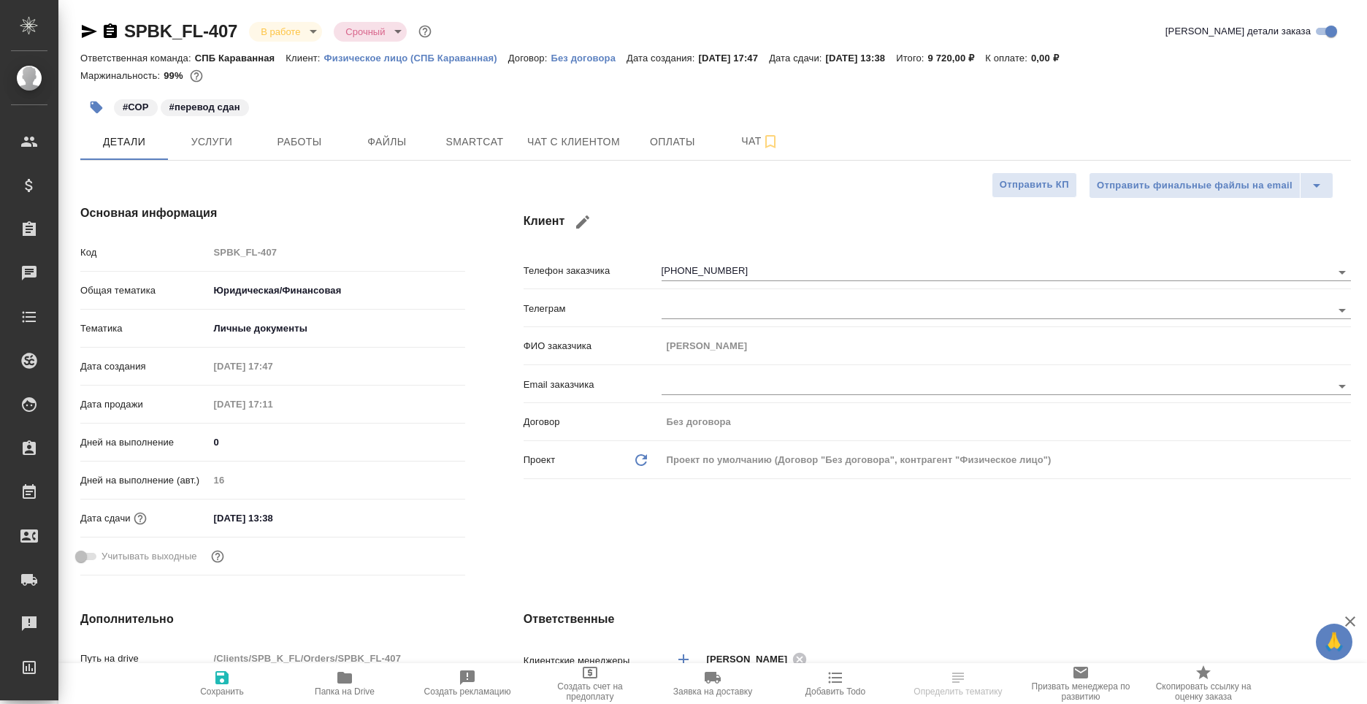
type textarea "x"
click at [112, 26] on icon "button" at bounding box center [110, 30] width 13 height 15
click at [540, 158] on button "Чат с клиентом" at bounding box center [573, 141] width 110 height 37
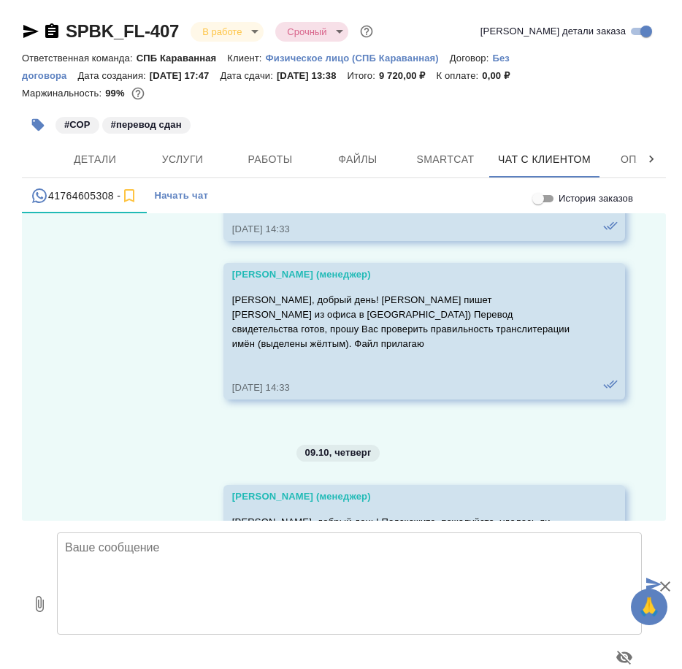
scroll to position [21850, 0]
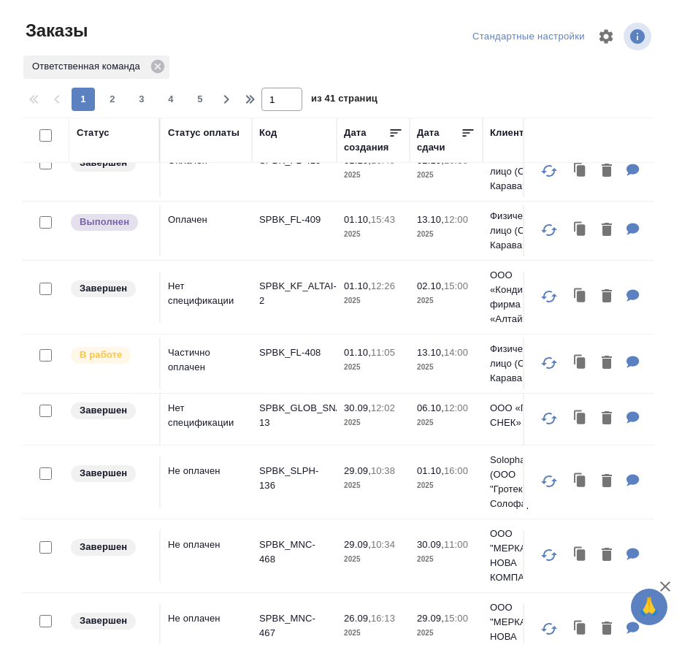
scroll to position [659, 0]
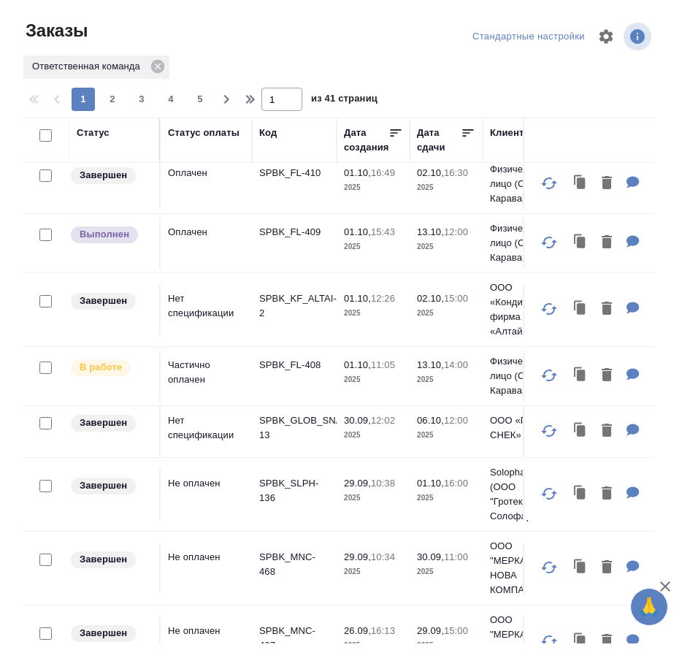
click at [456, 387] on p "2025" at bounding box center [446, 379] width 58 height 15
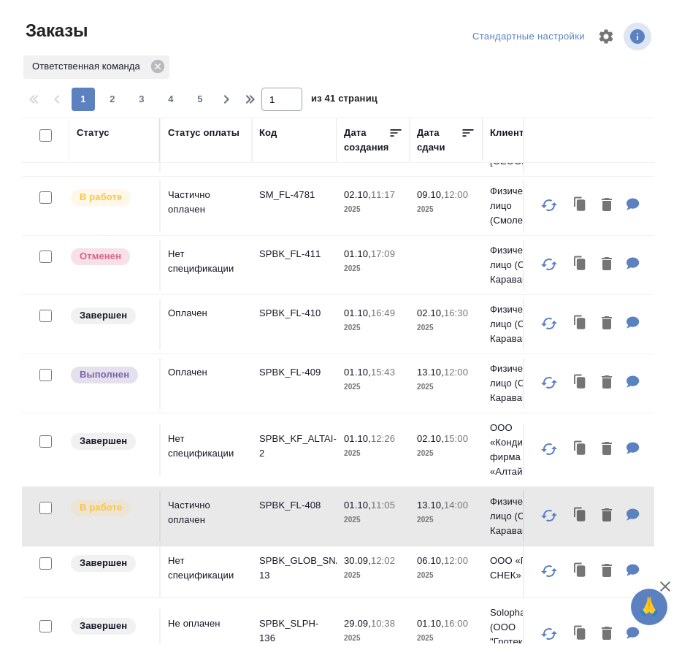
scroll to position [513, 0]
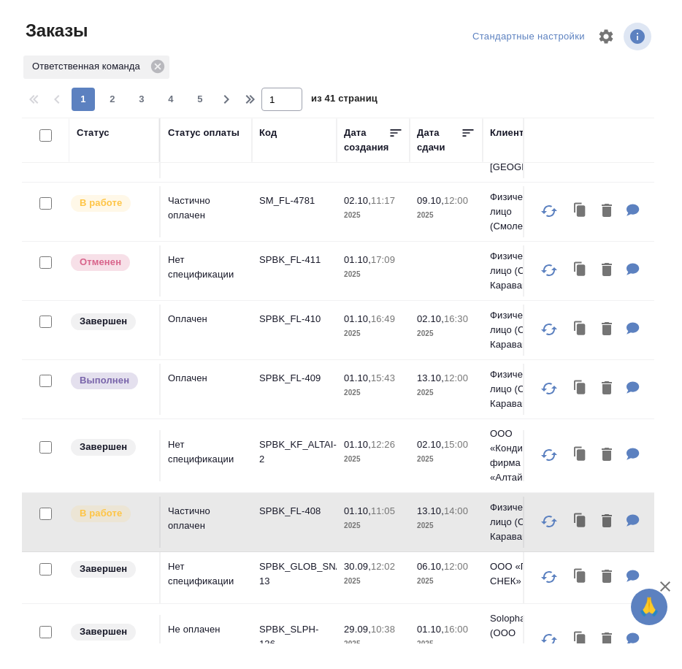
click at [368, 415] on td "01.10, 15:43 2025" at bounding box center [373, 389] width 73 height 51
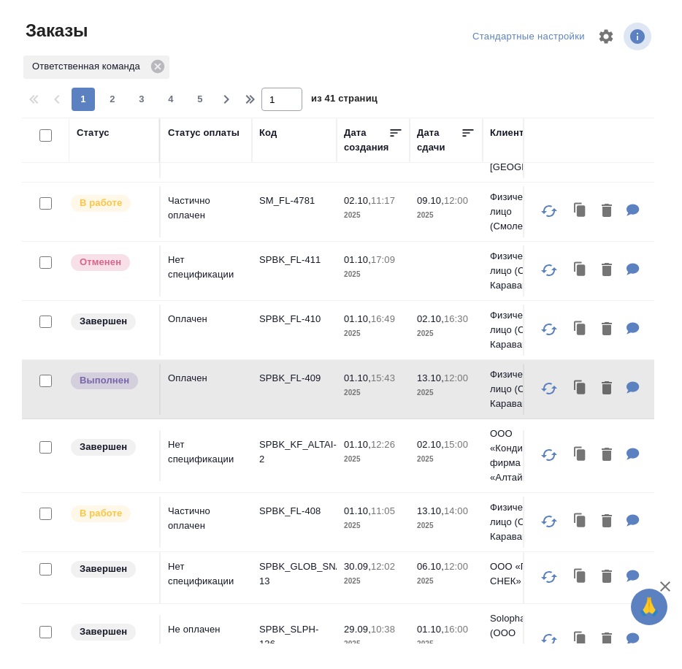
scroll to position [440, 0]
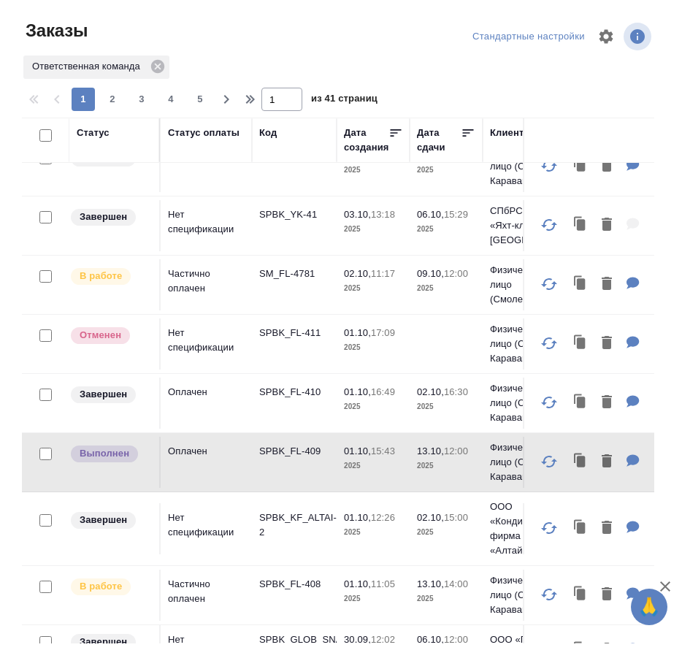
click at [316, 310] on td "SM_FL-4781" at bounding box center [294, 284] width 85 height 51
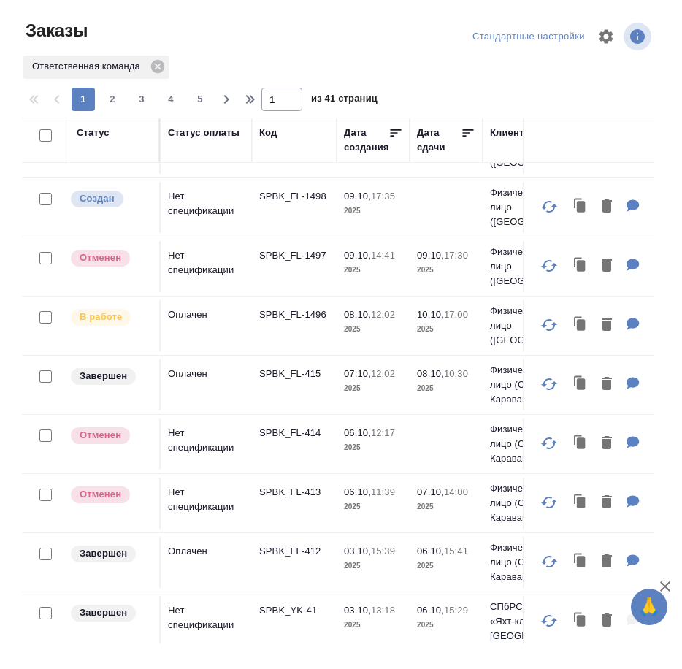
scroll to position [2, 0]
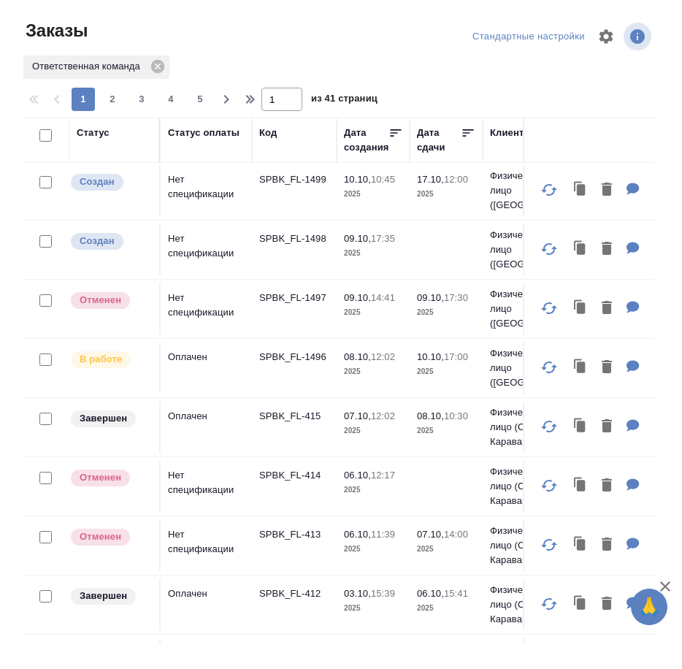
click at [350, 369] on p "2025" at bounding box center [373, 371] width 58 height 15
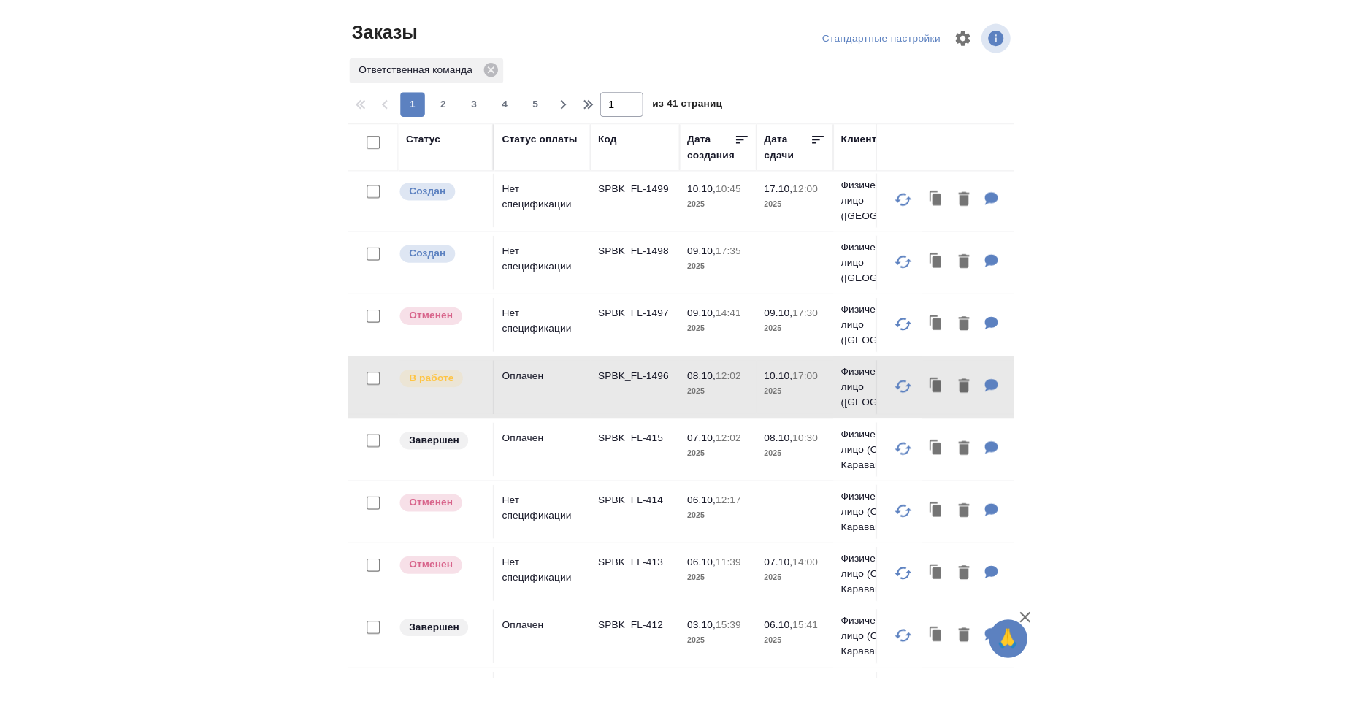
scroll to position [0, 0]
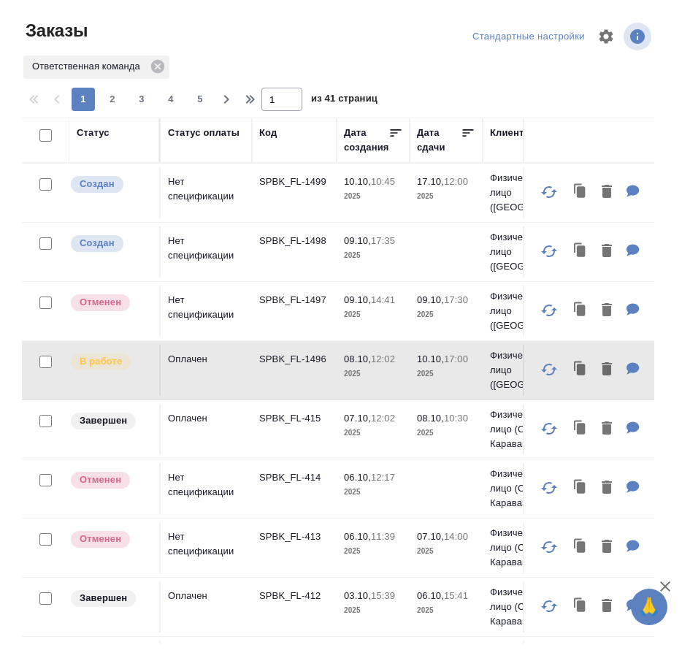
click at [305, 242] on p "SPBK_FL-1498" at bounding box center [294, 241] width 70 height 15
click at [272, 205] on td "SPBK_FL-1499" at bounding box center [294, 192] width 85 height 51
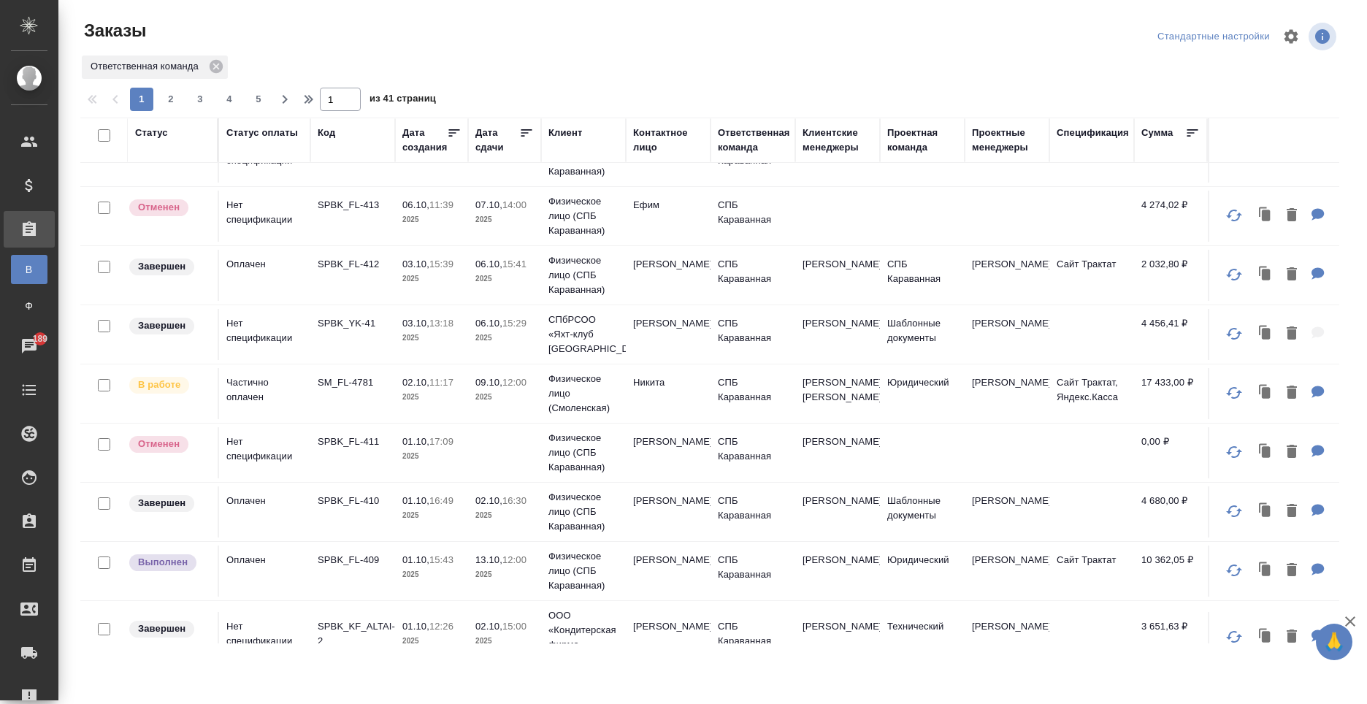
scroll to position [365, 0]
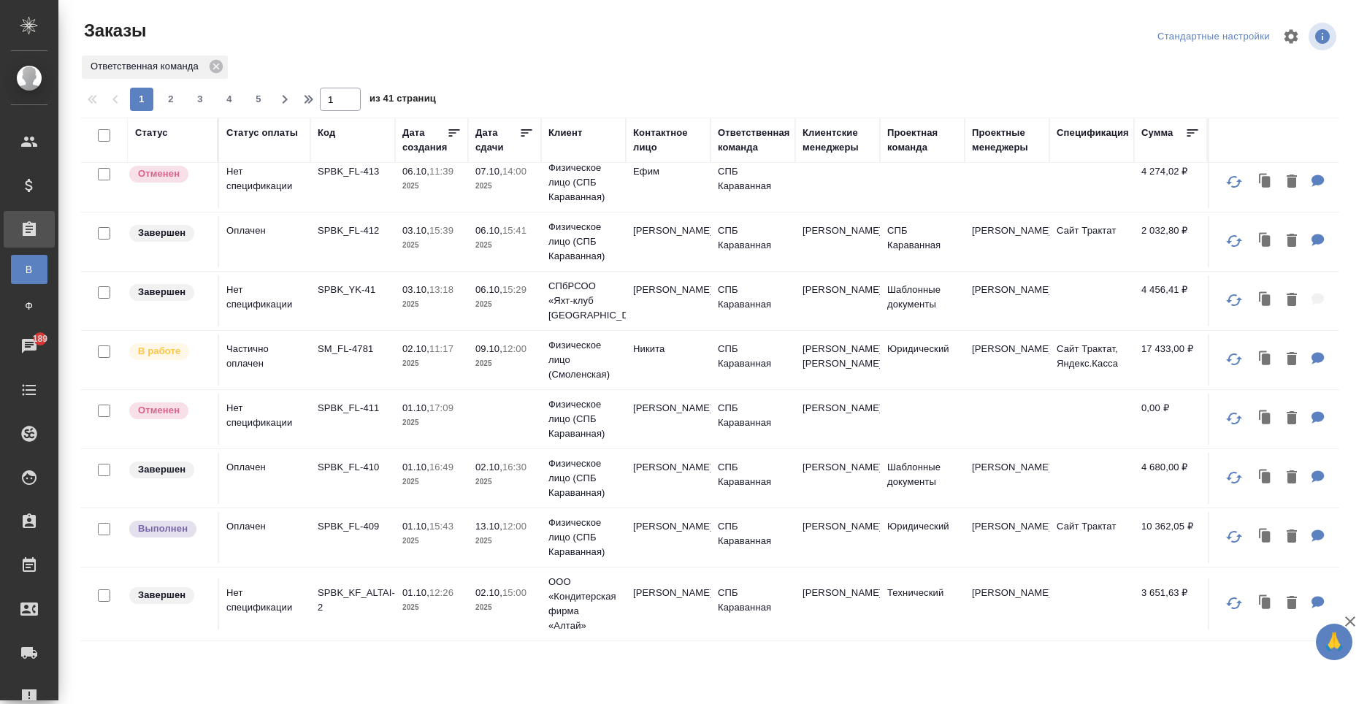
click at [672, 553] on td "Татьяна" at bounding box center [668, 537] width 85 height 51
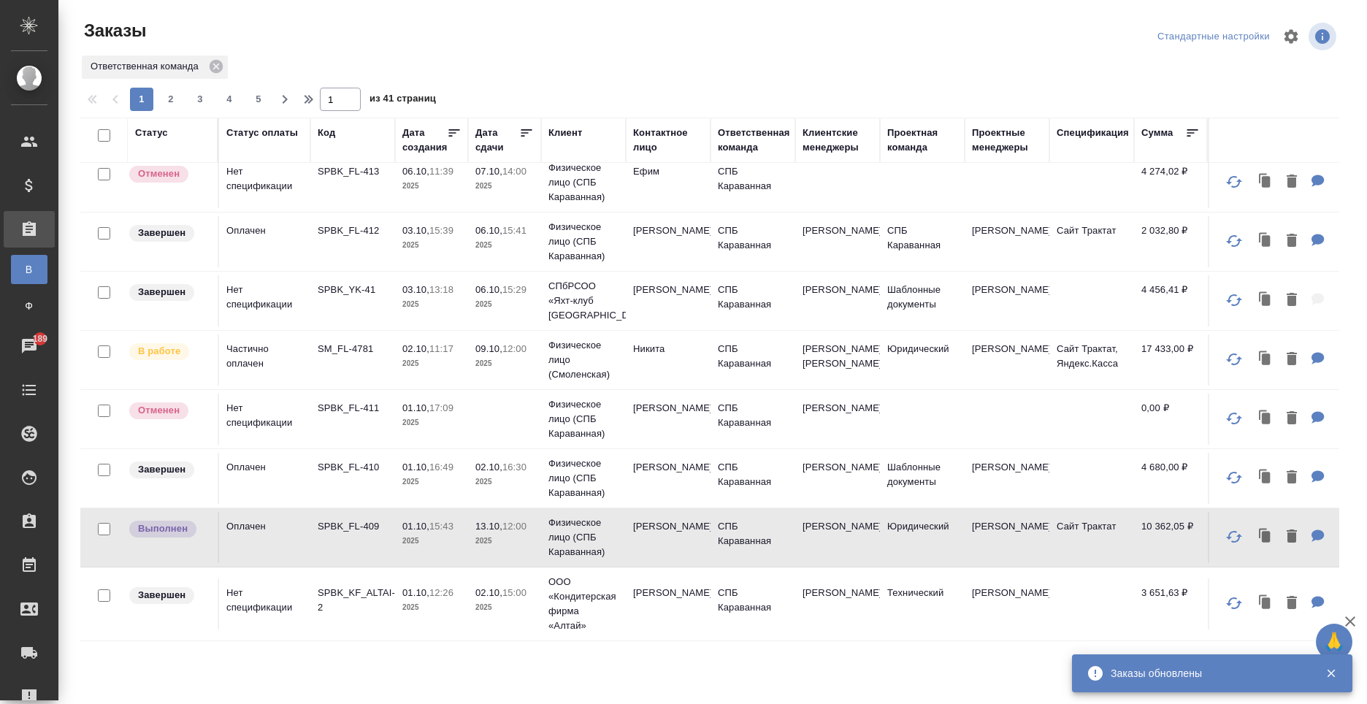
click at [670, 375] on td "Никита" at bounding box center [668, 359] width 85 height 51
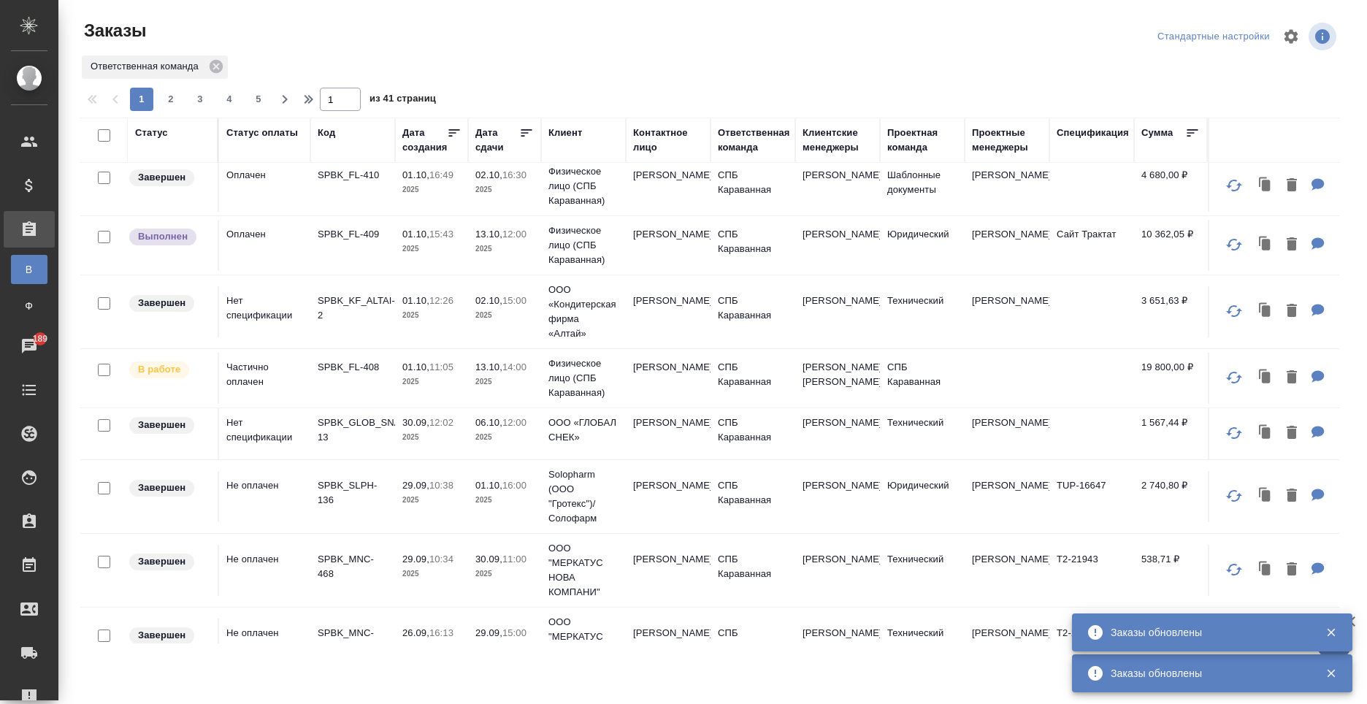
scroll to position [1022, 0]
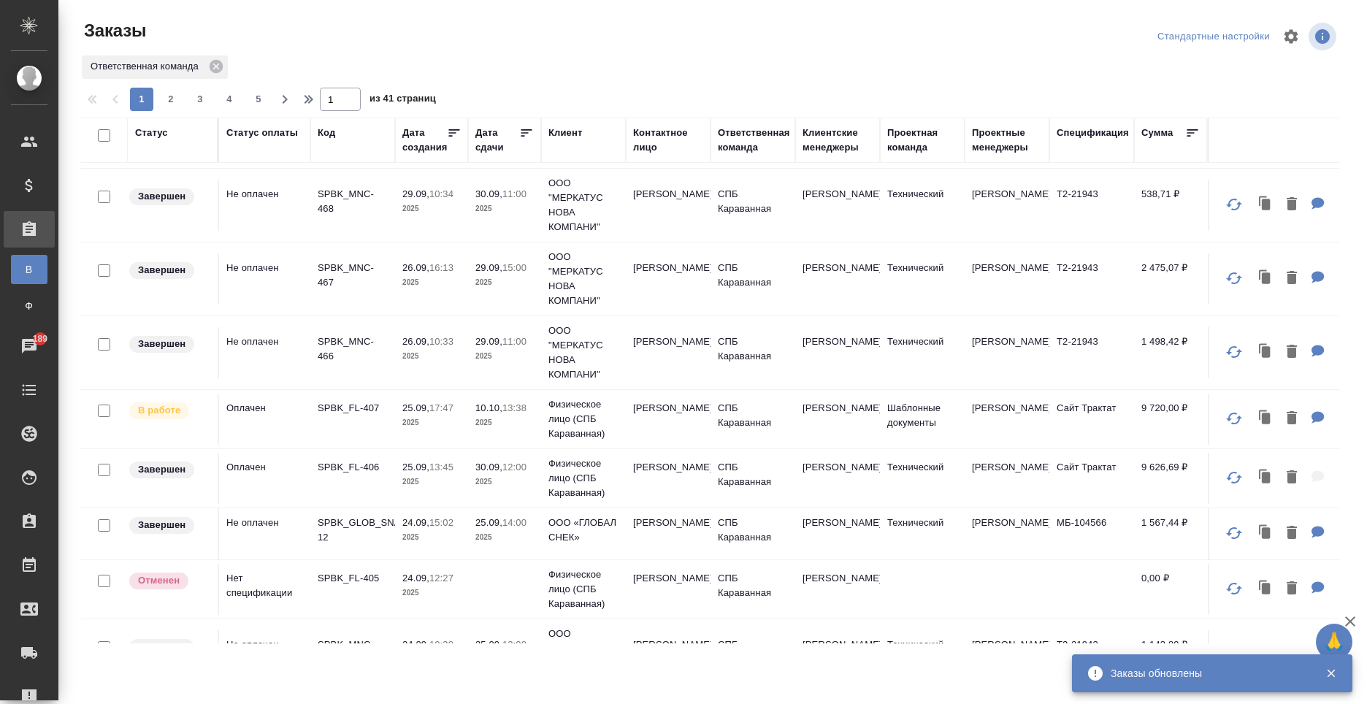
click at [656, 441] on td "Анна" at bounding box center [668, 419] width 85 height 51
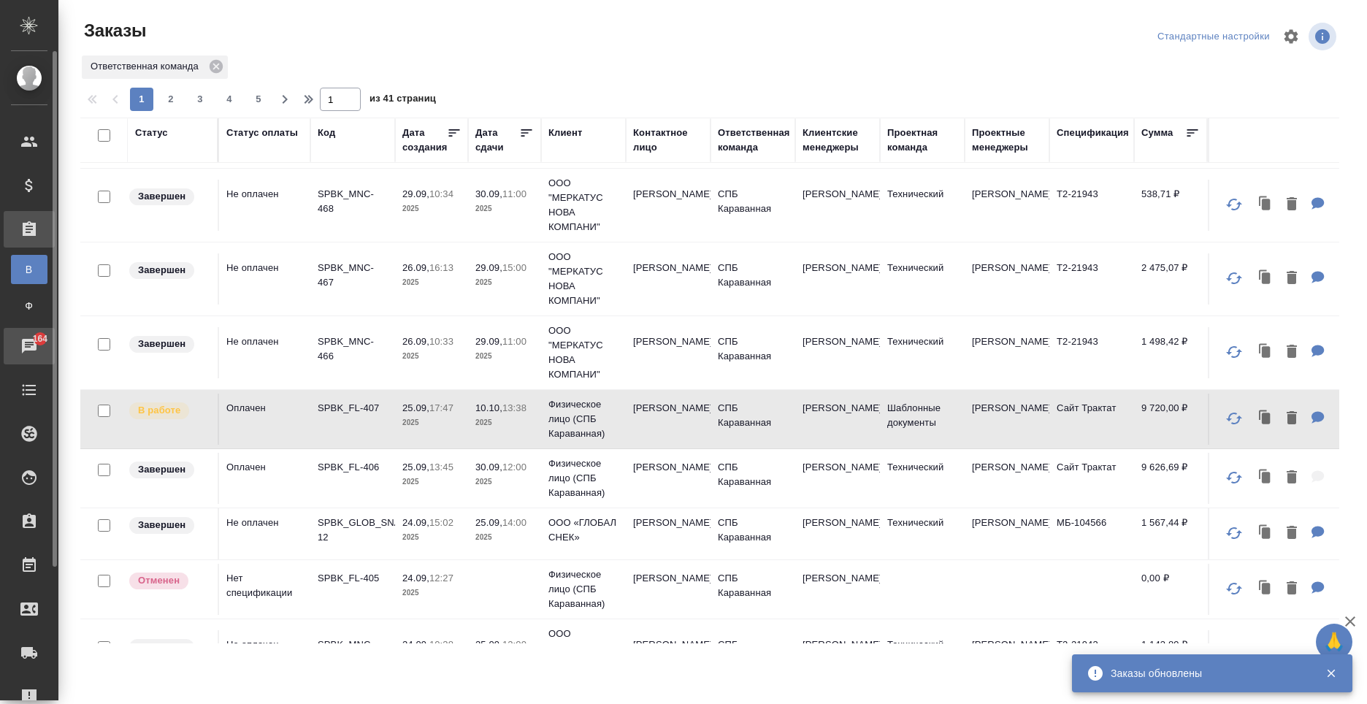
click at [29, 351] on icon at bounding box center [29, 346] width 18 height 18
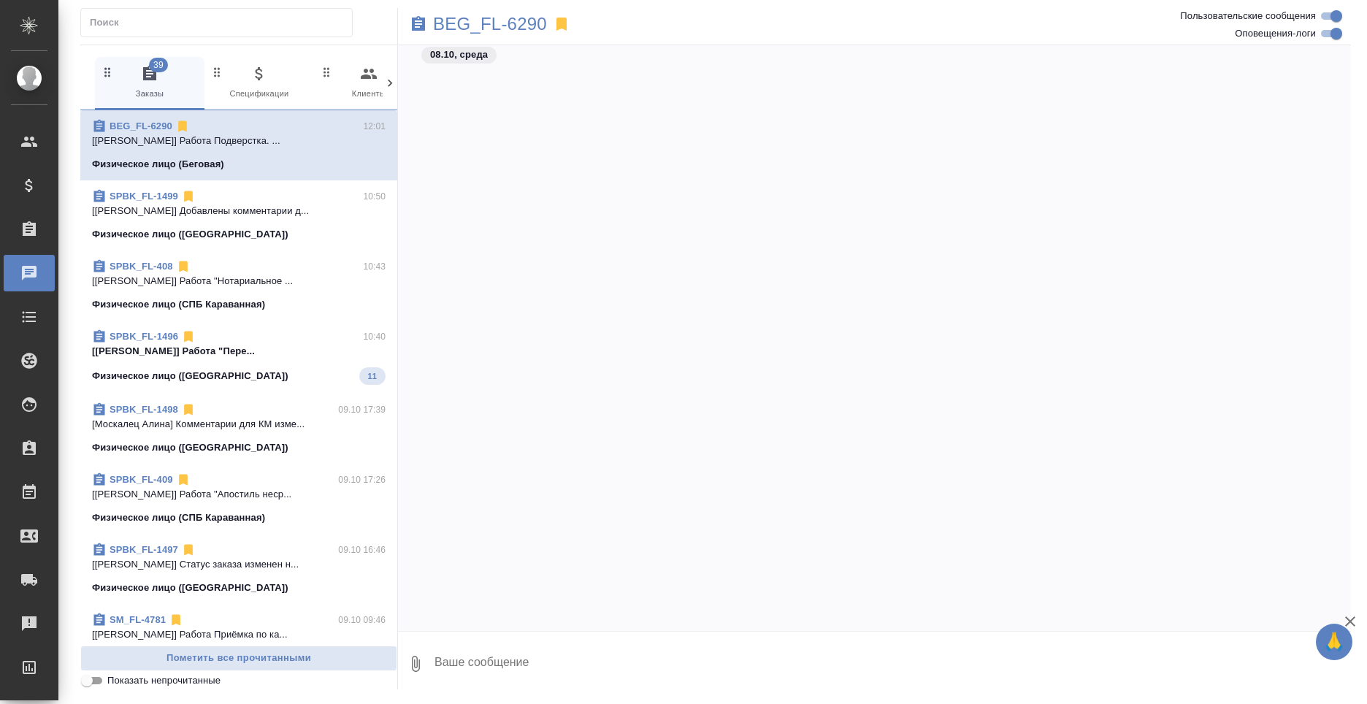
scroll to position [6782, 0]
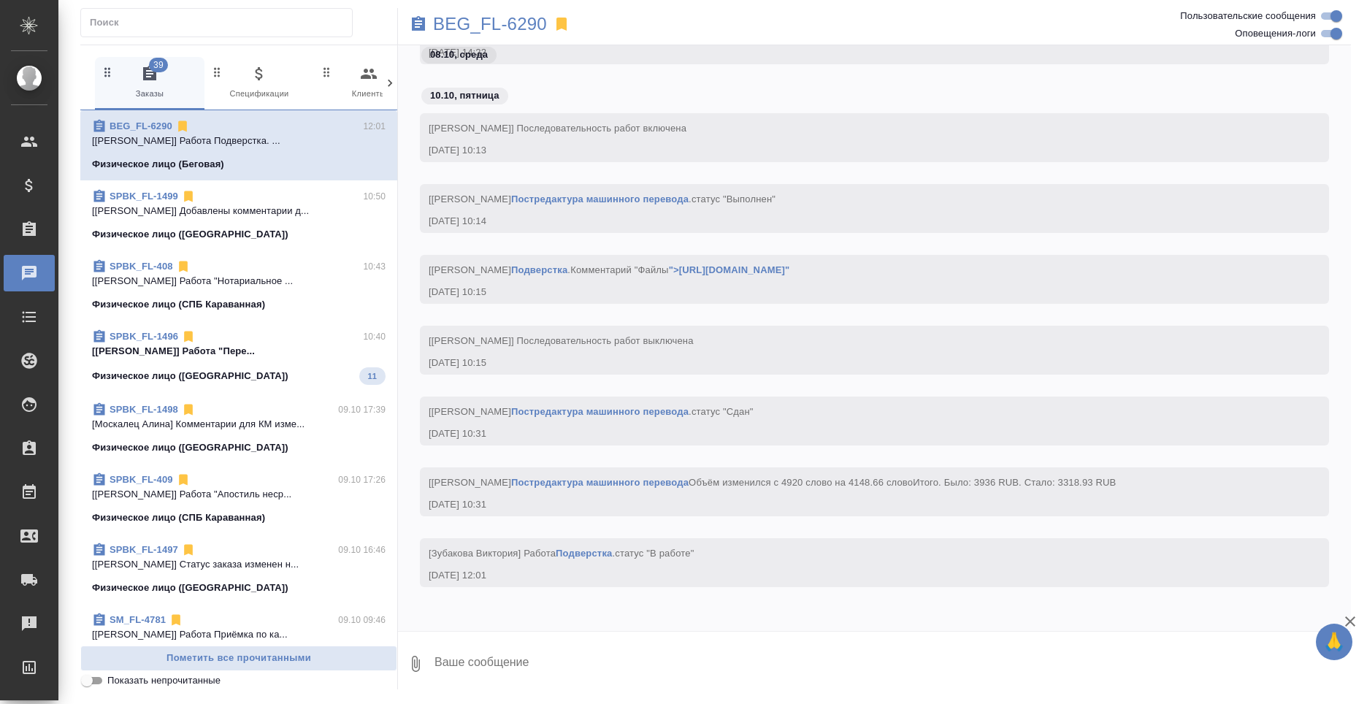
click at [390, 79] on icon at bounding box center [390, 83] width 15 height 15
click at [390, 78] on icon at bounding box center [390, 83] width 15 height 15
click at [390, 77] on icon at bounding box center [390, 83] width 15 height 15
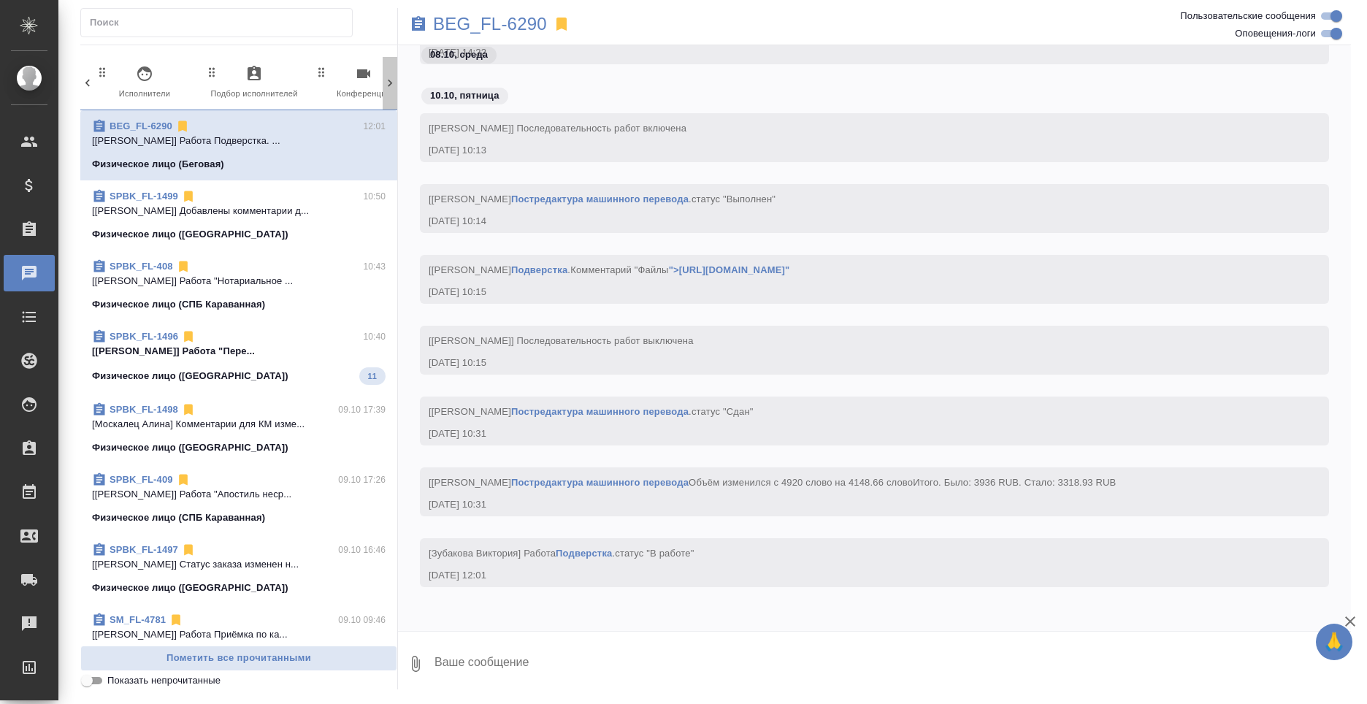
scroll to position [0, 698]
click at [390, 77] on icon at bounding box center [390, 83] width 15 height 15
click at [348, 82] on span "99+ Мессенджеры" at bounding box center [328, 83] width 98 height 36
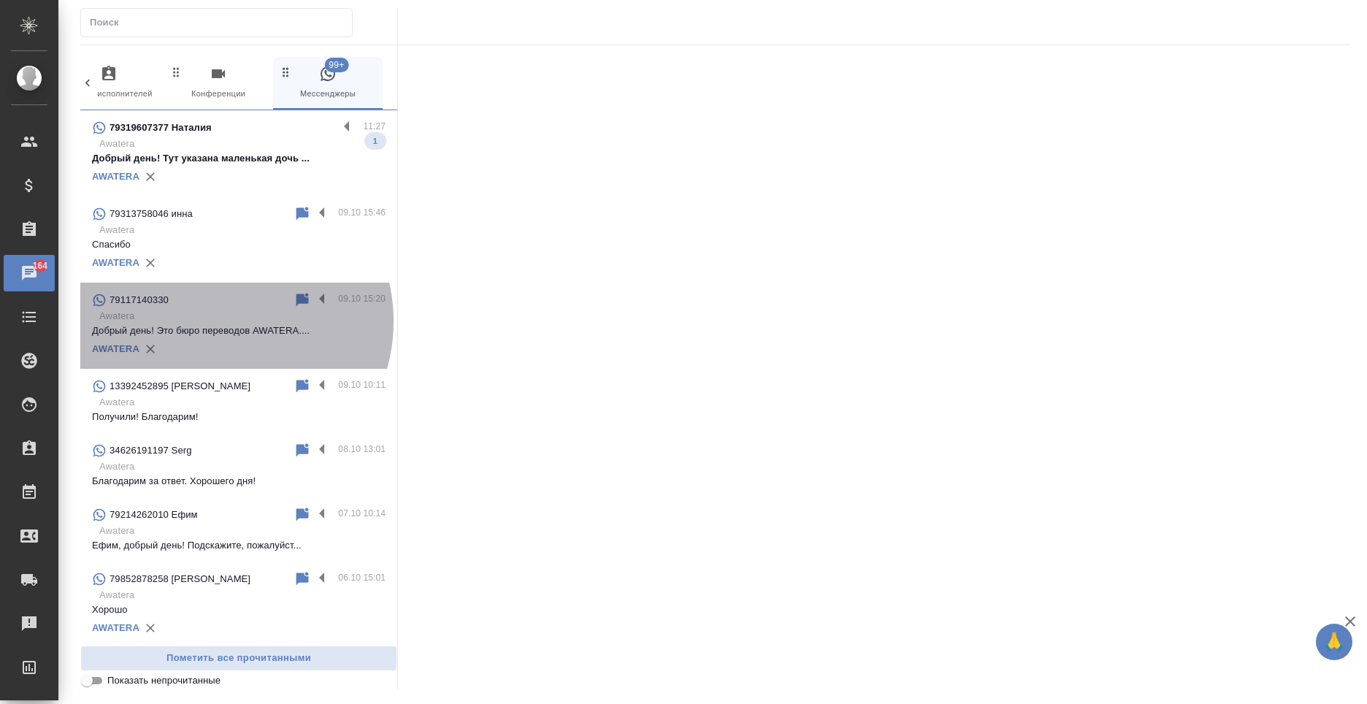
click at [218, 321] on p "Awatera" at bounding box center [242, 316] width 286 height 15
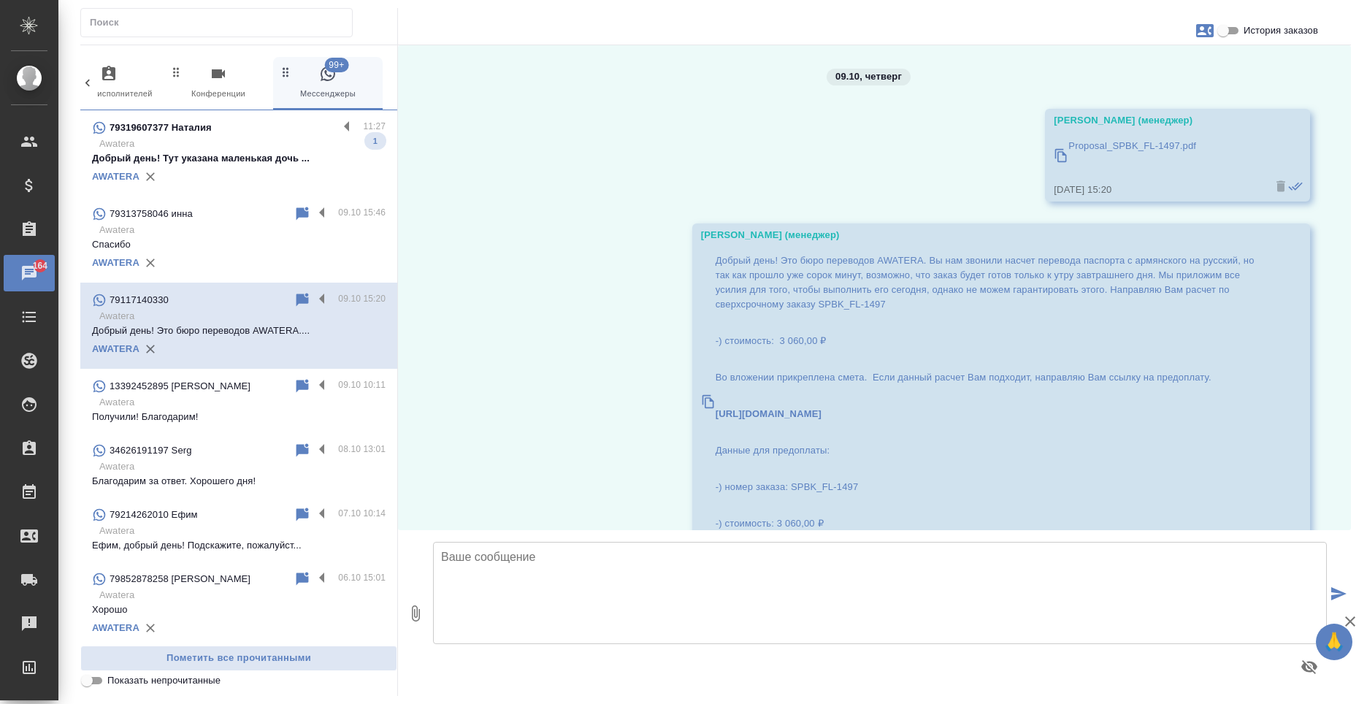
scroll to position [71, 0]
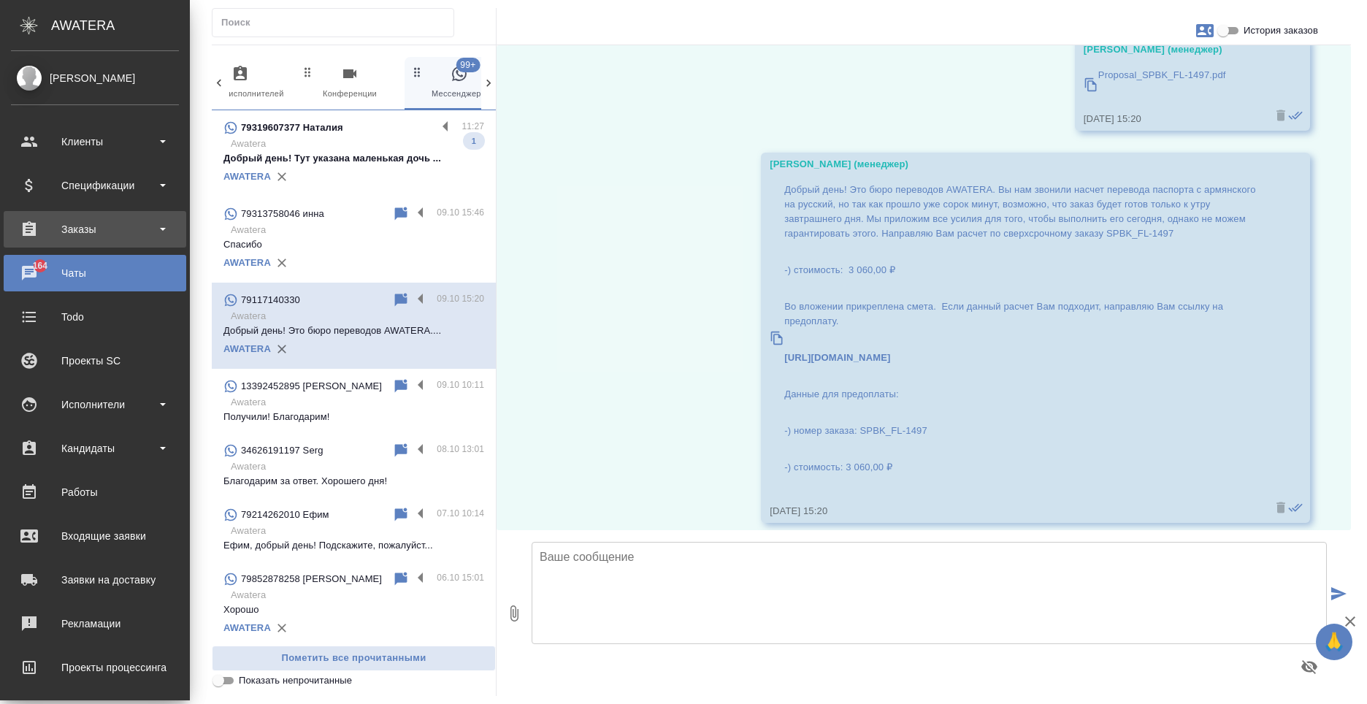
click at [91, 237] on div "Заказы" at bounding box center [95, 229] width 168 height 22
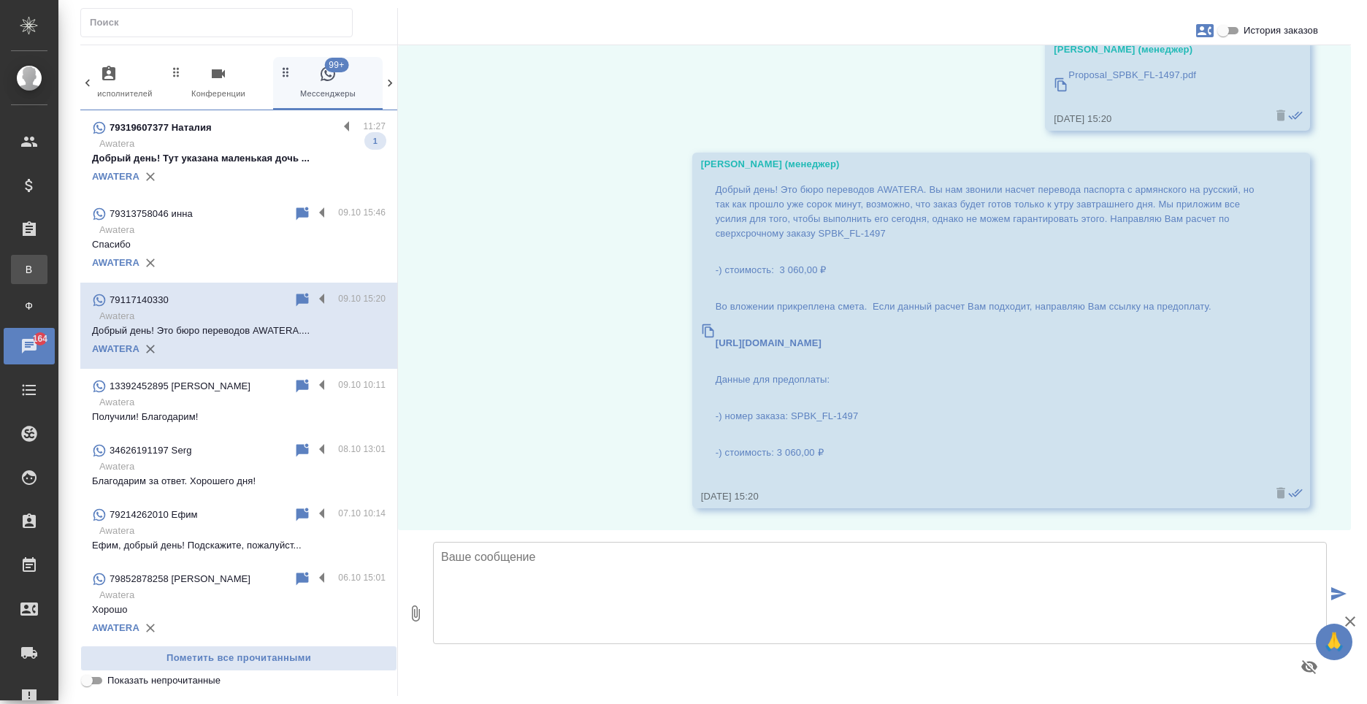
click at [22, 273] on div "Все заказы" at bounding box center [11, 269] width 22 height 15
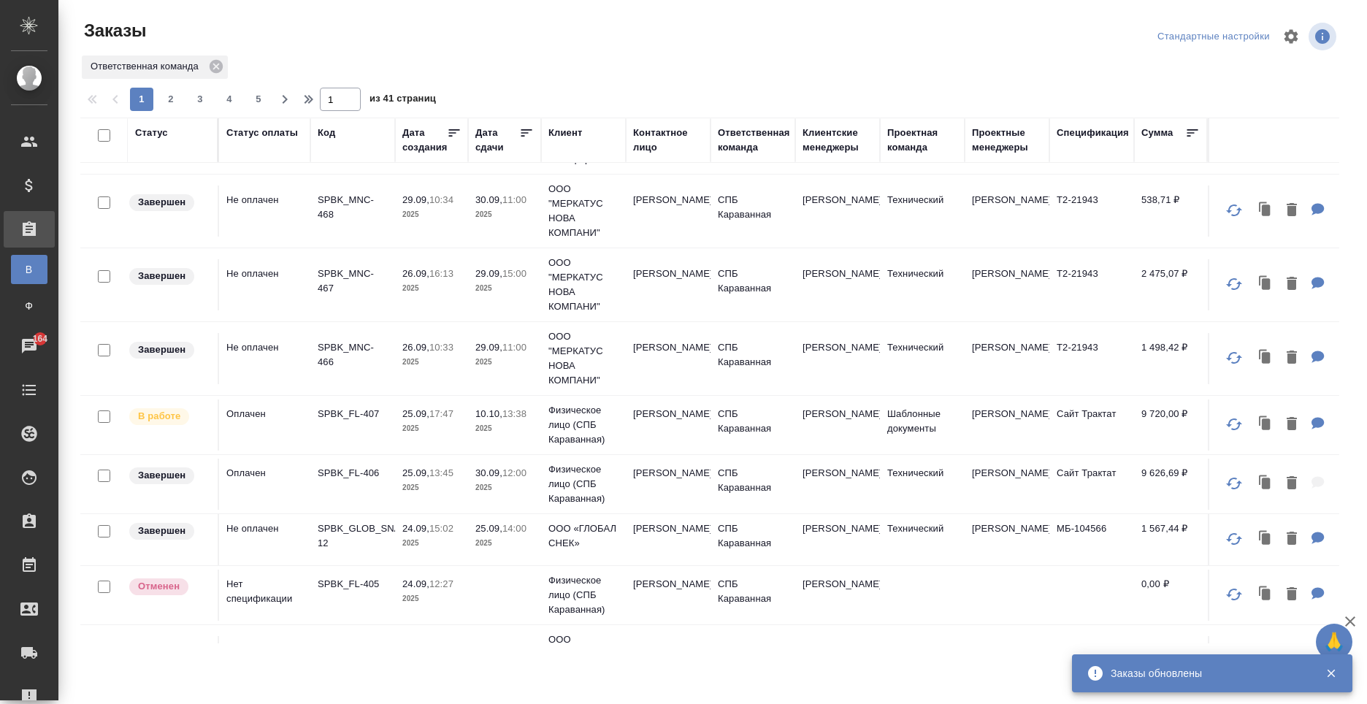
scroll to position [1024, 0]
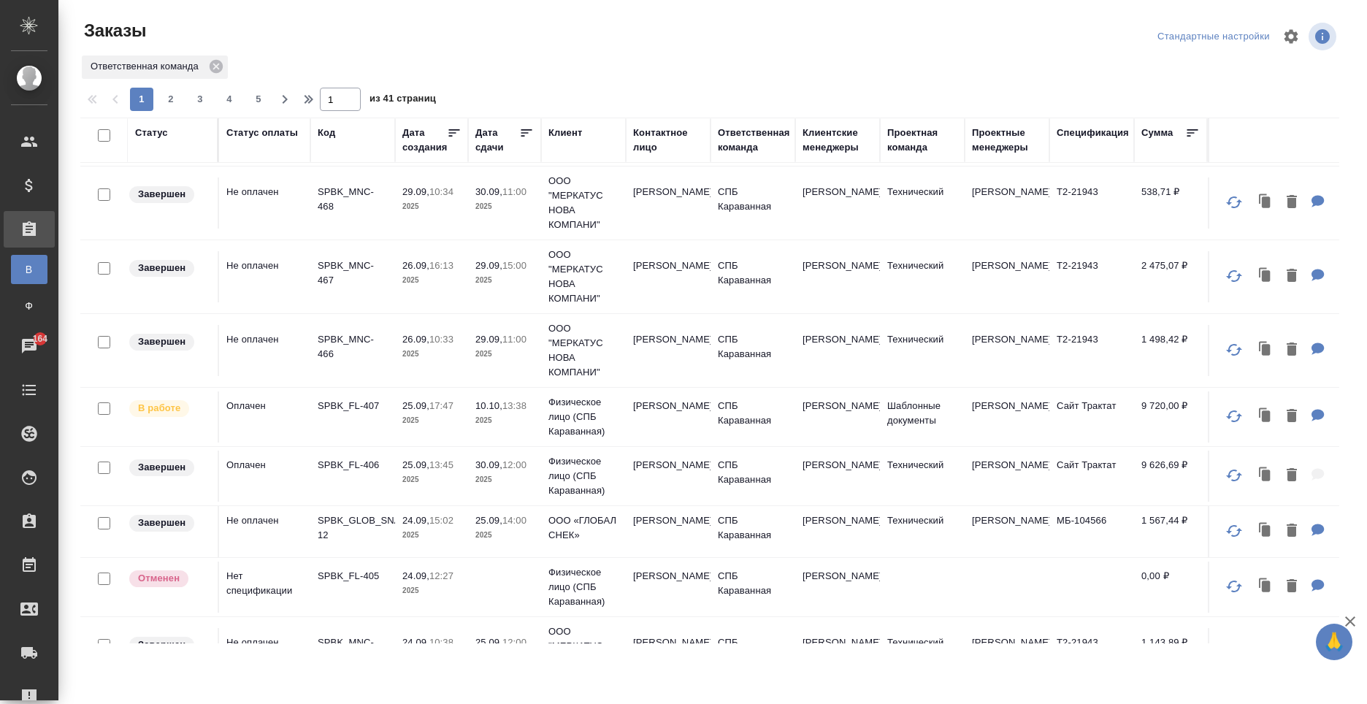
click at [681, 431] on td "Анна" at bounding box center [668, 416] width 85 height 51
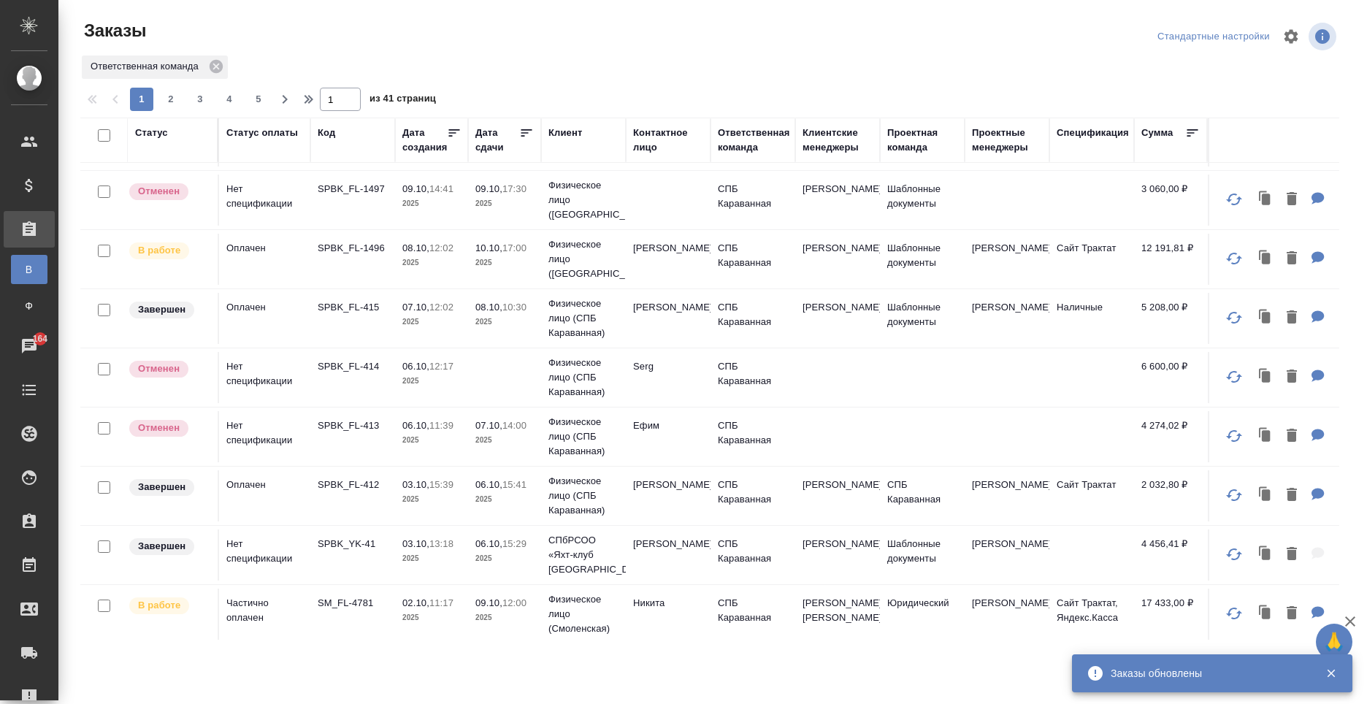
scroll to position [0, 0]
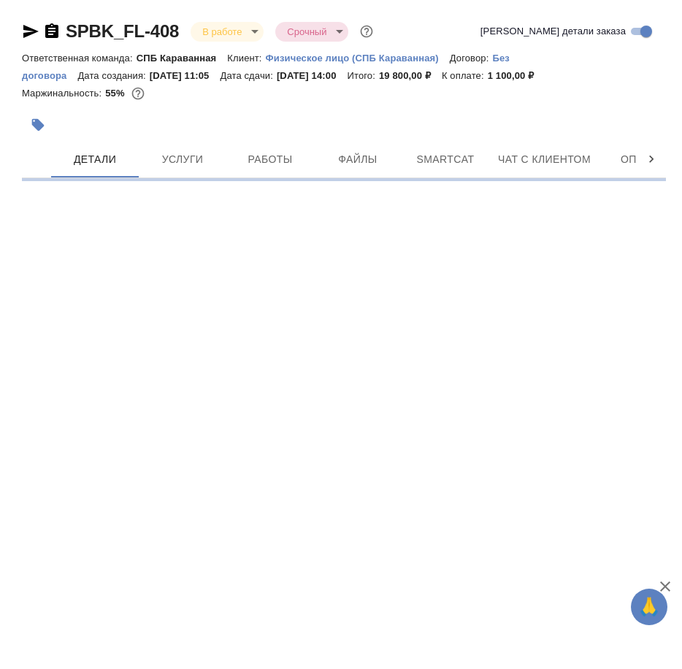
select select "RU"
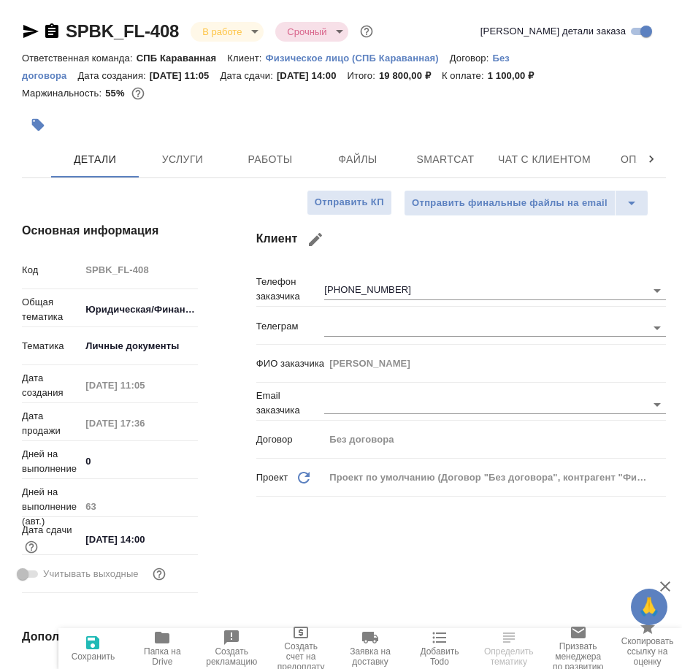
type textarea "x"
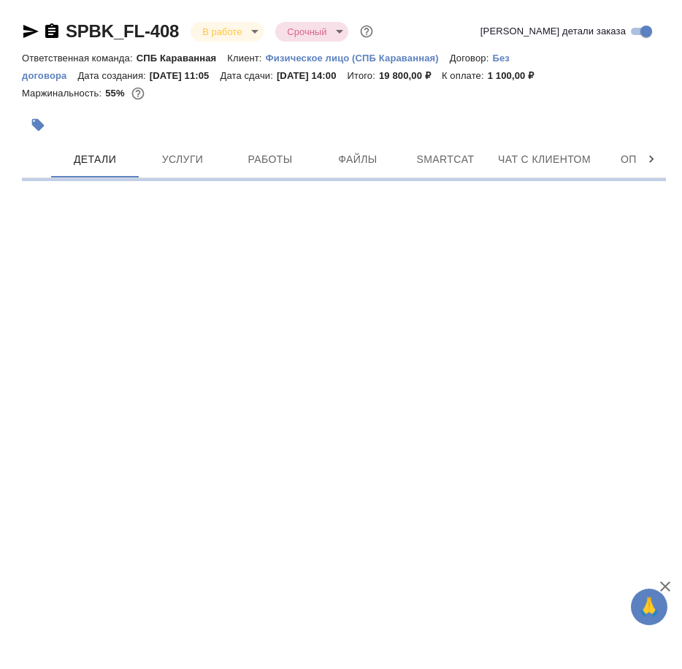
click at [55, 32] on icon "button" at bounding box center [51, 30] width 13 height 15
select select "RU"
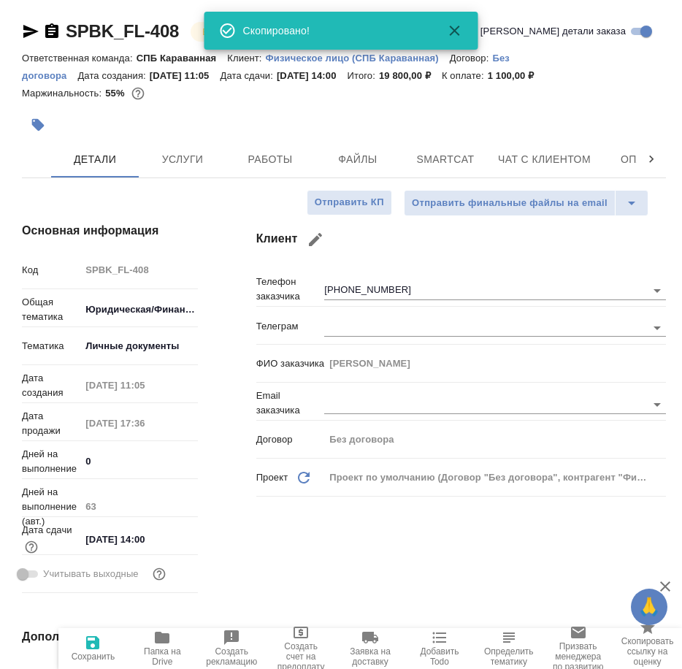
type textarea "x"
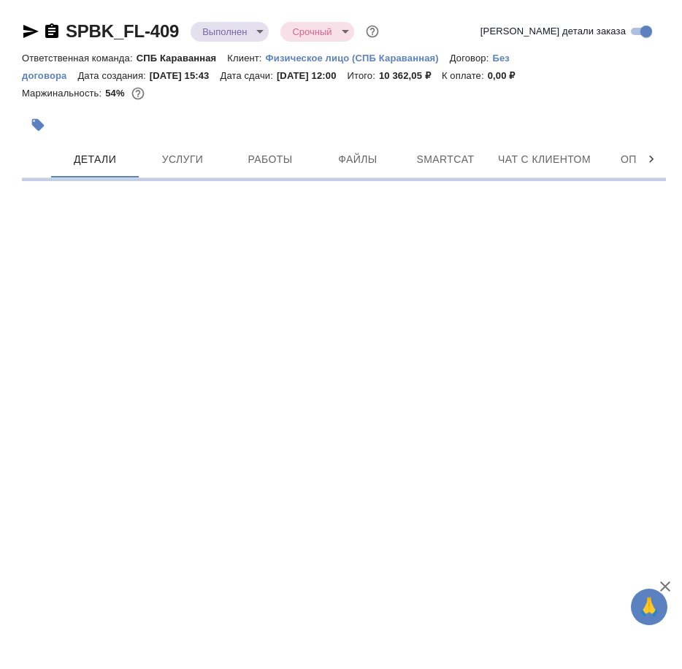
select select "RU"
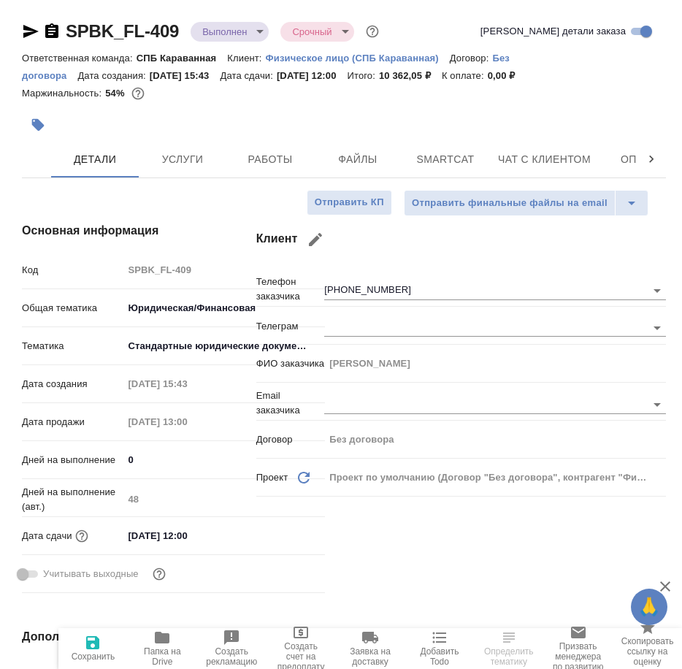
type textarea "x"
click at [48, 36] on icon "button" at bounding box center [51, 30] width 13 height 15
type textarea "x"
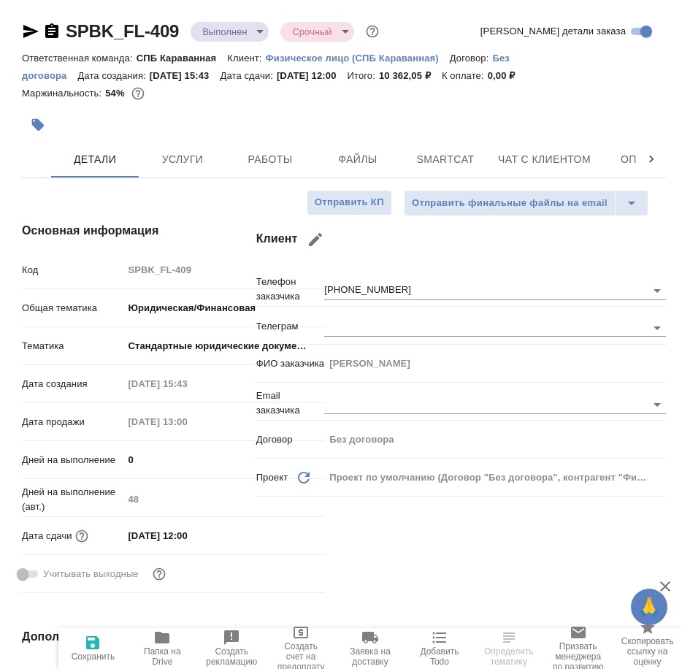
type textarea "x"
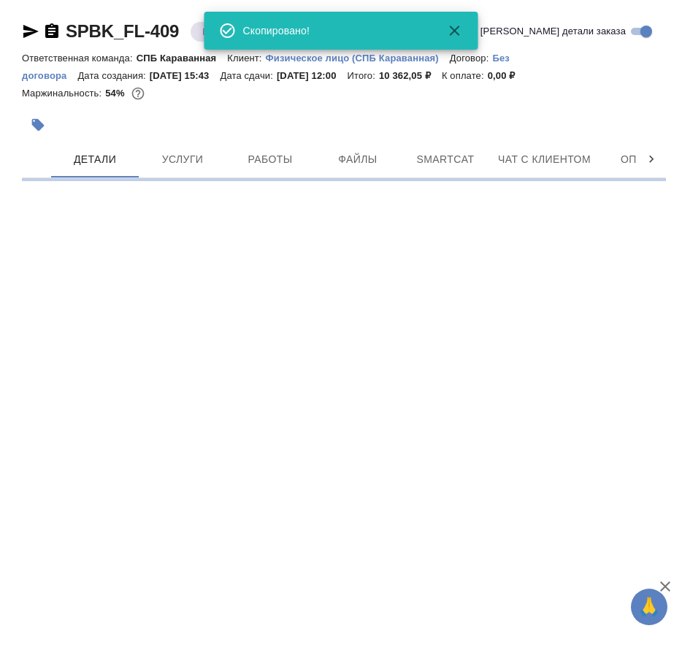
select select "RU"
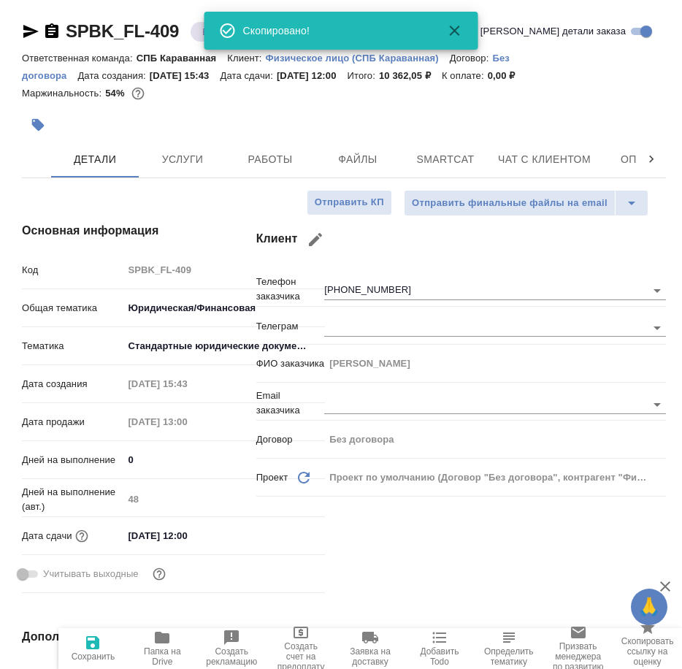
type textarea "x"
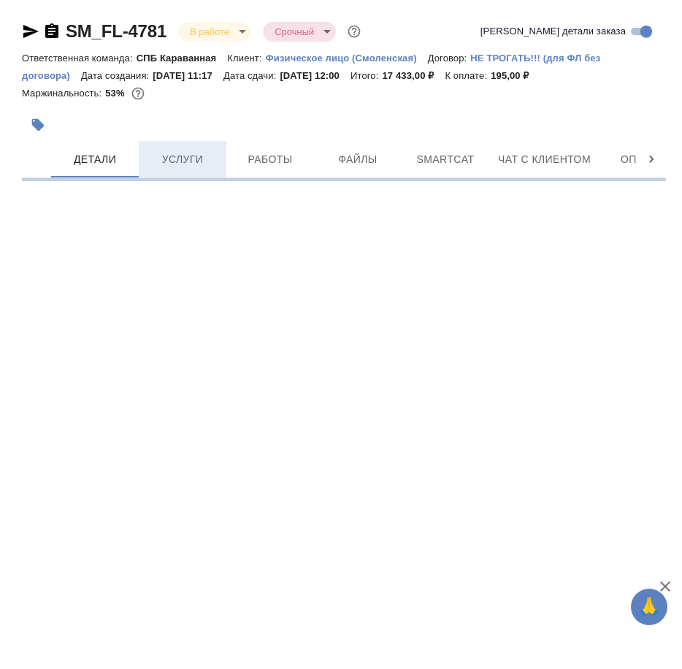
select select "RU"
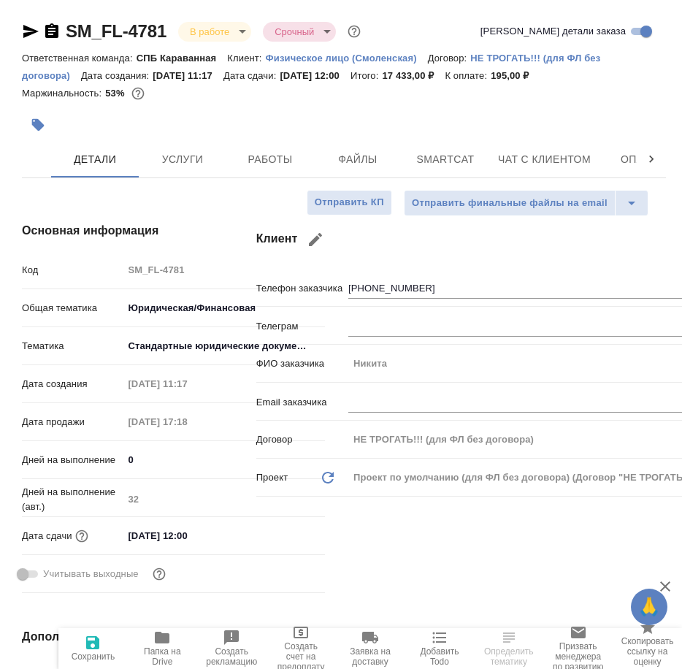
type textarea "x"
click at [55, 29] on icon "button" at bounding box center [51, 30] width 13 height 15
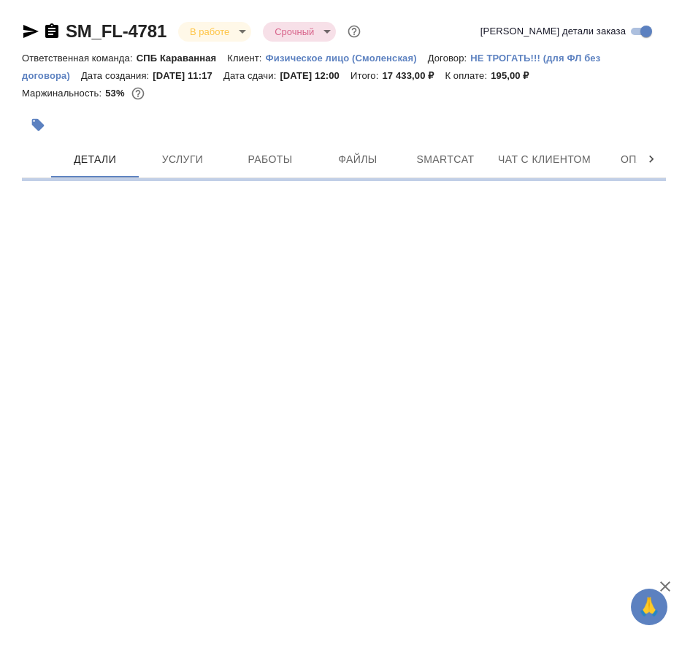
select select "RU"
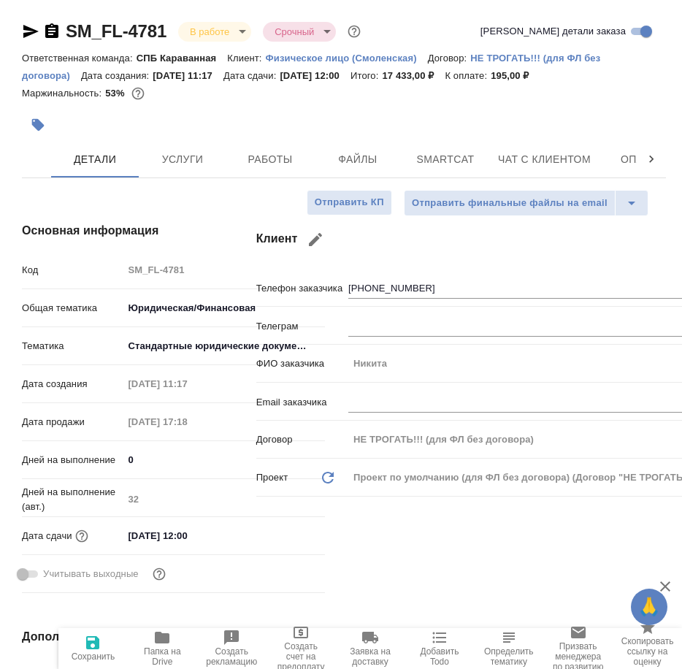
type textarea "x"
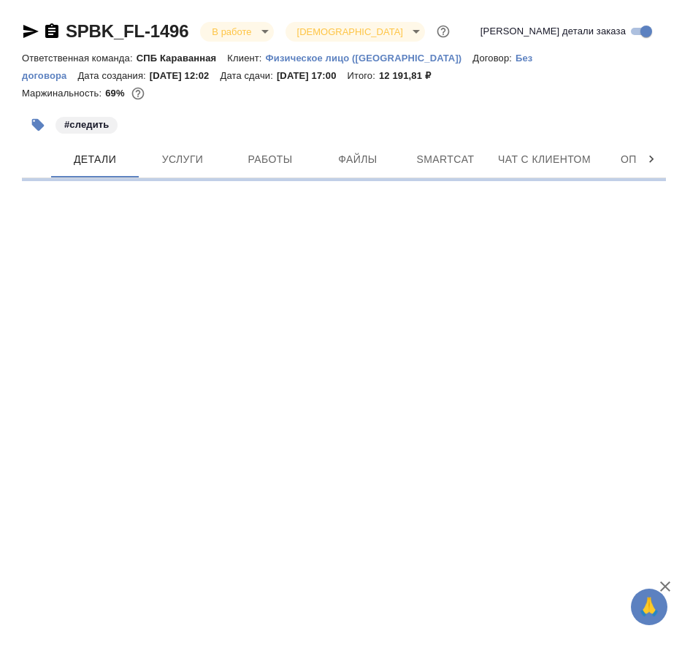
select select "RU"
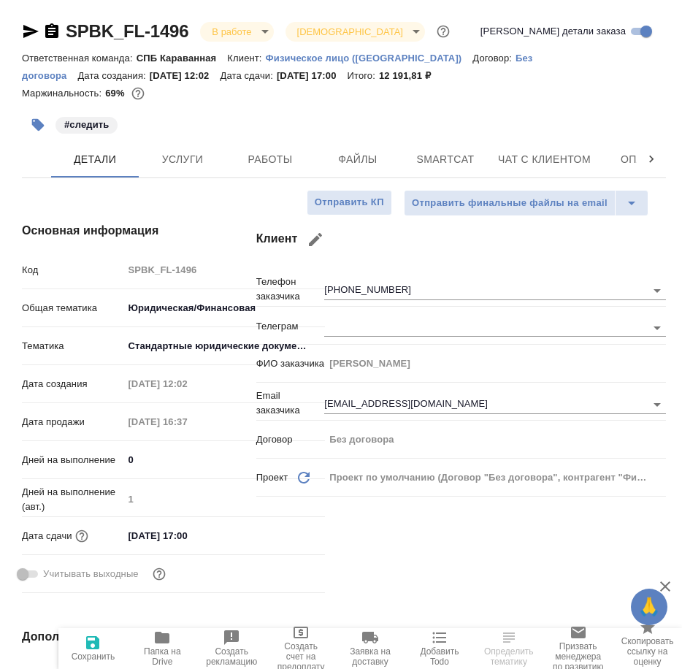
click at [46, 27] on icon "button" at bounding box center [51, 30] width 13 height 15
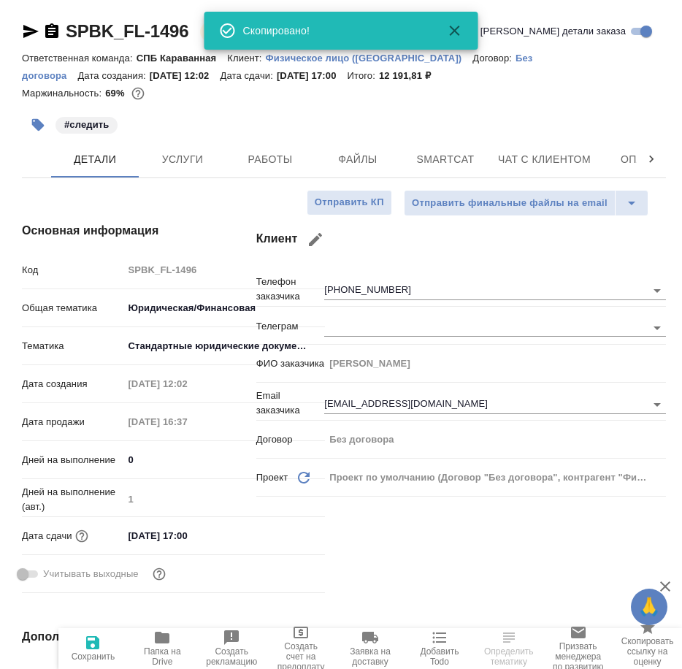
type textarea "x"
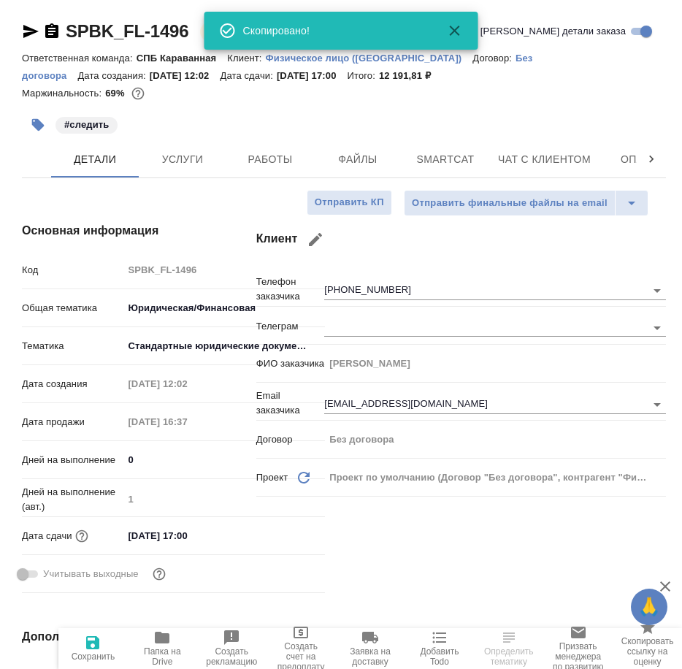
type textarea "x"
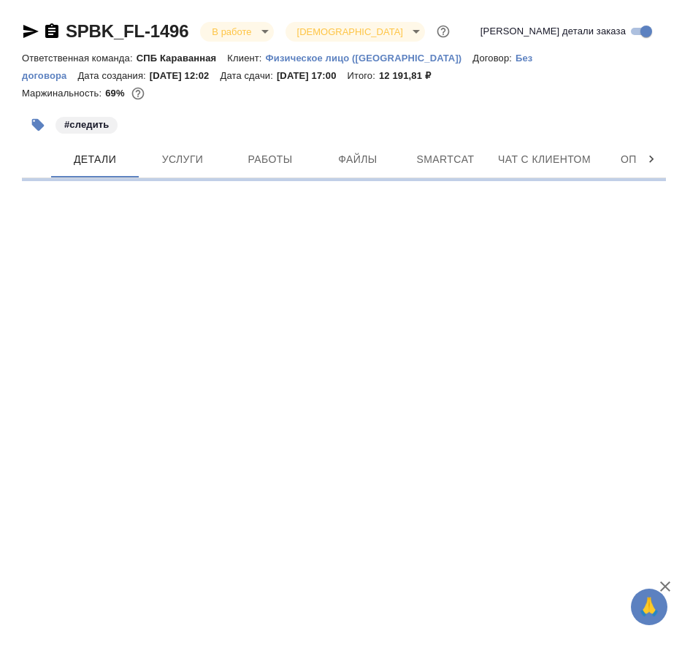
select select "RU"
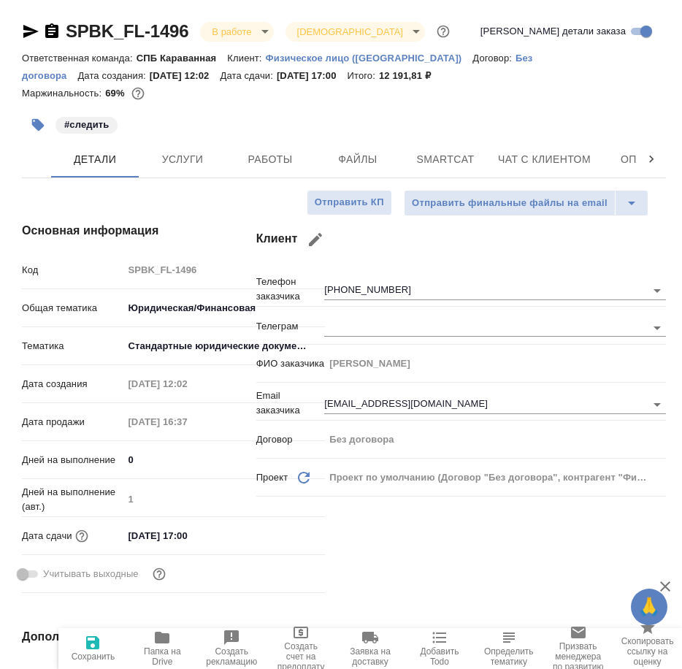
type textarea "x"
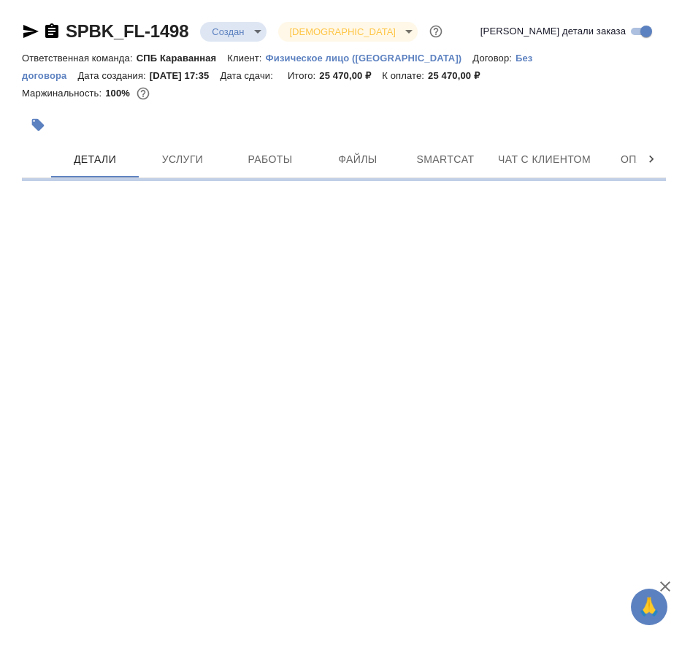
click at [47, 37] on icon "button" at bounding box center [51, 30] width 13 height 15
select select "RU"
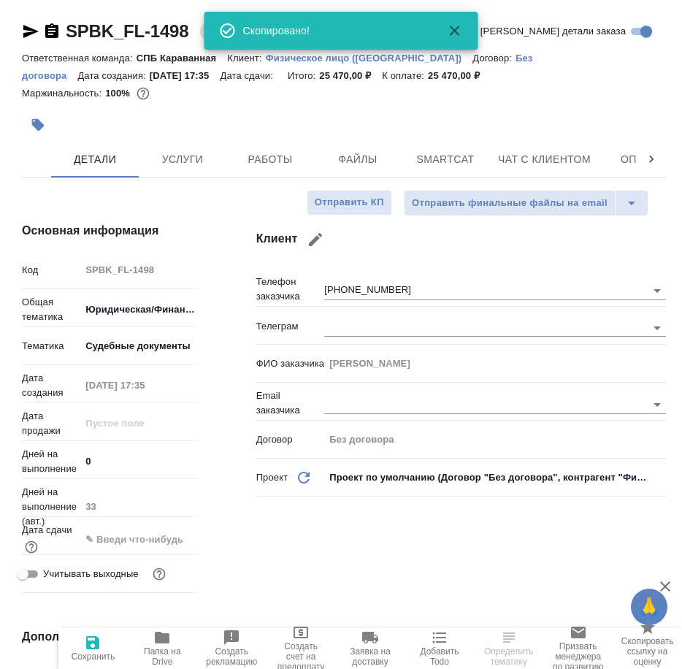
type textarea "x"
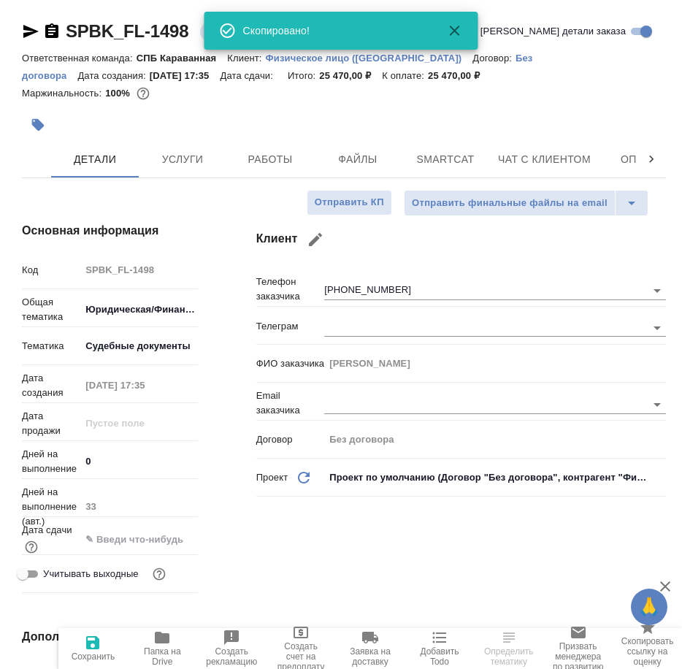
type textarea "x"
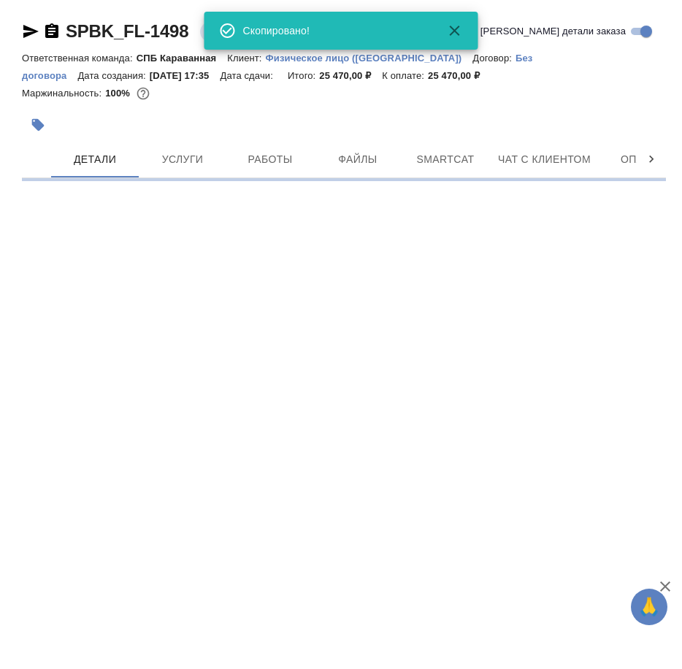
select select "RU"
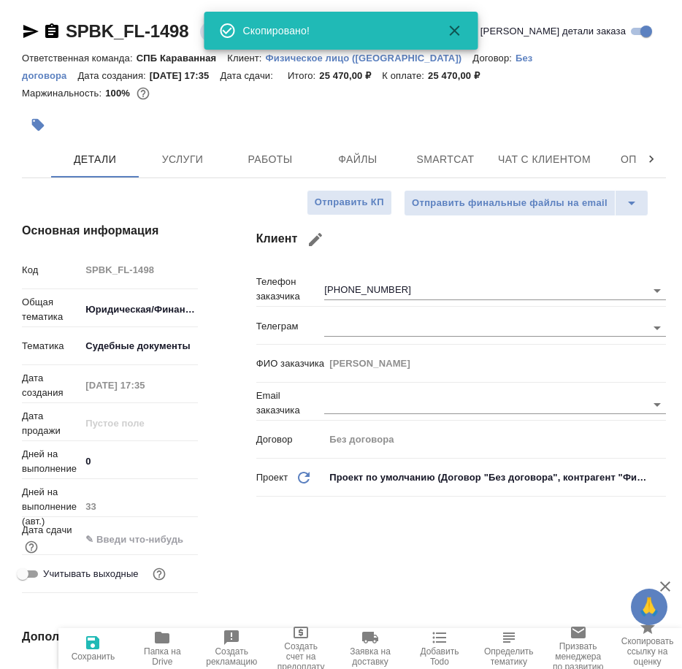
type textarea "x"
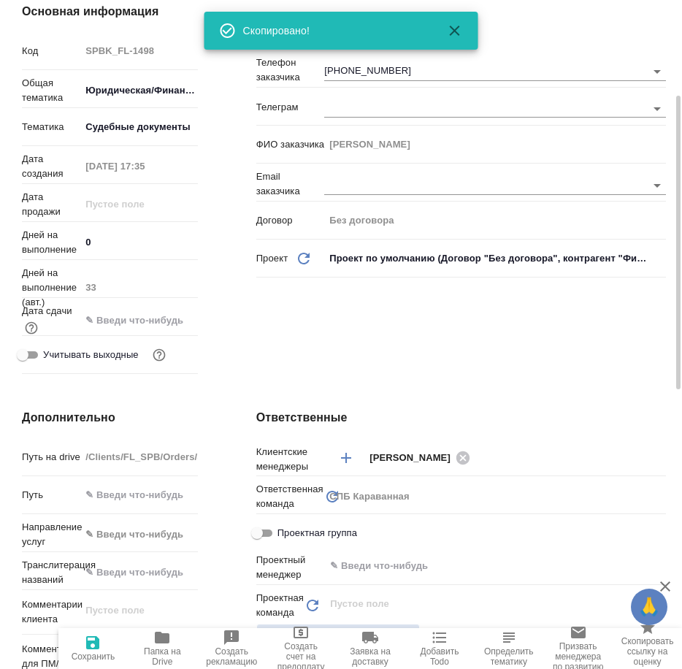
scroll to position [73, 0]
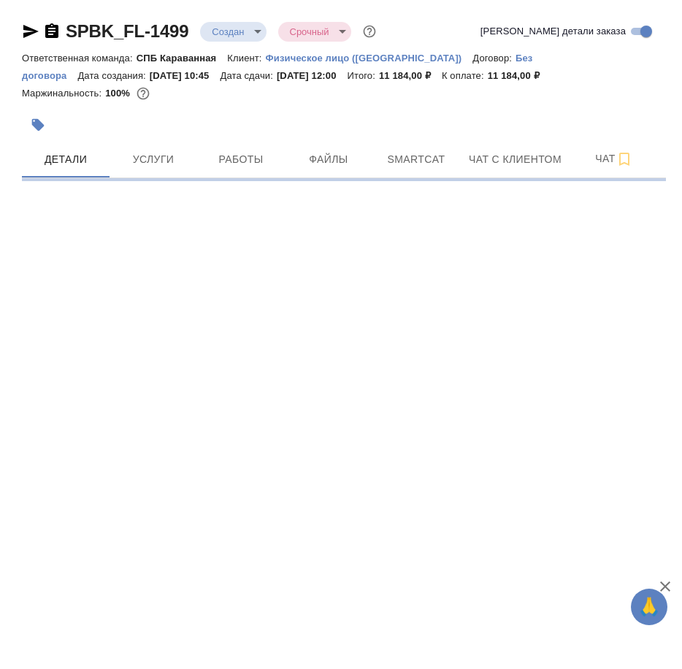
select select "RU"
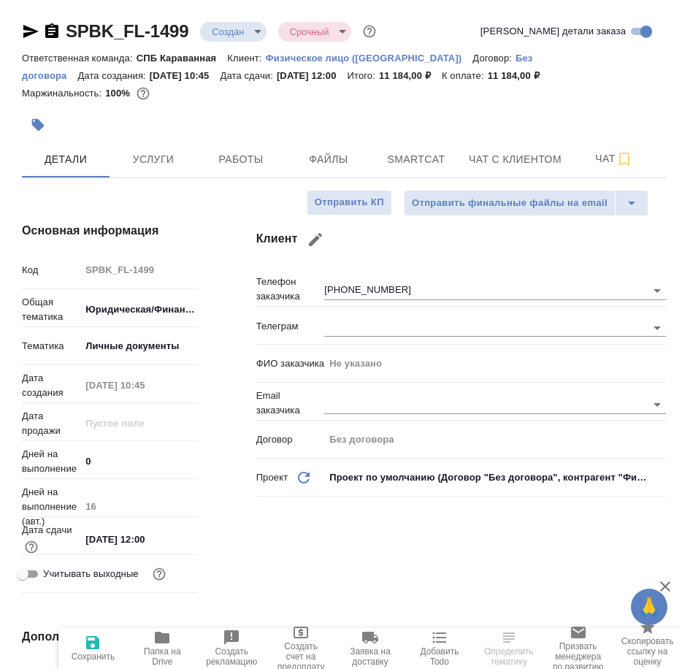
type textarea "x"
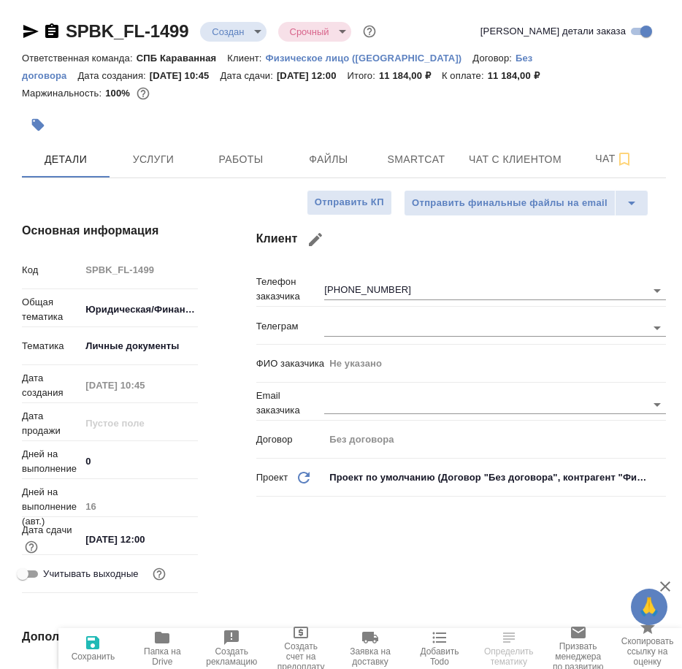
type textarea "x"
click at [55, 34] on icon "button" at bounding box center [51, 30] width 13 height 15
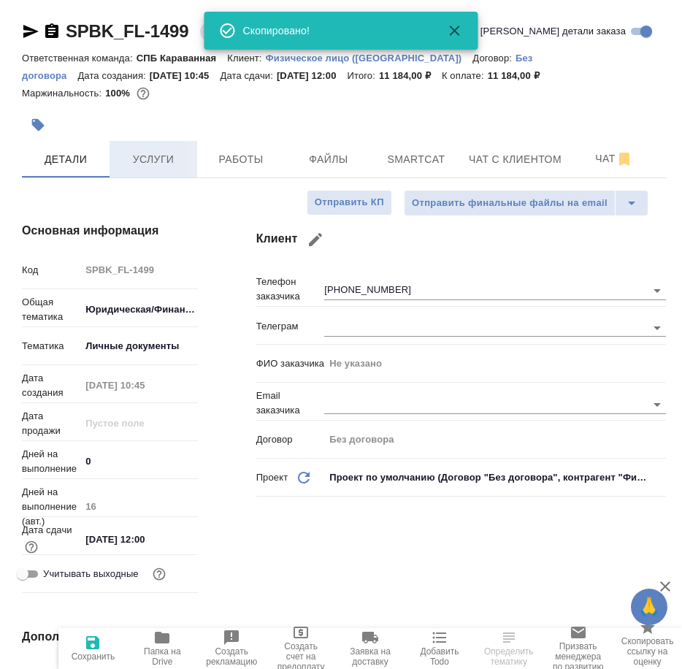
click at [141, 172] on button "Услуги" at bounding box center [154, 159] width 88 height 37
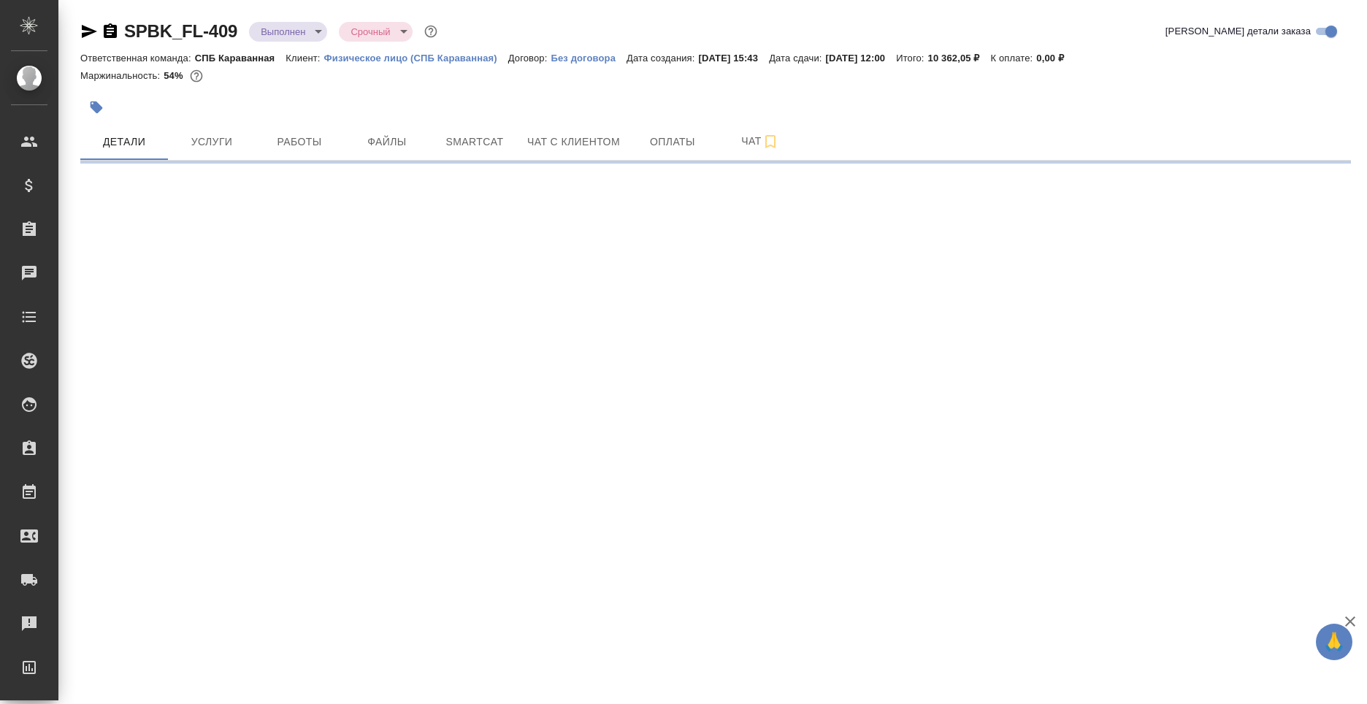
select select "RU"
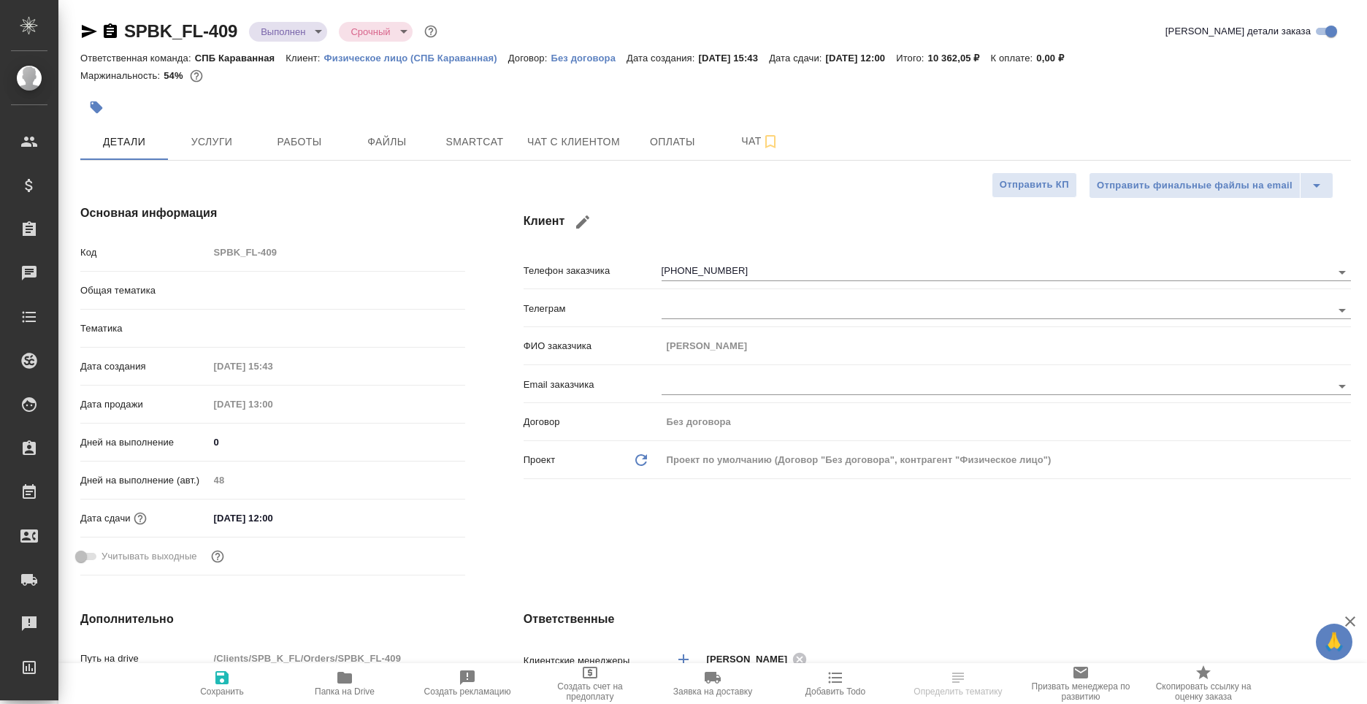
type textarea "x"
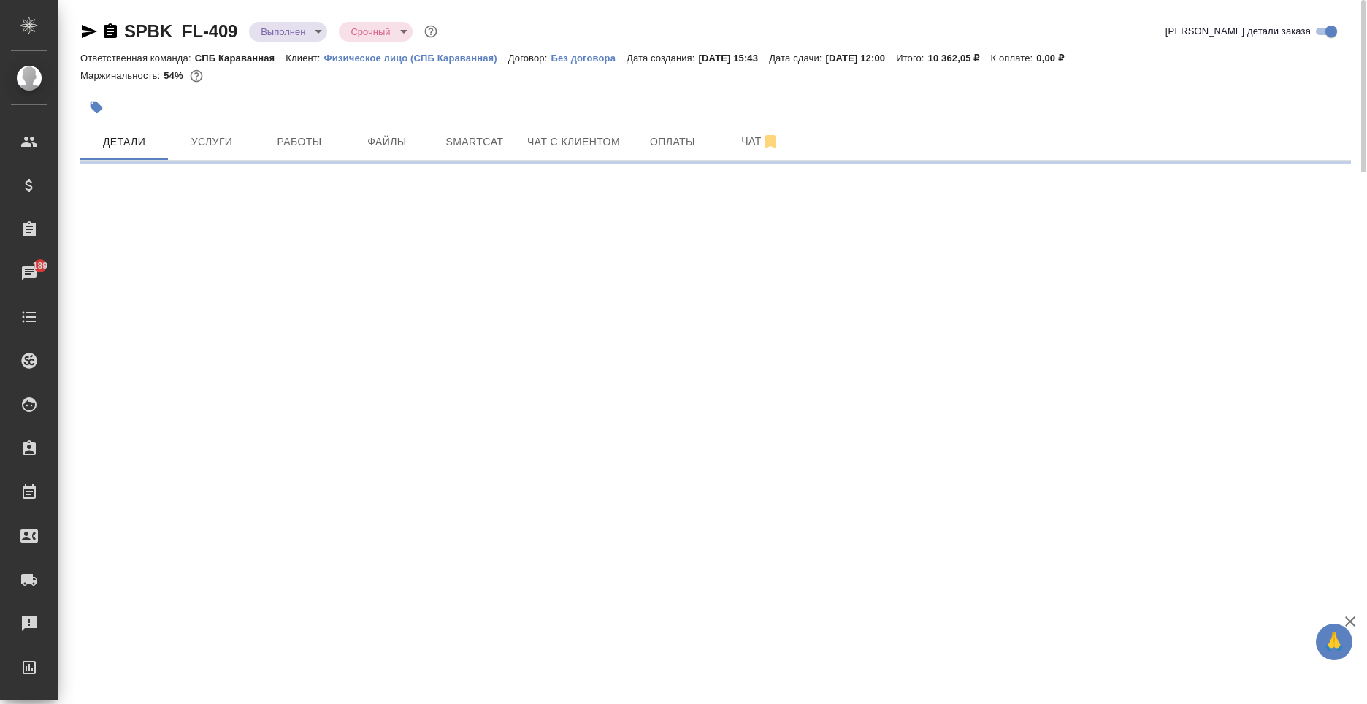
select select "RU"
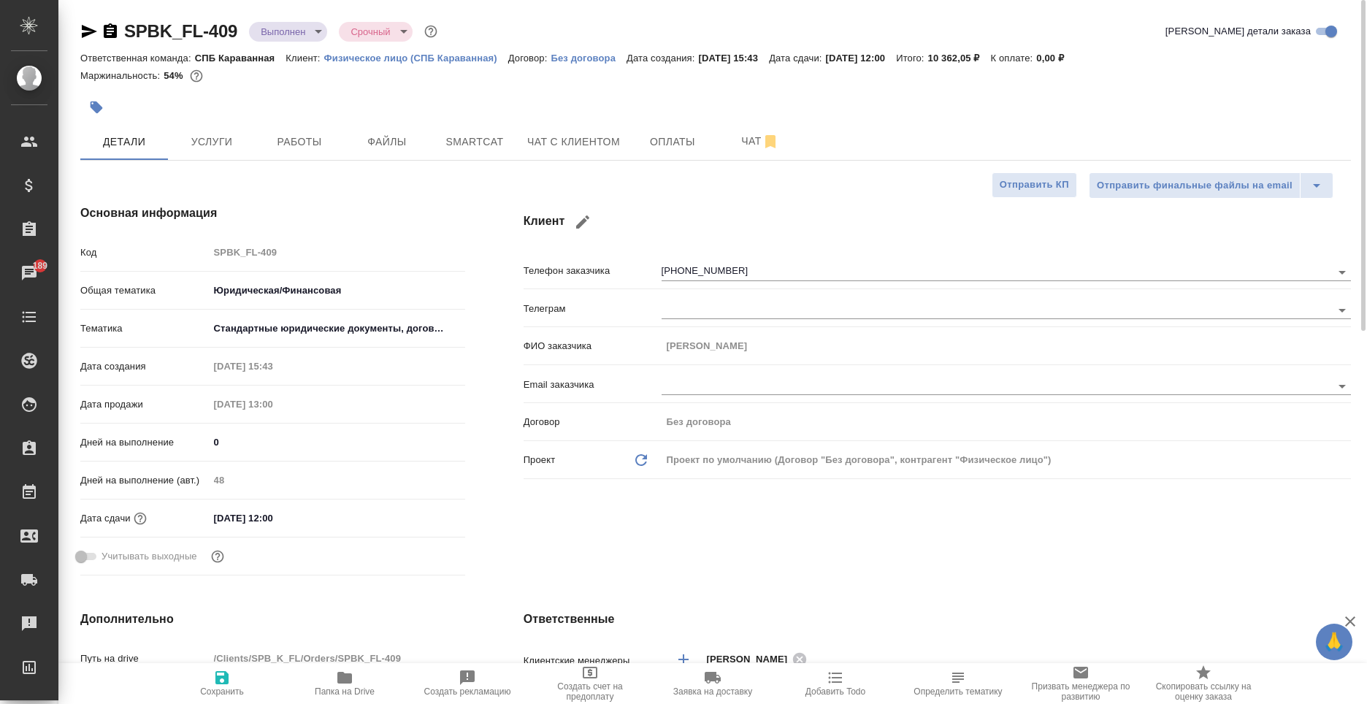
type textarea "x"
click at [108, 33] on icon "button" at bounding box center [110, 30] width 13 height 15
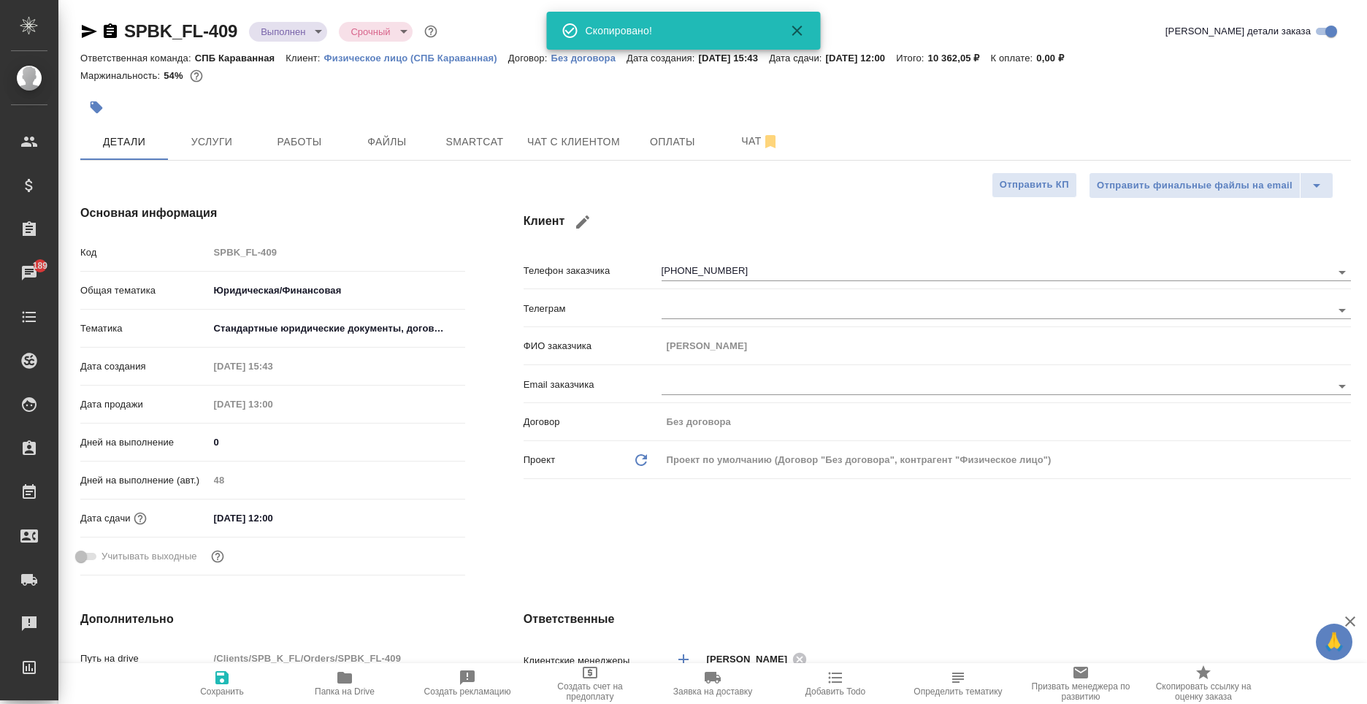
type textarea "x"
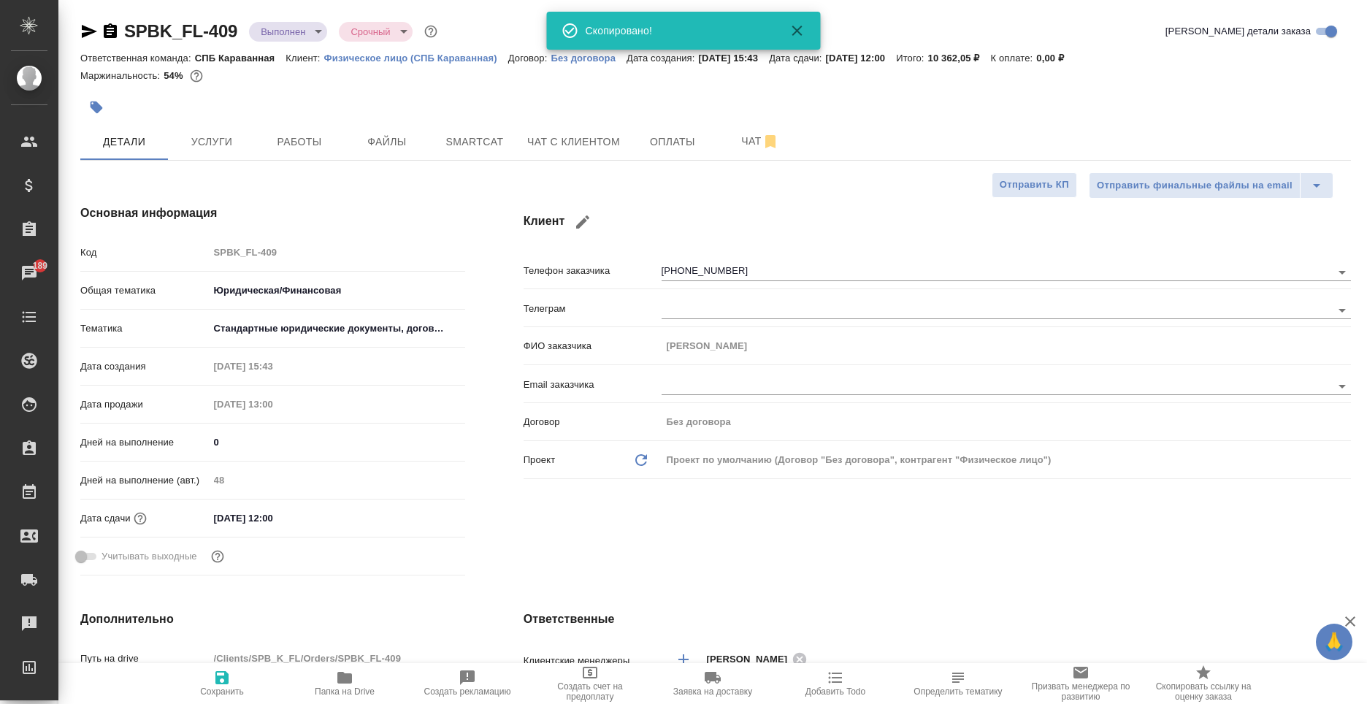
type textarea "x"
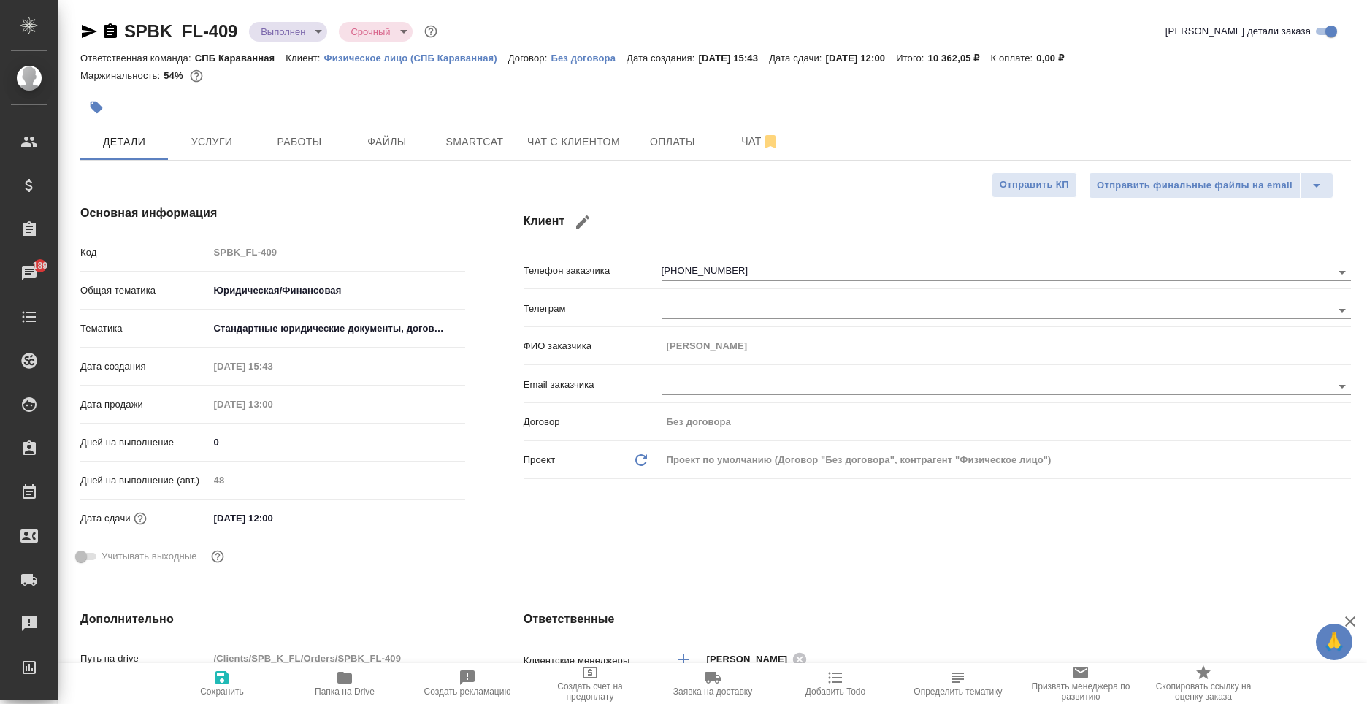
type textarea "x"
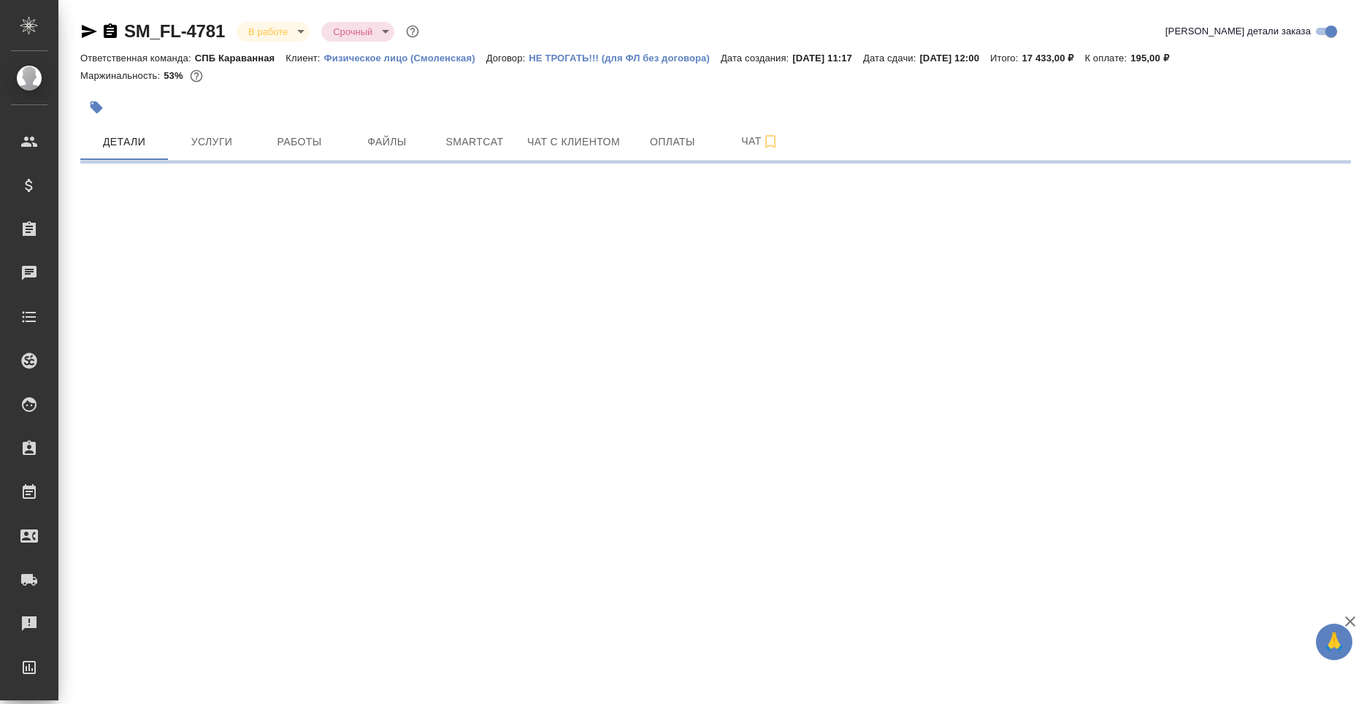
click at [110, 31] on icon "button" at bounding box center [110, 32] width 18 height 18
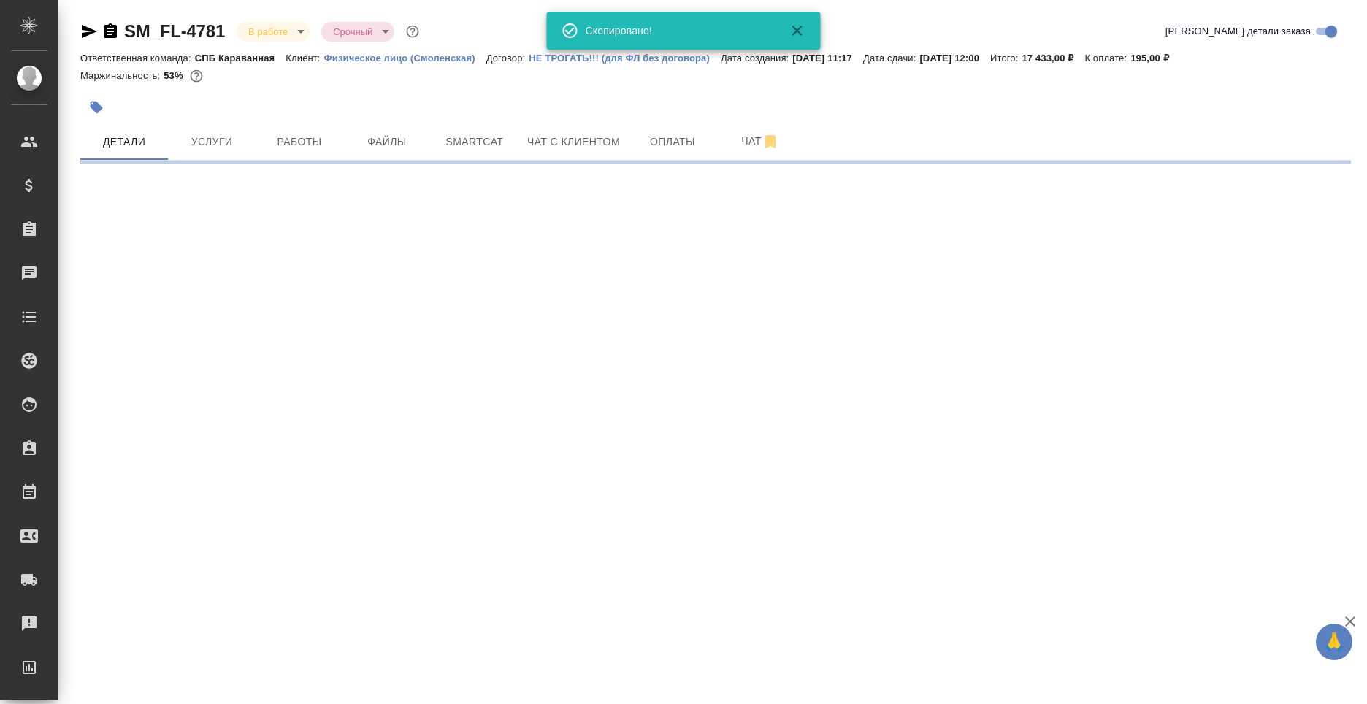
select select "RU"
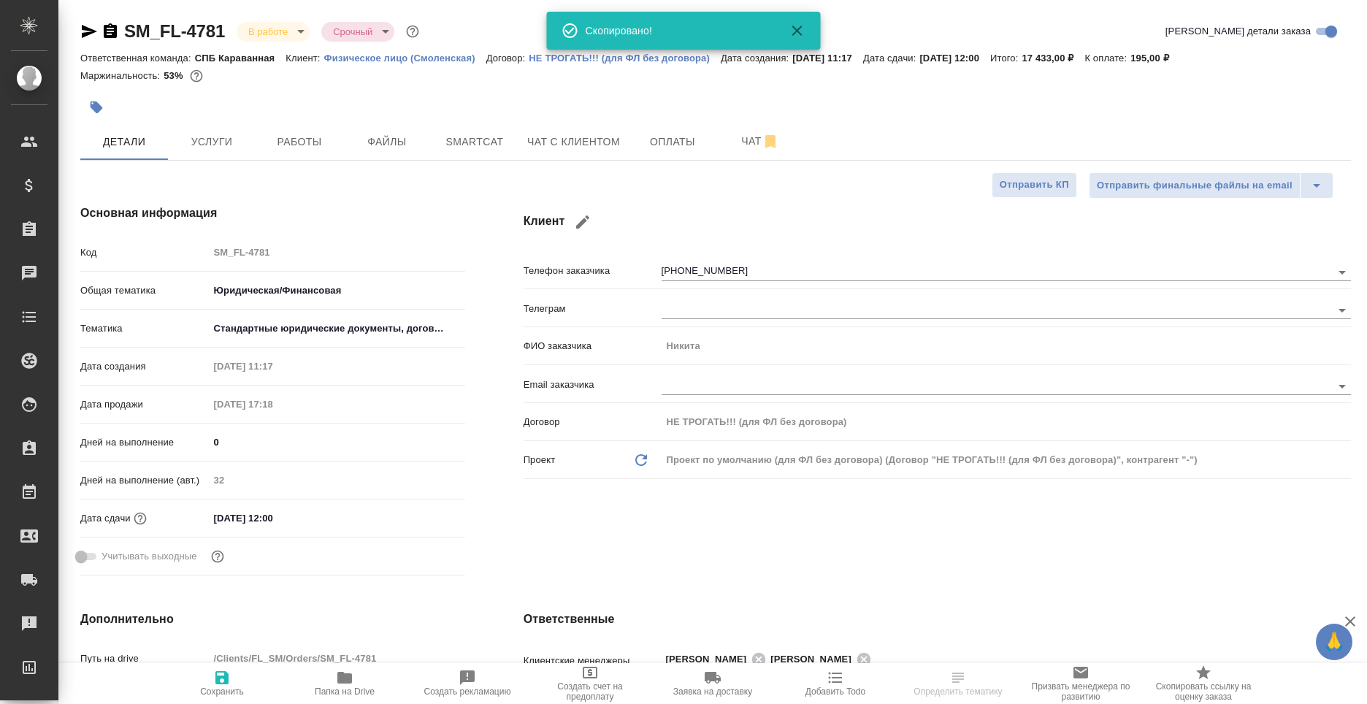
type textarea "x"
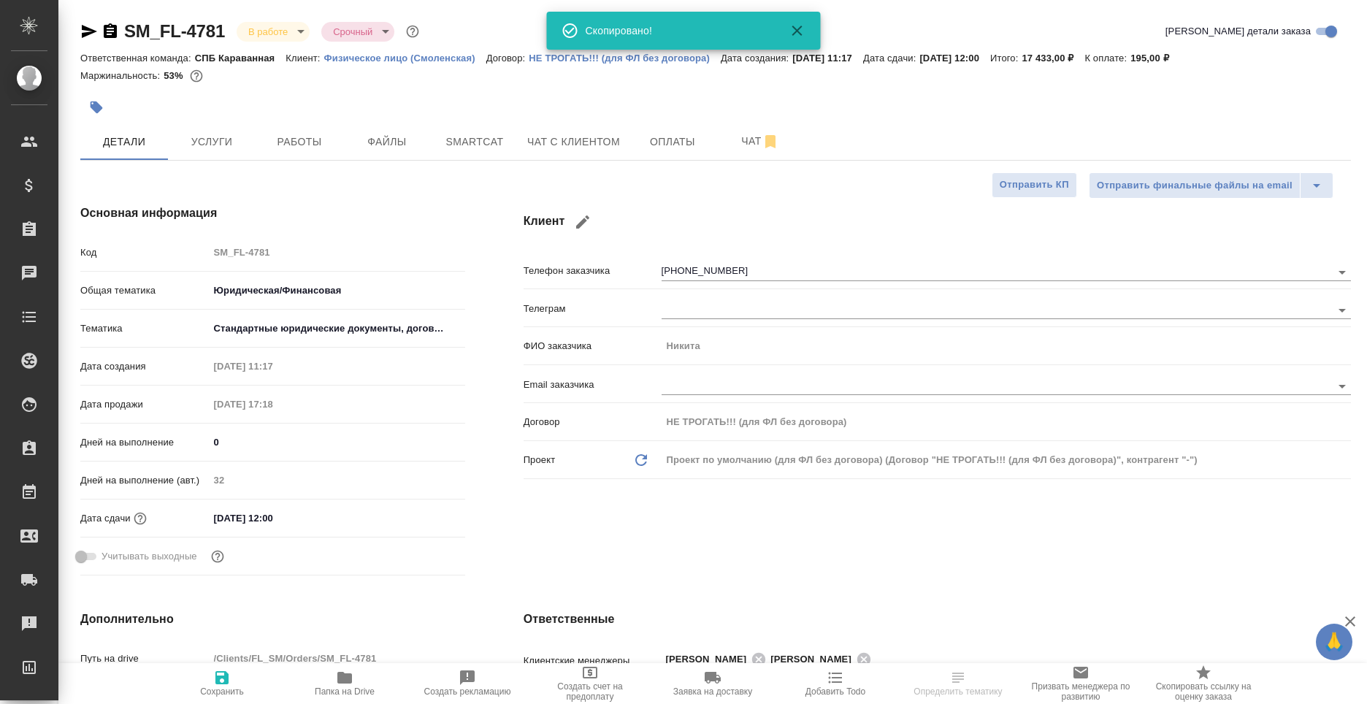
type textarea "x"
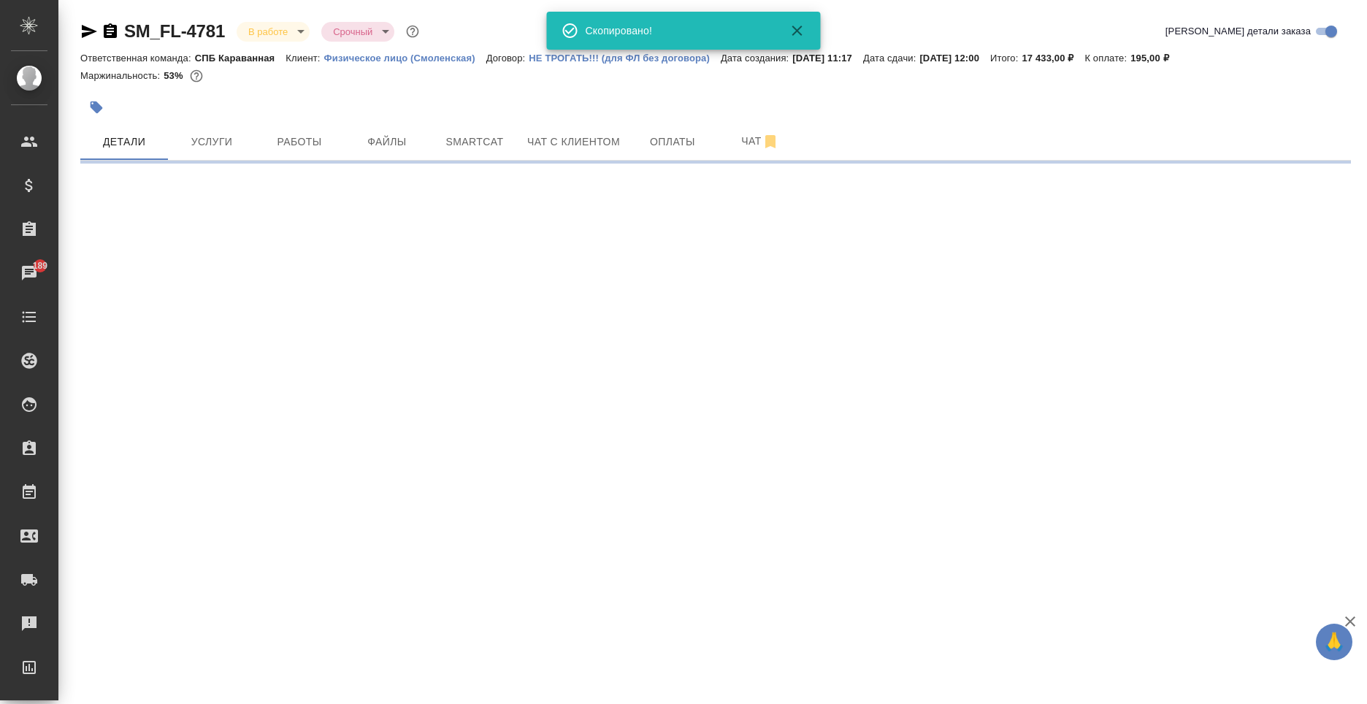
select select "RU"
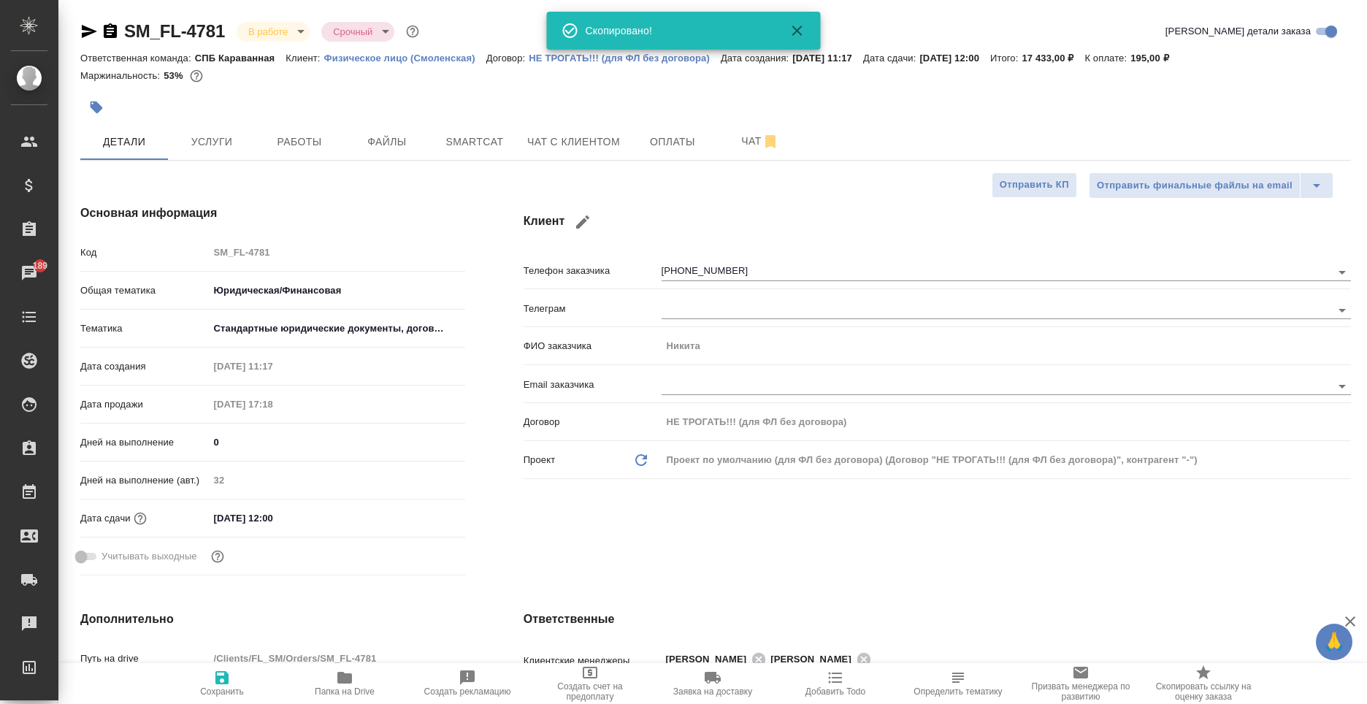
type textarea "x"
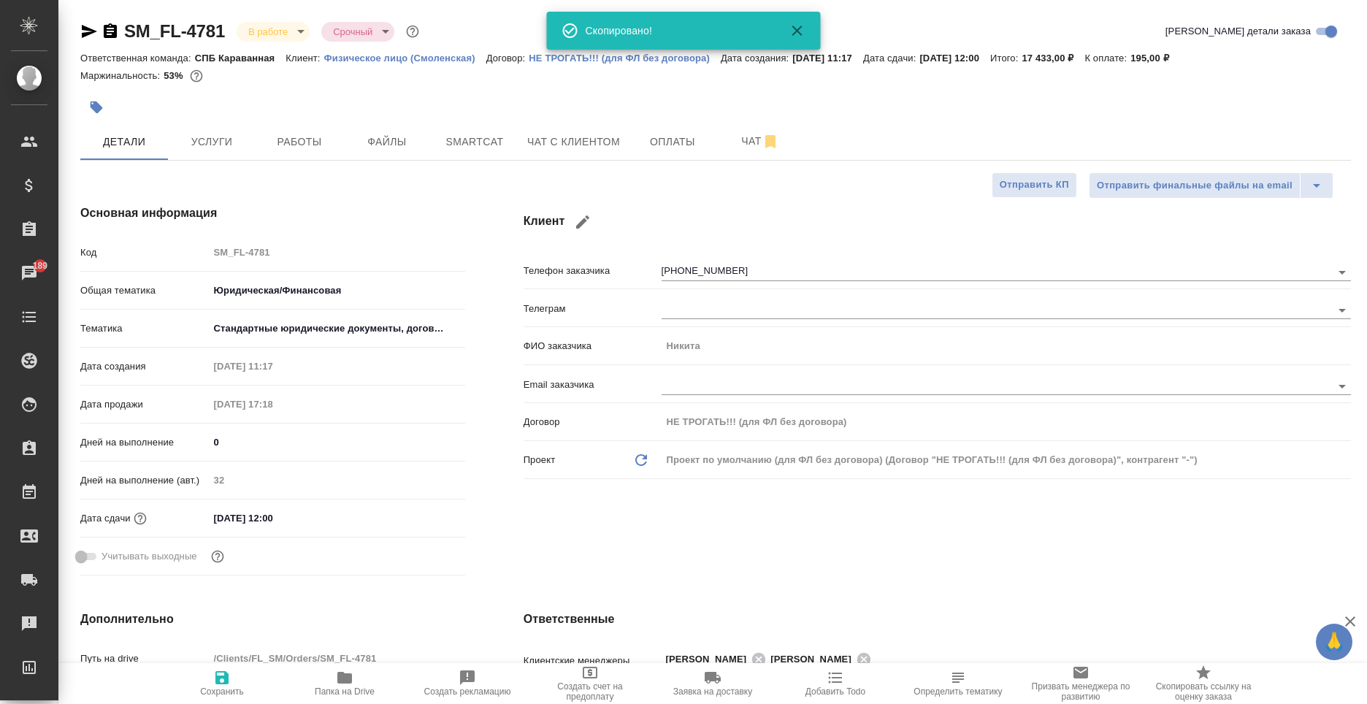
type textarea "x"
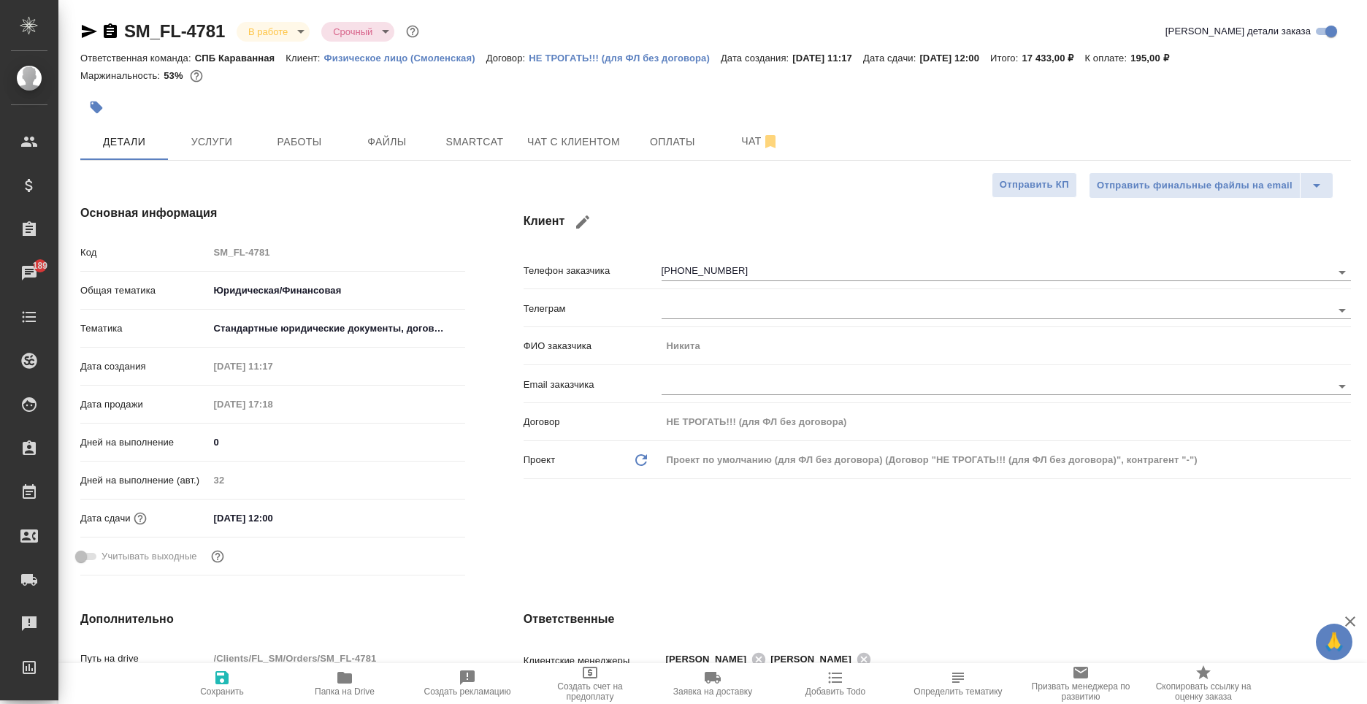
type textarea "x"
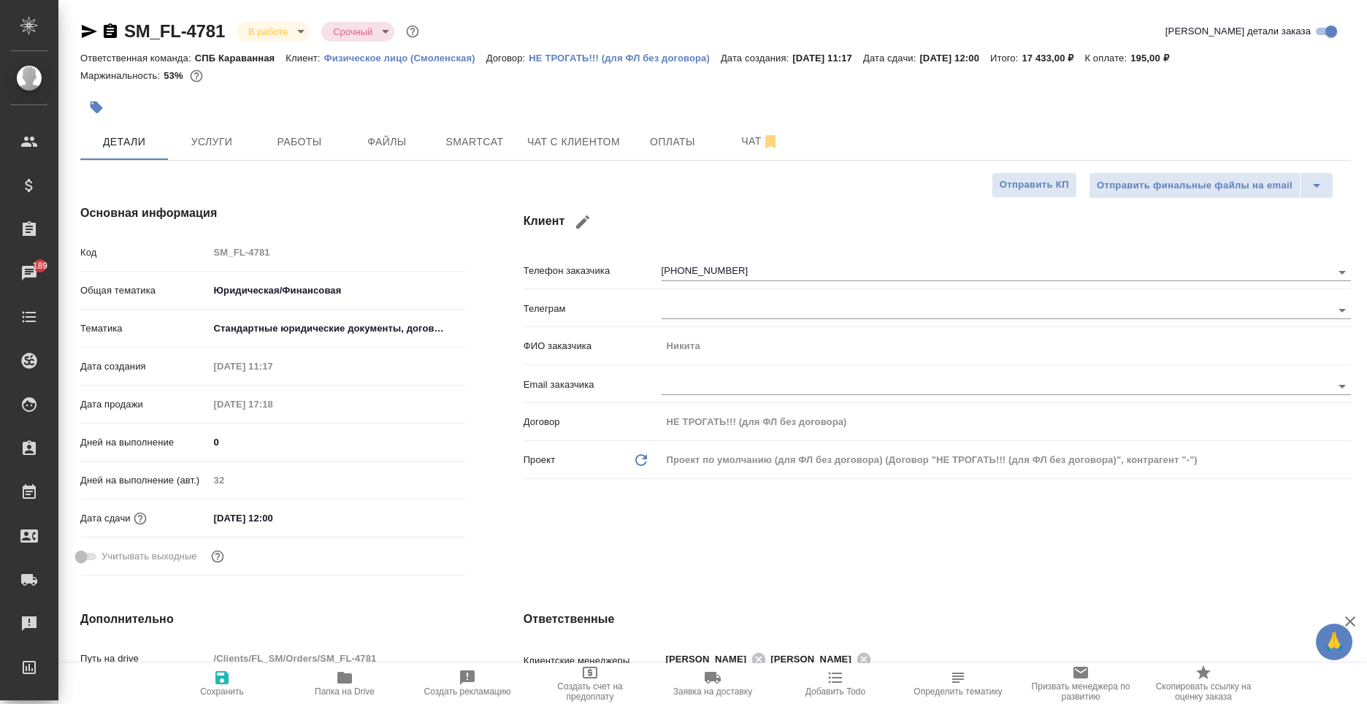
type textarea "x"
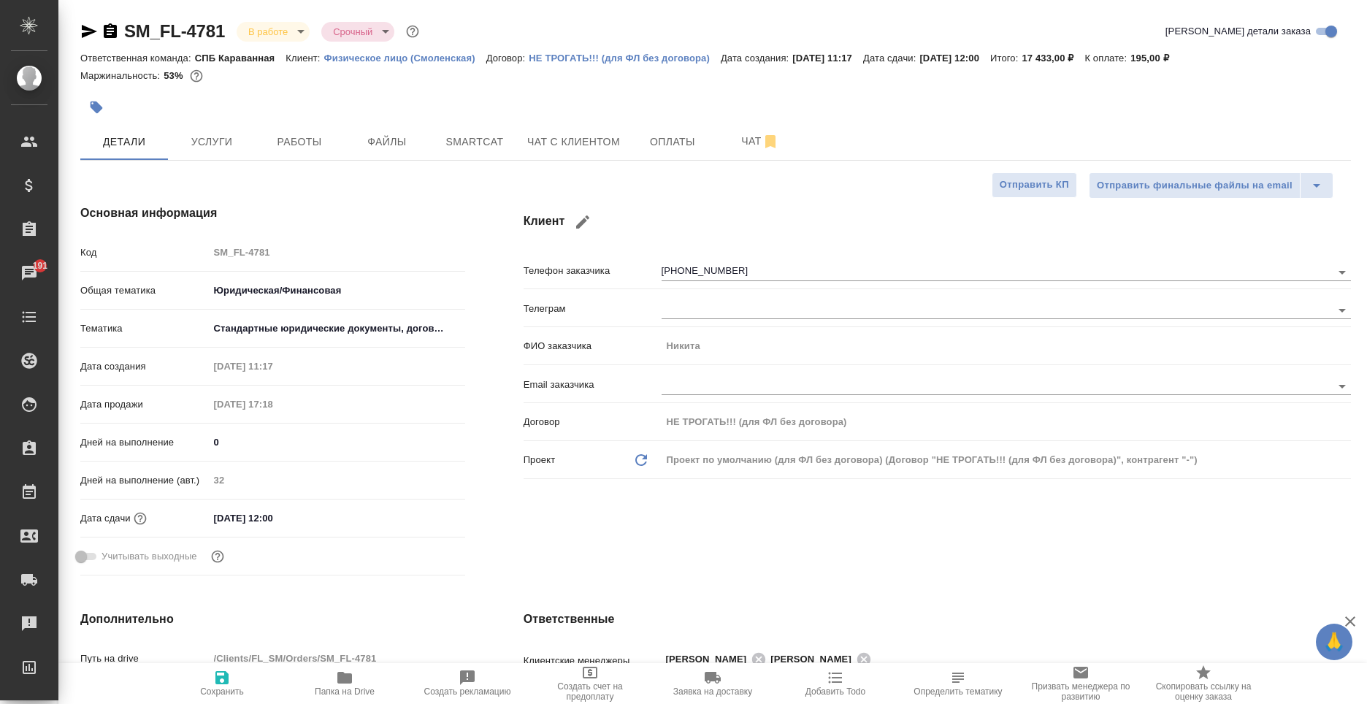
type textarea "x"
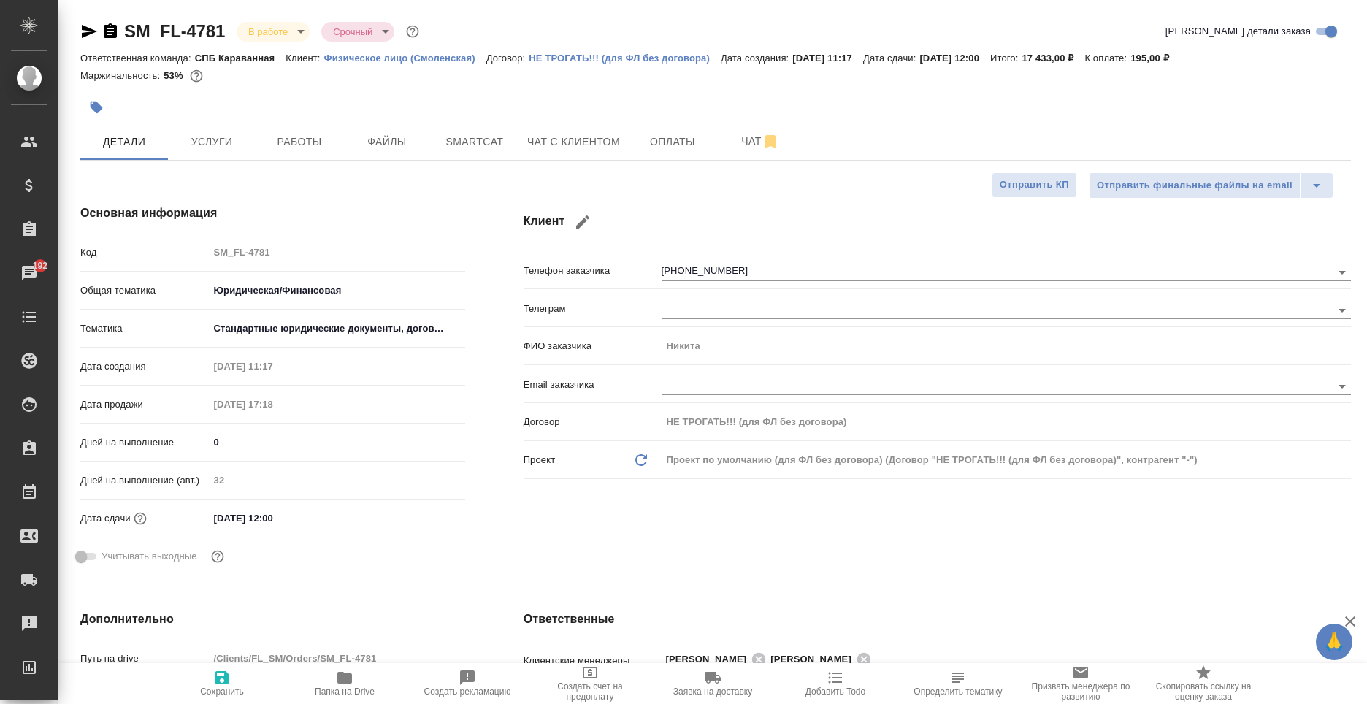
type textarea "x"
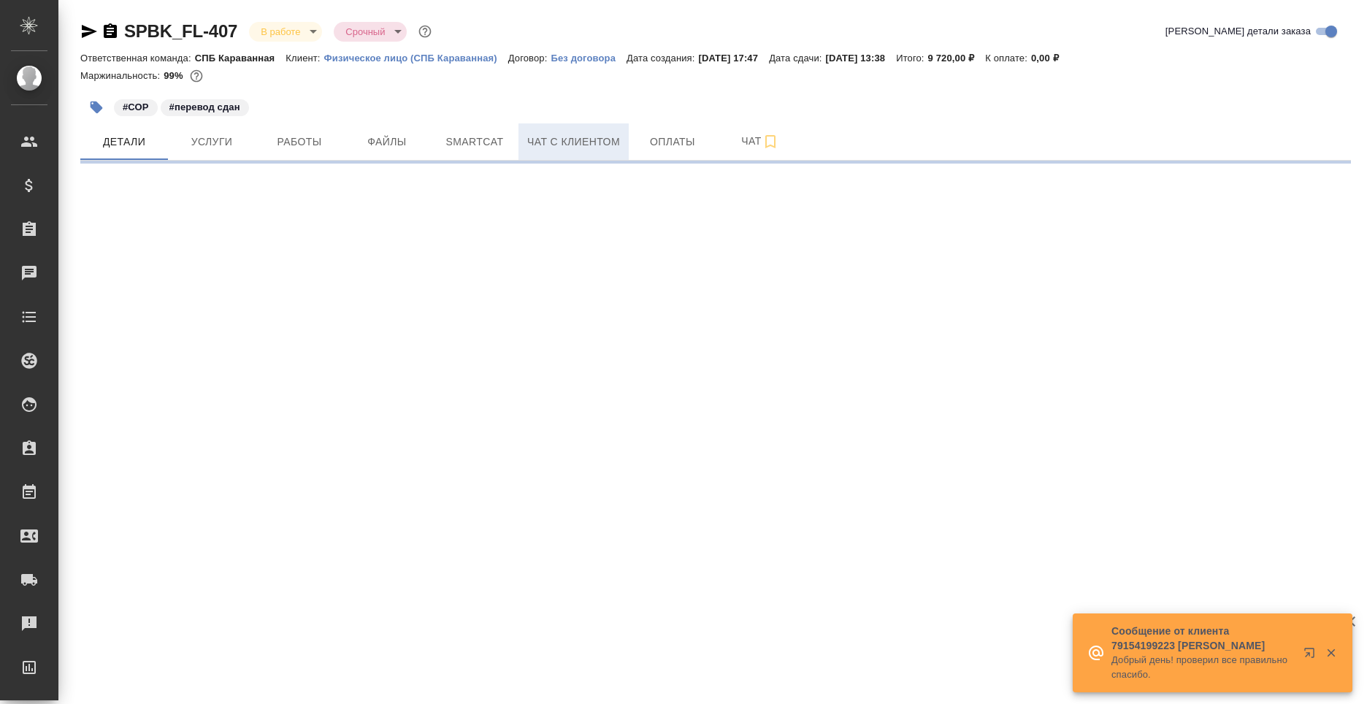
select select "RU"
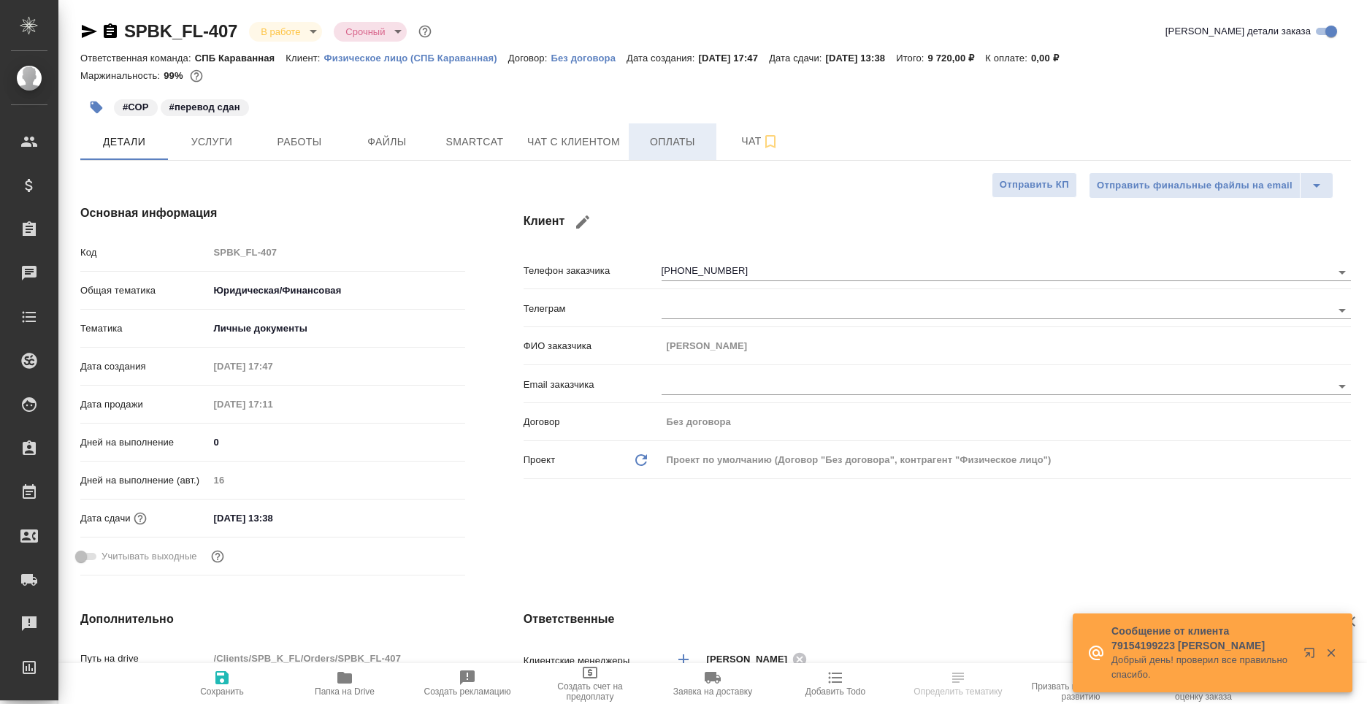
type textarea "x"
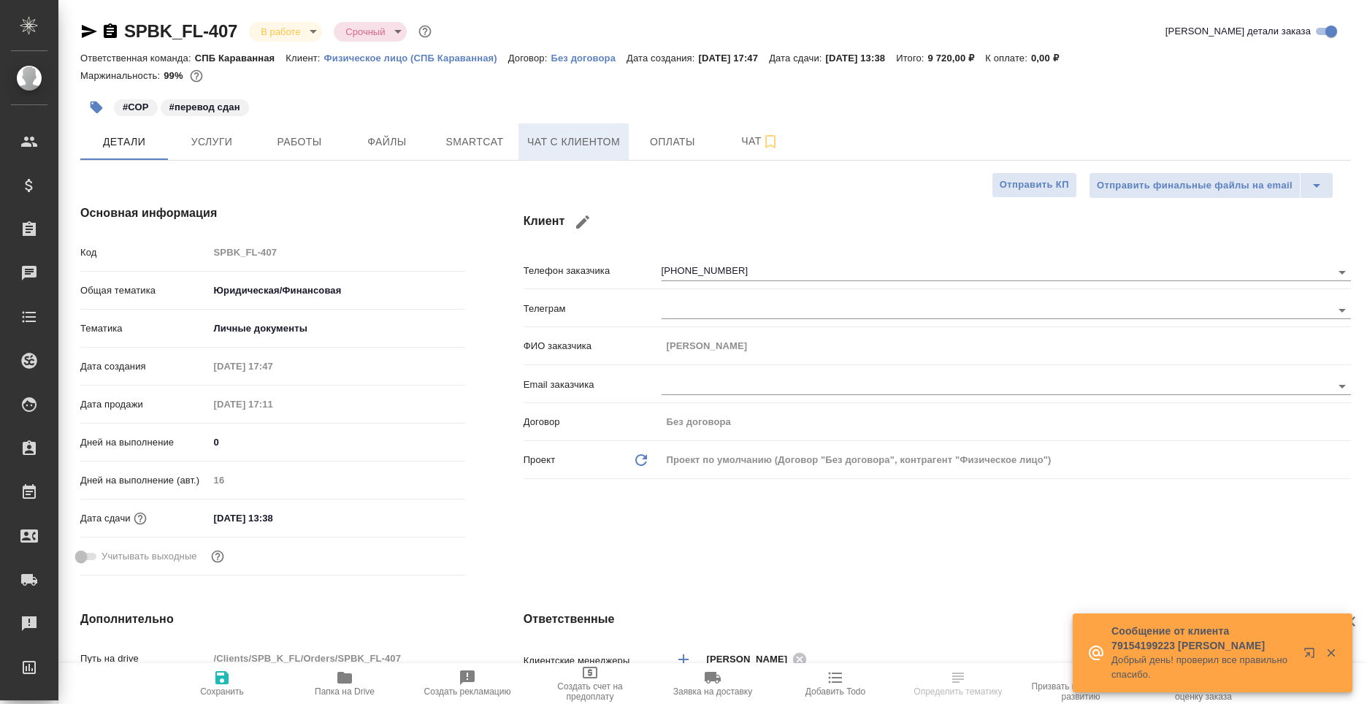
type textarea "x"
click at [375, 135] on span "Файлы" at bounding box center [387, 142] width 70 height 18
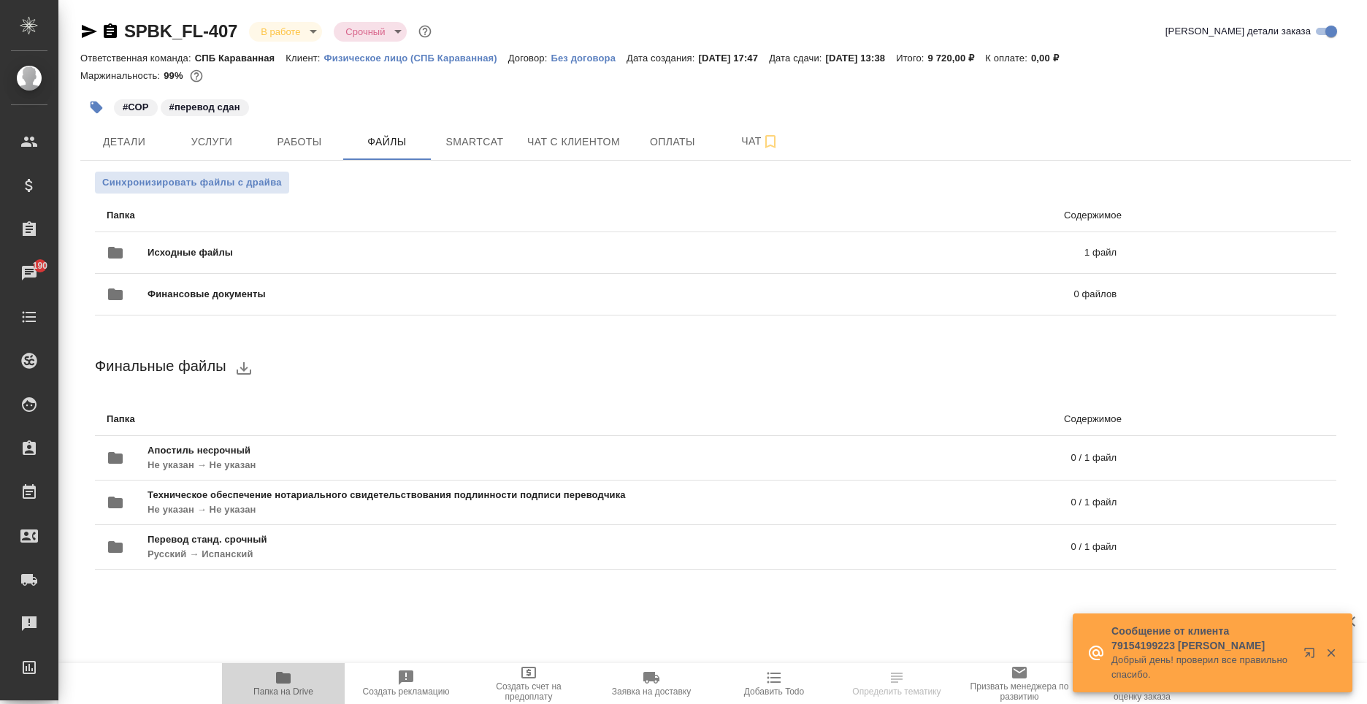
click at [300, 683] on span "Папка на Drive" at bounding box center [283, 683] width 105 height 28
click at [127, 131] on button "Детали" at bounding box center [124, 141] width 88 height 37
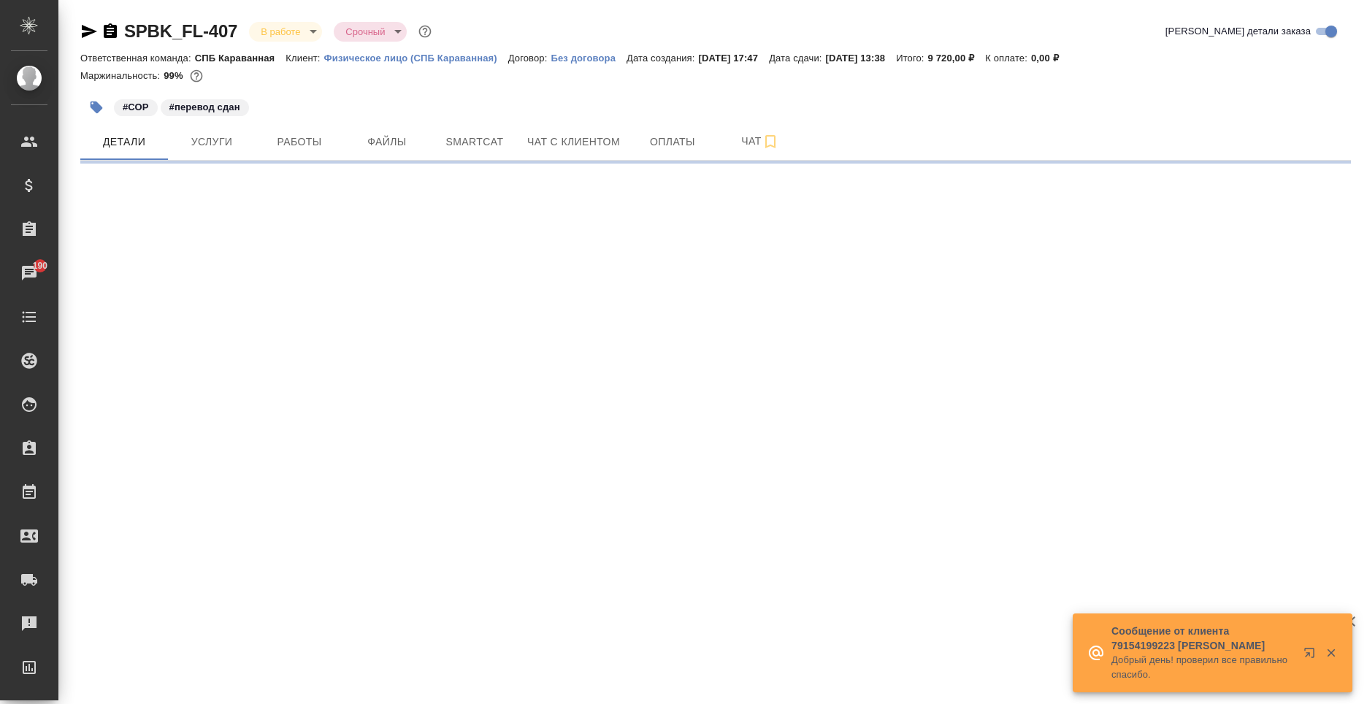
select select "RU"
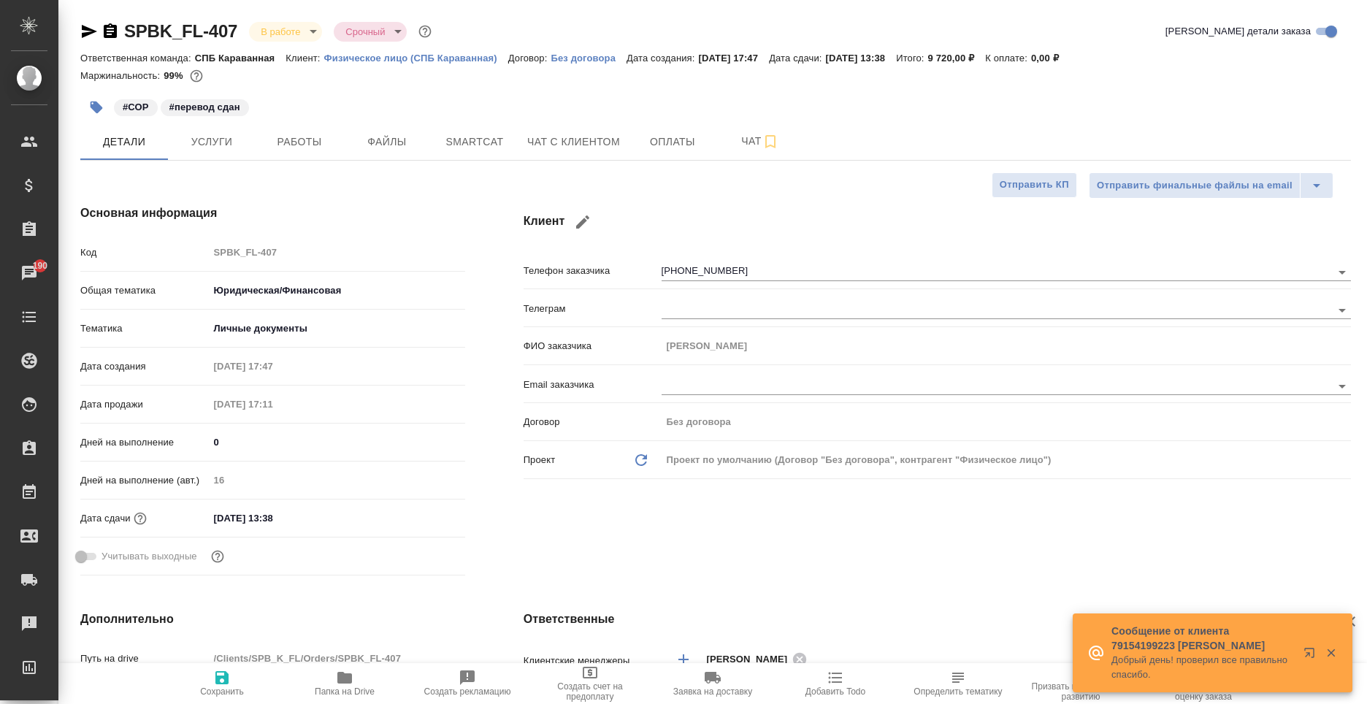
type textarea "x"
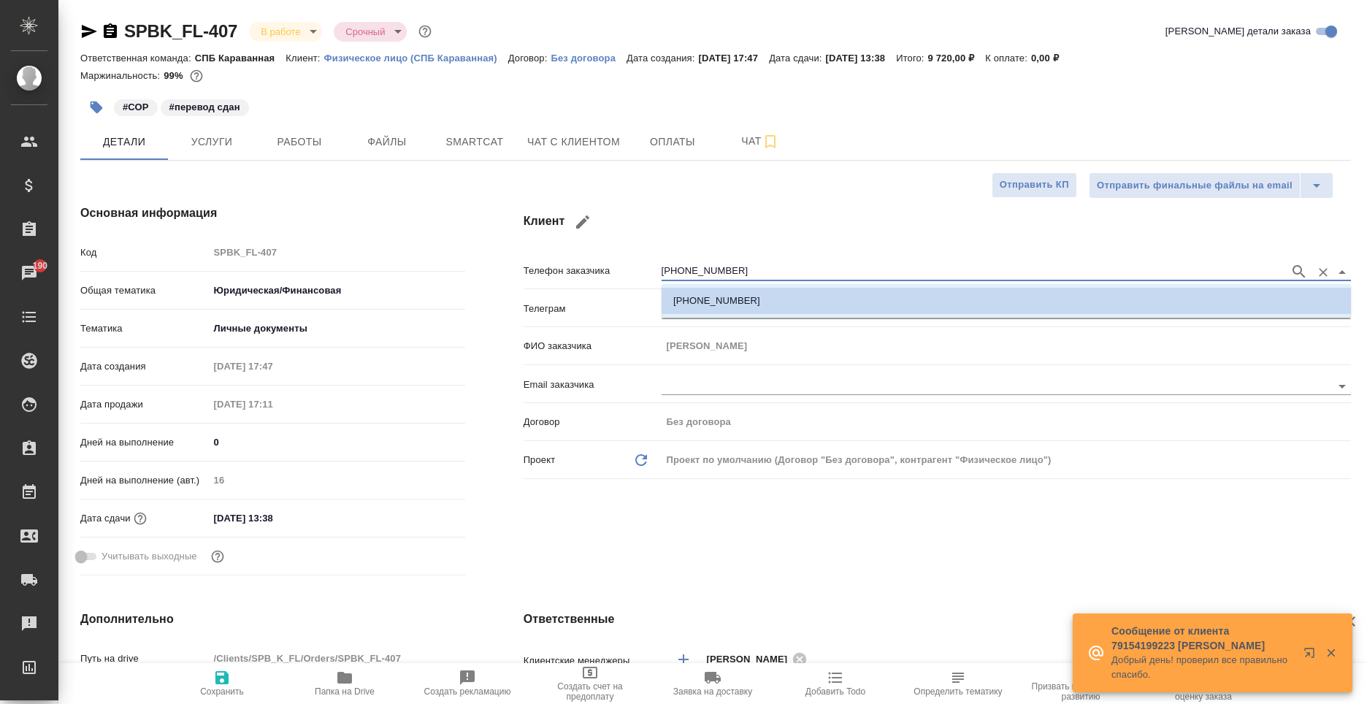
click at [761, 274] on input "+41764605308" at bounding box center [971, 272] width 621 height 18
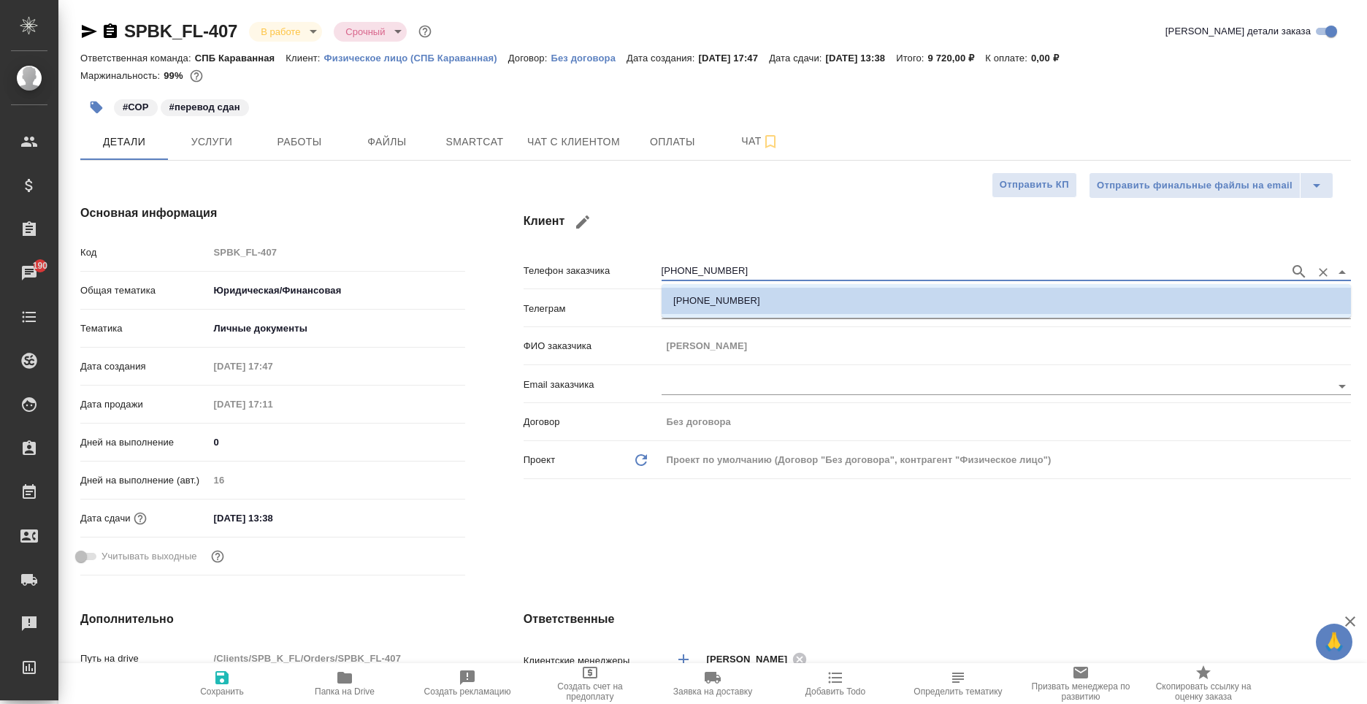
click at [761, 274] on input "+41764605308" at bounding box center [971, 272] width 621 height 18
click at [577, 226] on icon "button" at bounding box center [582, 221] width 13 height 13
type input "Анна"
select select "CH"
type input "+41 76 460 53 08"
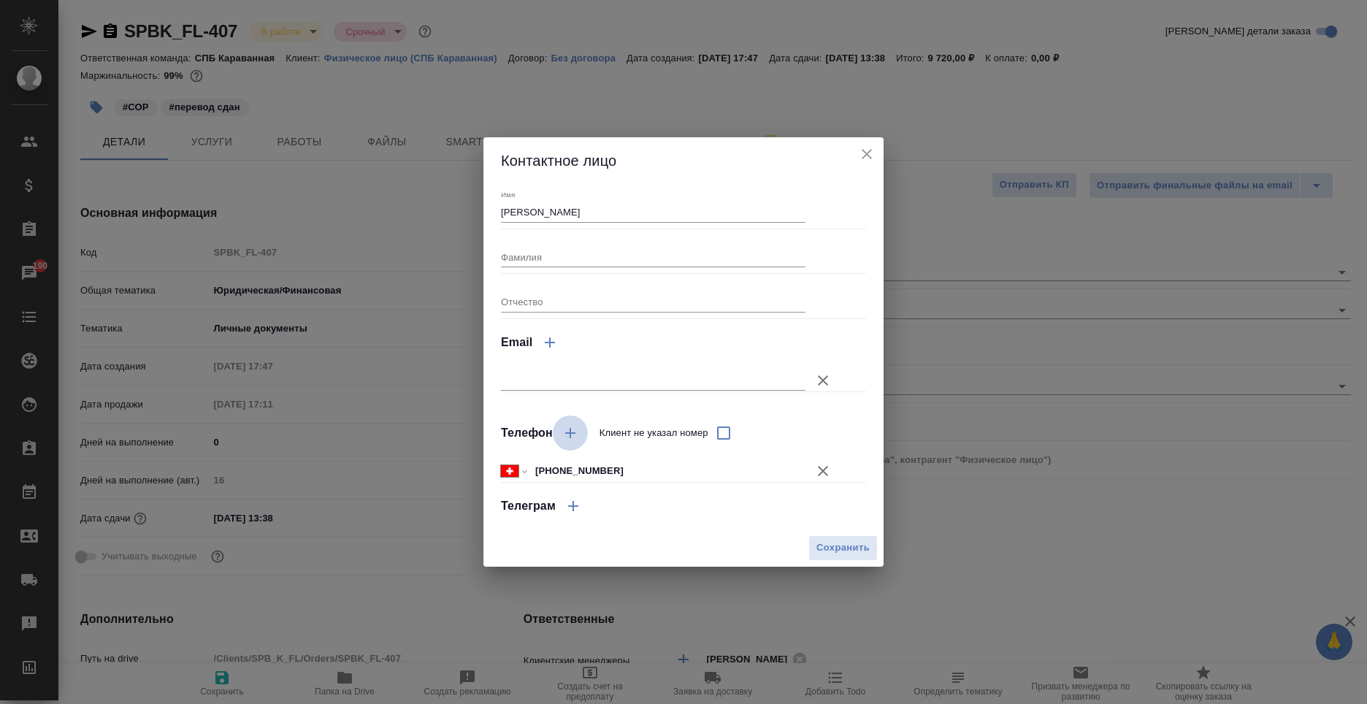
click at [579, 427] on button "button" at bounding box center [570, 432] width 35 height 35
select select "RU"
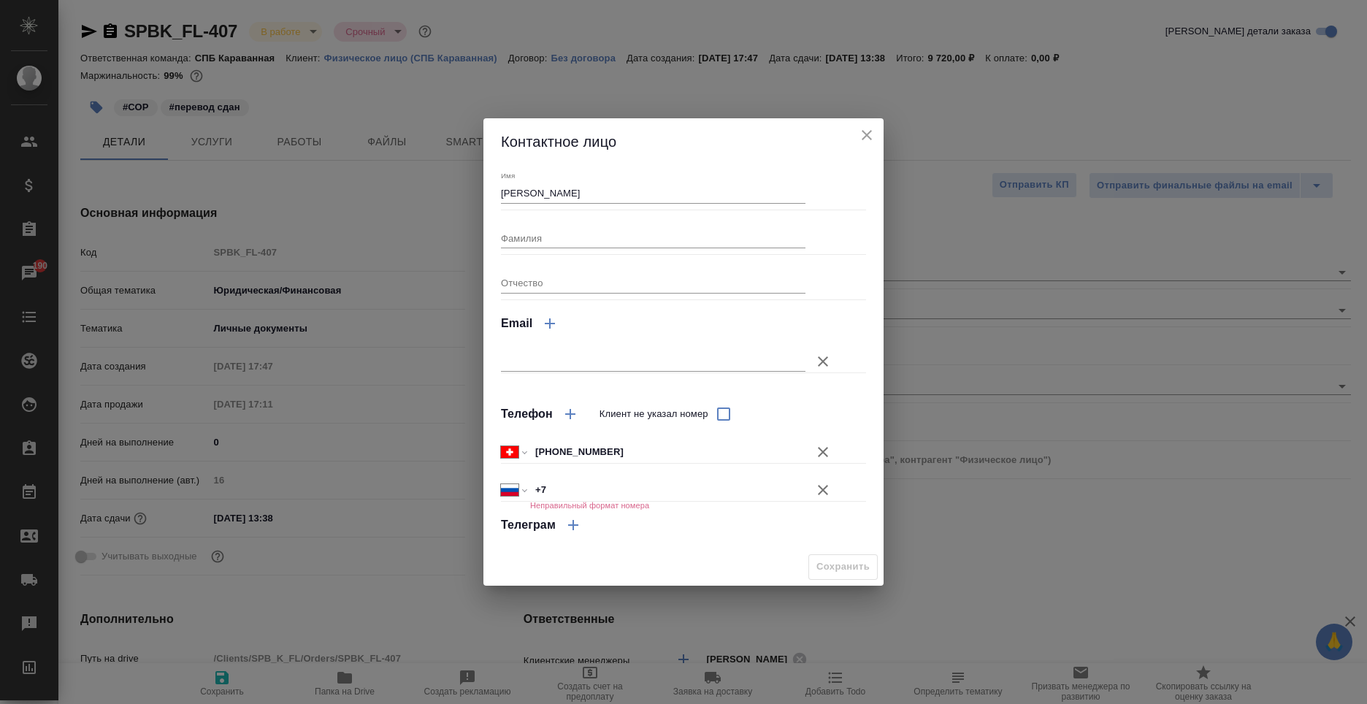
click at [573, 483] on input "+7" at bounding box center [667, 489] width 275 height 21
paste input "34653587002"
type input "+7 34653587002"
click at [546, 488] on input "+7 34653587002" at bounding box center [668, 489] width 274 height 21
select select "ES"
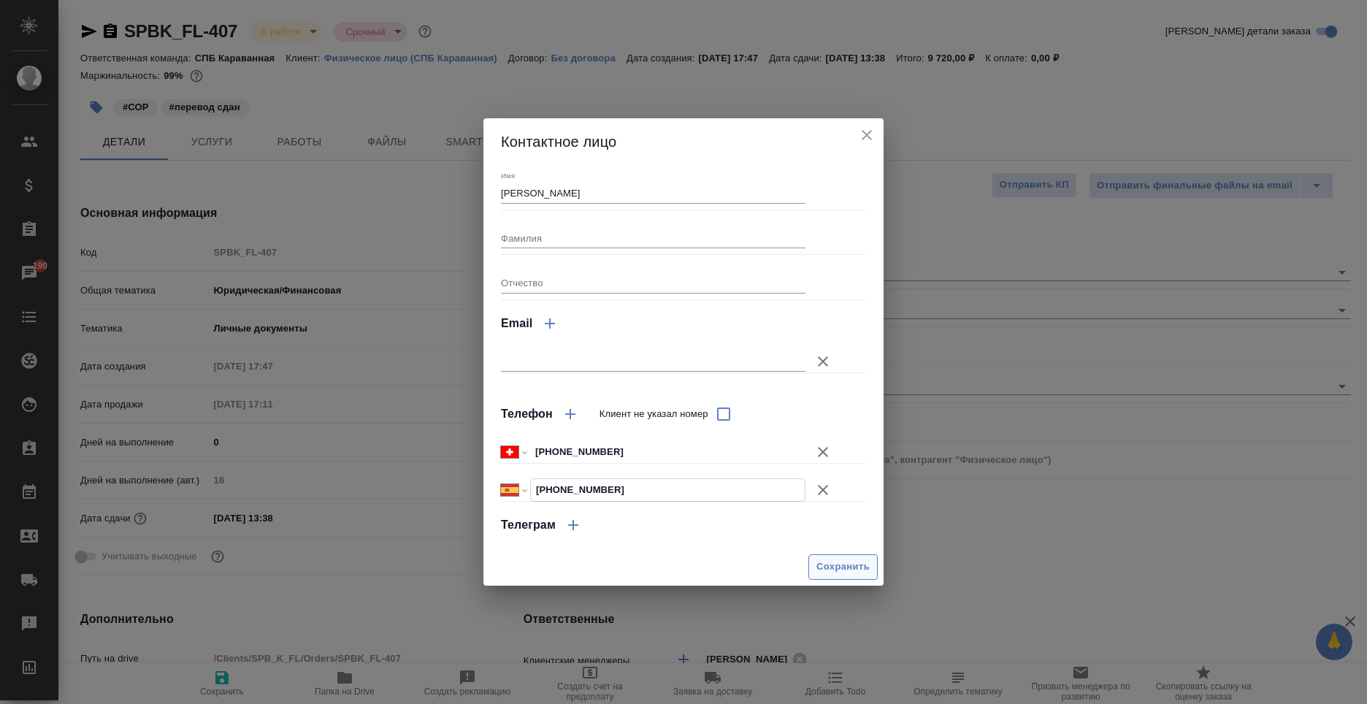
type input "+34 653 58 70 02"
click at [848, 574] on span "Сохранить" at bounding box center [842, 567] width 53 height 17
type textarea "x"
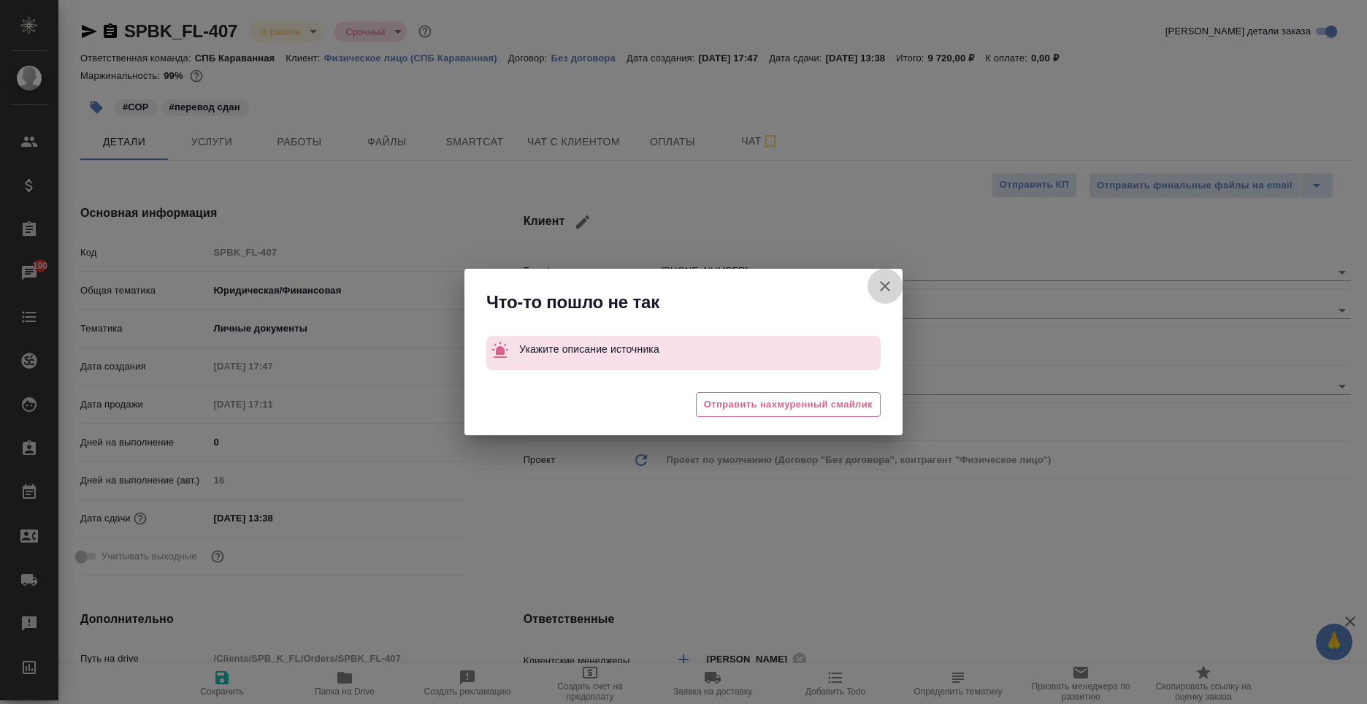
click at [880, 288] on icon "button" at bounding box center [885, 286] width 18 height 18
type textarea "x"
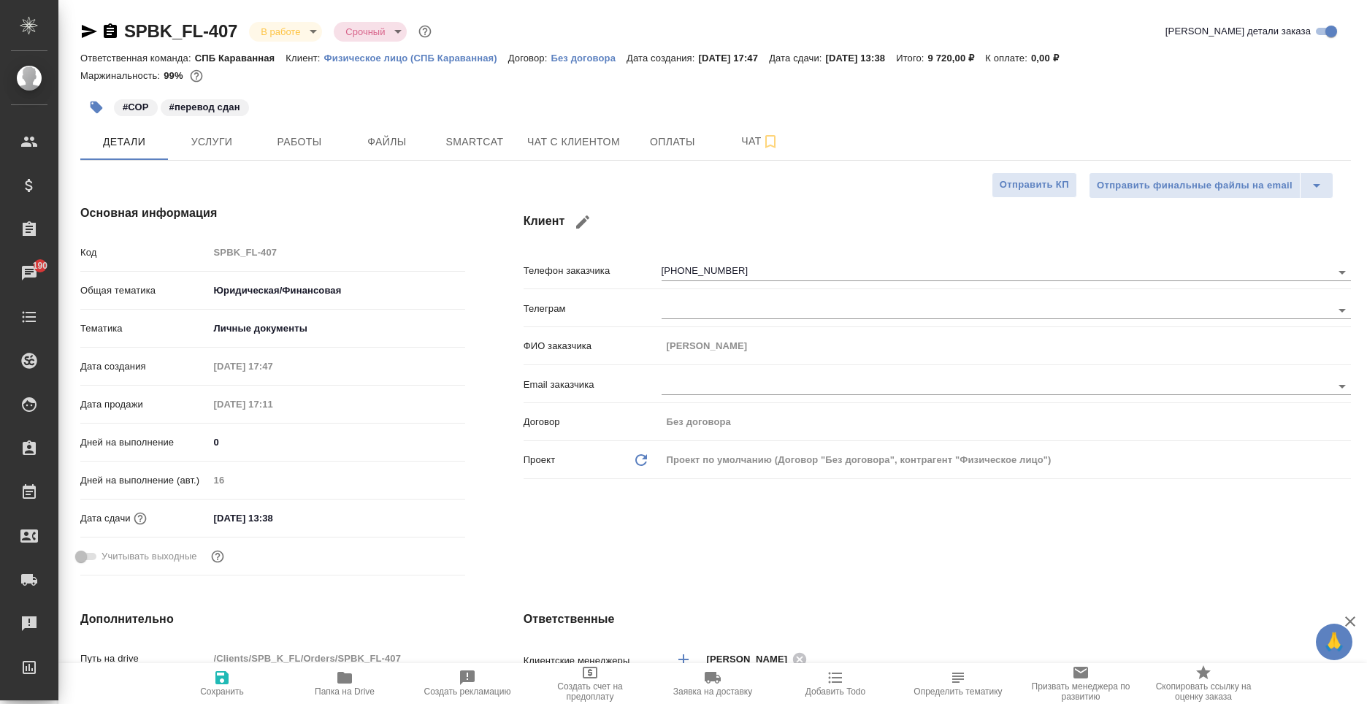
click at [395, 50] on div "Ответственная команда: СПБ Караванная Клиент: Физическое лицо (СПБ Караванная) …" at bounding box center [715, 58] width 1270 height 18
click at [396, 56] on p "Физическое лицо (СПБ Караванная)" at bounding box center [416, 58] width 184 height 11
type textarea "x"
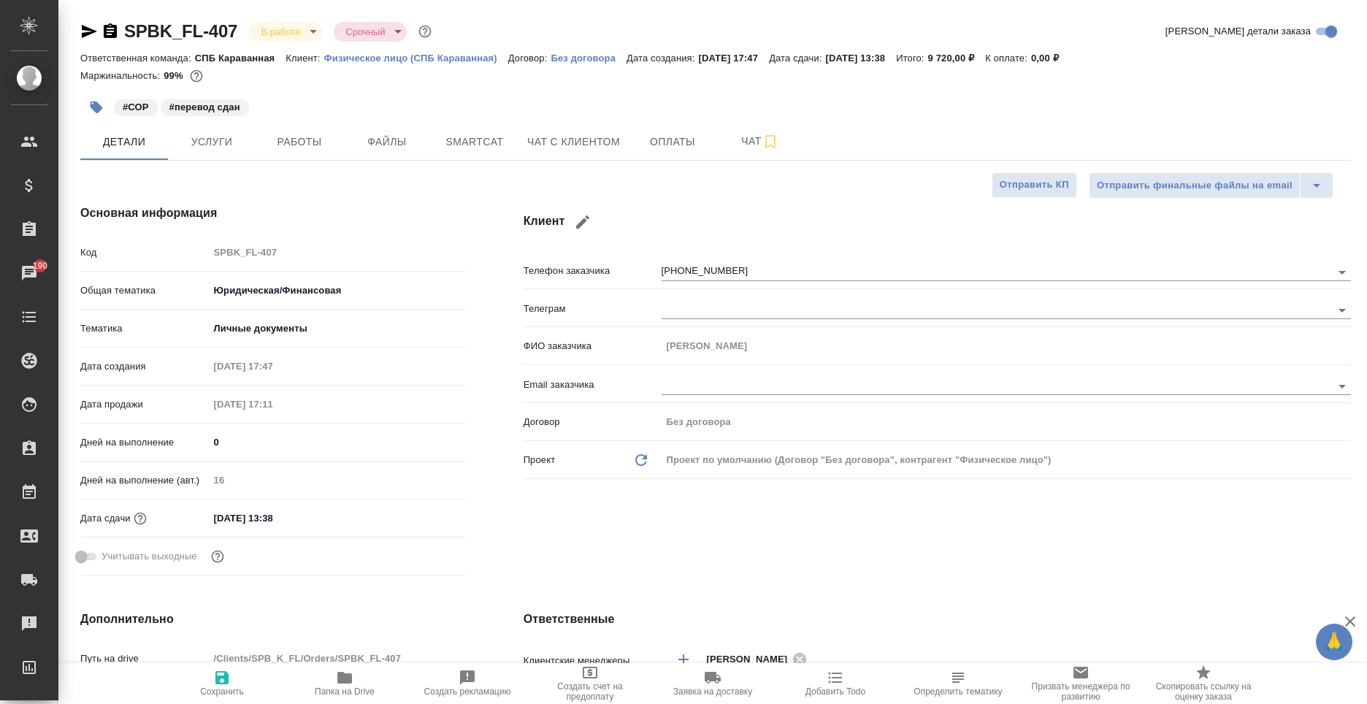
type textarea "x"
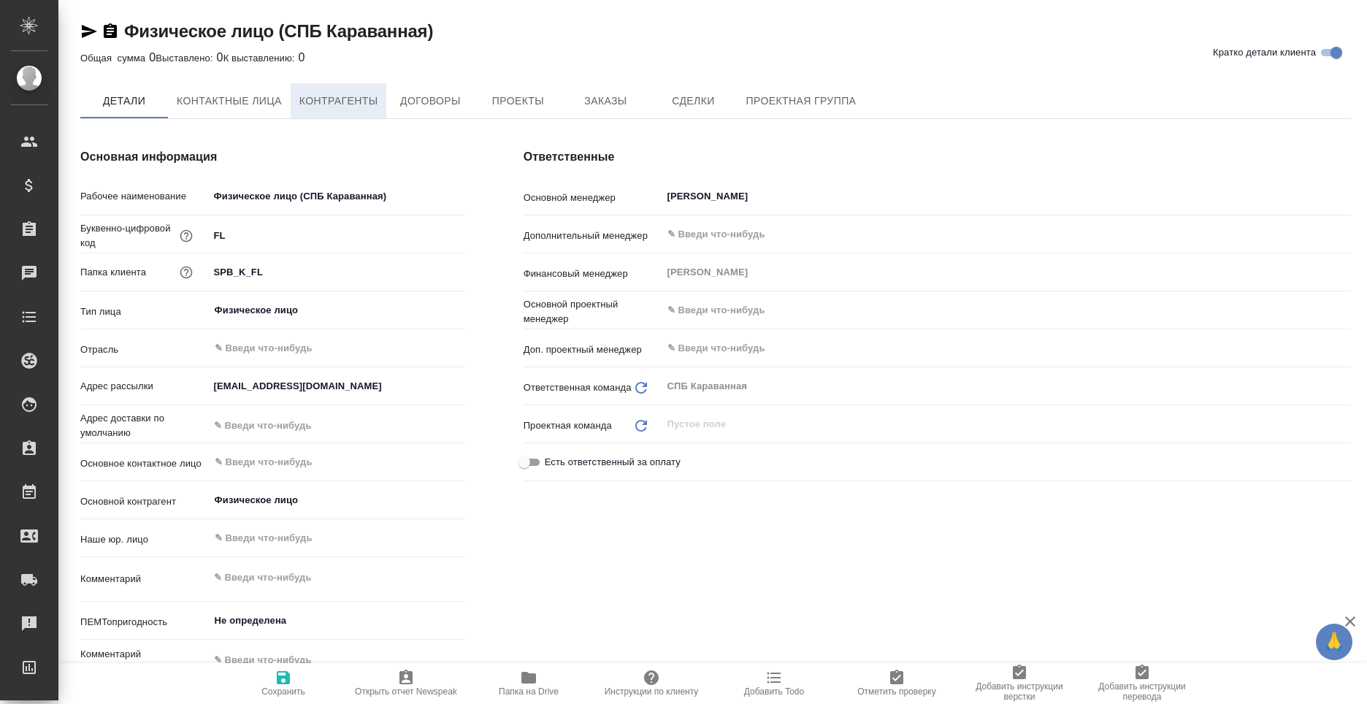
type textarea "x"
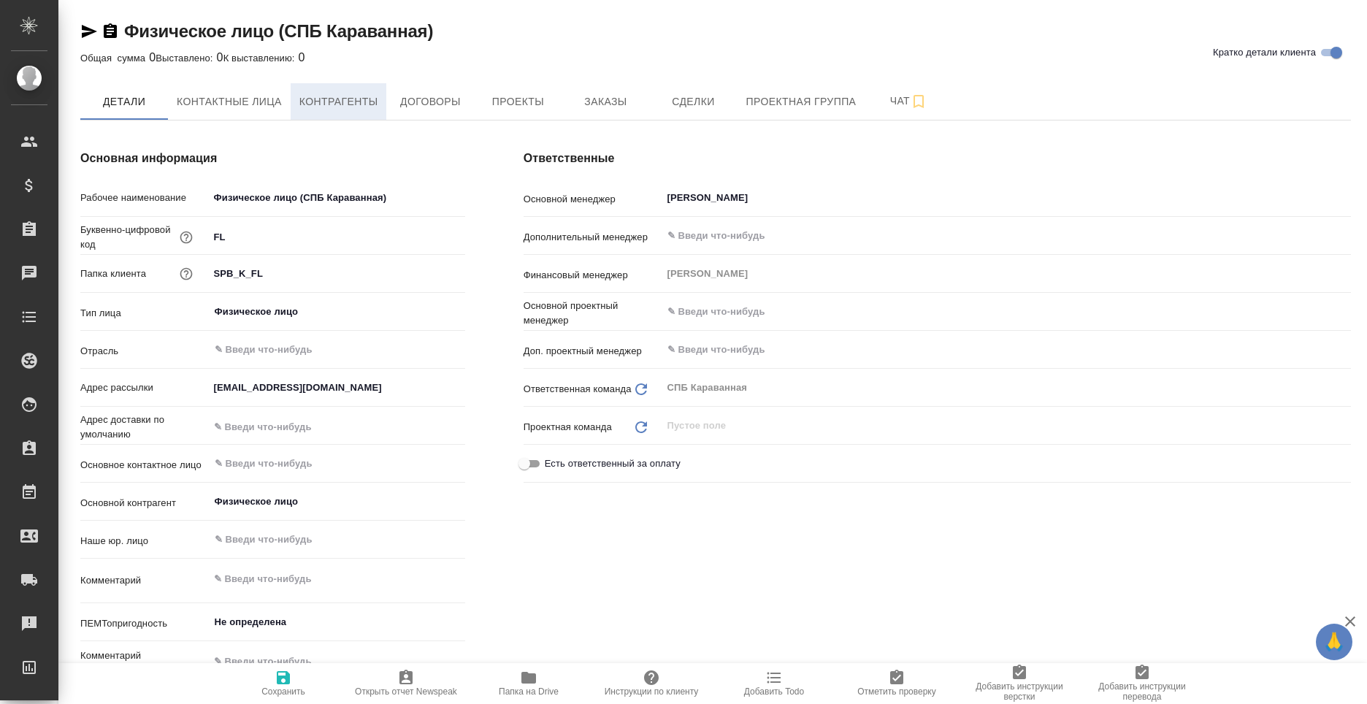
type textarea "x"
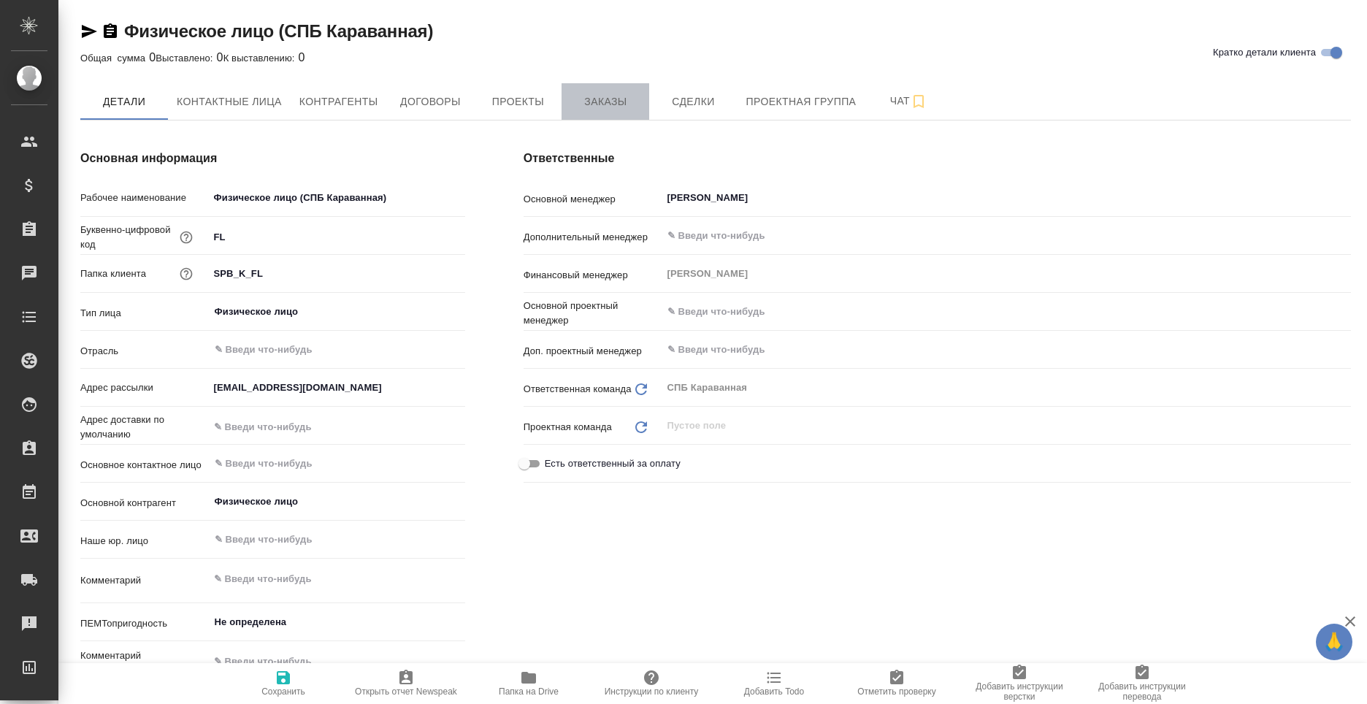
click at [637, 104] on button "Заказы" at bounding box center [605, 101] width 88 height 37
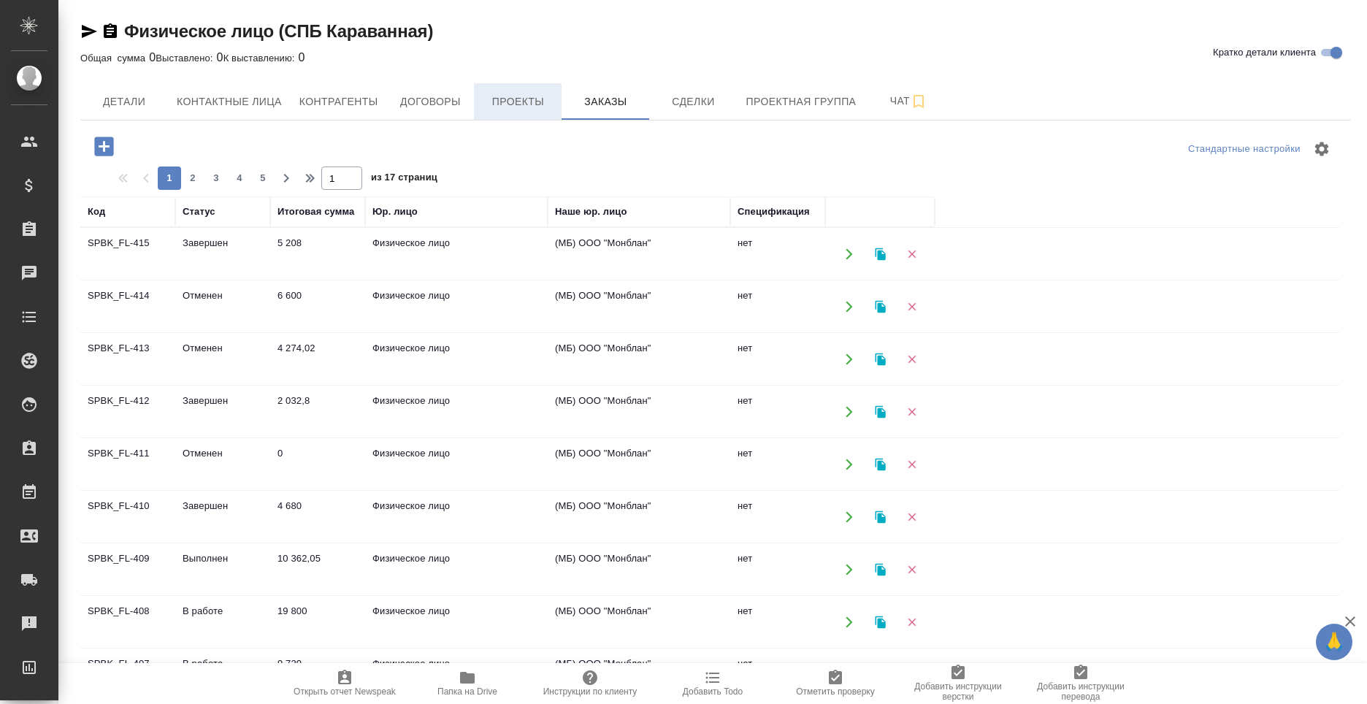
click at [510, 96] on span "Проекты" at bounding box center [518, 102] width 70 height 18
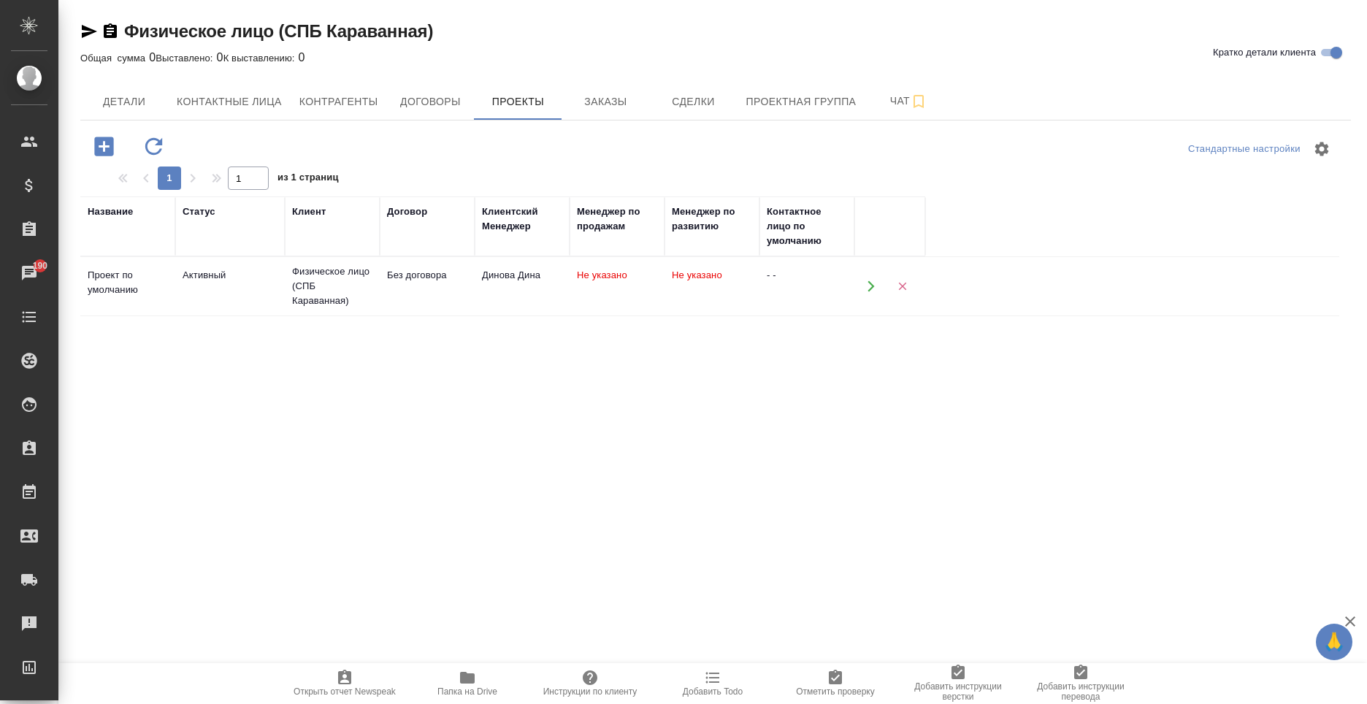
click at [372, 273] on td "Физическое лицо (СПБ Караванная)" at bounding box center [332, 286] width 95 height 58
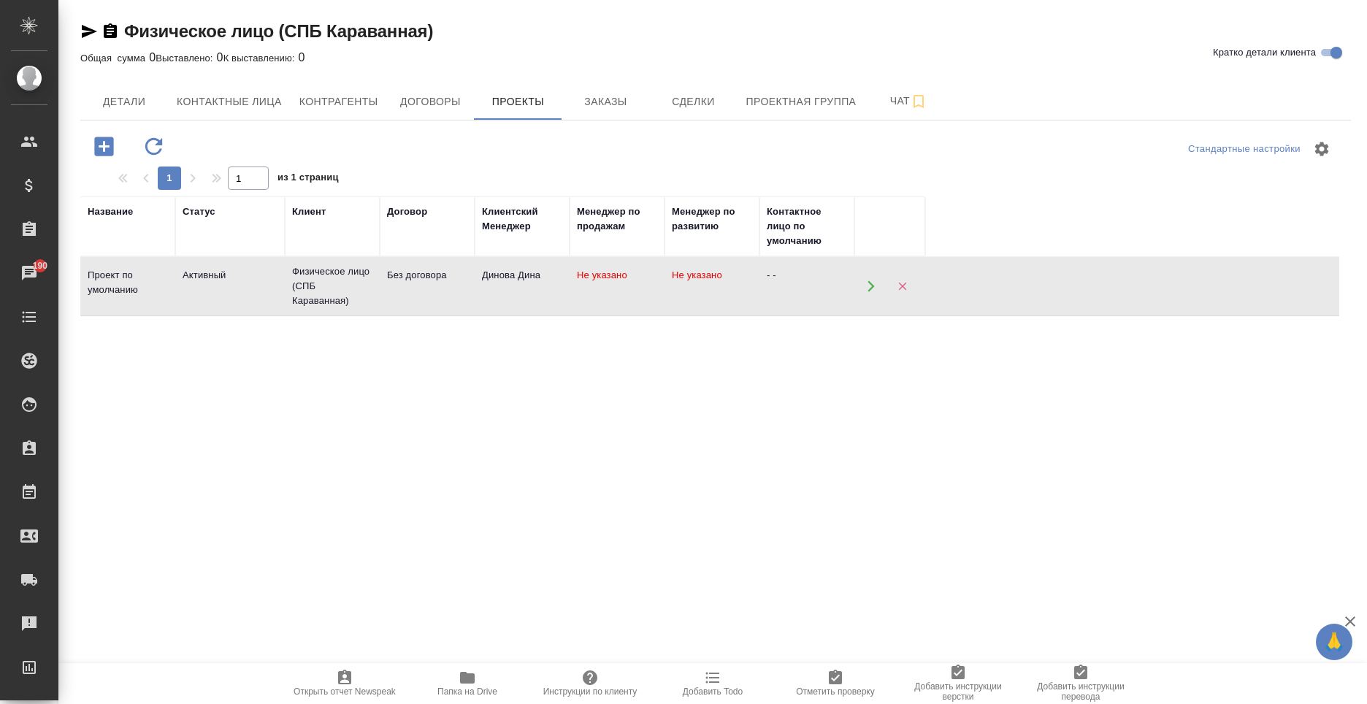
click at [372, 273] on td "Физическое лицо (СПБ Караванная)" at bounding box center [332, 286] width 95 height 58
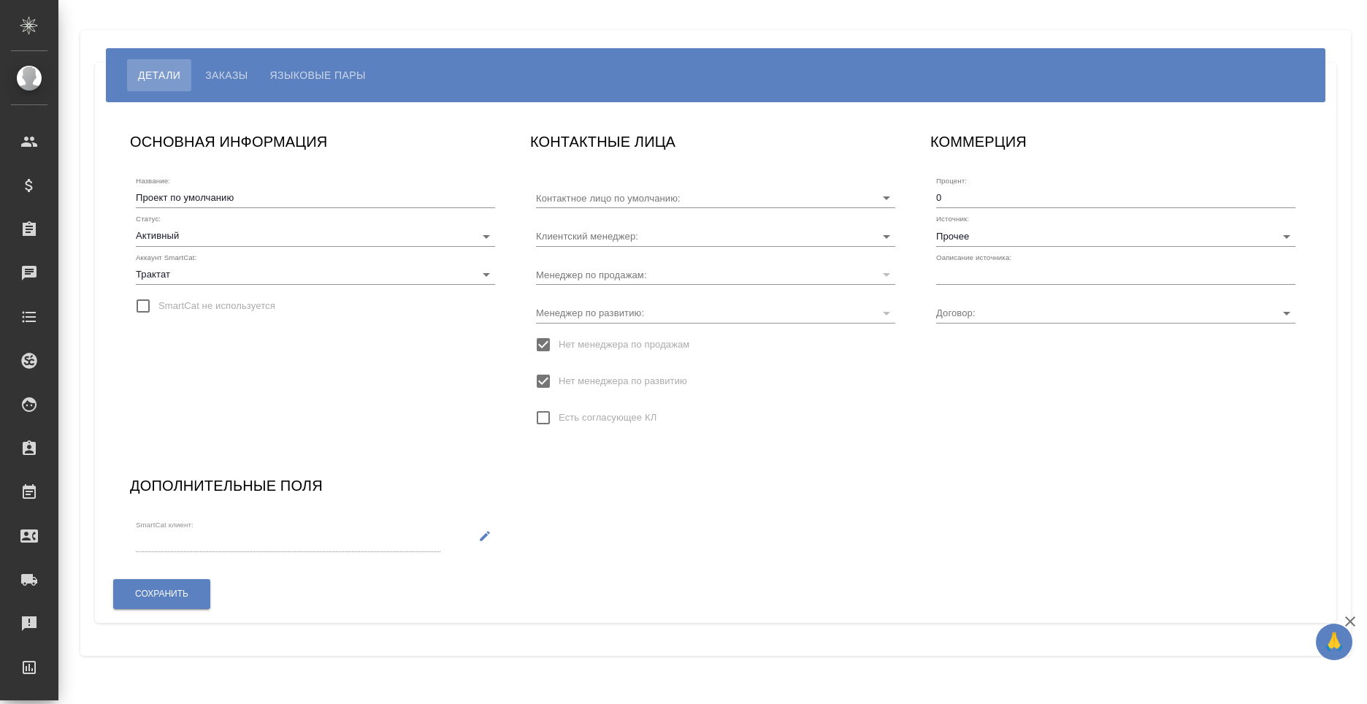
type input "- -"
type input "Без договора"
type input "Динова Дина"
click at [986, 241] on input "Прочее" at bounding box center [1092, 236] width 312 height 20
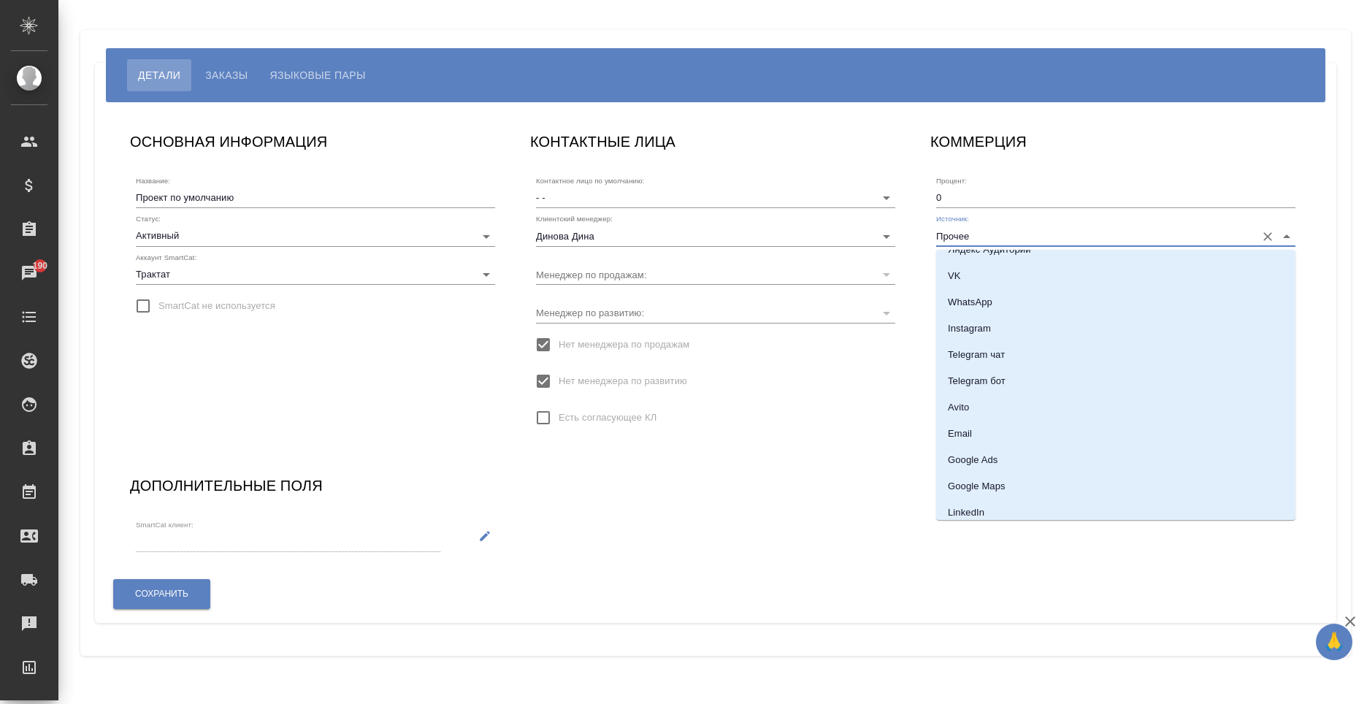
scroll to position [199, 0]
click at [972, 434] on p "Email" at bounding box center [960, 436] width 24 height 15
type input "Email"
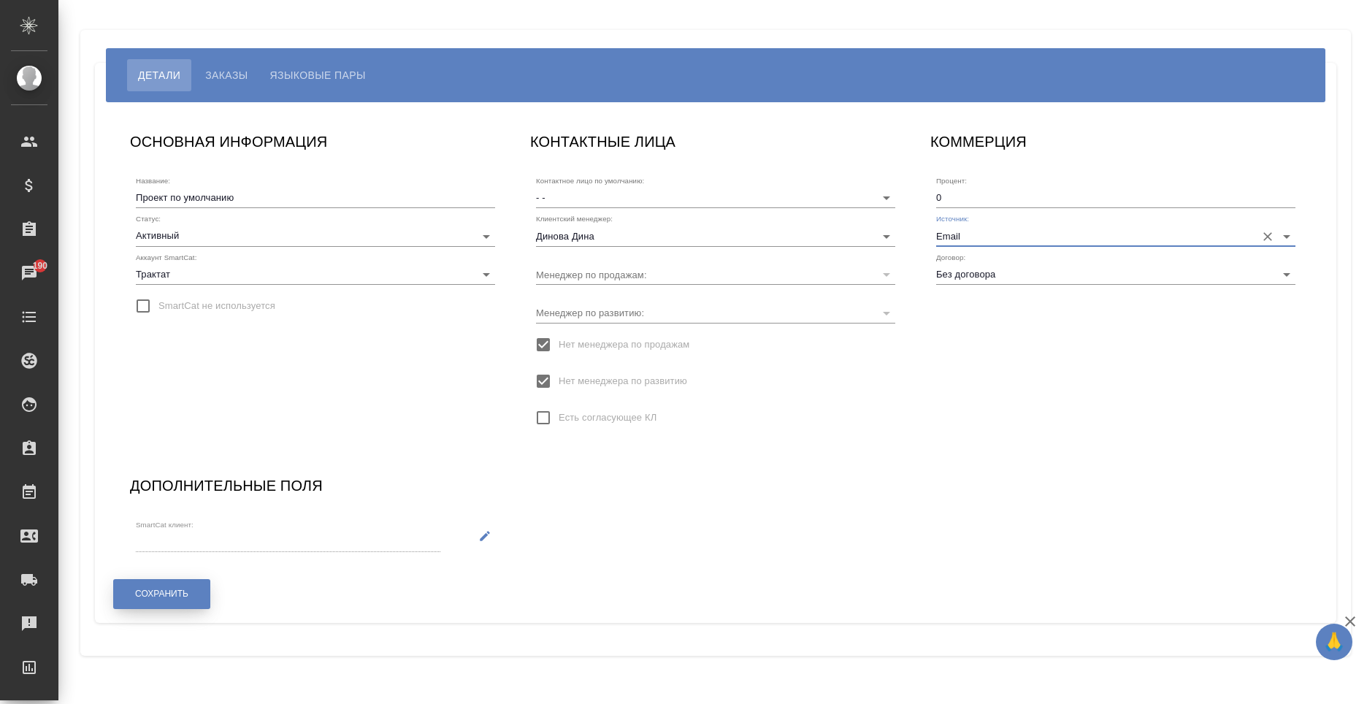
click at [157, 595] on span "Сохранить" at bounding box center [161, 594] width 53 height 12
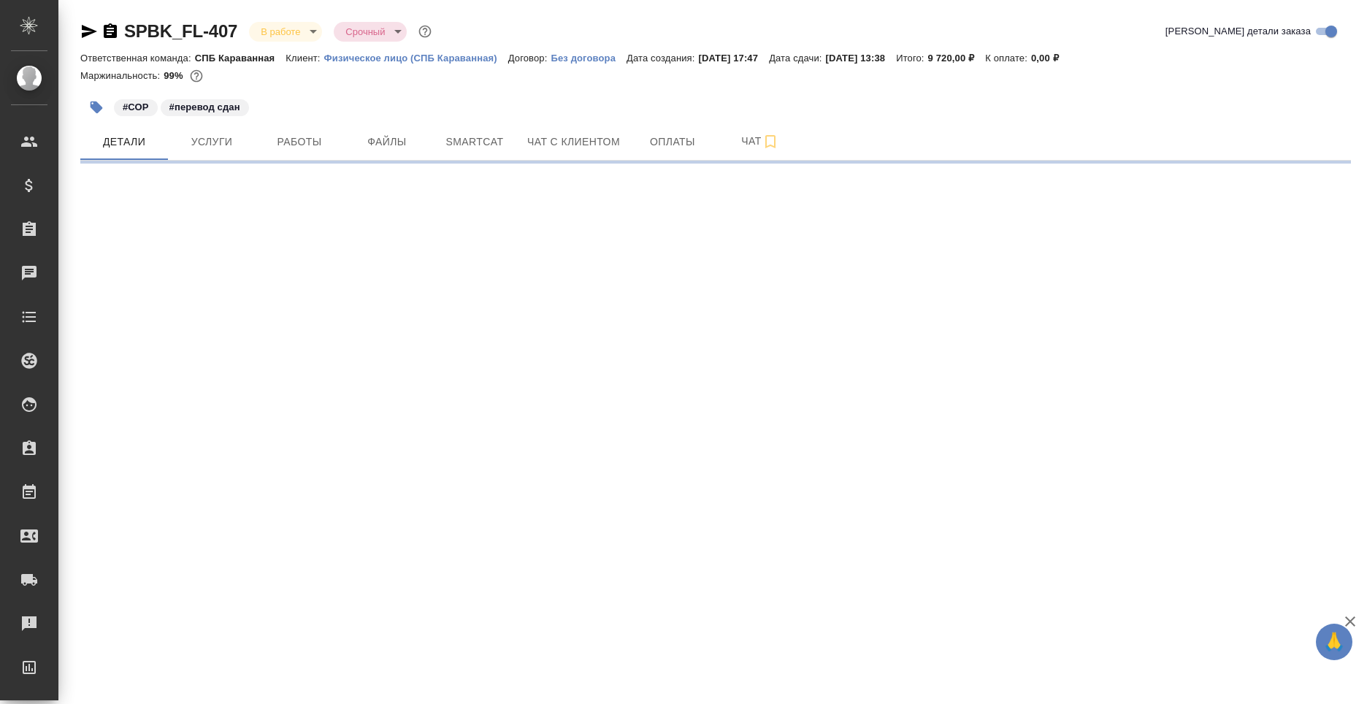
select select "RU"
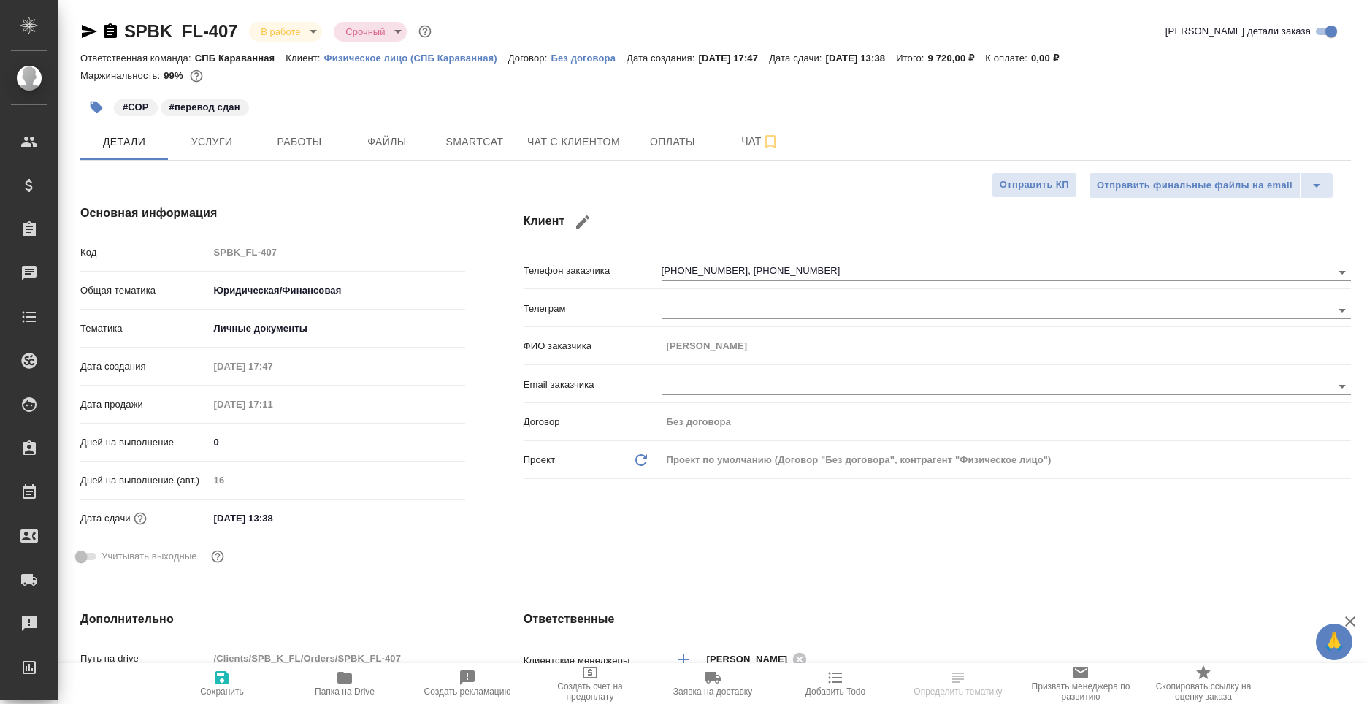
type textarea "x"
click at [570, 225] on button "button" at bounding box center [582, 221] width 35 height 35
type input "[PERSON_NAME]"
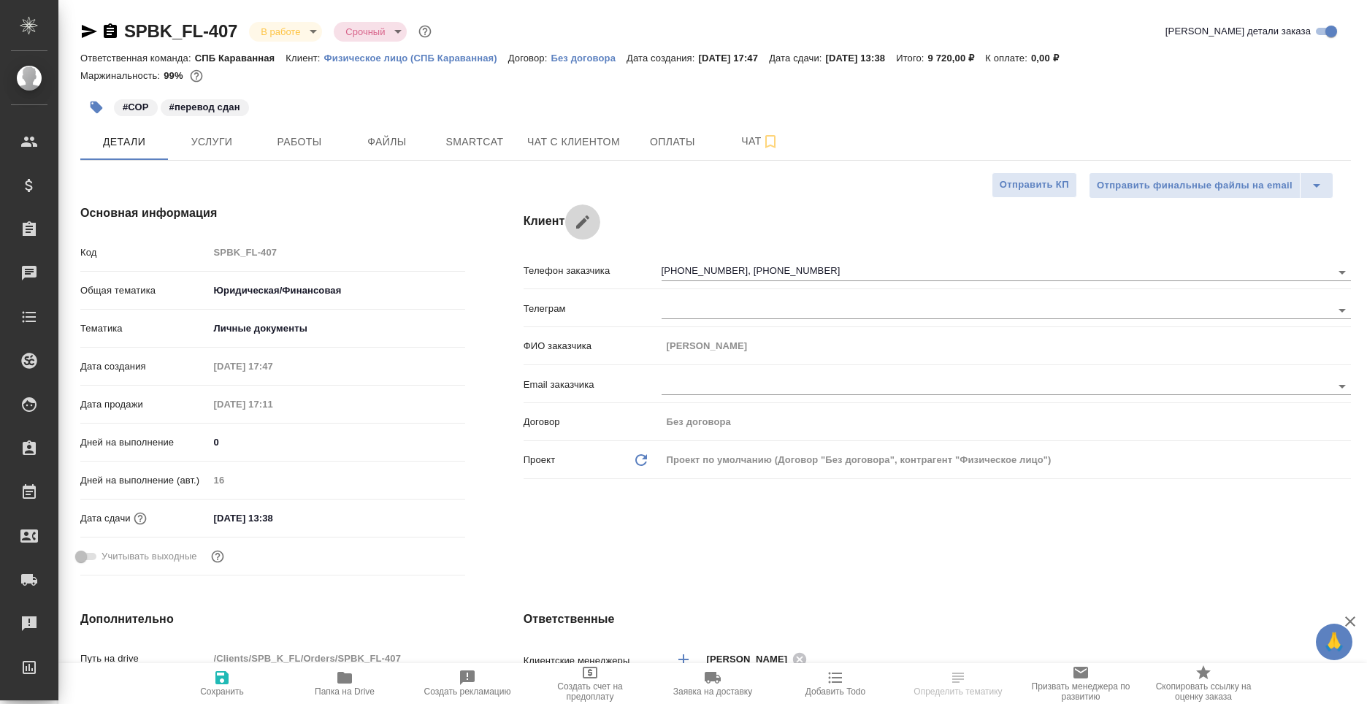
select select "CH"
type input "[PHONE_NUMBER]"
select select "ES"
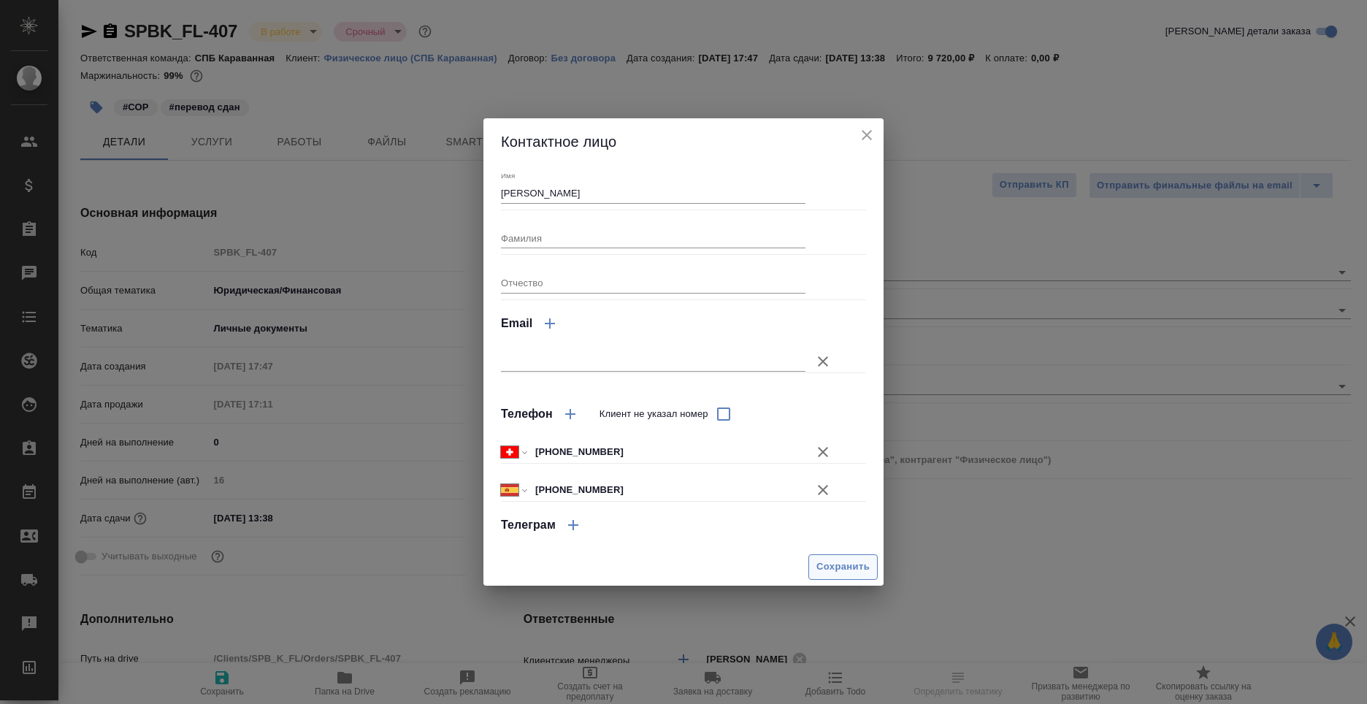
click at [838, 556] on button "Сохранить" at bounding box center [842, 567] width 69 height 26
type textarea "x"
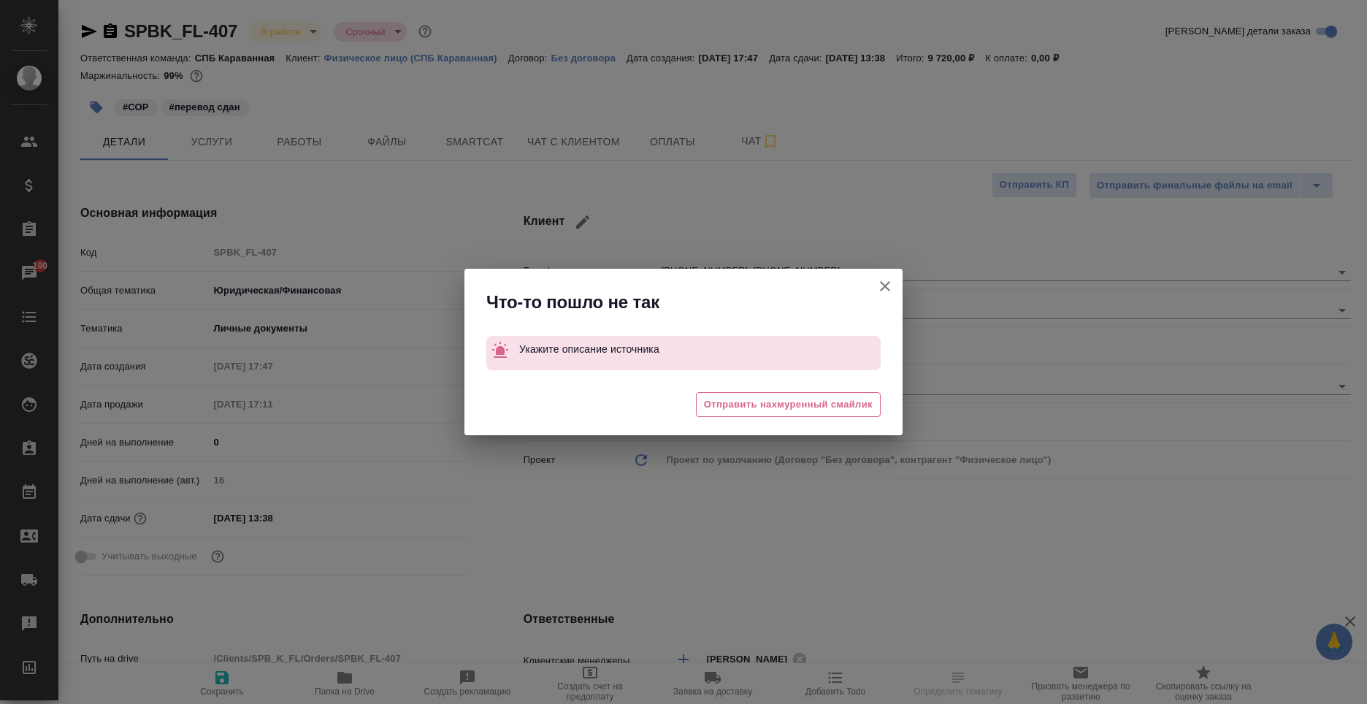
click at [893, 297] on button "Клиент не указал номер" at bounding box center [884, 286] width 35 height 35
type textarea "x"
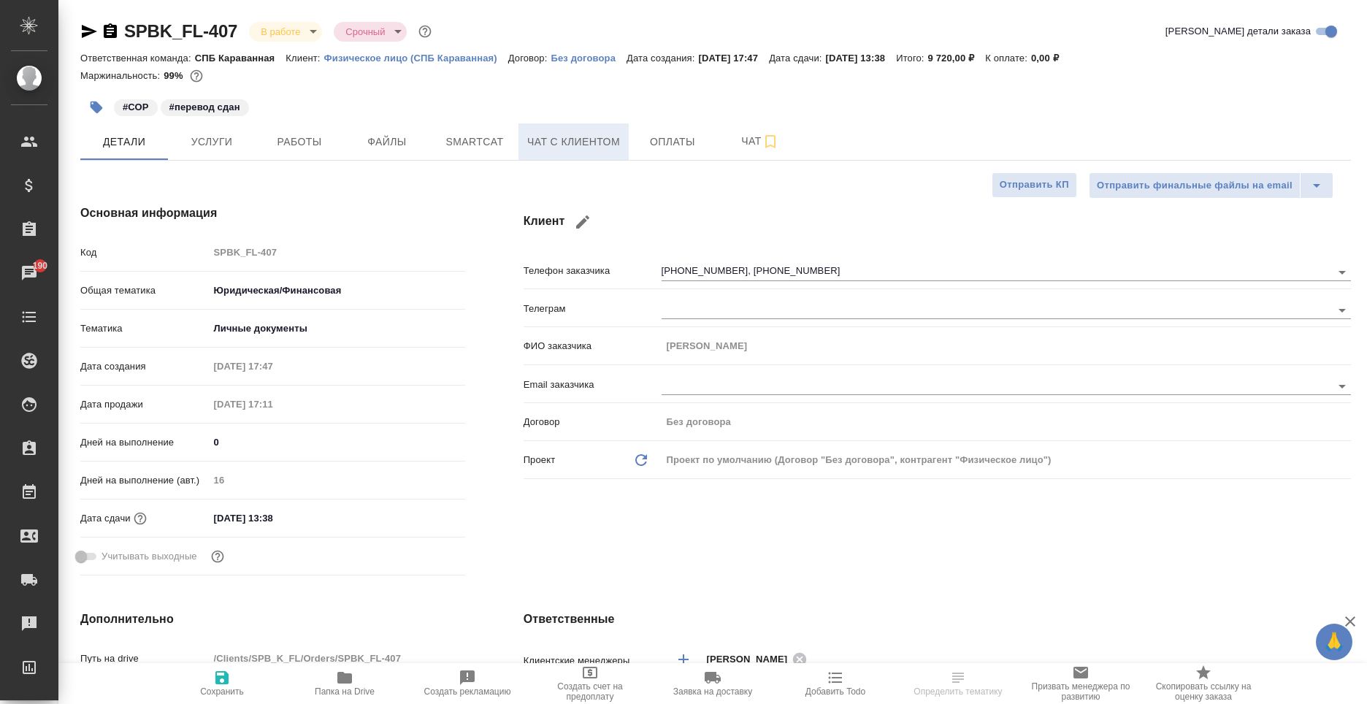
click at [571, 145] on span "Чат с клиентом" at bounding box center [573, 142] width 93 height 18
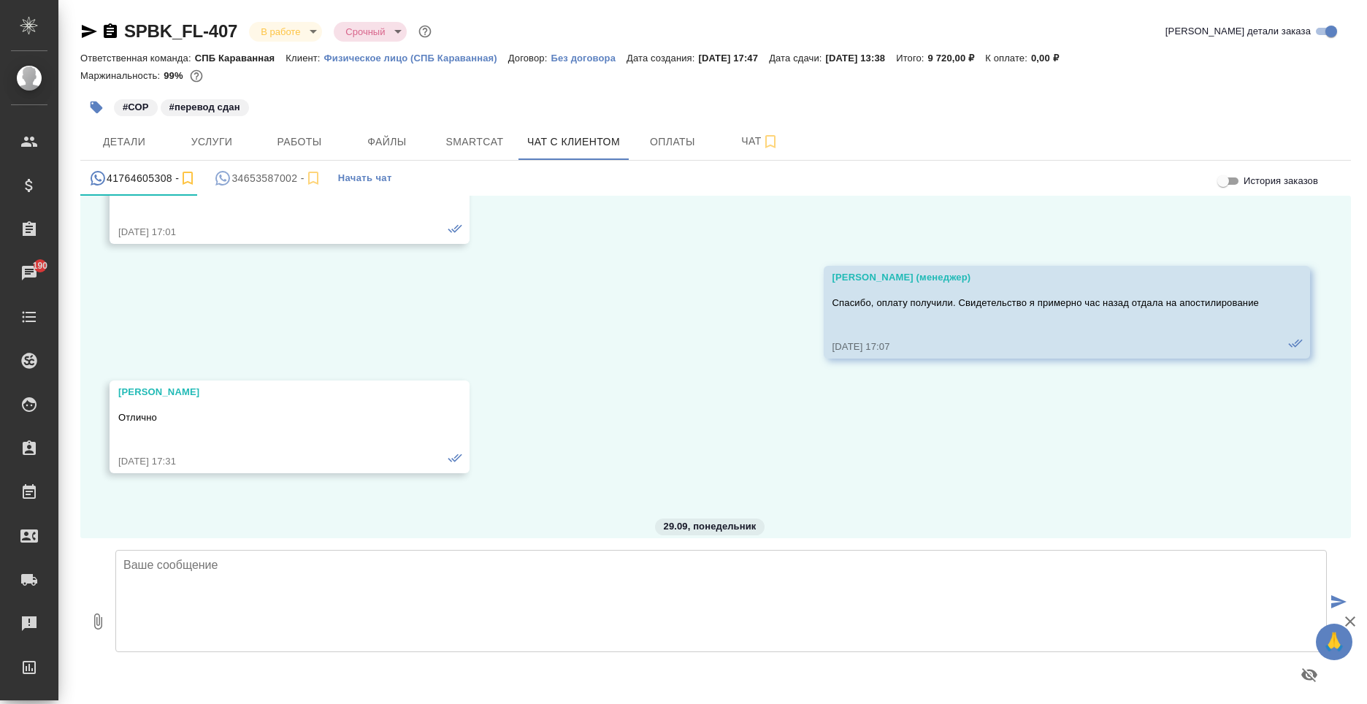
scroll to position [20361, 0]
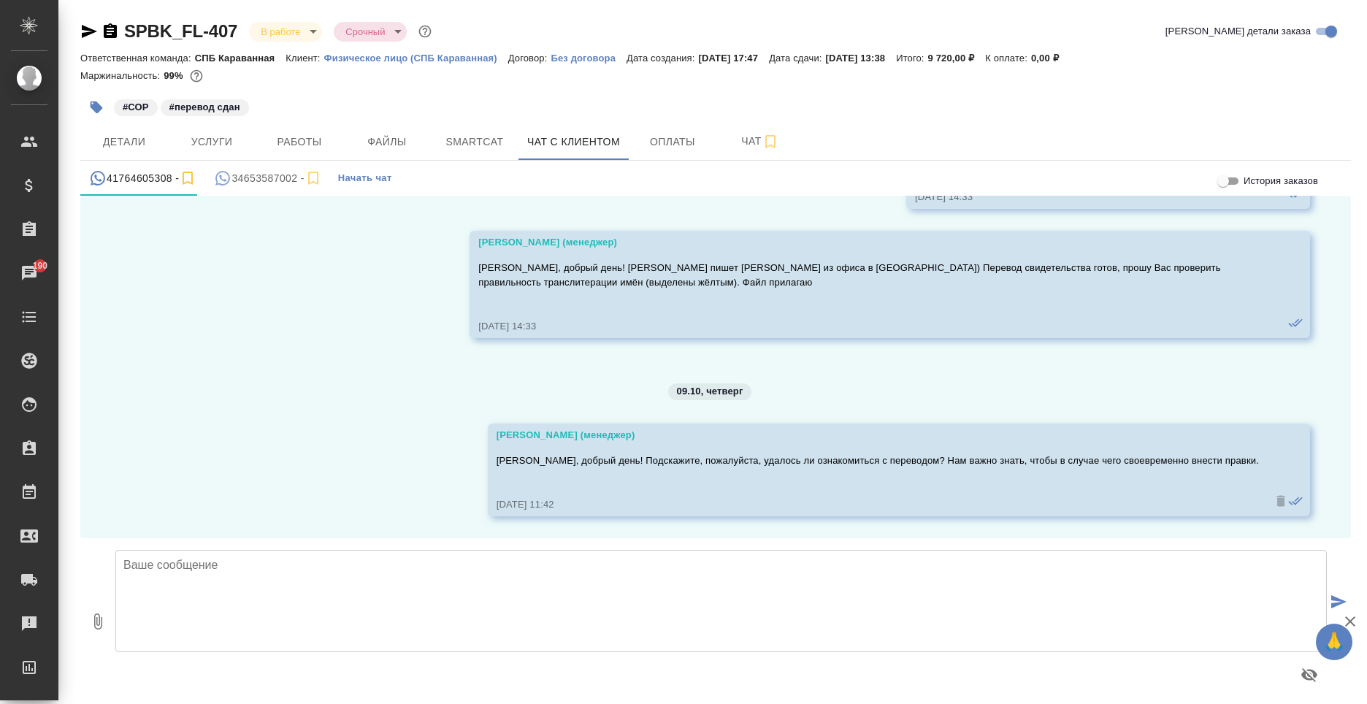
click at [247, 182] on div "34653587002 -" at bounding box center [267, 178] width 107 height 18
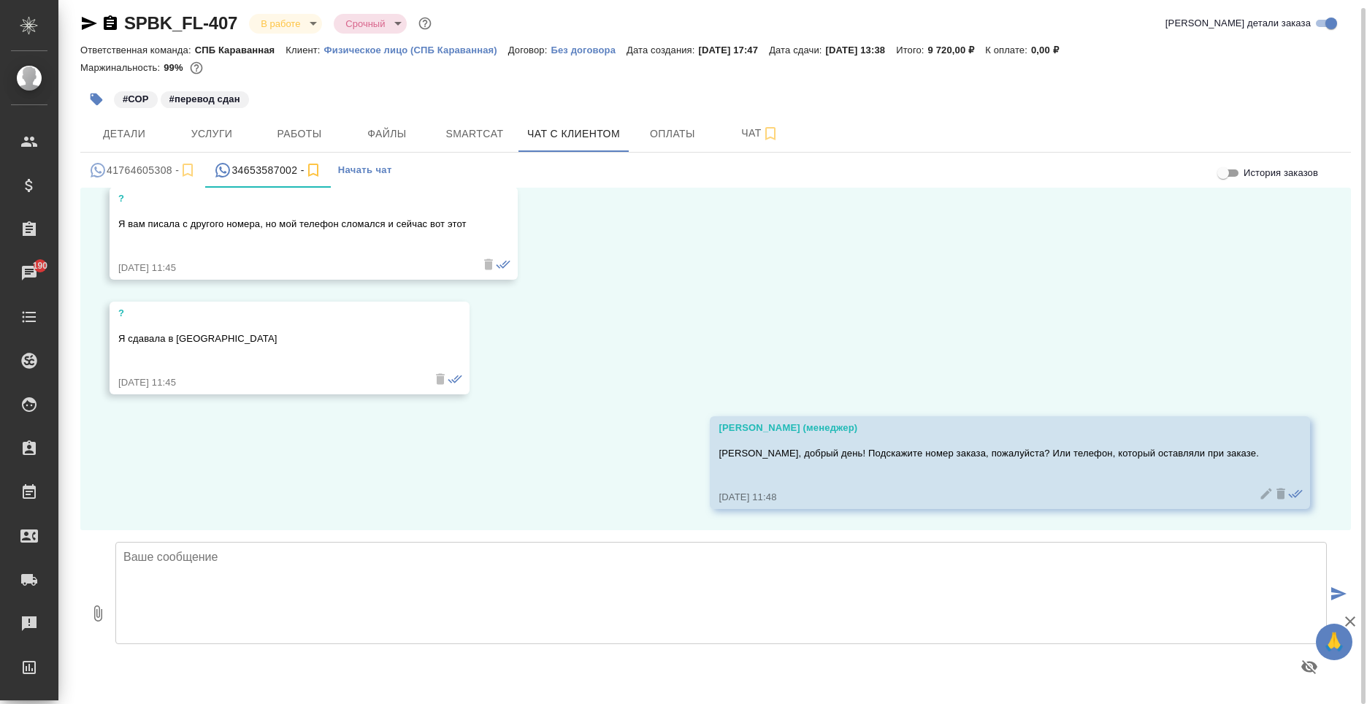
scroll to position [209, 0]
click at [388, 599] on textarea at bounding box center [720, 593] width 1211 height 102
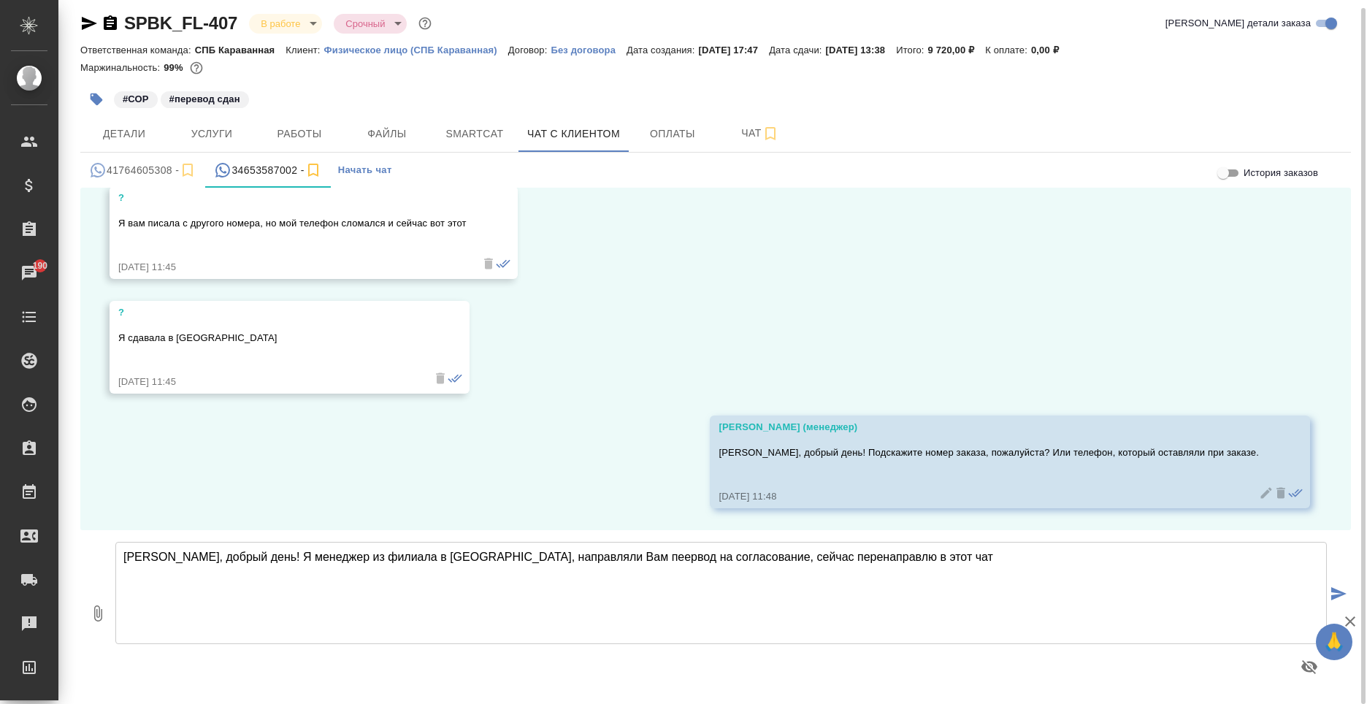
click at [604, 557] on textarea "Анна, добрый день! Я менеджер из филиала в Санкт-Петербурге, направляли Вам пее…" at bounding box center [720, 593] width 1211 height 102
click at [714, 556] on textarea "Анна, добрый день! Я менеджер из филиала в Санкт-Петербурге, направляли Вам пер…" at bounding box center [720, 593] width 1211 height 102
click at [717, 557] on textarea "Анна, добрый день! Я менеджер из филиала в Санкт-Петербурге, направляли Вам пер…" at bounding box center [720, 593] width 1211 height 102
click at [1024, 572] on textarea "Анна, добрый день! Я менеджер из филиала в Санкт-Петербурге, направляли Вам пер…" at bounding box center [720, 593] width 1211 height 102
type textarea "Анна, добрый день! Я менеджер из филиала в Санкт-Петербурге, направляли Вам пер…"
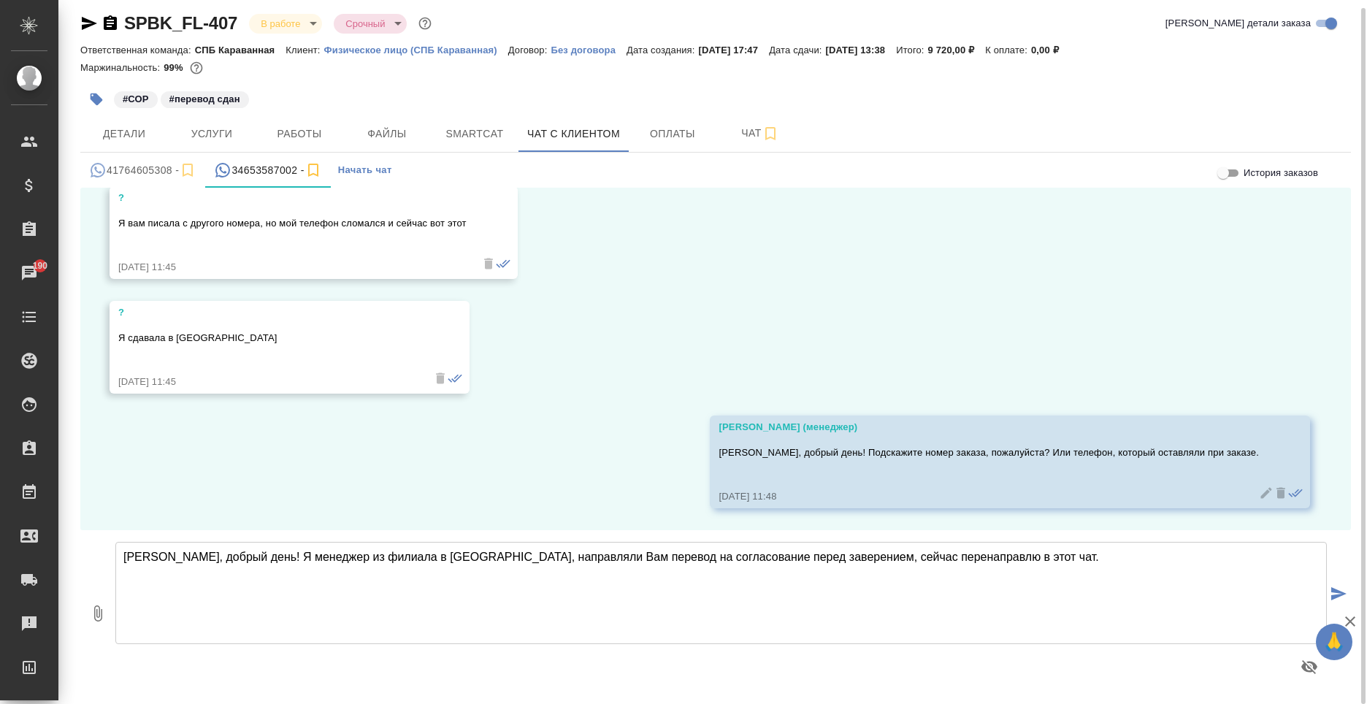
click at [1337, 591] on icon "submit" at bounding box center [1338, 593] width 15 height 13
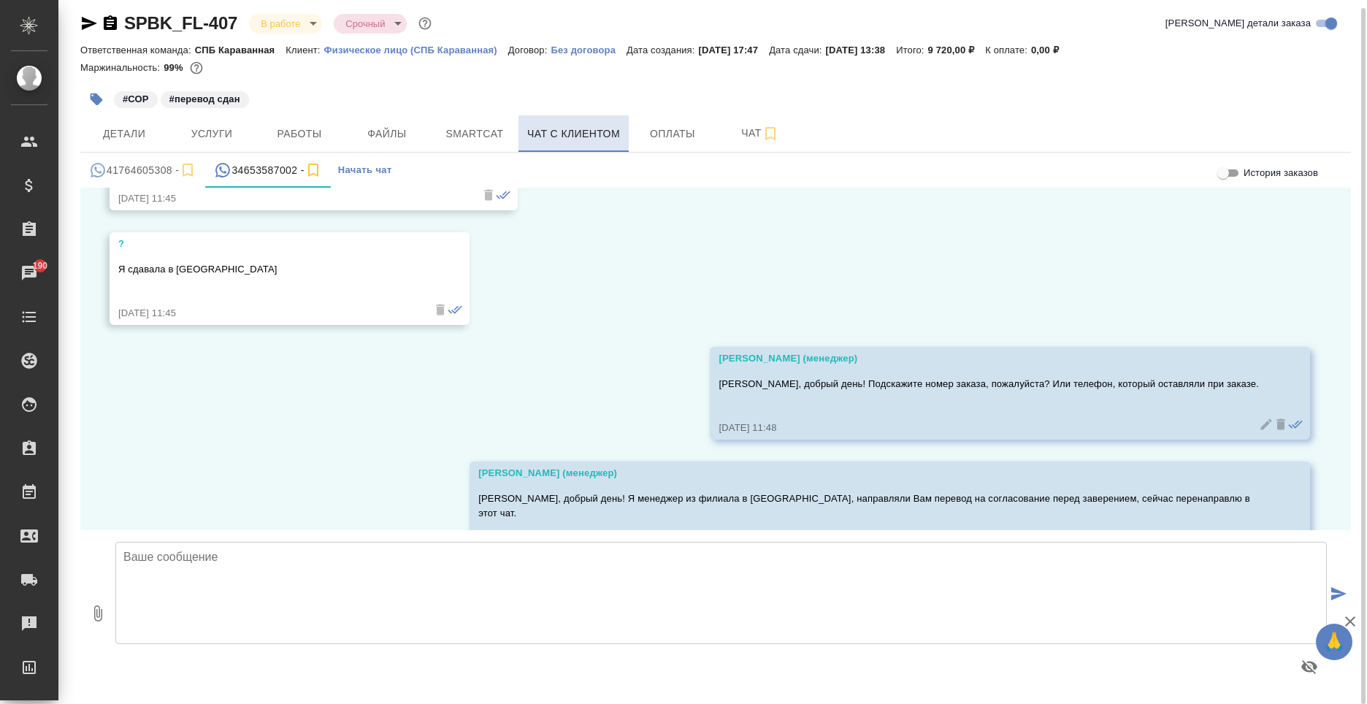
scroll to position [323, 0]
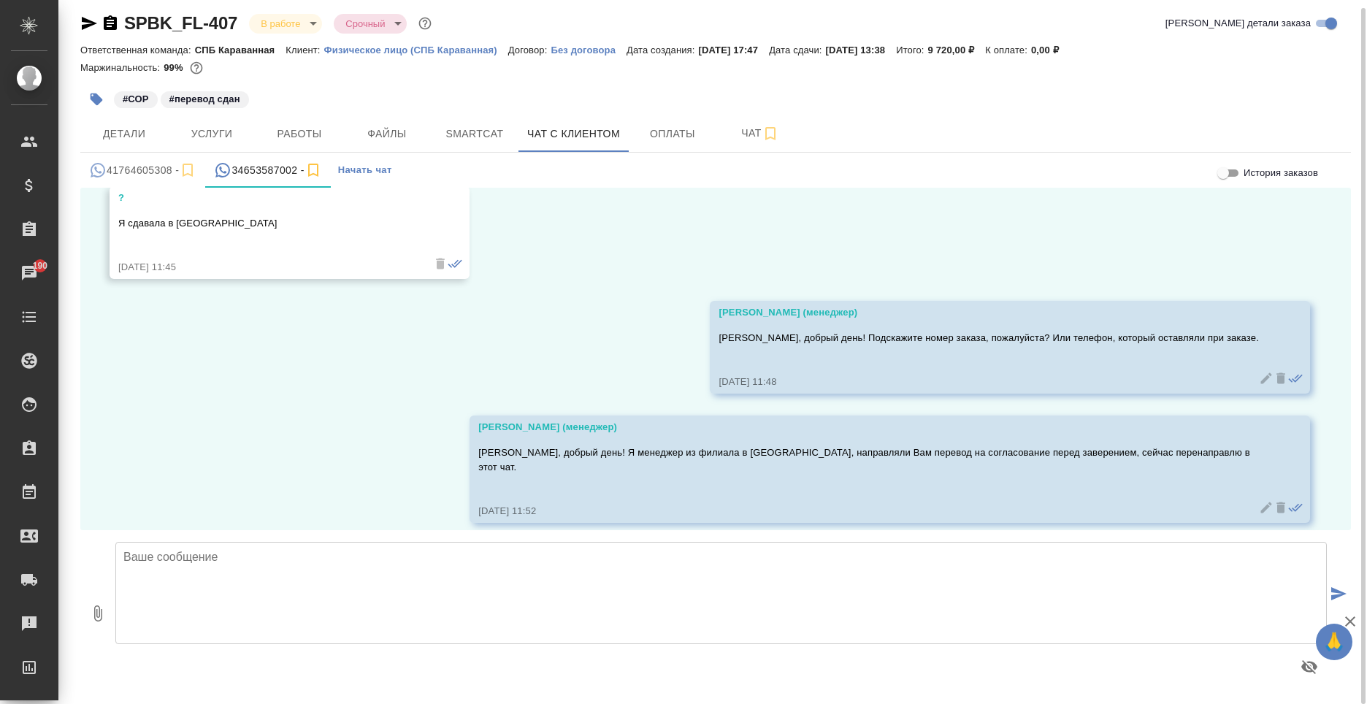
click at [140, 183] on button "41764605308 -" at bounding box center [142, 170] width 125 height 35
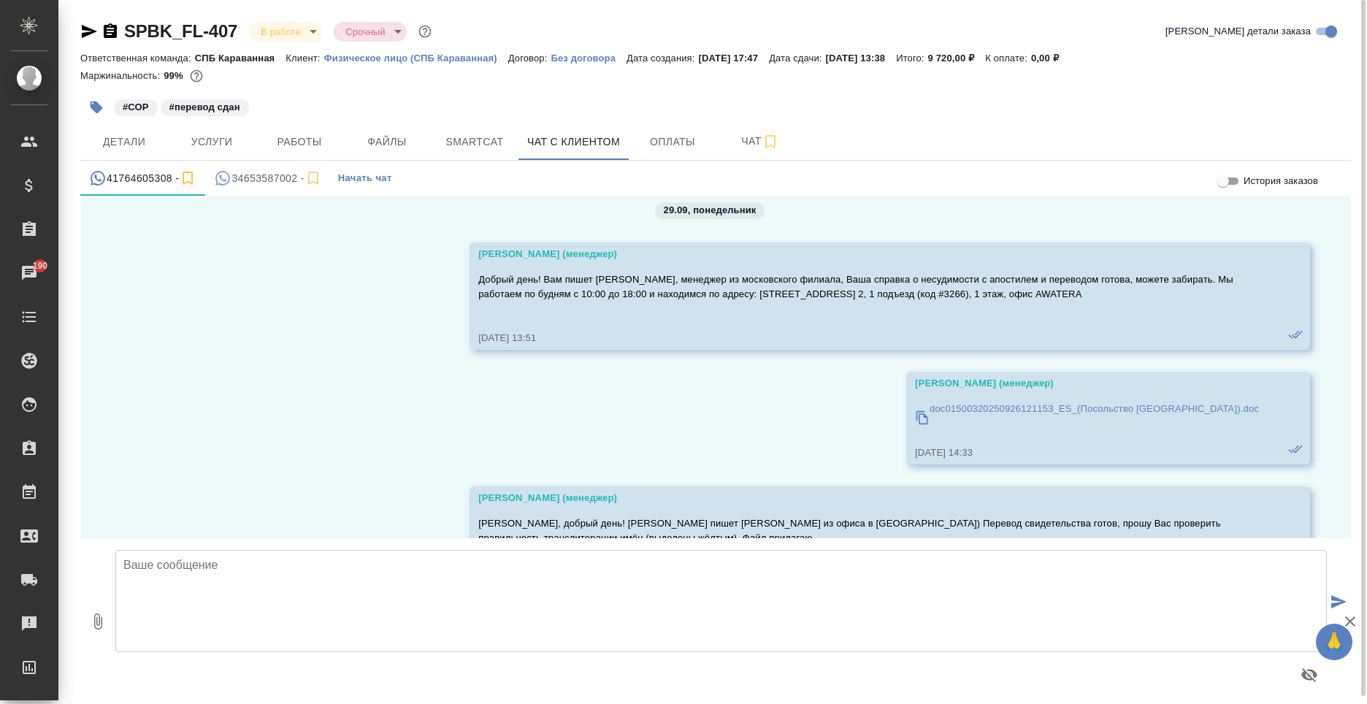
scroll to position [20069, 0]
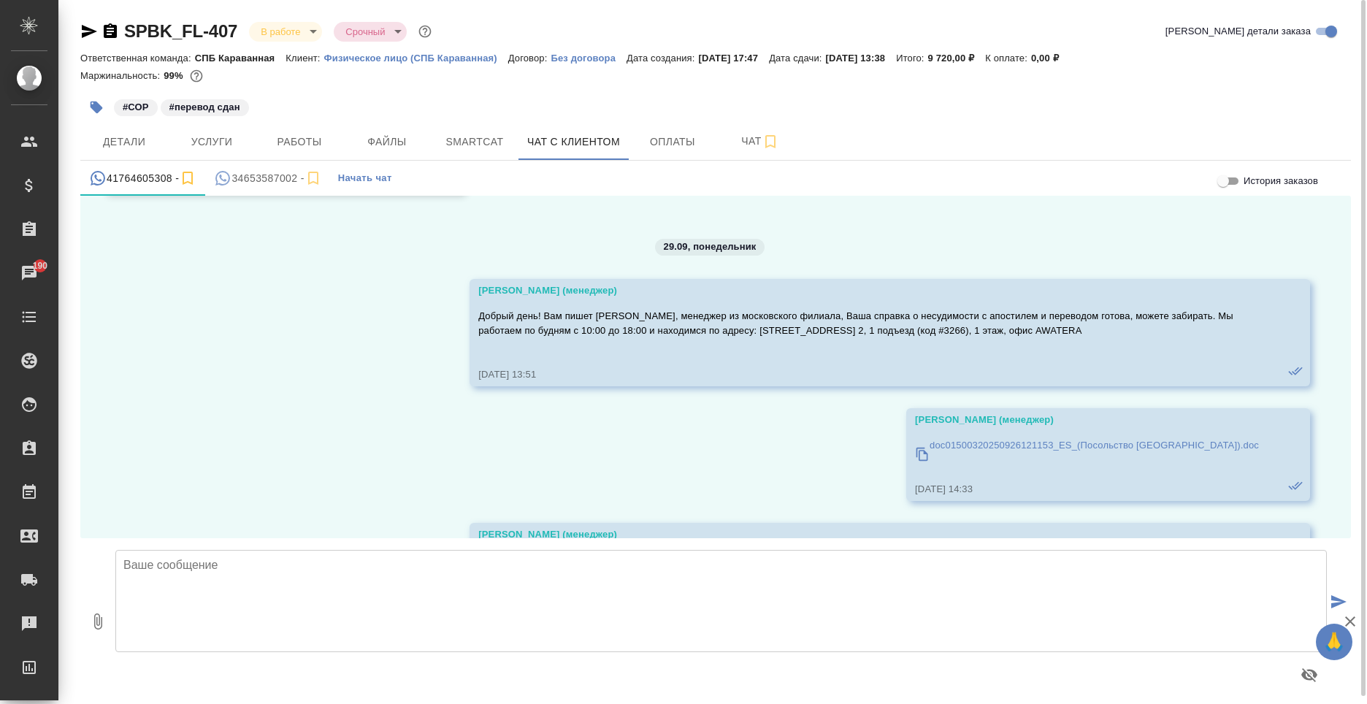
click at [1010, 443] on p "doc01500320250926121153_ES_(Посольство Испании).doc" at bounding box center [1093, 445] width 329 height 15
click at [235, 185] on div "34653587002 -" at bounding box center [267, 178] width 107 height 18
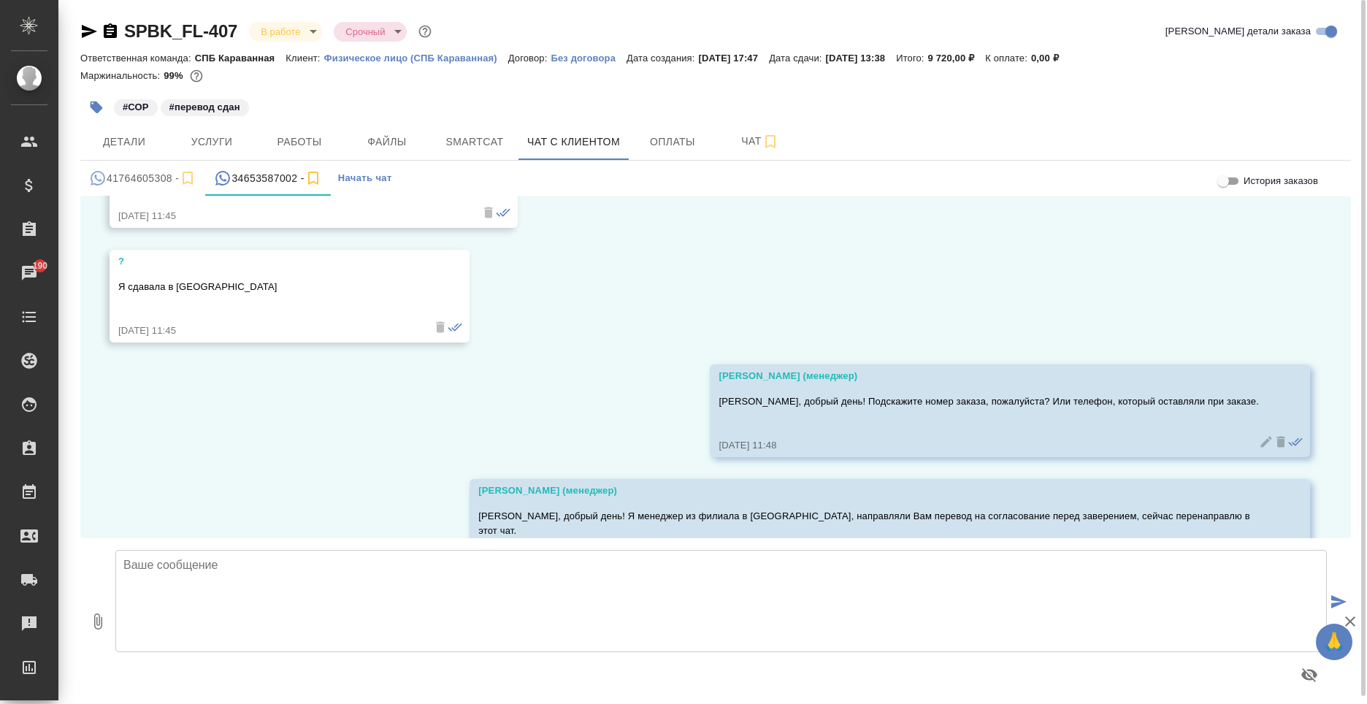
scroll to position [323, 0]
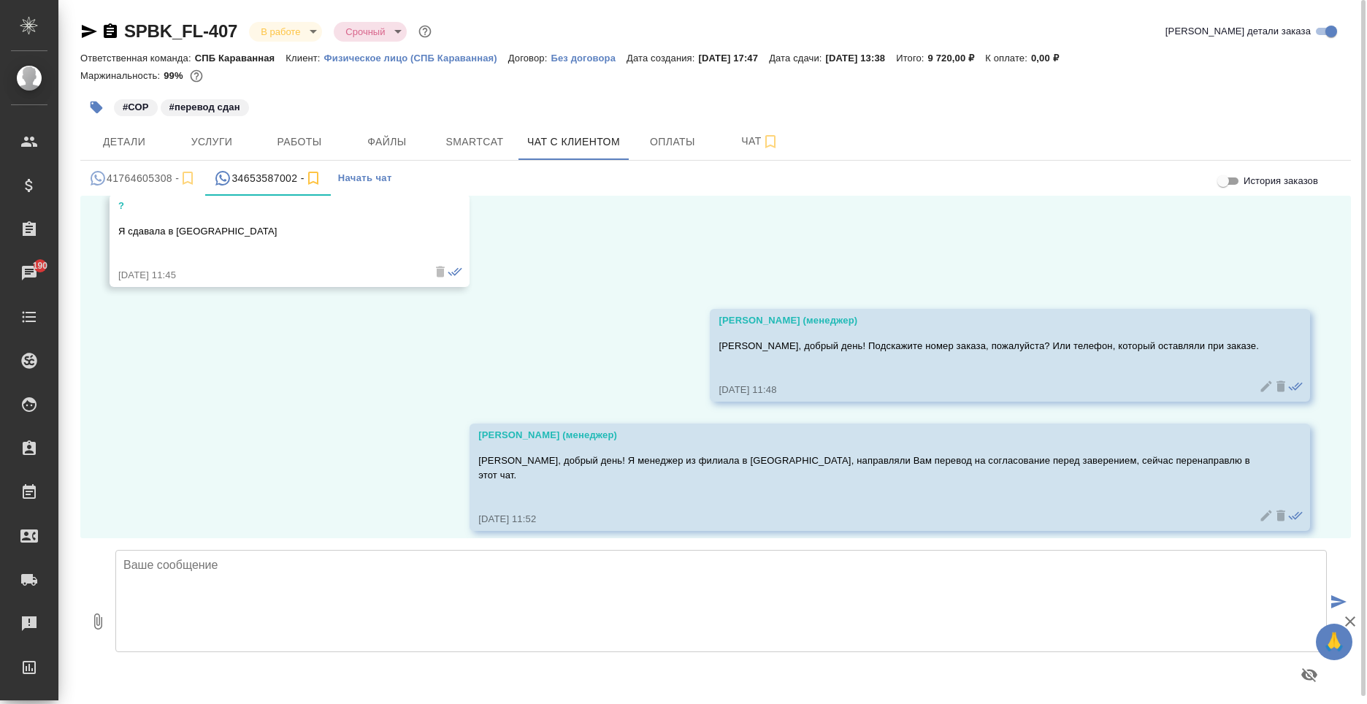
click at [271, 571] on textarea at bounding box center [720, 601] width 1211 height 102
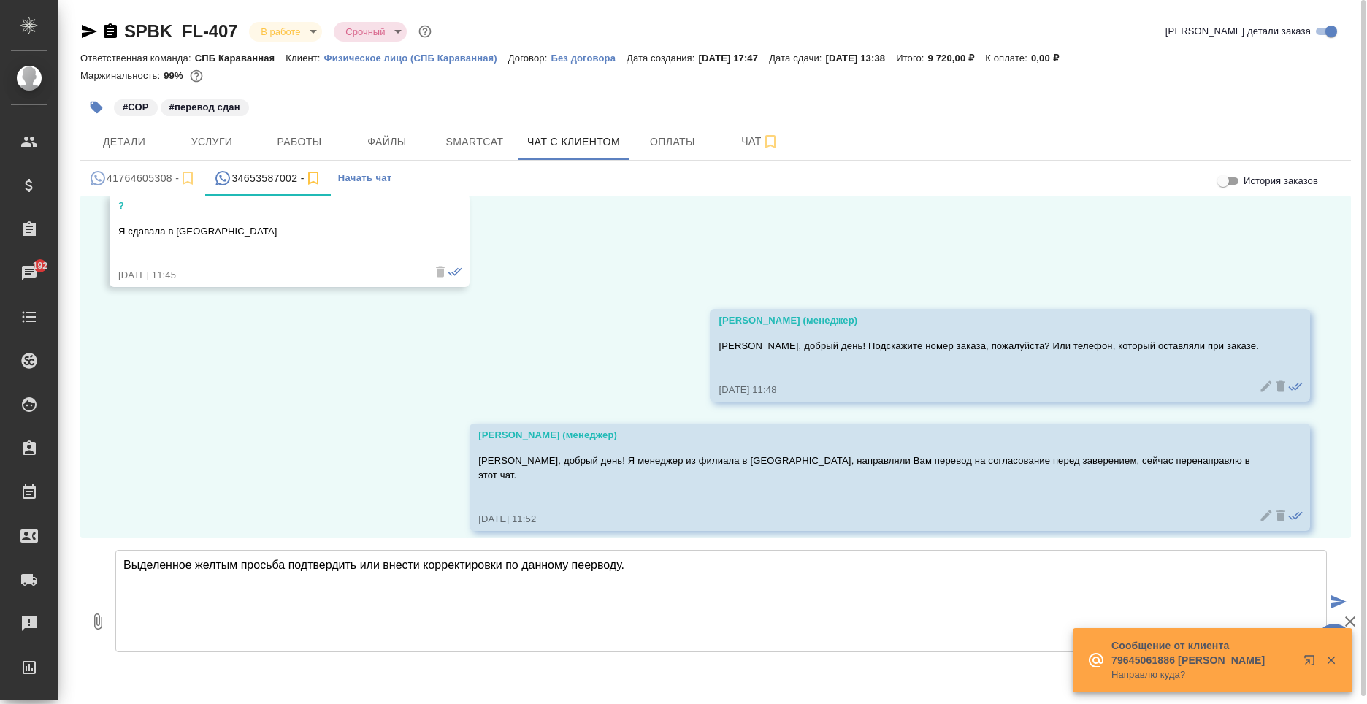
click at [235, 568] on textarea "Выделенное желтым просьба подтвердить или внести корректировки по данному пеерв…" at bounding box center [720, 601] width 1211 height 102
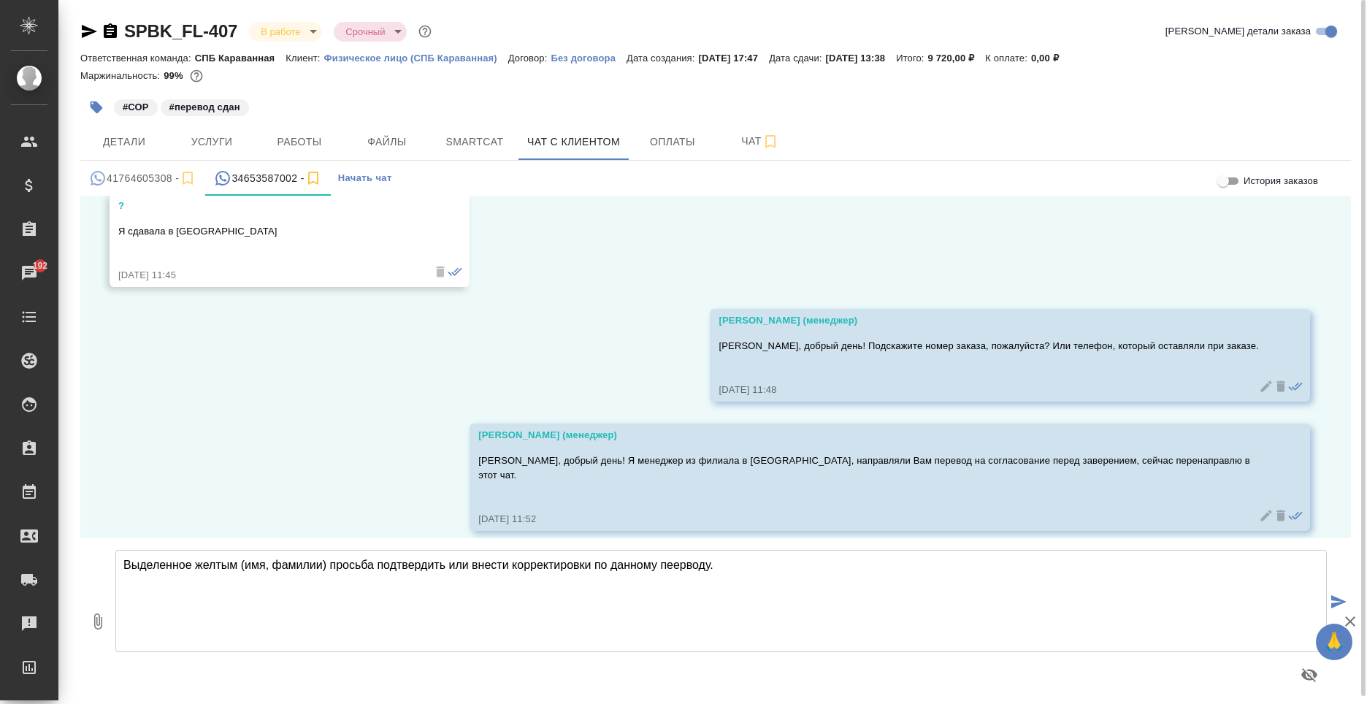
click at [712, 567] on textarea "Выделенное желтым (имя, фамилии) просьба подтвердить или внести корректировки п…" at bounding box center [720, 601] width 1211 height 102
type textarea "Выделенное желтым (имя, фамилии) просьба подтвердить или внести корректировки."
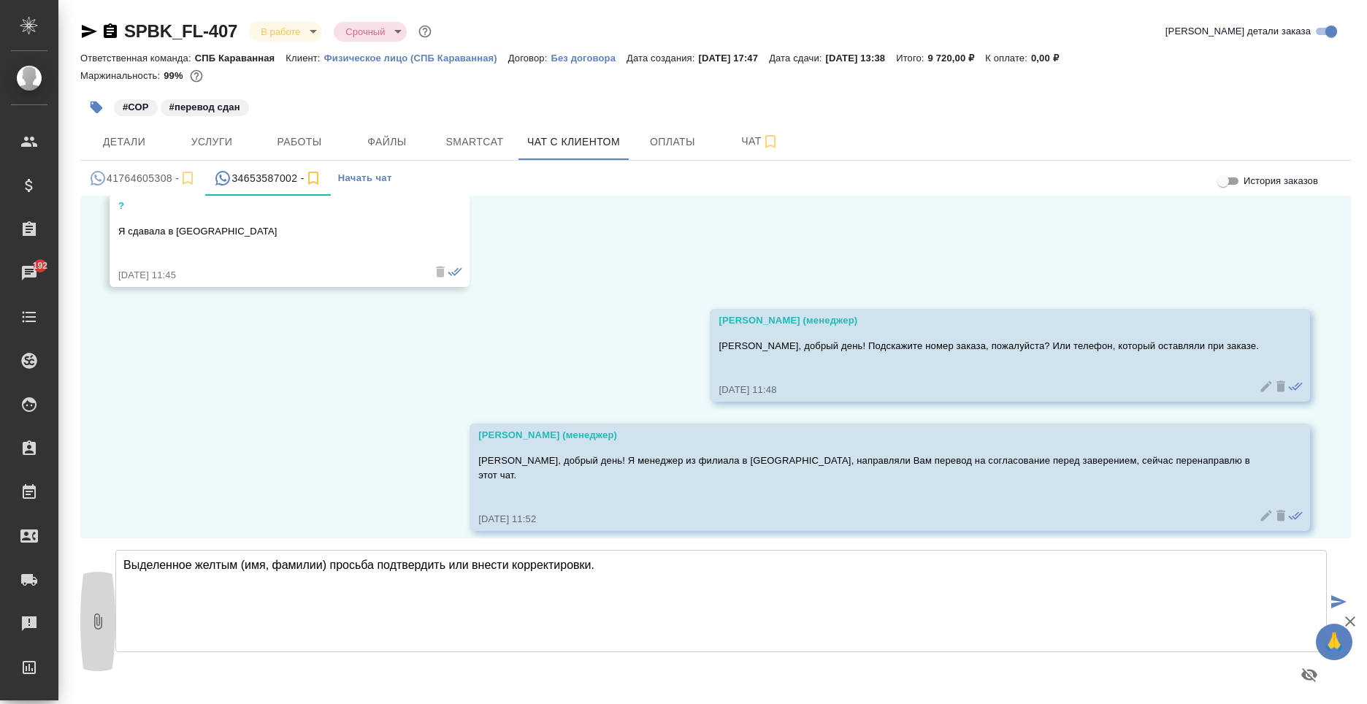
click at [110, 621] on button "0" at bounding box center [97, 621] width 35 height 166
type input "C:\fakepath\8b49ad88ff6773b29005d3955d508265_1759145613.doc"
click at [1331, 601] on icon "submit" at bounding box center [1338, 601] width 15 height 13
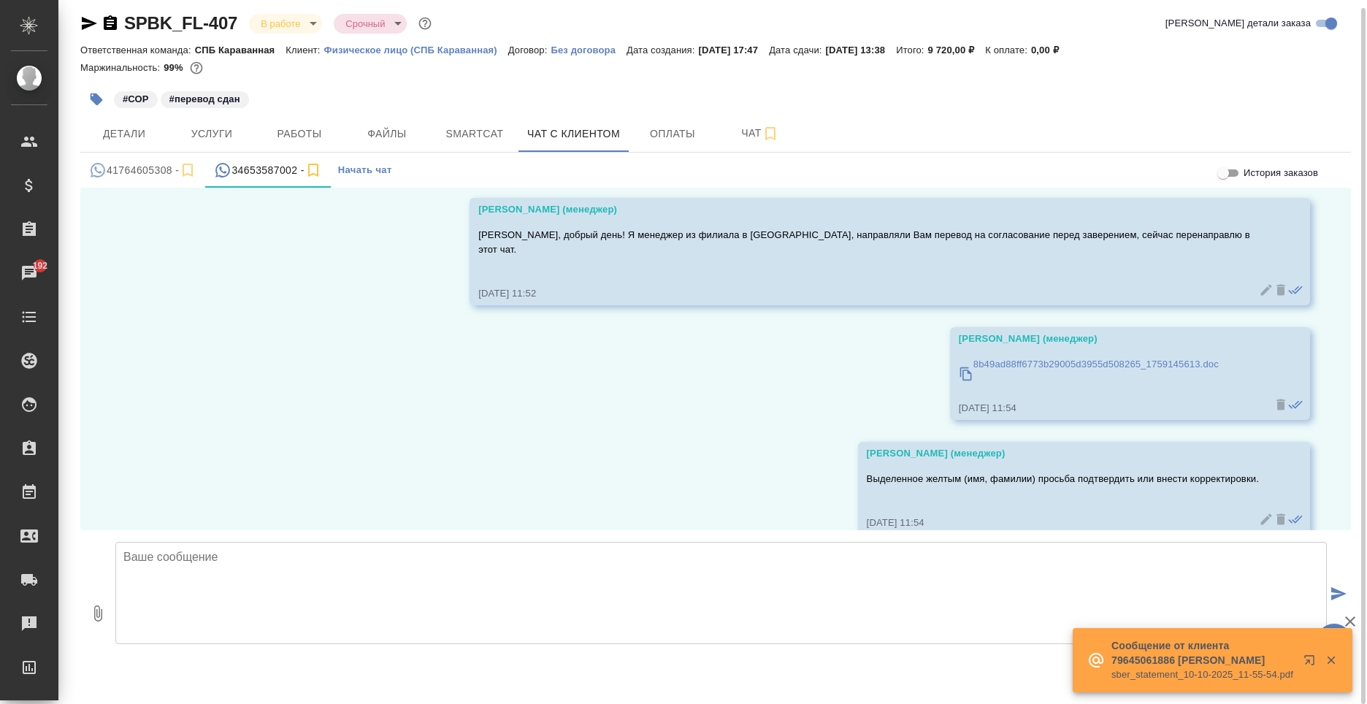
scroll to position [553, 0]
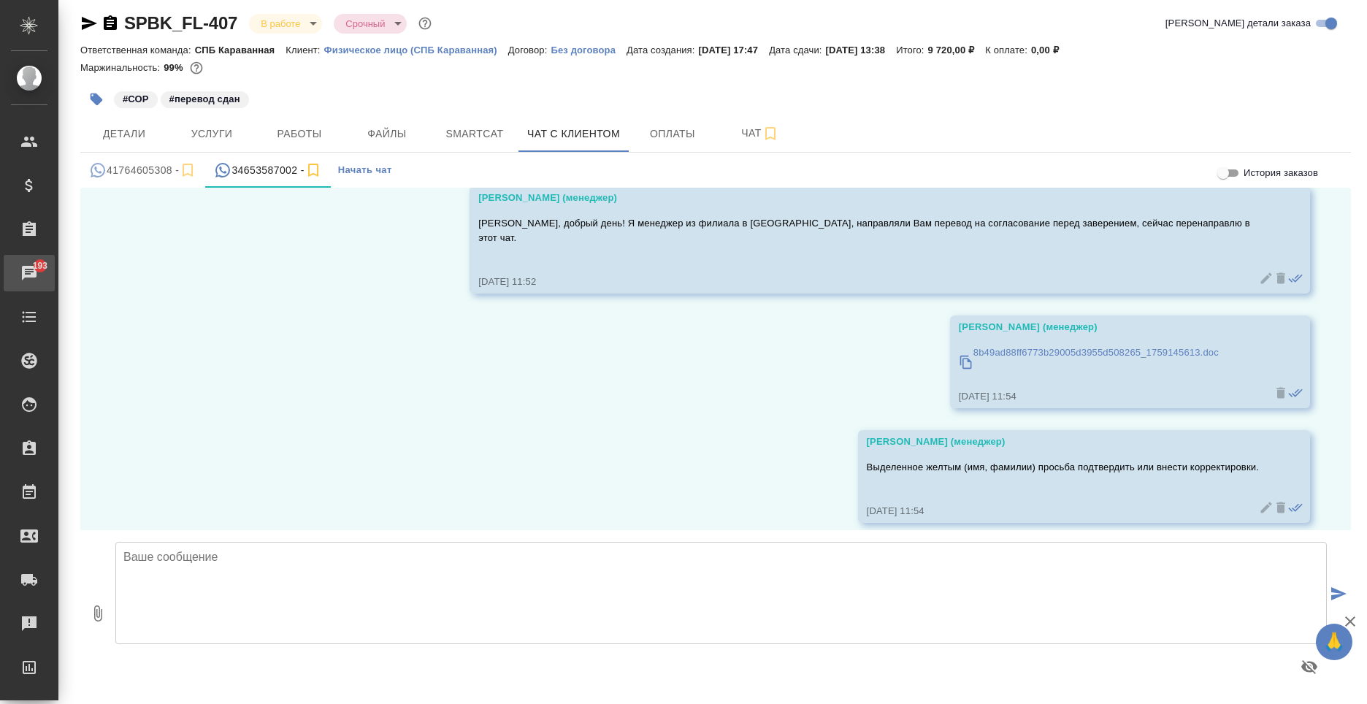
click at [39, 288] on link "193 Чаты" at bounding box center [29, 273] width 51 height 37
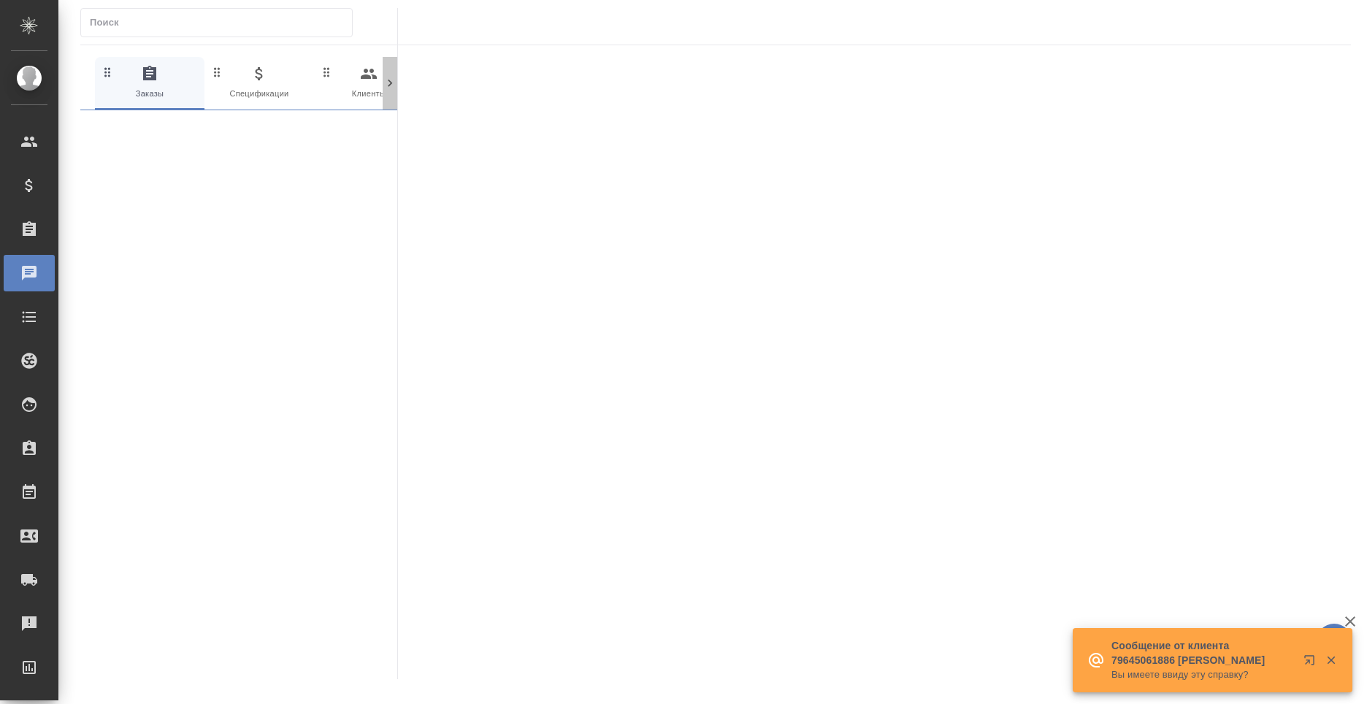
click at [392, 85] on icon at bounding box center [390, 83] width 15 height 15
click at [323, 83] on span "0 Мессенджеры" at bounding box center [331, 83] width 98 height 36
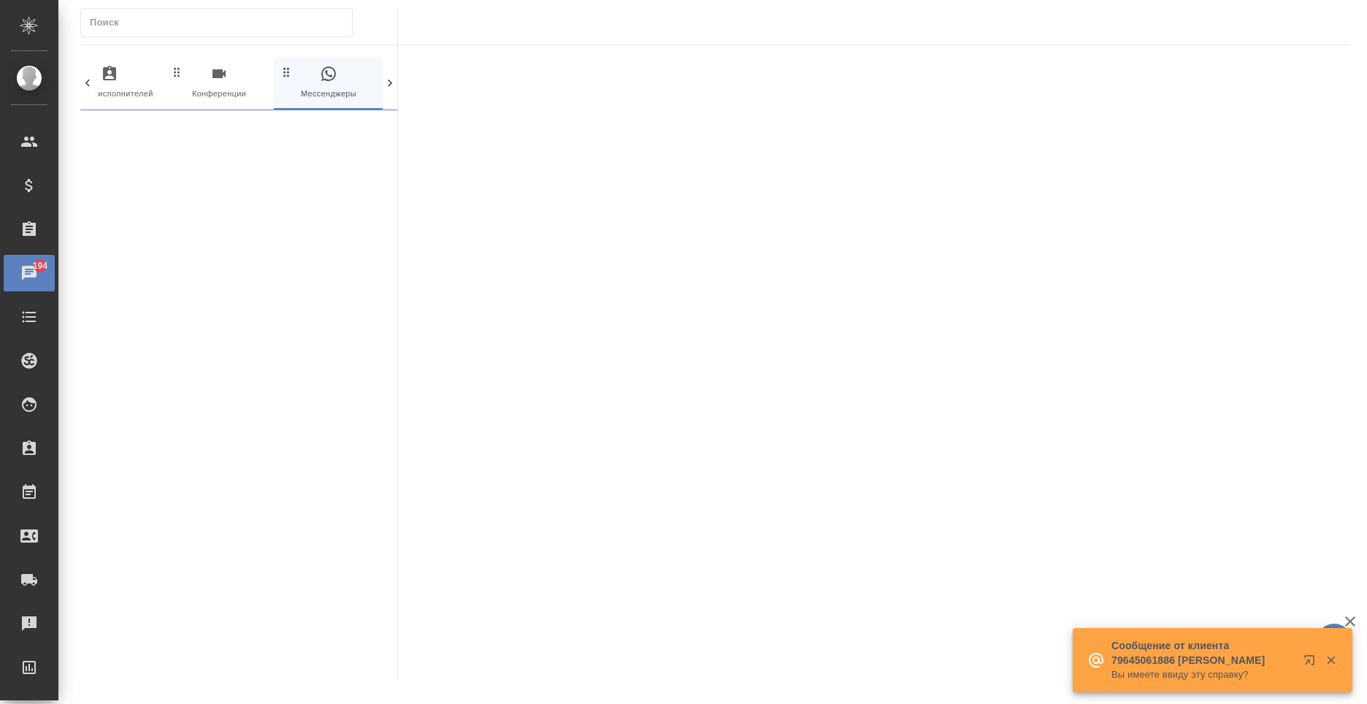
scroll to position [0, 698]
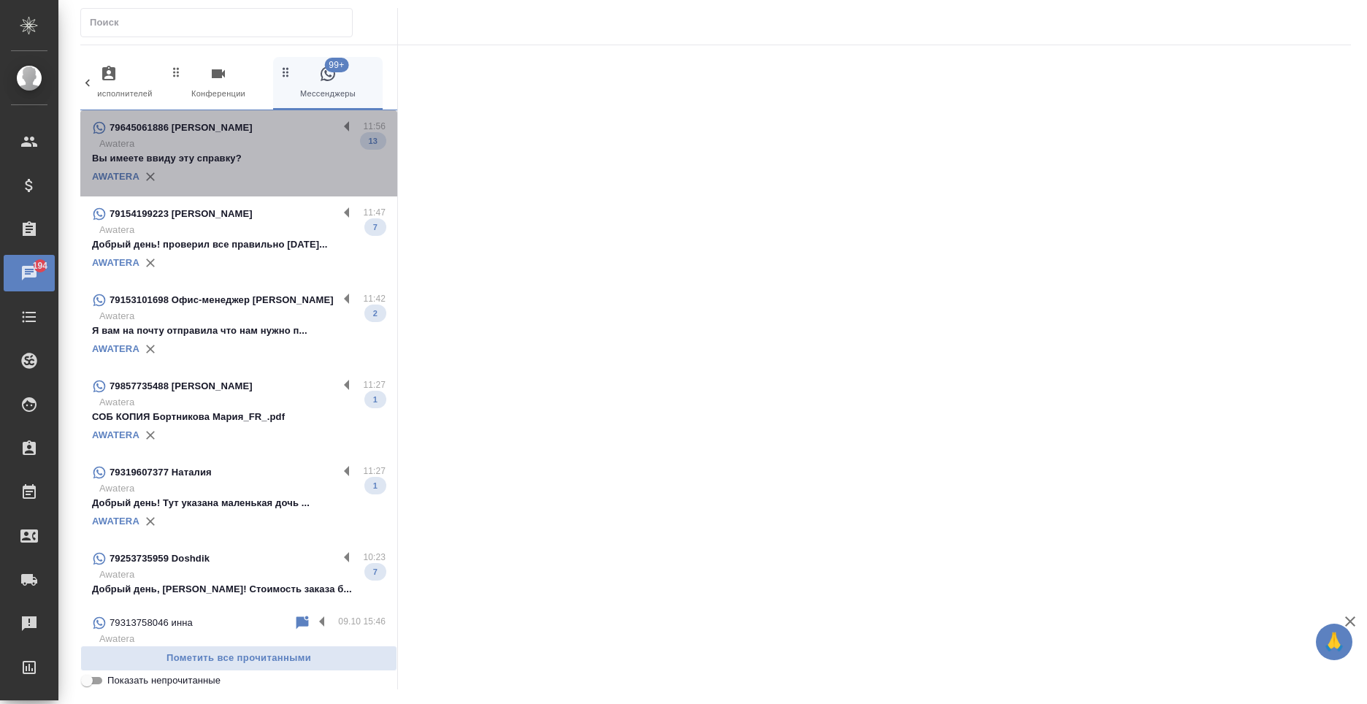
click at [265, 182] on div "AWATERA" at bounding box center [238, 177] width 293 height 22
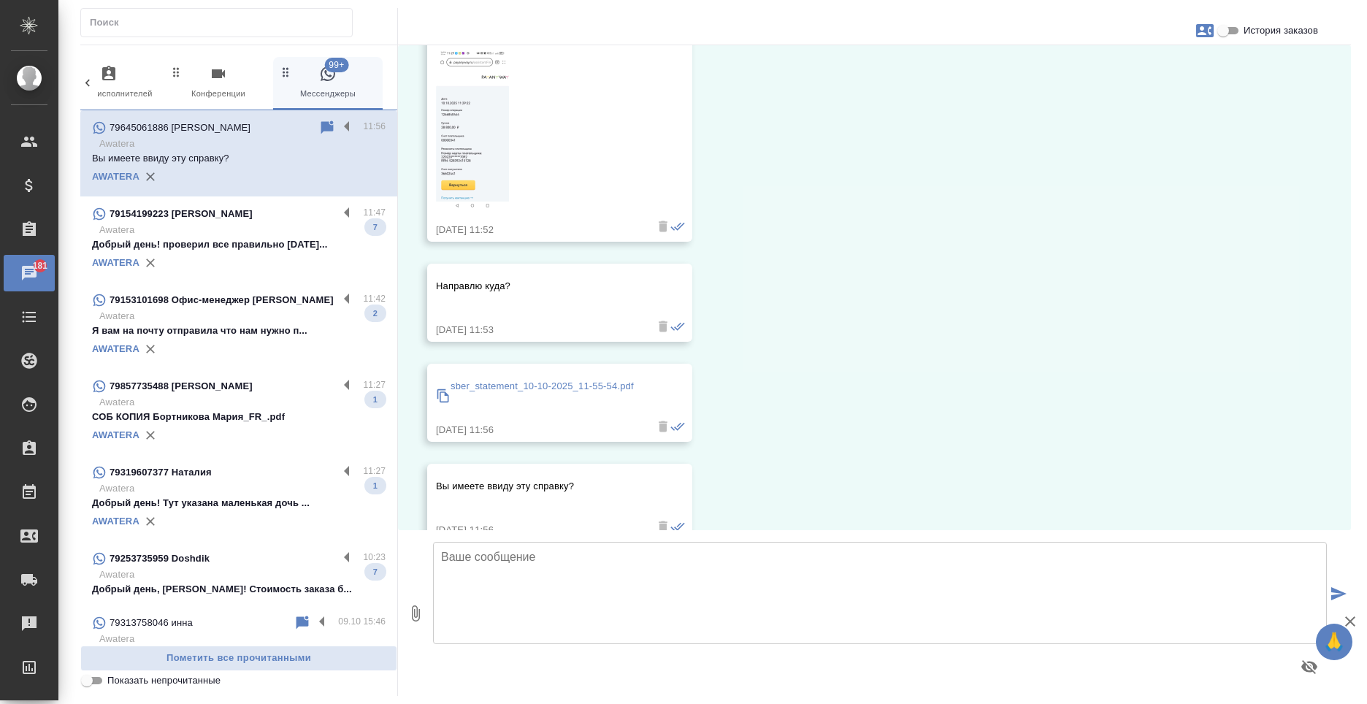
scroll to position [2469, 0]
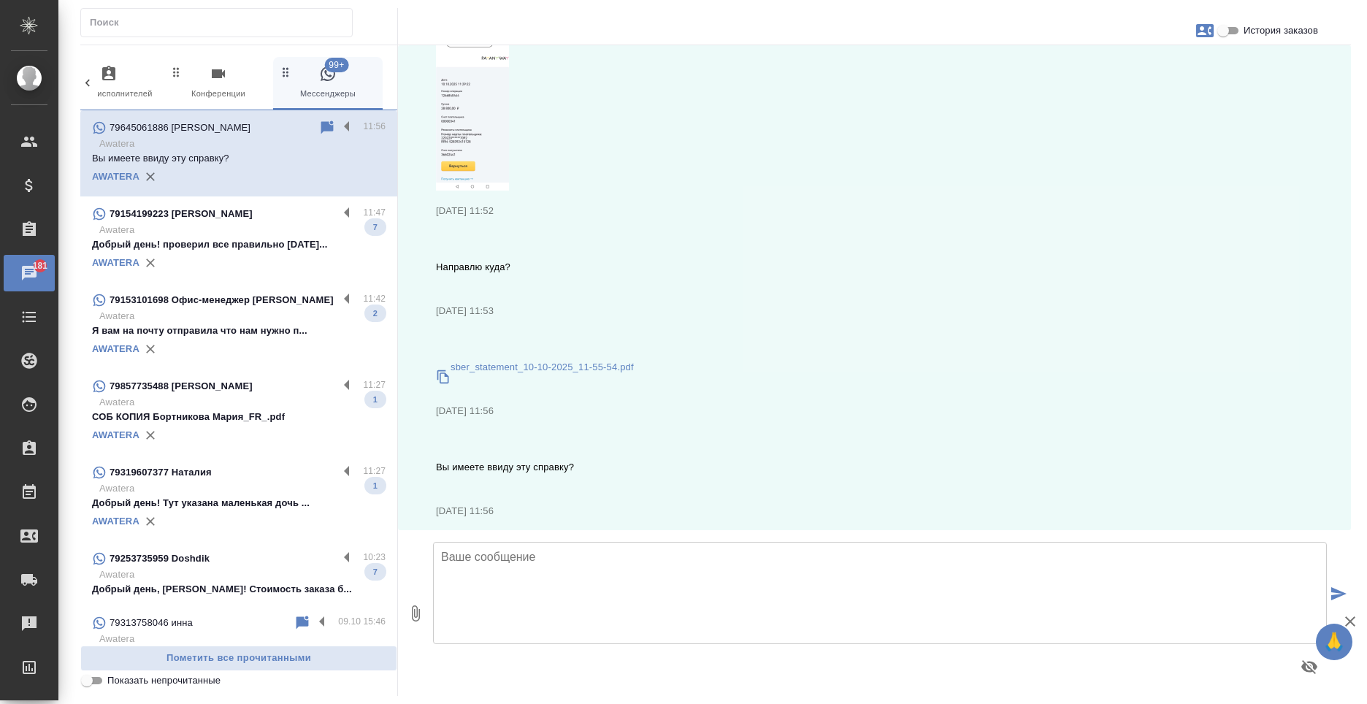
click at [1232, 36] on input "История заказов" at bounding box center [1223, 31] width 53 height 18
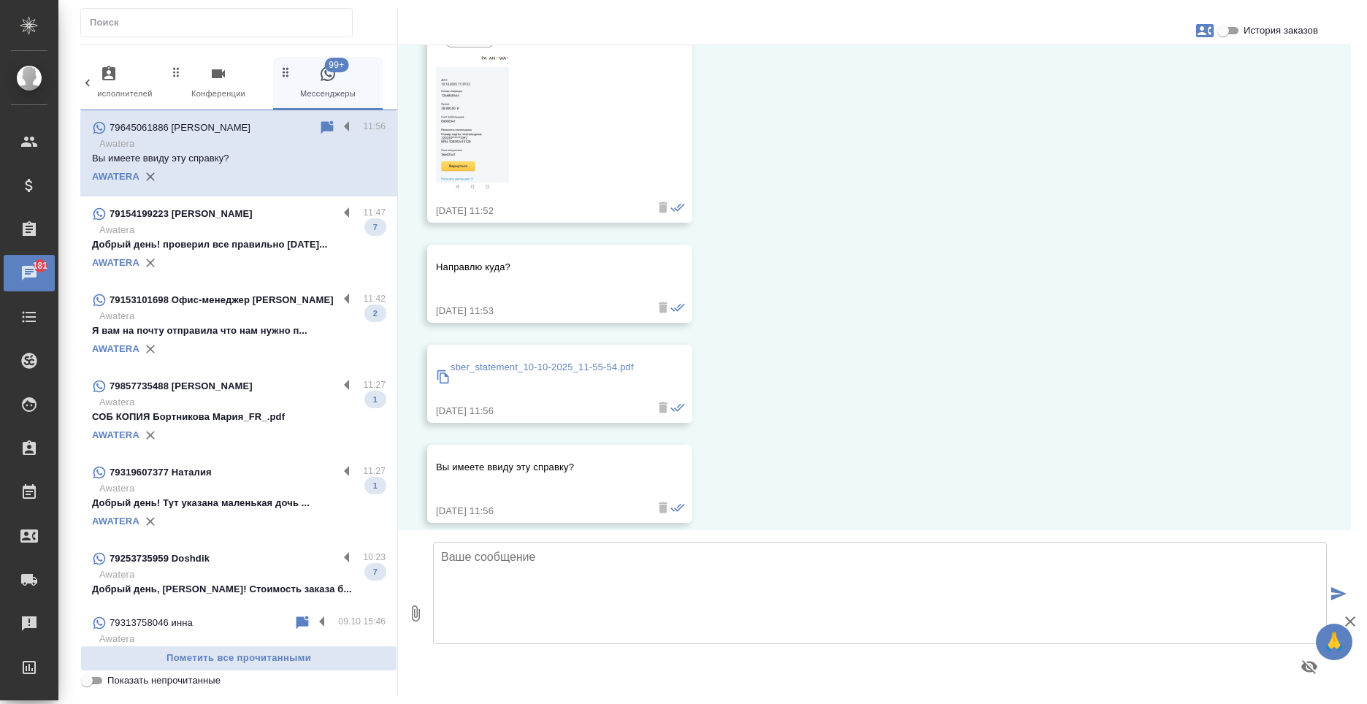
checkbox input "true"
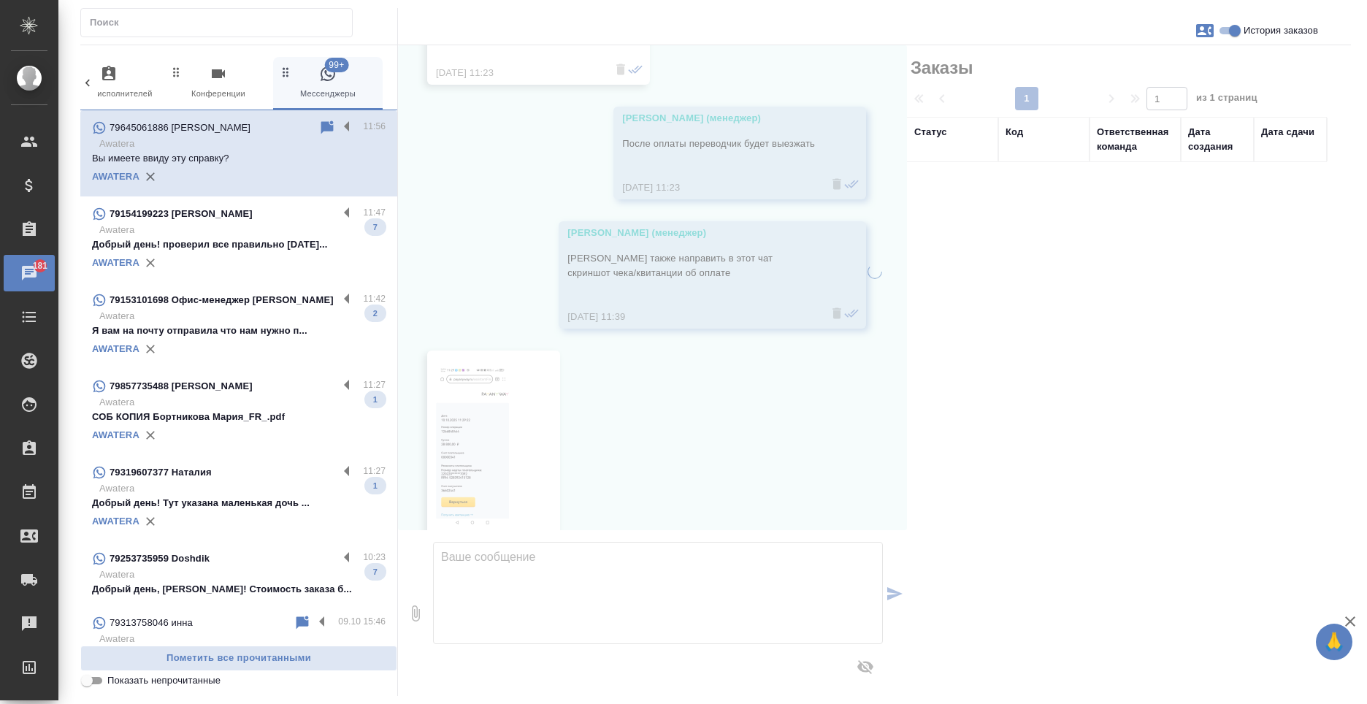
scroll to position [2820, 0]
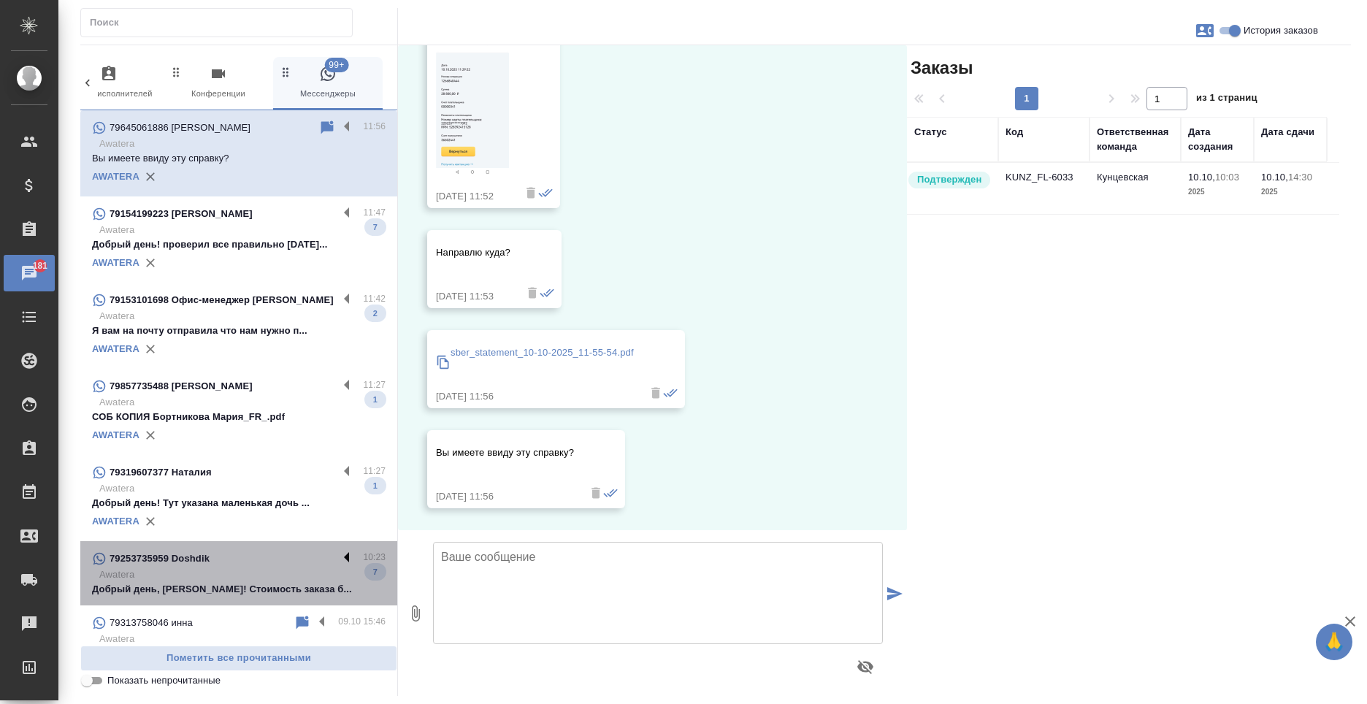
click at [338, 555] on label at bounding box center [350, 558] width 25 height 17
click at [0, 0] on input "checkbox" at bounding box center [0, 0] width 0 height 0
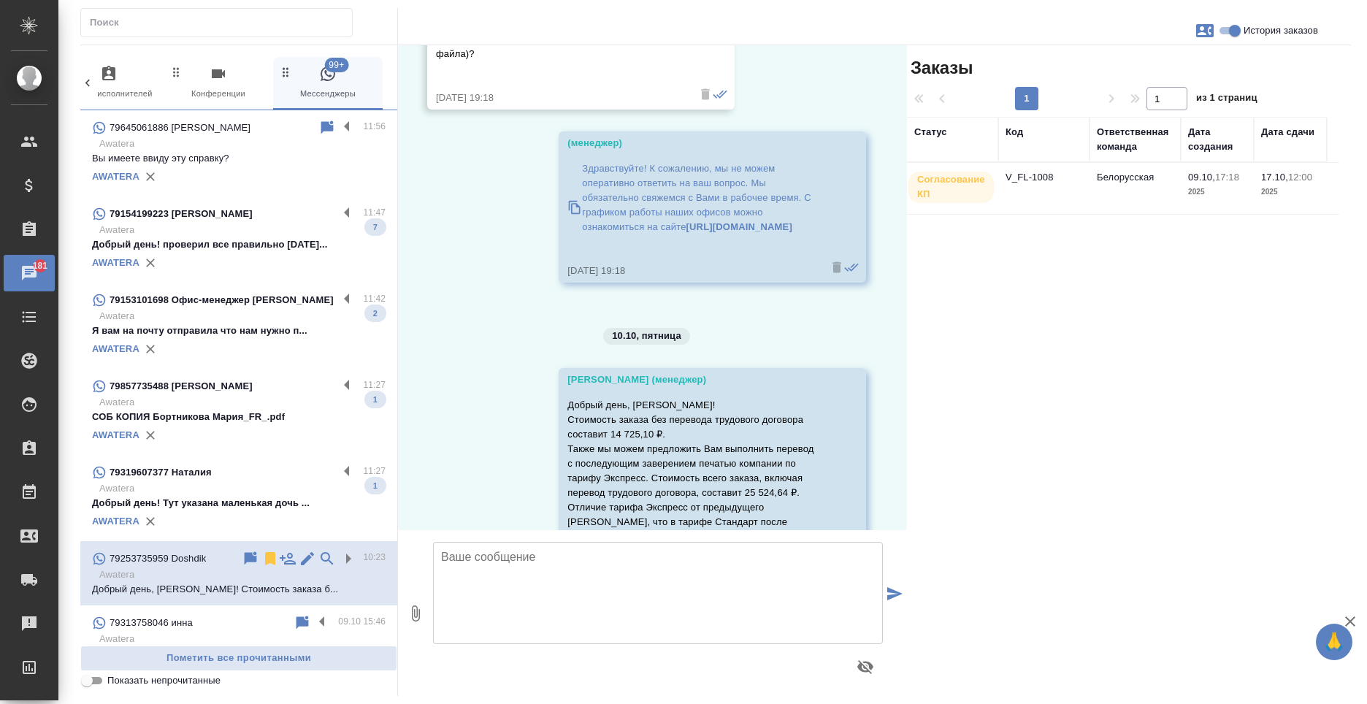
scroll to position [3662, 0]
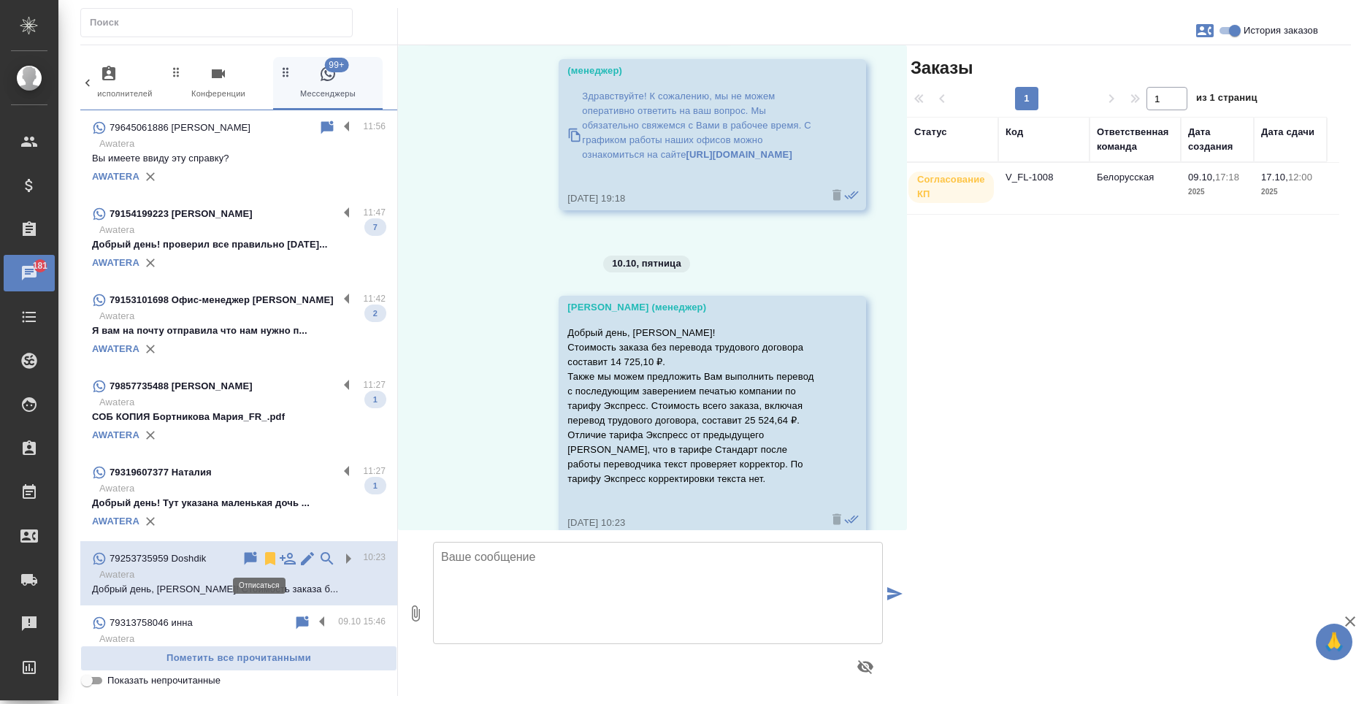
click at [265, 558] on icon at bounding box center [270, 558] width 10 height 13
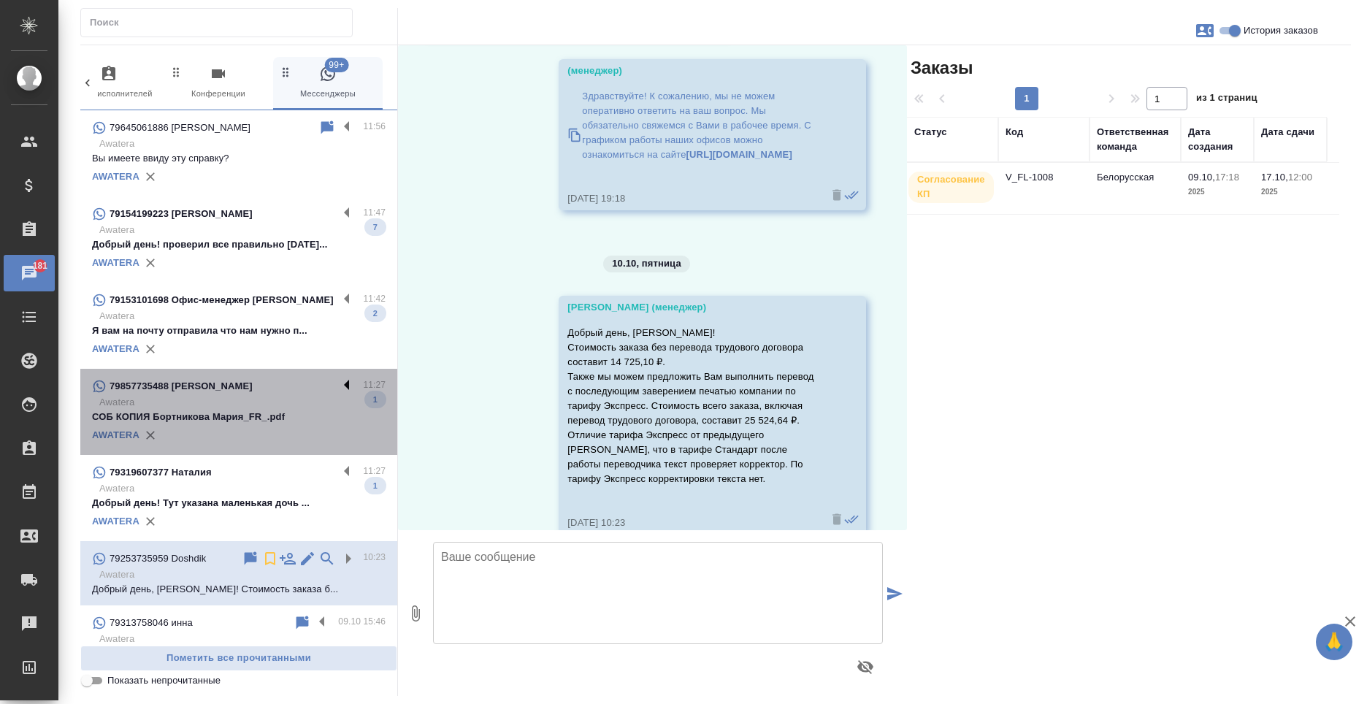
click at [338, 391] on label at bounding box center [350, 385] width 25 height 17
click at [0, 0] on input "checkbox" at bounding box center [0, 0] width 0 height 0
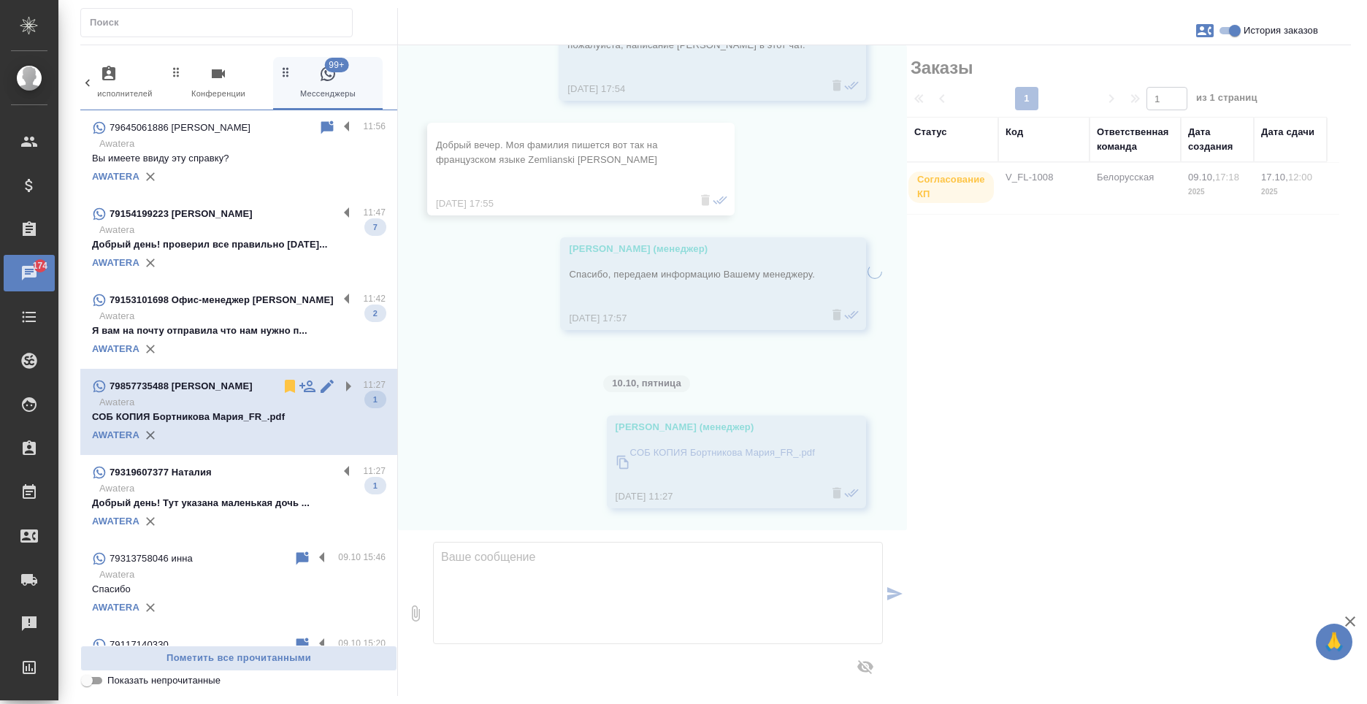
scroll to position [130, 0]
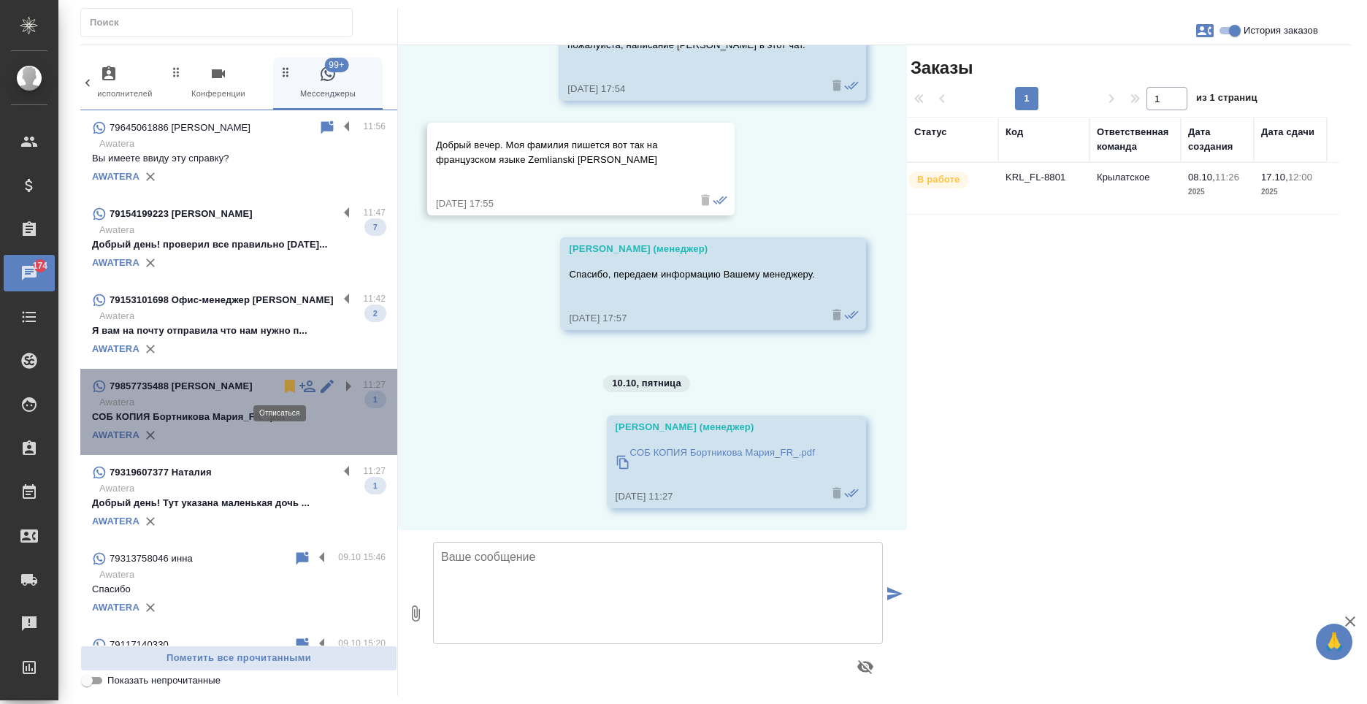
click at [285, 386] on icon at bounding box center [290, 386] width 10 height 13
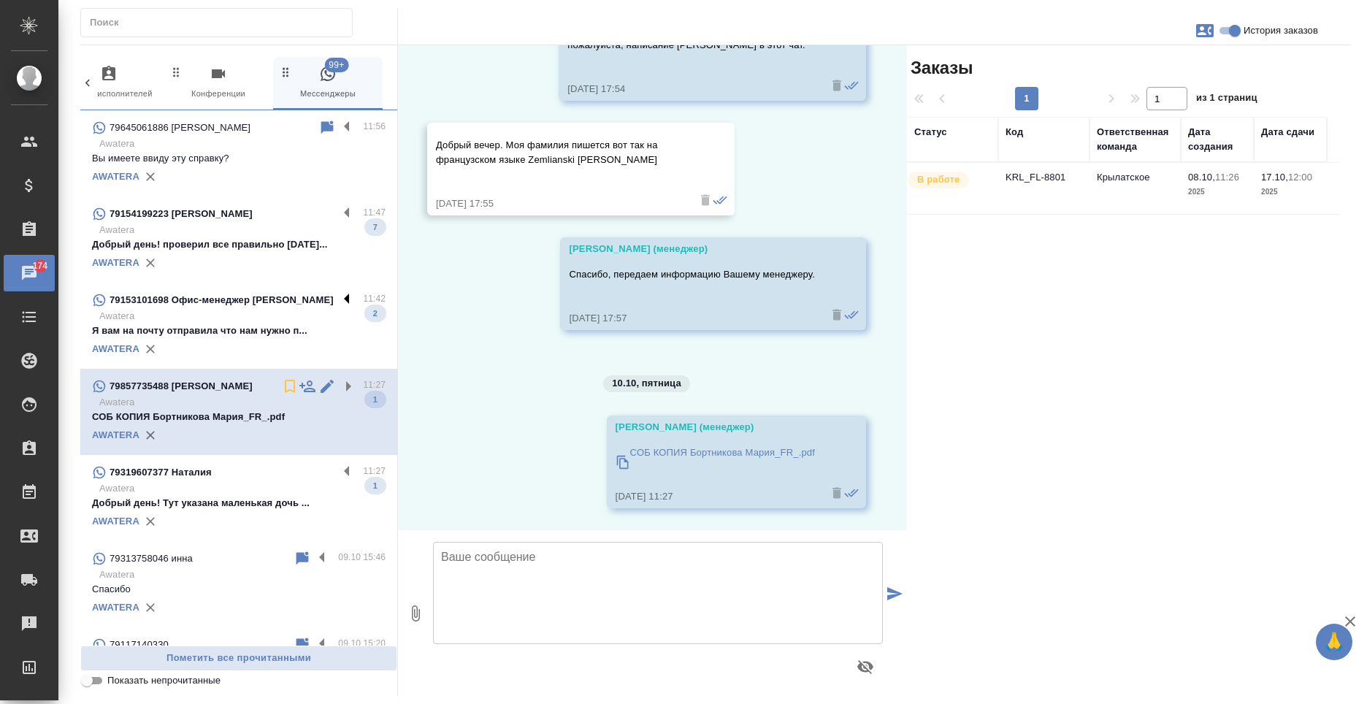
click at [338, 298] on label at bounding box center [350, 299] width 25 height 17
click at [0, 0] on input "checkbox" at bounding box center [0, 0] width 0 height 0
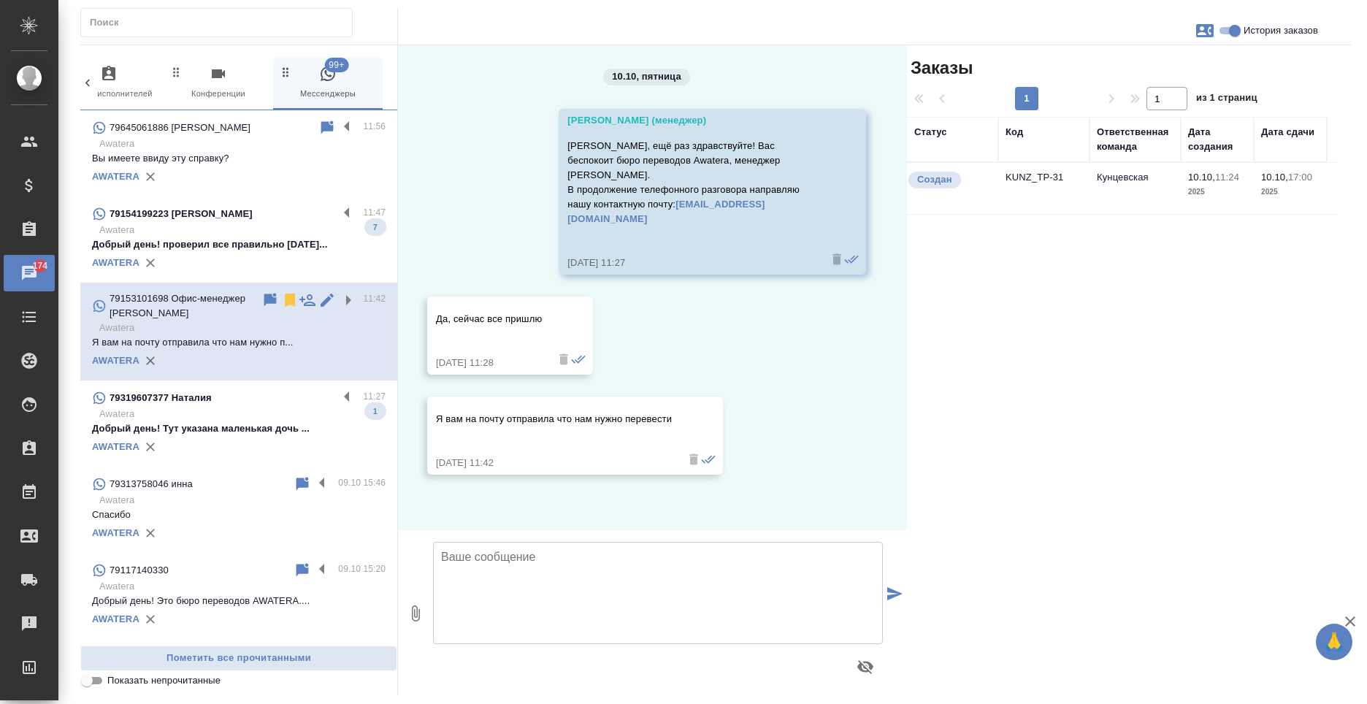
scroll to position [0, 0]
click at [285, 296] on icon at bounding box center [290, 299] width 10 height 13
click at [339, 210] on label at bounding box center [350, 213] width 25 height 17
click at [0, 0] on input "checkbox" at bounding box center [0, 0] width 0 height 0
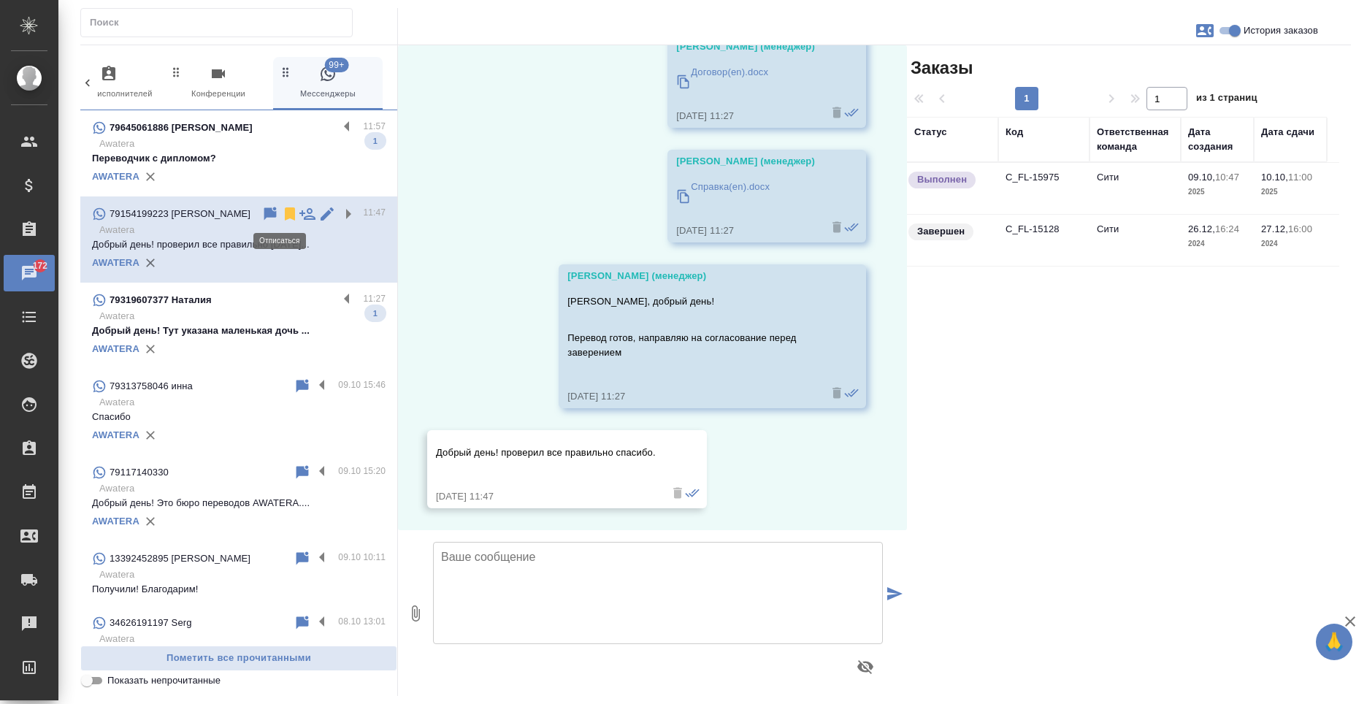
scroll to position [1656, 0]
click at [285, 216] on icon at bounding box center [290, 213] width 10 height 13
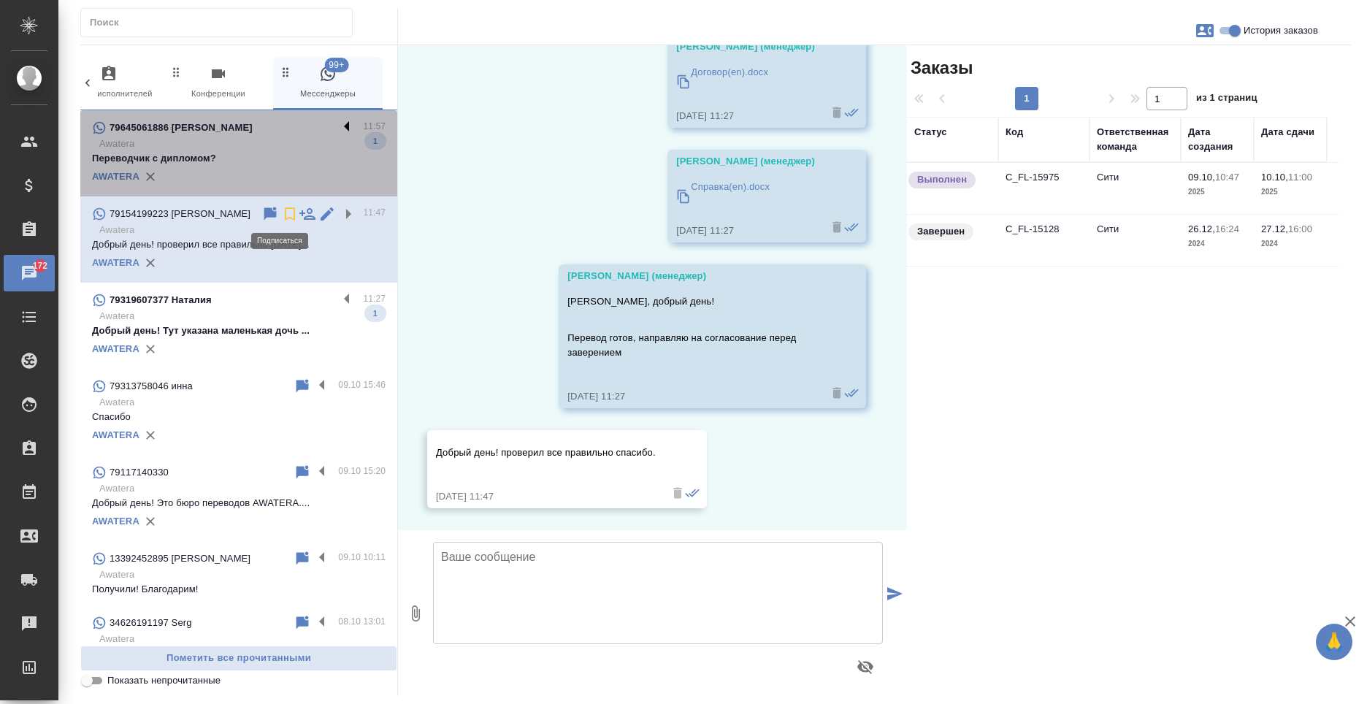
click at [339, 126] on label at bounding box center [350, 127] width 25 height 17
click at [0, 0] on input "checkbox" at bounding box center [0, 0] width 0 height 0
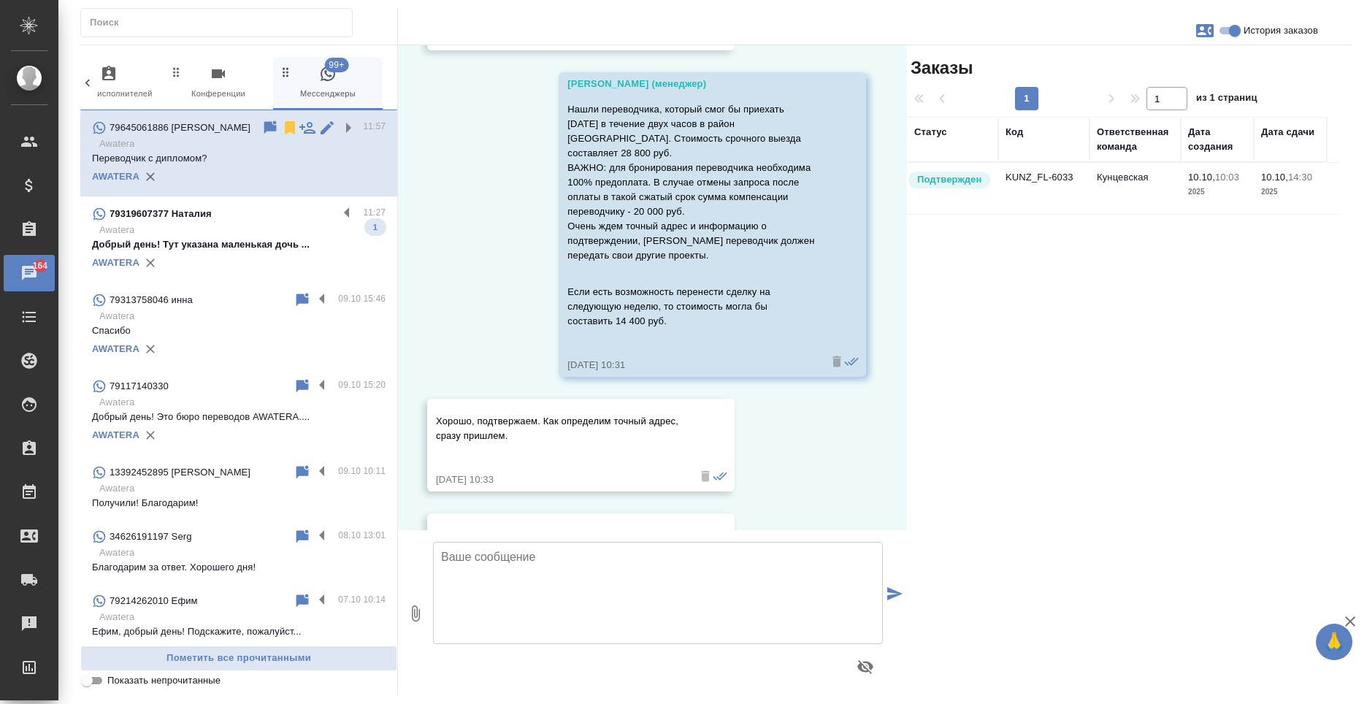
scroll to position [364, 0]
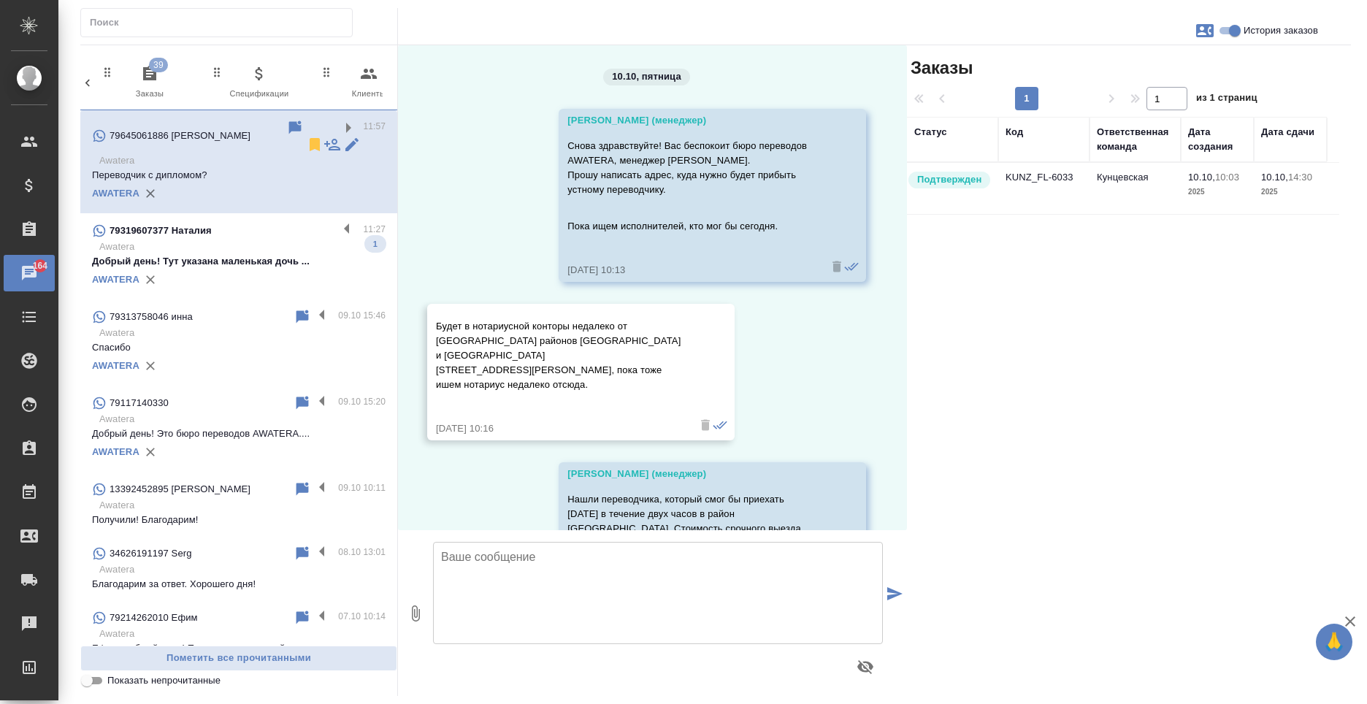
scroll to position [1605, 0]
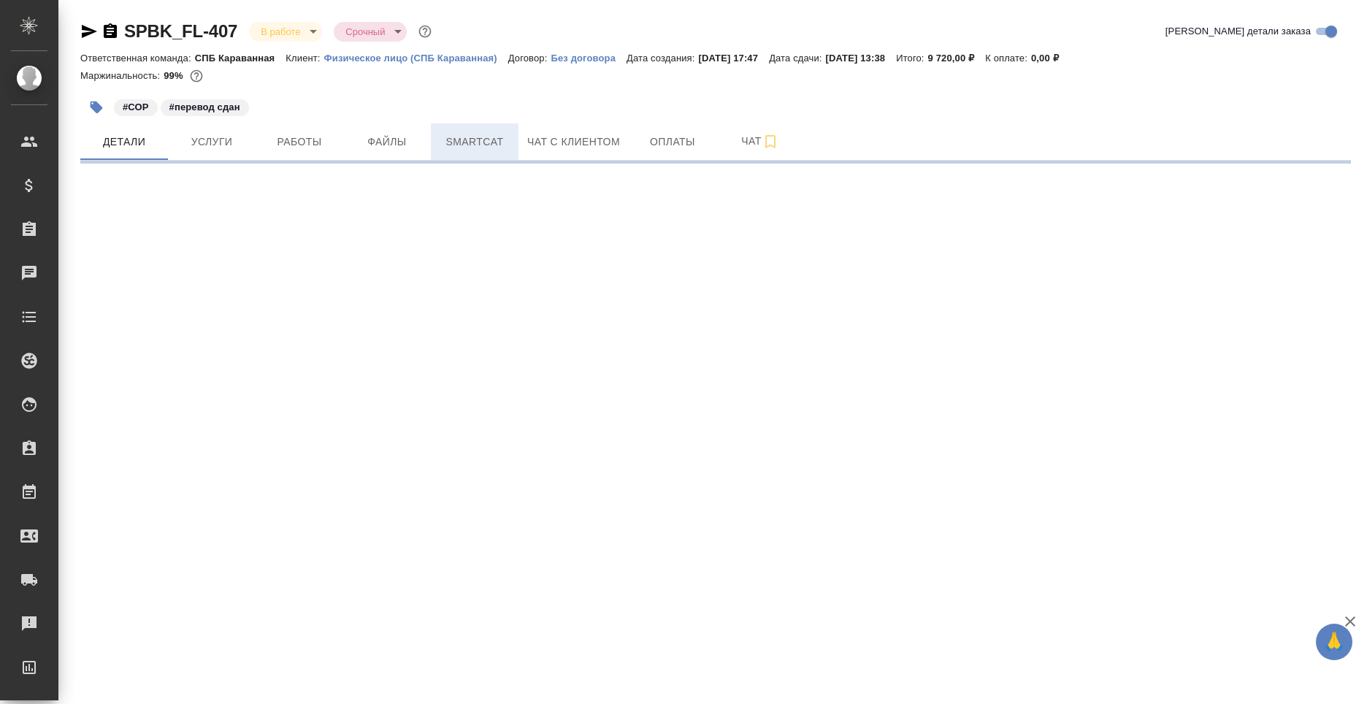
select select "RU"
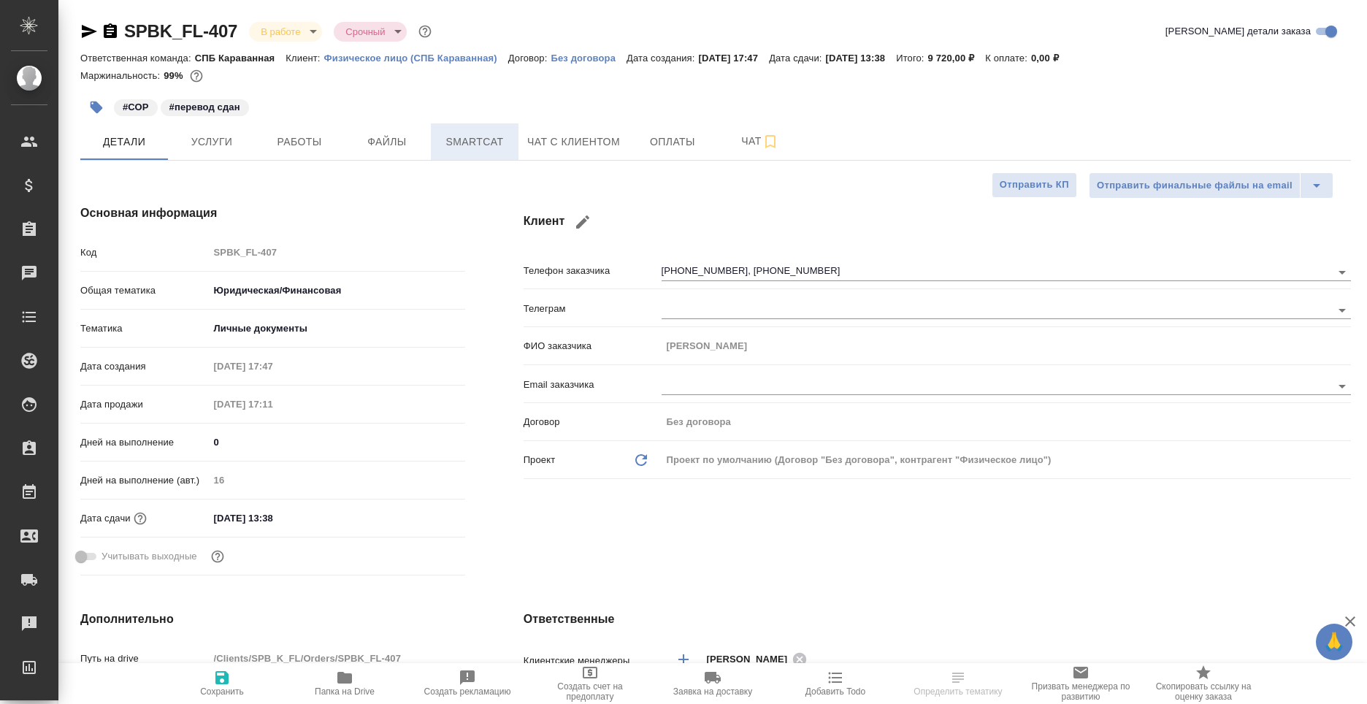
type textarea "x"
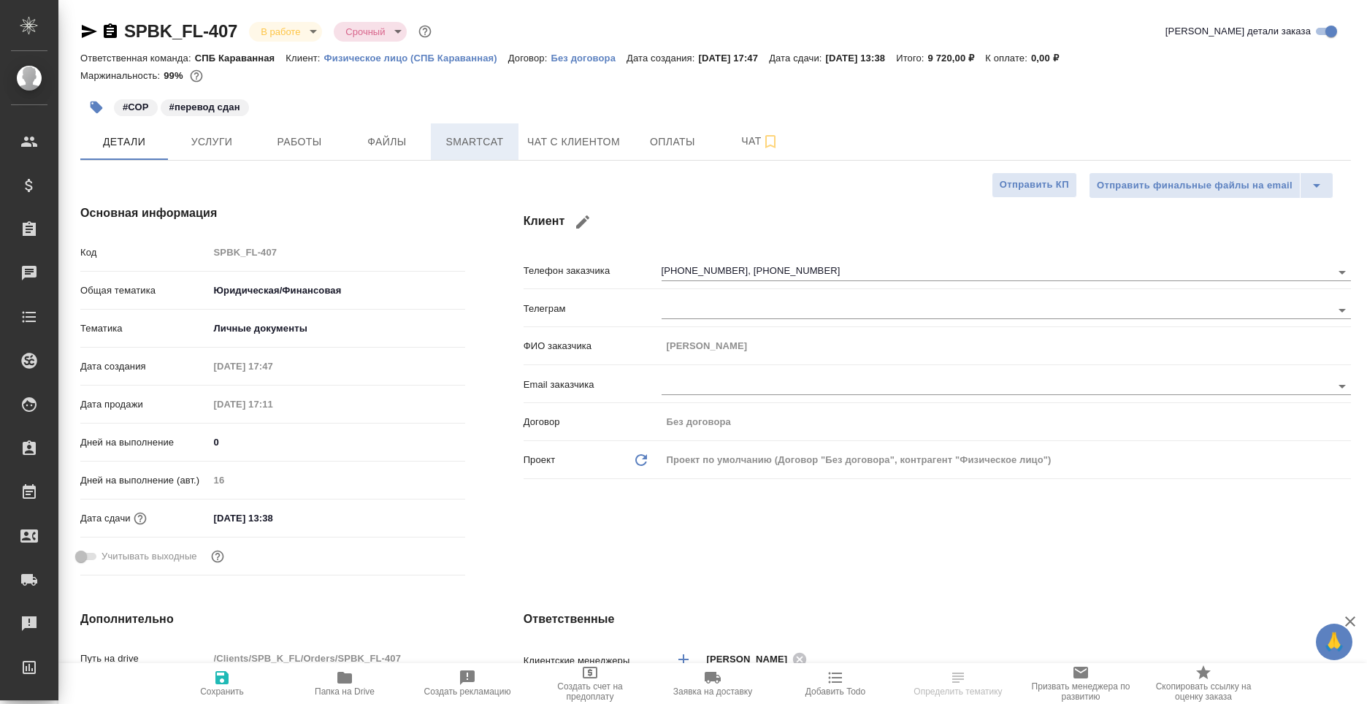
type textarea "x"
click at [522, 132] on button "Чат с клиентом" at bounding box center [573, 141] width 110 height 37
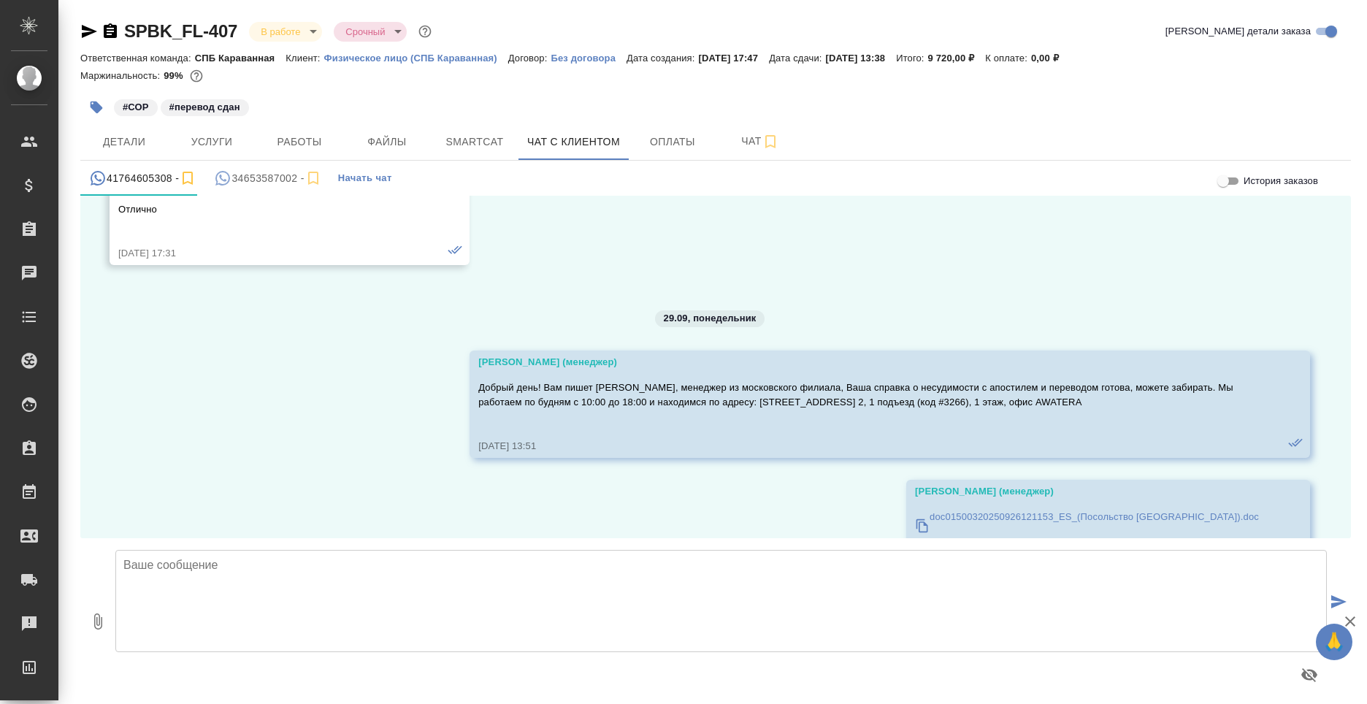
scroll to position [20361, 0]
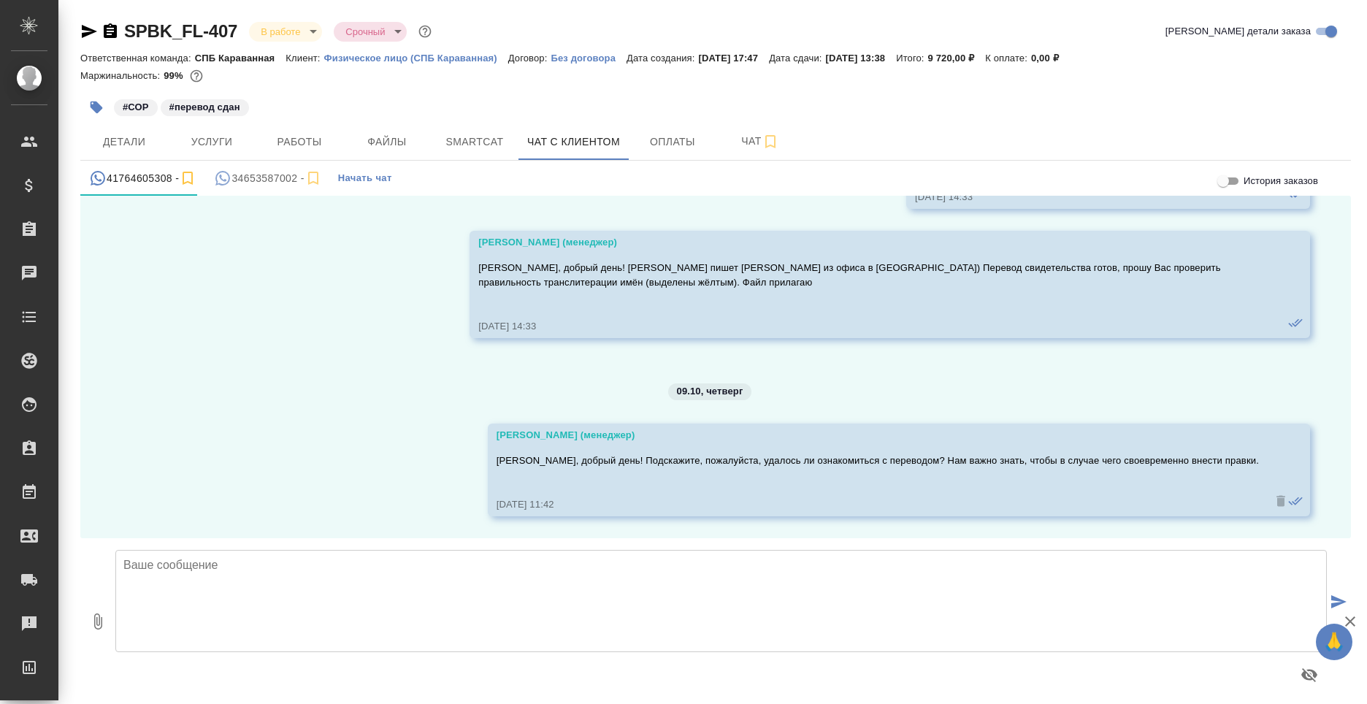
click at [245, 175] on div "34653587002 -" at bounding box center [267, 178] width 107 height 18
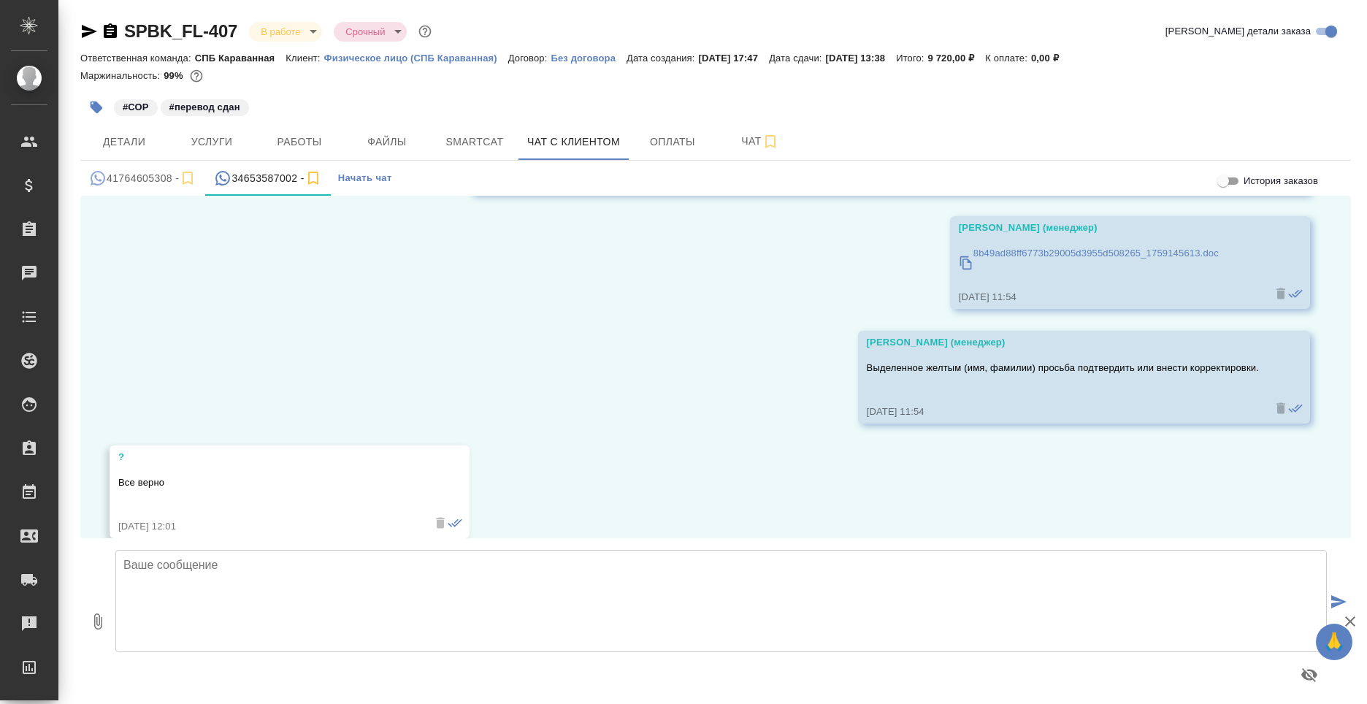
scroll to position [667, 0]
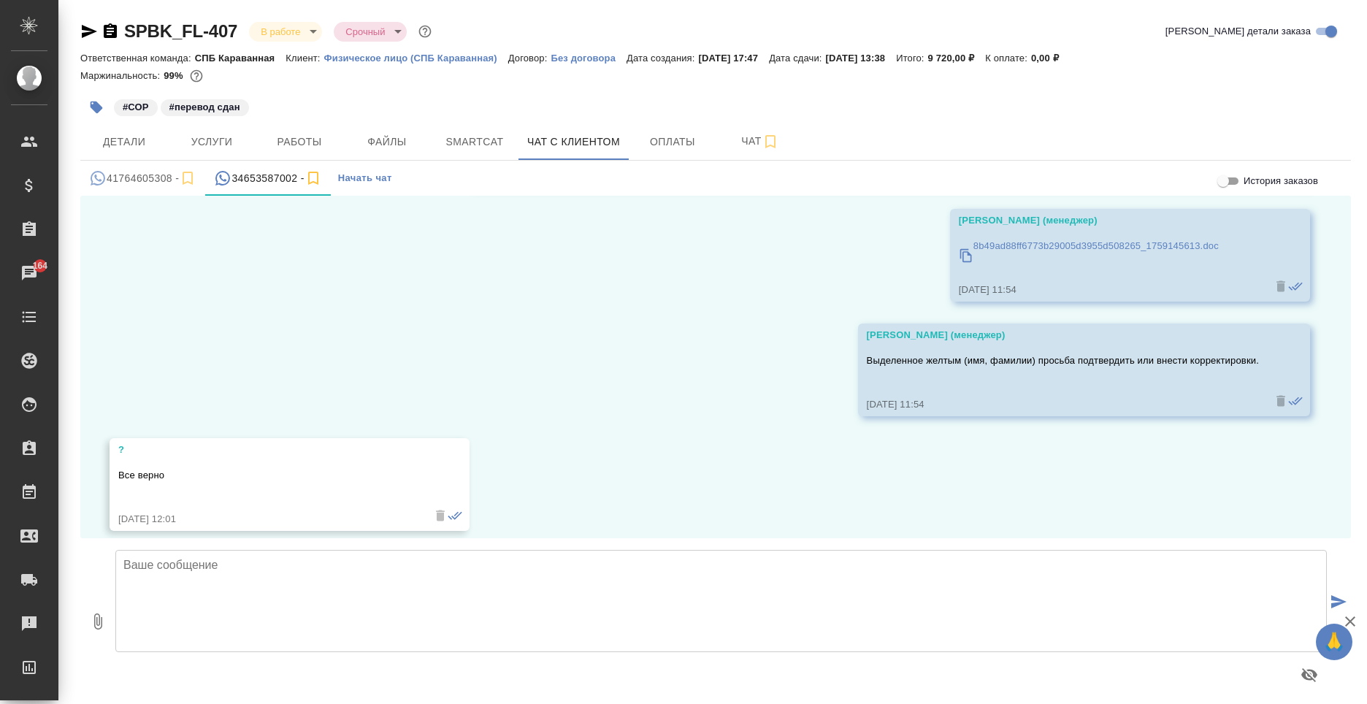
click at [345, 624] on textarea at bounding box center [720, 601] width 1211 height 102
click at [742, 565] on textarea "Принято! В таком случае Ваш документ будет готов завтра, мы напишем по готовнос…" at bounding box center [720, 601] width 1211 height 102
click at [612, 567] on textarea "Принято! В таком случае Ваш документ будет готов завтра, мы напишем по готовнос…" at bounding box center [720, 601] width 1211 height 102
click at [884, 580] on textarea "Принято! В таком случае Ваш документ будет готов завтра, мы напишем по готовнос…" at bounding box center [720, 601] width 1211 height 102
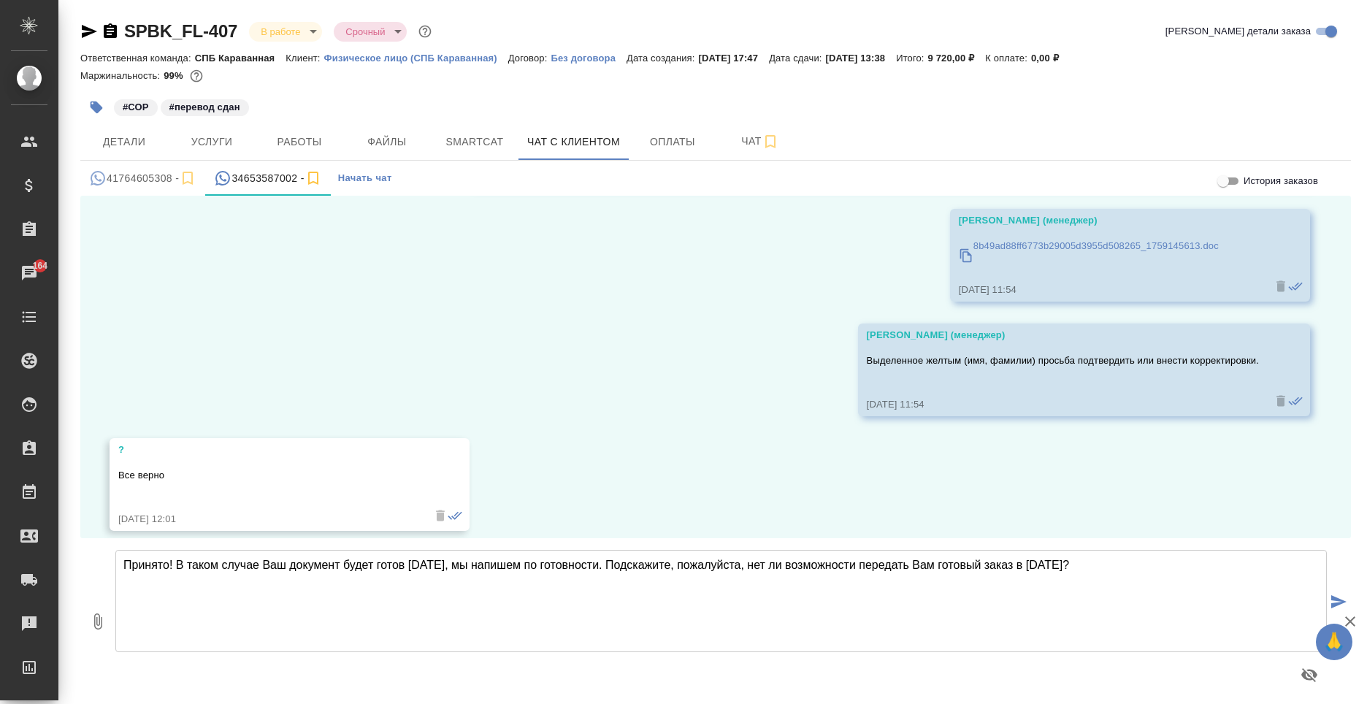
drag, startPoint x: 570, startPoint y: 564, endPoint x: 180, endPoint y: 558, distance: 390.6
click at [180, 558] on textarea "Принято! В таком случае Ваш документ будет готов завтра, мы напишем по готовнос…" at bounding box center [720, 601] width 1211 height 102
click at [209, 569] on textarea "Принято! ности. Подскажите, пожалуйста, нет ли возможности передать Вам готовый…" at bounding box center [720, 601] width 1211 height 102
drag, startPoint x: 686, startPoint y: 569, endPoint x: 320, endPoint y: 568, distance: 366.5
click at [320, 568] on textarea "Принято! Подскажите, пожалуйста, нет ли возможности передать Вам готовый заказ …" at bounding box center [720, 601] width 1211 height 102
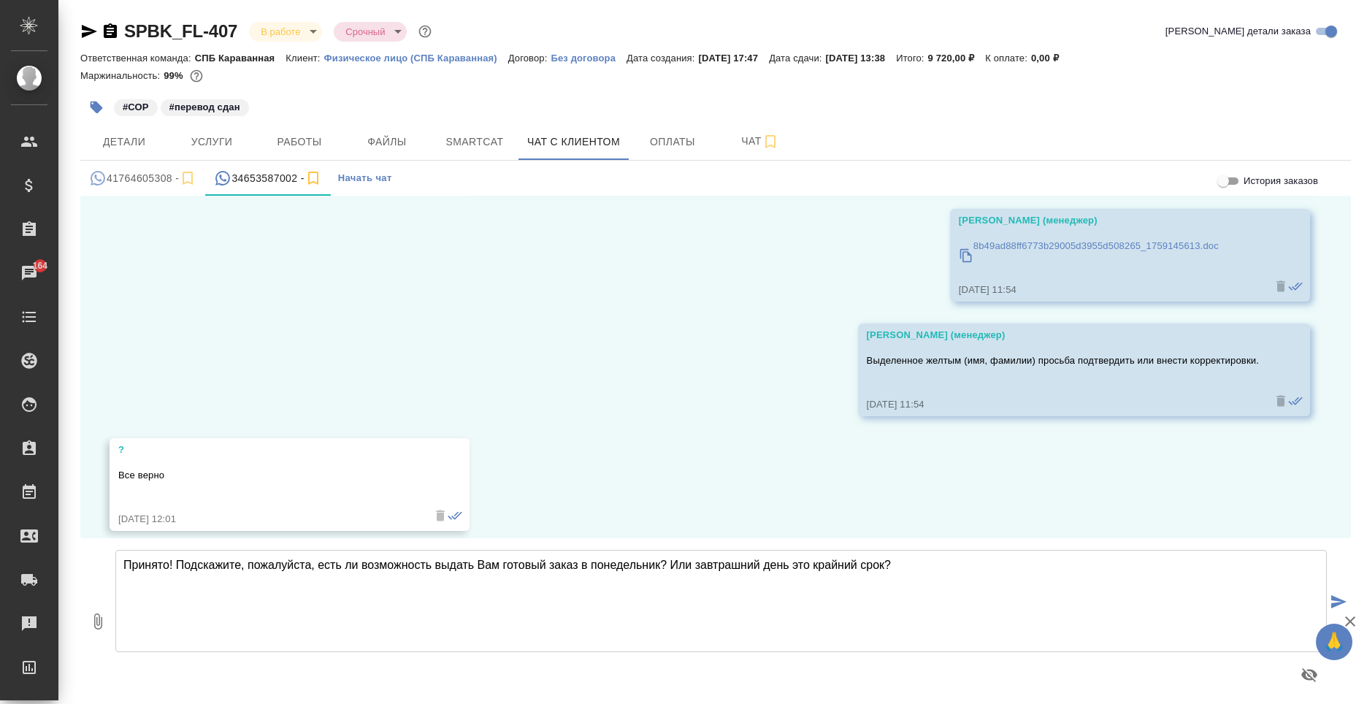
type textarea "Принято! Подскажите, пожалуйста, есть ли возможность выдать Вам готовый заказ в…"
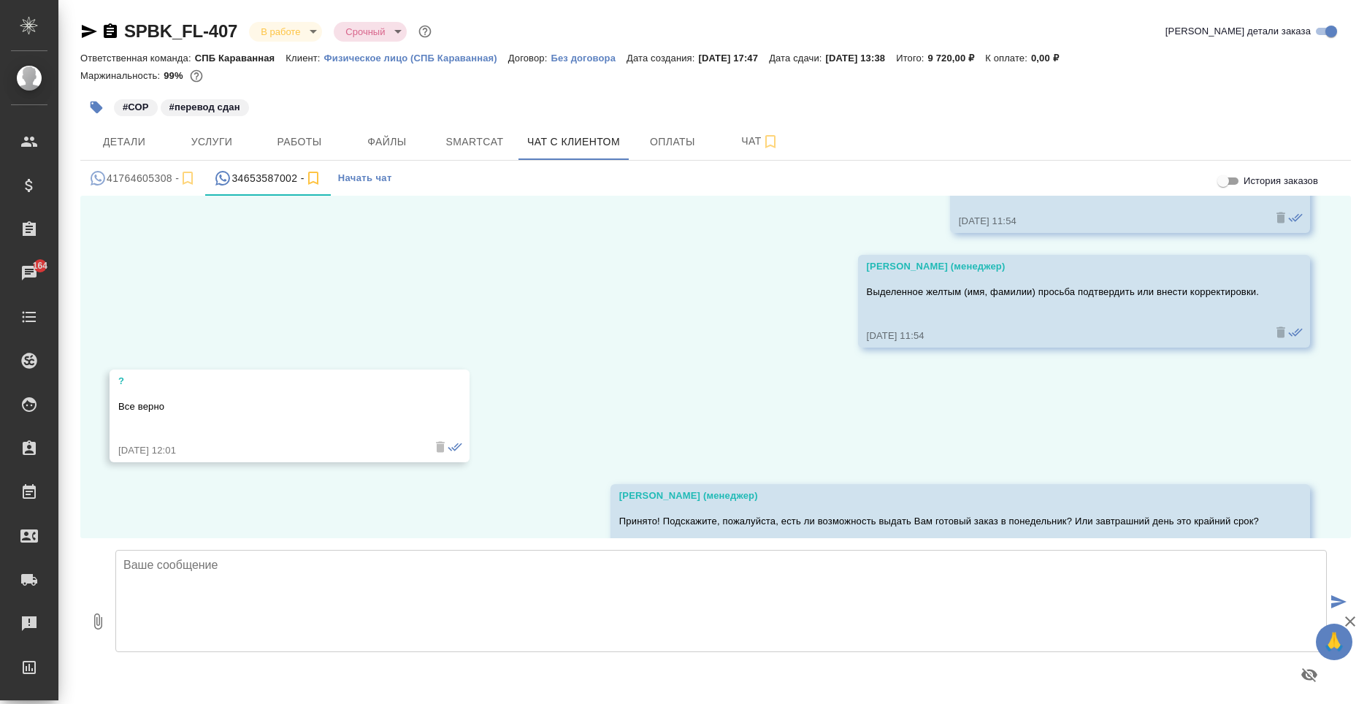
scroll to position [782, 0]
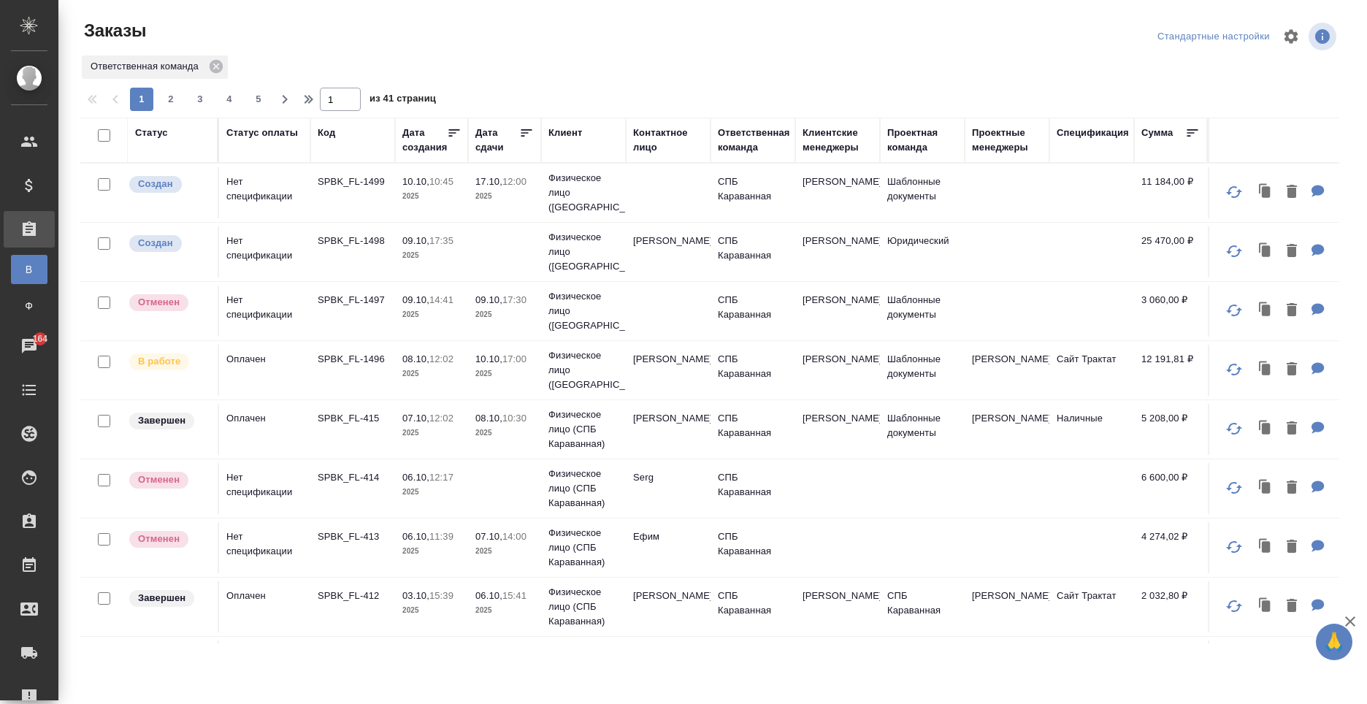
click at [832, 142] on div "Клиентские менеджеры" at bounding box center [837, 140] width 70 height 29
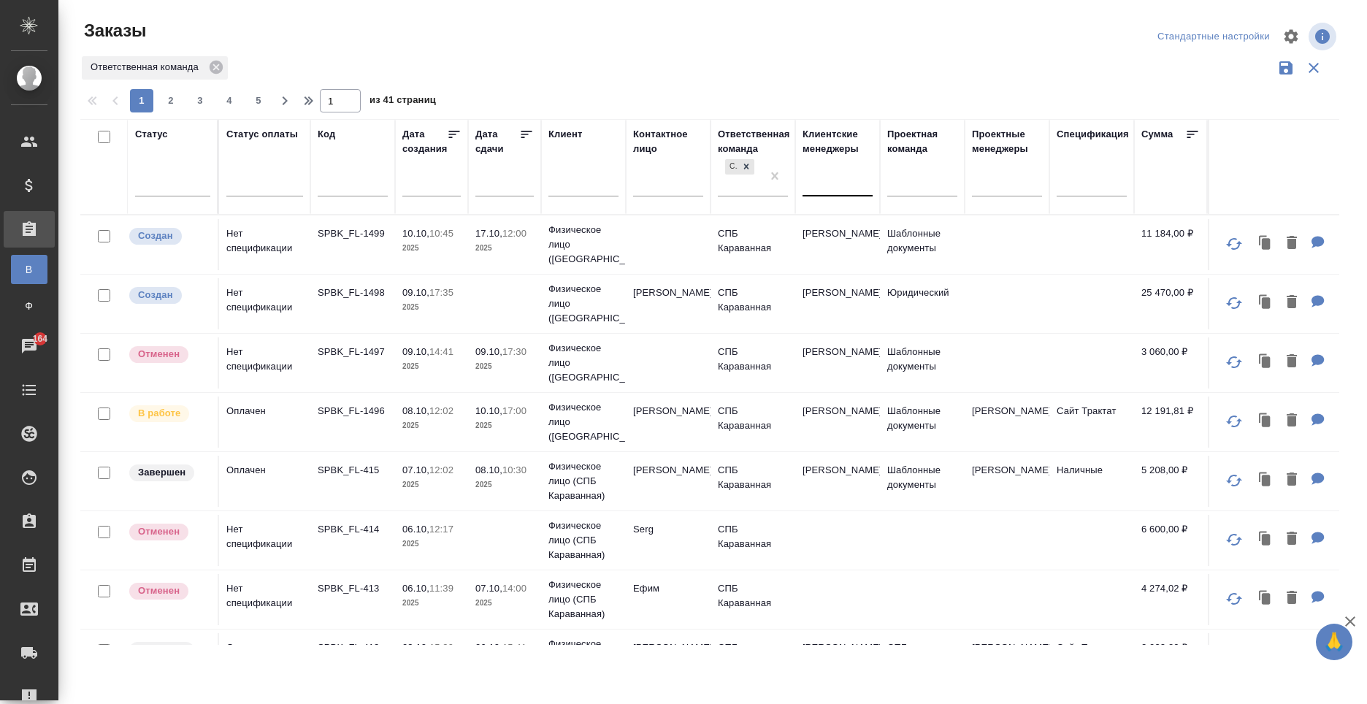
click at [819, 180] on div at bounding box center [837, 181] width 70 height 21
type input "моска"
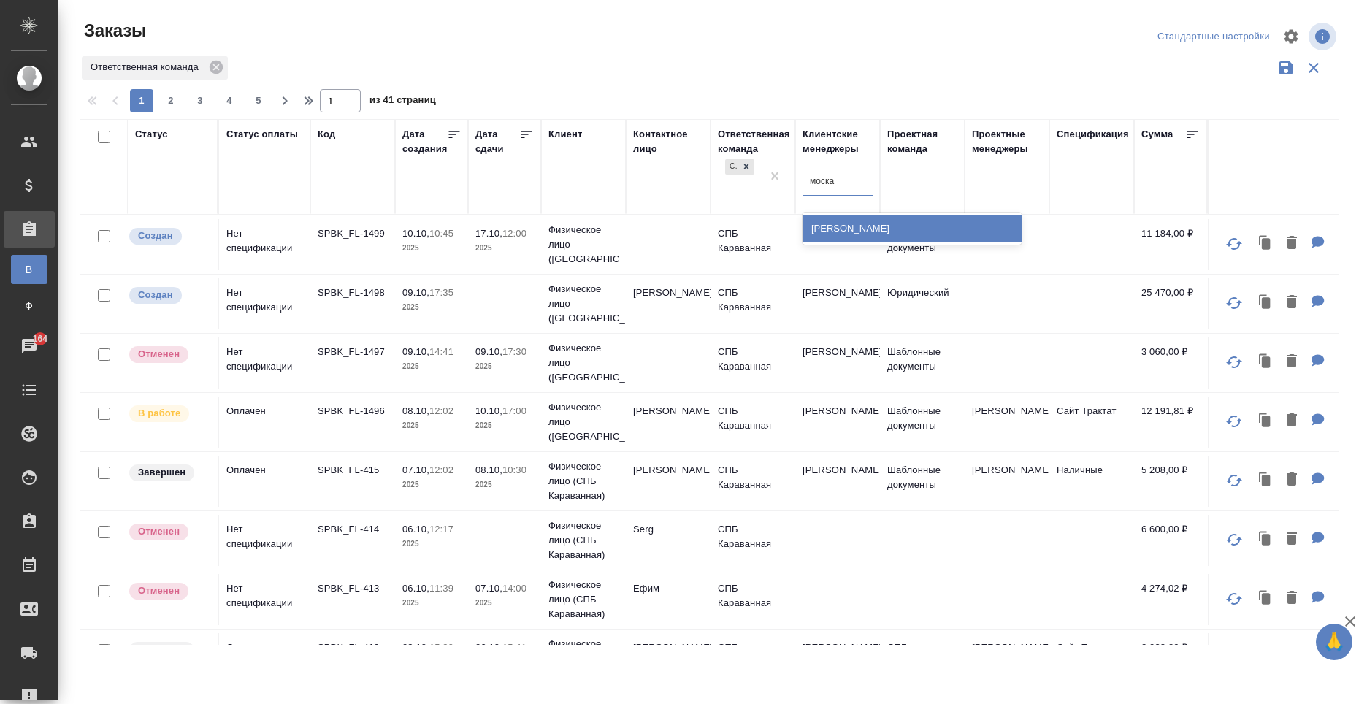
click at [828, 234] on div "[PERSON_NAME]" at bounding box center [911, 228] width 219 height 26
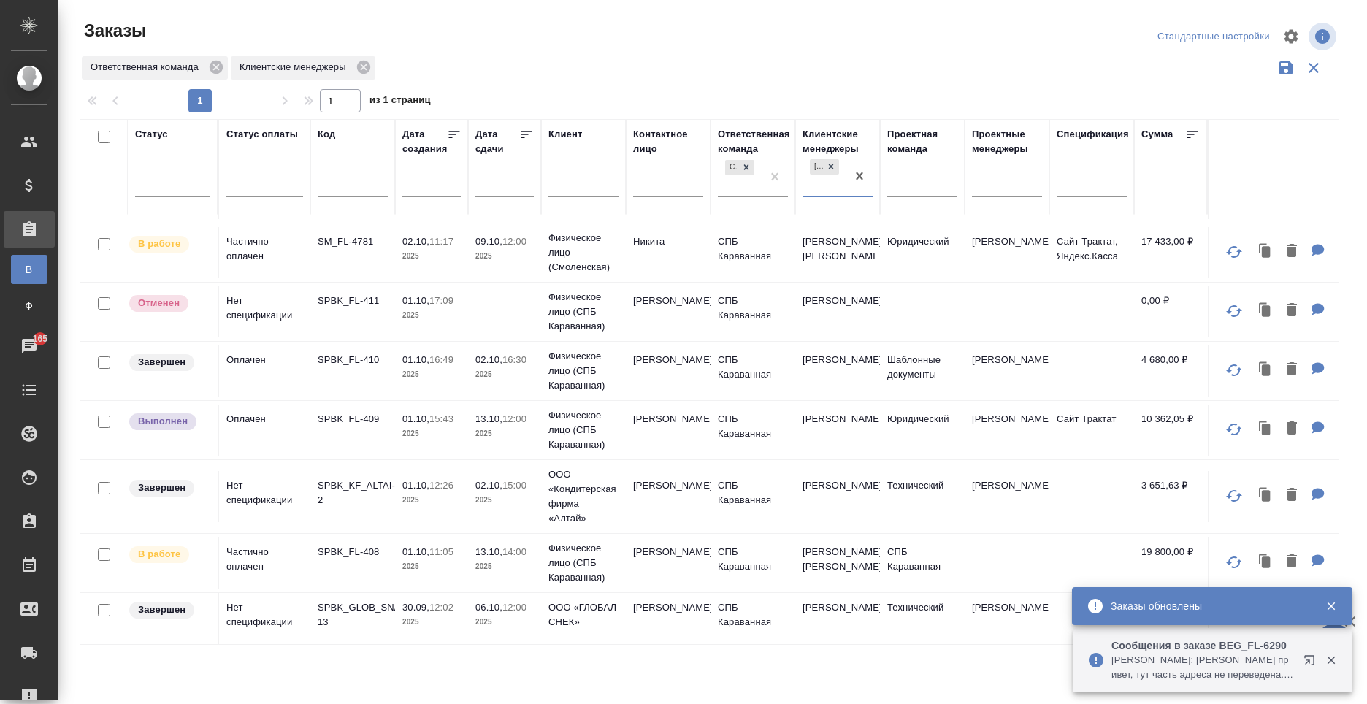
scroll to position [299, 0]
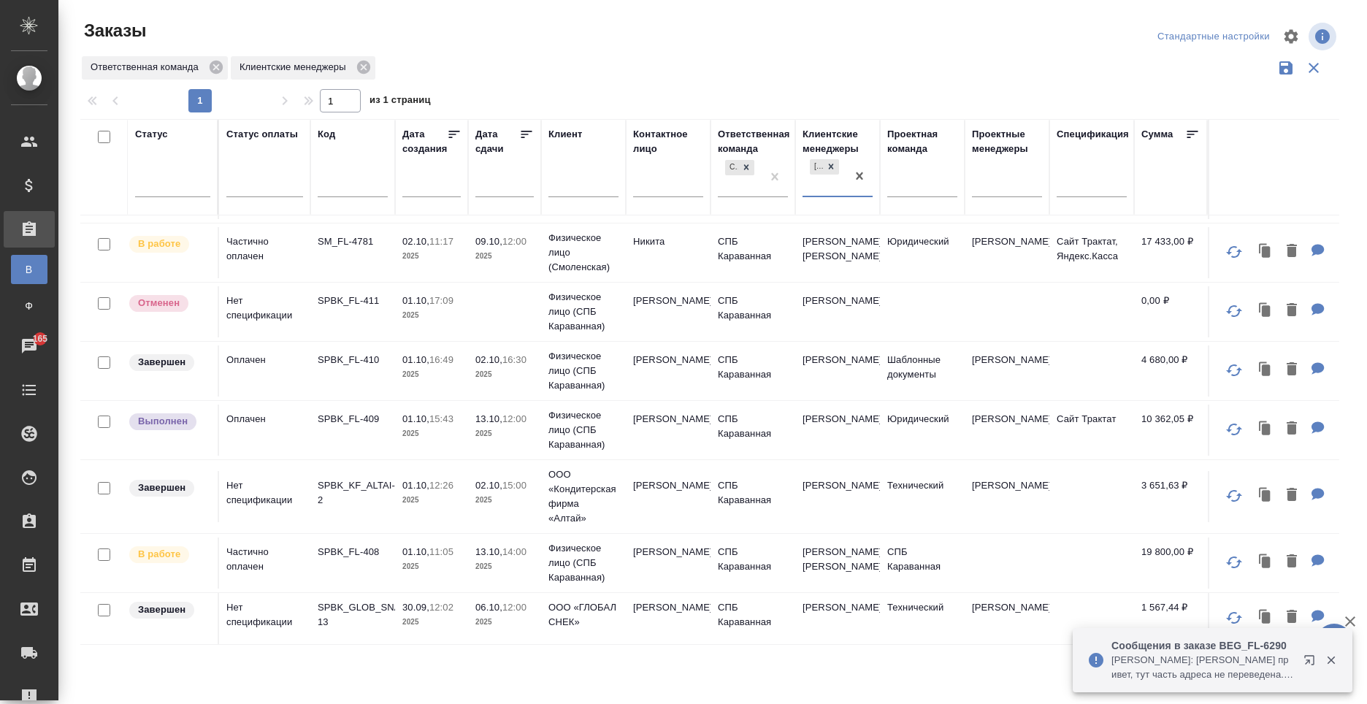
click at [663, 430] on td "[PERSON_NAME]" at bounding box center [668, 429] width 85 height 51
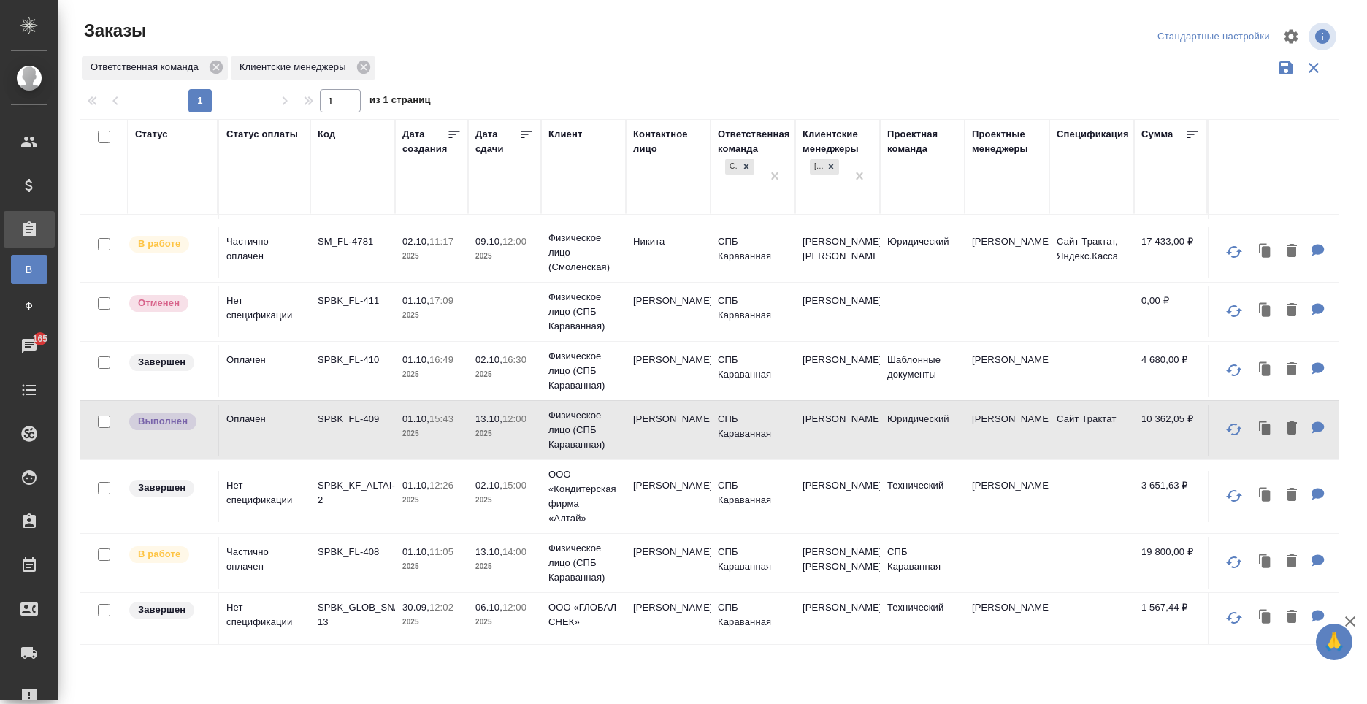
scroll to position [299, 0]
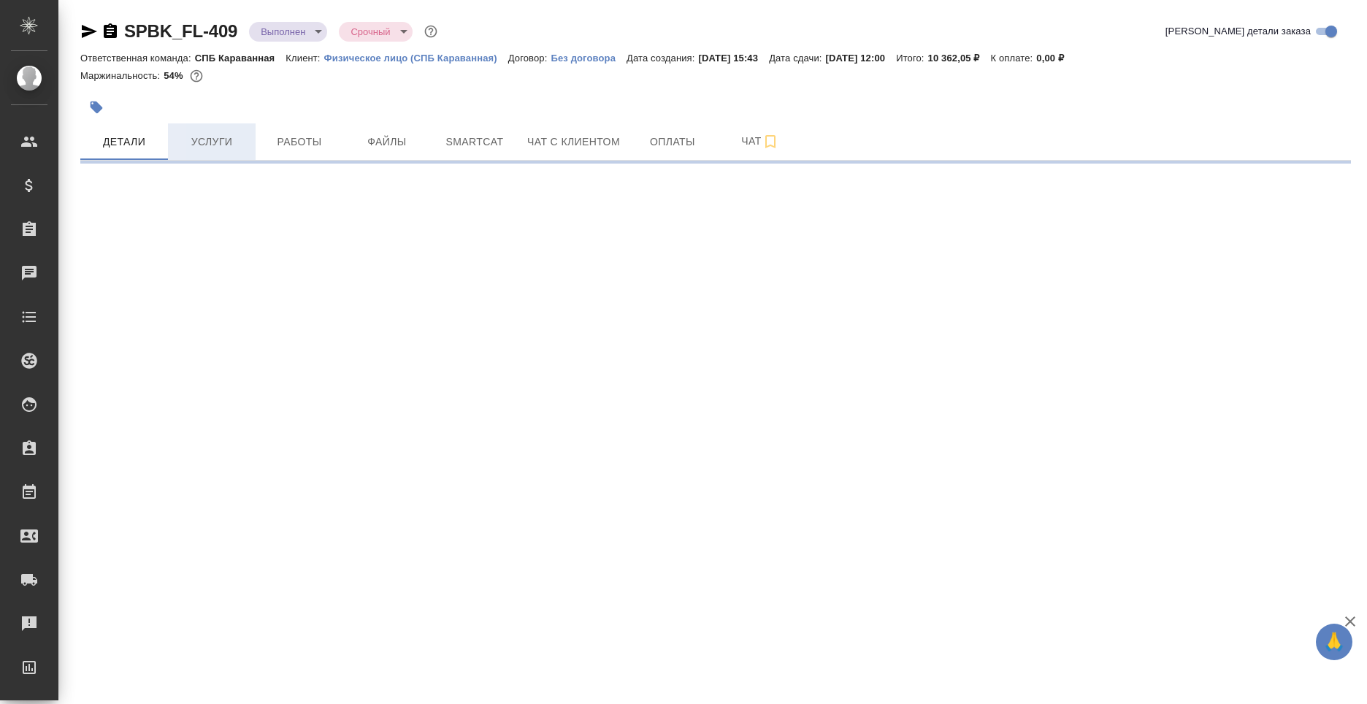
select select "RU"
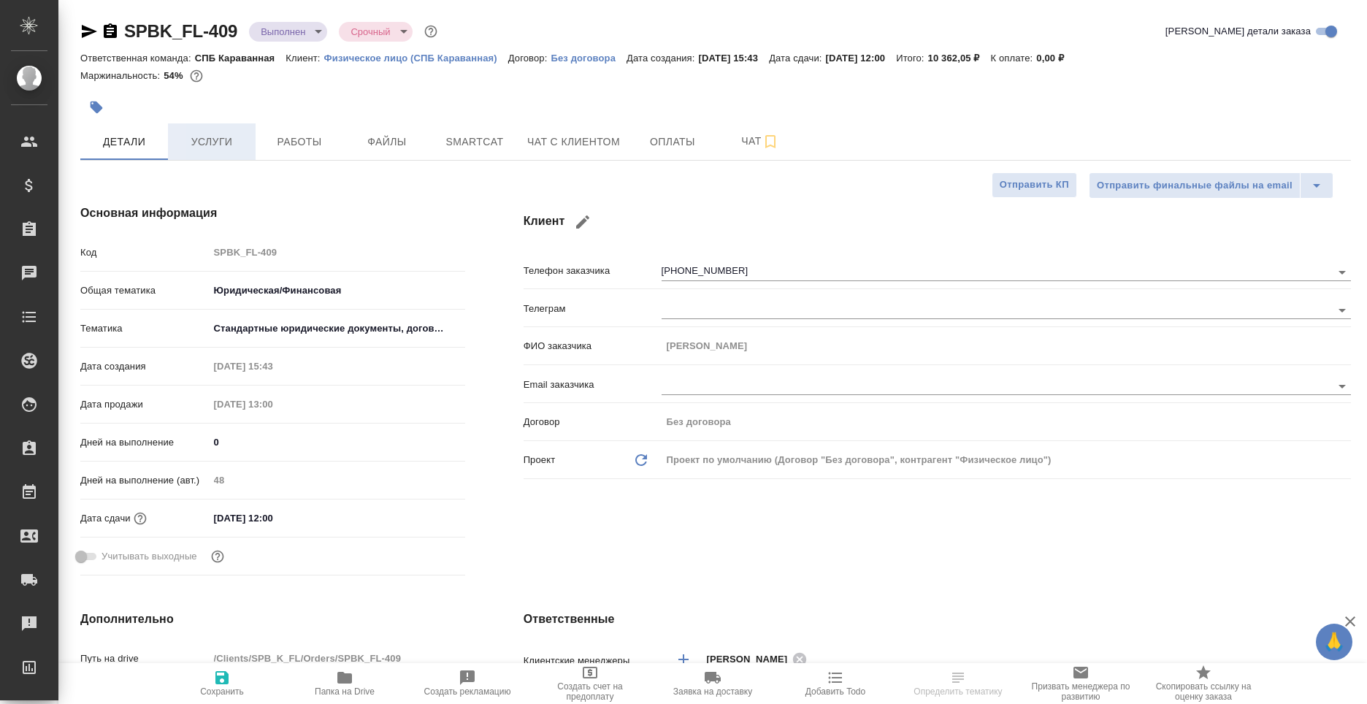
click at [214, 146] on span "Услуги" at bounding box center [212, 142] width 70 height 18
type textarea "x"
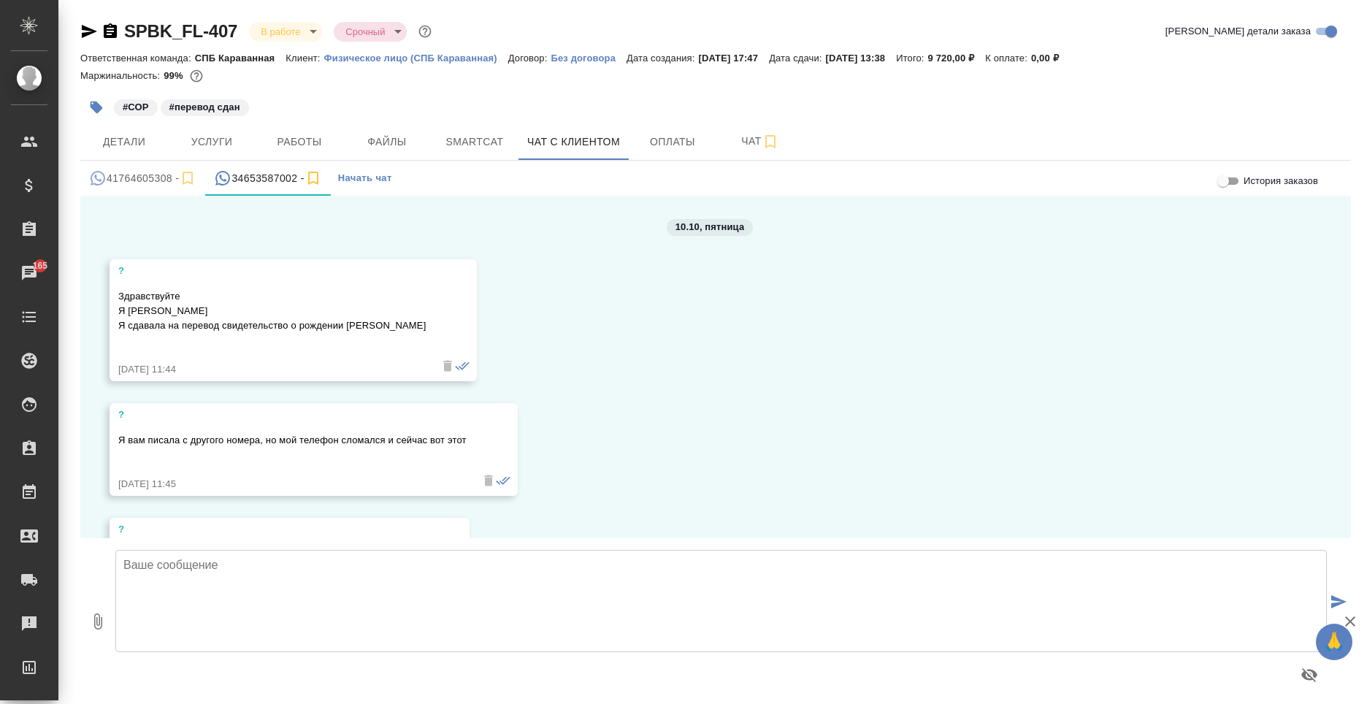
scroll to position [911, 0]
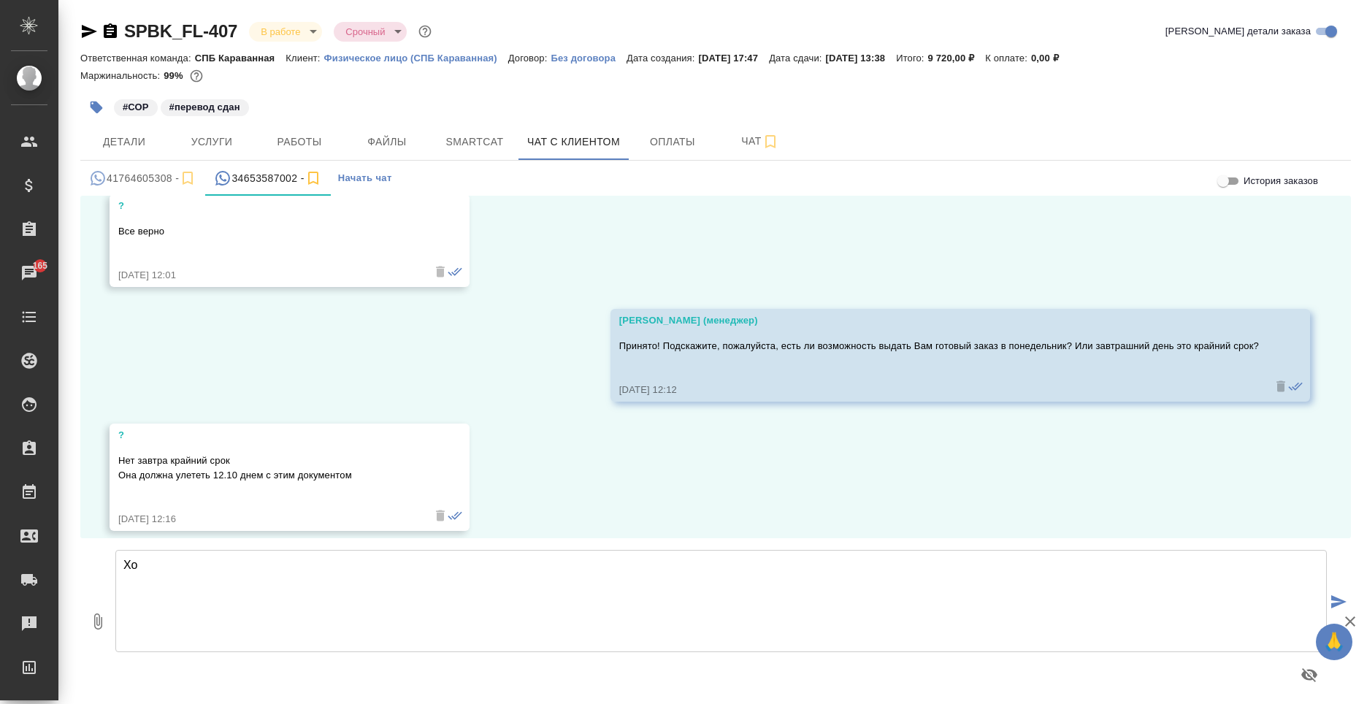
type textarea "Х"
type textarea "п"
type textarea "Принято! Завтра напишем Вам по готовности!"
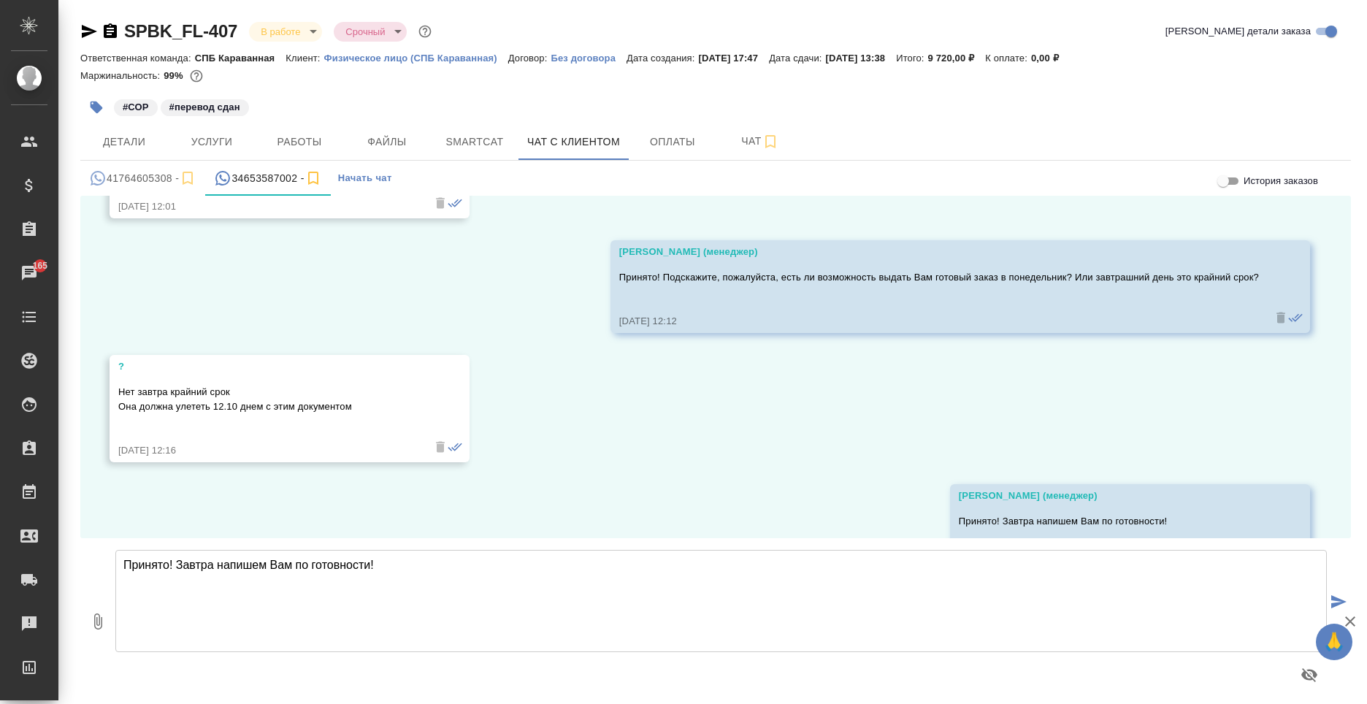
scroll to position [1026, 0]
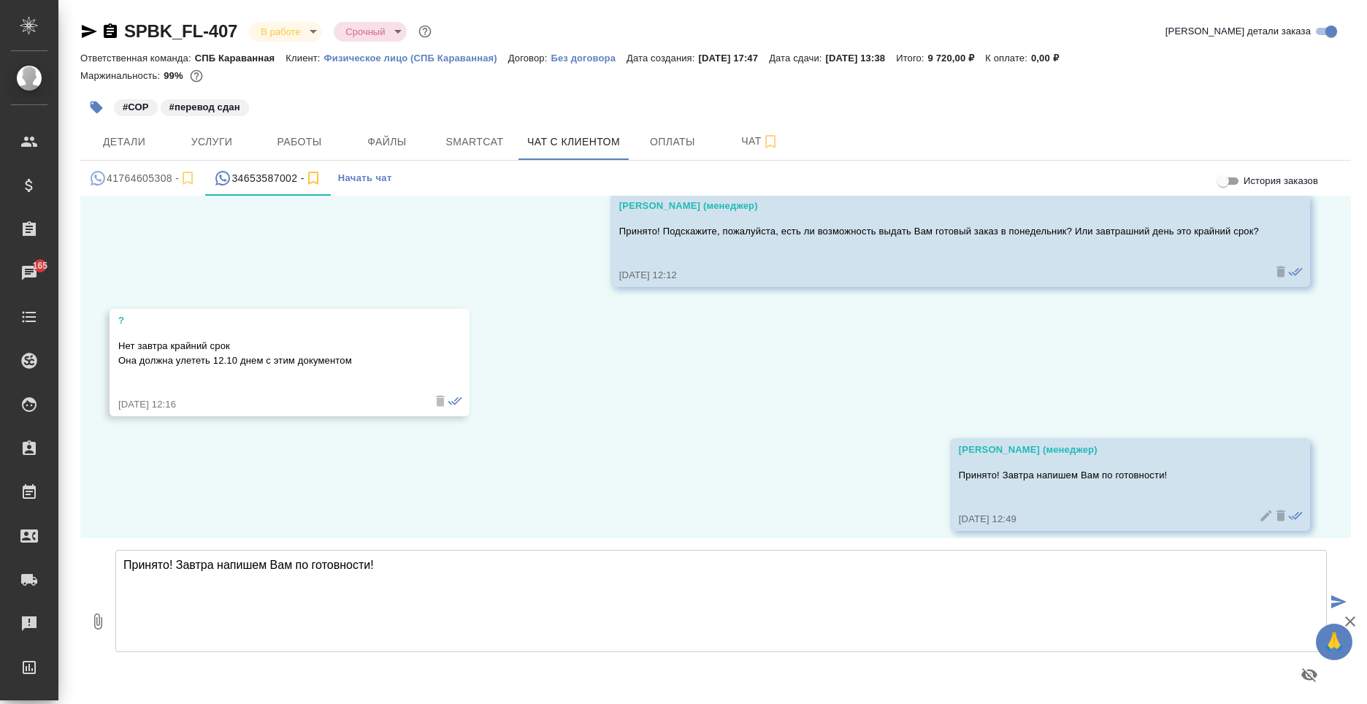
click at [394, 58] on p "Физическое лицо (СПБ Караванная)" at bounding box center [416, 58] width 184 height 11
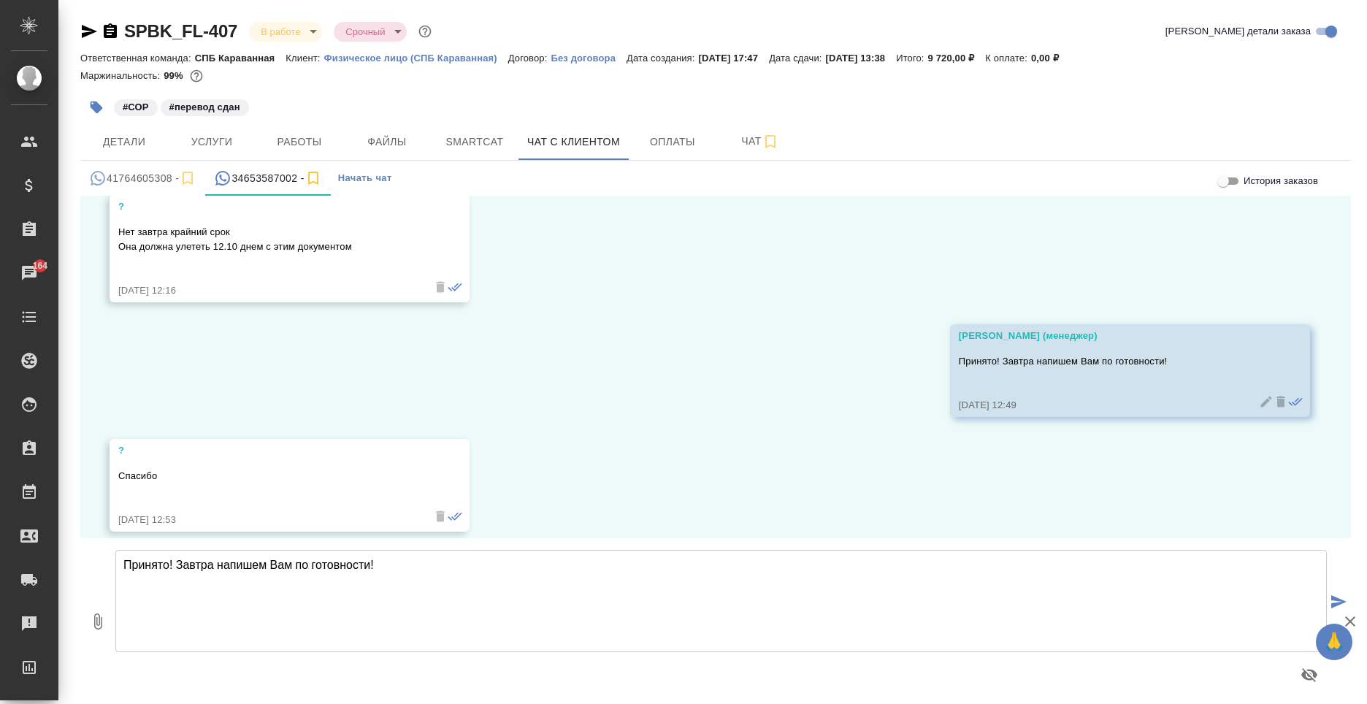
scroll to position [1140, 0]
drag, startPoint x: 367, startPoint y: 588, endPoint x: 383, endPoint y: 581, distance: 17.6
click at [369, 589] on textarea "Принято! Завтра напишем Вам по готовности!" at bounding box center [720, 601] width 1211 height 102
click at [458, 563] on textarea "Анна, подскажите, пожалуйста, адрес, куда можно будет Вам направить документы з…" at bounding box center [720, 601] width 1211 height 102
type textarea "Анна, подскажите, пожалуйста, адрес, куда можно будет Вам курьером направить до…"
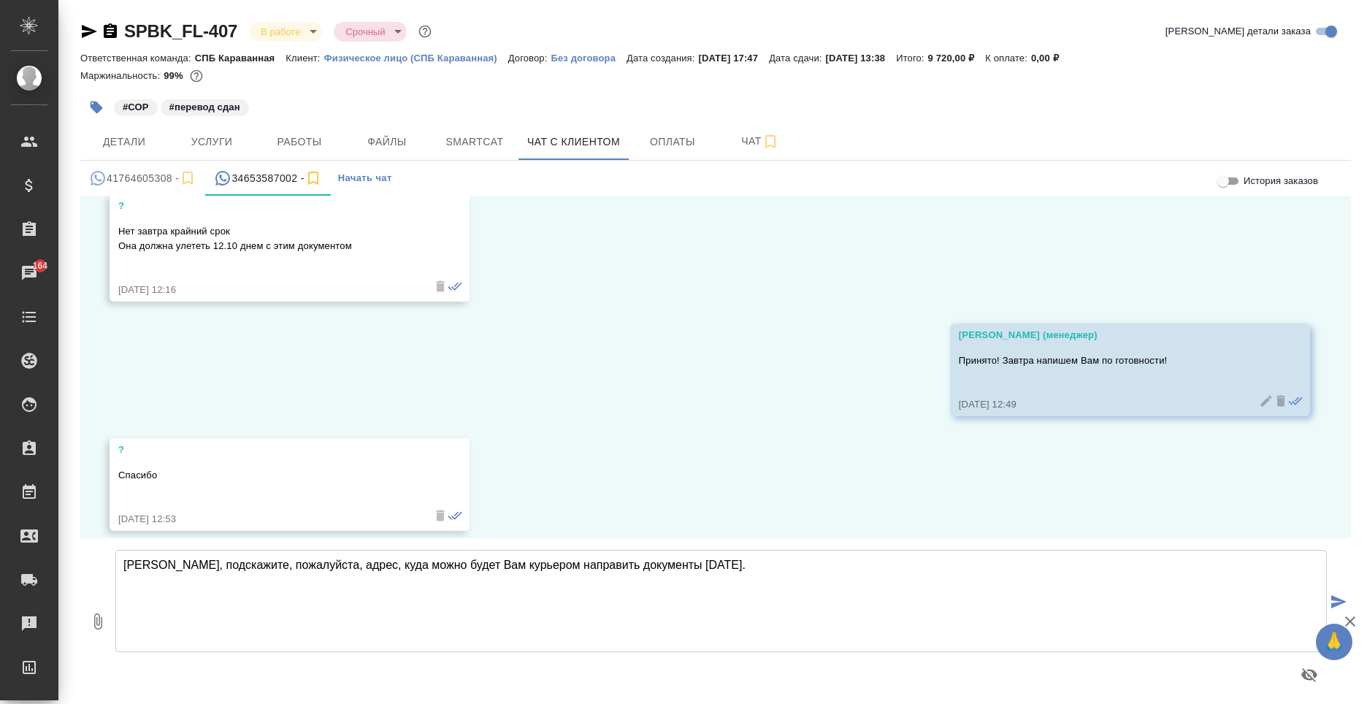
click at [1345, 598] on icon "submit" at bounding box center [1338, 601] width 15 height 13
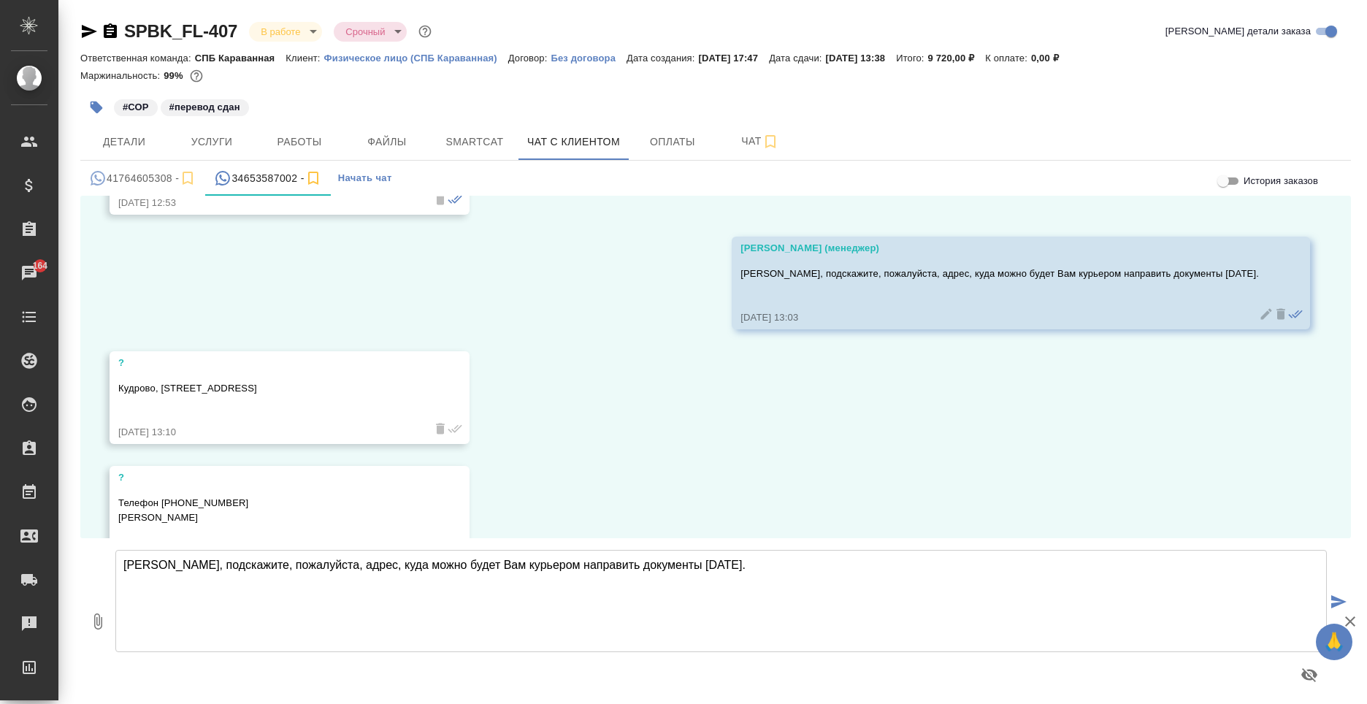
scroll to position [1499, 0]
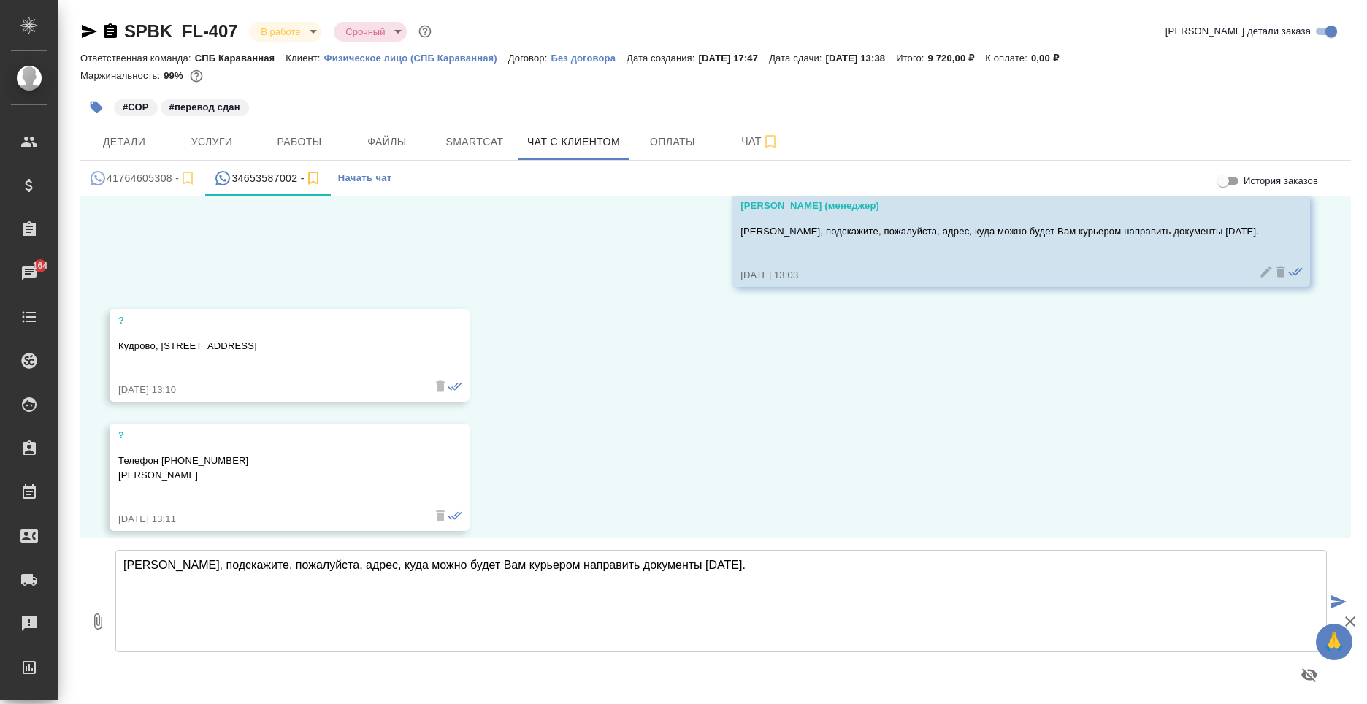
click at [419, 611] on textarea "Анна, подскажите, пожалуйста, адрес, куда можно будет Вам курьером направить до…" at bounding box center [720, 601] width 1211 height 102
type textarea "Принято! Благодарю"
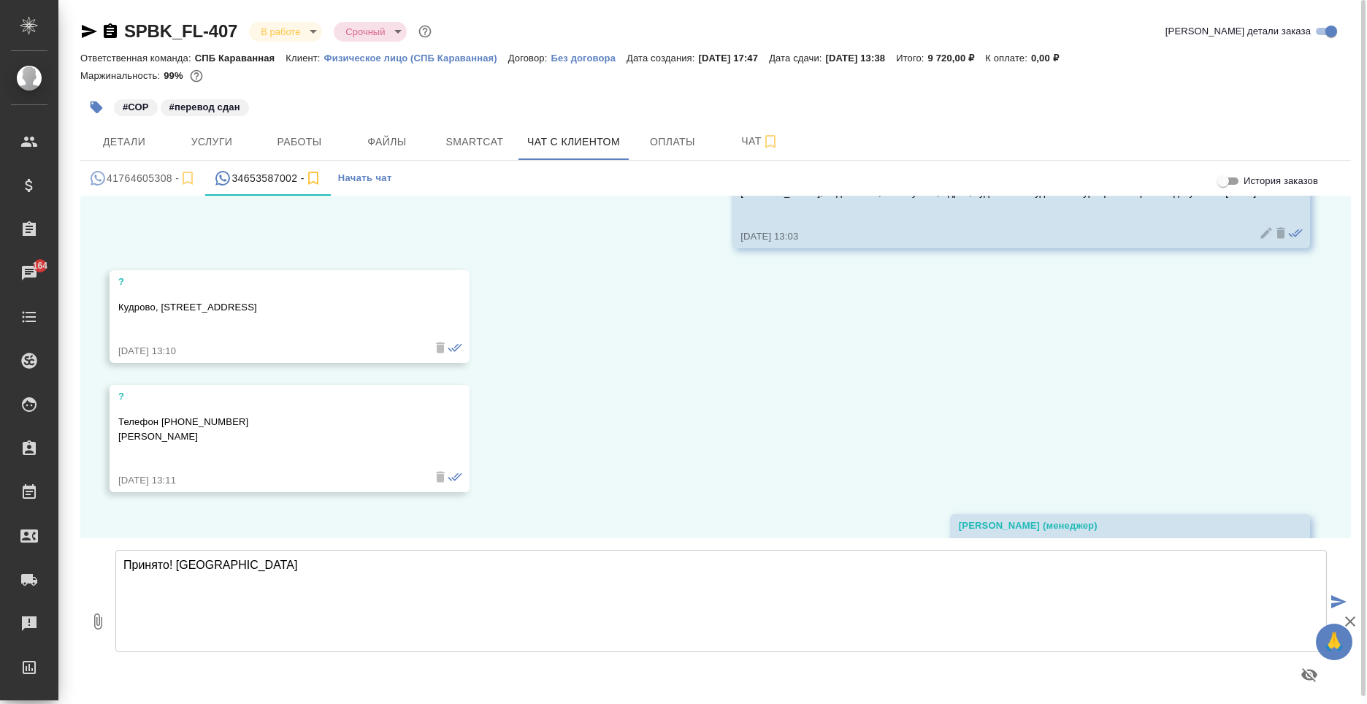
scroll to position [1509, 0]
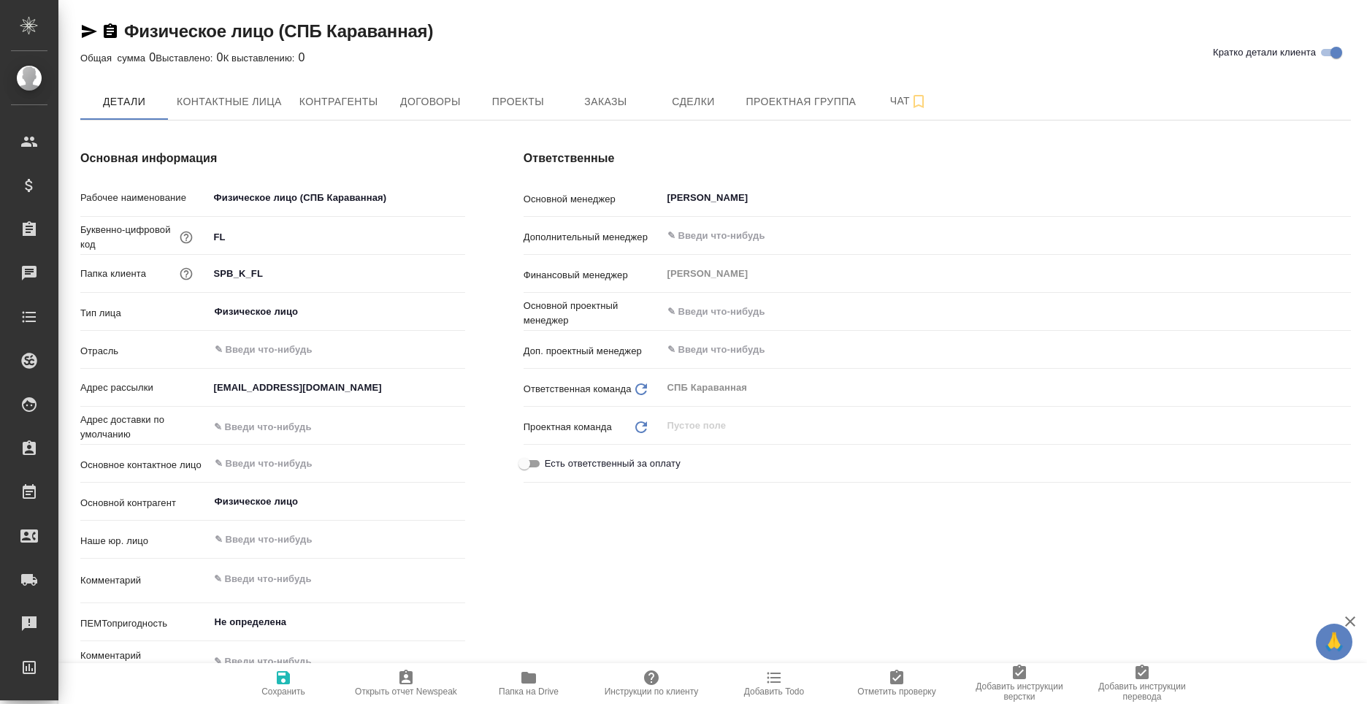
type textarea "x"
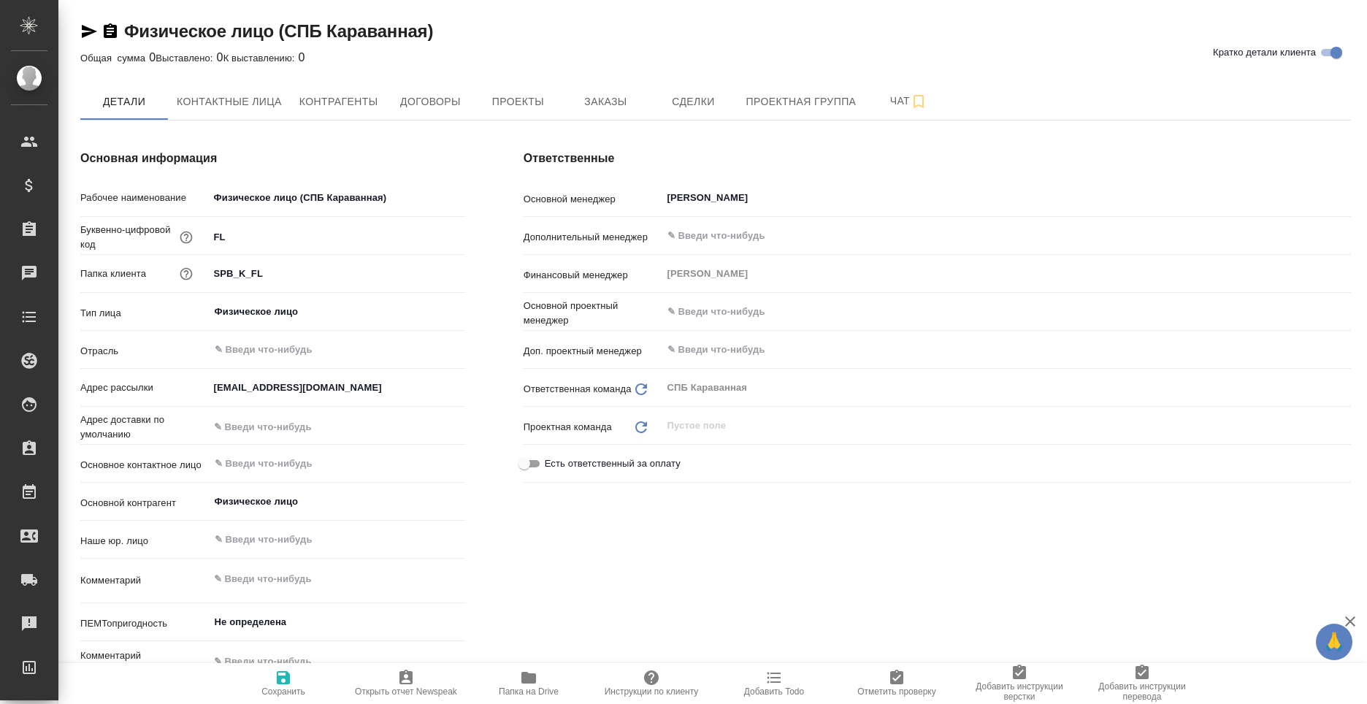
type textarea "x"
click at [570, 101] on span "Заказы" at bounding box center [605, 102] width 70 height 18
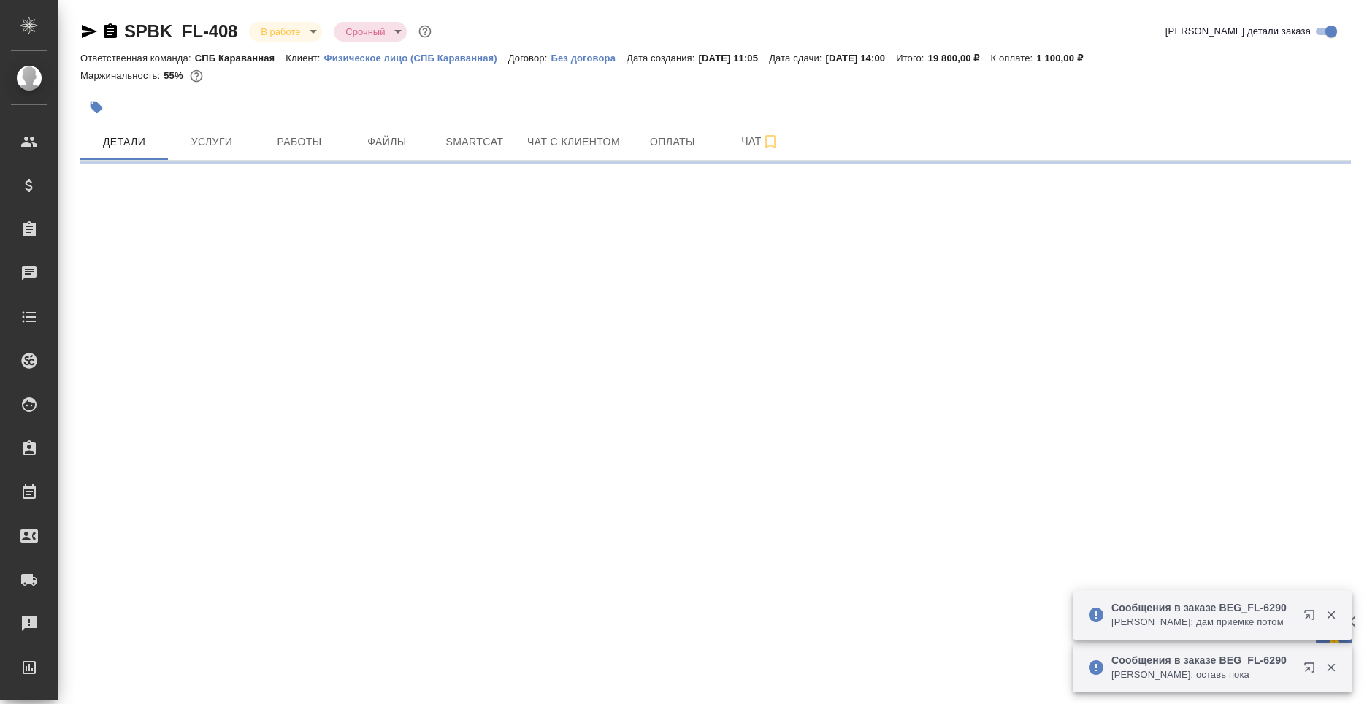
select select "RU"
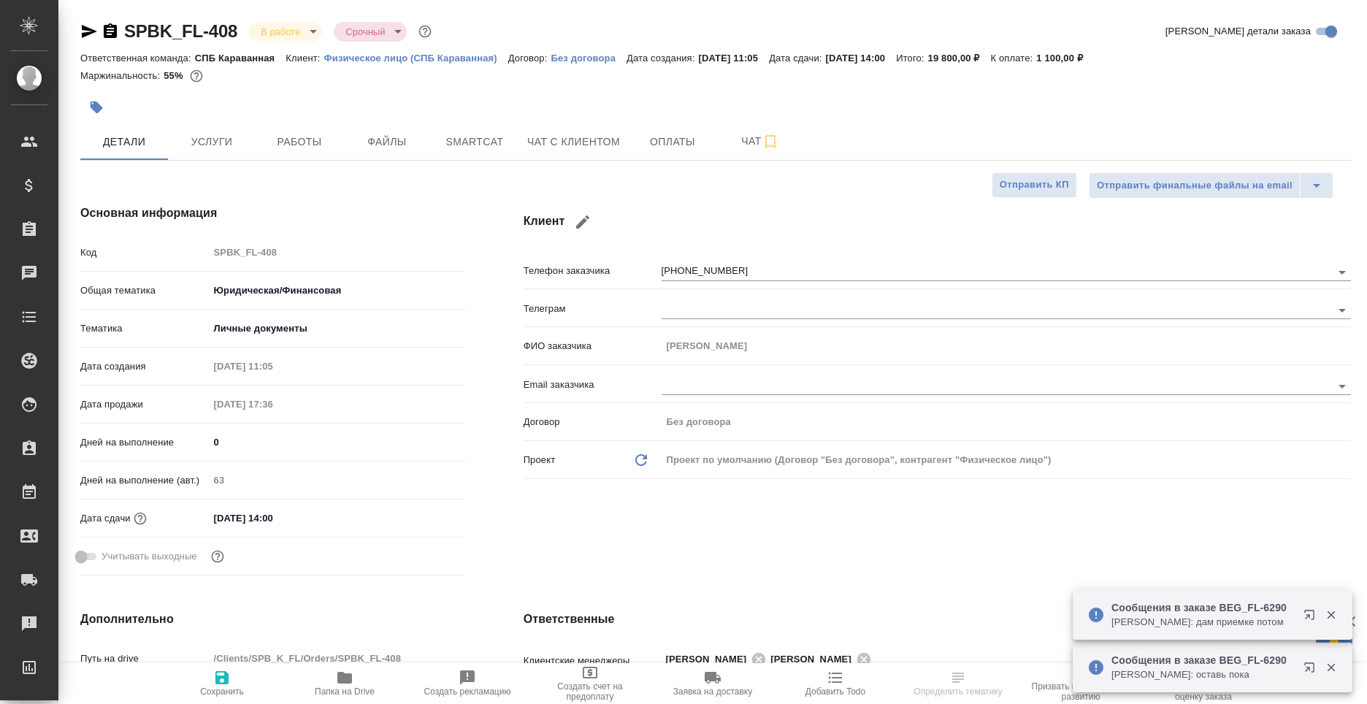
type textarea "x"
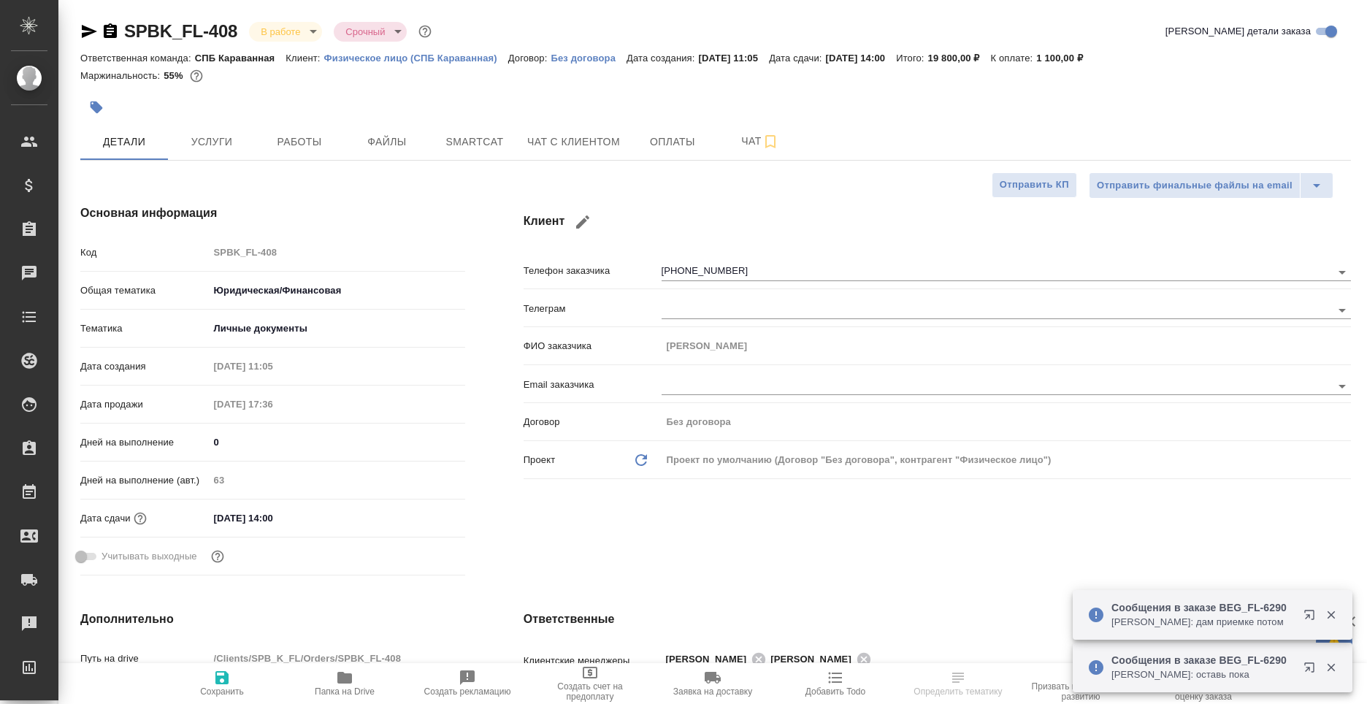
type textarea "x"
click at [550, 139] on span "Чат с клиентом" at bounding box center [573, 142] width 93 height 18
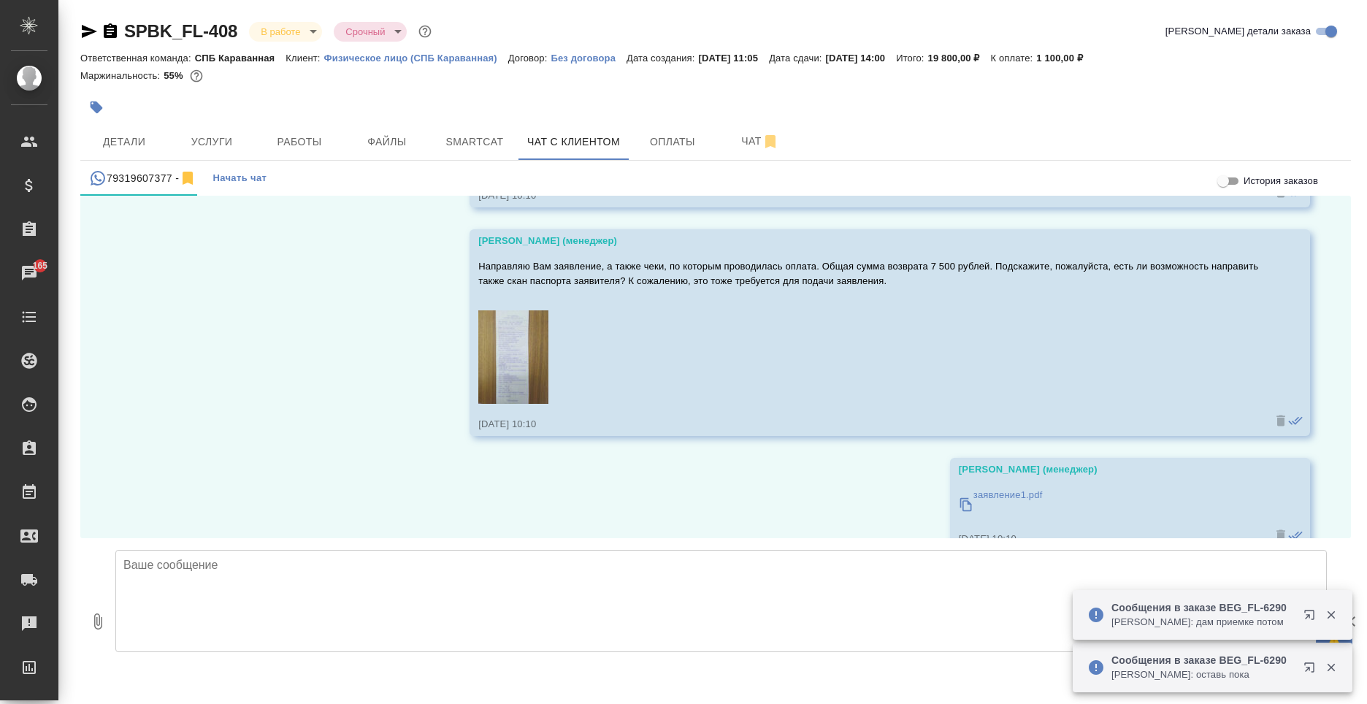
scroll to position [3104, 0]
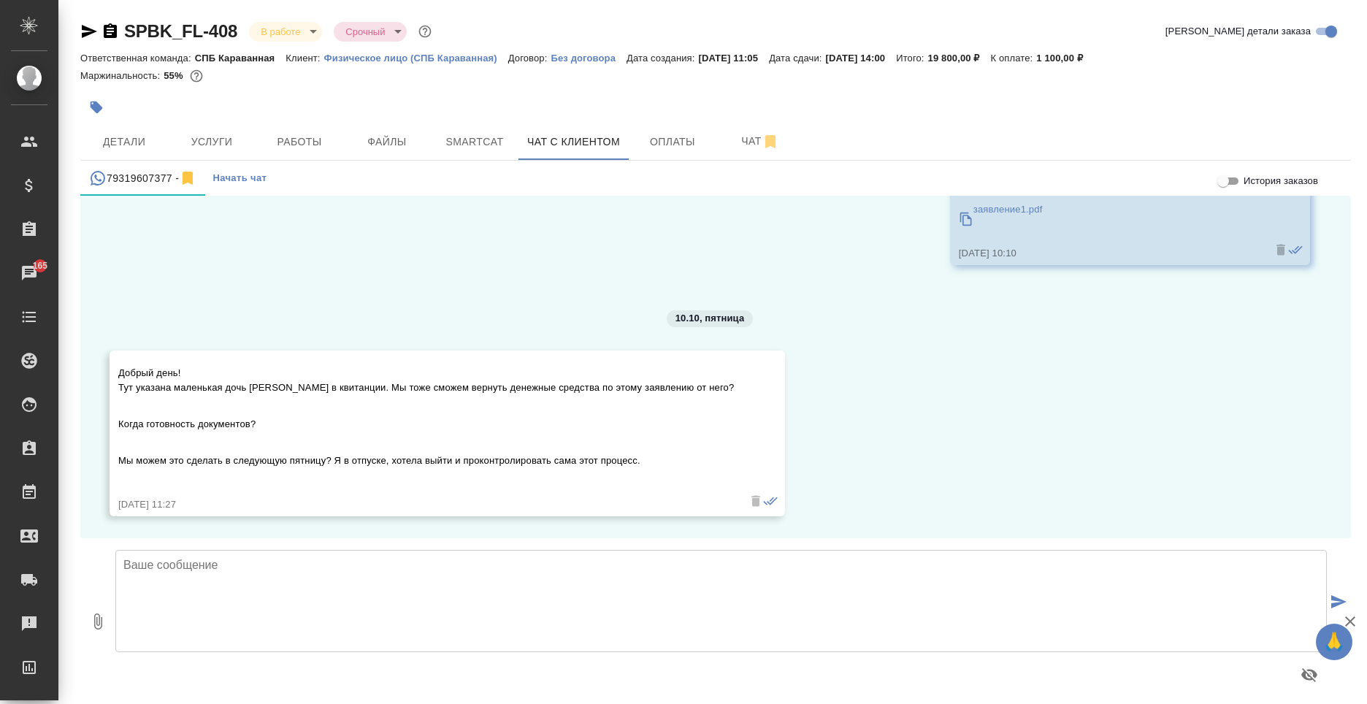
click at [410, 613] on textarea at bounding box center [720, 601] width 1211 height 102
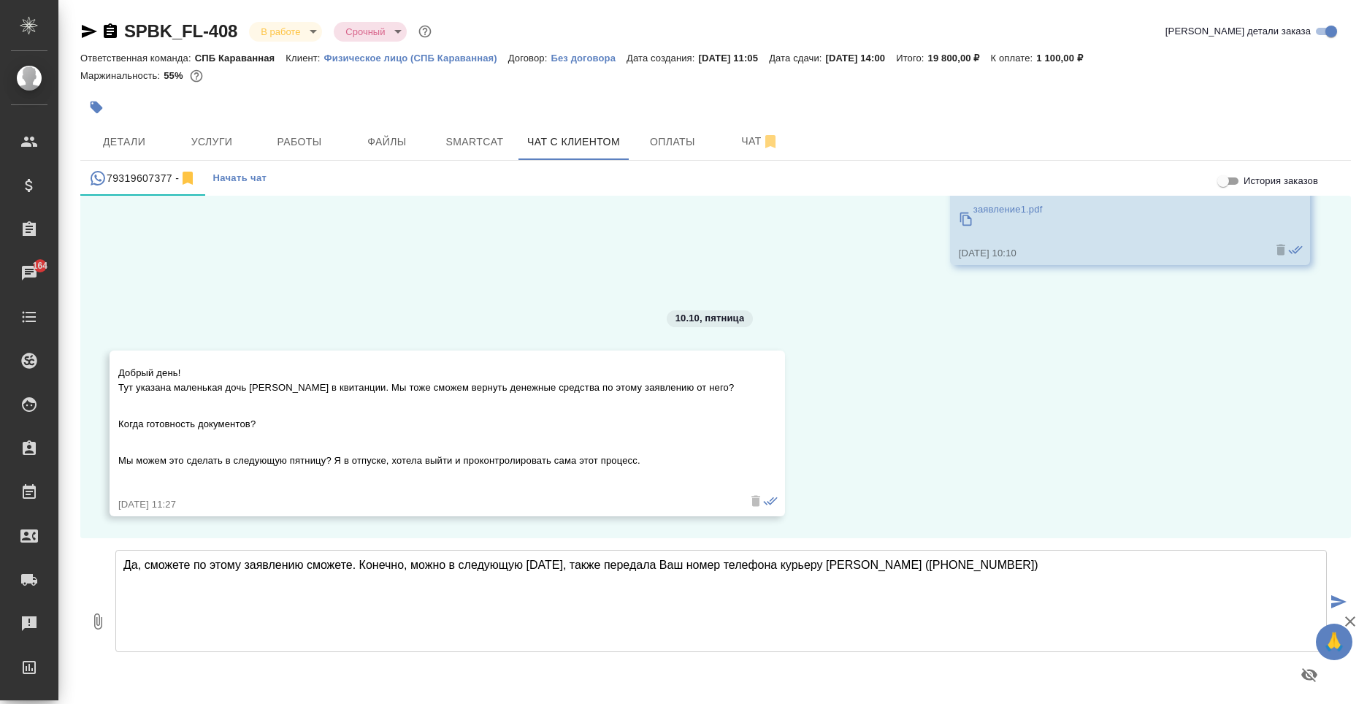
click at [876, 564] on textarea "Да, сможете по этому заявлению сможете. Конечно, можно в следующую [DATE], такж…" at bounding box center [720, 601] width 1211 height 102
click at [1031, 567] on textarea "Да, сможете по этому заявлению сможете. Конечно, можно в следующую [DATE], такж…" at bounding box center [720, 601] width 1211 height 102
click at [132, 562] on textarea "Да, сможете по этому заявлению сможете. Конечно, можно в следующую [DATE], такж…" at bounding box center [720, 601] width 1211 height 102
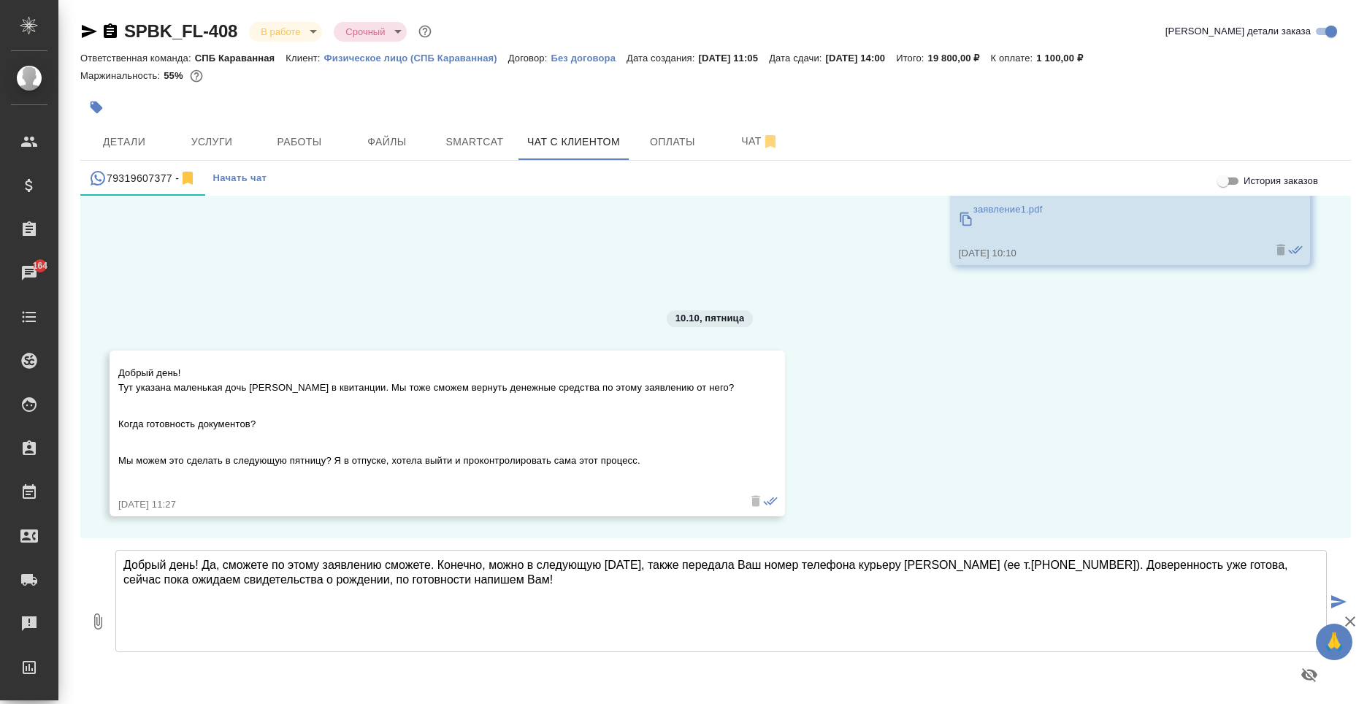
click at [407, 558] on textarea "Добрый день! Да, сможете по этому заявлению сможете. Конечно, можно в следующую…" at bounding box center [720, 601] width 1211 height 102
type textarea "Добрый день! Да, сможете по этому заявлению. Конечно, можно в следующую [DATE],…"
click at [1340, 600] on icon "submit" at bounding box center [1338, 601] width 15 height 13
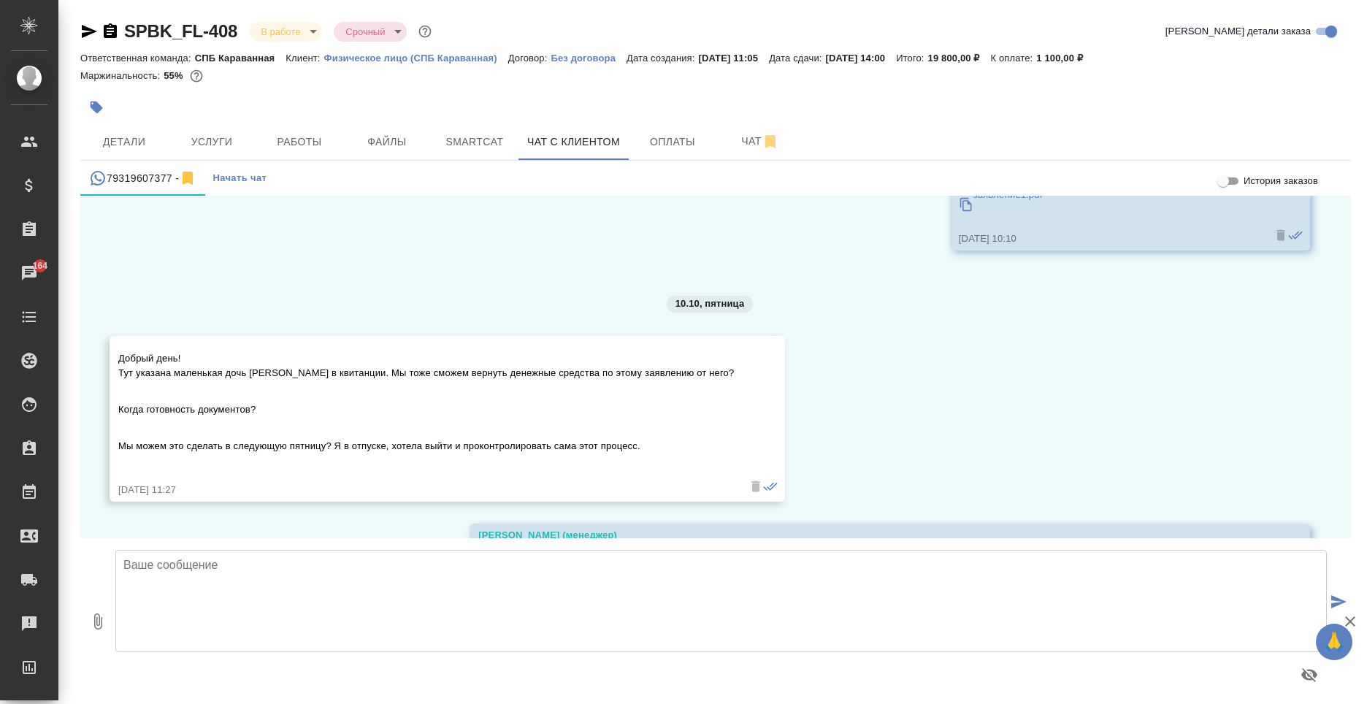
scroll to position [3233, 0]
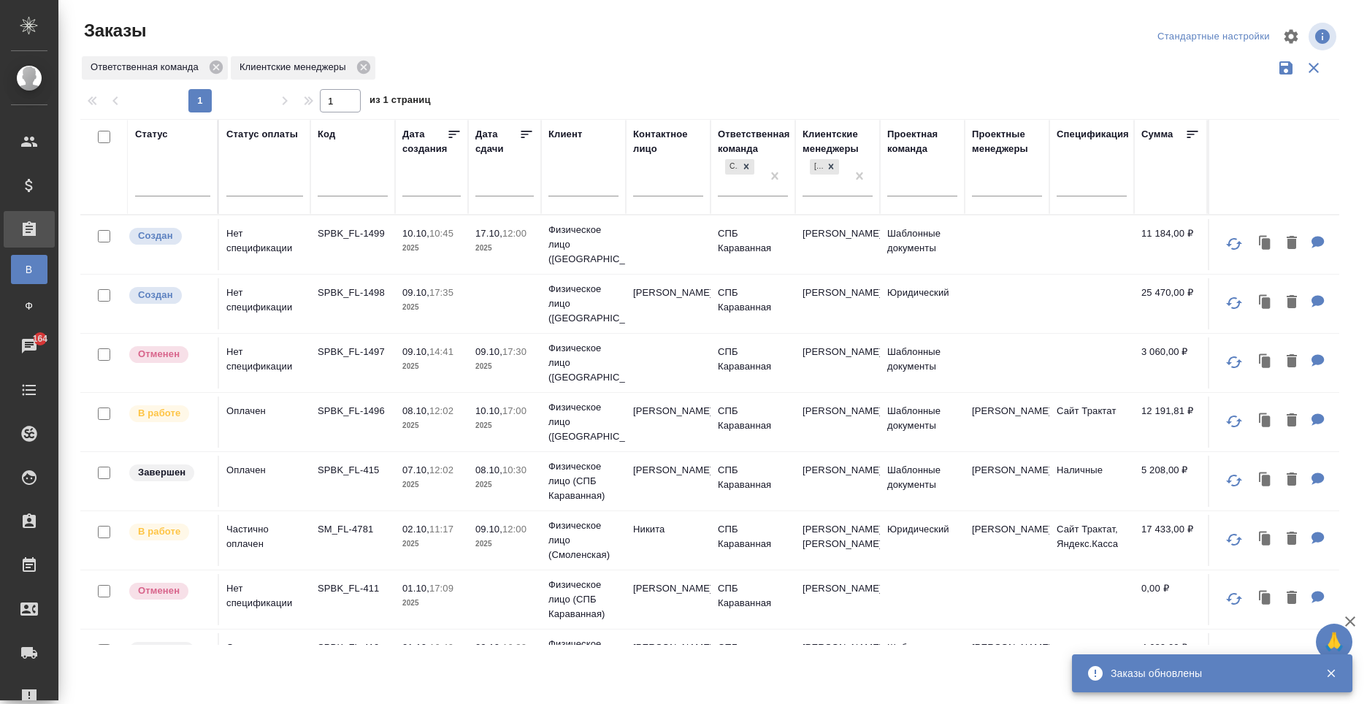
scroll to position [299, 0]
